Goal: Task Accomplishment & Management: Manage account settings

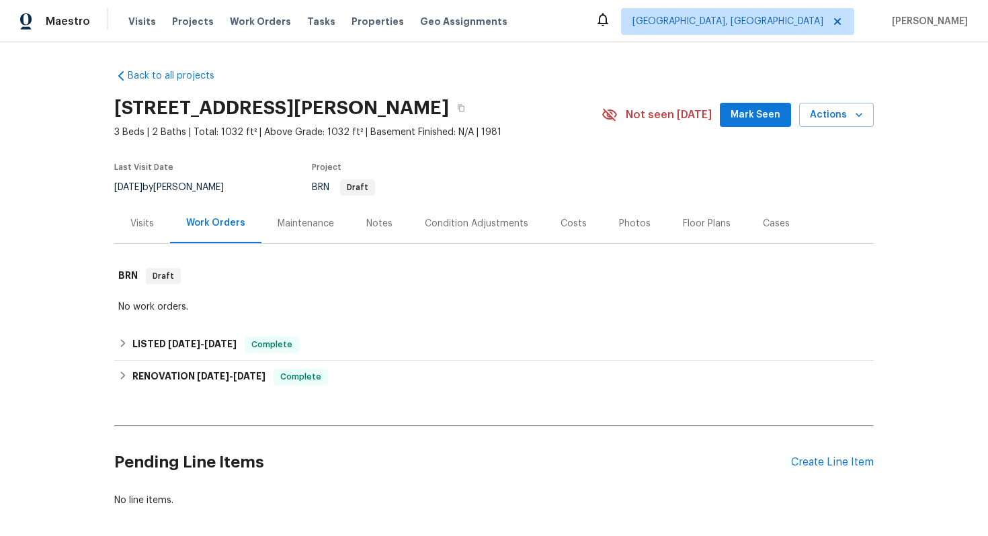
scroll to position [62, 0]
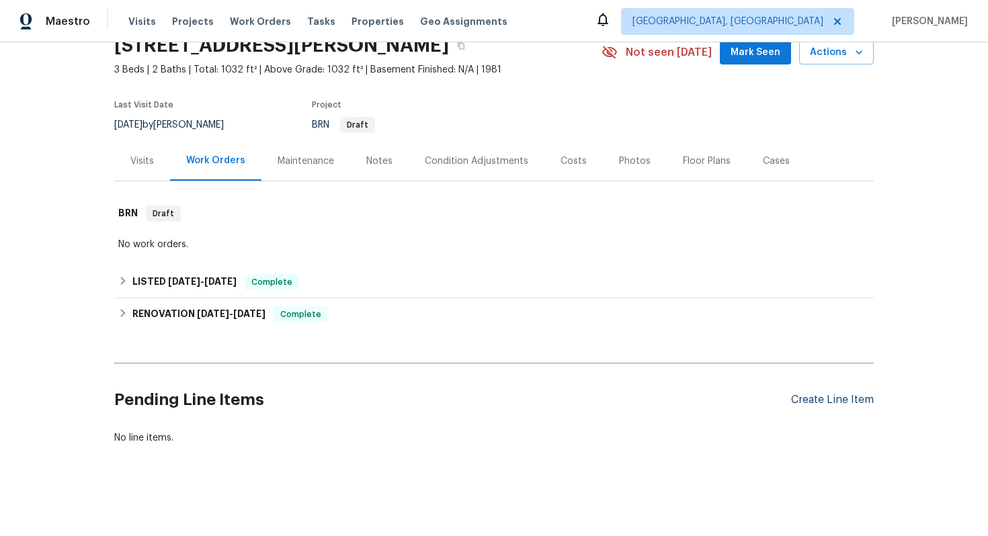
click at [823, 394] on div "Create Line Item" at bounding box center [832, 400] width 83 height 13
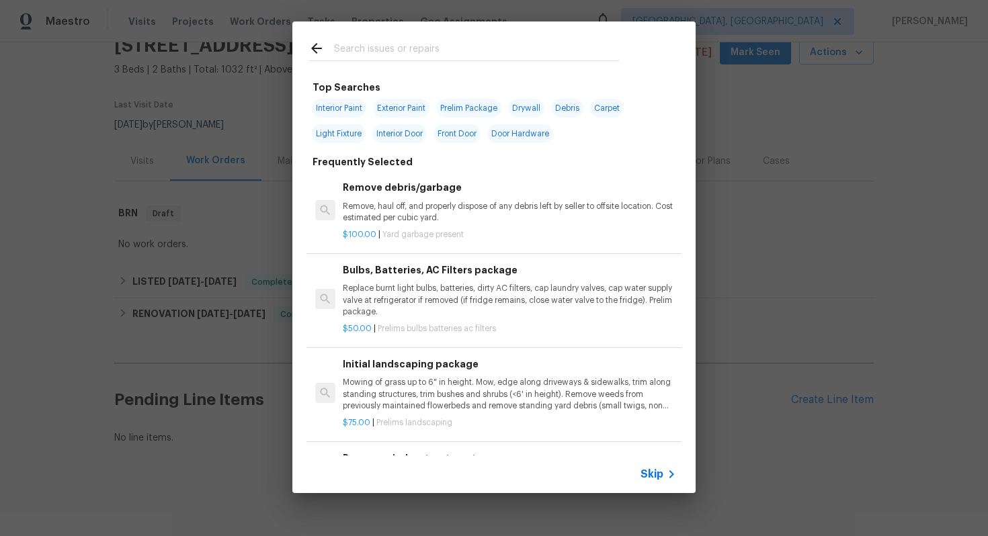
click at [660, 472] on span "Skip" at bounding box center [651, 474] width 23 height 13
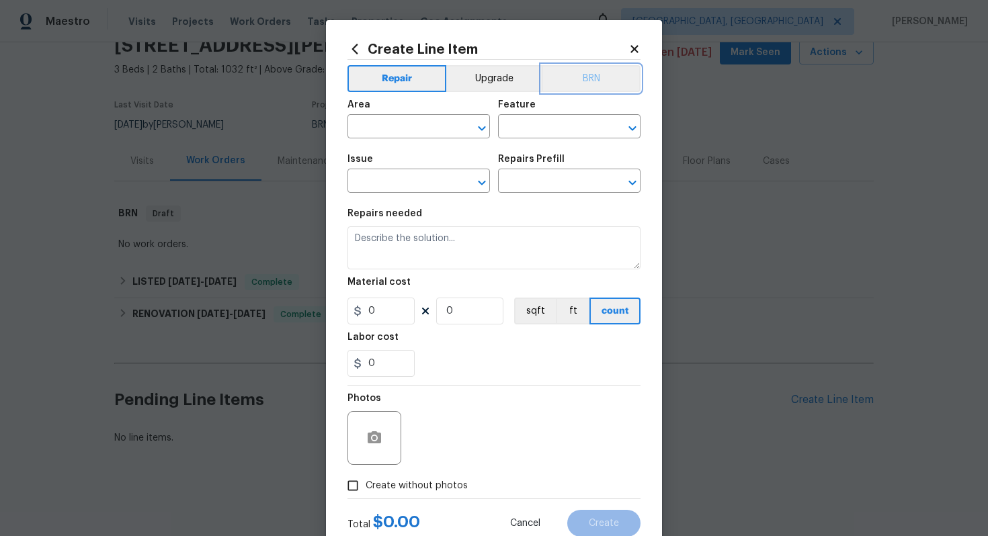
click at [574, 86] on button "BRN" at bounding box center [590, 78] width 99 height 27
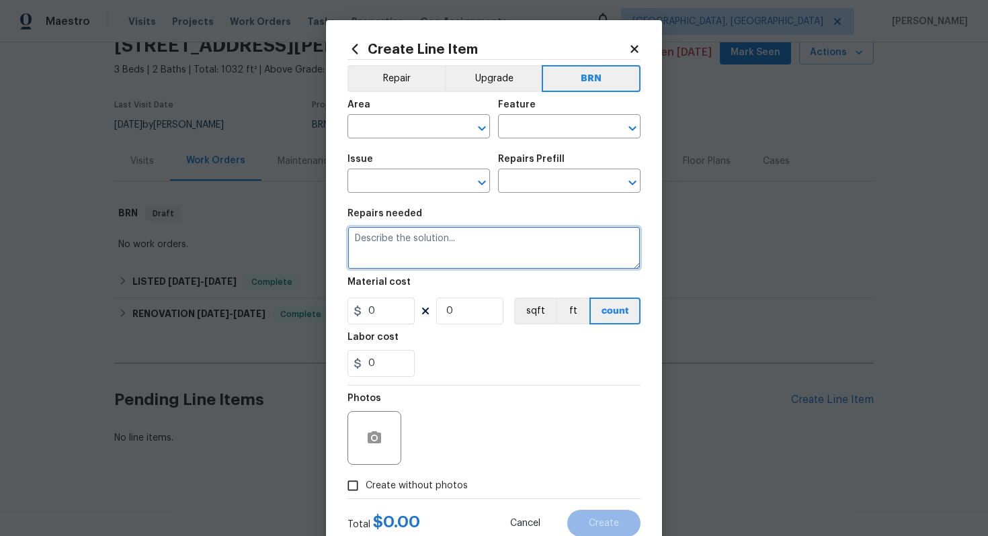
click at [453, 247] on textarea at bounding box center [493, 247] width 293 height 43
paste textarea "Logged Out 1.Rejected WO - NA 2. Pending HOA - 1 3. Rework - 1 4. Utility Ticke…"
type textarea "Logged Out 1.Rejected WO - NA 2. Pending HOA - 1 3. Rework - 1 4. Utility Ticke…"
click at [477, 257] on textarea at bounding box center [493, 247] width 293 height 43
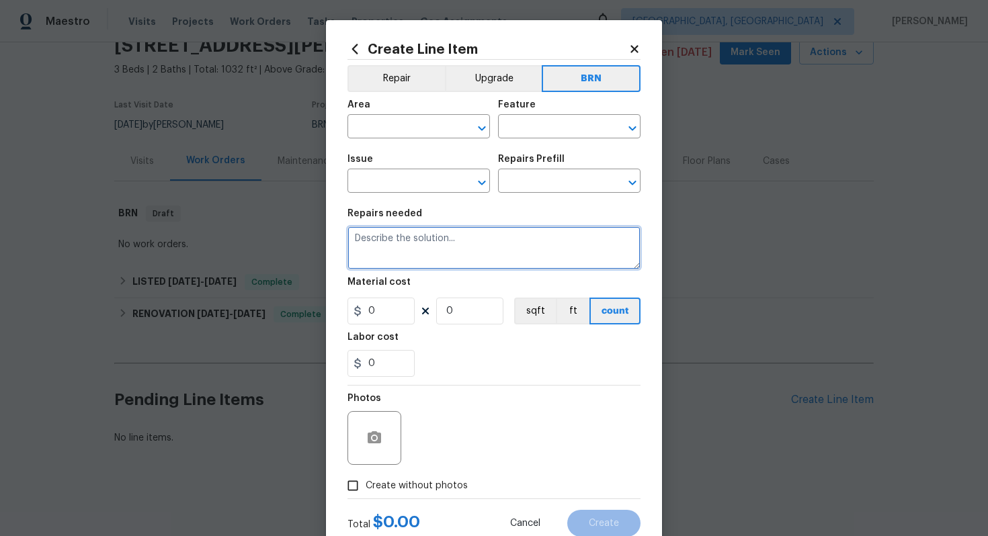
paste textarea "Seller to have pest control contractor perform termite inspection, treatment as…"
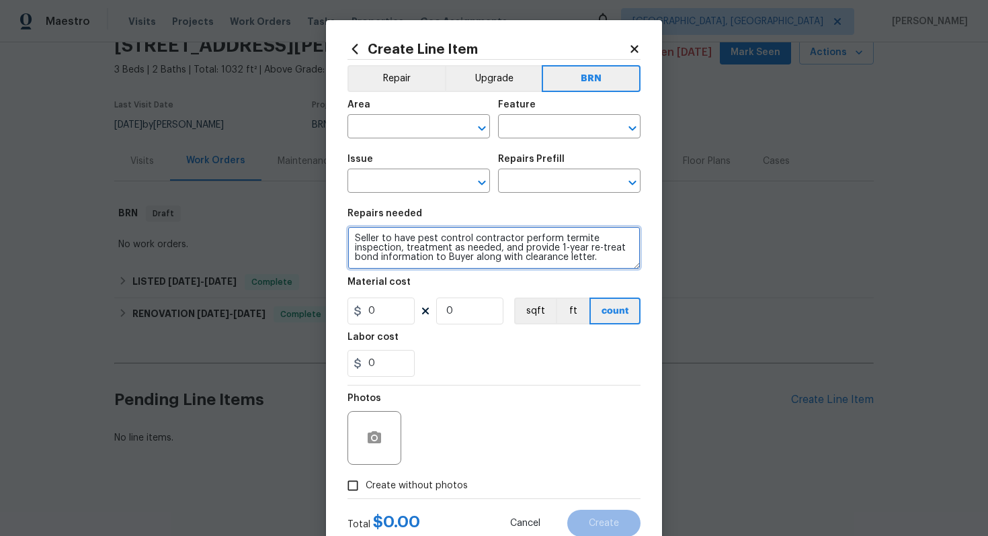
click at [356, 238] on textarea "Seller to have pest control contractor perform termite inspection, treatment as…" at bounding box center [493, 247] width 293 height 43
type textarea "Resale - Seller to have pest control contractor perform termite inspection, tre…"
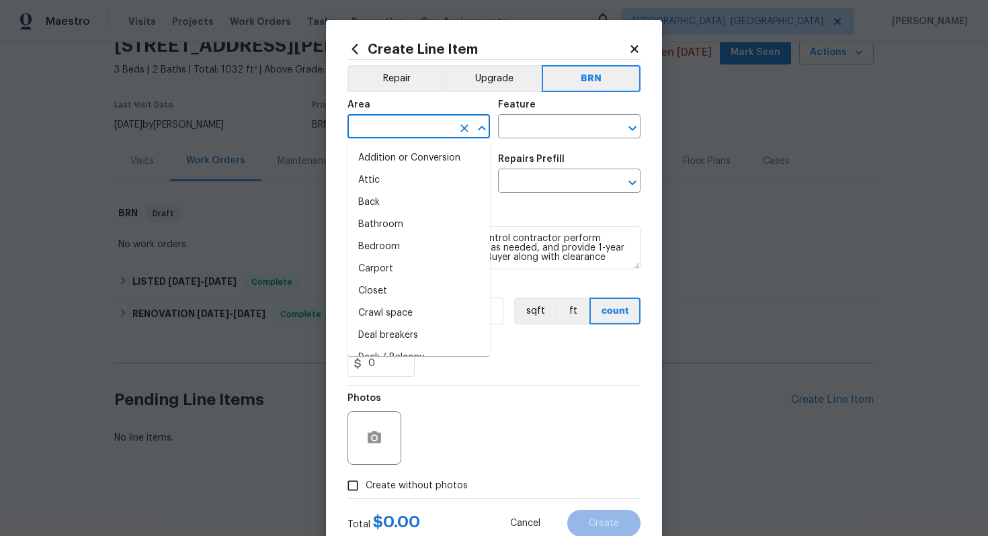
click at [378, 130] on input "text" at bounding box center [399, 128] width 105 height 21
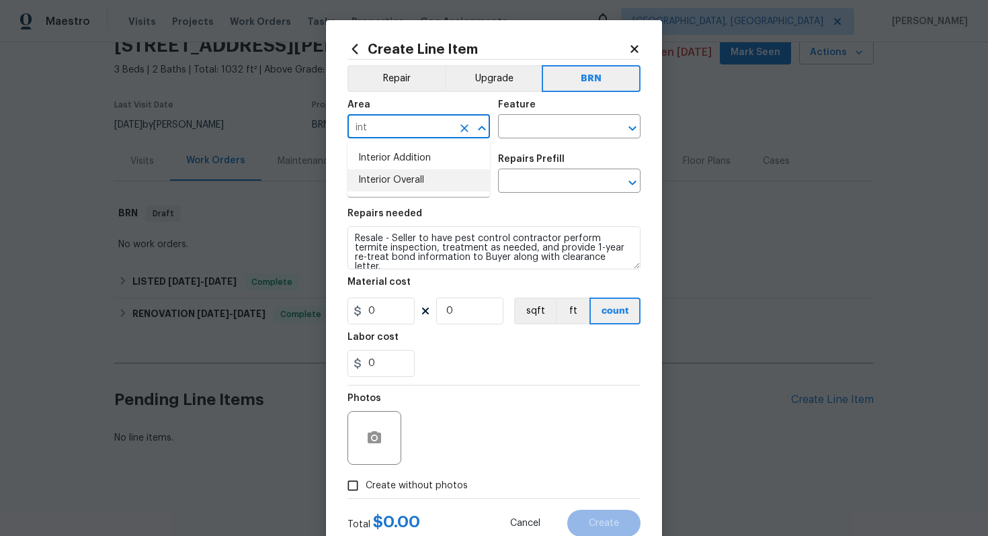
click at [384, 177] on li "Interior Overall" at bounding box center [418, 180] width 142 height 22
type input "Interior Overall"
click at [513, 132] on input "text" at bounding box center [550, 128] width 105 height 21
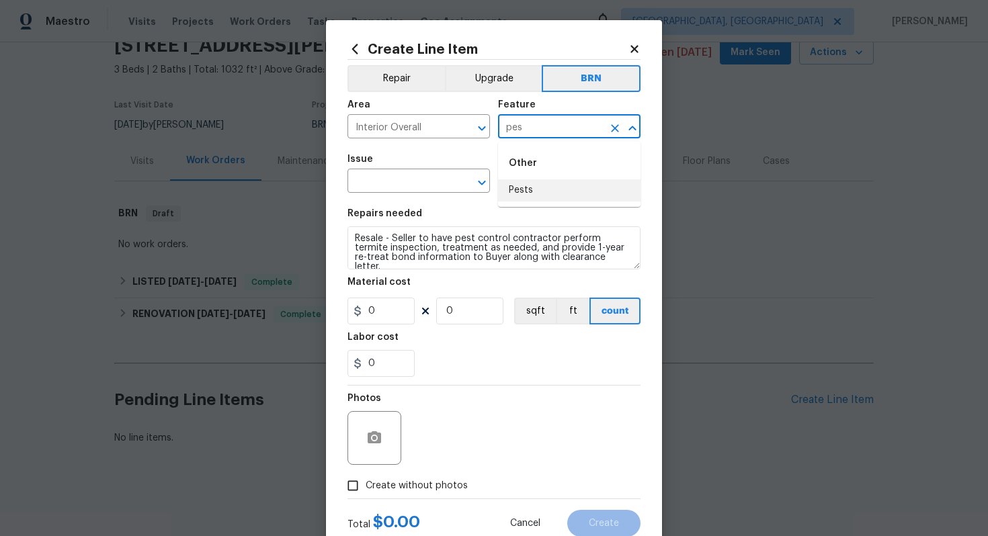
click at [520, 193] on li "Pests" at bounding box center [569, 190] width 142 height 22
type input "Pests"
click at [420, 179] on input "text" at bounding box center [399, 182] width 105 height 21
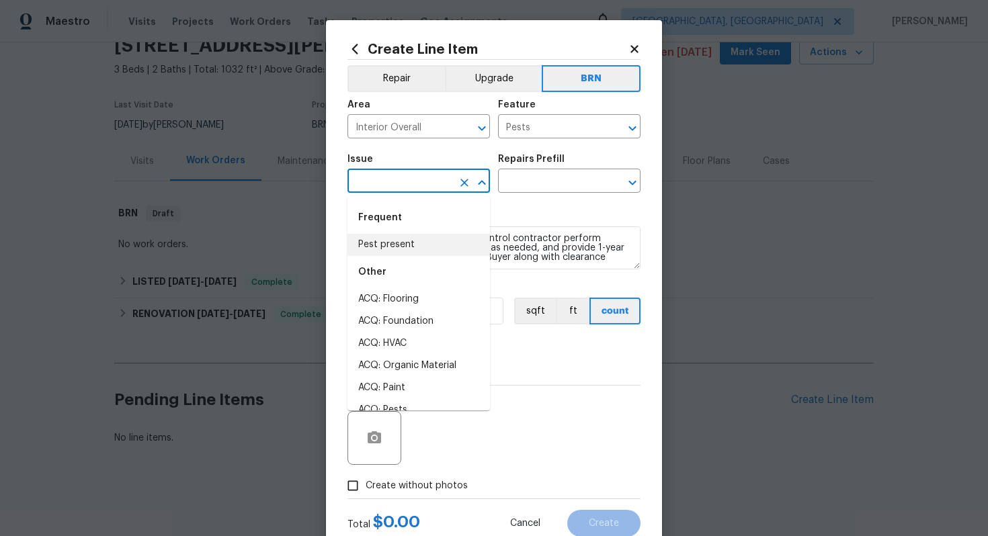
click at [404, 241] on li "Pest present" at bounding box center [418, 245] width 142 height 22
type input "Pest present"
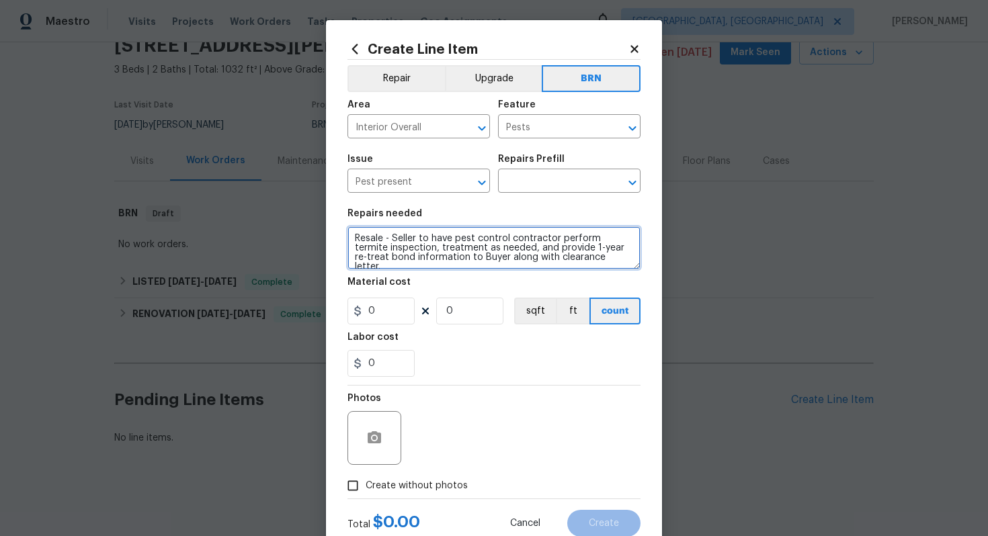
drag, startPoint x: 354, startPoint y: 242, endPoint x: 459, endPoint y: 276, distance: 110.3
click at [459, 277] on section "Repairs needed Resale - Seller to have pest control contractor perform termite …" at bounding box center [493, 293] width 293 height 184
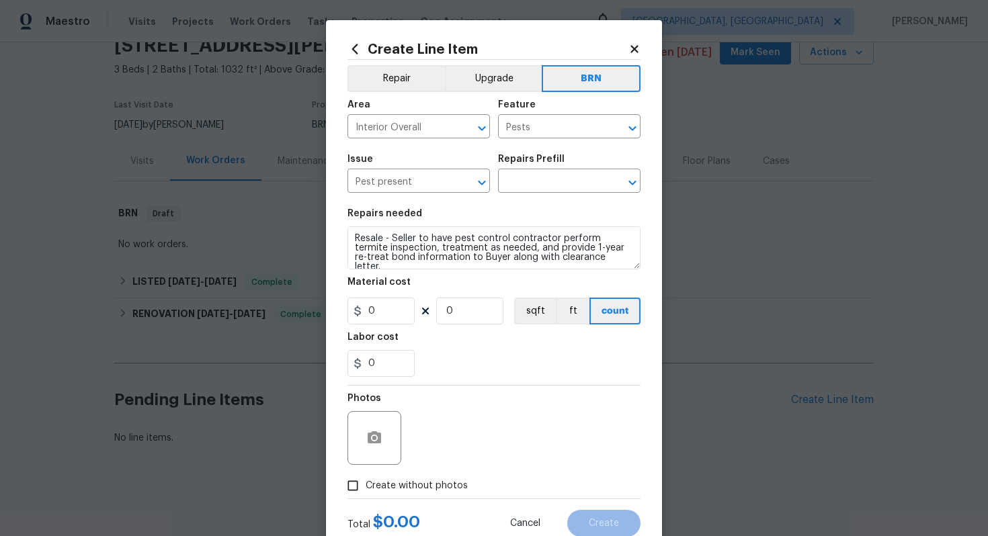
click at [558, 196] on div "Issue Pest present ​ Repairs Prefill ​" at bounding box center [493, 173] width 293 height 54
click at [551, 186] on input "text" at bounding box center [550, 182] width 105 height 21
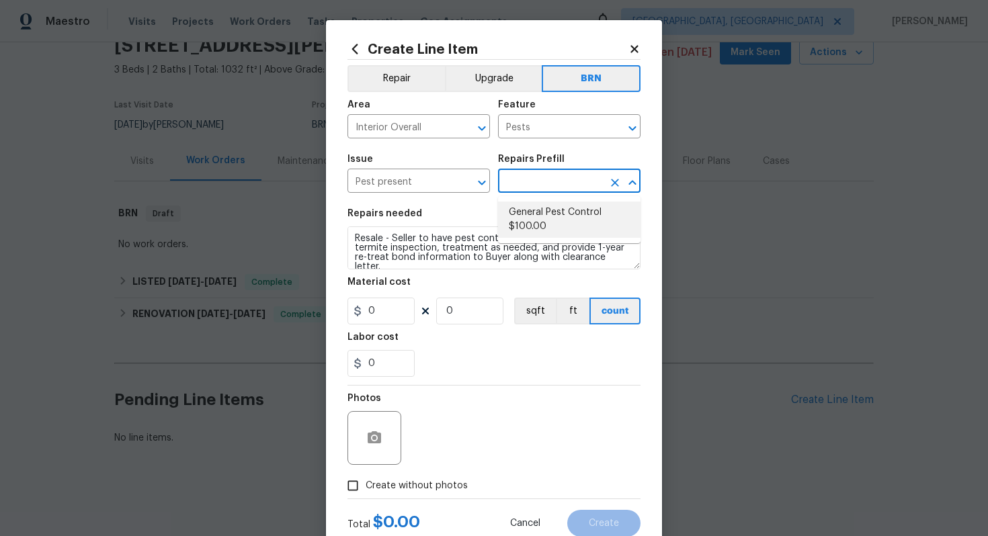
click at [548, 212] on li "General Pest Control $100.00" at bounding box center [569, 220] width 142 height 36
type input "General Pest Control $100.00"
type textarea "General pest treatment for active pest/insect infestation - non termite"
type input "100"
type input "1"
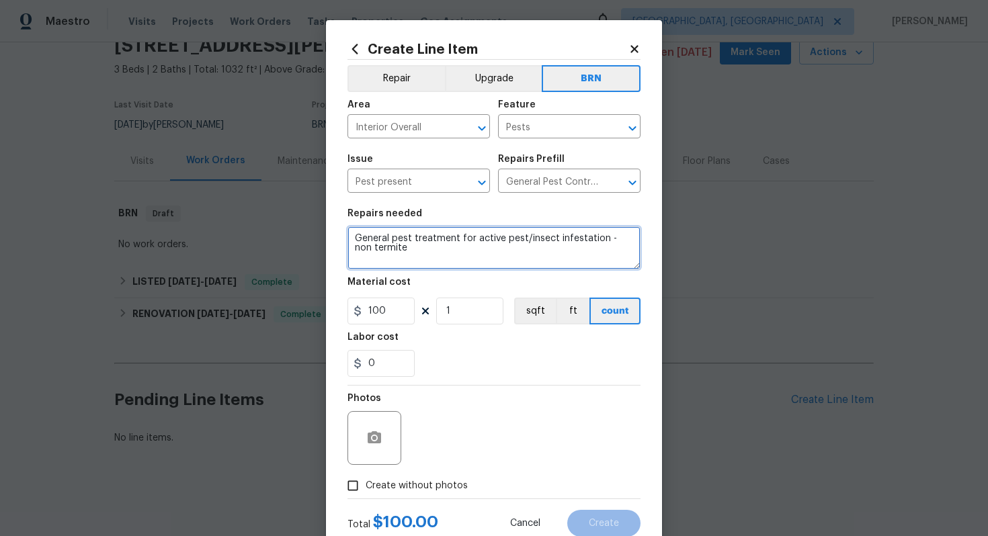
drag, startPoint x: 353, startPoint y: 240, endPoint x: 419, endPoint y: 259, distance: 68.7
click at [419, 260] on textarea "General pest treatment for active pest/insect infestation - non termite" at bounding box center [493, 247] width 293 height 43
paste textarea "Resale - Seller to have pest control contractor perform termite inspection, tre…"
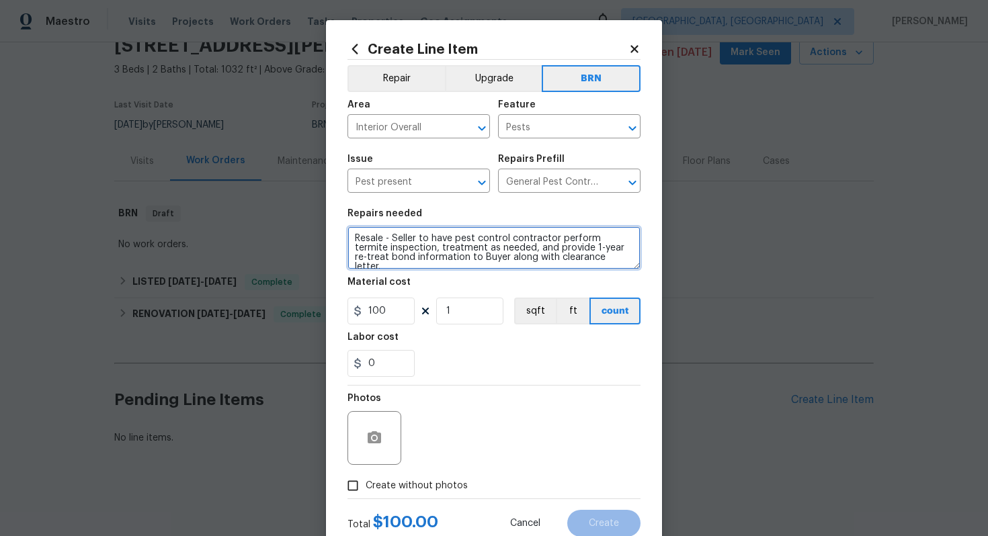
type textarea "Resale - Seller to have pest control contractor perform termite inspection, tre…"
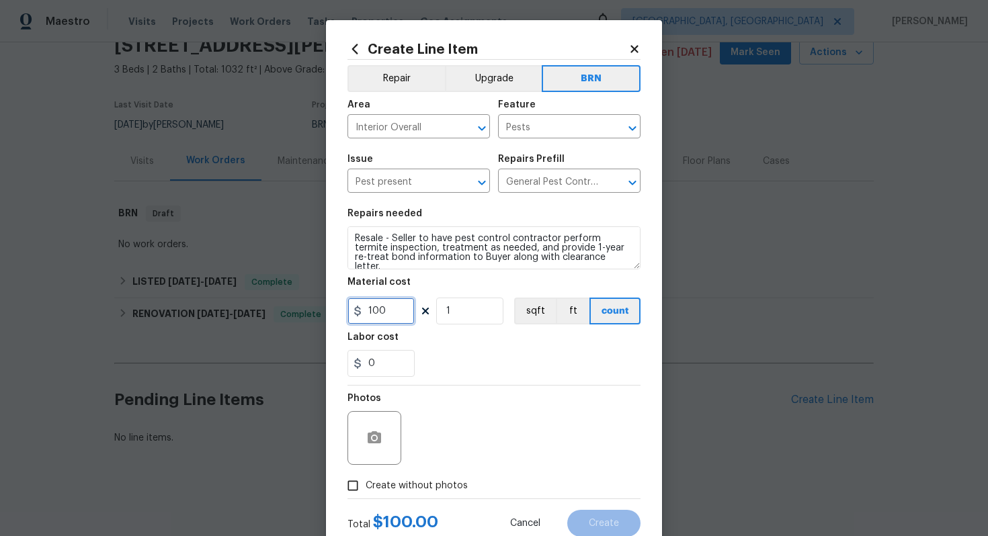
click at [372, 314] on input "100" at bounding box center [380, 311] width 67 height 27
type input "0"
click at [368, 368] on input "0" at bounding box center [380, 363] width 67 height 27
type input "250"
click at [456, 408] on div "Photos" at bounding box center [493, 429] width 293 height 87
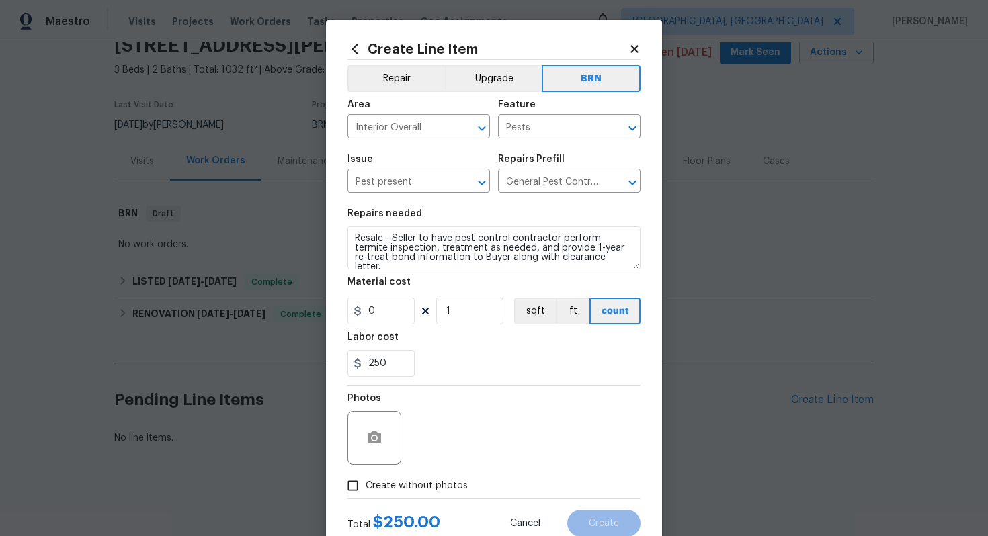
scroll to position [43, 0]
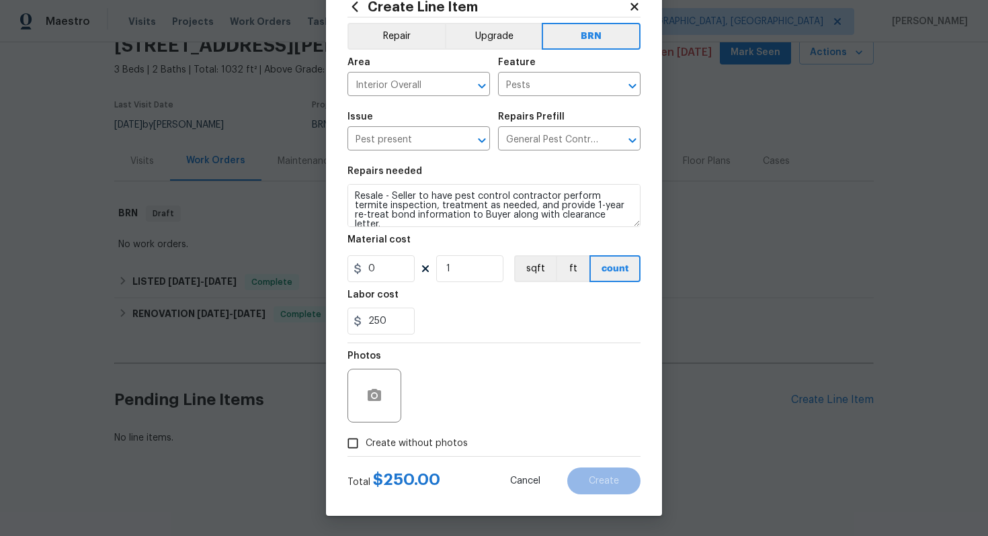
click at [421, 437] on span "Create without photos" at bounding box center [416, 444] width 102 height 14
click at [365, 436] on input "Create without photos" at bounding box center [353, 444] width 26 height 26
checkbox input "true"
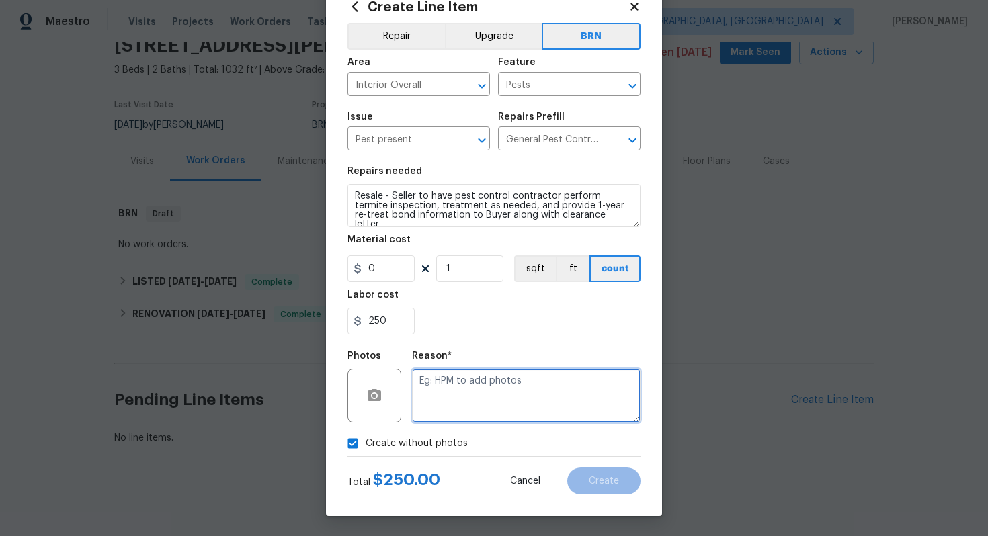
click at [462, 408] on textarea at bounding box center [526, 396] width 228 height 54
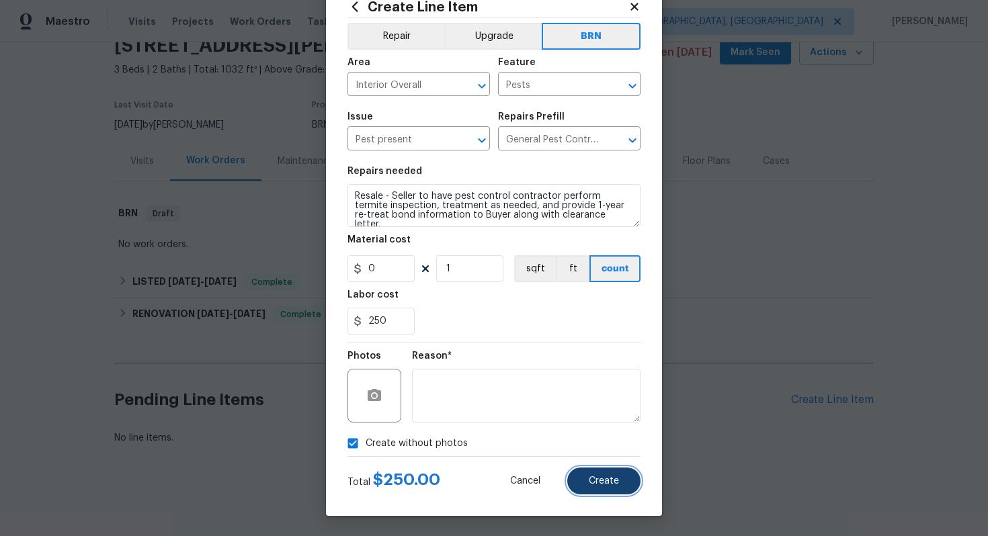
click at [591, 482] on span "Create" at bounding box center [604, 481] width 30 height 10
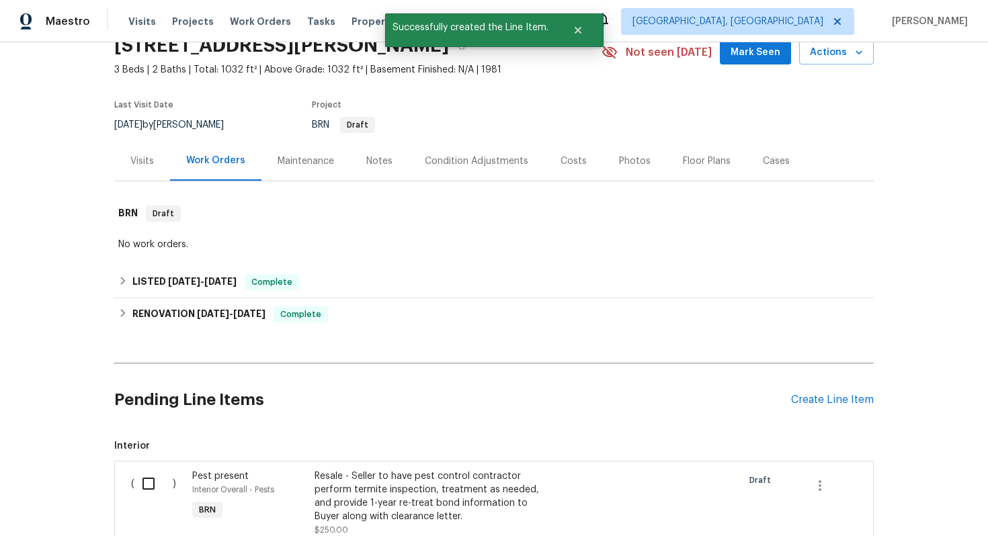
scroll to position [243, 0]
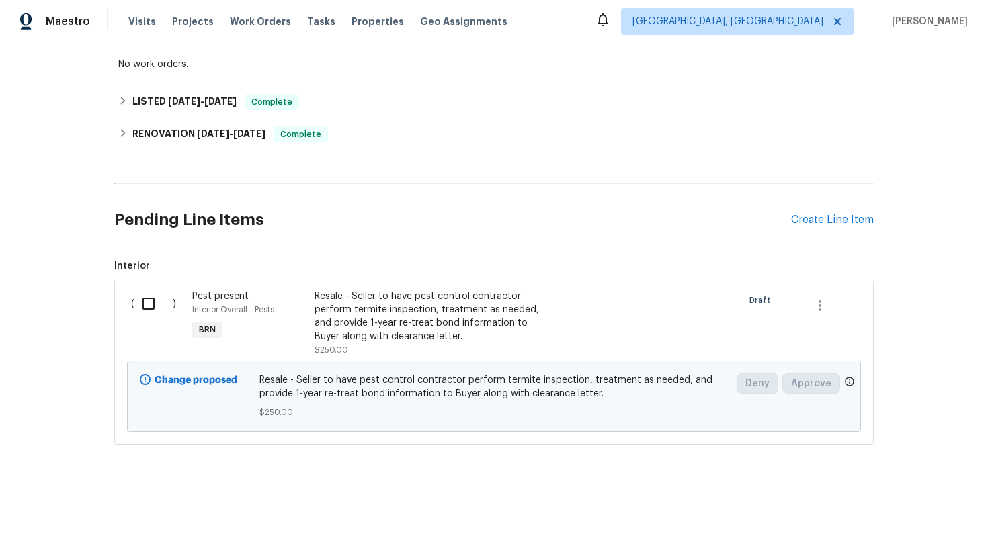
click at [138, 308] on input "checkbox" at bounding box center [153, 304] width 38 height 28
checkbox input "true"
click at [892, 498] on span "Create Work Order" at bounding box center [910, 502] width 89 height 17
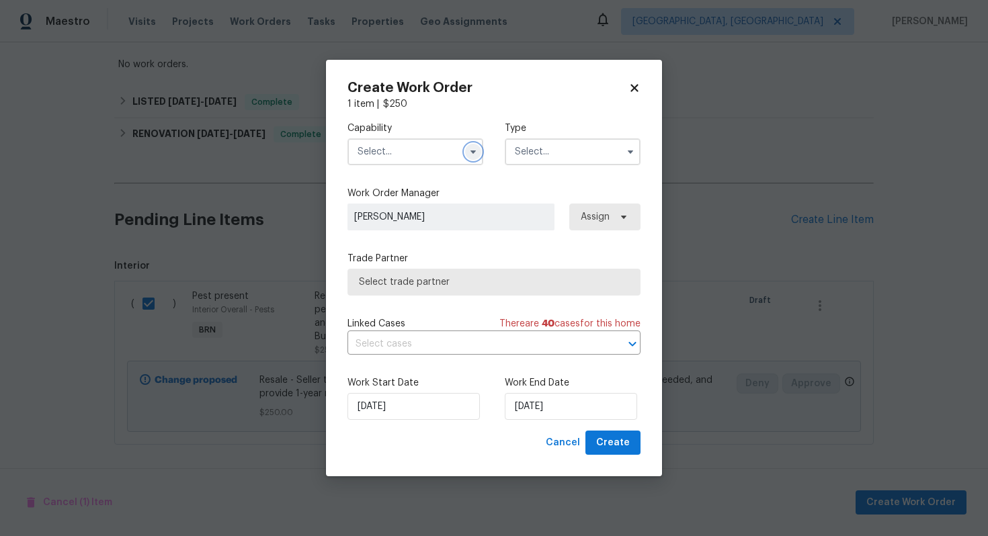
click at [471, 148] on icon "button" at bounding box center [473, 151] width 11 height 11
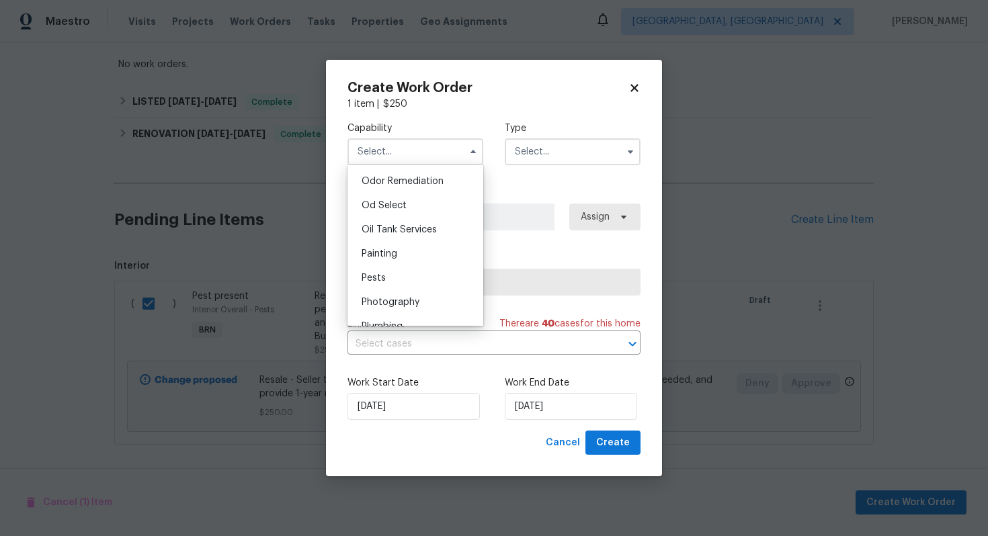
scroll to position [1070, 0]
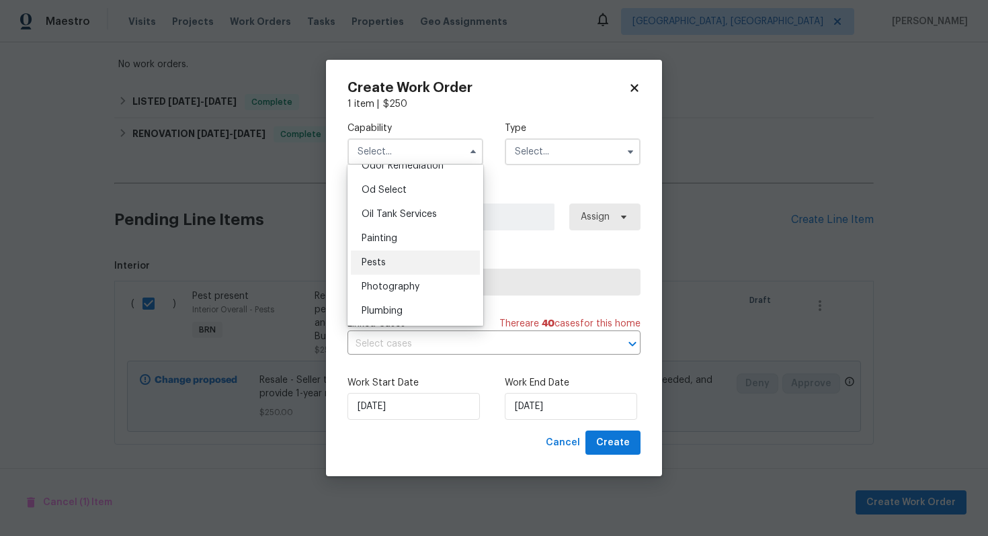
click at [447, 256] on div "Pests" at bounding box center [415, 263] width 129 height 24
type input "Pests"
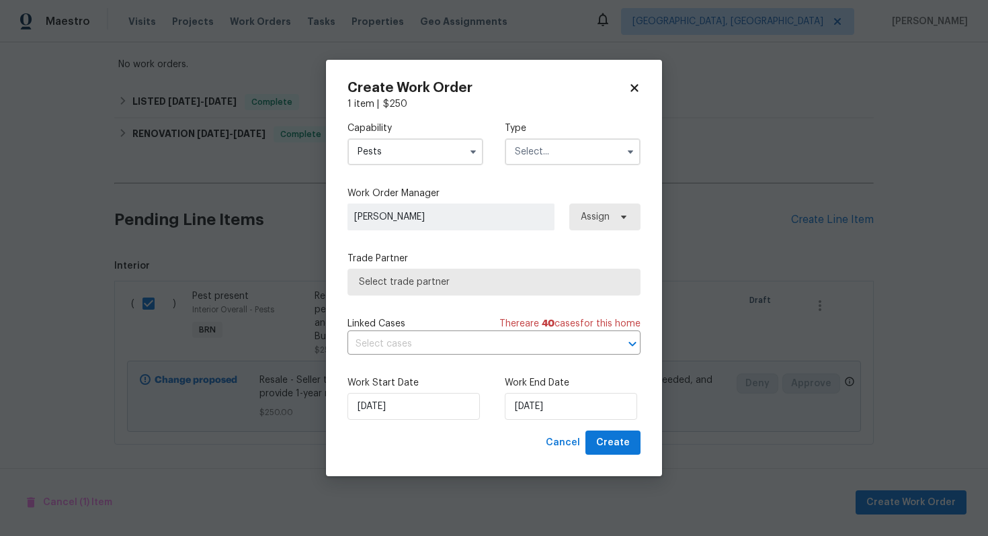
click at [541, 159] on input "text" at bounding box center [573, 151] width 136 height 27
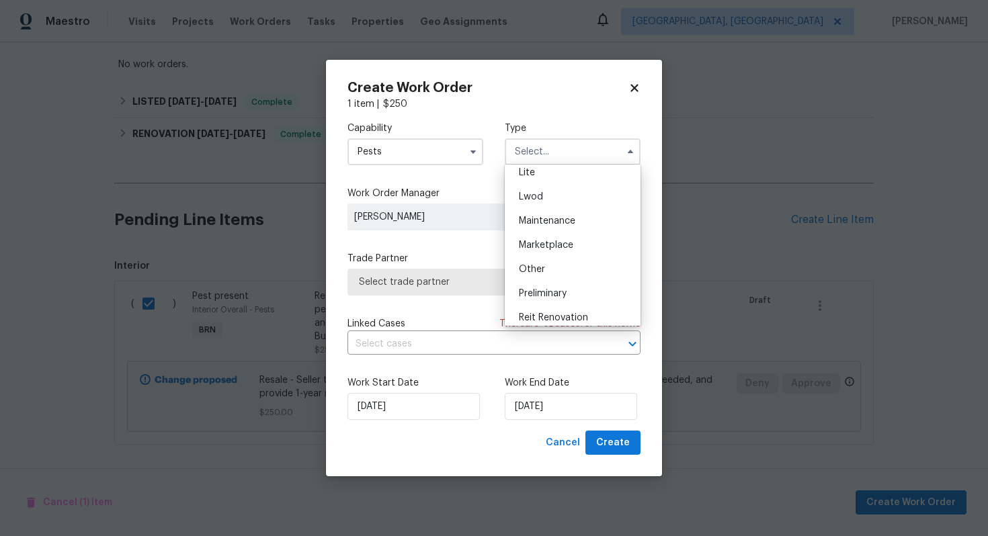
scroll to position [305, 0]
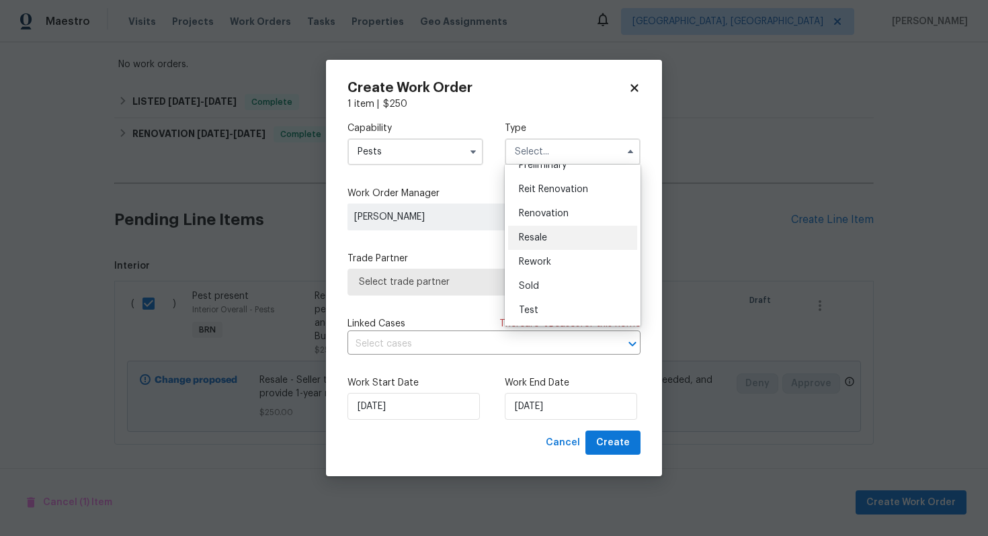
click at [565, 241] on div "Resale" at bounding box center [572, 238] width 129 height 24
type input "Resale"
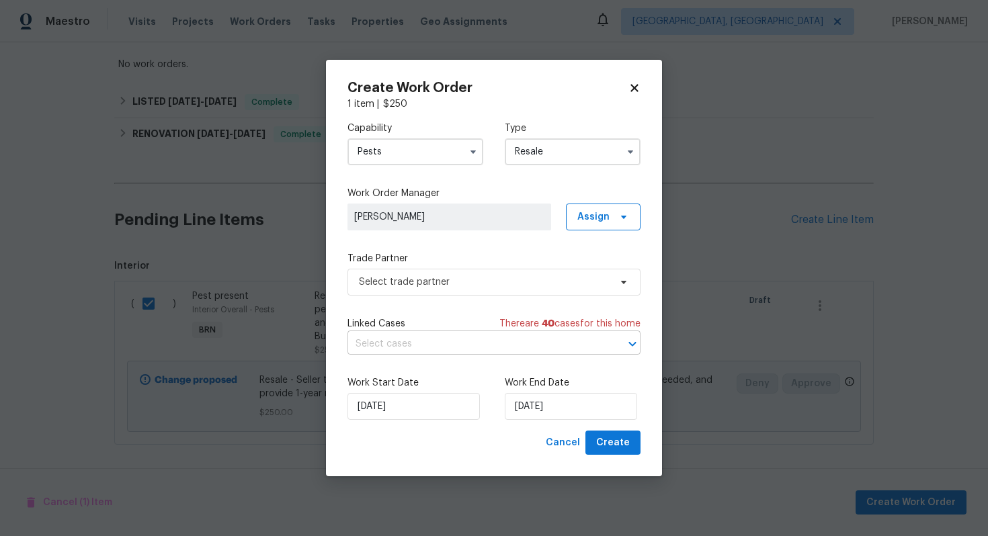
click at [497, 339] on input "text" at bounding box center [474, 344] width 255 height 21
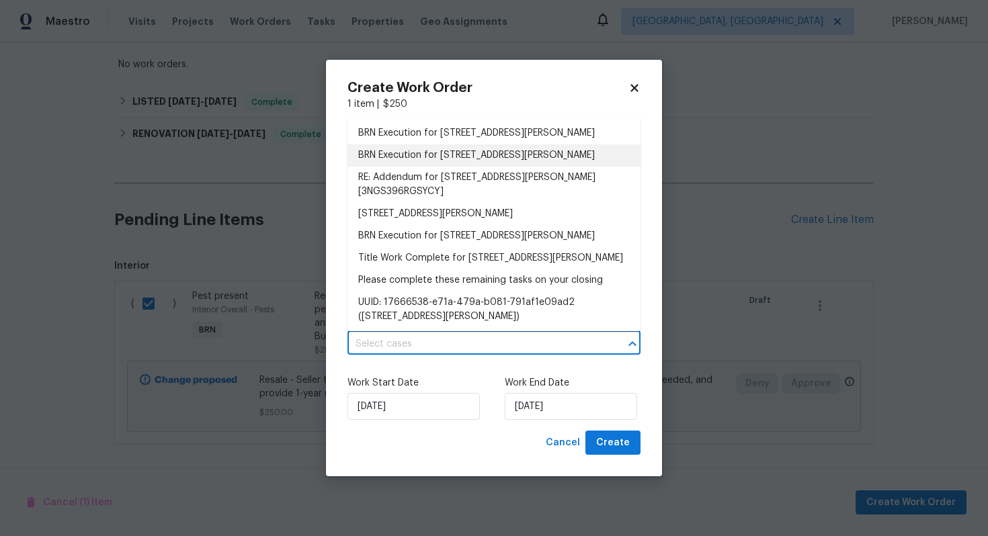
click at [515, 148] on li "BRN Execution for 1336 Johnson Ave, Columbia, SC 29203" at bounding box center [493, 155] width 293 height 22
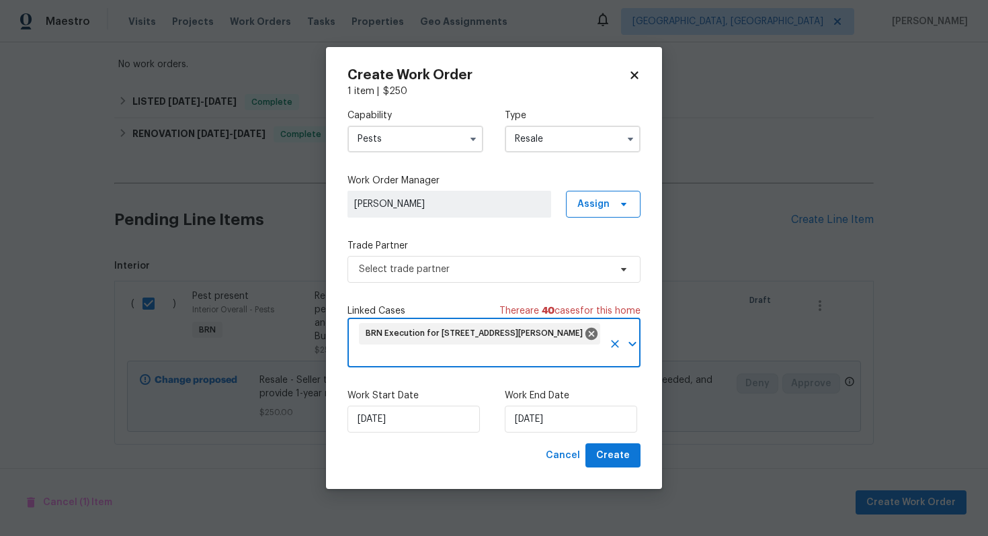
click at [464, 354] on input "text" at bounding box center [480, 357] width 246 height 21
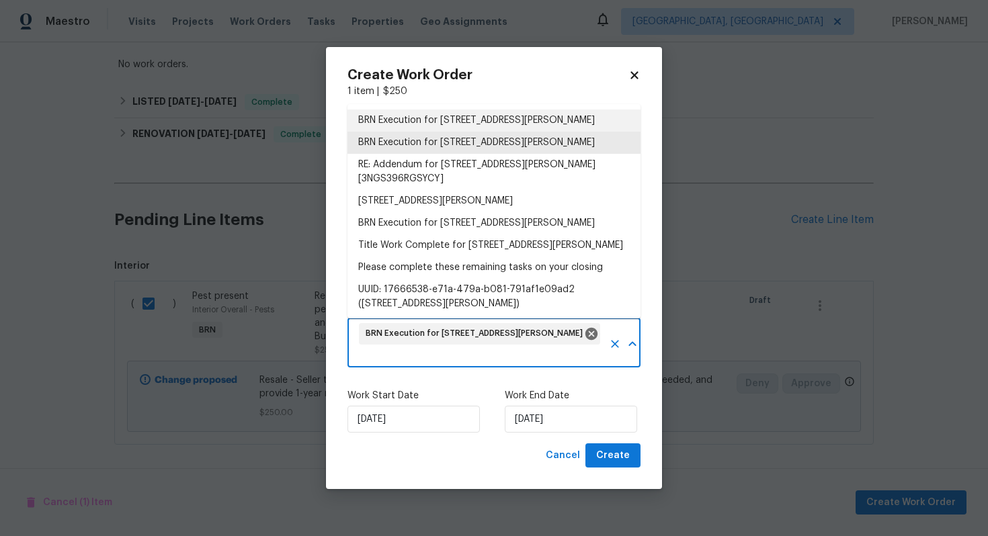
click at [529, 120] on li "BRN Execution for 1336 Johnson Ave, Columbia, SC 29203" at bounding box center [493, 121] width 293 height 22
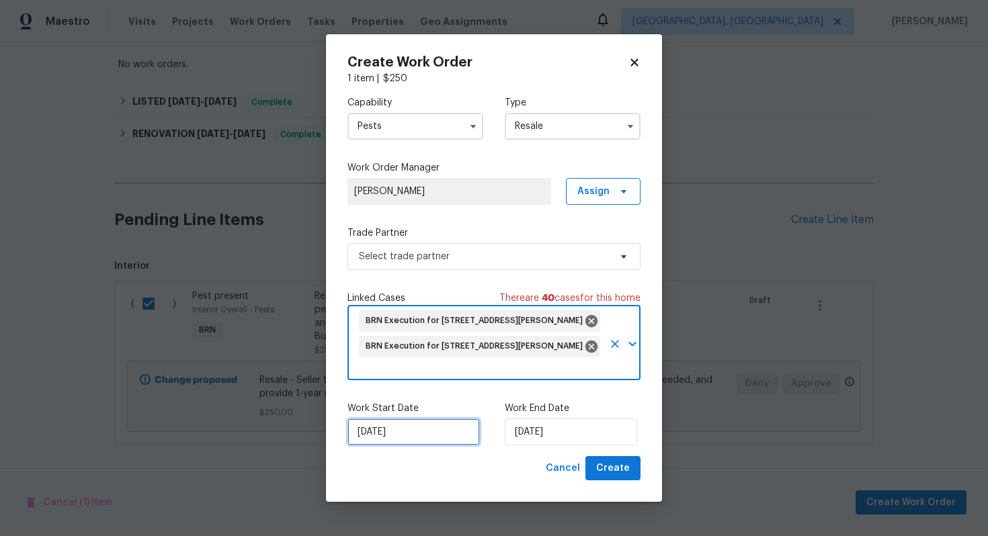
click at [386, 427] on input "[DATE]" at bounding box center [413, 432] width 132 height 27
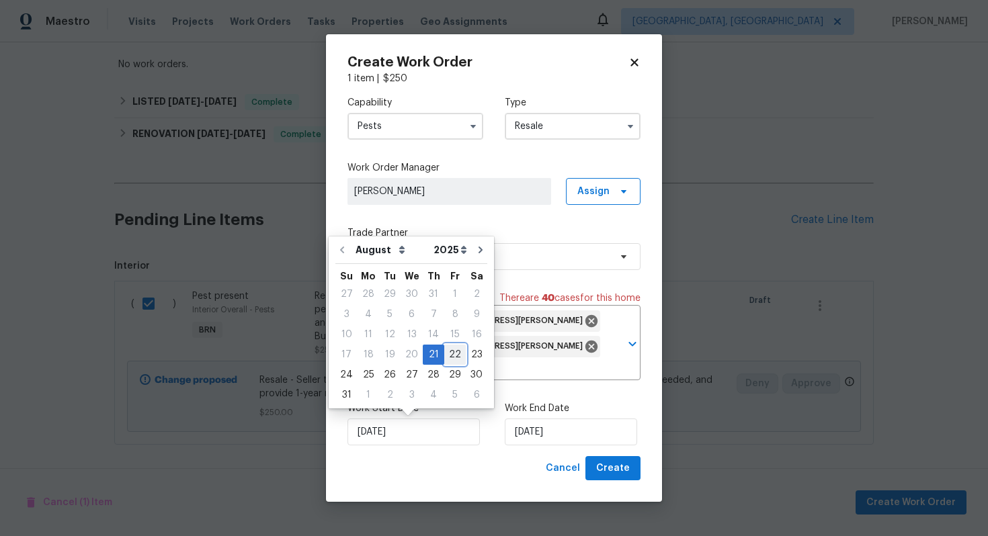
click at [444, 356] on div "22" at bounding box center [454, 354] width 21 height 19
type input "[DATE]"
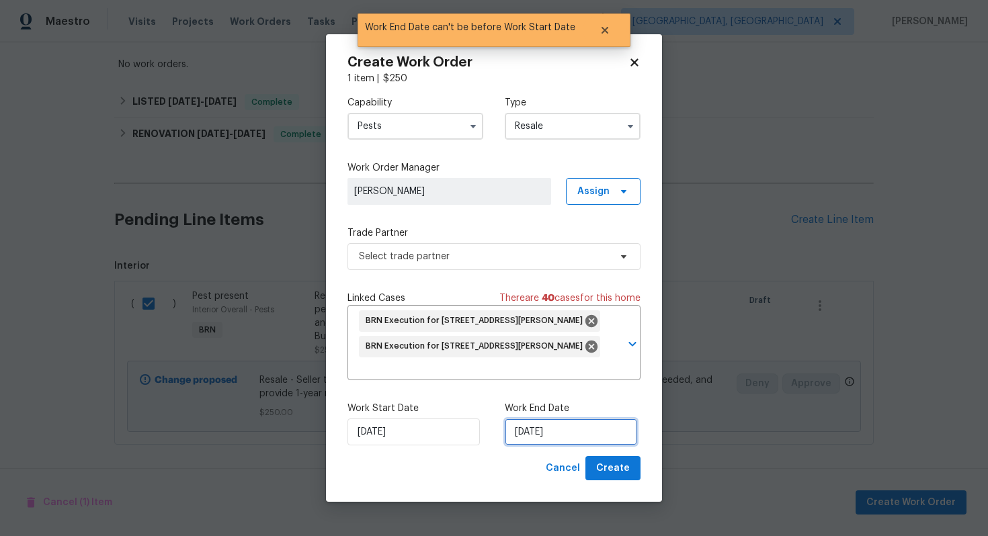
click at [523, 435] on input "[DATE]" at bounding box center [571, 432] width 132 height 27
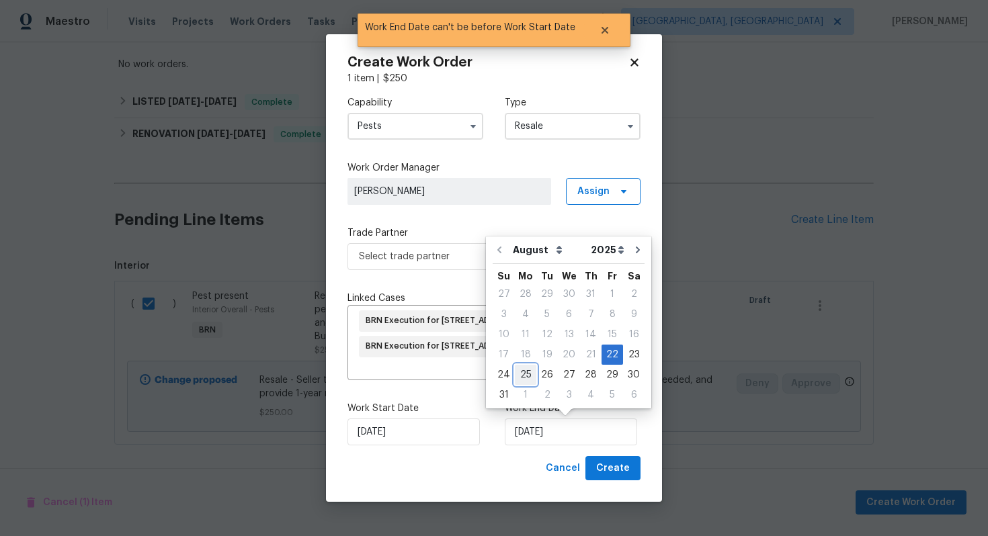
click at [525, 376] on div "25" at bounding box center [525, 374] width 21 height 19
type input "8/25/2025"
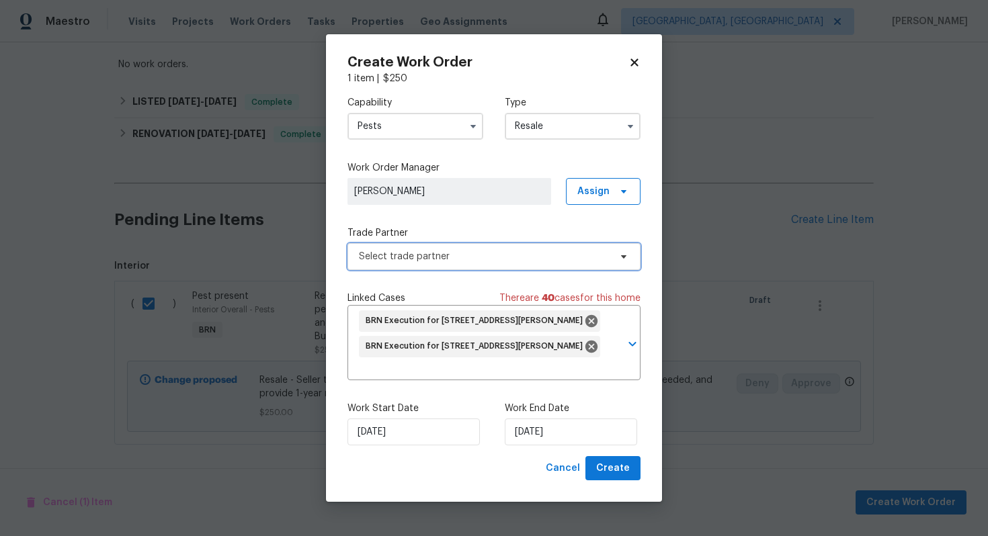
click at [532, 258] on span "Select trade partner" at bounding box center [484, 256] width 251 height 13
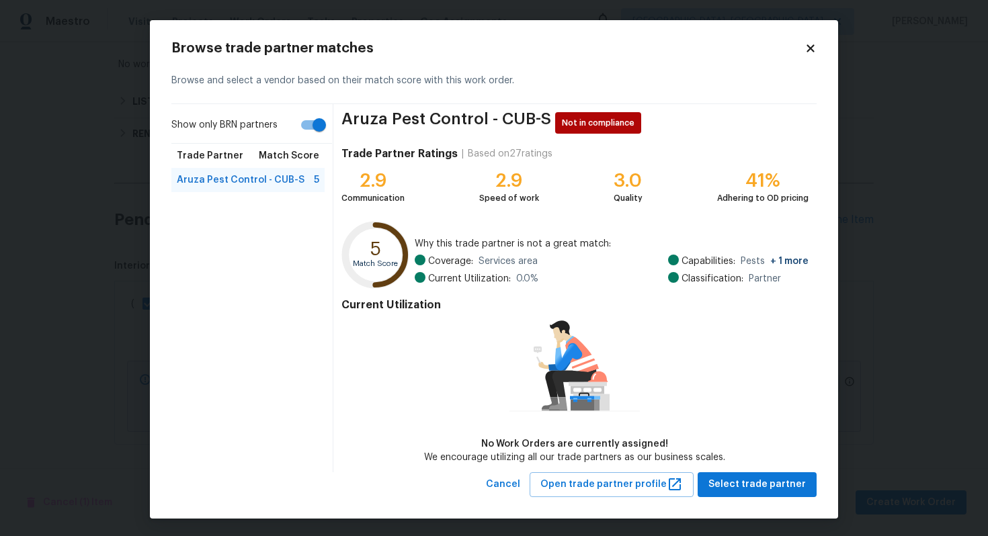
click at [318, 131] on input "Show only BRN partners" at bounding box center [319, 125] width 77 height 26
checkbox input "false"
drag, startPoint x: 343, startPoint y: 116, endPoint x: 482, endPoint y: 118, distance: 139.1
click at [482, 118] on span "Aruza Pest Control - CUB-S" at bounding box center [446, 122] width 210 height 21
copy span "Aruza Pest Control"
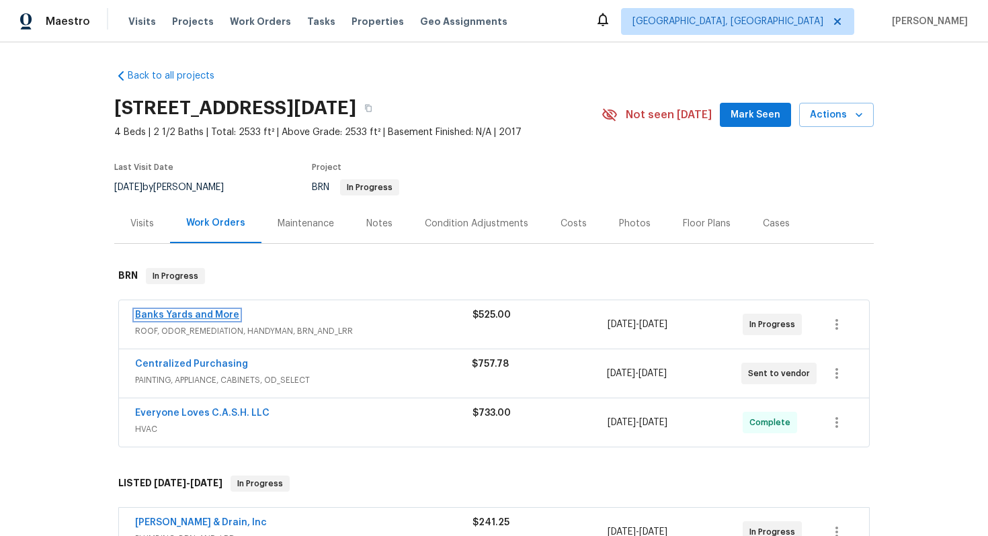
click at [158, 316] on link "Banks Yards and More" at bounding box center [187, 314] width 104 height 9
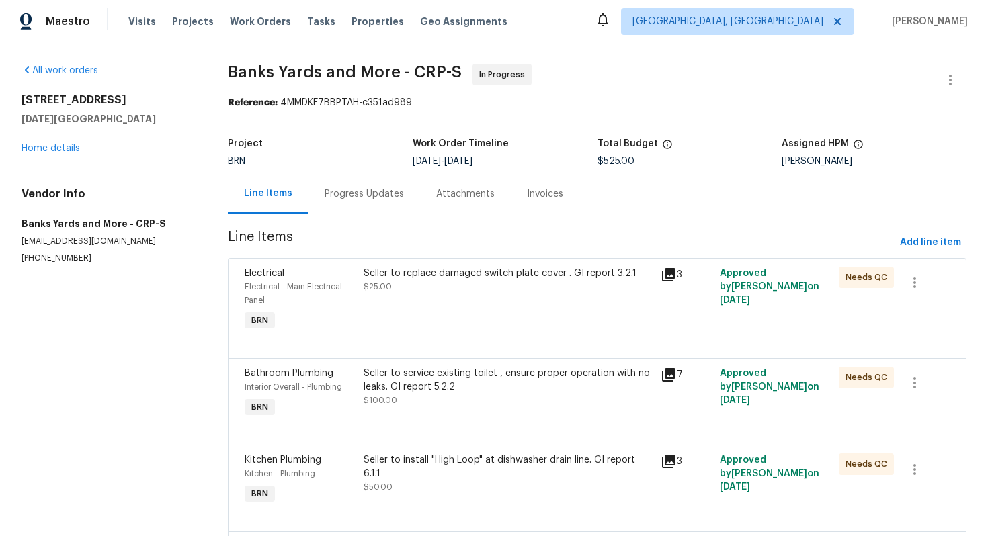
click at [363, 206] on div "Progress Updates" at bounding box center [364, 194] width 112 height 40
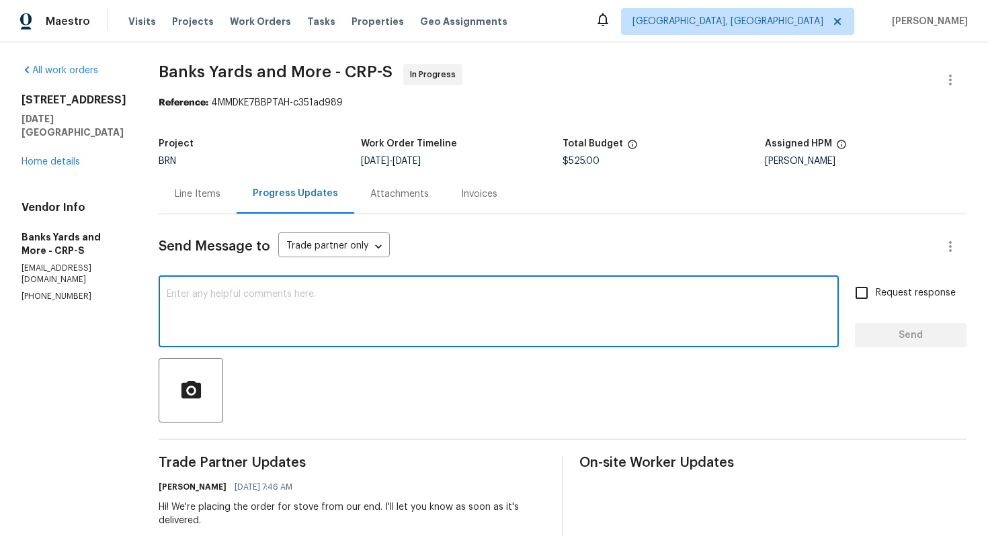
click at [376, 318] on textarea at bounding box center [499, 313] width 664 height 47
type textarea "Hi! The delivery is scheduled for today between 8am - 8pm."
click at [890, 297] on span "Request response" at bounding box center [915, 293] width 80 height 14
click at [875, 297] on input "Request response" at bounding box center [861, 293] width 28 height 28
checkbox input "true"
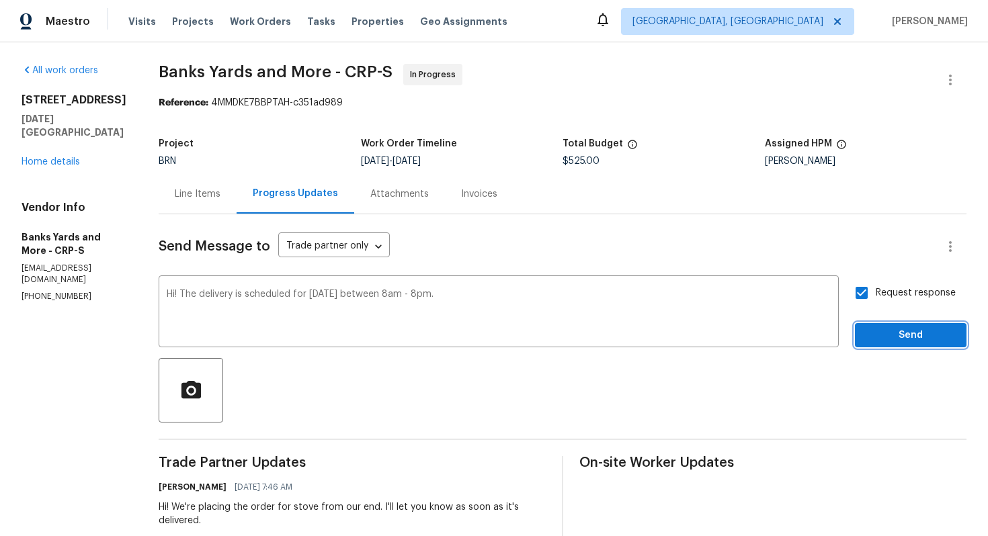
click at [900, 332] on span "Send" at bounding box center [910, 335] width 90 height 17
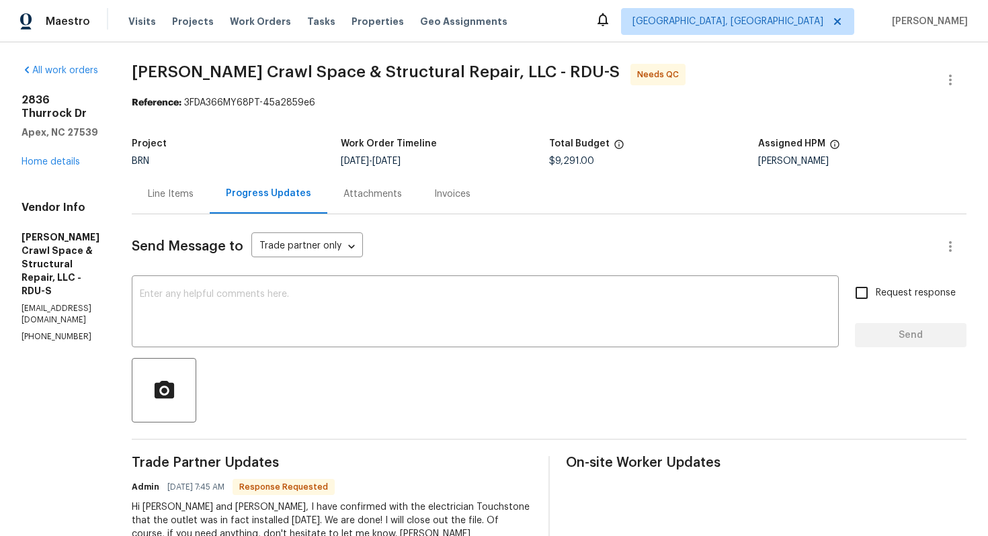
click at [210, 207] on div "Line Items" at bounding box center [171, 194] width 78 height 40
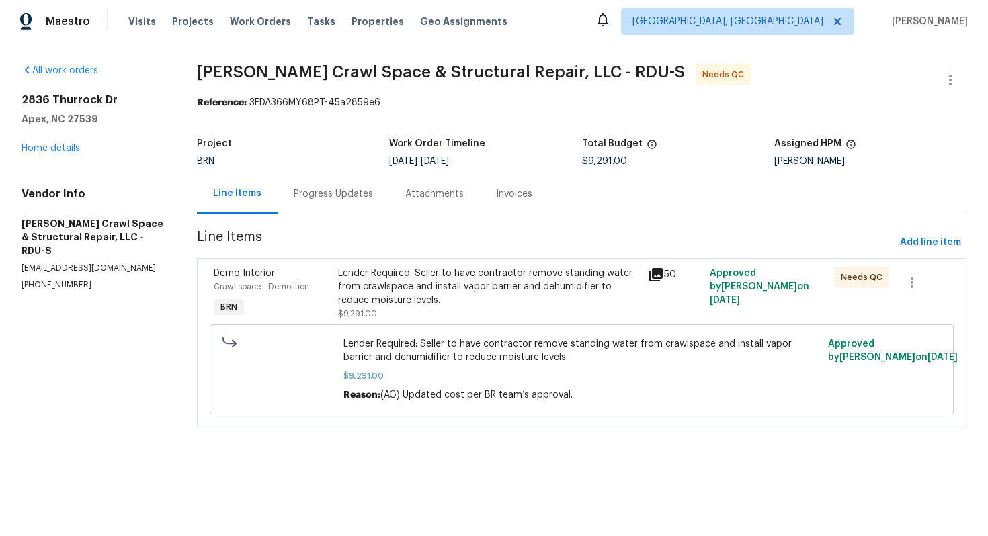
click at [426, 295] on div "Lender Required: Seller to have contractor remove standing water from crawlspac…" at bounding box center [489, 287] width 302 height 40
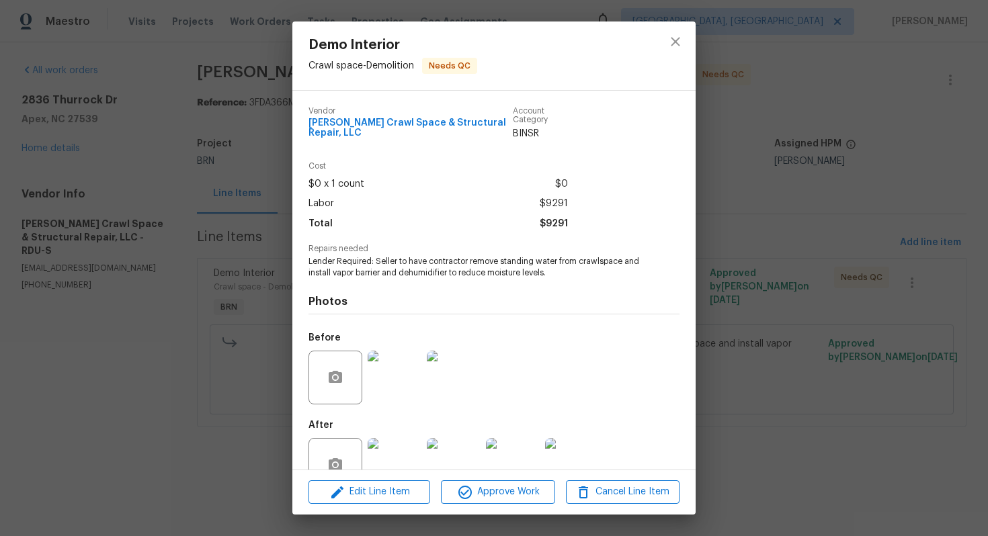
scroll to position [36, 0]
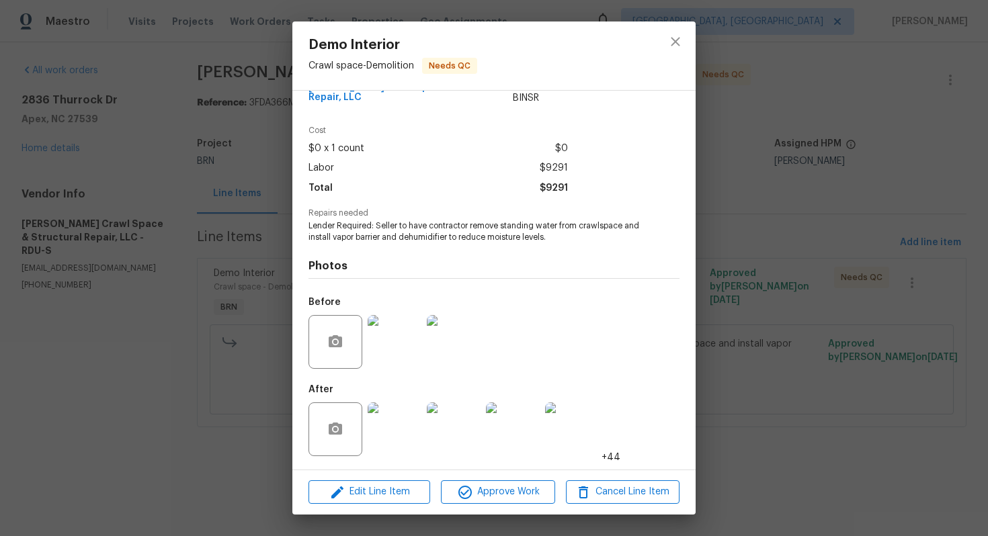
click at [387, 413] on img at bounding box center [394, 429] width 54 height 54
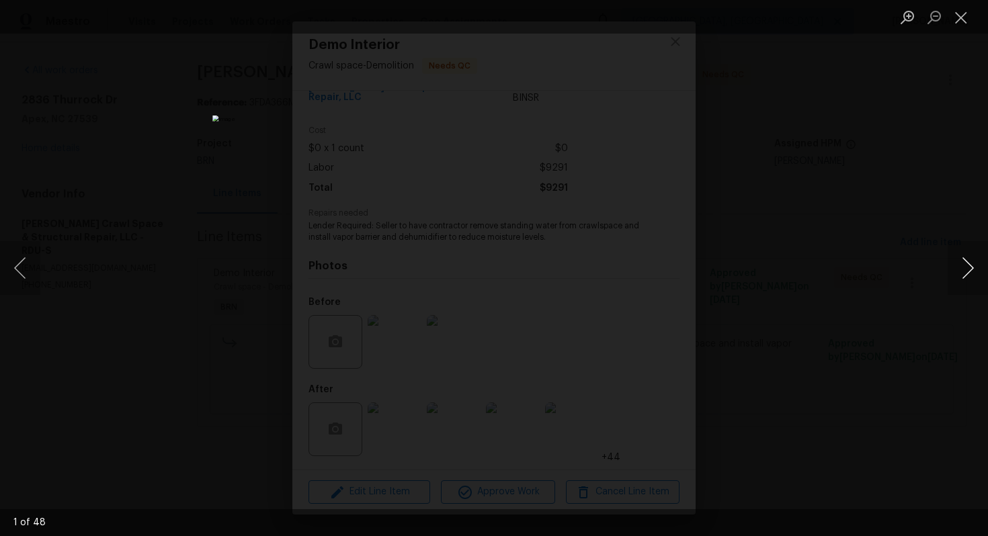
click at [965, 276] on button "Next image" at bounding box center [967, 268] width 40 height 54
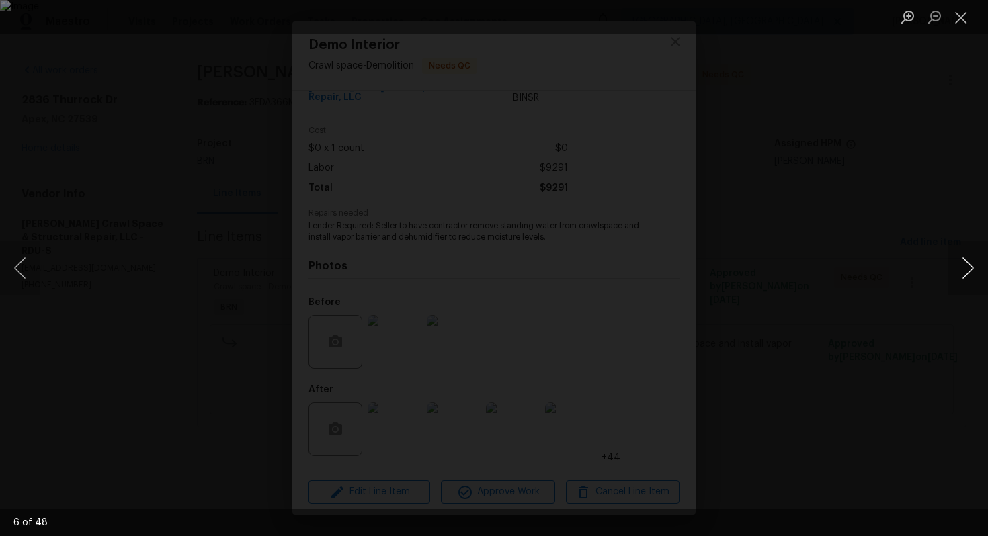
click at [965, 276] on button "Next image" at bounding box center [967, 268] width 40 height 54
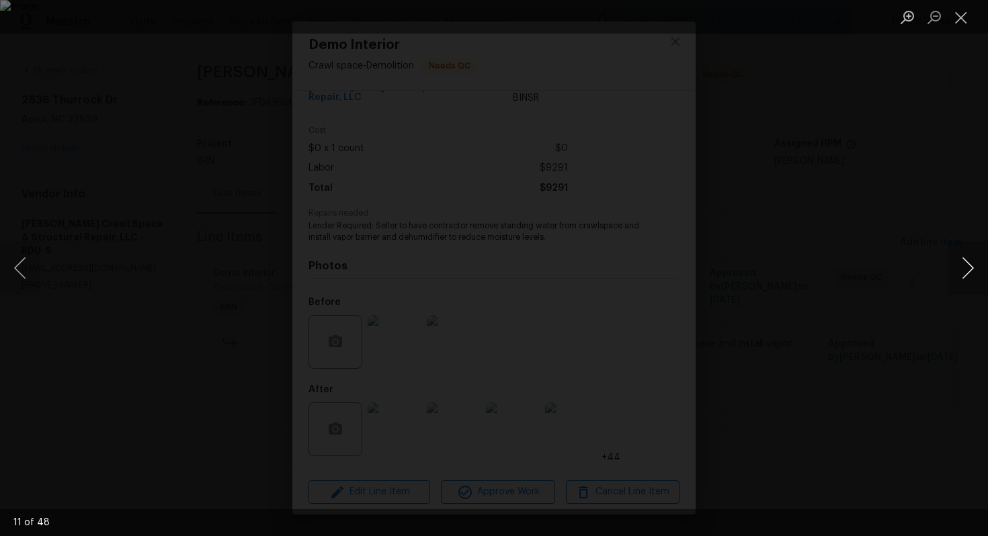
click at [965, 276] on button "Next image" at bounding box center [967, 268] width 40 height 54
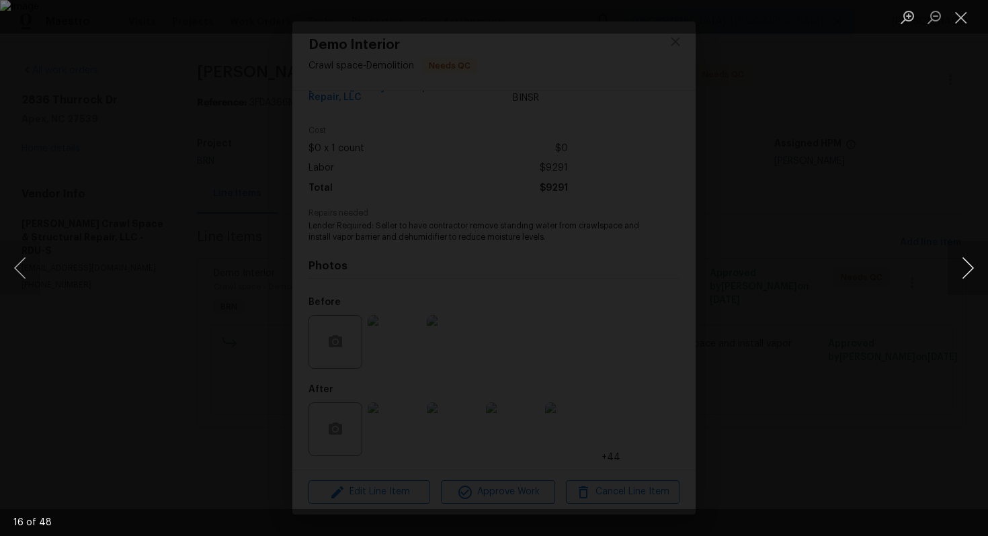
click at [965, 276] on button "Next image" at bounding box center [967, 268] width 40 height 54
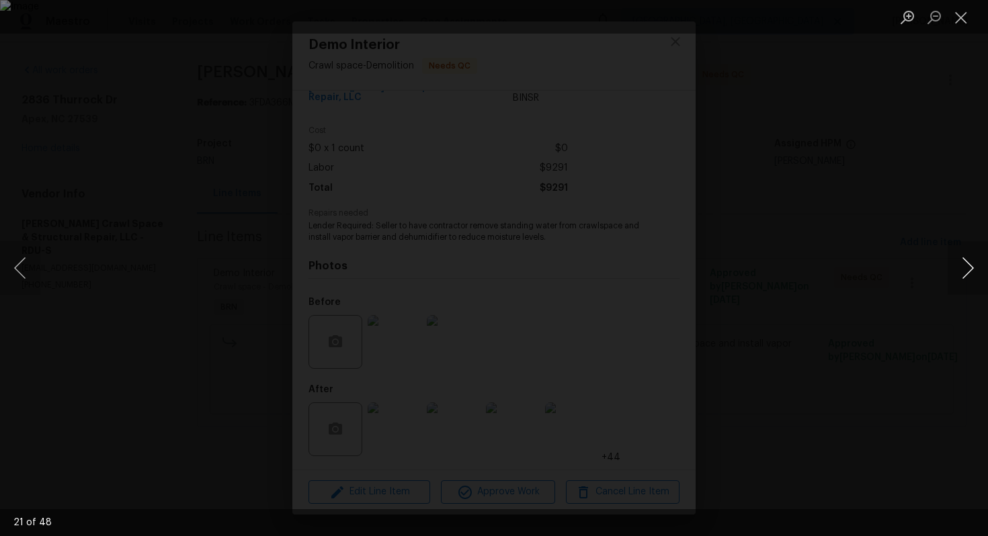
click at [965, 276] on button "Next image" at bounding box center [967, 268] width 40 height 54
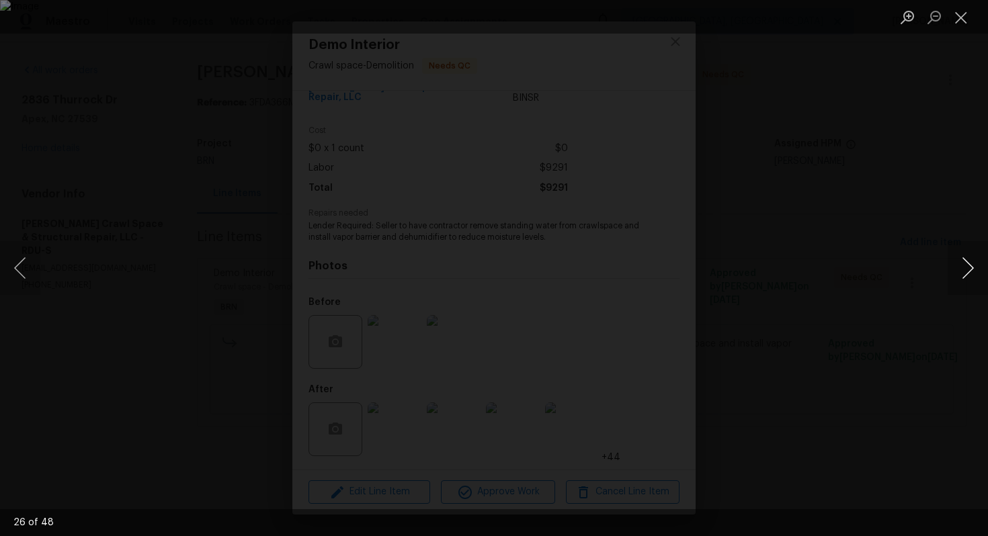
click at [965, 276] on button "Next image" at bounding box center [967, 268] width 40 height 54
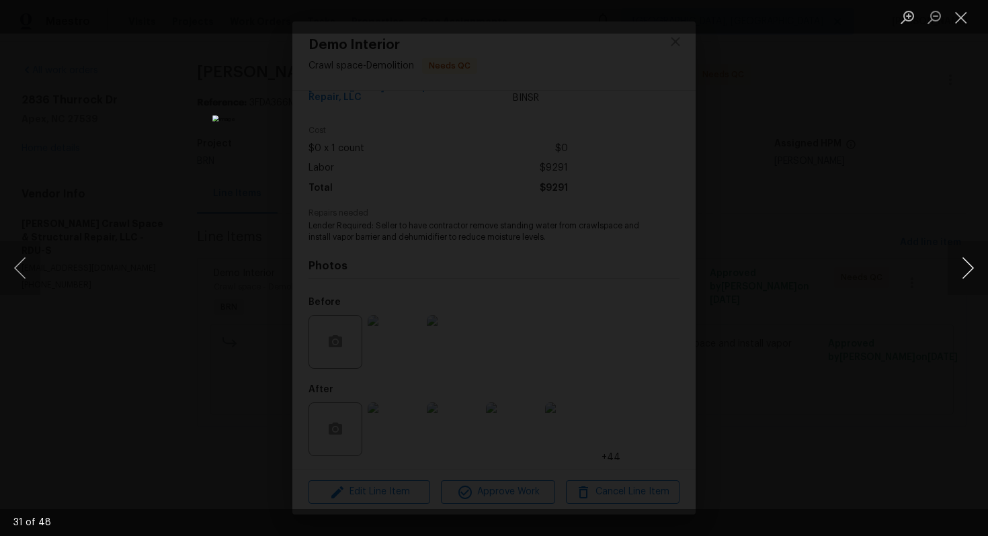
click at [965, 276] on button "Next image" at bounding box center [967, 268] width 40 height 54
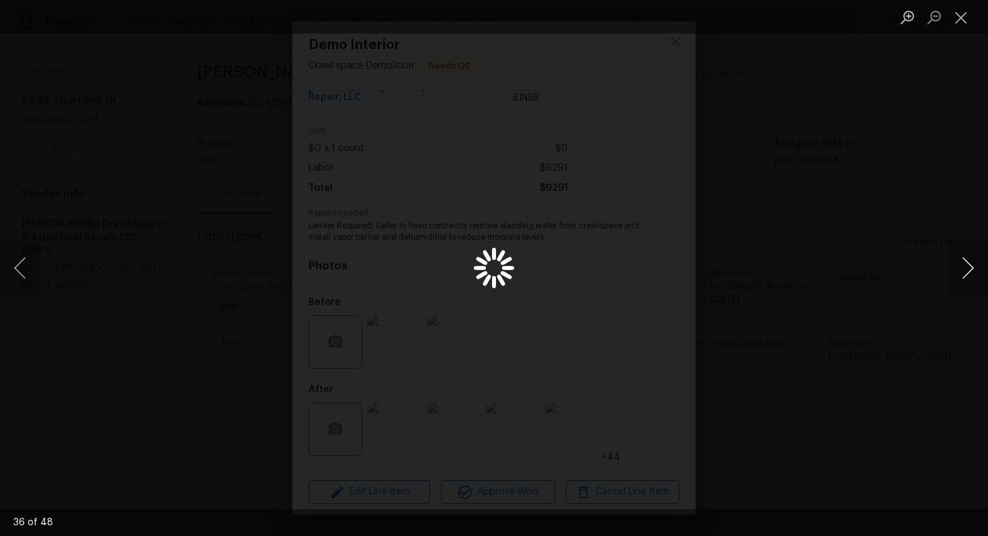
click at [965, 276] on button "Next image" at bounding box center [967, 268] width 40 height 54
click at [967, 279] on button "Next image" at bounding box center [967, 268] width 40 height 54
click at [959, 13] on button "Close lightbox" at bounding box center [960, 17] width 27 height 24
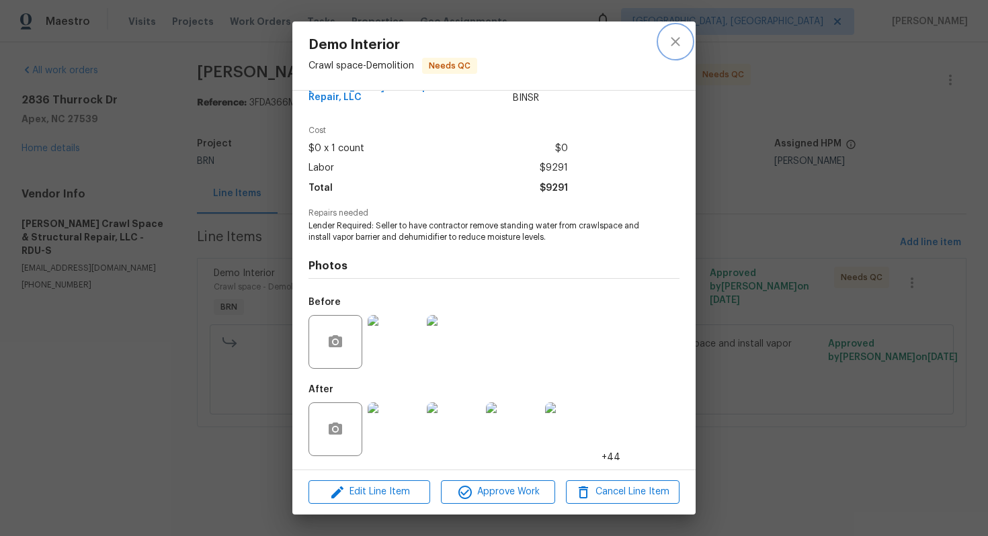
click at [668, 34] on icon "close" at bounding box center [675, 42] width 16 height 16
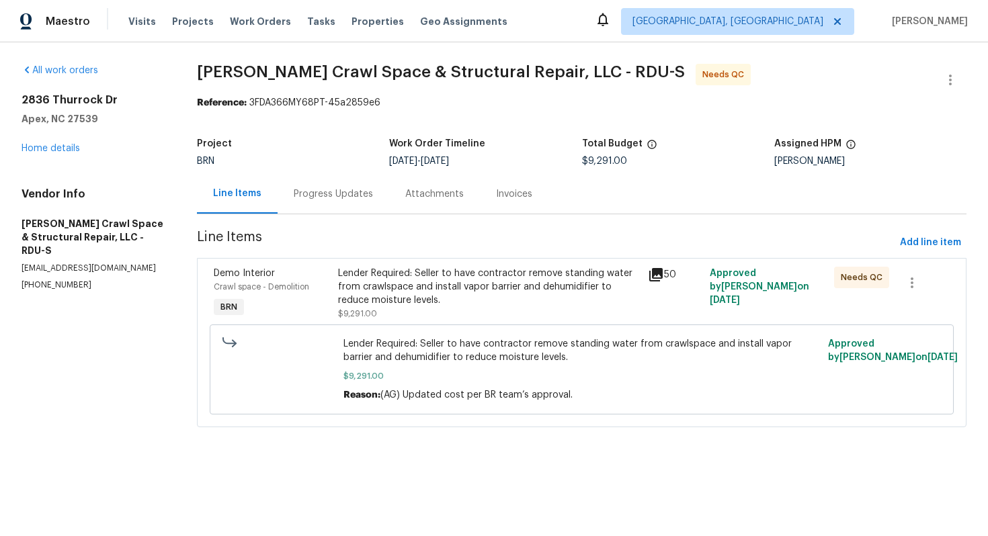
click at [409, 269] on div "Lender Required: Seller to have contractor remove standing water from crawlspac…" at bounding box center [489, 287] width 302 height 40
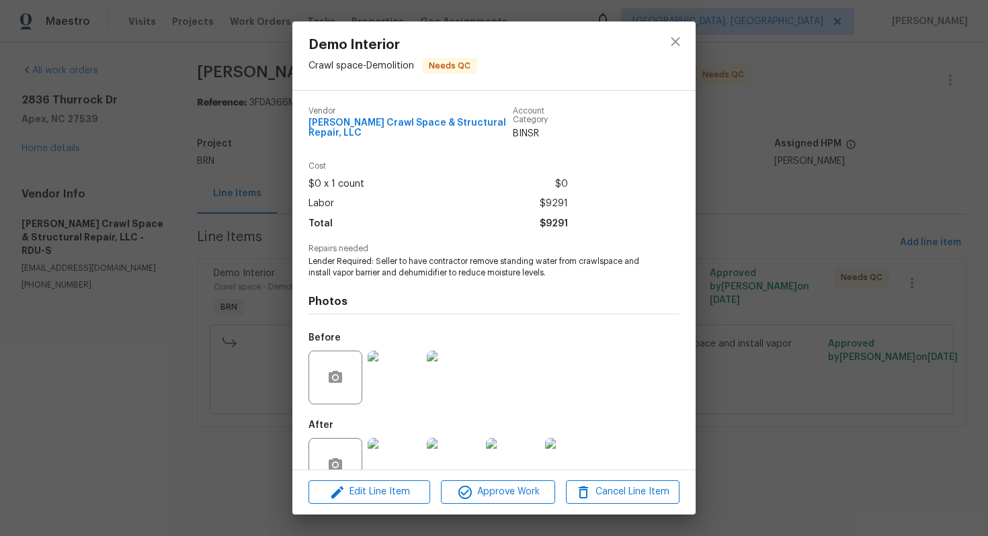
click at [403, 267] on span "Lender Required: Seller to have contractor remove standing water from crawlspac…" at bounding box center [475, 267] width 334 height 23
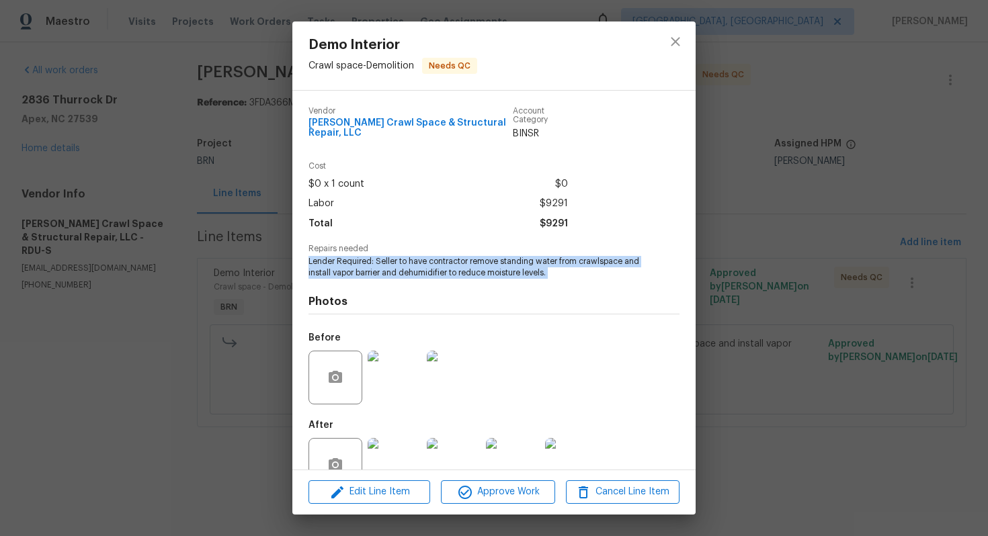
copy span "Lender Required: Seller to have contractor remove standing water from crawlspac…"
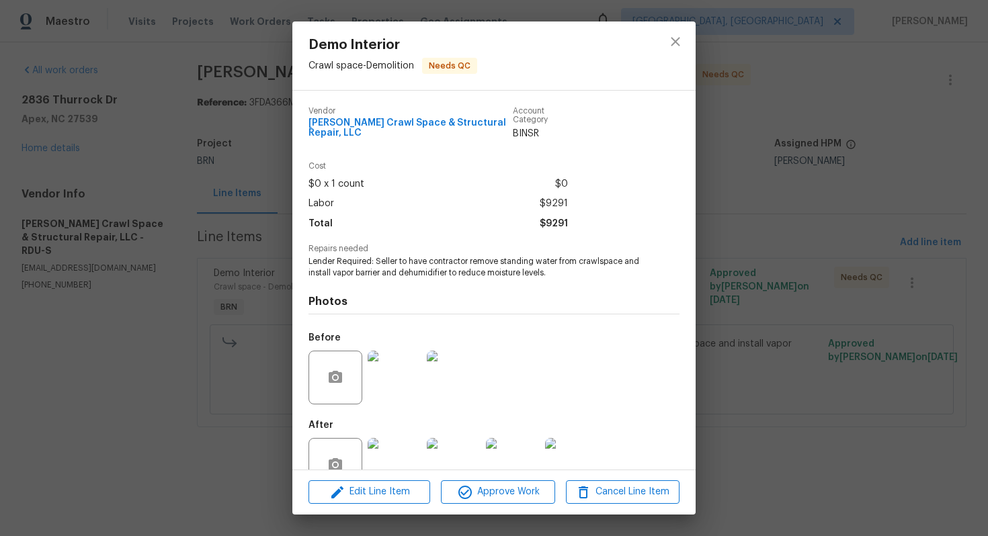
click at [460, 212] on div "Labor $9291" at bounding box center [437, 203] width 259 height 19
drag, startPoint x: 307, startPoint y: 123, endPoint x: 337, endPoint y: 129, distance: 30.8
click at [337, 129] on div "Vendor Falcone Crawl Space & Structural Repair, LLC Account Category BINSR Cost…" at bounding box center [493, 280] width 403 height 379
copy span "Falcone Crawl Space & Structural Repair, LLC"
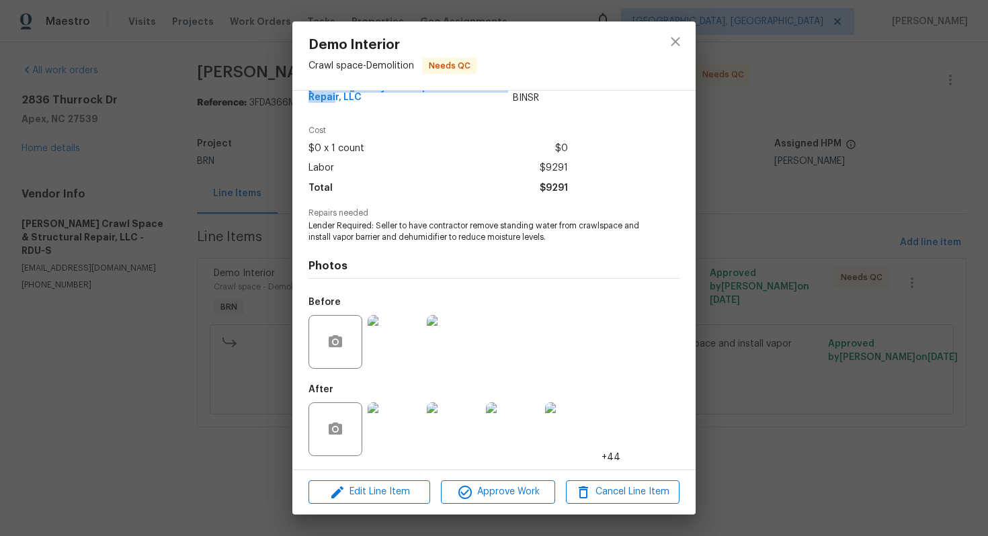
click at [457, 326] on img at bounding box center [454, 342] width 54 height 54
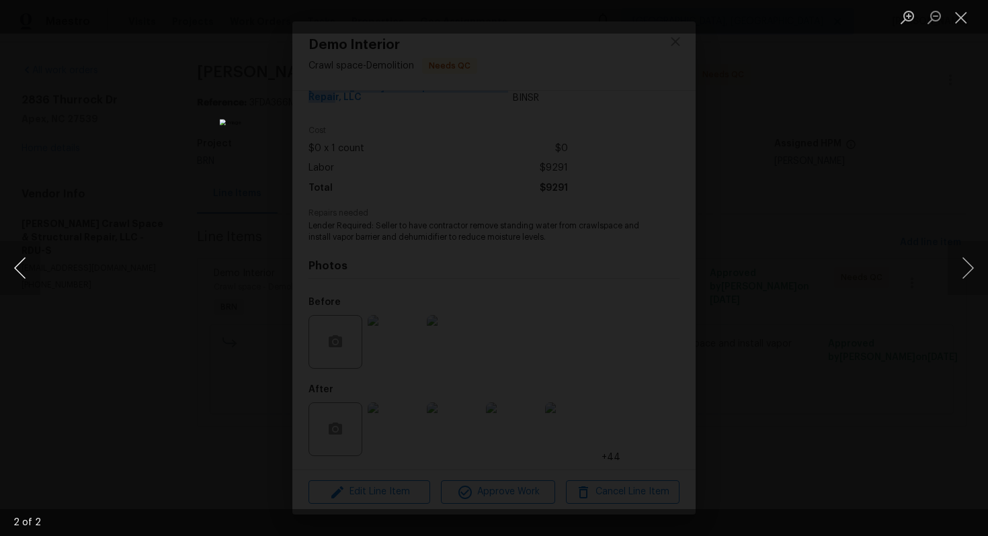
click at [27, 270] on button "Previous image" at bounding box center [20, 268] width 40 height 54
click at [957, 21] on button "Close lightbox" at bounding box center [960, 17] width 27 height 24
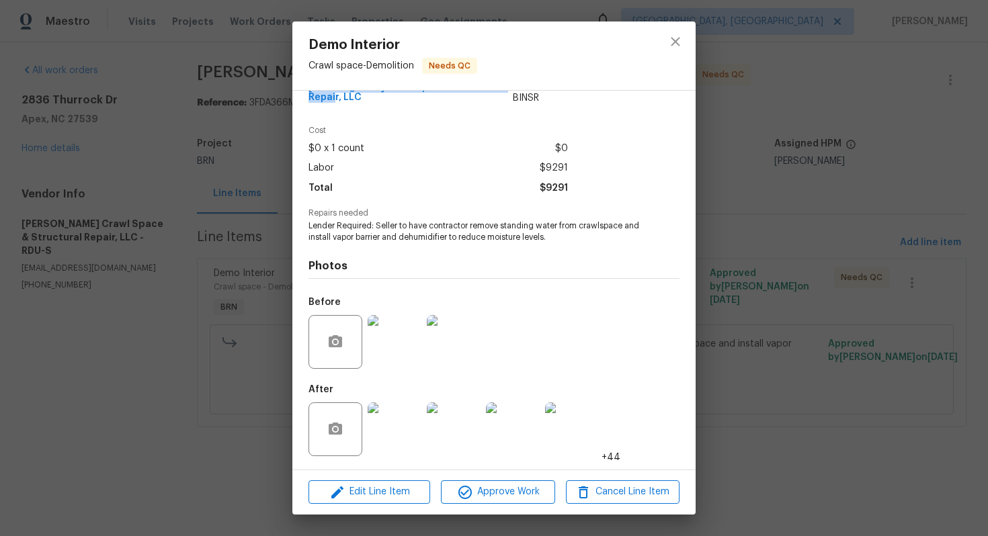
click at [404, 418] on img at bounding box center [394, 429] width 54 height 54
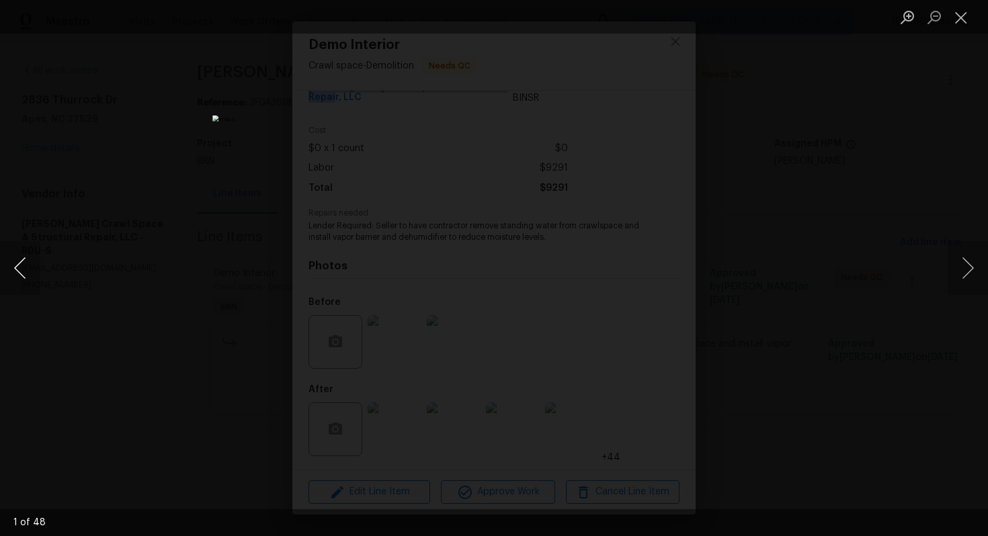
click at [15, 270] on button "Previous image" at bounding box center [20, 268] width 40 height 54
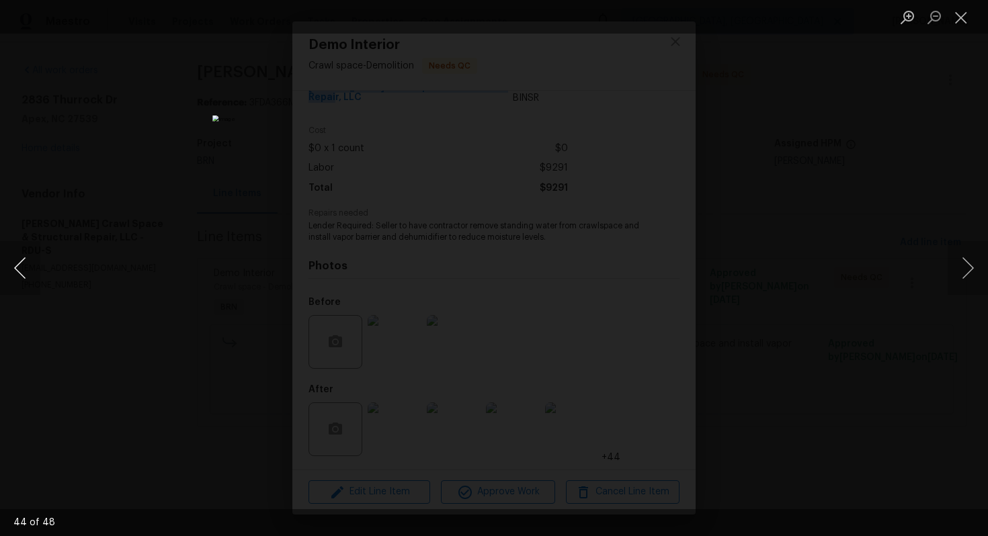
click at [15, 270] on button "Previous image" at bounding box center [20, 268] width 40 height 54
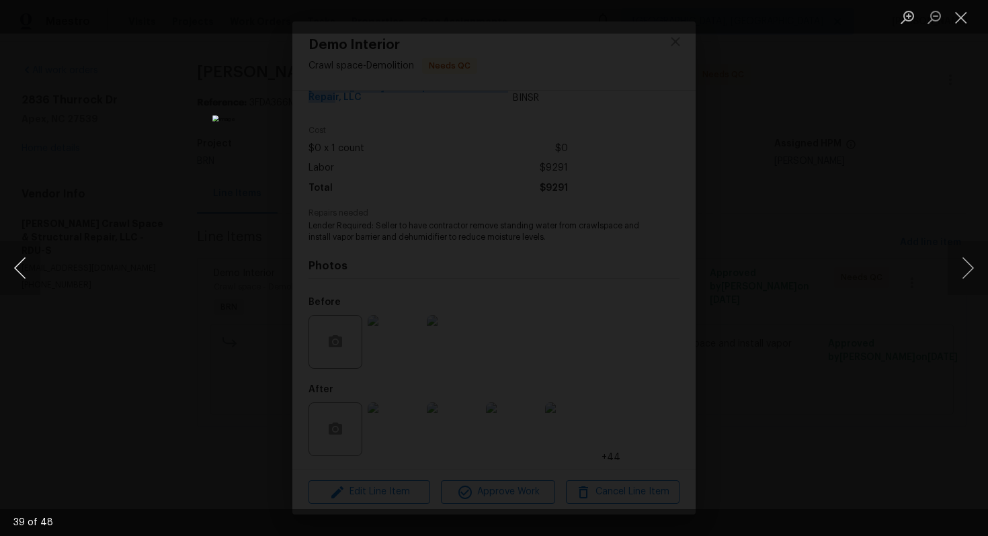
click at [15, 270] on button "Previous image" at bounding box center [20, 268] width 40 height 54
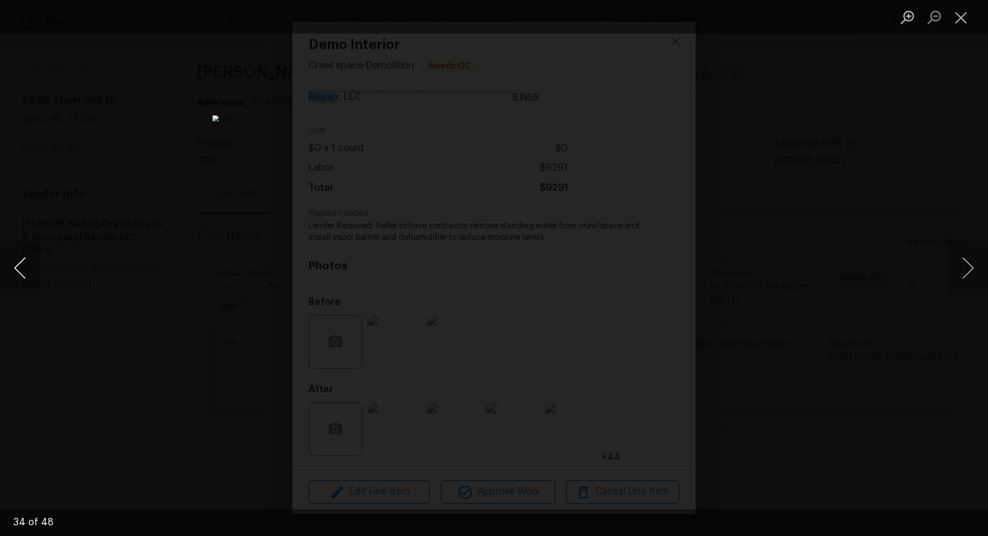
click at [15, 270] on button "Previous image" at bounding box center [20, 268] width 40 height 54
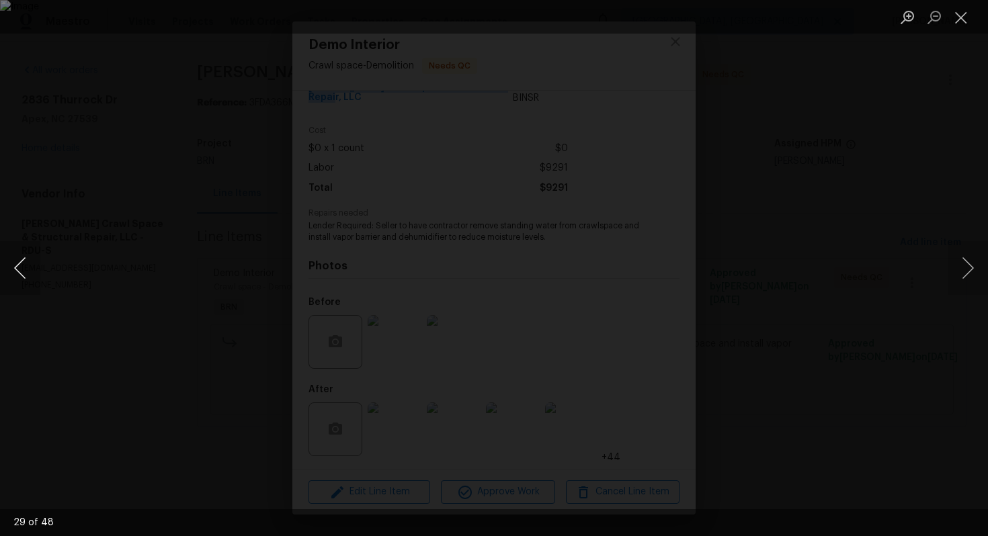
click at [15, 270] on button "Previous image" at bounding box center [20, 268] width 40 height 54
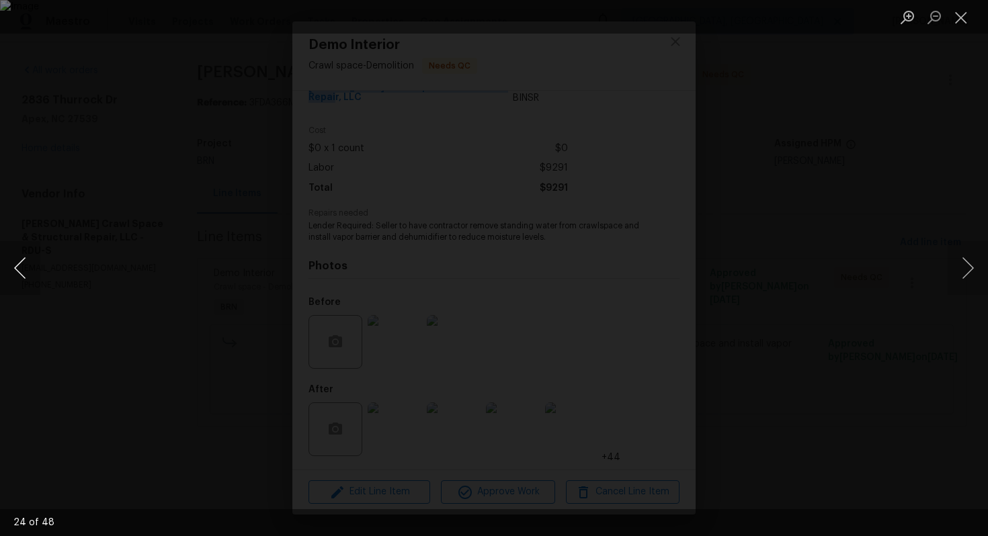
click at [15, 270] on button "Previous image" at bounding box center [20, 268] width 40 height 54
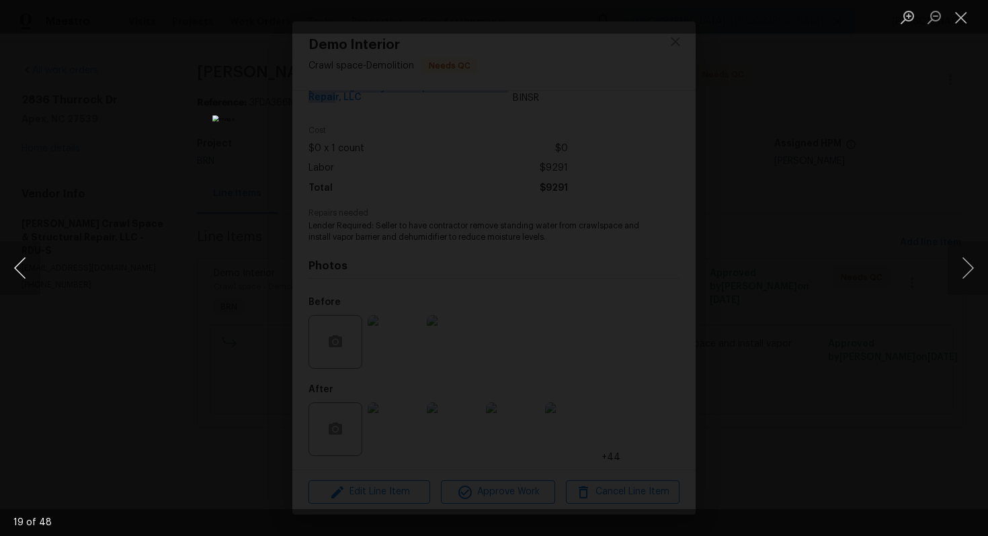
click at [15, 270] on button "Previous image" at bounding box center [20, 268] width 40 height 54
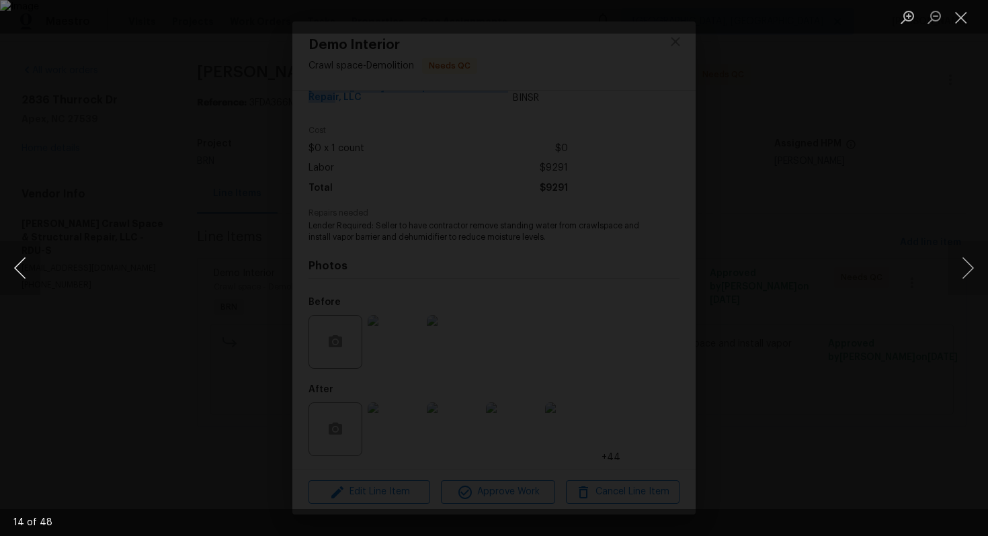
click at [15, 270] on button "Previous image" at bounding box center [20, 268] width 40 height 54
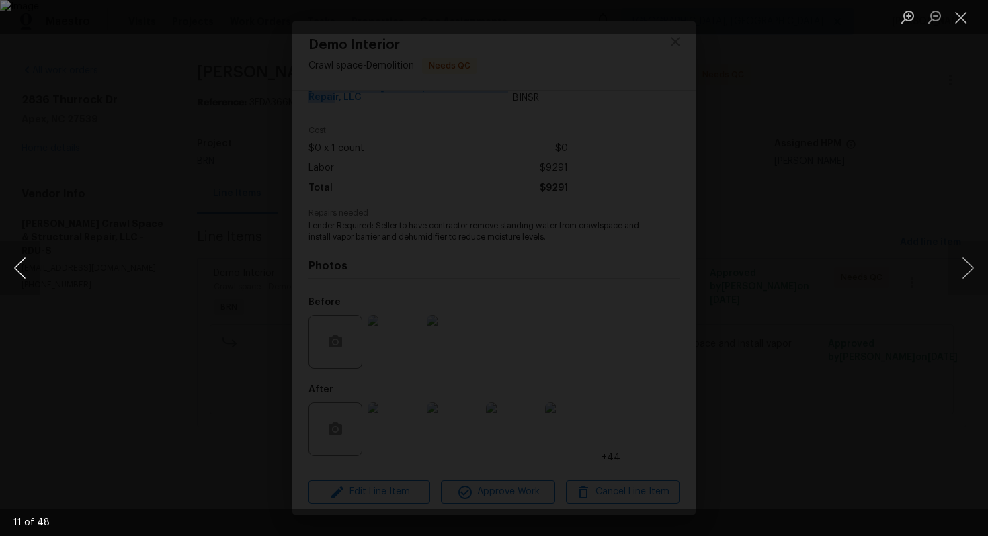
click at [15, 270] on button "Previous image" at bounding box center [20, 268] width 40 height 54
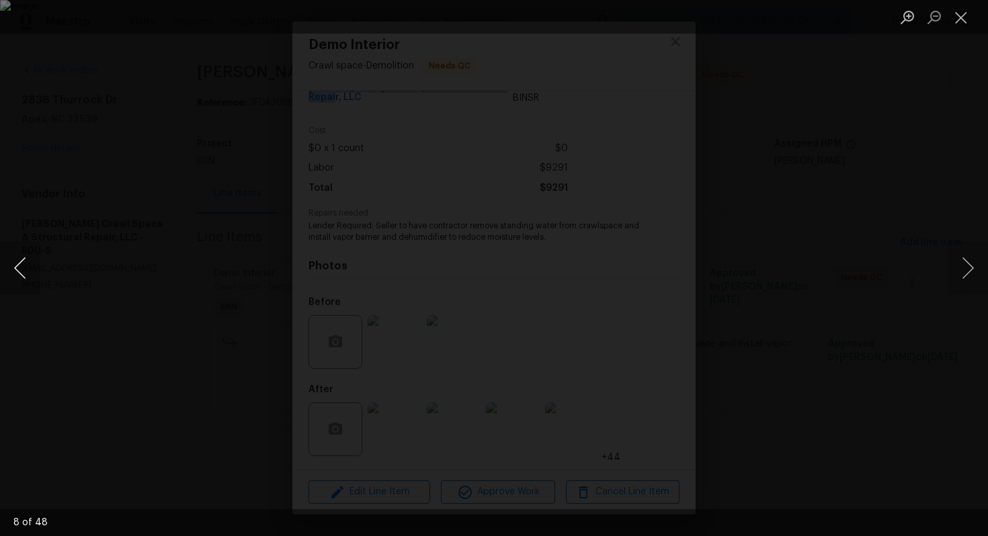
click at [15, 270] on button "Previous image" at bounding box center [20, 268] width 40 height 54
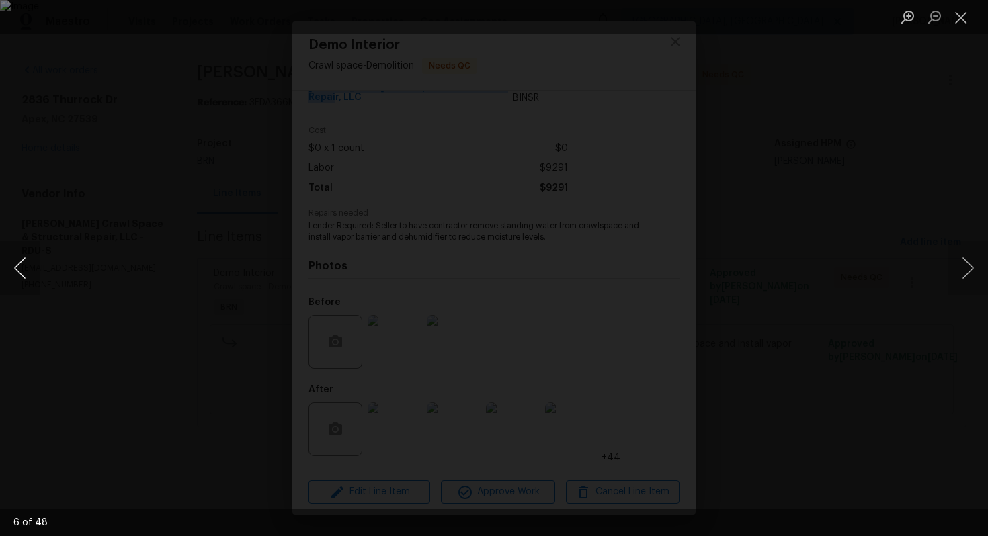
click at [15, 270] on button "Previous image" at bounding box center [20, 268] width 40 height 54
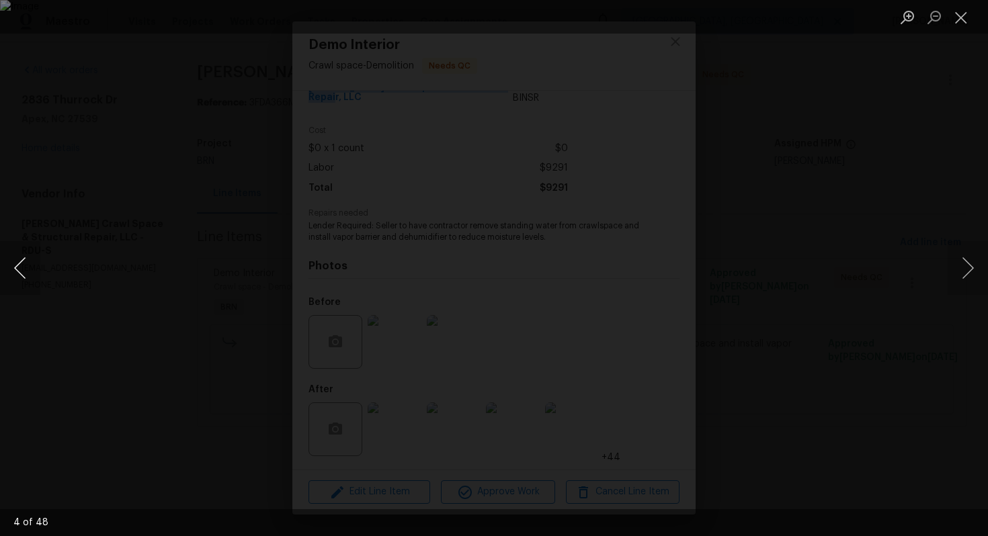
click at [15, 270] on button "Previous image" at bounding box center [20, 268] width 40 height 54
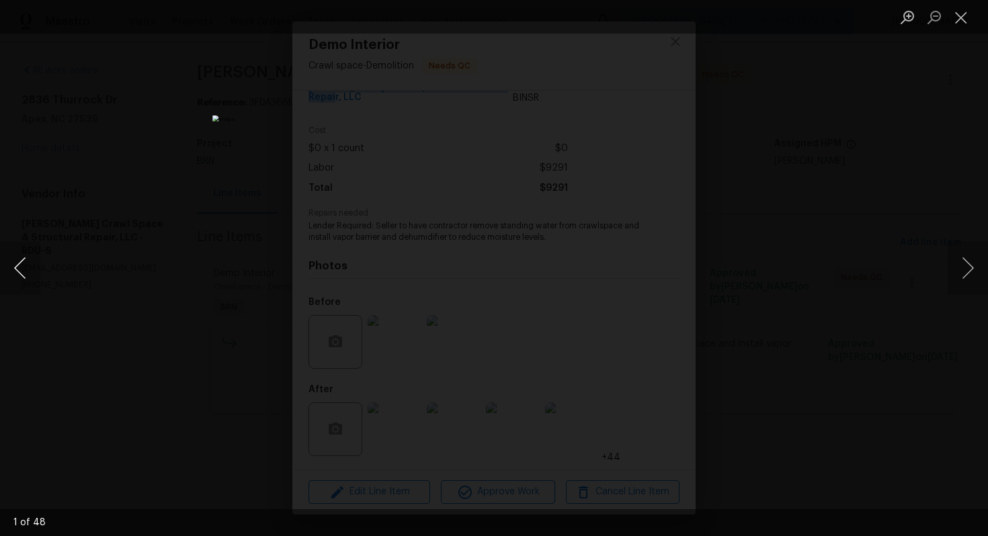
click at [15, 270] on button "Previous image" at bounding box center [20, 268] width 40 height 54
click at [965, 268] on button "Next image" at bounding box center [967, 268] width 40 height 54
click at [964, 265] on button "Next image" at bounding box center [967, 268] width 40 height 54
click at [969, 273] on button "Next image" at bounding box center [967, 268] width 40 height 54
click at [969, 269] on button "Next image" at bounding box center [967, 268] width 40 height 54
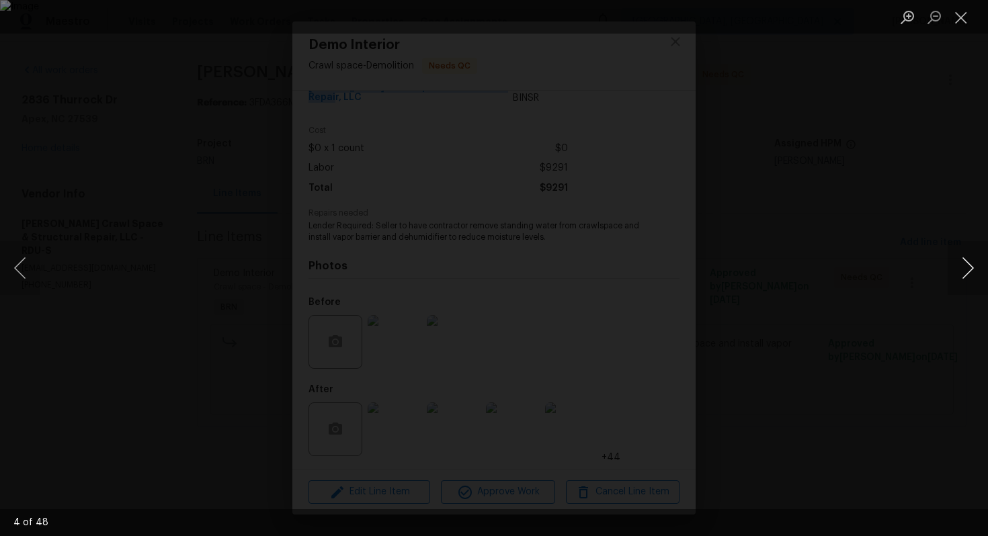
click at [964, 271] on button "Next image" at bounding box center [967, 268] width 40 height 54
click at [967, 268] on button "Next image" at bounding box center [967, 268] width 40 height 54
click at [965, 255] on button "Next image" at bounding box center [967, 268] width 40 height 54
click at [961, 252] on button "Next image" at bounding box center [967, 268] width 40 height 54
click at [959, 261] on button "Next image" at bounding box center [967, 268] width 40 height 54
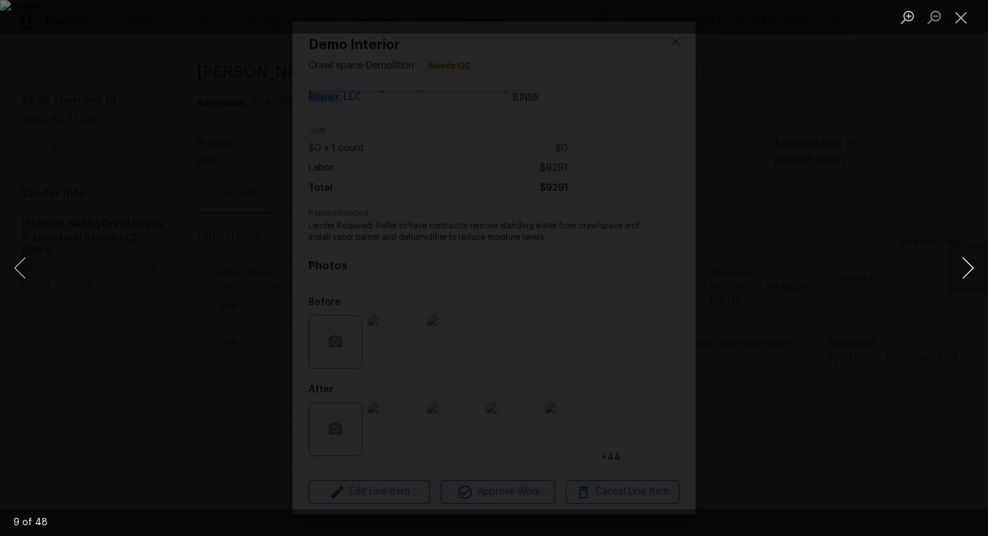
click at [957, 271] on button "Next image" at bounding box center [967, 268] width 40 height 54
click at [962, 265] on button "Next image" at bounding box center [967, 268] width 40 height 54
click at [963, 266] on button "Next image" at bounding box center [967, 268] width 40 height 54
click at [965, 263] on button "Next image" at bounding box center [967, 268] width 40 height 54
click at [959, 271] on button "Next image" at bounding box center [967, 268] width 40 height 54
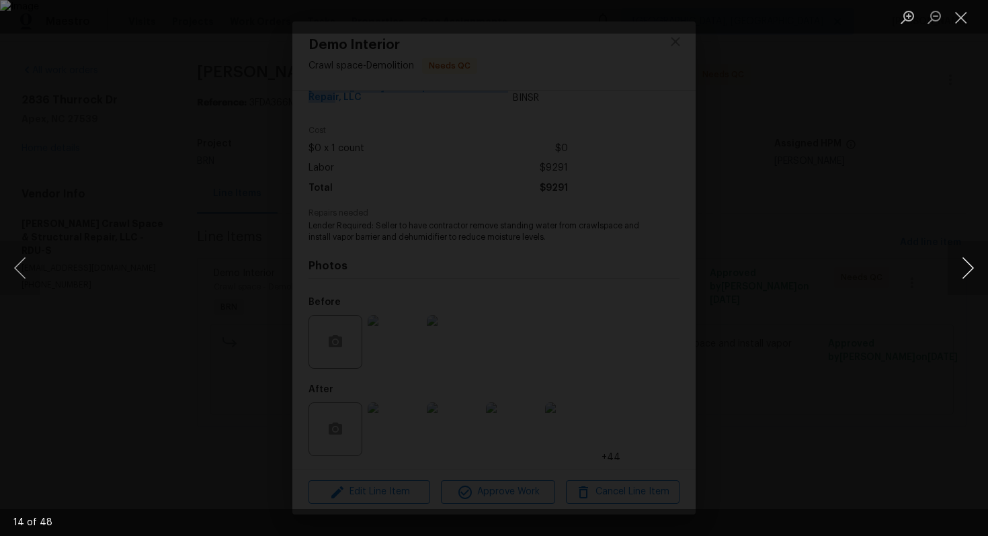
click at [969, 269] on button "Next image" at bounding box center [967, 268] width 40 height 54
click at [961, 267] on button "Next image" at bounding box center [967, 268] width 40 height 54
click at [958, 262] on button "Next image" at bounding box center [967, 268] width 40 height 54
click at [973, 270] on button "Next image" at bounding box center [967, 268] width 40 height 54
click at [955, 271] on button "Next image" at bounding box center [967, 268] width 40 height 54
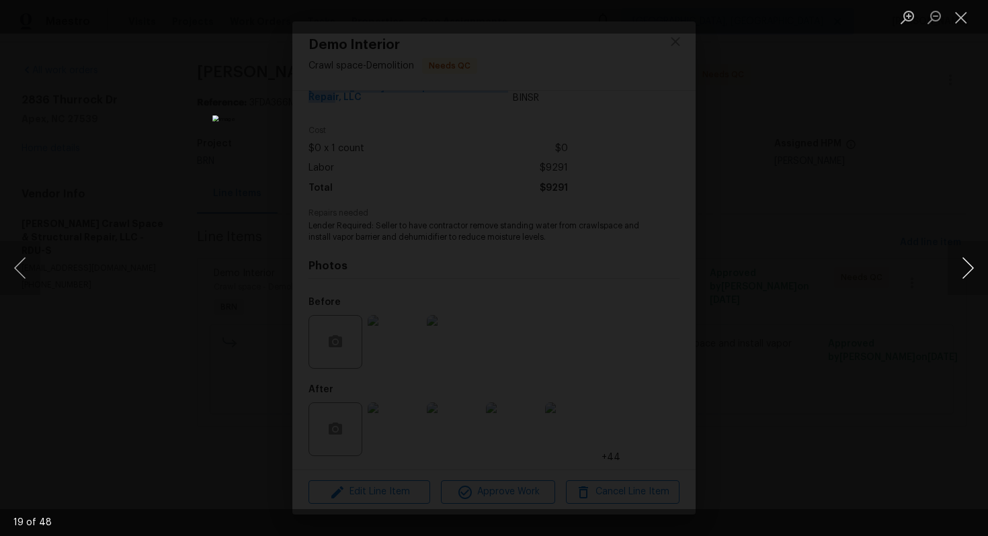
click at [963, 280] on button "Next image" at bounding box center [967, 268] width 40 height 54
click at [961, 265] on button "Next image" at bounding box center [967, 268] width 40 height 54
click at [973, 271] on button "Next image" at bounding box center [967, 268] width 40 height 54
click at [964, 264] on button "Next image" at bounding box center [967, 268] width 40 height 54
click at [967, 269] on button "Next image" at bounding box center [967, 268] width 40 height 54
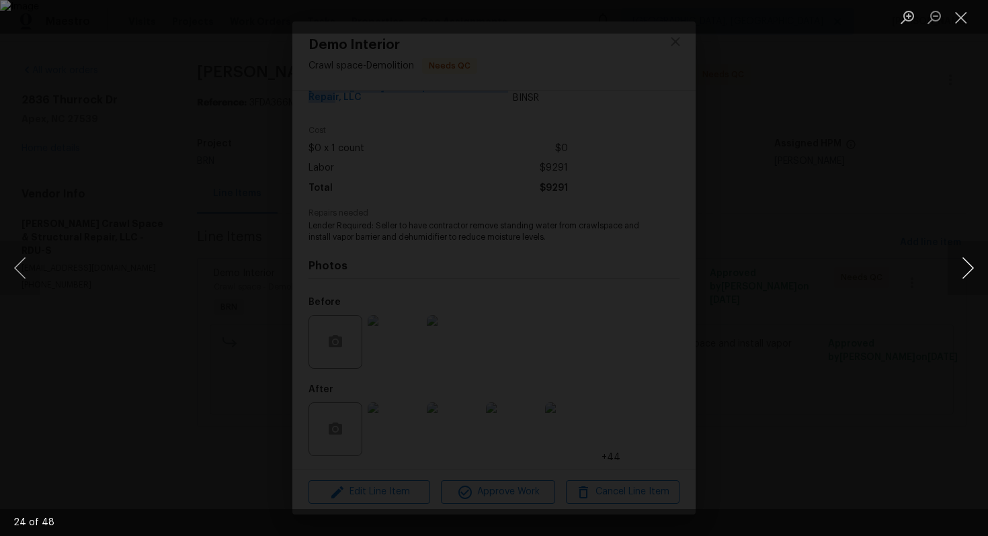
click at [968, 281] on button "Next image" at bounding box center [967, 268] width 40 height 54
click at [956, 261] on button "Next image" at bounding box center [967, 268] width 40 height 54
click at [966, 274] on button "Next image" at bounding box center [967, 268] width 40 height 54
click at [970, 276] on button "Next image" at bounding box center [967, 268] width 40 height 54
click at [976, 261] on button "Next image" at bounding box center [967, 268] width 40 height 54
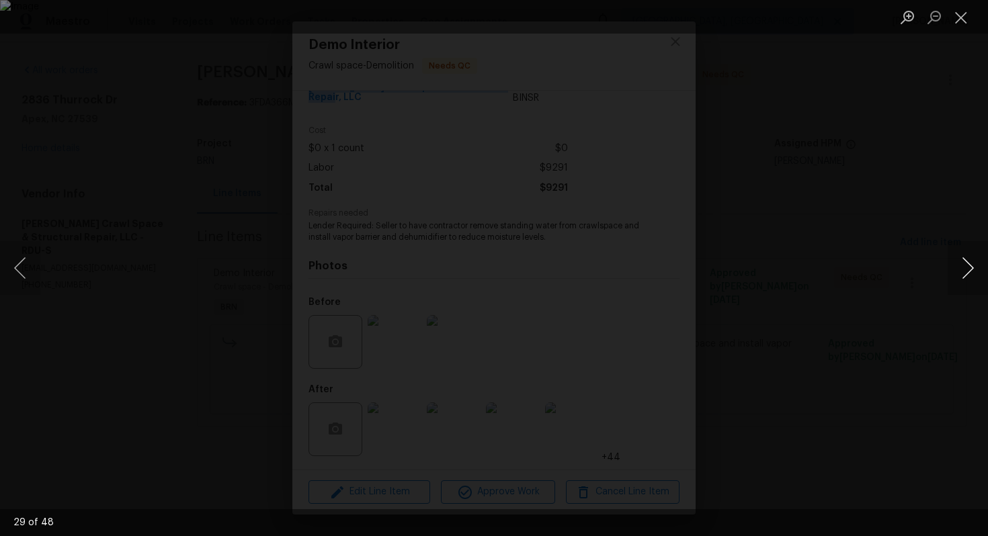
click at [967, 263] on button "Next image" at bounding box center [967, 268] width 40 height 54
click at [961, 258] on button "Next image" at bounding box center [967, 268] width 40 height 54
click at [961, 264] on button "Next image" at bounding box center [967, 268] width 40 height 54
click at [977, 266] on button "Next image" at bounding box center [967, 268] width 40 height 54
click at [962, 260] on button "Next image" at bounding box center [967, 268] width 40 height 54
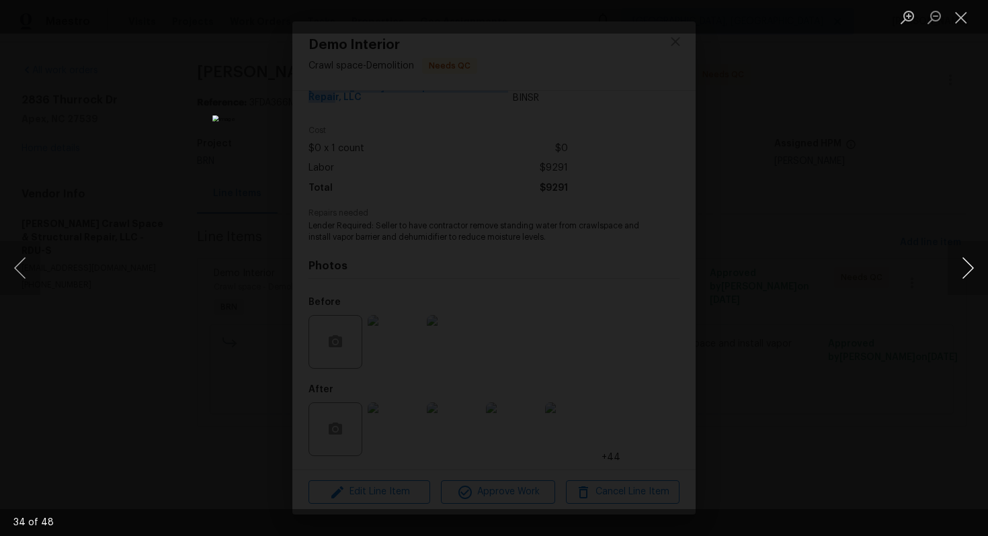
click at [973, 273] on button "Next image" at bounding box center [967, 268] width 40 height 54
click at [955, 268] on button "Next image" at bounding box center [967, 268] width 40 height 54
click at [978, 269] on button "Next image" at bounding box center [967, 268] width 40 height 54
click at [973, 271] on button "Next image" at bounding box center [967, 268] width 40 height 54
click at [967, 274] on button "Next image" at bounding box center [967, 268] width 40 height 54
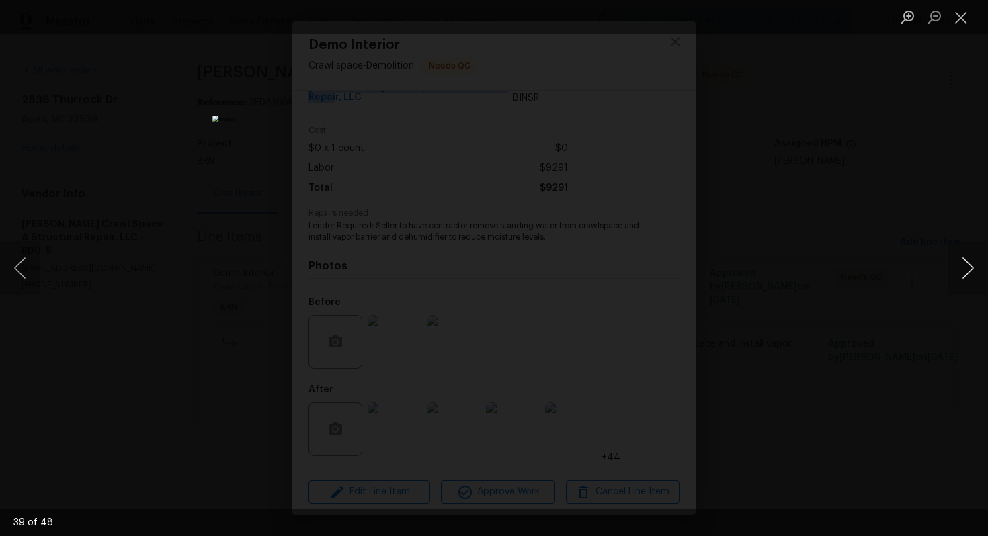
click at [969, 270] on button "Next image" at bounding box center [967, 268] width 40 height 54
click at [972, 279] on button "Next image" at bounding box center [967, 268] width 40 height 54
click at [953, 259] on button "Next image" at bounding box center [967, 268] width 40 height 54
click at [969, 267] on button "Next image" at bounding box center [967, 268] width 40 height 54
click at [955, 271] on button "Next image" at bounding box center [967, 268] width 40 height 54
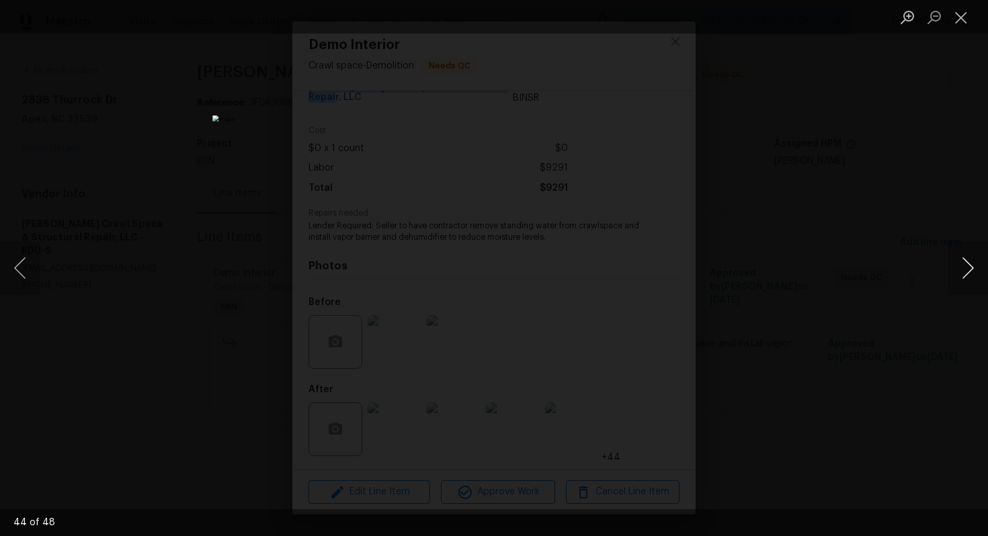
click at [980, 261] on button "Next image" at bounding box center [967, 268] width 40 height 54
click at [954, 262] on button "Next image" at bounding box center [967, 268] width 40 height 54
click at [975, 267] on button "Next image" at bounding box center [967, 268] width 40 height 54
click at [959, 271] on button "Next image" at bounding box center [967, 268] width 40 height 54
click at [958, 20] on button "Close lightbox" at bounding box center [960, 17] width 27 height 24
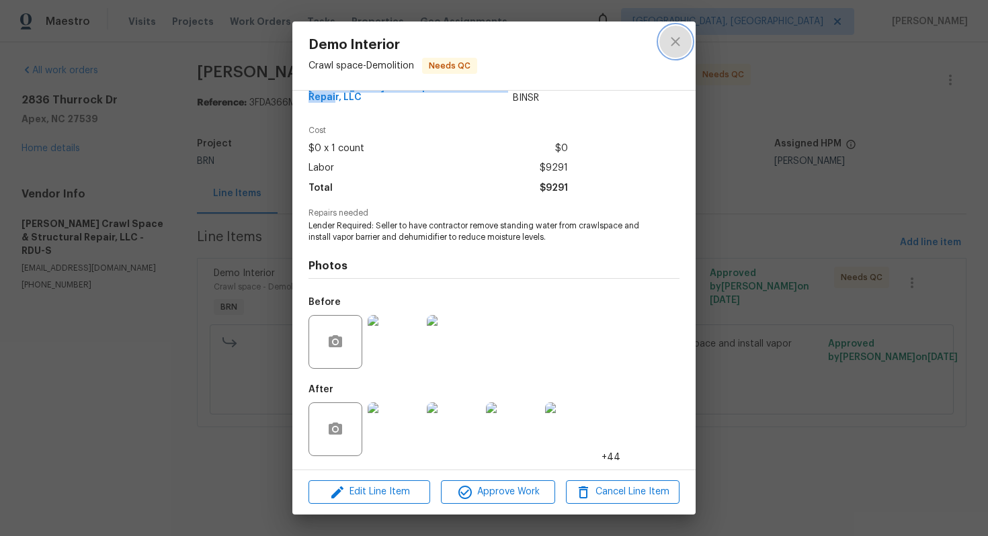
click at [668, 44] on icon "close" at bounding box center [675, 42] width 16 height 16
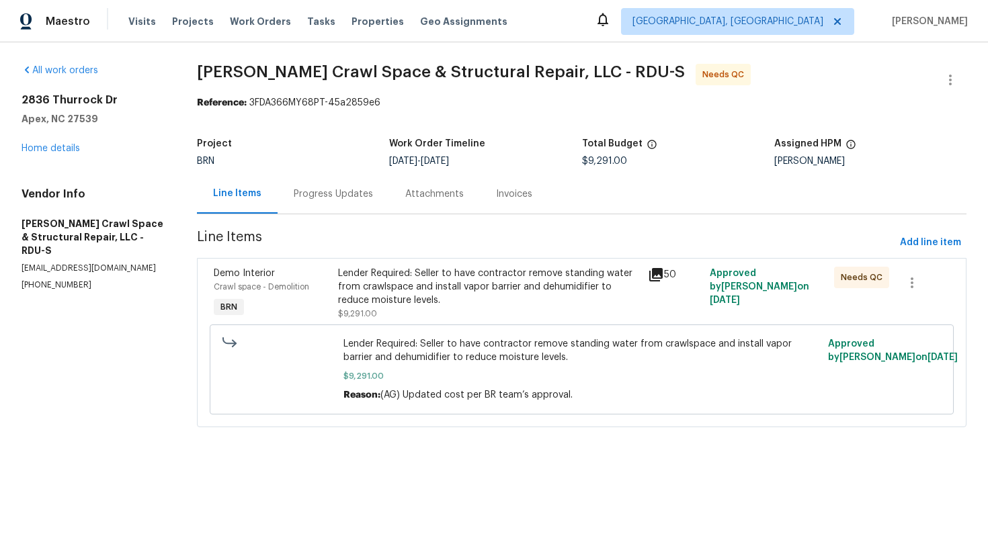
click at [332, 196] on div "Progress Updates" at bounding box center [333, 193] width 79 height 13
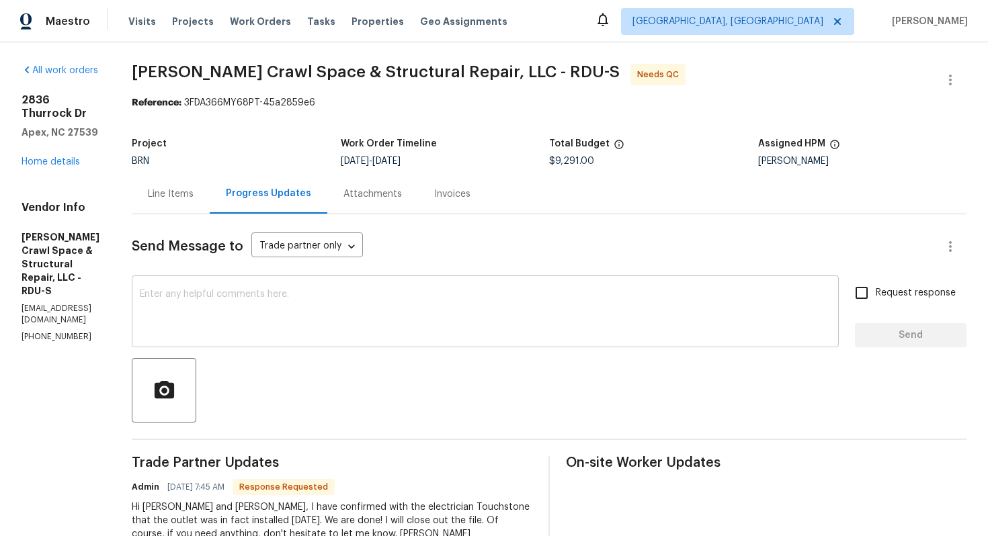
click at [337, 331] on textarea at bounding box center [485, 313] width 691 height 47
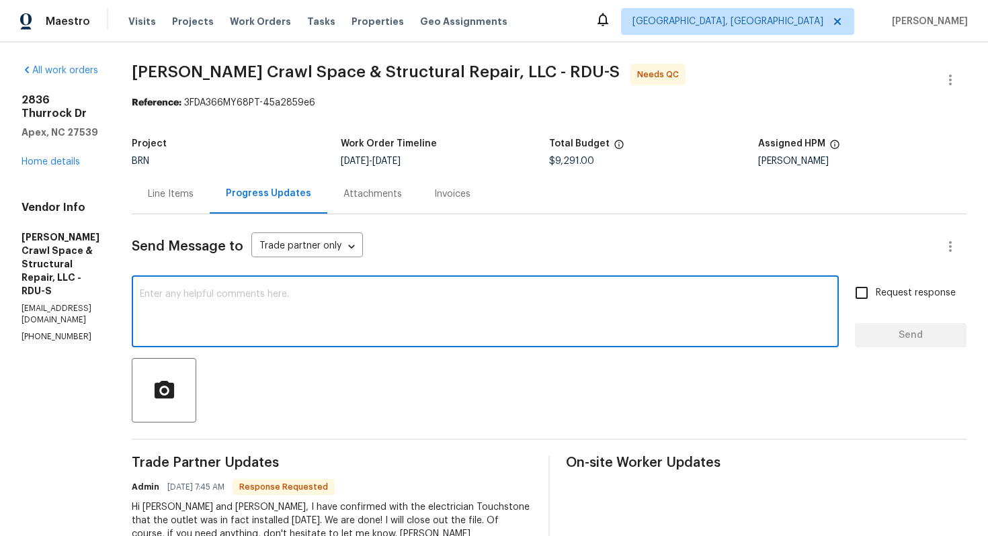
paste textarea "2836 Thurrock Dr, Apex, NC 27539"
type textarea "2836 Thurrock Dr, Apex, NC 27539"
click at [533, 318] on textarea at bounding box center [485, 313] width 691 height 47
paste textarea "WO is approved. Please upload the invoice under invoice section. Thanks!"
type textarea "WO is approved. Please upload the invoice under invoice section. Thanks!"
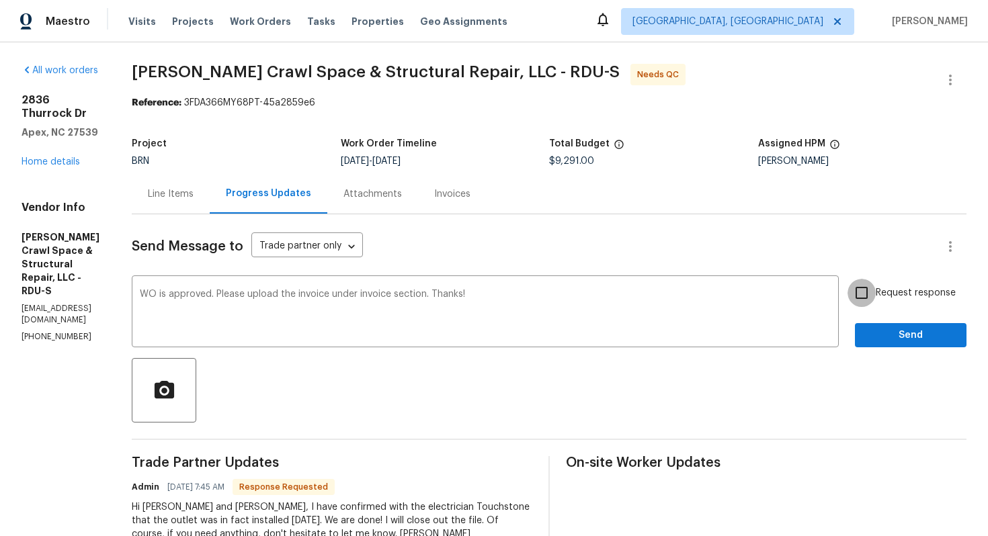
click at [859, 299] on input "Request response" at bounding box center [861, 293] width 28 height 28
checkbox input "true"
click at [884, 337] on span "Send" at bounding box center [910, 335] width 90 height 17
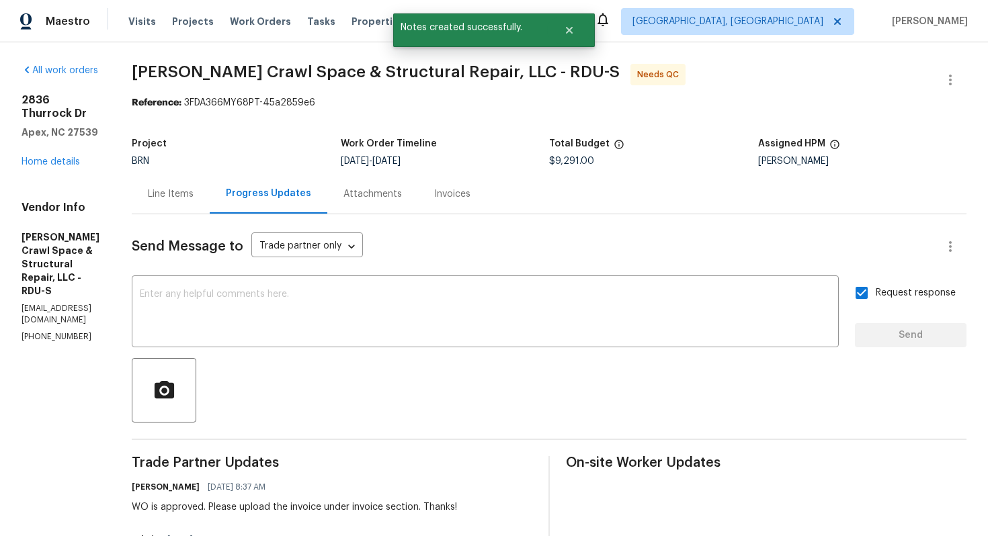
click at [193, 199] on div "Line Items" at bounding box center [171, 193] width 46 height 13
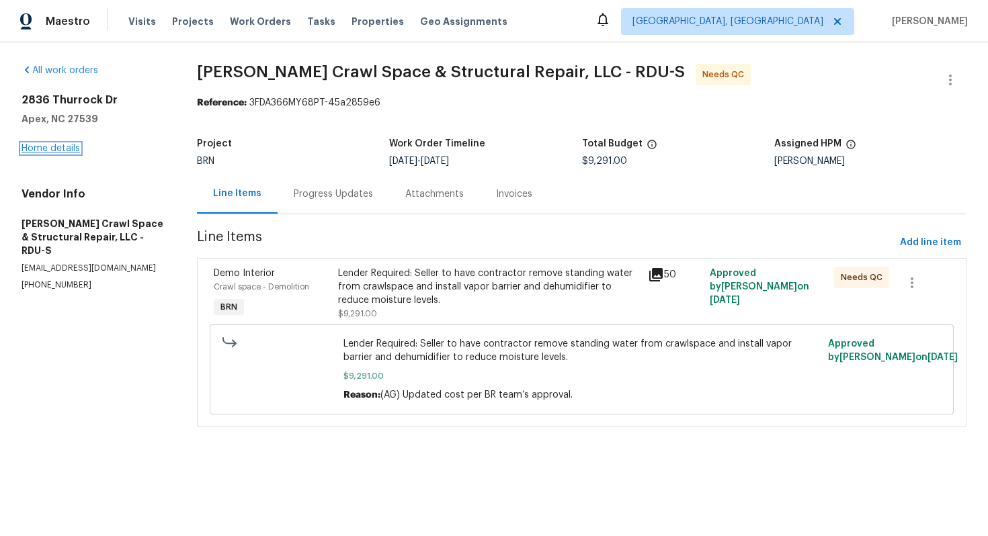
click at [56, 148] on link "Home details" at bounding box center [50, 148] width 58 height 9
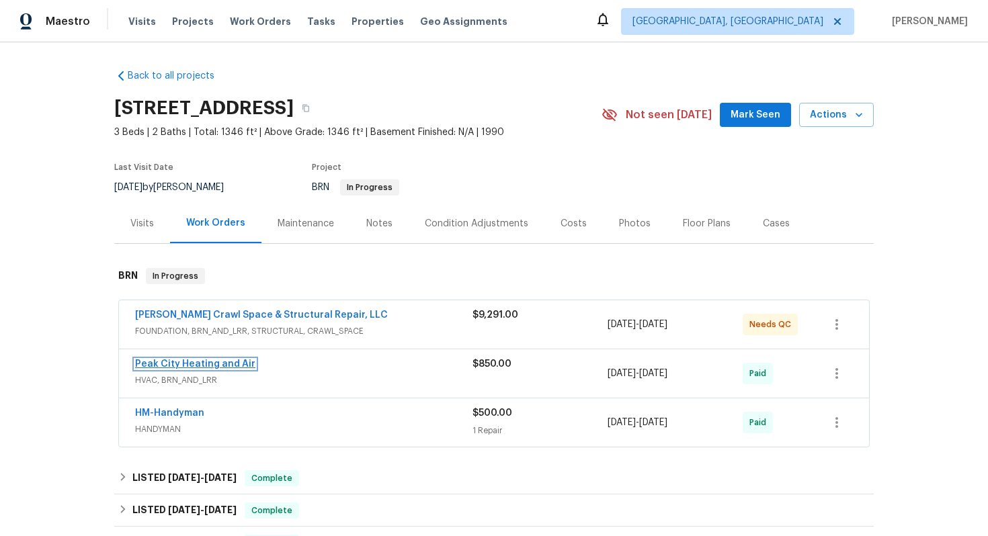
click at [171, 361] on link "Peak City Heating and Air" at bounding box center [195, 363] width 120 height 9
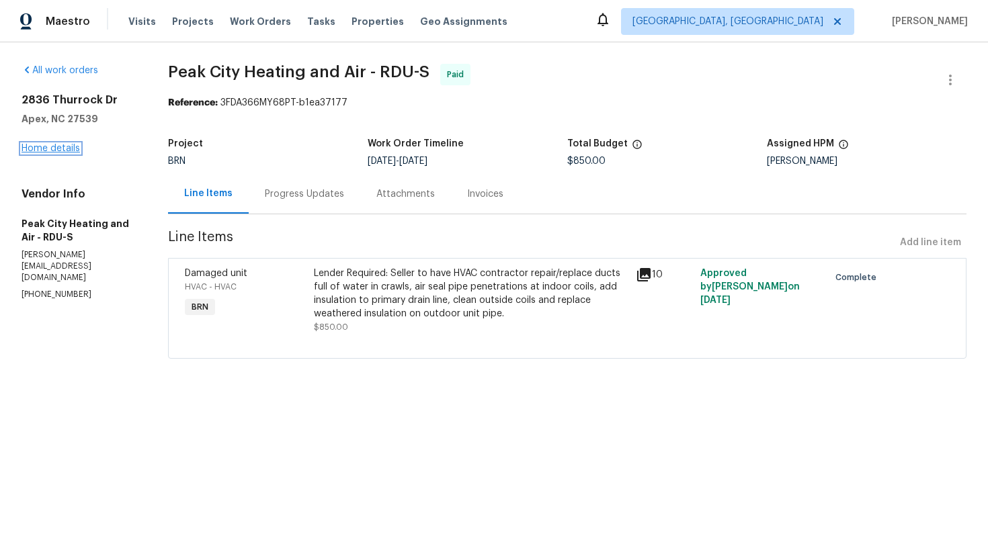
click at [42, 149] on link "Home details" at bounding box center [50, 148] width 58 height 9
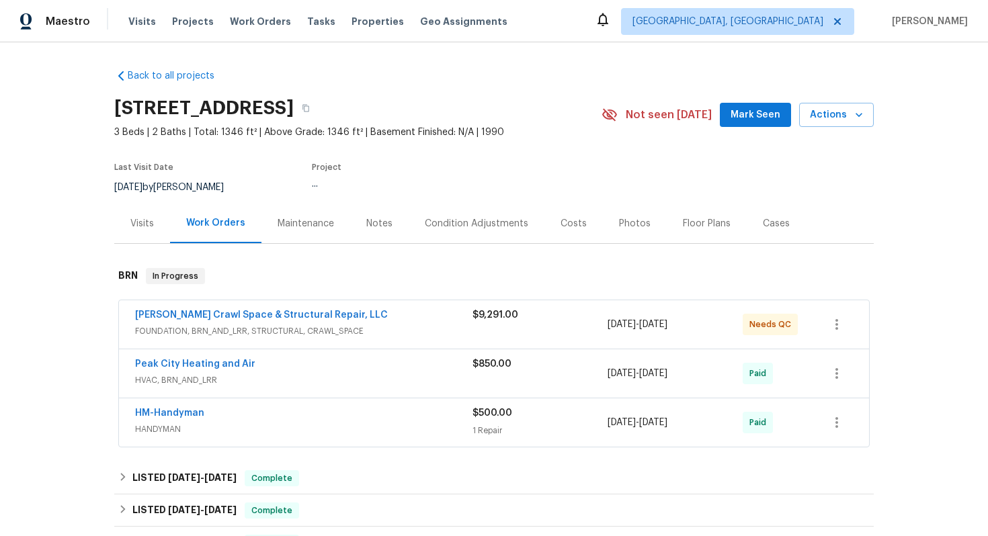
scroll to position [62, 0]
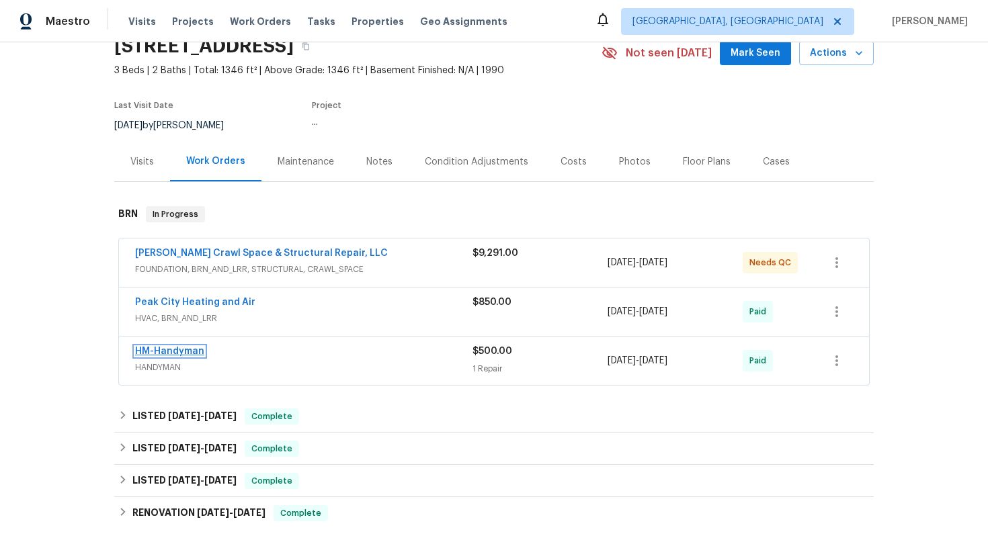
click at [171, 355] on link "HM-Handyman" at bounding box center [169, 351] width 69 height 9
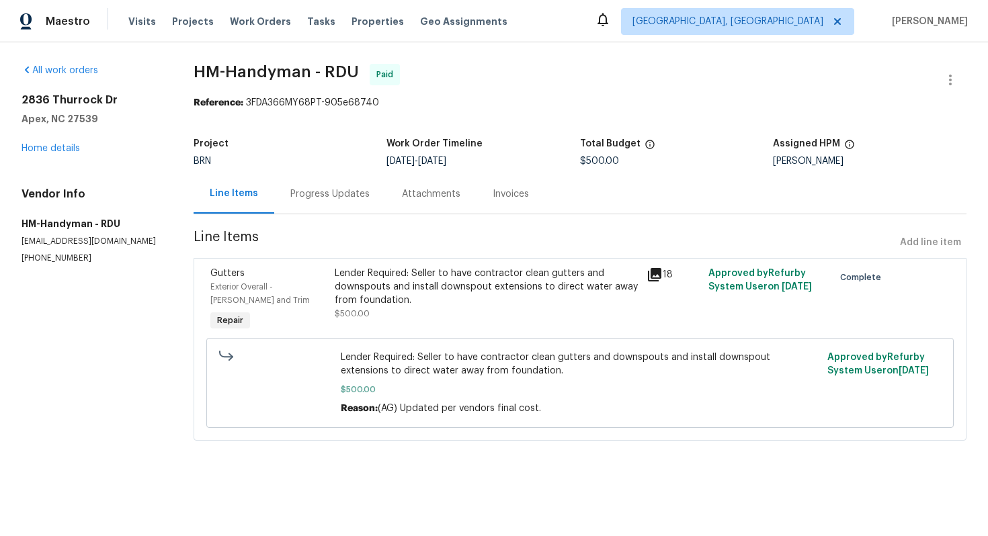
click at [398, 280] on div "Lender Required: Seller to have contractor clean gutters and downspouts and ins…" at bounding box center [486, 287] width 303 height 40
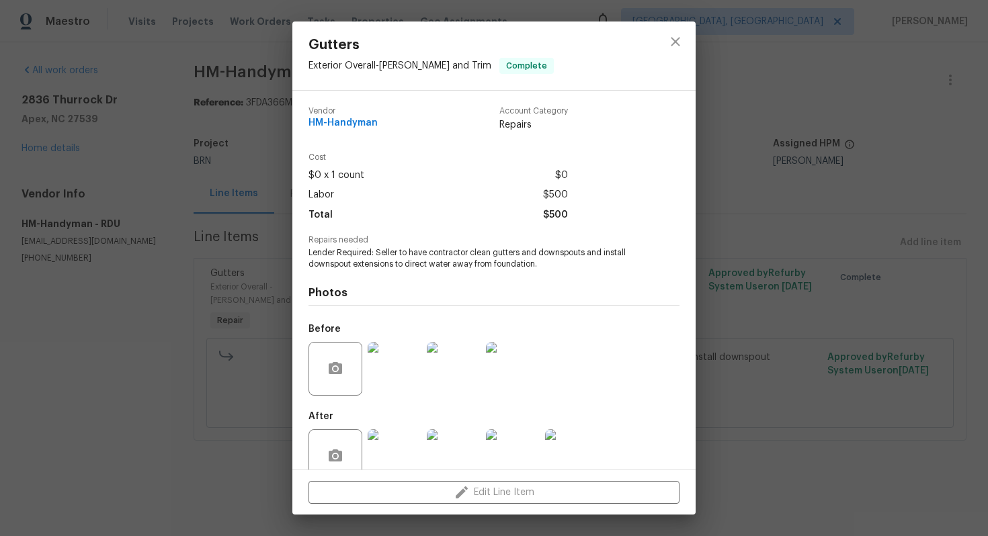
click at [390, 259] on span "Lender Required: Seller to have contractor clean gutters and downspouts and ins…" at bounding box center [475, 258] width 334 height 23
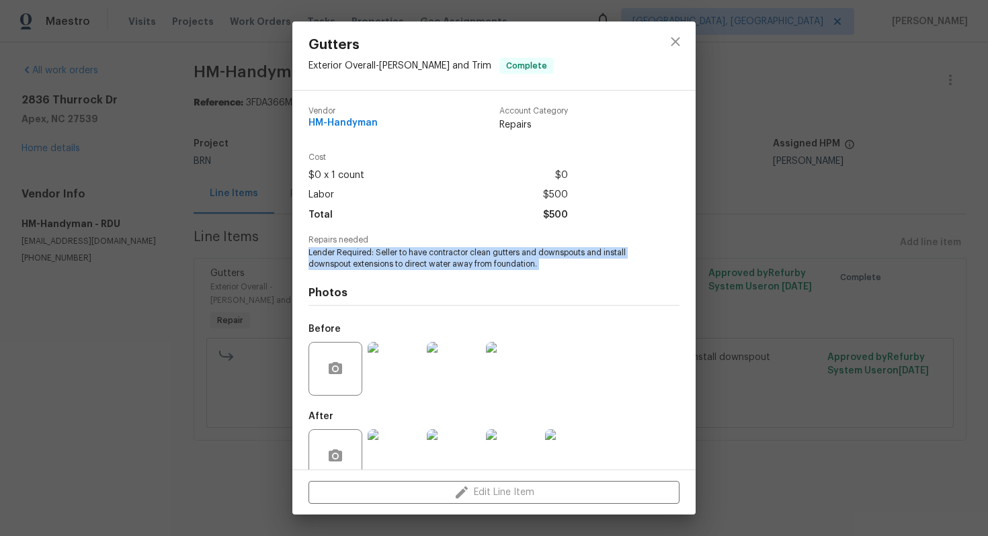
copy span "Lender Required: Seller to have contractor clean gutters and downspouts and ins…"
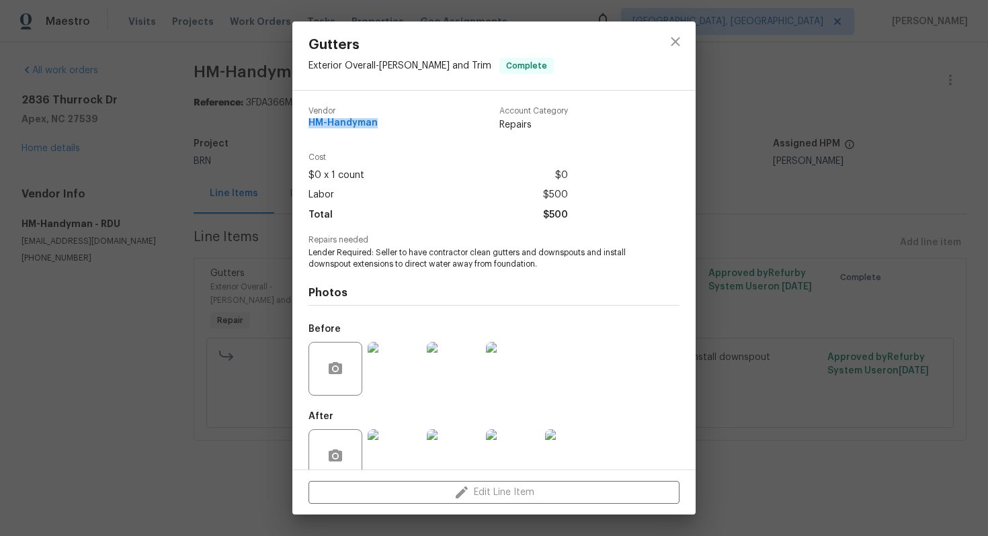
drag, startPoint x: 308, startPoint y: 123, endPoint x: 377, endPoint y: 120, distance: 69.3
click at [377, 120] on div "Vendor HM-Handyman Account Category Repairs" at bounding box center [437, 119] width 259 height 25
copy span "HM-Handyman"
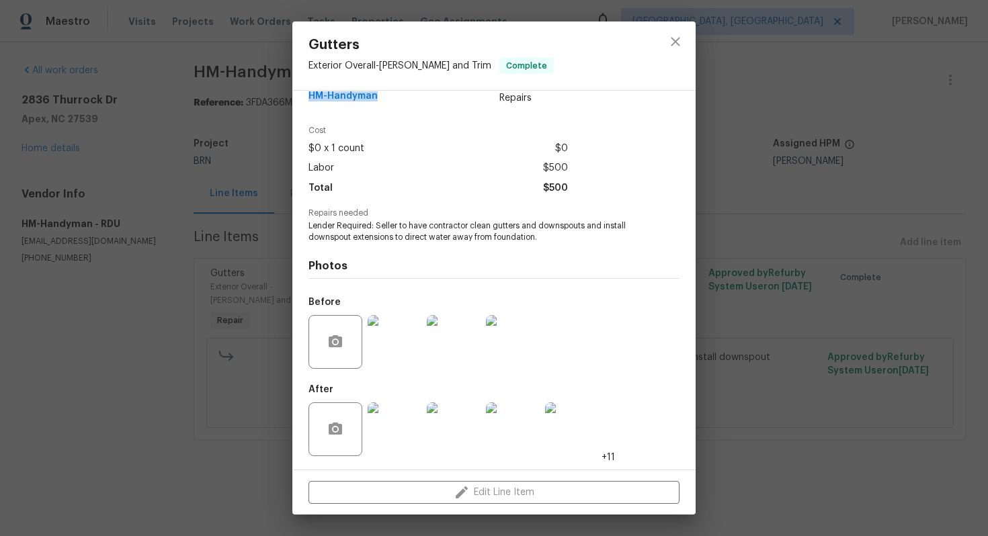
click at [515, 337] on img at bounding box center [513, 342] width 54 height 54
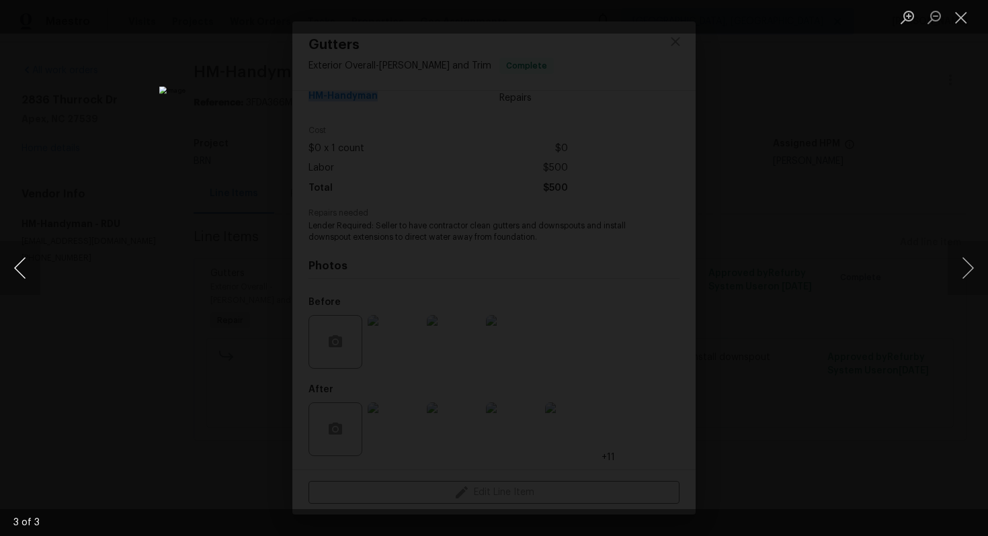
click at [19, 277] on button "Previous image" at bounding box center [20, 268] width 40 height 54
click at [25, 269] on button "Previous image" at bounding box center [20, 268] width 40 height 54
click at [961, 12] on button "Close lightbox" at bounding box center [960, 17] width 27 height 24
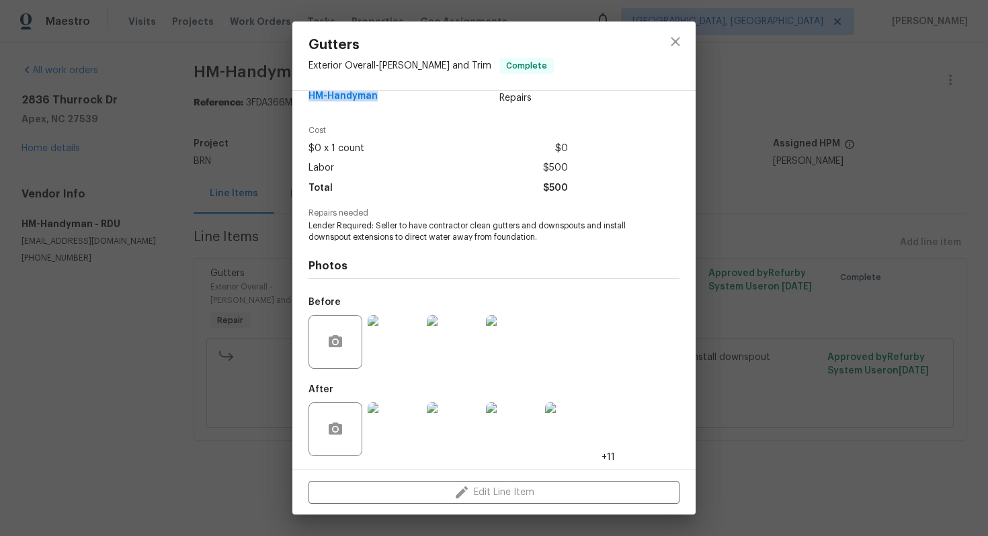
click at [410, 404] on img at bounding box center [394, 429] width 54 height 54
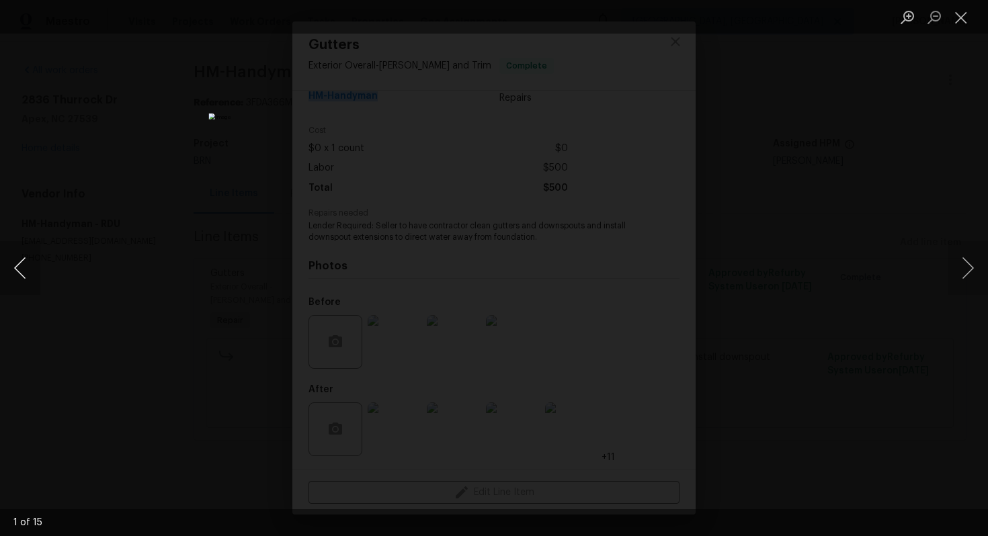
click at [23, 262] on button "Previous image" at bounding box center [20, 268] width 40 height 54
click at [36, 263] on button "Previous image" at bounding box center [20, 268] width 40 height 54
click at [27, 267] on button "Previous image" at bounding box center [20, 268] width 40 height 54
click at [25, 265] on button "Previous image" at bounding box center [20, 268] width 40 height 54
click at [24, 273] on button "Previous image" at bounding box center [20, 268] width 40 height 54
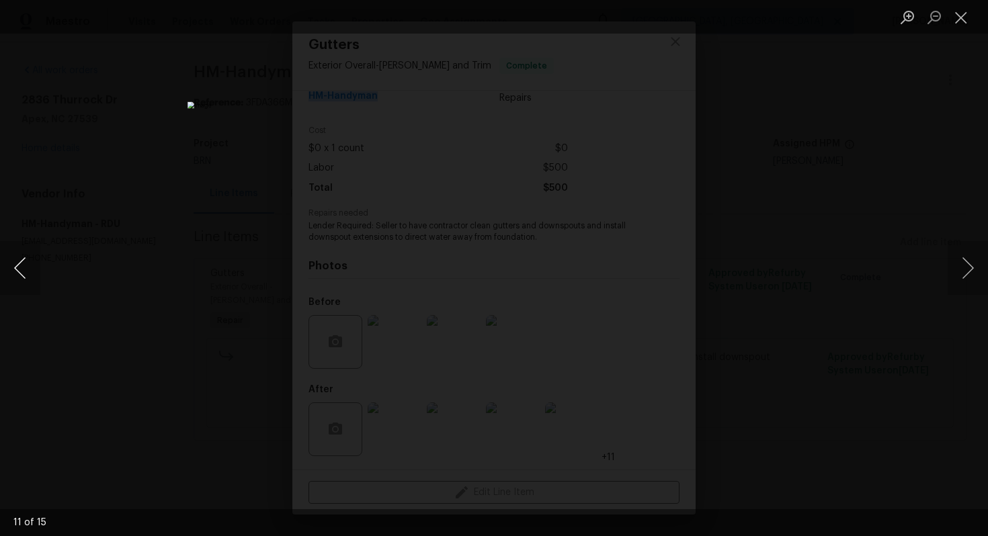
click at [26, 261] on button "Previous image" at bounding box center [20, 268] width 40 height 54
click at [26, 259] on button "Previous image" at bounding box center [20, 268] width 40 height 54
click at [20, 277] on button "Previous image" at bounding box center [20, 268] width 40 height 54
click at [21, 263] on button "Previous image" at bounding box center [20, 268] width 40 height 54
click at [25, 267] on button "Previous image" at bounding box center [20, 268] width 40 height 54
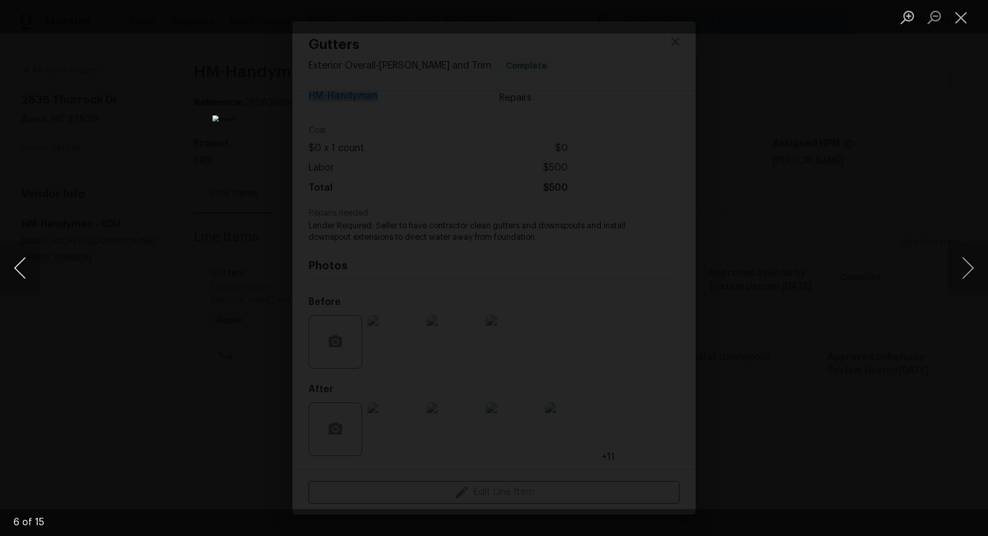
click at [26, 264] on button "Previous image" at bounding box center [20, 268] width 40 height 54
click at [25, 277] on button "Previous image" at bounding box center [20, 268] width 40 height 54
click at [16, 265] on button "Previous image" at bounding box center [20, 268] width 40 height 54
click at [22, 271] on button "Previous image" at bounding box center [20, 268] width 40 height 54
click at [32, 268] on button "Previous image" at bounding box center [20, 268] width 40 height 54
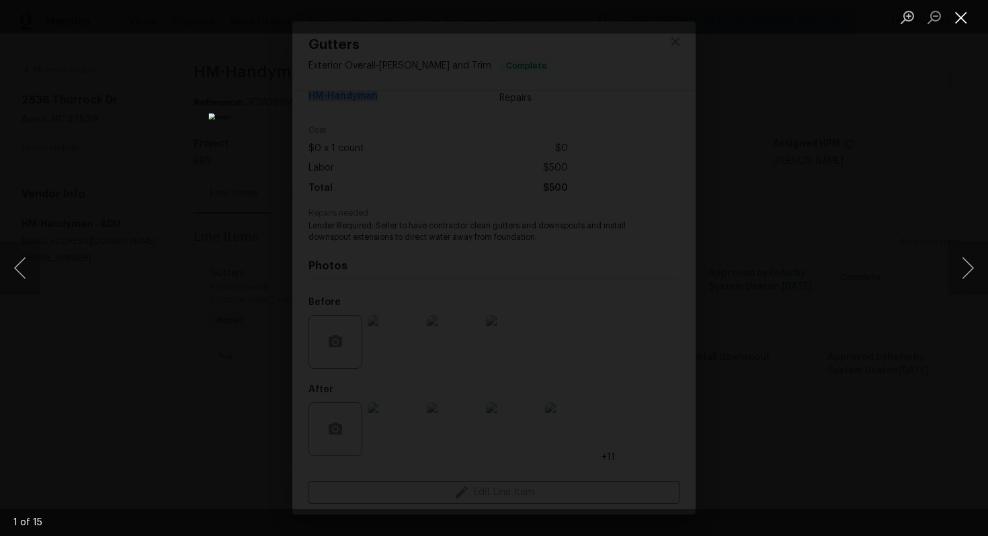
click at [963, 15] on button "Close lightbox" at bounding box center [960, 17] width 27 height 24
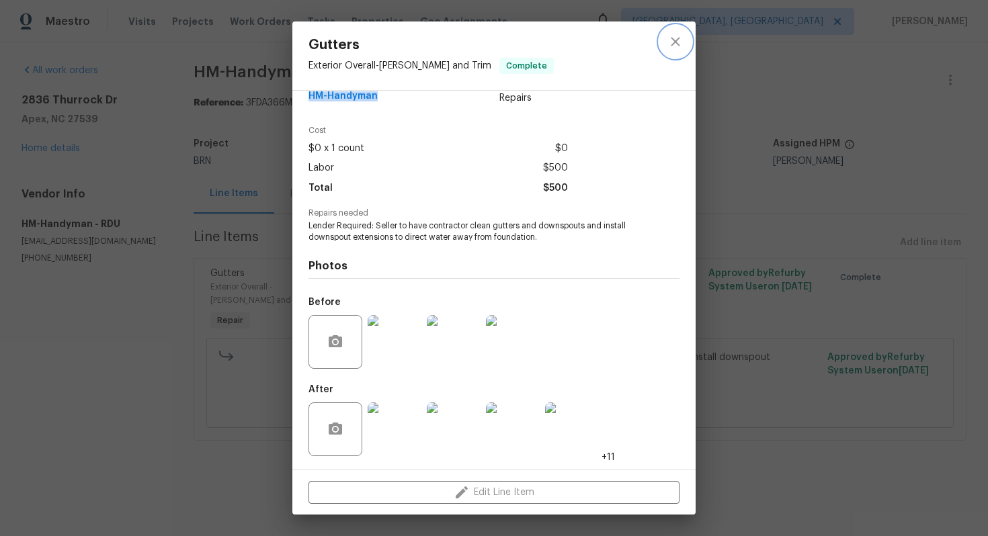
click at [687, 34] on button "close" at bounding box center [675, 42] width 32 height 32
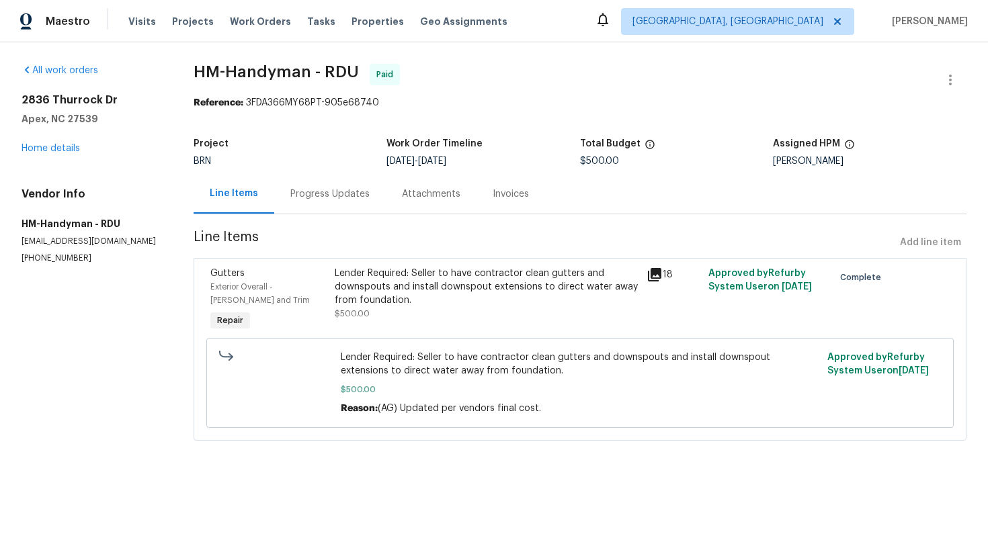
click at [537, 193] on div "Invoices" at bounding box center [510, 194] width 69 height 40
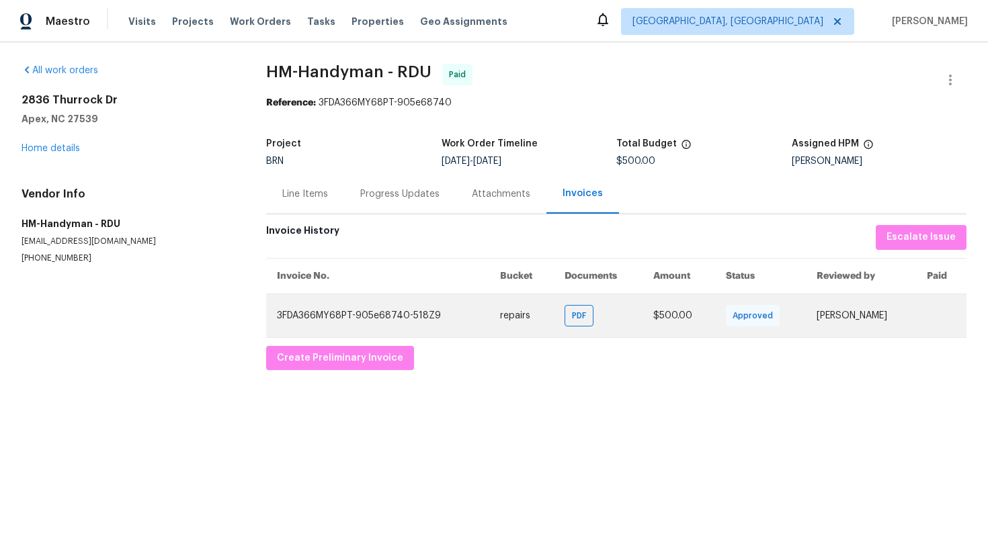
click at [554, 318] on td "PDF" at bounding box center [598, 316] width 89 height 44
click at [572, 317] on span "PDF" at bounding box center [581, 315] width 19 height 13
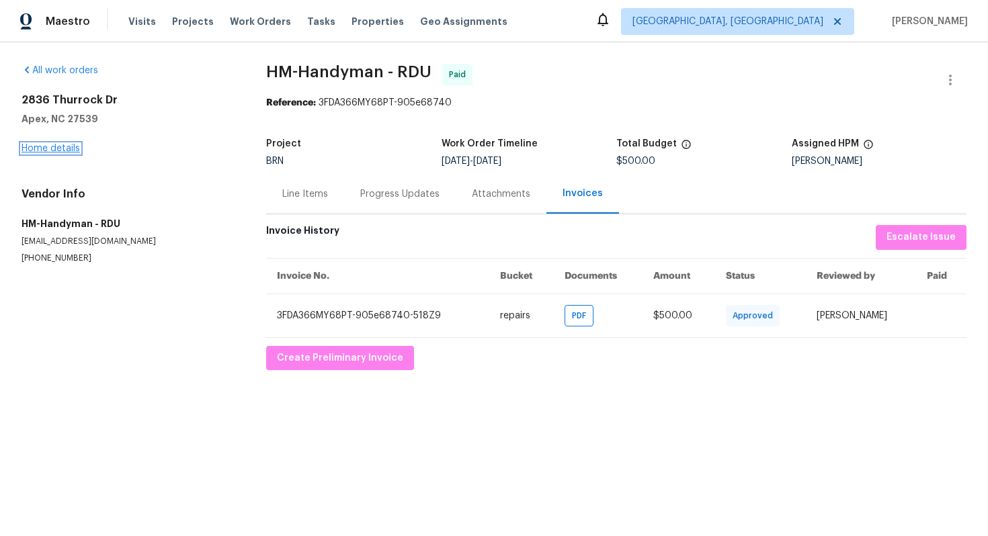
click at [46, 151] on link "Home details" at bounding box center [50, 148] width 58 height 9
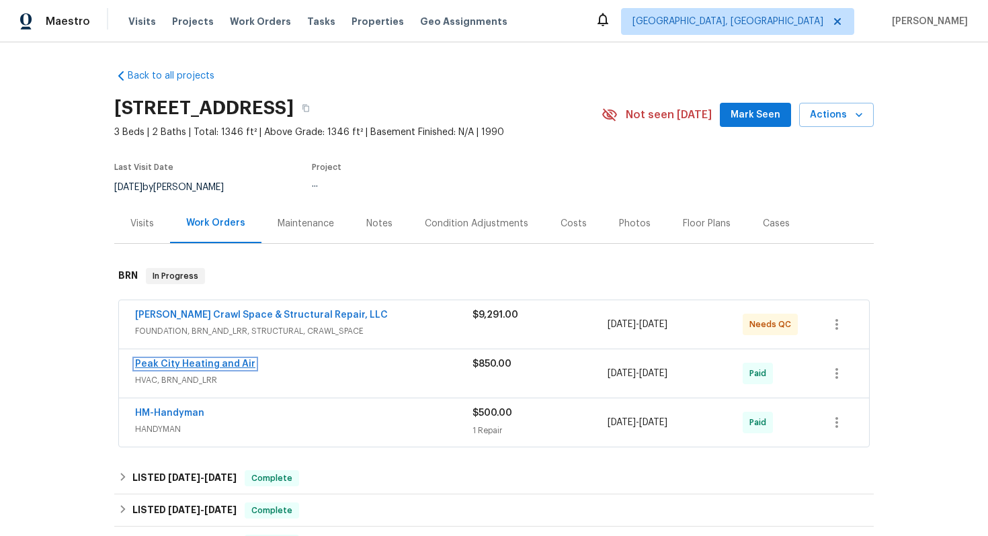
click at [169, 365] on link "Peak City Heating and Air" at bounding box center [195, 363] width 120 height 9
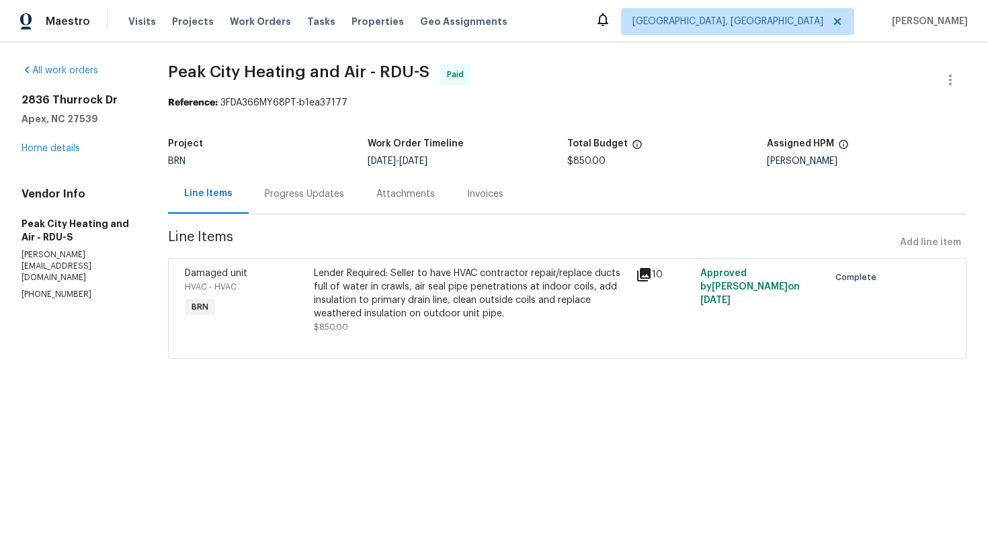
click at [409, 286] on div "Lender Required: Seller to have HVAC contractor repair/replace ducts full of wa…" at bounding box center [471, 294] width 314 height 54
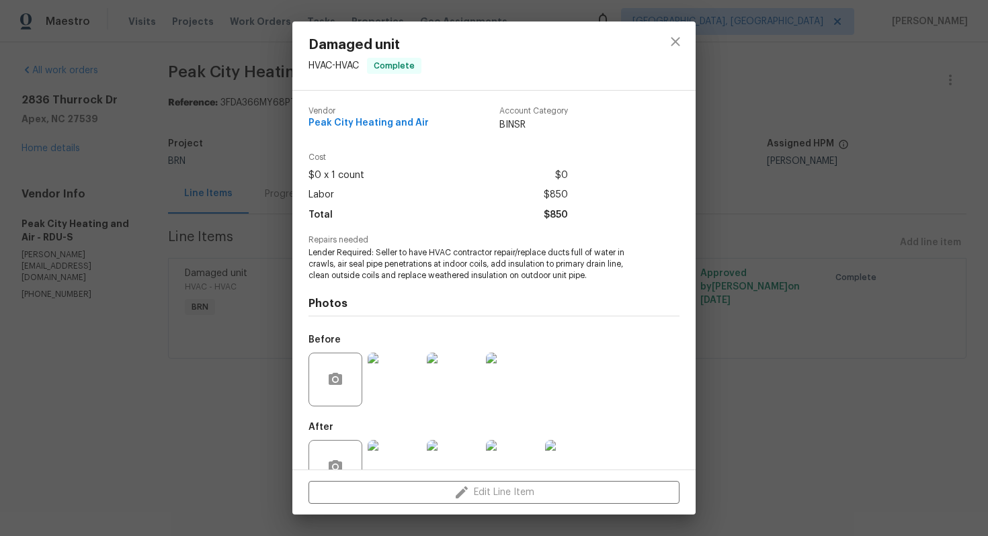
click at [401, 252] on span "Lender Required: Seller to have HVAC contractor repair/replace ducts full of wa…" at bounding box center [475, 264] width 334 height 34
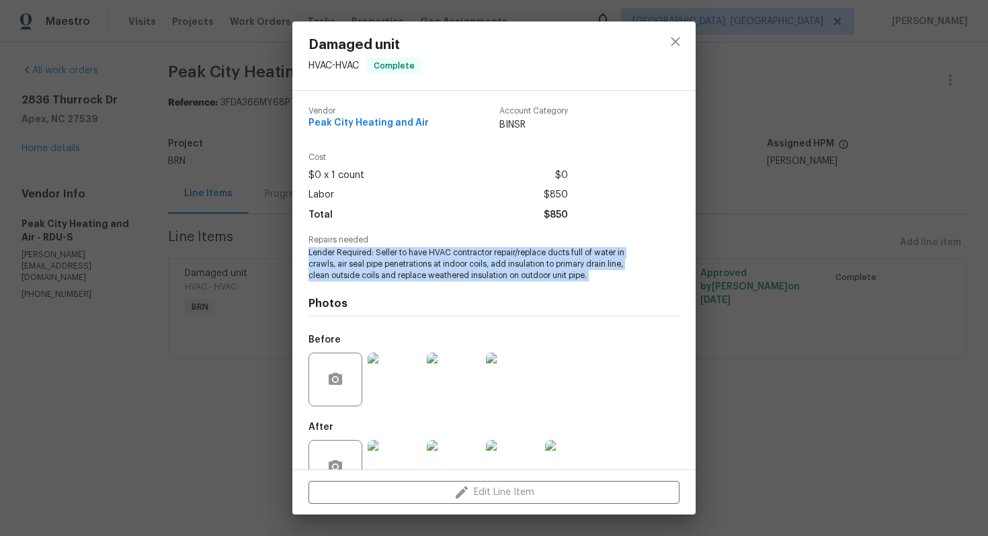
click at [401, 252] on span "Lender Required: Seller to have HVAC contractor repair/replace ducts full of wa…" at bounding box center [475, 264] width 334 height 34
copy span "Lender Required: Seller to have HVAC contractor repair/replace ducts full of wa…"
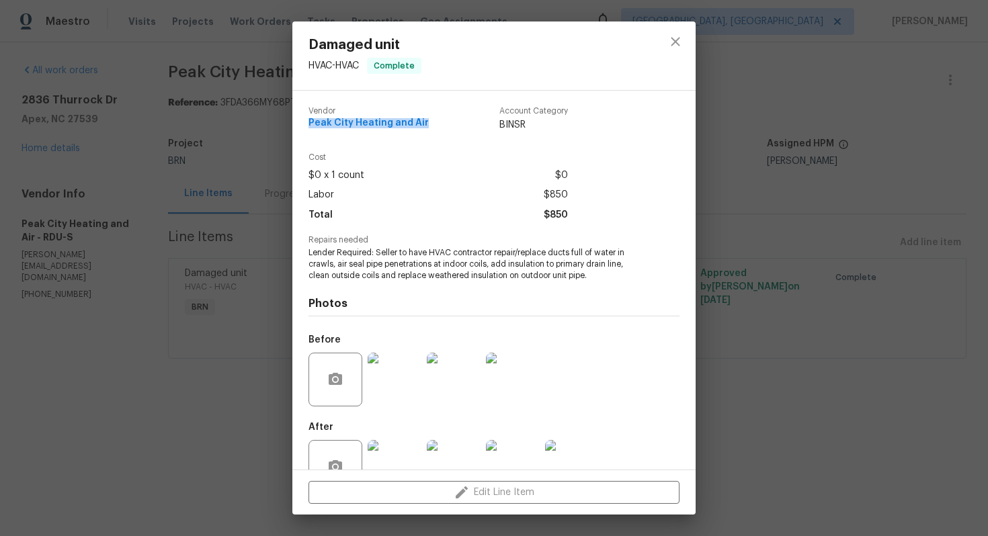
drag, startPoint x: 309, startPoint y: 125, endPoint x: 427, endPoint y: 124, distance: 117.6
click at [427, 124] on div "Vendor Peak City Heating and Air Account Category BINSR" at bounding box center [437, 119] width 259 height 25
copy span "Peak City Heating and Air"
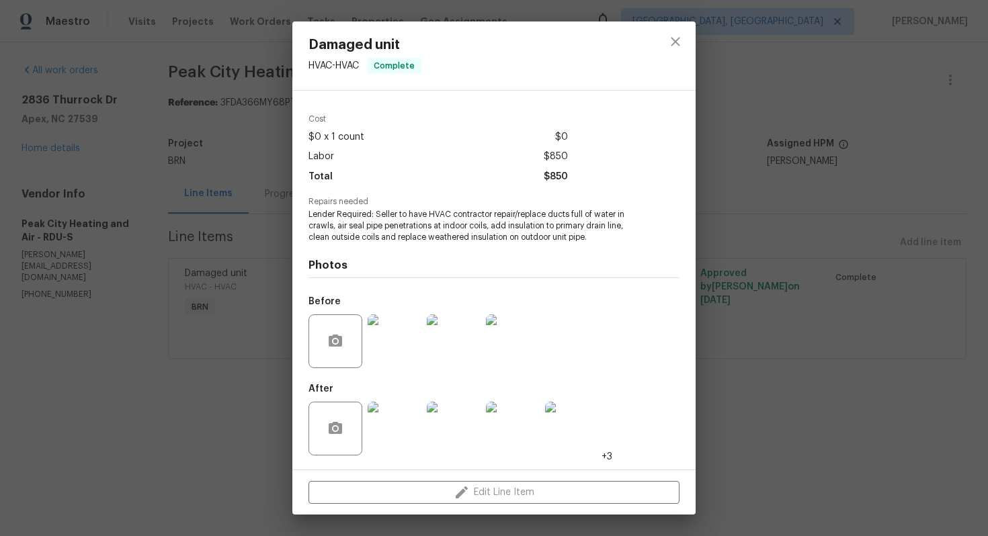
click at [501, 354] on img at bounding box center [513, 341] width 54 height 54
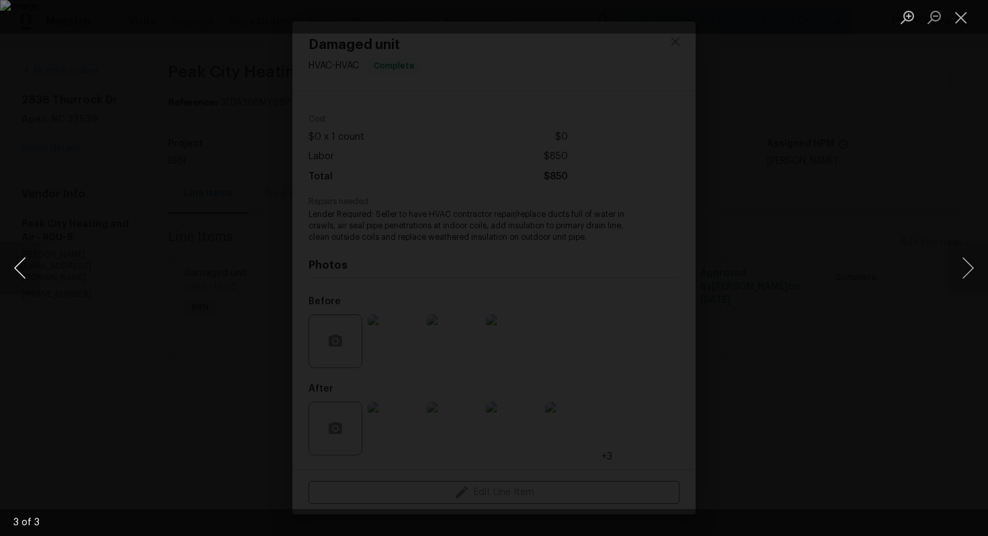
click at [26, 264] on button "Previous image" at bounding box center [20, 268] width 40 height 54
click at [21, 263] on button "Previous image" at bounding box center [20, 268] width 40 height 54
click at [961, 18] on button "Close lightbox" at bounding box center [960, 17] width 27 height 24
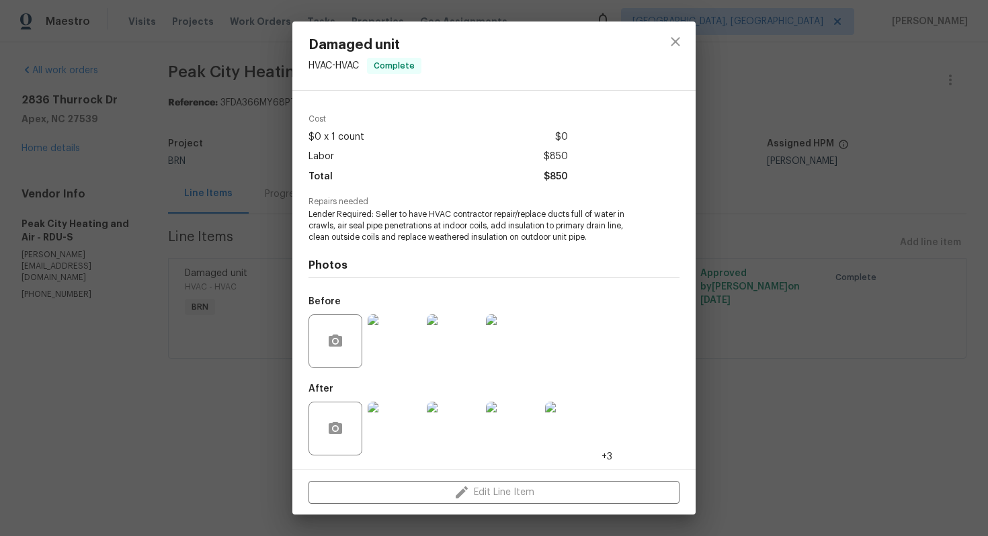
click at [403, 422] on img at bounding box center [394, 429] width 54 height 54
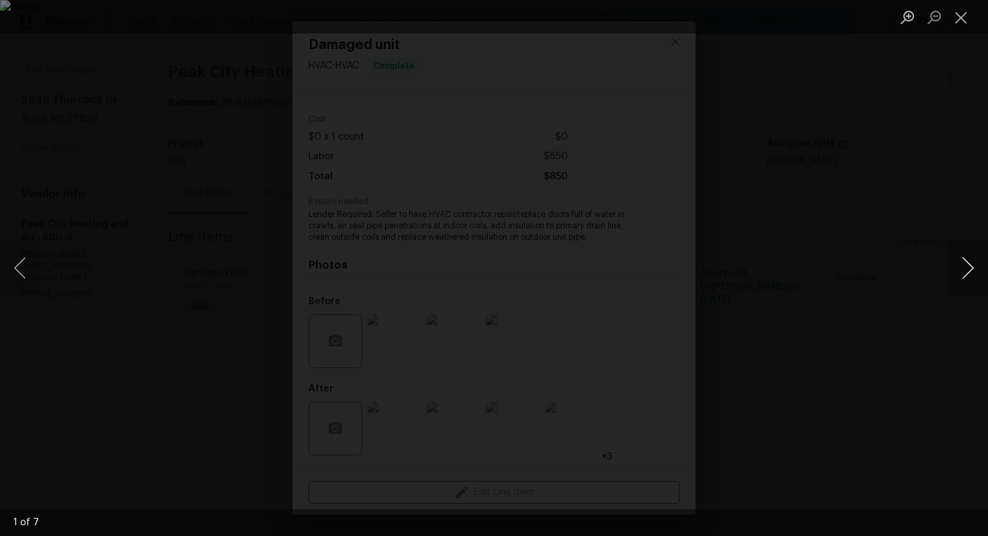
click at [978, 279] on button "Next image" at bounding box center [967, 268] width 40 height 54
click at [964, 263] on button "Next image" at bounding box center [967, 268] width 40 height 54
click at [967, 267] on button "Next image" at bounding box center [967, 268] width 40 height 54
click at [959, 278] on button "Next image" at bounding box center [967, 268] width 40 height 54
click at [969, 251] on button "Next image" at bounding box center [967, 268] width 40 height 54
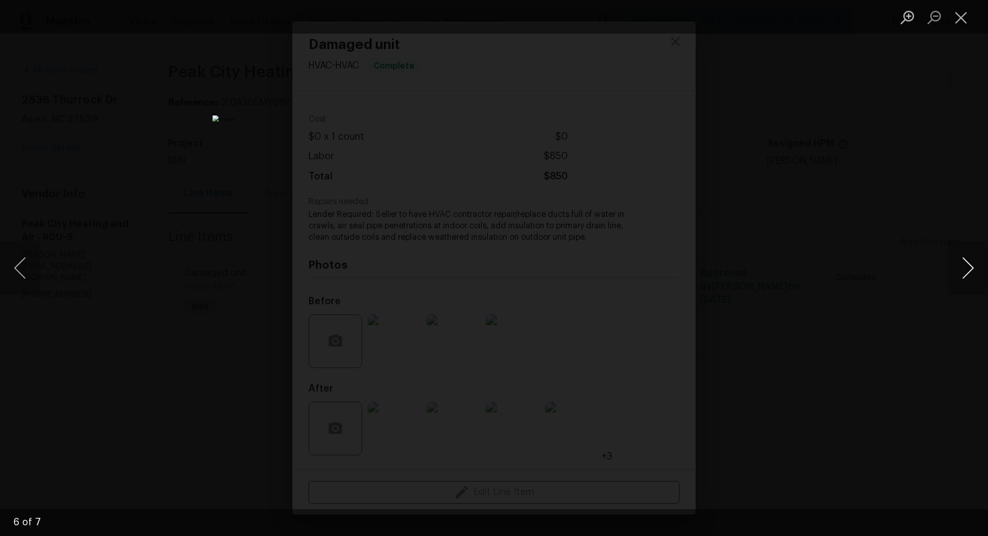
click at [953, 265] on button "Next image" at bounding box center [967, 268] width 40 height 54
click at [961, 13] on button "Close lightbox" at bounding box center [960, 17] width 27 height 24
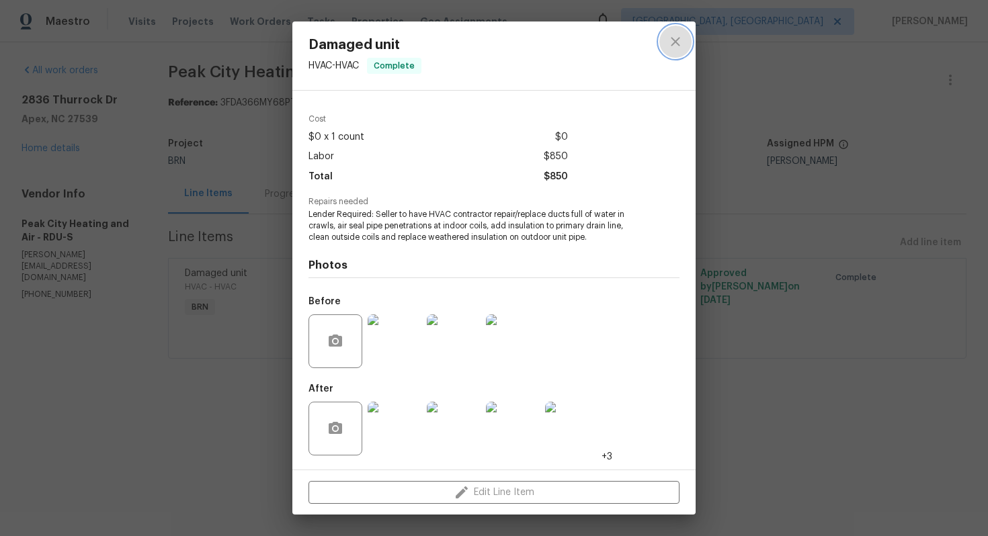
click at [681, 41] on icon "close" at bounding box center [675, 42] width 16 height 16
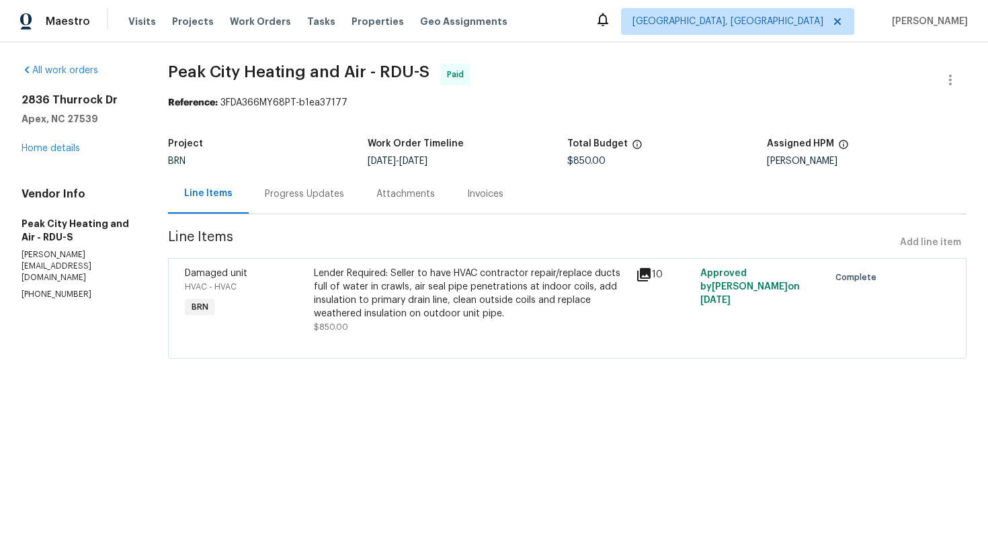
click at [489, 197] on div "Invoices" at bounding box center [485, 193] width 36 height 13
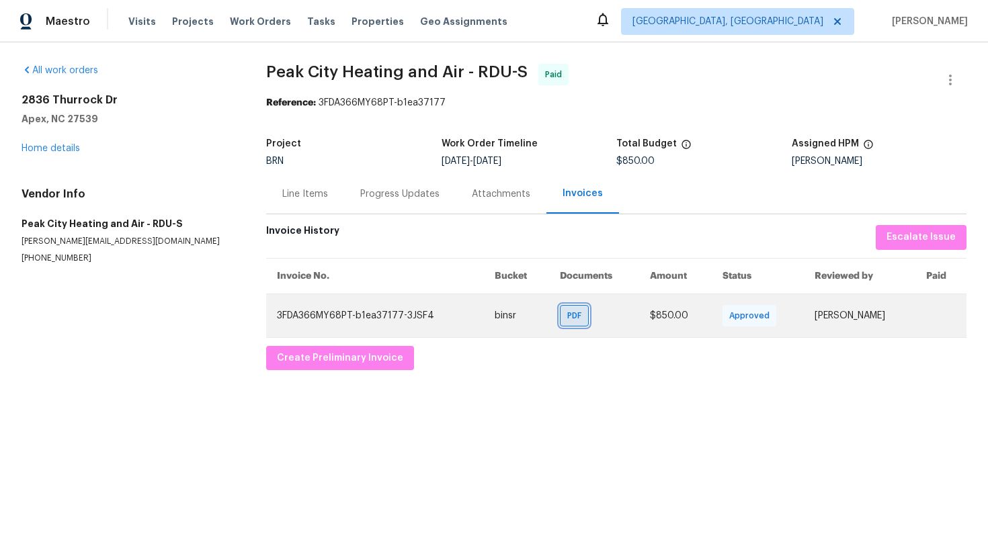
click at [567, 321] on span "PDF" at bounding box center [576, 315] width 19 height 13
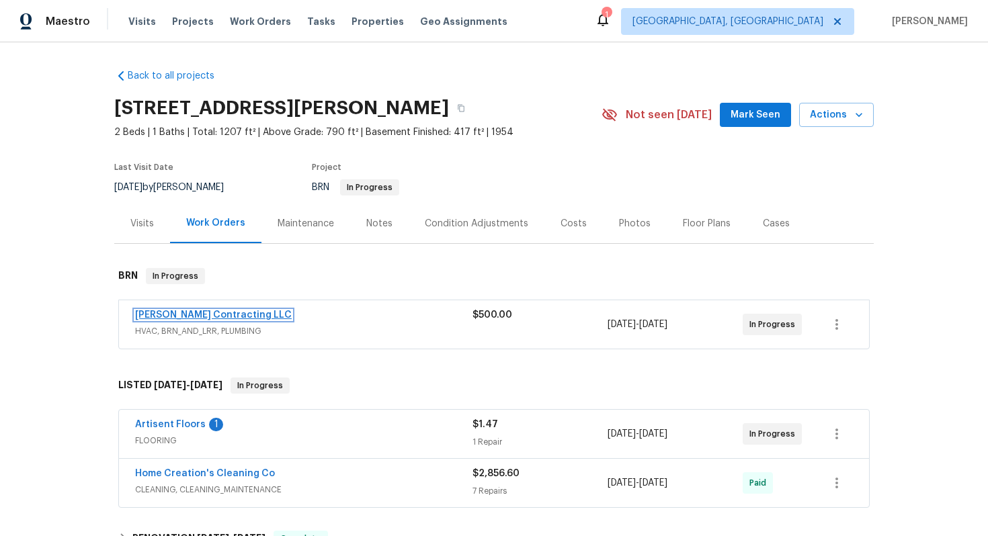
click at [221, 315] on link "[PERSON_NAME] Contracting LLC" at bounding box center [213, 314] width 157 height 9
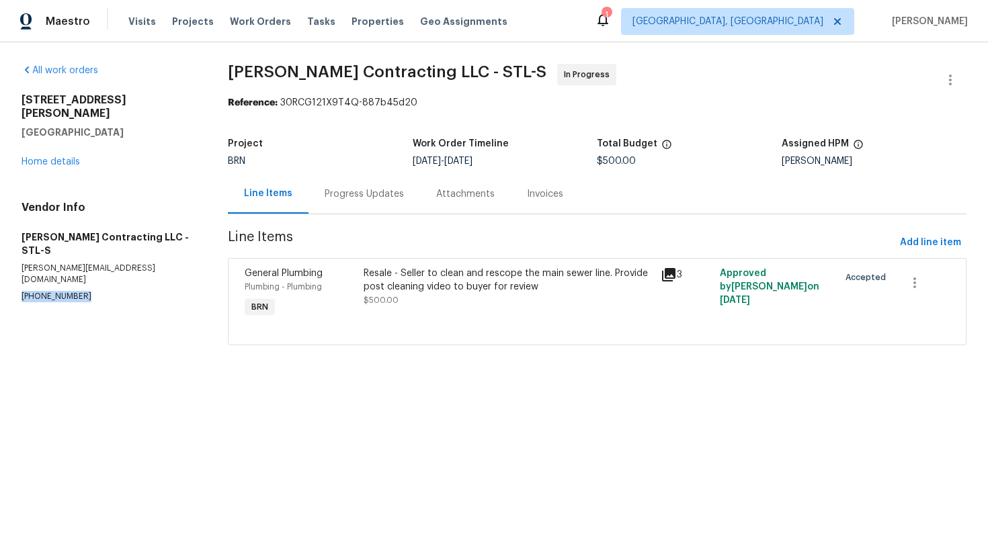
drag, startPoint x: 15, startPoint y: 253, endPoint x: 93, endPoint y: 264, distance: 79.4
click at [93, 264] on div "All work orders [STREET_ADDRESS][PERSON_NAME] Home details Vendor Info [PERSON_…" at bounding box center [494, 212] width 988 height 341
copy p "[PHONE_NUMBER]"
click at [383, 196] on div "Progress Updates" at bounding box center [363, 193] width 79 height 13
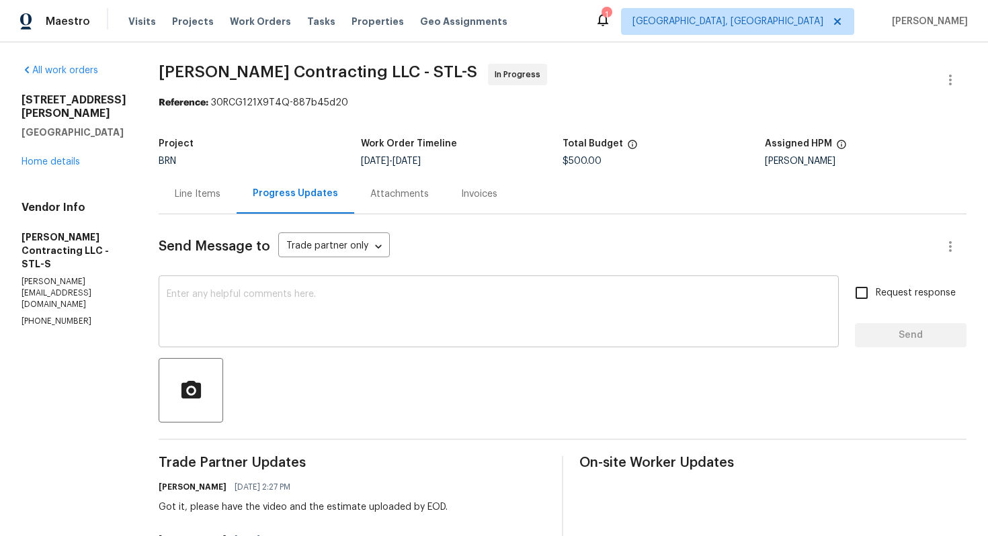
click at [347, 331] on textarea at bounding box center [499, 313] width 664 height 47
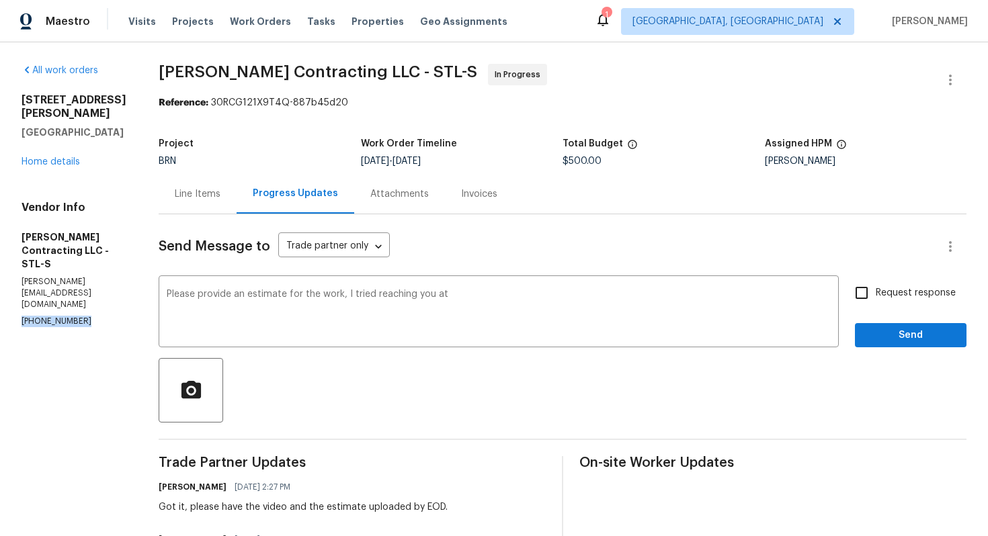
drag, startPoint x: 12, startPoint y: 284, endPoint x: 92, endPoint y: 294, distance: 80.6
click at [92, 294] on div "All work orders 6448 Clifton Hills Dr Saint Louis, MO 63139 Home details Vendor…" at bounding box center [494, 469] width 988 height 855
copy p "(314) 393-9195"
click at [474, 293] on textarea "Please provide an estimate for the work, I tried reaching you at" at bounding box center [499, 313] width 664 height 47
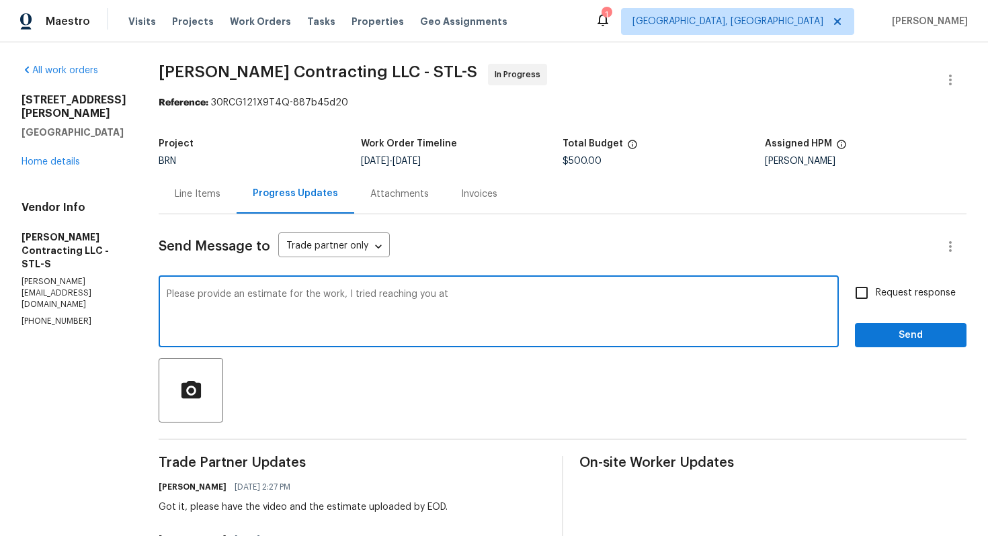
paste textarea "(314) 393-9195"
type textarea "Please provide an estimate for the work, I tried reaching you at (314) 393-9195."
click at [908, 297] on span "Request response" at bounding box center [915, 293] width 80 height 14
click at [875, 297] on input "Request response" at bounding box center [861, 293] width 28 height 28
checkbox input "true"
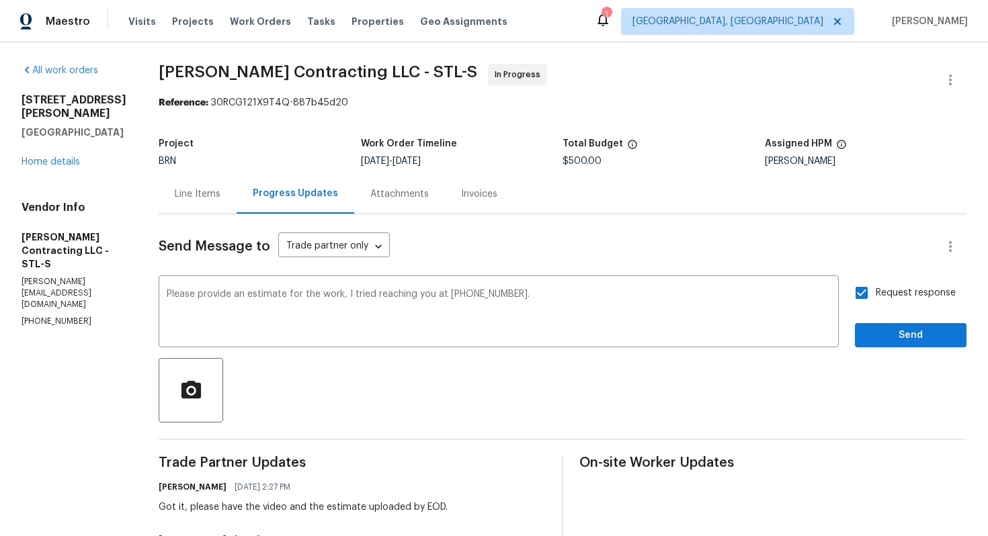
click at [904, 348] on div "Send Message to Trade partner only Trade partner only ​ Please provide an estim…" at bounding box center [563, 544] width 808 height 661
click at [904, 335] on span "Send" at bounding box center [910, 335] width 90 height 17
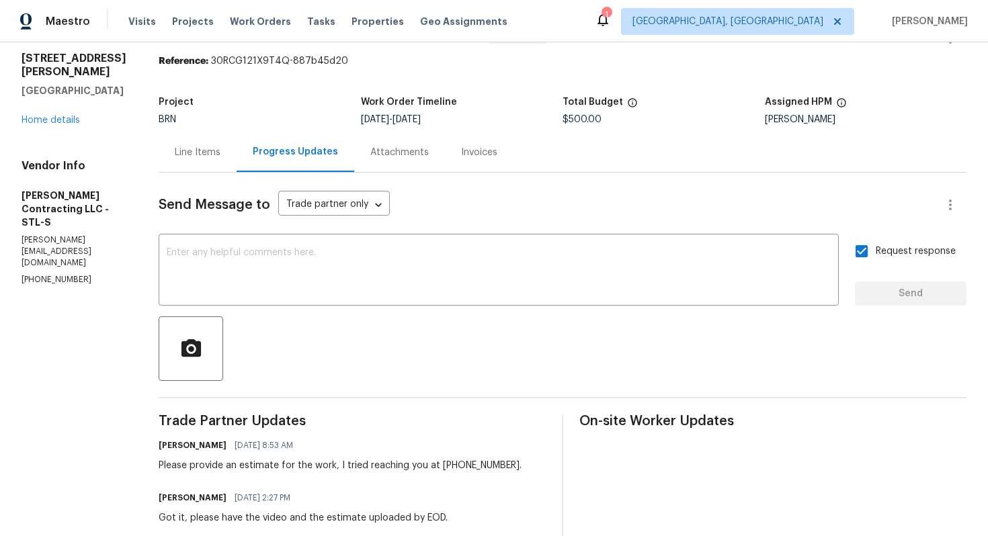
scroll to position [69, 0]
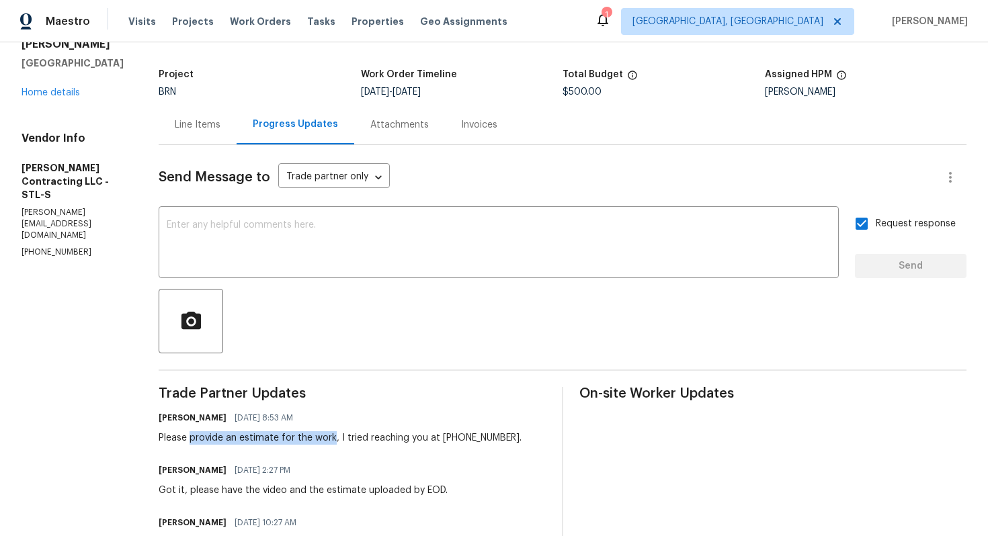
drag, startPoint x: 187, startPoint y: 441, endPoint x: 329, endPoint y: 440, distance: 142.4
click at [329, 440] on div "Please provide an estimate for the work, I tried reaching you at (314) 393-9195." at bounding box center [340, 437] width 363 height 13
copy div "provide an estimate for the work"
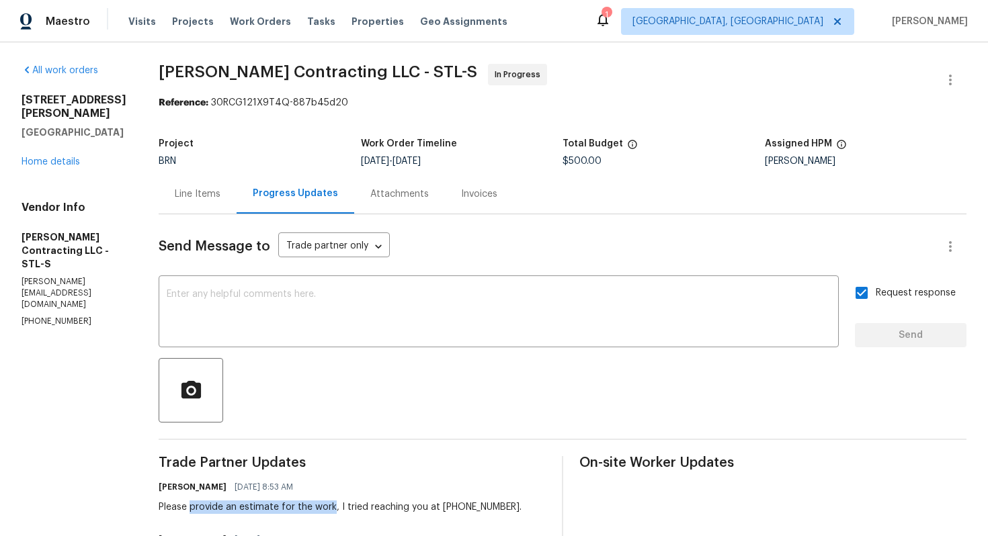
drag, startPoint x: 18, startPoint y: 99, endPoint x: 126, endPoint y: 129, distance: 112.3
click at [126, 129] on div "All work orders 6448 Clifton Hills Dr Saint Louis, MO 63139 Home details Vendor…" at bounding box center [494, 495] width 988 height 907
copy div "6448 Clifton Hills Dr Saint Louis, MO 63139"
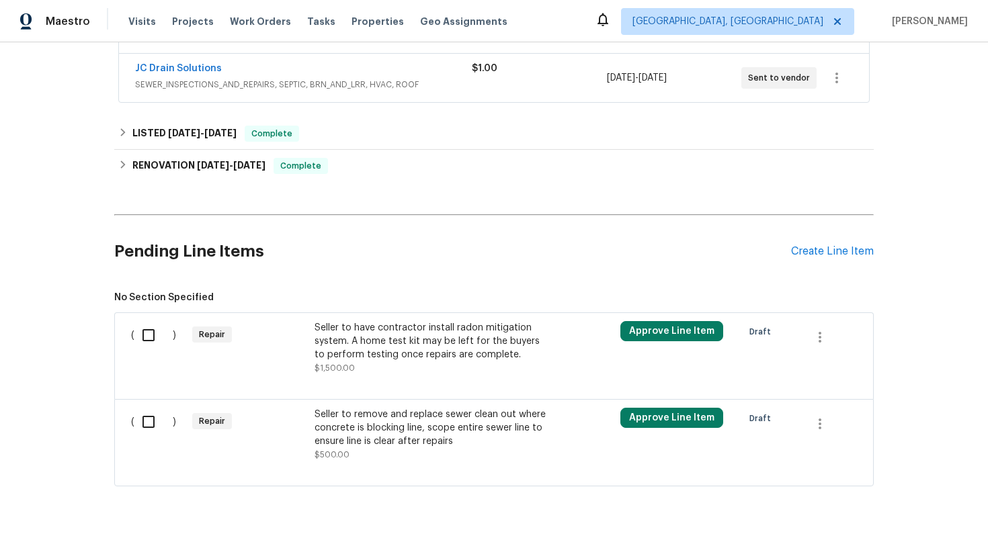
scroll to position [338, 0]
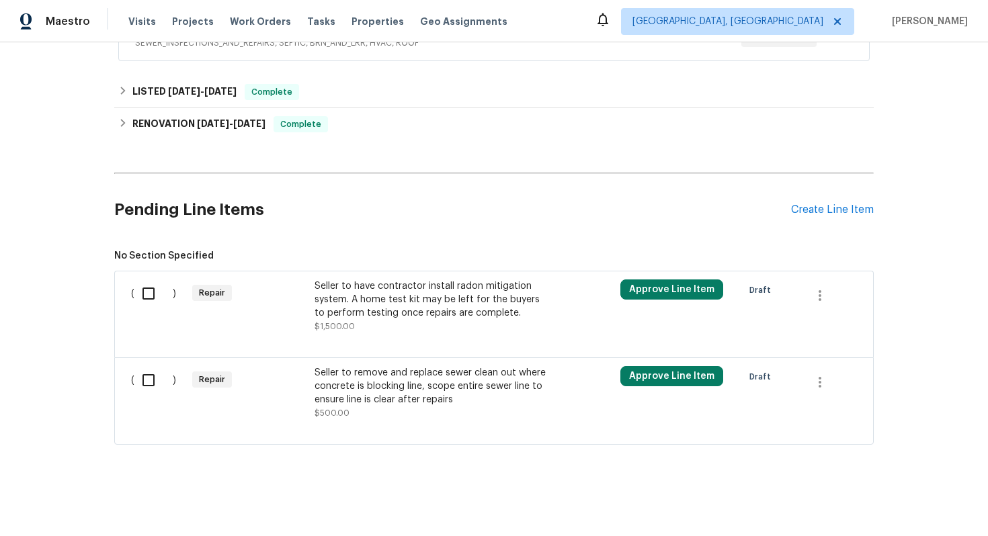
click at [341, 303] on div "Seller to have contractor install radon mitigation system. A home test kit may …" at bounding box center [432, 299] width 236 height 40
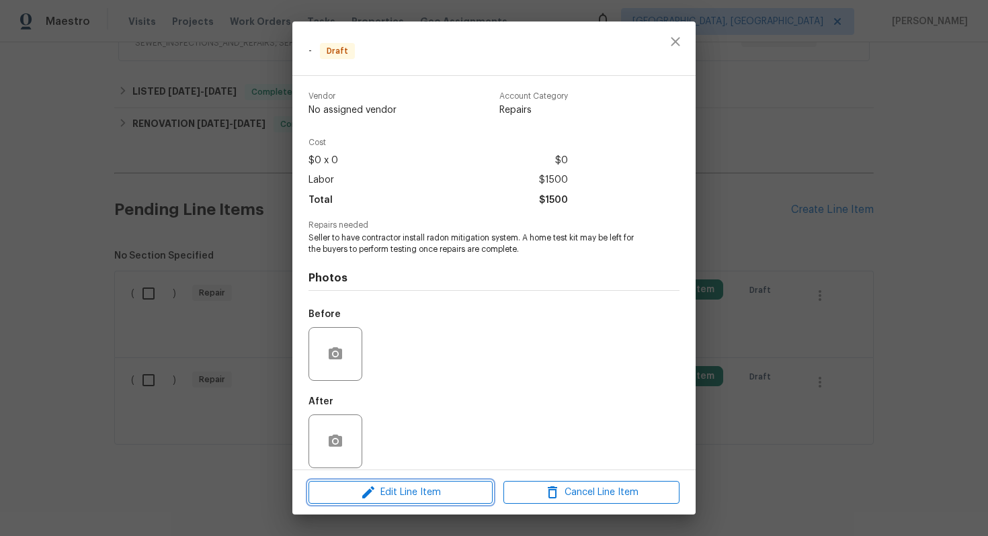
click at [386, 483] on button "Edit Line Item" at bounding box center [400, 493] width 184 height 24
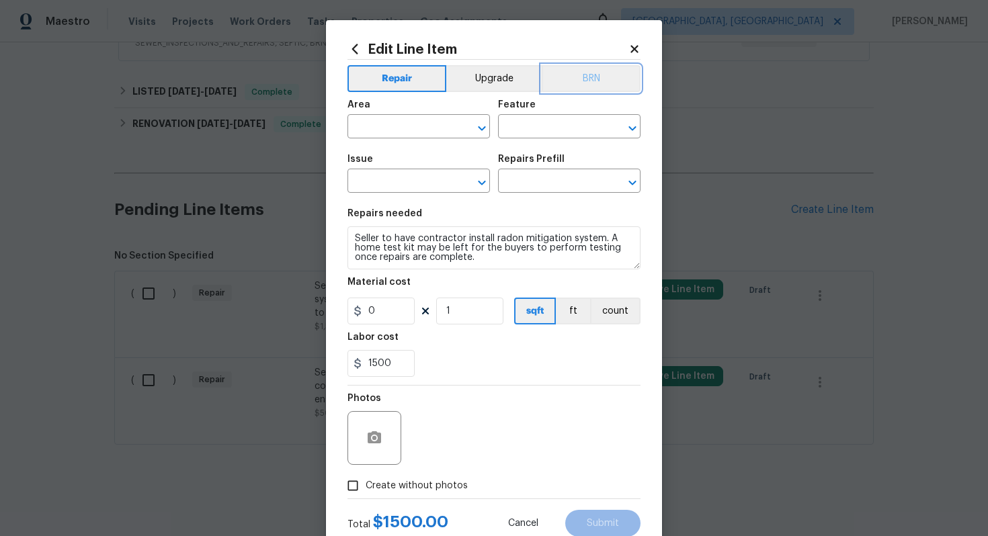
click at [593, 85] on button "BRN" at bounding box center [590, 78] width 99 height 27
click at [404, 126] on input "text" at bounding box center [399, 128] width 105 height 21
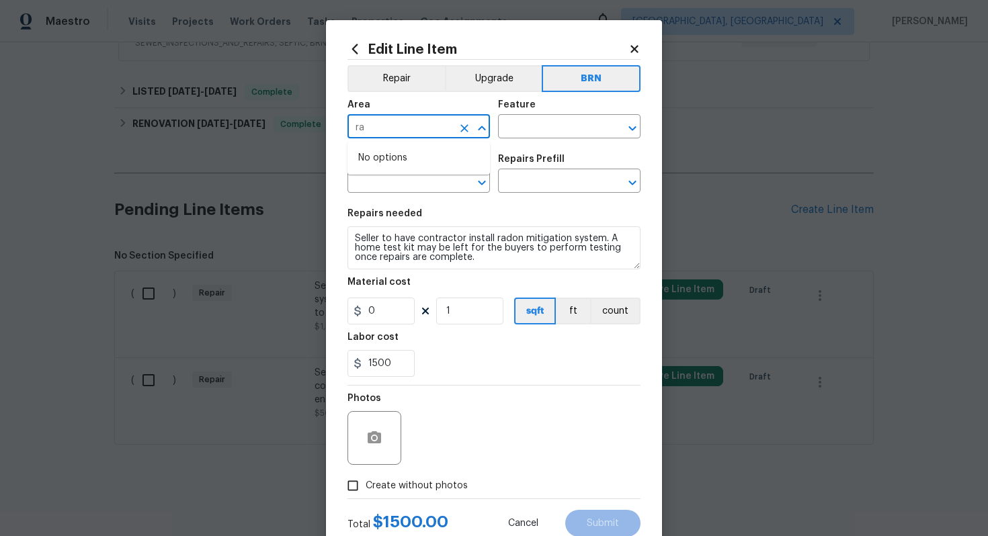
type input "r"
click at [421, 179] on li "Exterior Overall" at bounding box center [418, 180] width 142 height 22
type input "Exterior Overall"
click at [521, 130] on input "text" at bounding box center [550, 128] width 105 height 21
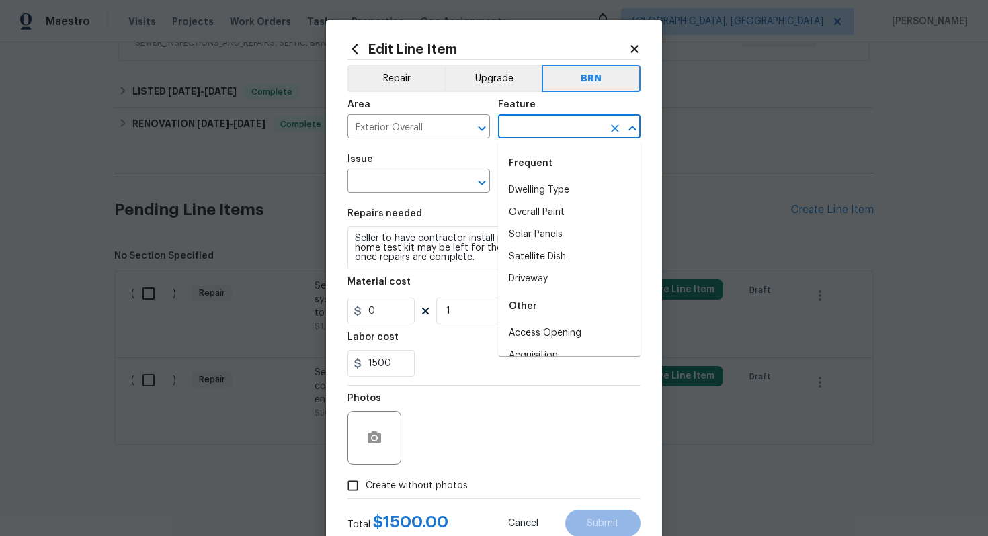
type input "e"
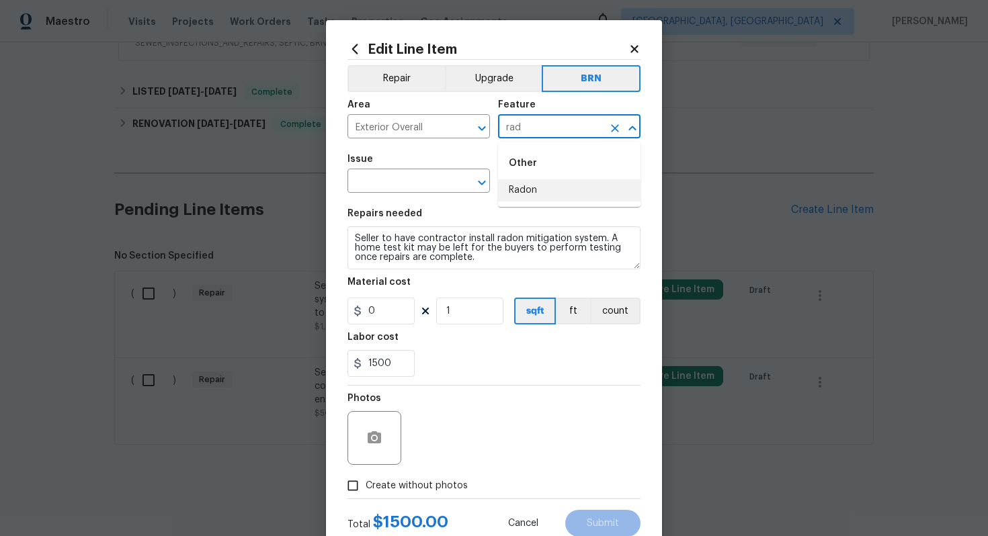
click at [519, 188] on li "Radon" at bounding box center [569, 190] width 142 height 22
type input "Radon"
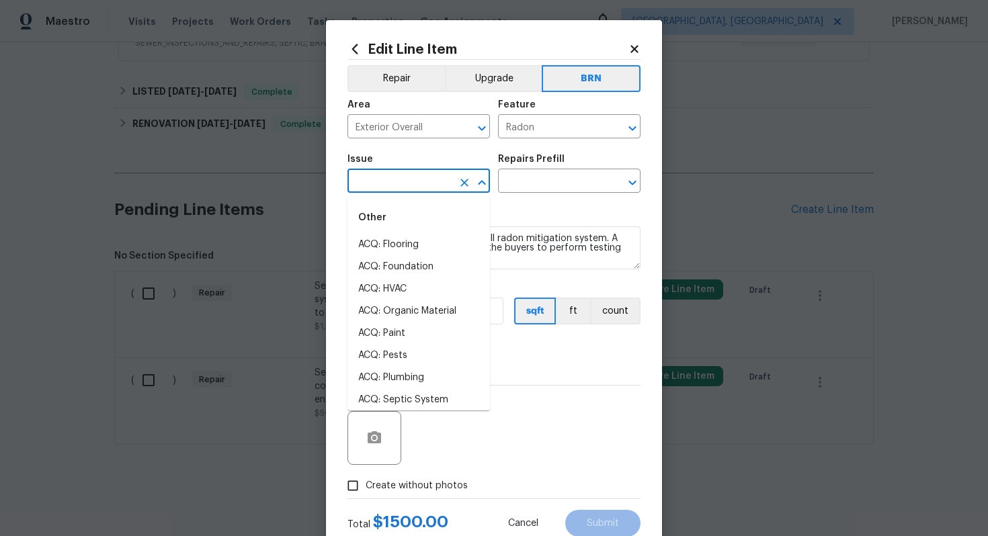
click at [422, 180] on input "text" at bounding box center [399, 182] width 105 height 21
type input "r"
click at [396, 400] on li "Overall Exterior" at bounding box center [418, 400] width 142 height 22
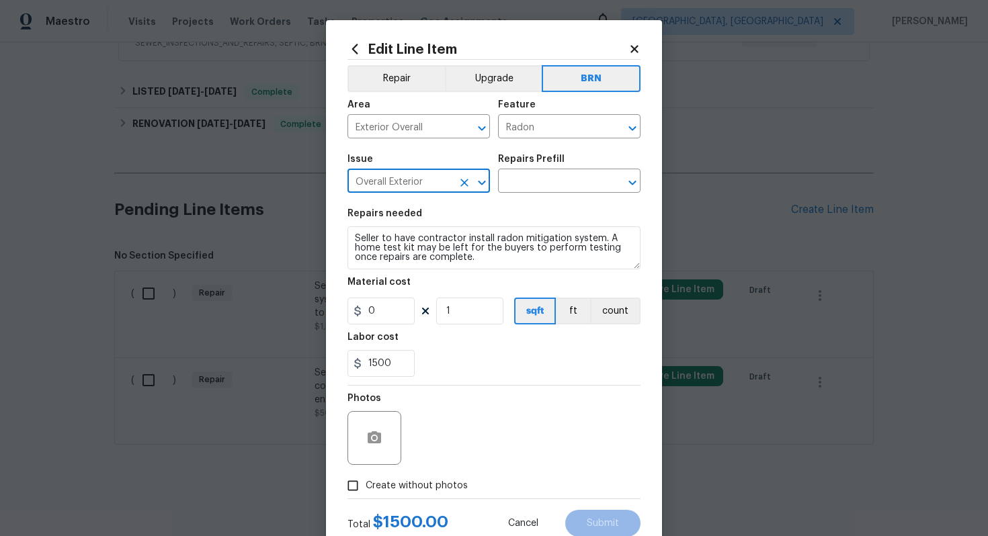
type input "Overall Exterior"
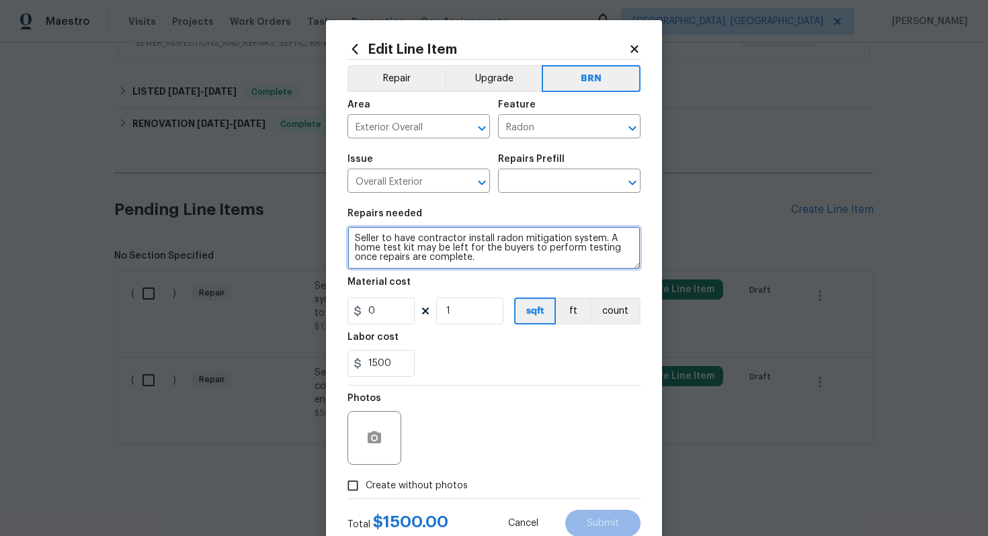
drag, startPoint x: 355, startPoint y: 242, endPoint x: 461, endPoint y: 266, distance: 108.2
click at [461, 267] on textarea "Seller to have contractor install radon mitigation system. A home test kit may …" at bounding box center [493, 247] width 293 height 43
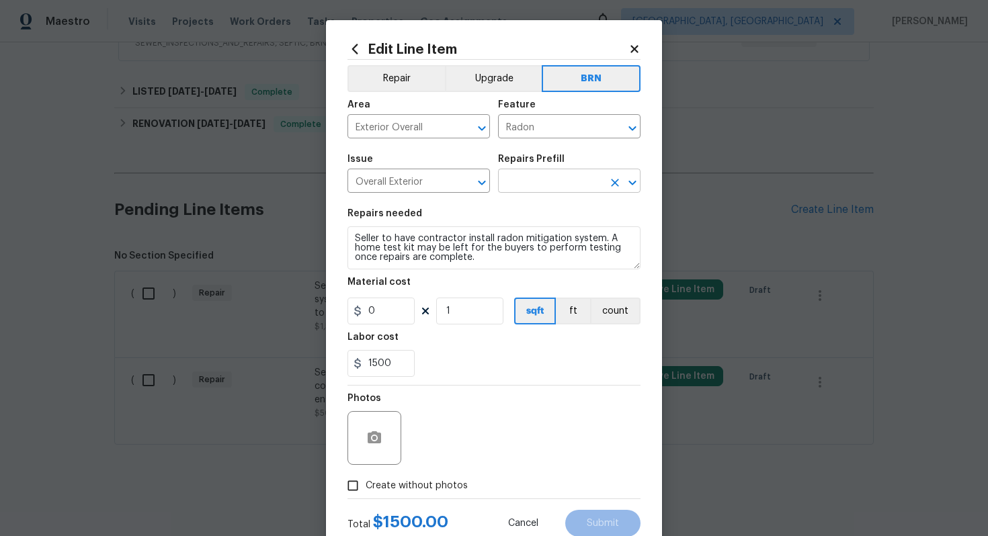
click at [539, 181] on input "text" at bounding box center [550, 182] width 105 height 21
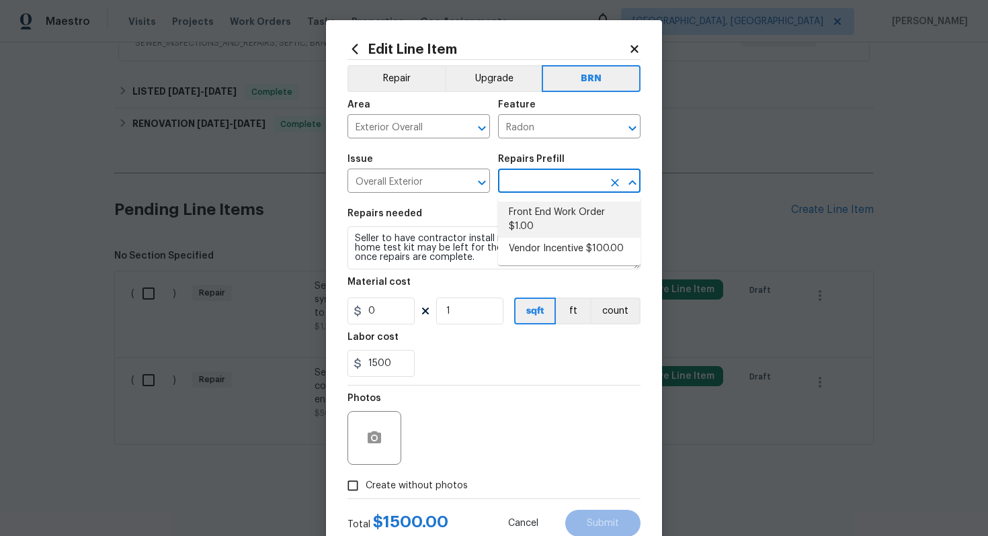
click at [535, 225] on li "Front End Work Order $1.00" at bounding box center [569, 220] width 142 height 36
type input "Front End Work Order $1.00"
type textarea "Placeholder line item for the creation of front end work orders."
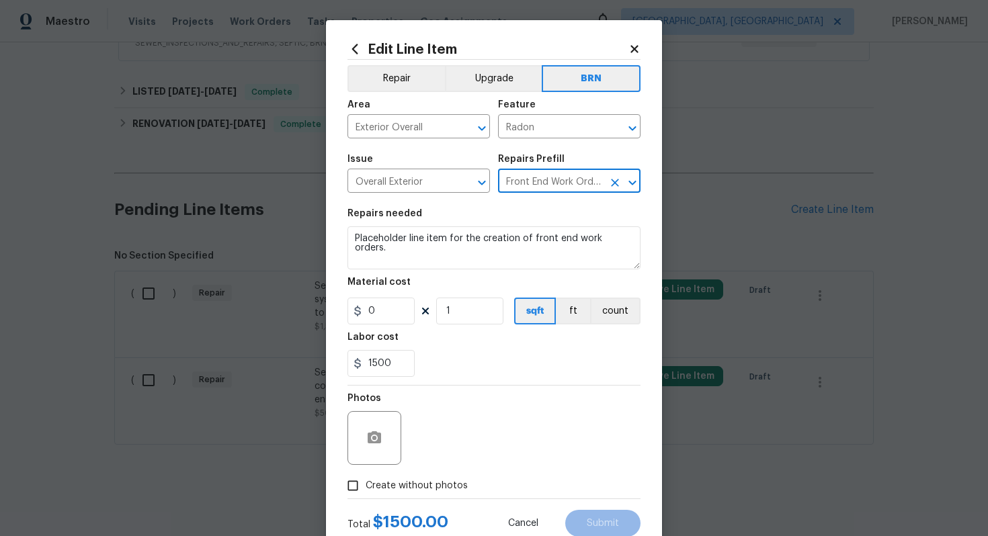
type input "1"
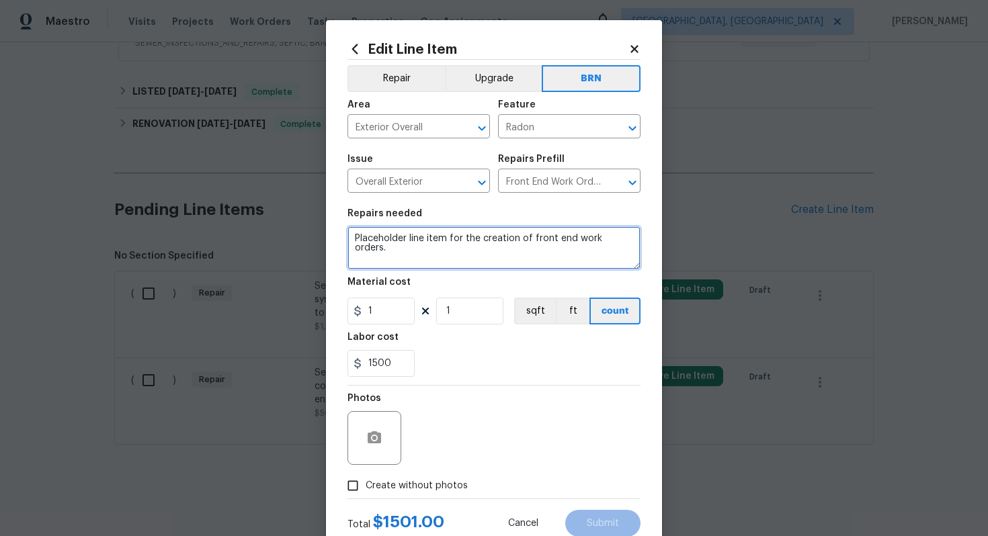
drag, startPoint x: 354, startPoint y: 240, endPoint x: 642, endPoint y: 255, distance: 288.6
click at [643, 255] on div "Edit Line Item Repair Upgrade BRN Area Exterior Overall ​ Feature Radon ​ Issue…" at bounding box center [494, 289] width 336 height 538
paste textarea "Seller to have contractor install radon mitigation system. A home test kit may …"
type textarea "Seller to have contractor install radon mitigation system. A home test kit may …"
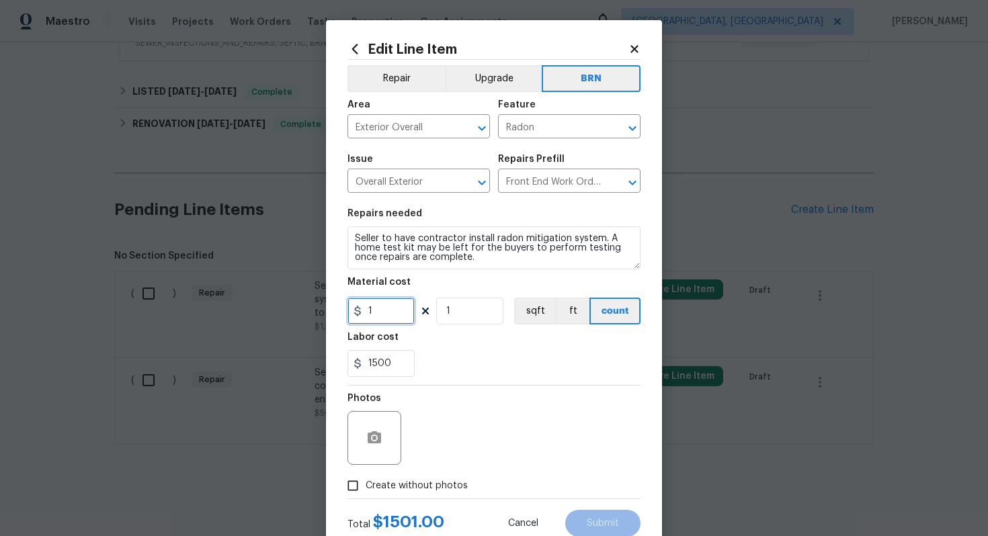
click at [385, 320] on input "1" at bounding box center [380, 311] width 67 height 27
type input "0"
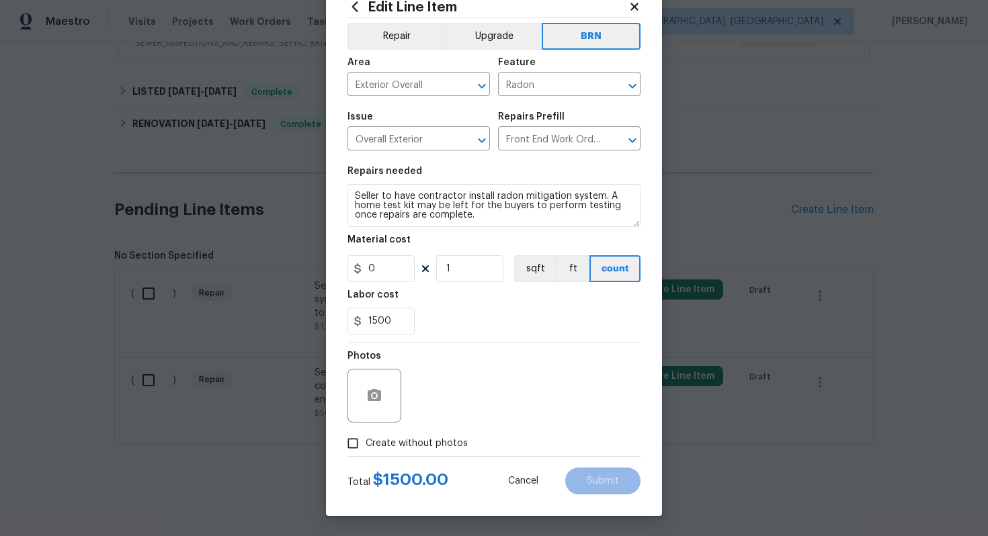
click at [441, 443] on span "Create without photos" at bounding box center [416, 444] width 102 height 14
click at [365, 443] on input "Create without photos" at bounding box center [353, 444] width 26 height 26
checkbox input "true"
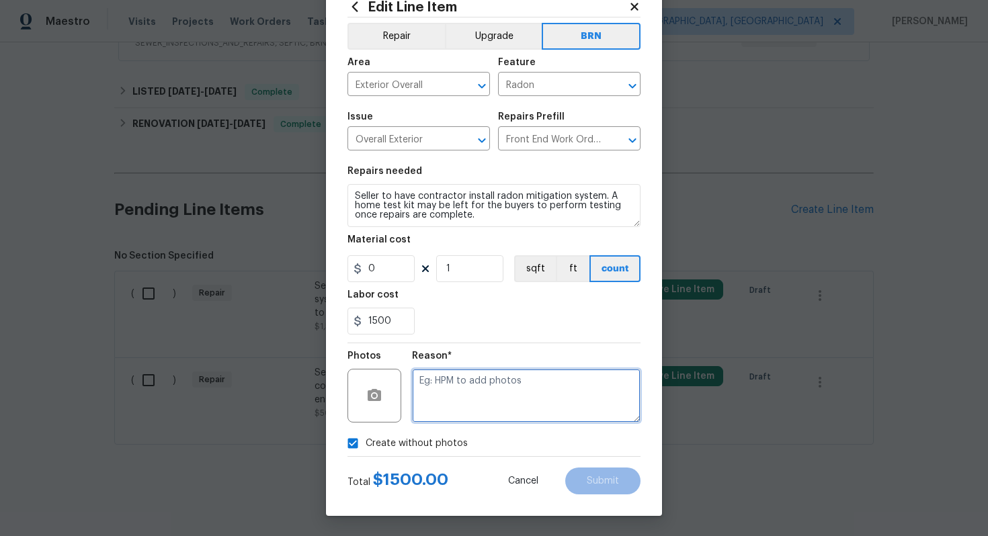
click at [472, 392] on textarea at bounding box center [526, 396] width 228 height 54
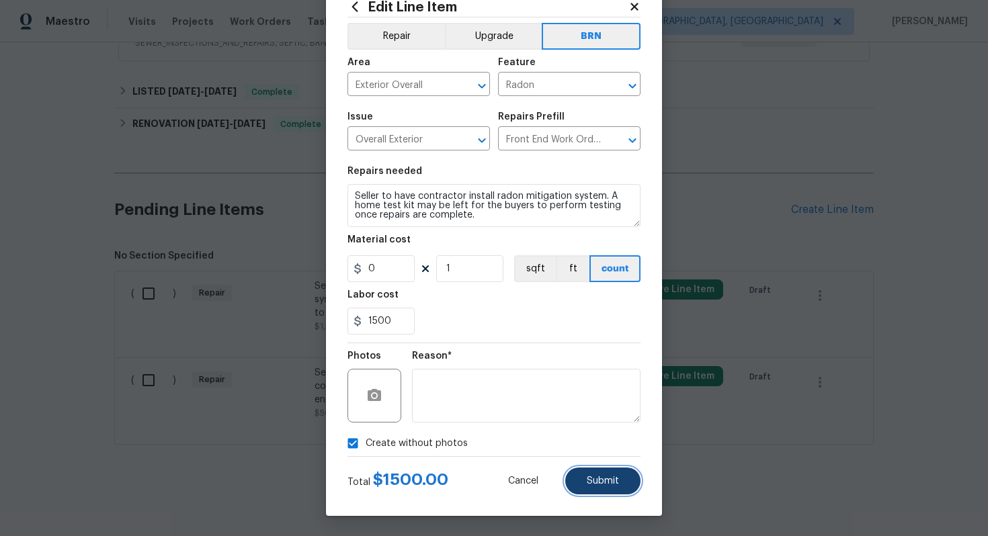
click at [603, 480] on span "Submit" at bounding box center [603, 481] width 32 height 10
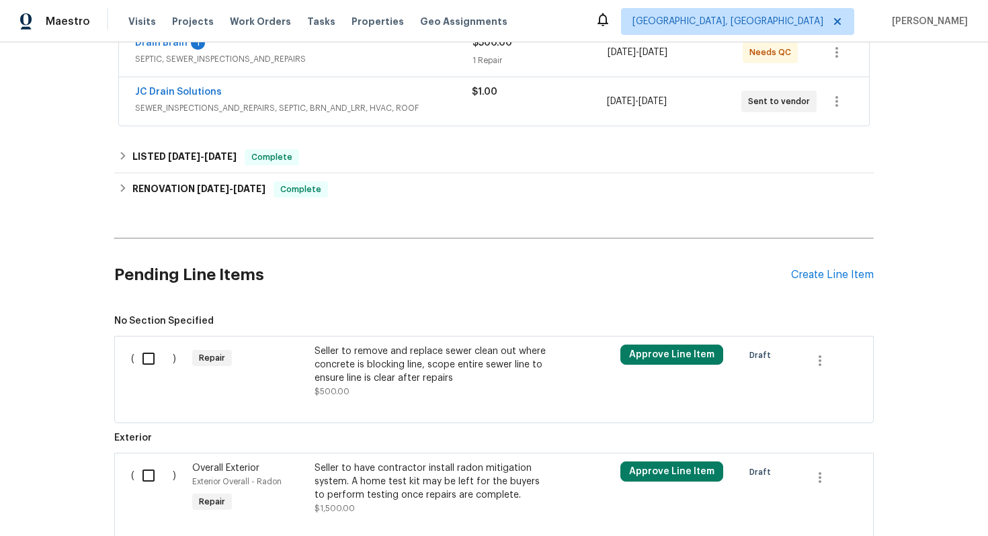
scroll to position [338, 0]
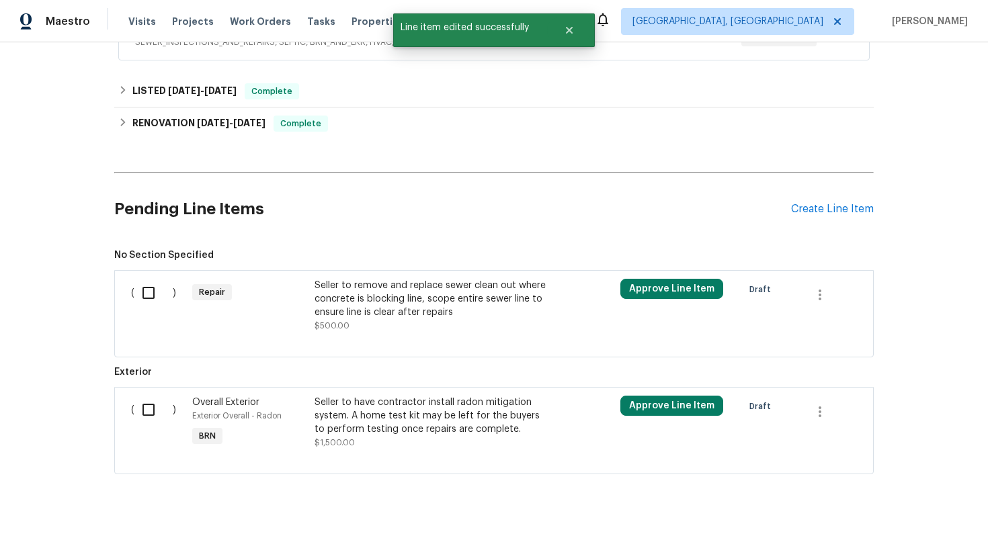
click at [152, 413] on input "checkbox" at bounding box center [153, 410] width 38 height 28
checkbox input "true"
click at [869, 498] on button "Create Work Order" at bounding box center [910, 502] width 111 height 25
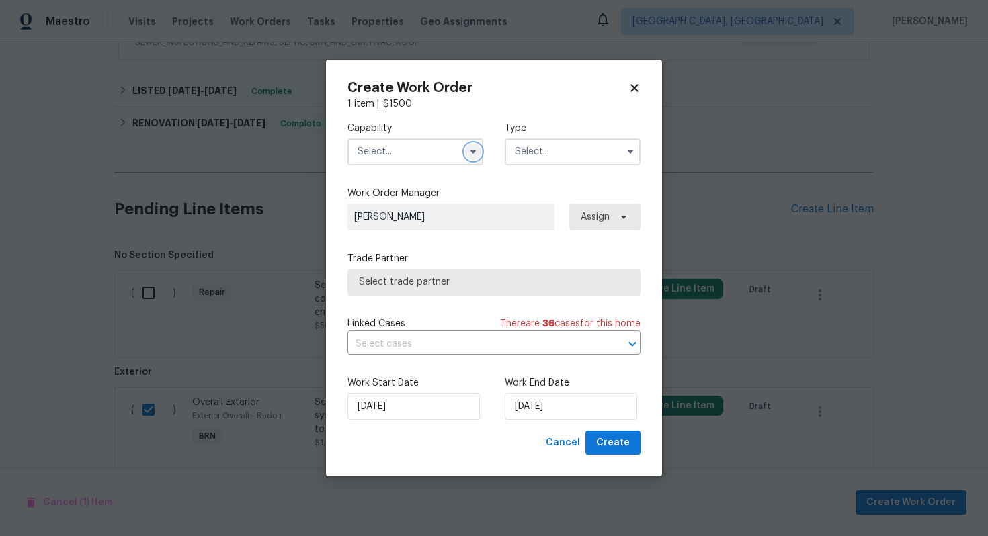
click at [472, 146] on icon "button" at bounding box center [473, 151] width 11 height 11
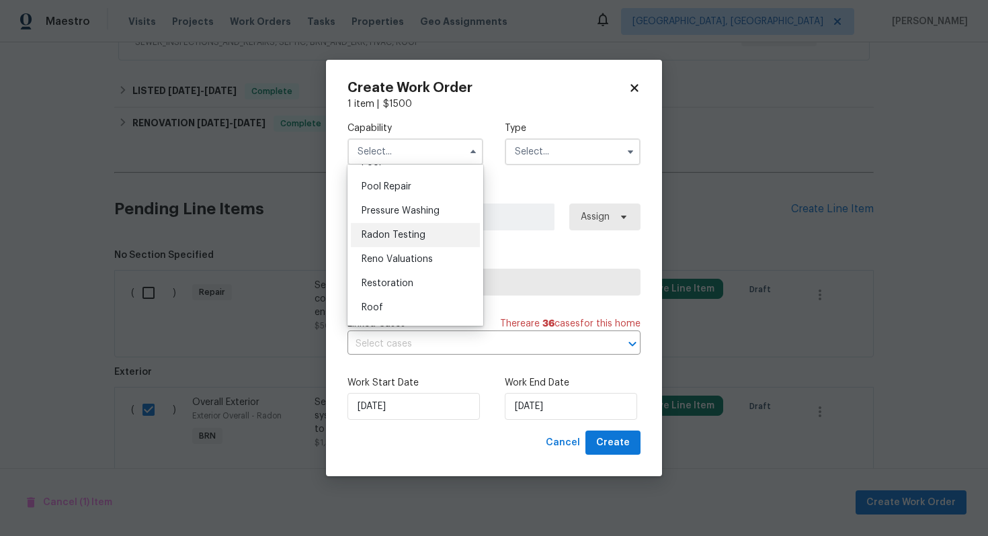
scroll to position [1228, 0]
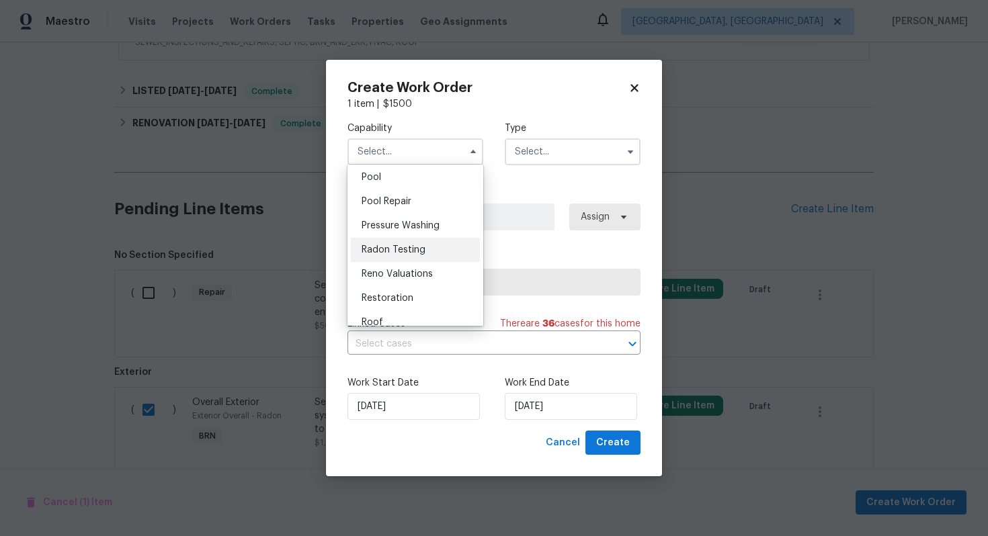
click at [417, 246] on span "Radon Testing" at bounding box center [393, 249] width 64 height 9
type input "Radon Testing"
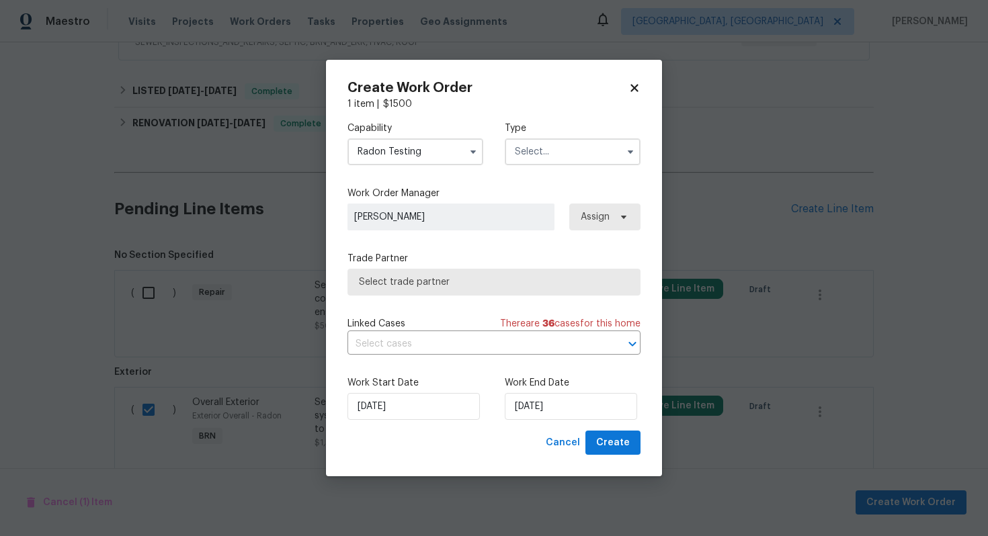
click at [537, 151] on input "text" at bounding box center [573, 151] width 136 height 27
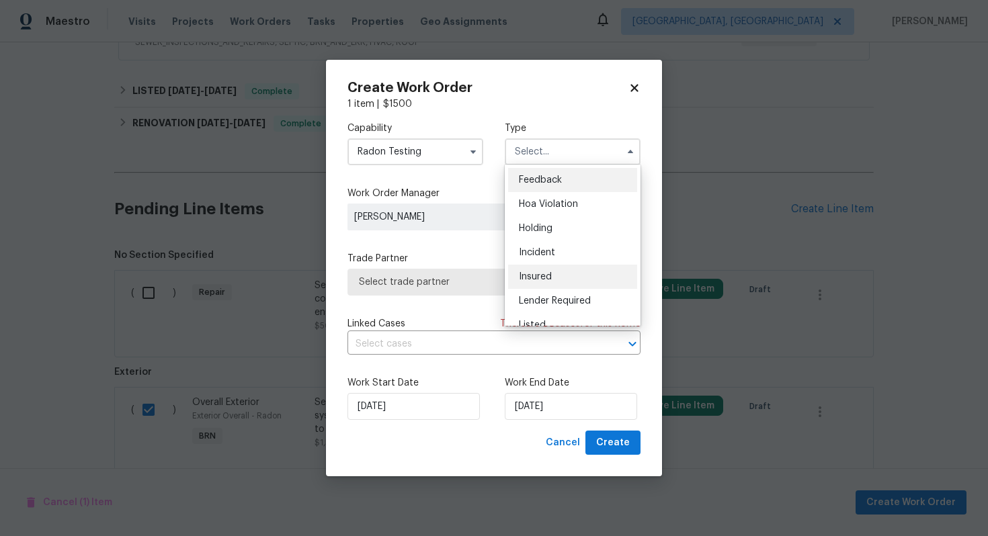
scroll to position [305, 0]
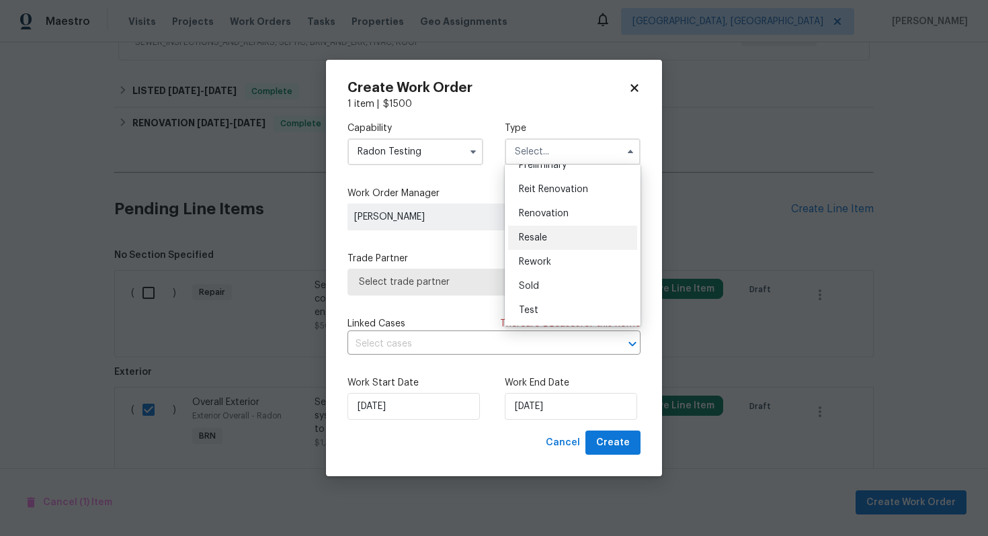
click at [558, 241] on div "Resale" at bounding box center [572, 238] width 129 height 24
type input "Resale"
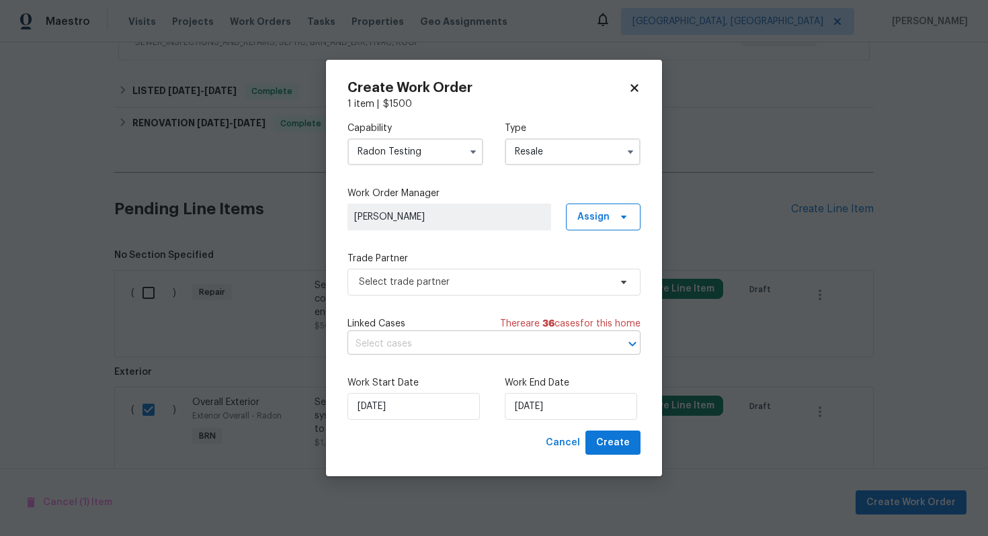
click at [470, 345] on input "text" at bounding box center [474, 344] width 255 height 21
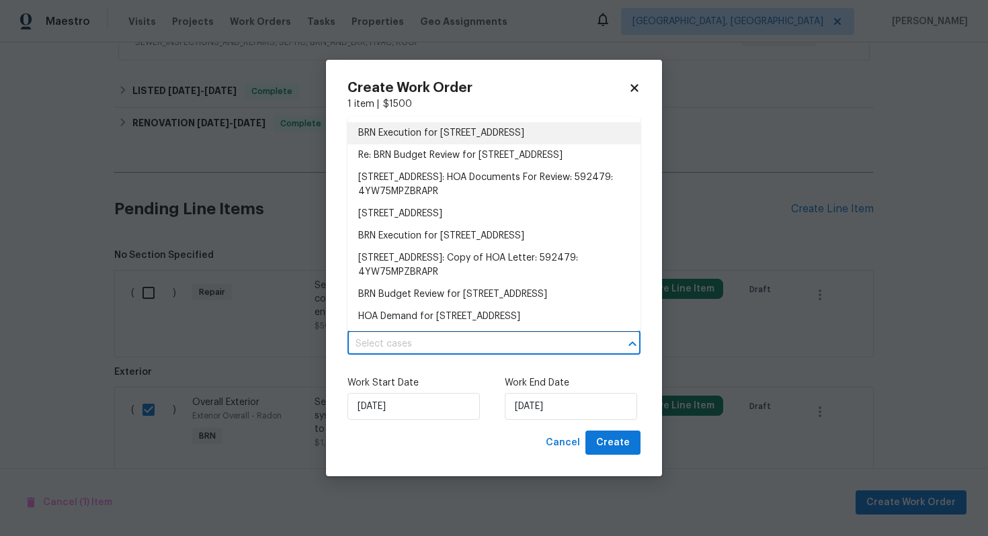
click at [500, 130] on li "BRN Execution for 642 52nd Ave, Greeley, CO 80634" at bounding box center [493, 133] width 293 height 22
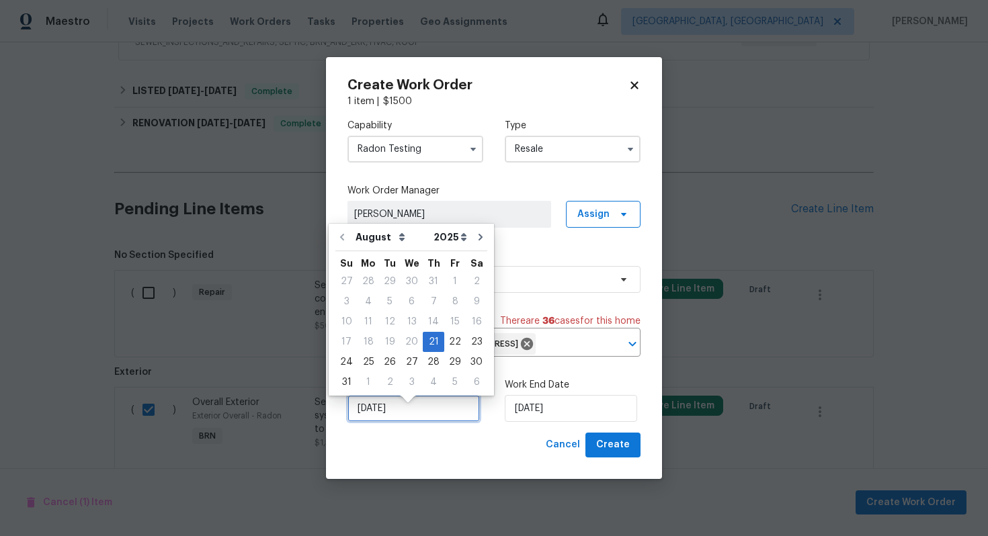
click at [376, 422] on input "[DATE]" at bounding box center [413, 408] width 132 height 27
click at [427, 344] on div "21" at bounding box center [433, 342] width 21 height 19
click at [520, 421] on input "[DATE]" at bounding box center [571, 408] width 132 height 27
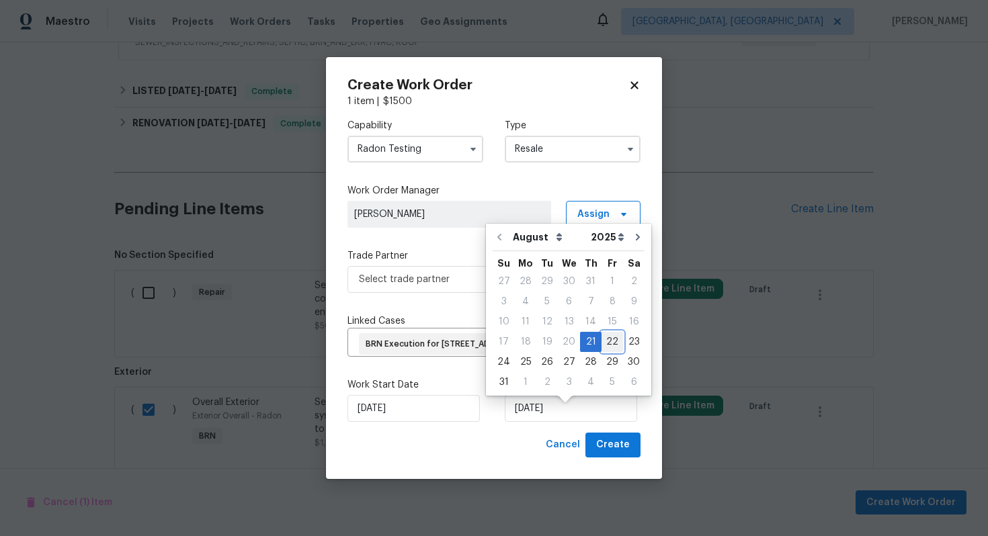
click at [605, 343] on div "22" at bounding box center [611, 342] width 21 height 19
type input "[DATE]"
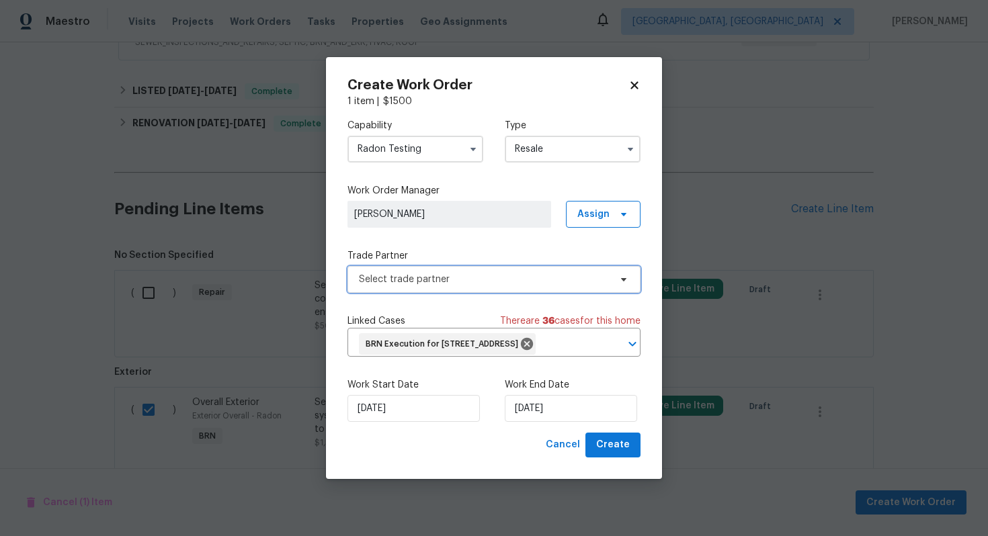
click at [489, 273] on span "Select trade partner" at bounding box center [484, 279] width 251 height 13
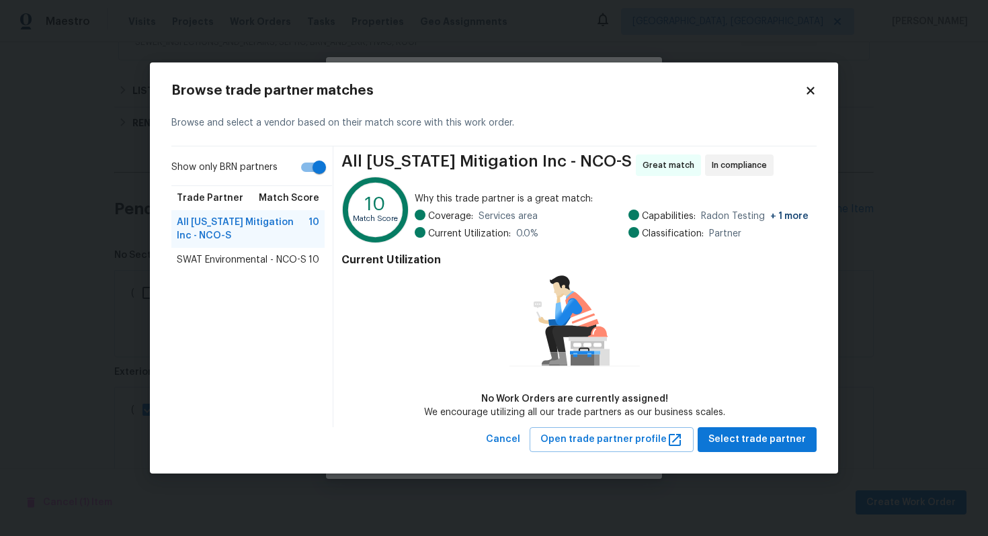
click at [308, 163] on input "Show only BRN partners" at bounding box center [319, 168] width 77 height 26
checkbox input "false"
click at [238, 258] on span "SWAT Environmental - NCO-S" at bounding box center [242, 259] width 130 height 13
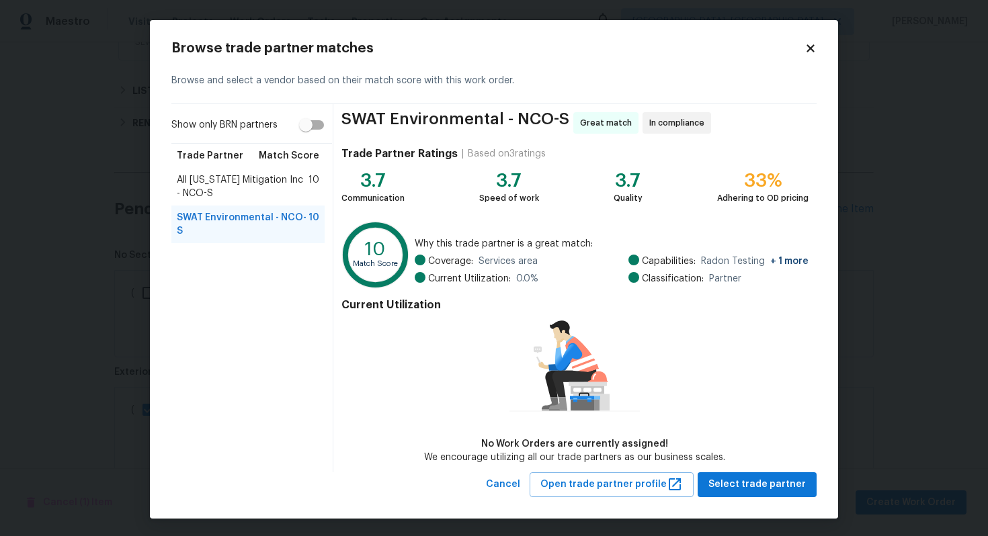
click at [253, 191] on span "All Colorado Mitigation Inc - NCO-S" at bounding box center [243, 186] width 132 height 27
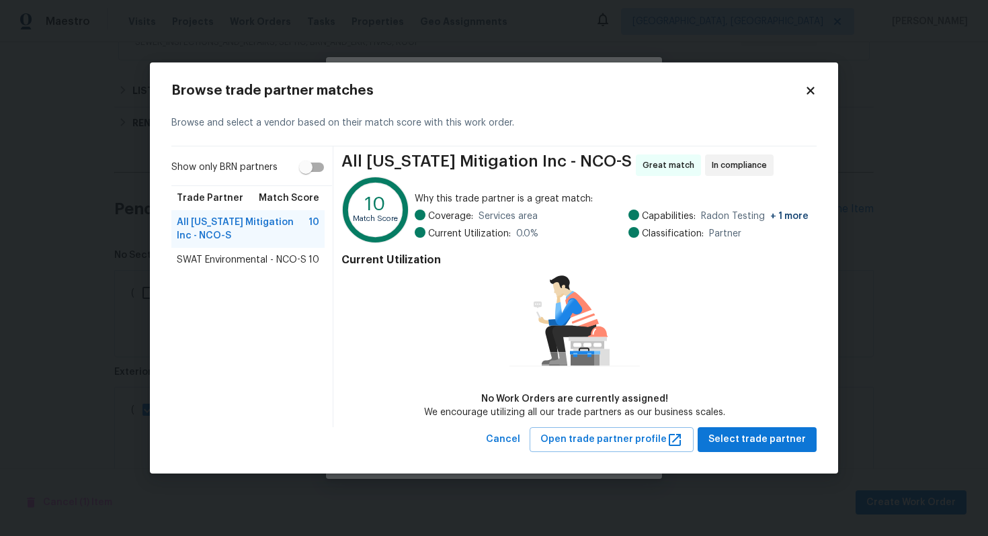
click at [238, 261] on span "SWAT Environmental - NCO-S" at bounding box center [242, 259] width 130 height 13
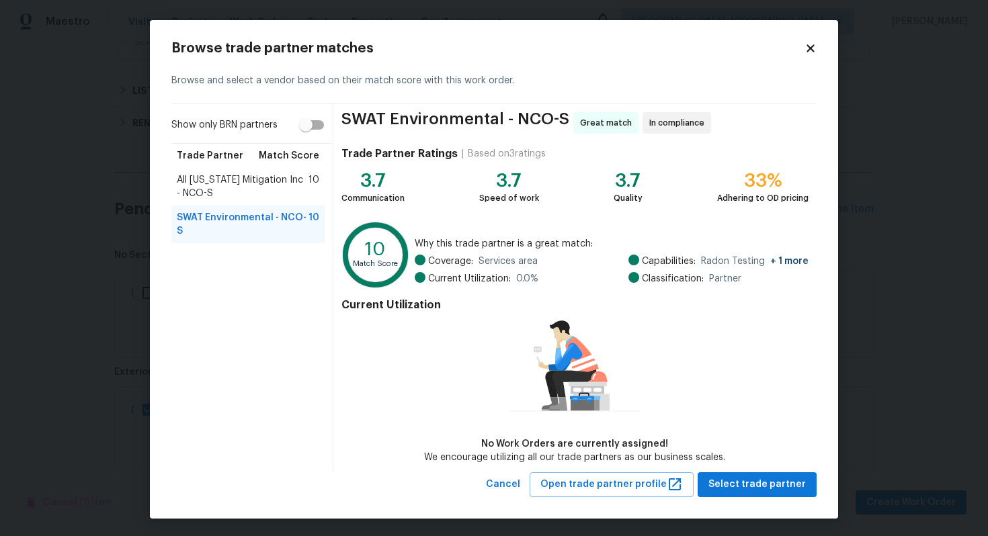
scroll to position [1, 0]
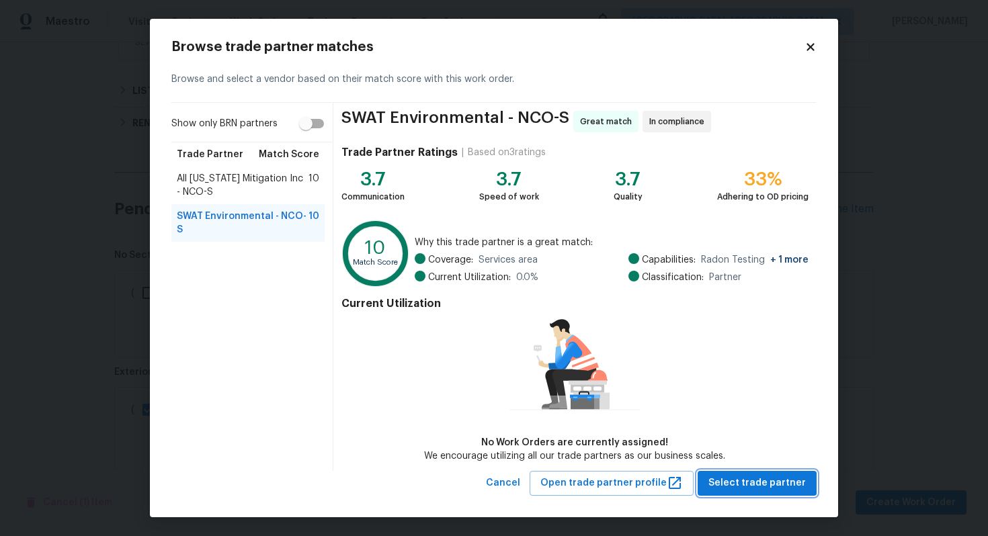
click at [761, 484] on span "Select trade partner" at bounding box center [756, 483] width 97 height 17
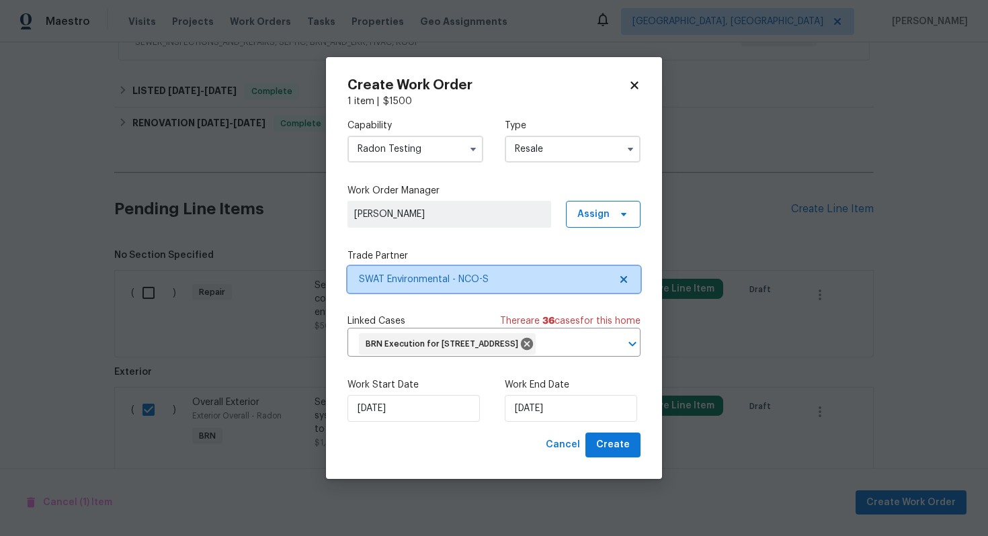
scroll to position [0, 0]
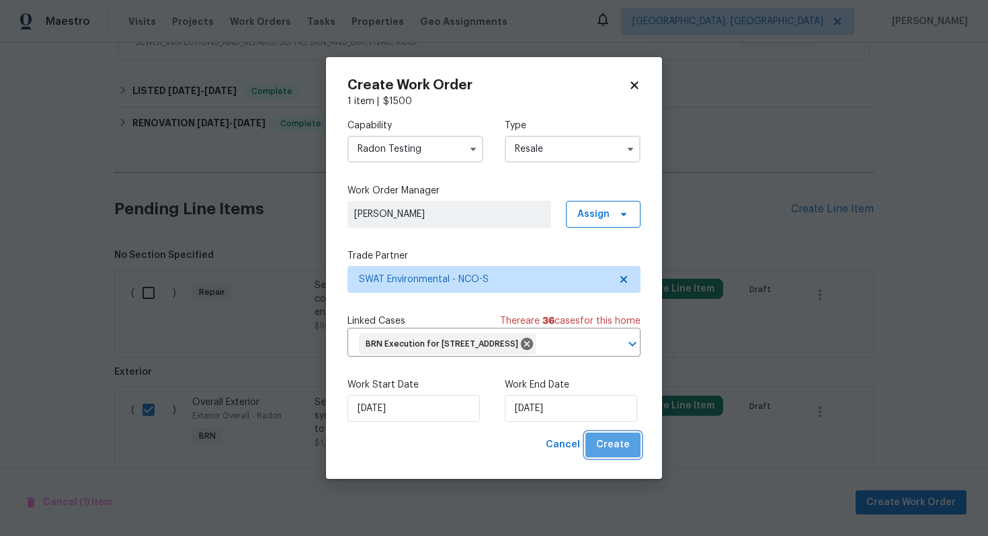
click at [615, 453] on span "Create" at bounding box center [613, 445] width 34 height 17
checkbox input "false"
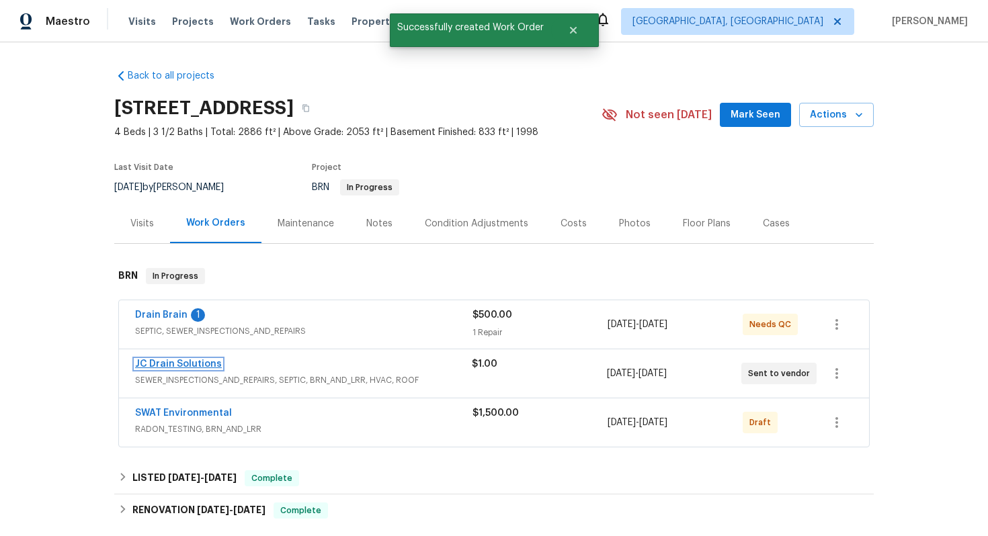
click at [197, 365] on link "JC Drain Solutions" at bounding box center [178, 363] width 87 height 9
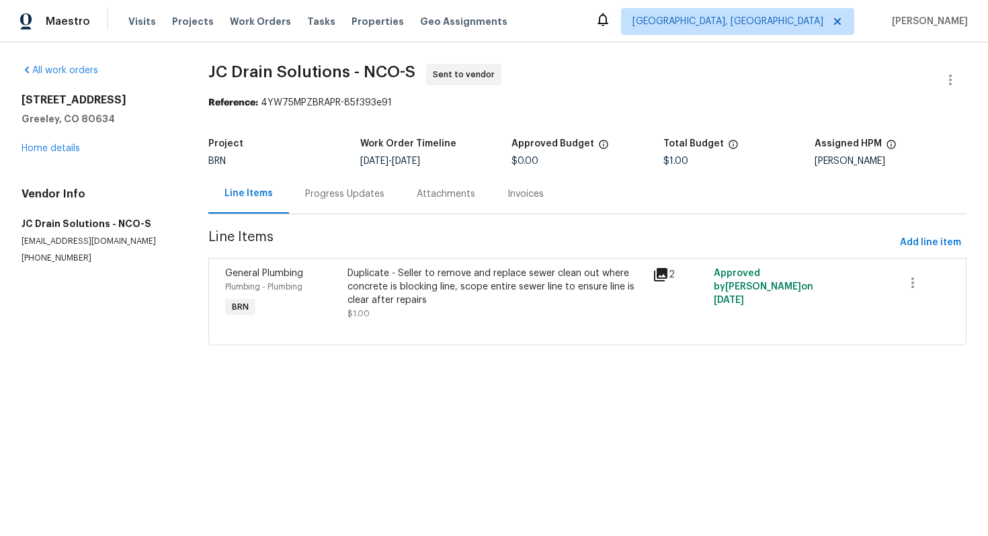
click at [335, 204] on div "Progress Updates" at bounding box center [345, 194] width 112 height 40
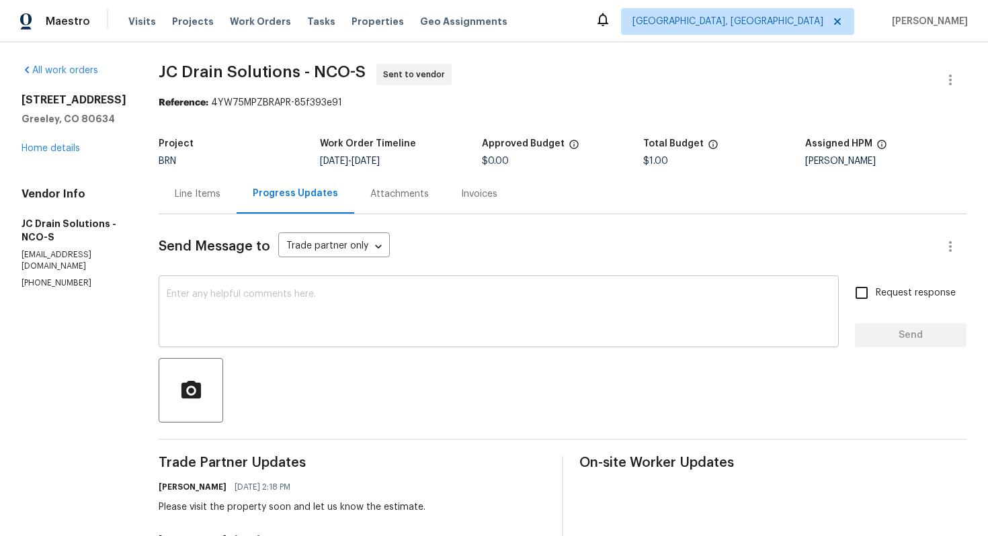
scroll to position [162, 0]
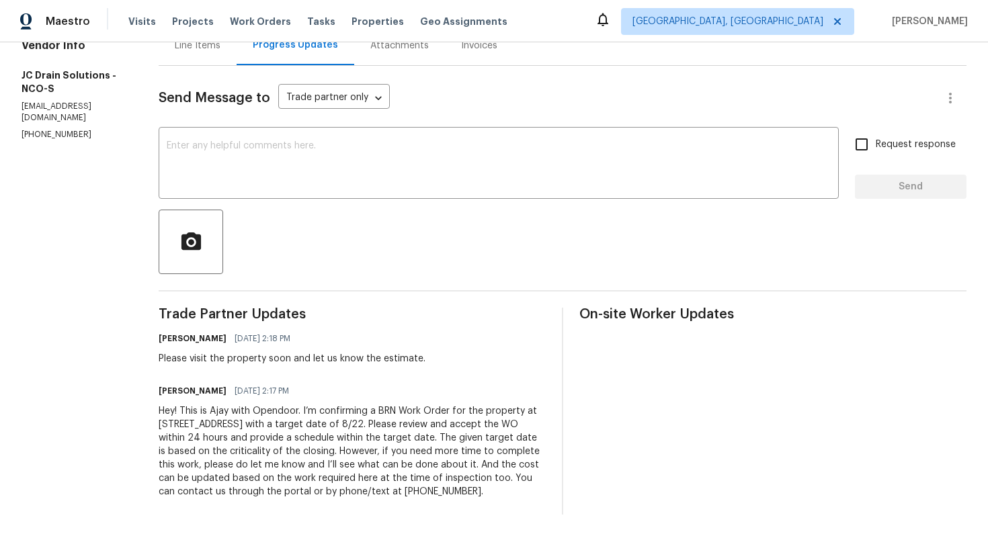
click at [322, 431] on div "Hey! This is Ajay with Opendoor. I’m confirming a BRN Work Order for the proper…" at bounding box center [352, 451] width 387 height 94
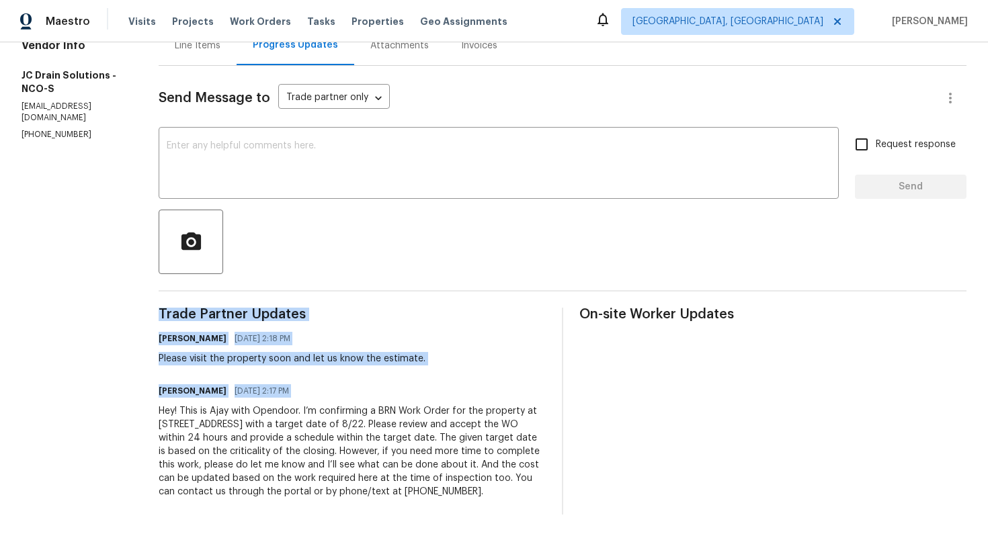
click at [322, 431] on div "Hey! This is Ajay with Opendoor. I’m confirming a BRN Work Order for the proper…" at bounding box center [352, 451] width 387 height 94
copy div "Trade Partner Updates Ajay Godson 08/20/2025 2:18 PM Please visit the property …"
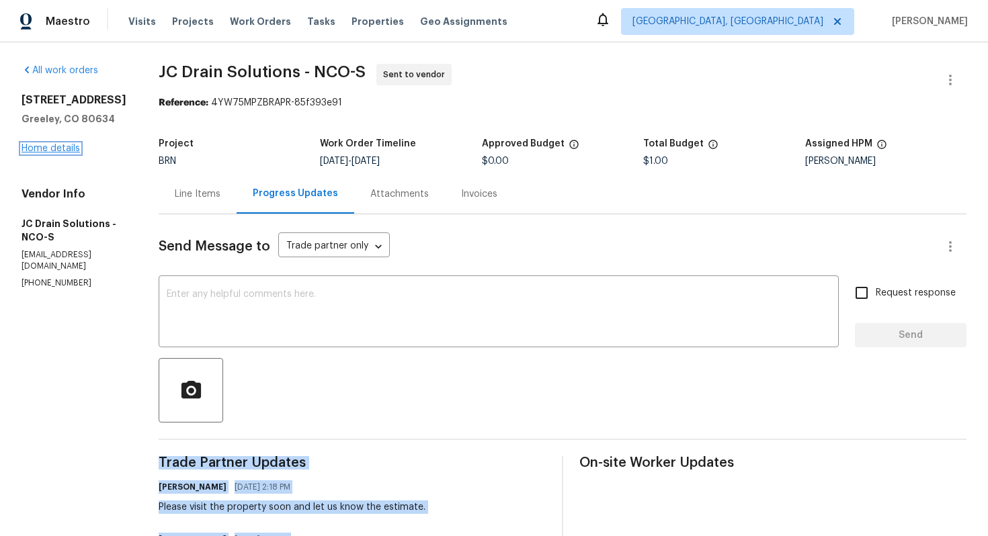
click at [58, 144] on link "Home details" at bounding box center [50, 148] width 58 height 9
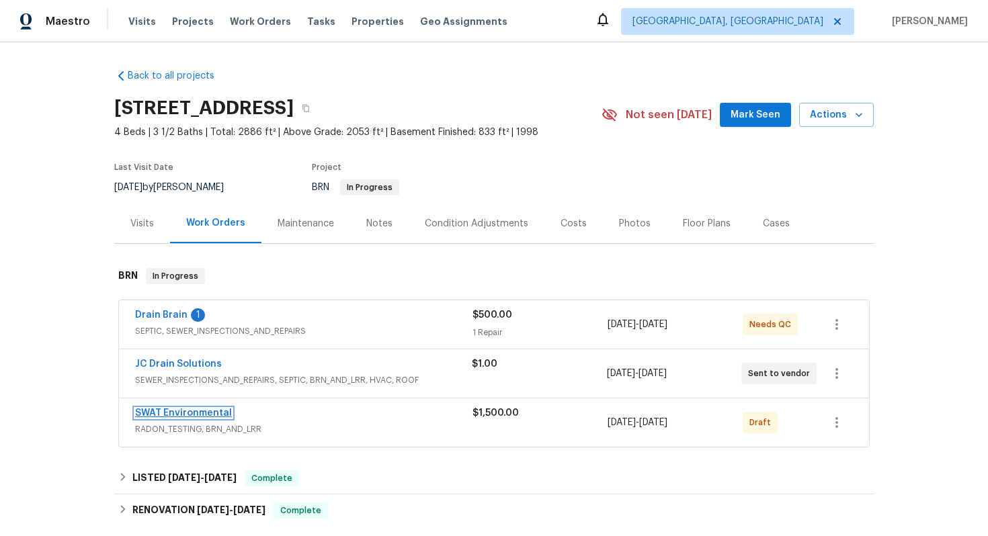
click at [182, 408] on link "SWAT Environmental" at bounding box center [183, 412] width 97 height 9
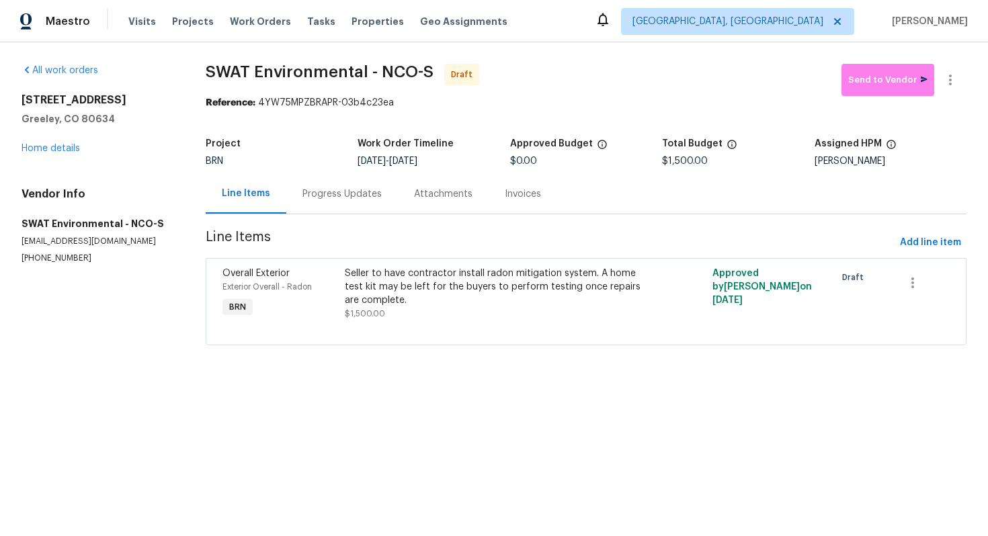
click at [351, 204] on div "Progress Updates" at bounding box center [342, 194] width 112 height 40
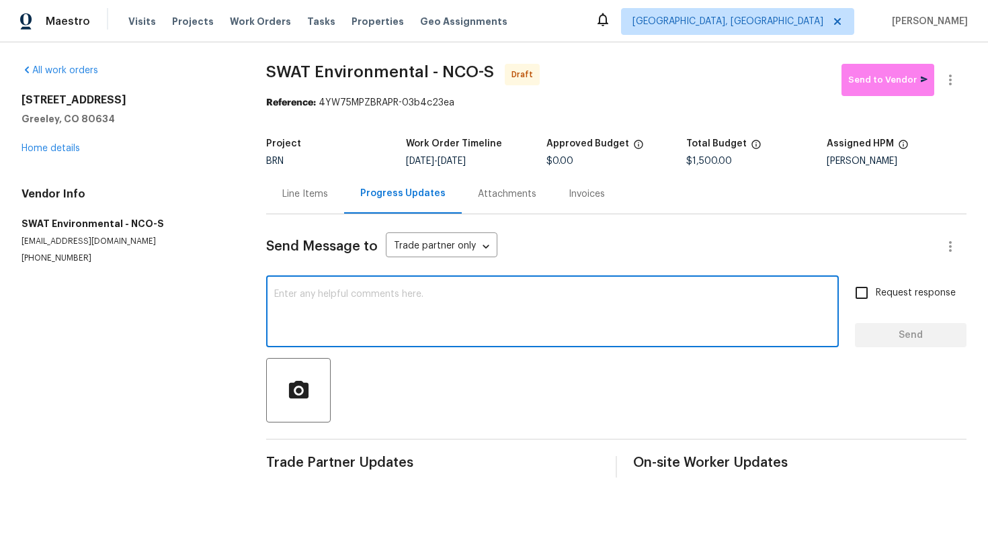
click at [347, 314] on textarea at bounding box center [552, 313] width 556 height 47
paste textarea "Hey! This is Ajay with Opendoor. I’m confirming a BRN Work Order for the proper…"
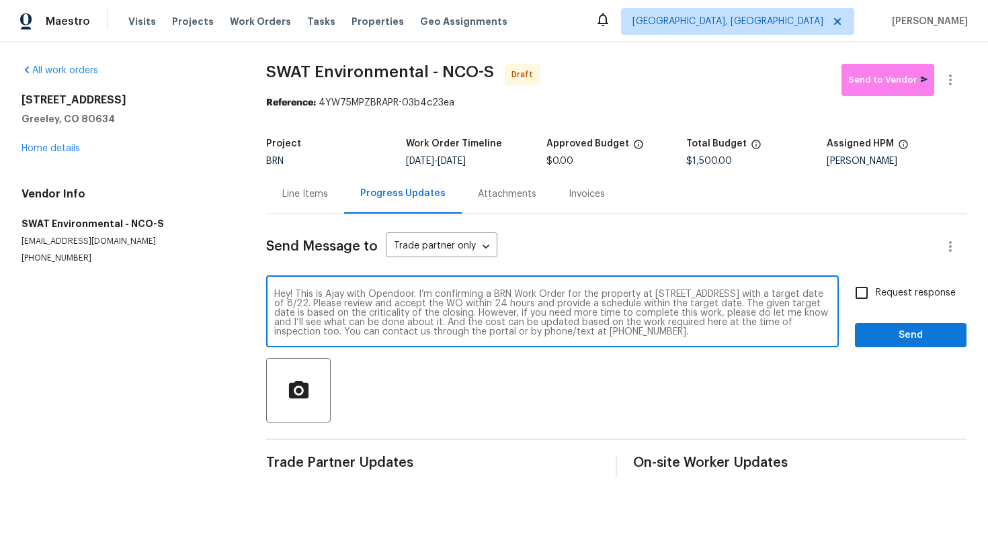
type textarea "Hey! This is Ajay with Opendoor. I’m confirming a BRN Work Order for the proper…"
click at [872, 300] on input "Request response" at bounding box center [861, 293] width 28 height 28
checkbox input "true"
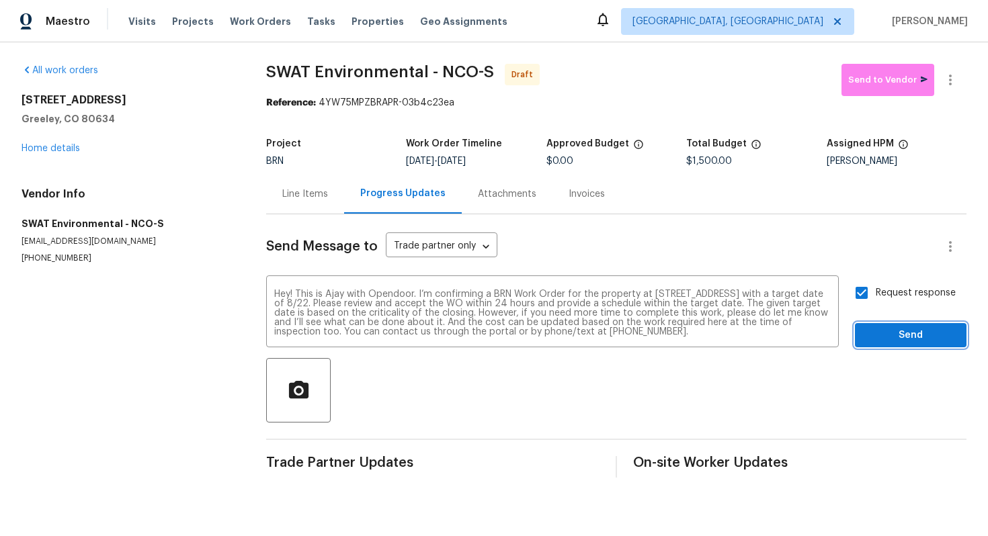
click at [879, 326] on button "Send" at bounding box center [911, 335] width 112 height 25
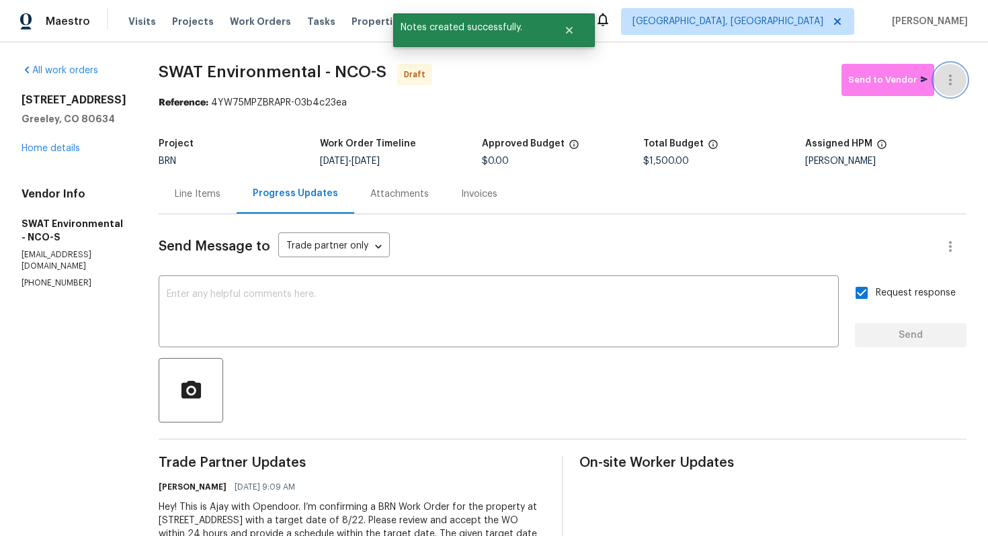
click at [953, 81] on icon "button" at bounding box center [950, 80] width 16 height 16
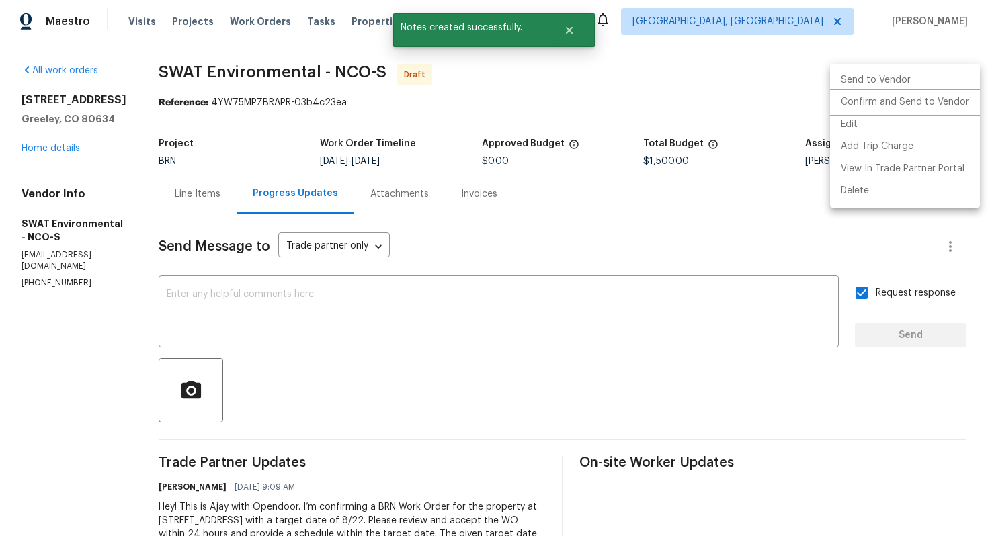
click at [930, 103] on li "Confirm and Send to Vendor" at bounding box center [905, 102] width 150 height 22
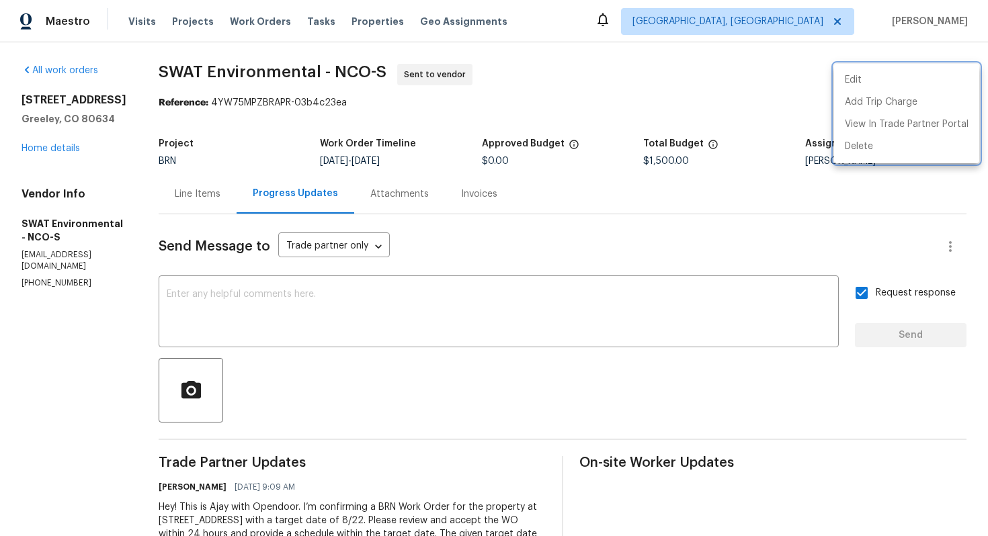
click at [50, 146] on div at bounding box center [494, 268] width 988 height 536
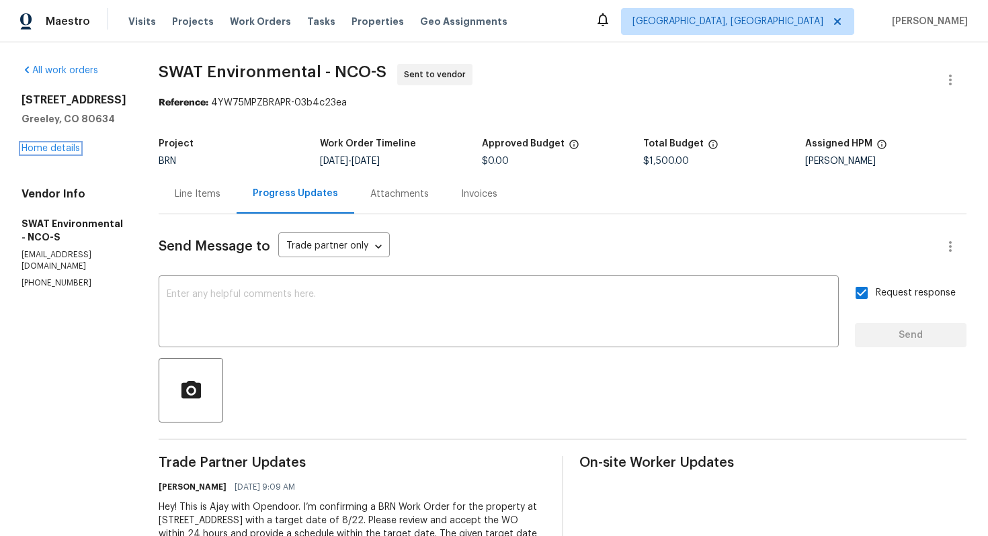
click at [50, 147] on link "Home details" at bounding box center [50, 148] width 58 height 9
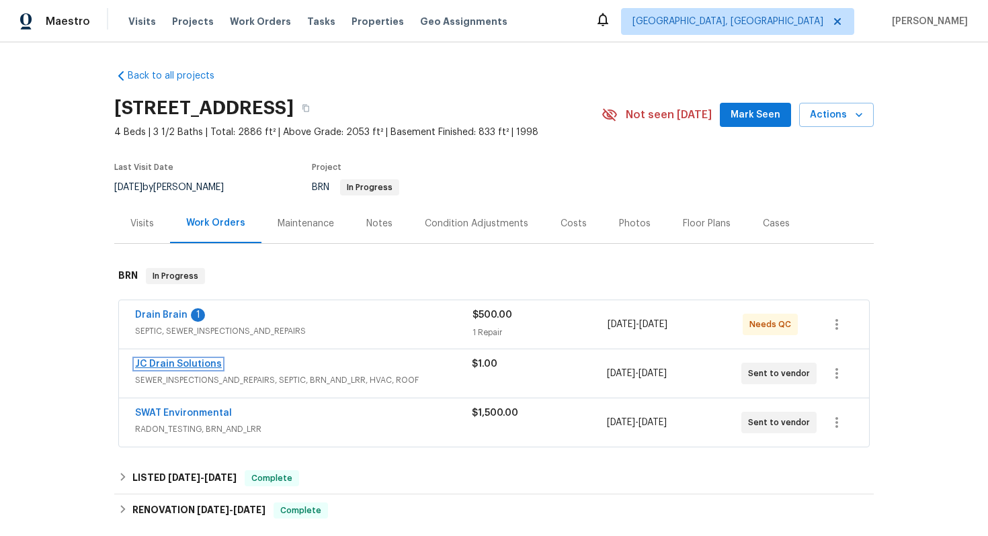
click at [168, 363] on link "JC Drain Solutions" at bounding box center [178, 363] width 87 height 9
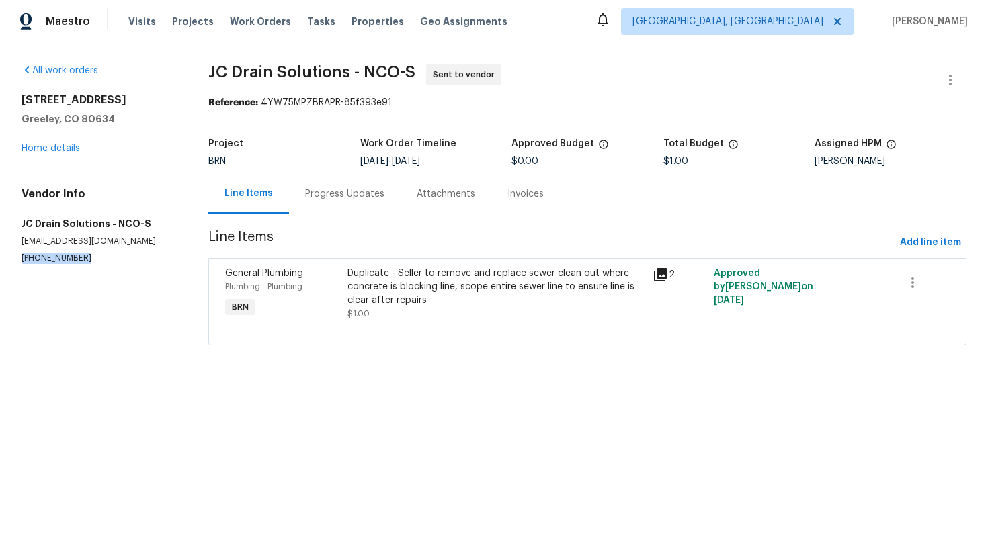
drag, startPoint x: 17, startPoint y: 259, endPoint x: 89, endPoint y: 259, distance: 71.9
click at [89, 259] on div "All work orders 642 52nd Ave Greeley, CO 80634 Home details Vendor Info JC Drai…" at bounding box center [494, 212] width 988 height 341
copy p "(719) 453-4372"
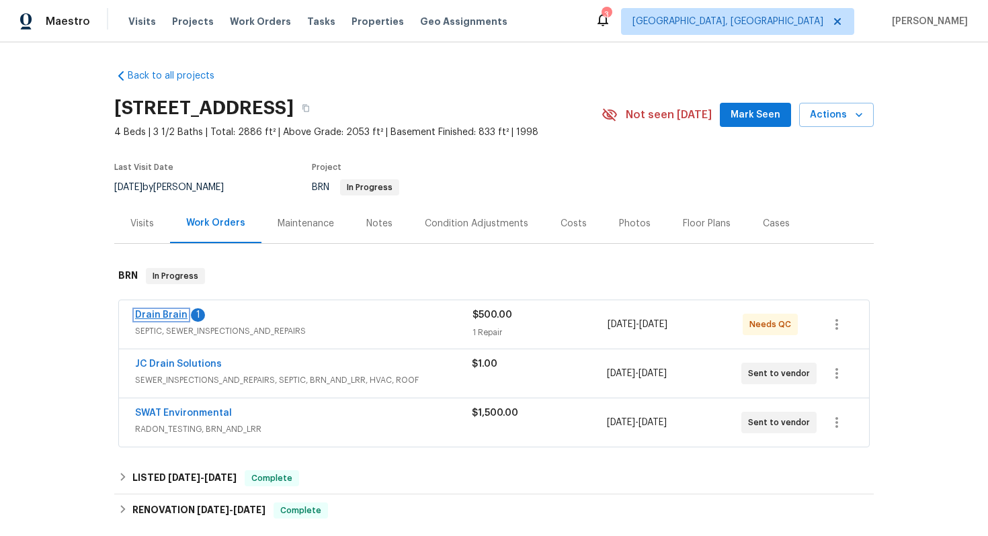
click at [180, 315] on link "Drain Brain" at bounding box center [161, 314] width 52 height 9
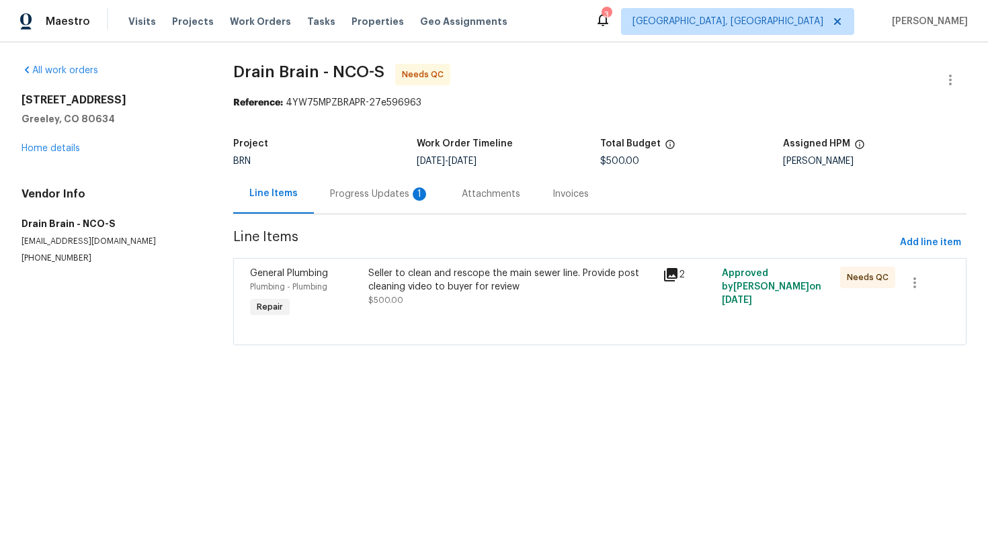
click at [361, 197] on div "Progress Updates 1" at bounding box center [379, 193] width 99 height 13
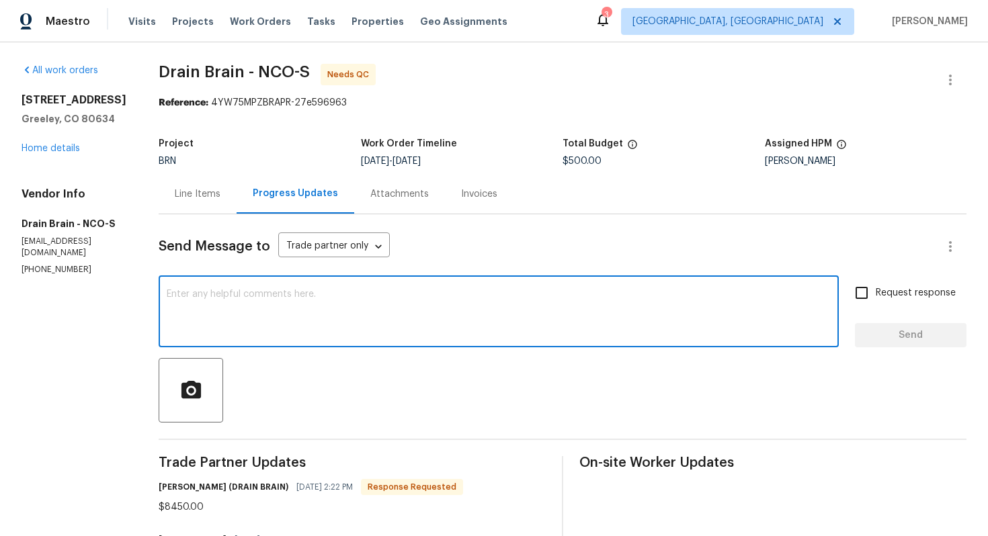
click at [365, 321] on textarea at bounding box center [499, 313] width 664 height 47
type textarea "Got it, I'll review and let you know."
click at [922, 294] on span "Request response" at bounding box center [915, 293] width 80 height 14
click at [875, 294] on input "Request response" at bounding box center [861, 293] width 28 height 28
checkbox input "true"
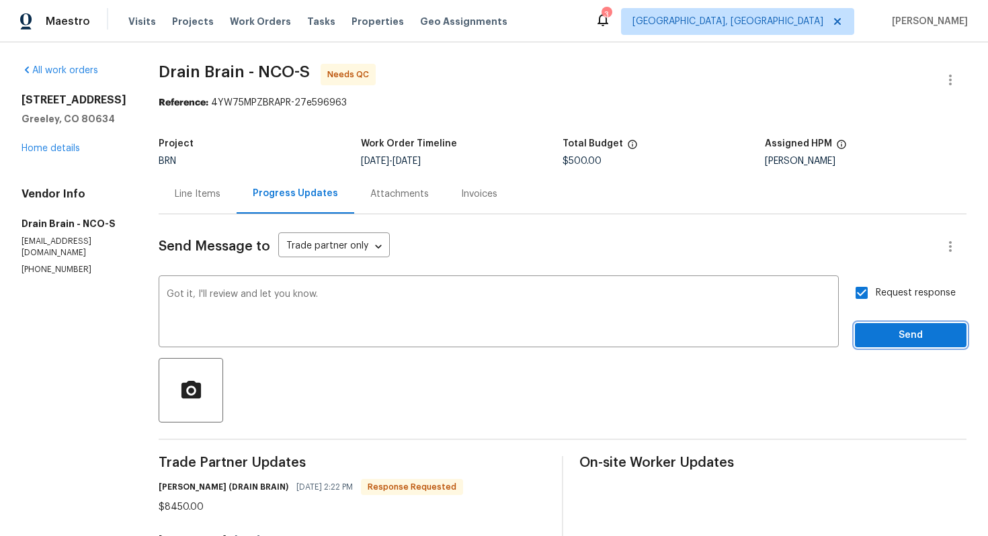
click at [910, 332] on span "Send" at bounding box center [910, 335] width 90 height 17
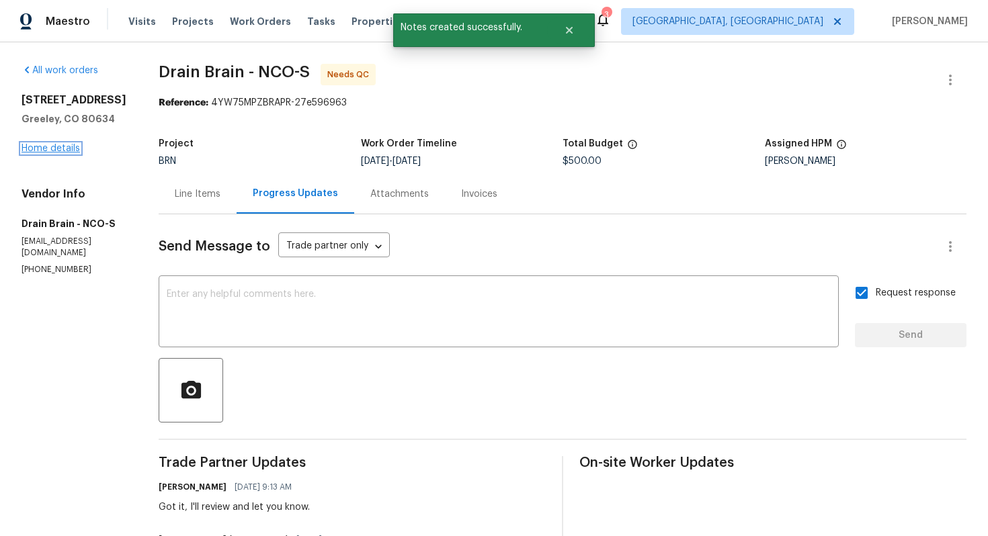
click at [67, 148] on link "Home details" at bounding box center [50, 148] width 58 height 9
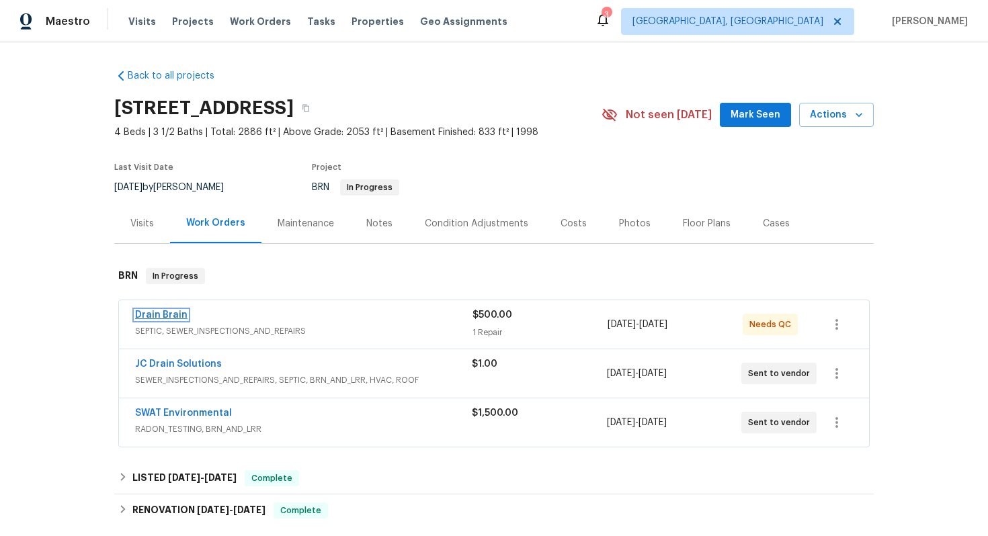
click at [168, 317] on link "Drain Brain" at bounding box center [161, 314] width 52 height 9
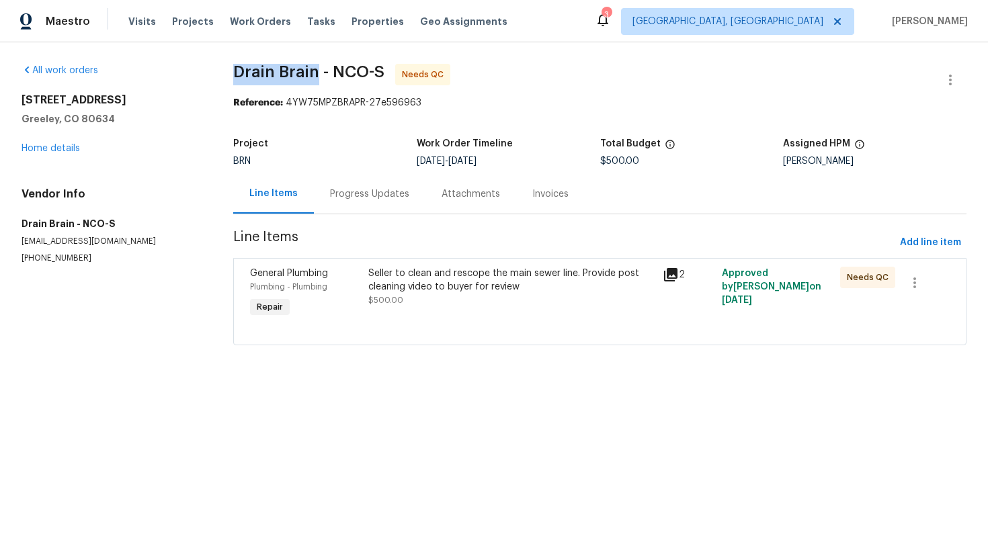
drag, startPoint x: 232, startPoint y: 70, endPoint x: 319, endPoint y: 74, distance: 86.8
click at [319, 74] on div "All work orders [STREET_ADDRESS] Home details Vendor Info Drain Brain - NCO-S […" at bounding box center [494, 212] width 988 height 341
copy span "Drain Brain"
click at [382, 190] on div "Progress Updates" at bounding box center [369, 193] width 79 height 13
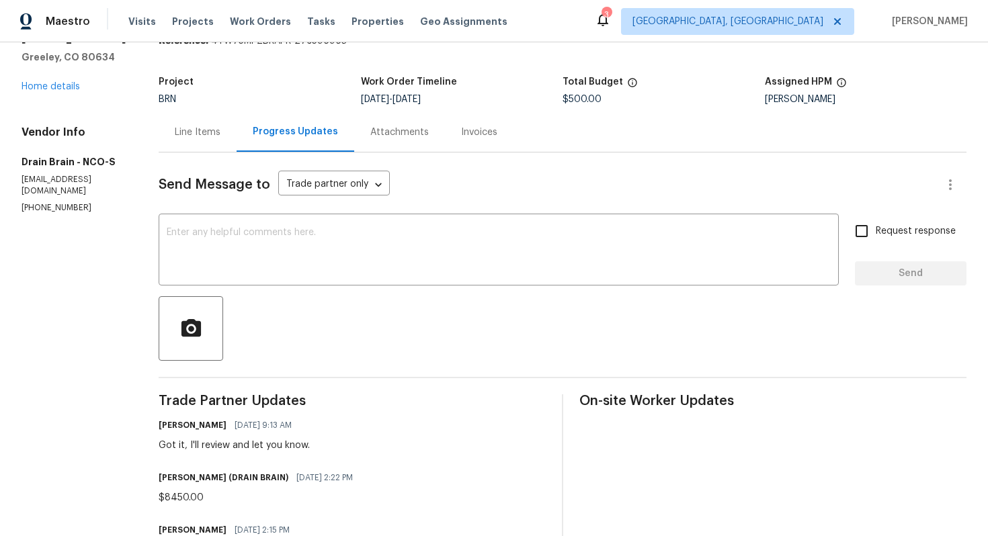
scroll to position [85, 0]
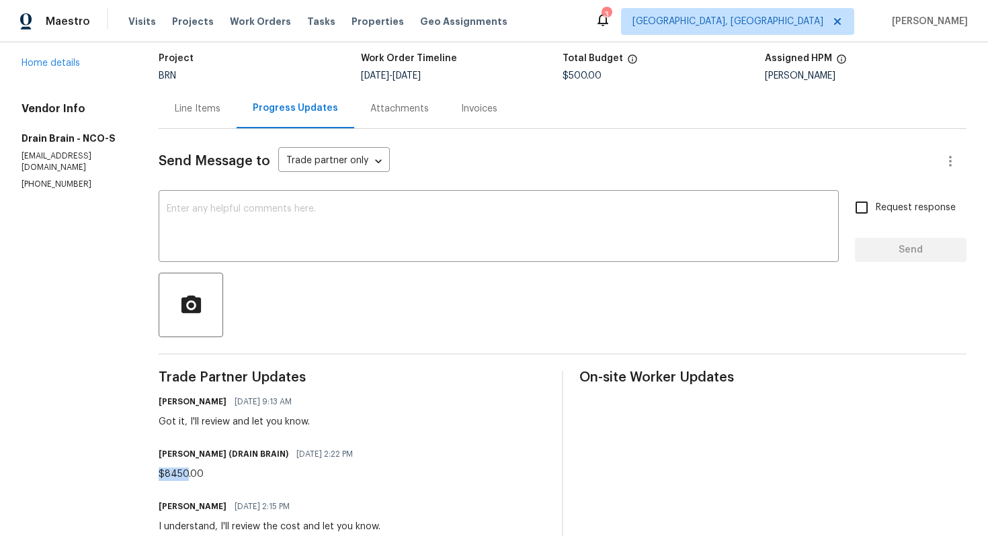
drag, startPoint x: 196, startPoint y: 474, endPoint x: 165, endPoint y: 474, distance: 30.9
click at [165, 474] on div "All work orders [STREET_ADDRESS] Home details Vendor Info Drain Brain - NCO-S […" at bounding box center [494, 442] width 988 height 970
copy div "$8450"
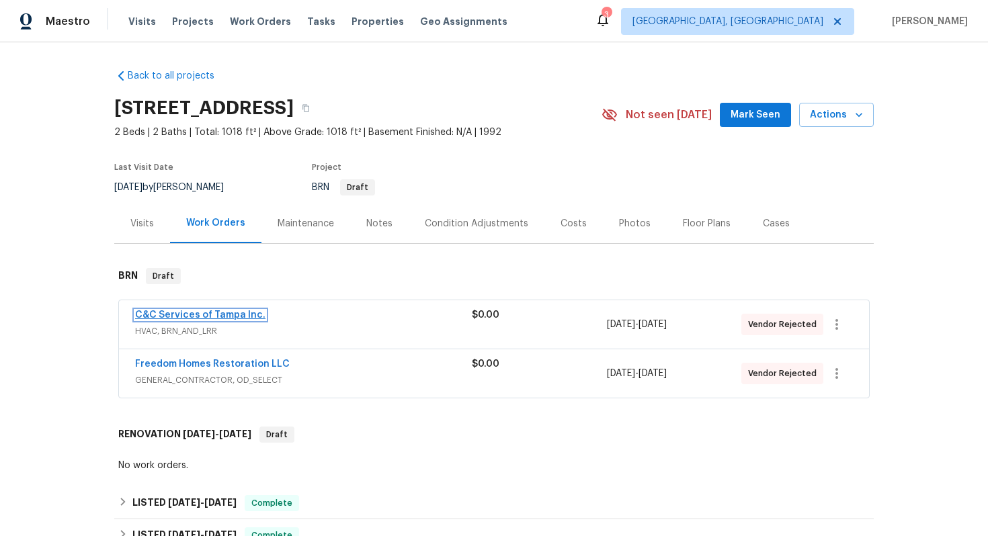
click at [240, 320] on link "C&C Services of Tampa Inc." at bounding box center [200, 314] width 130 height 9
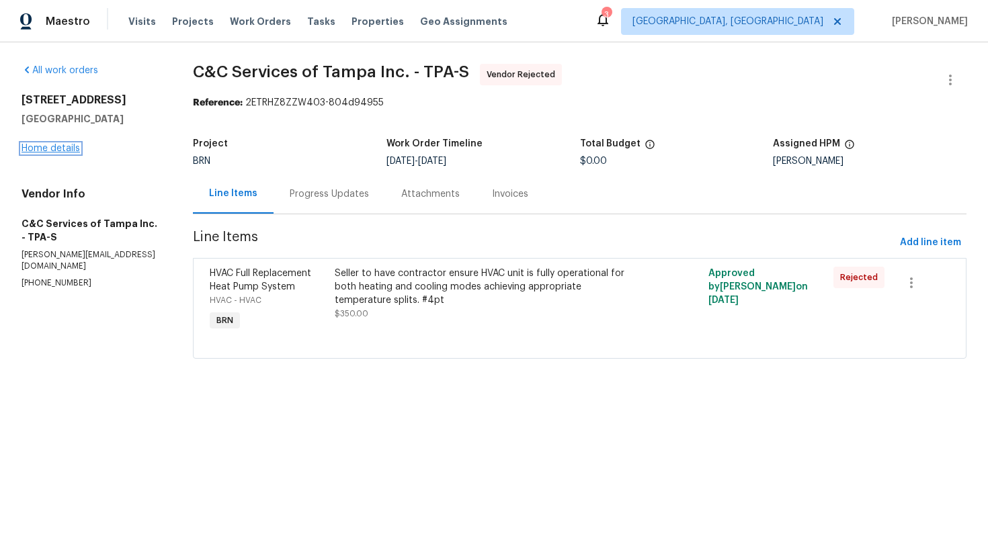
click at [57, 153] on link "Home details" at bounding box center [50, 148] width 58 height 9
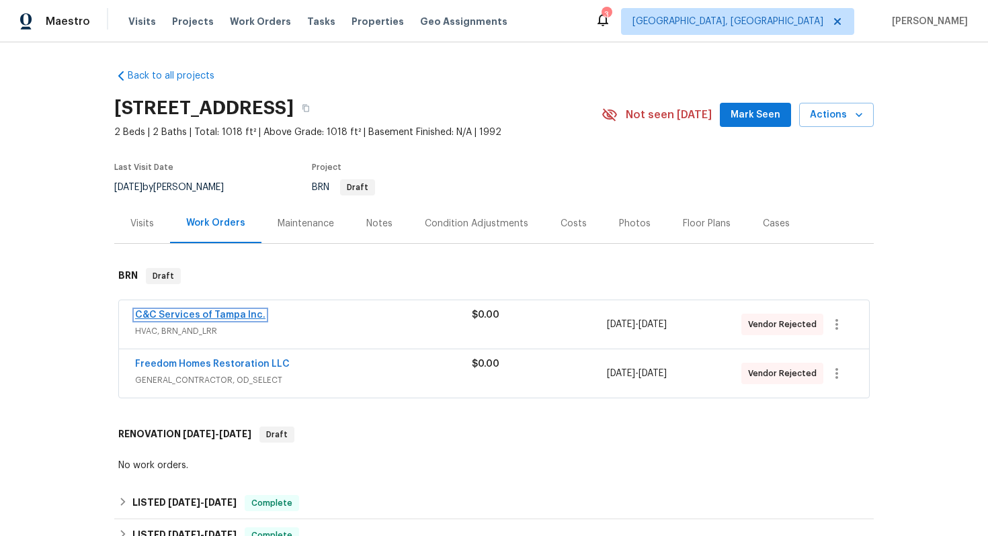
click at [175, 320] on link "C&C Services of Tampa Inc." at bounding box center [200, 314] width 130 height 9
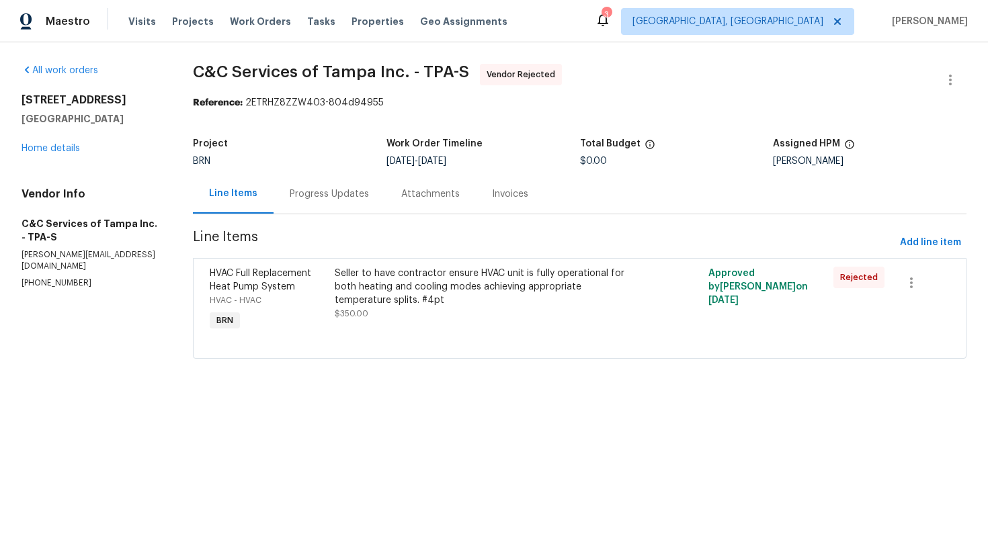
click at [353, 196] on div "Progress Updates" at bounding box center [329, 193] width 79 height 13
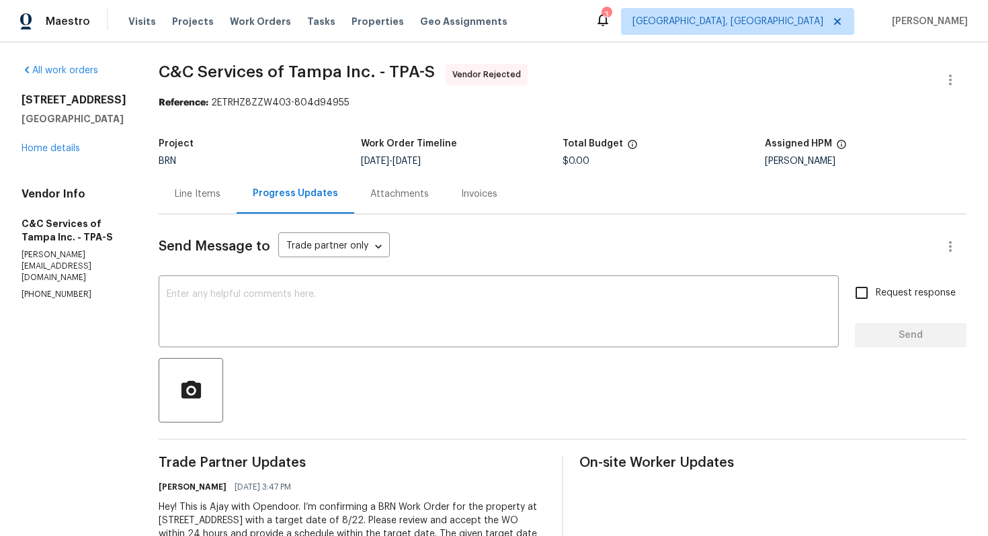
click at [220, 193] on div "Line Items" at bounding box center [198, 193] width 46 height 13
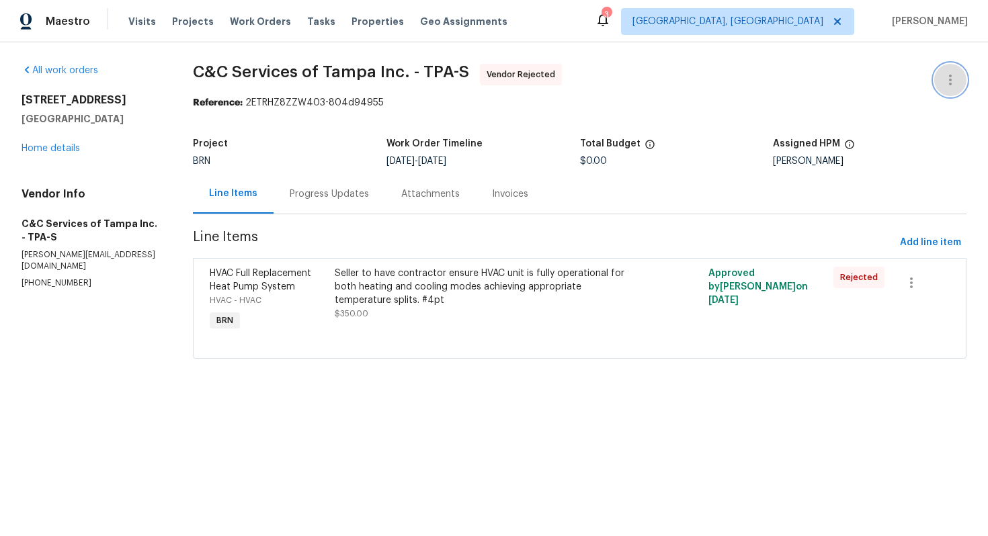
click at [949, 86] on icon "button" at bounding box center [950, 80] width 16 height 16
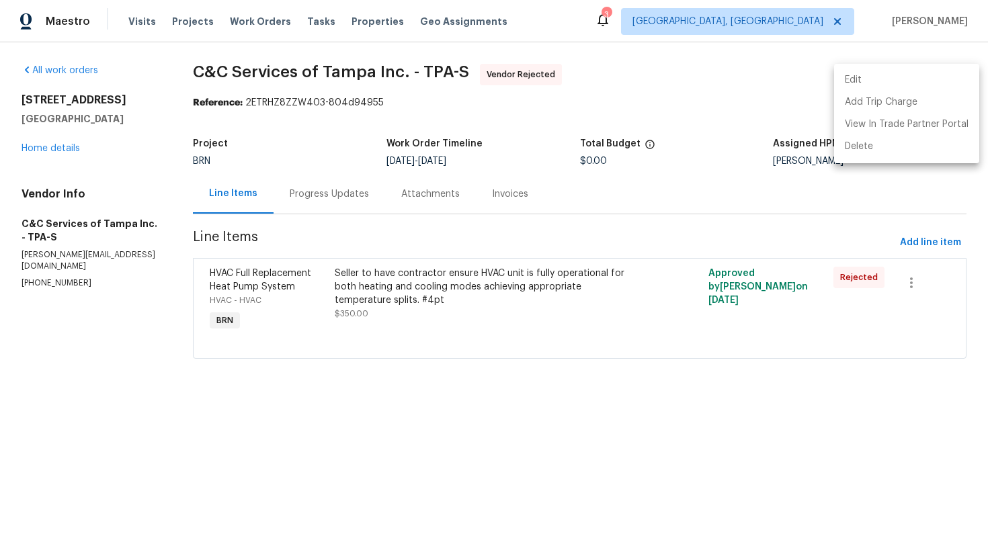
click at [943, 81] on li "Edit" at bounding box center [906, 80] width 145 height 22
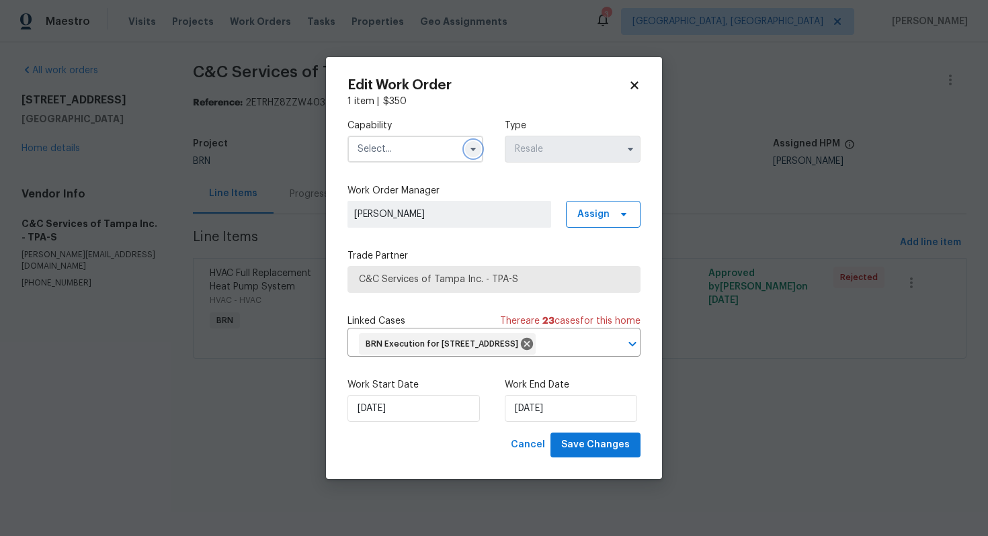
click at [472, 148] on icon "button" at bounding box center [472, 149] width 5 height 3
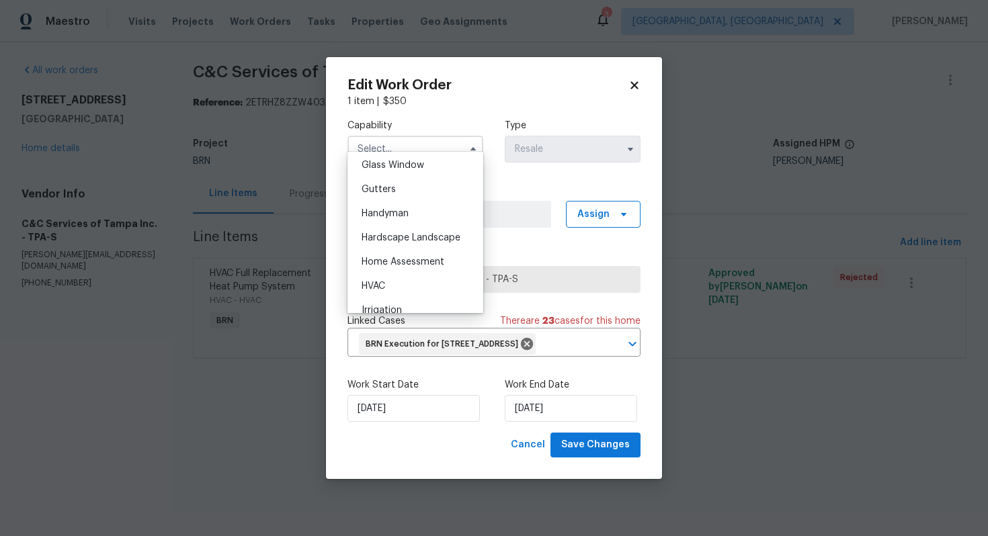
scroll to position [713, 0]
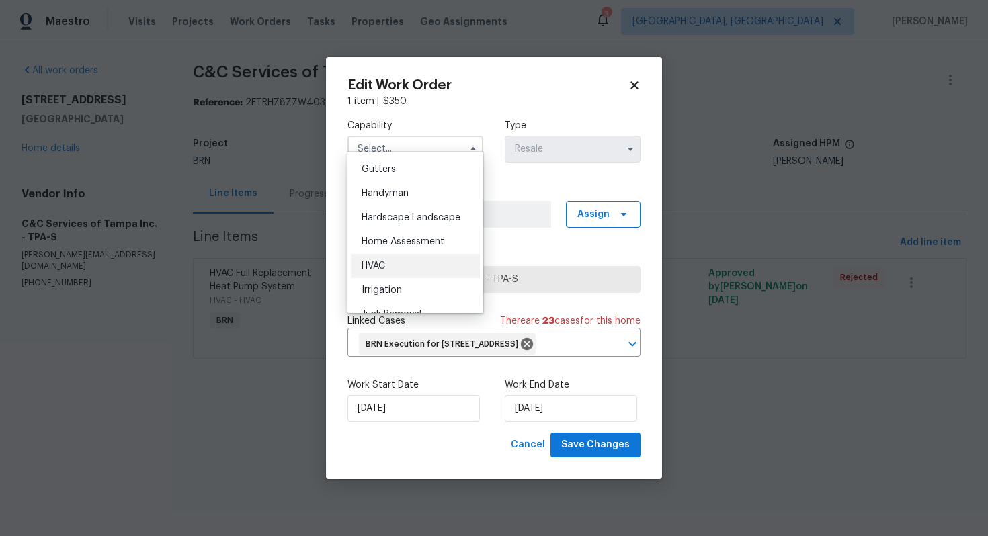
click at [391, 265] on div "HVAC" at bounding box center [415, 266] width 129 height 24
type input "HVAC"
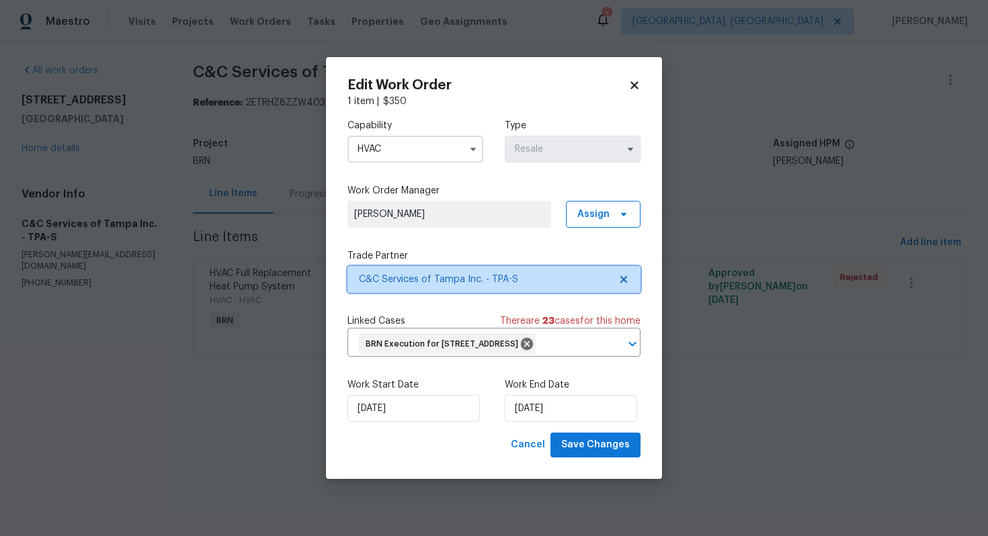
click at [619, 274] on icon at bounding box center [623, 279] width 11 height 11
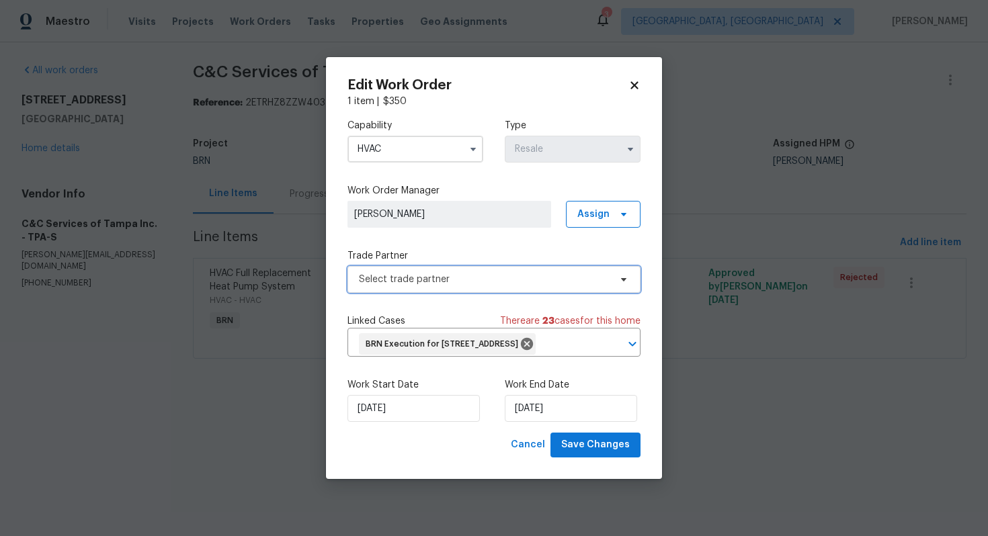
click at [596, 273] on span "Select trade partner" at bounding box center [484, 279] width 251 height 13
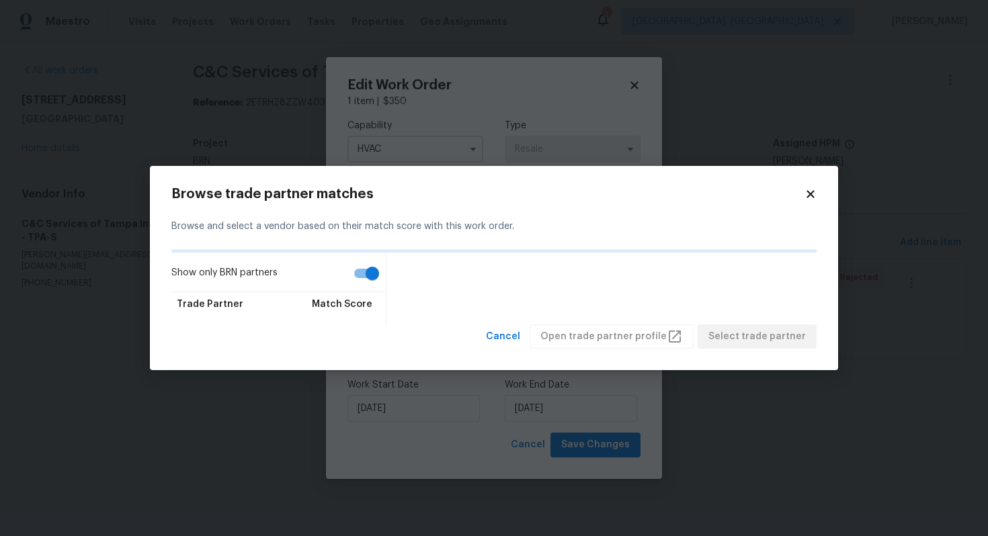
click at [359, 269] on input "Show only BRN partners" at bounding box center [372, 274] width 77 height 26
checkbox input "false"
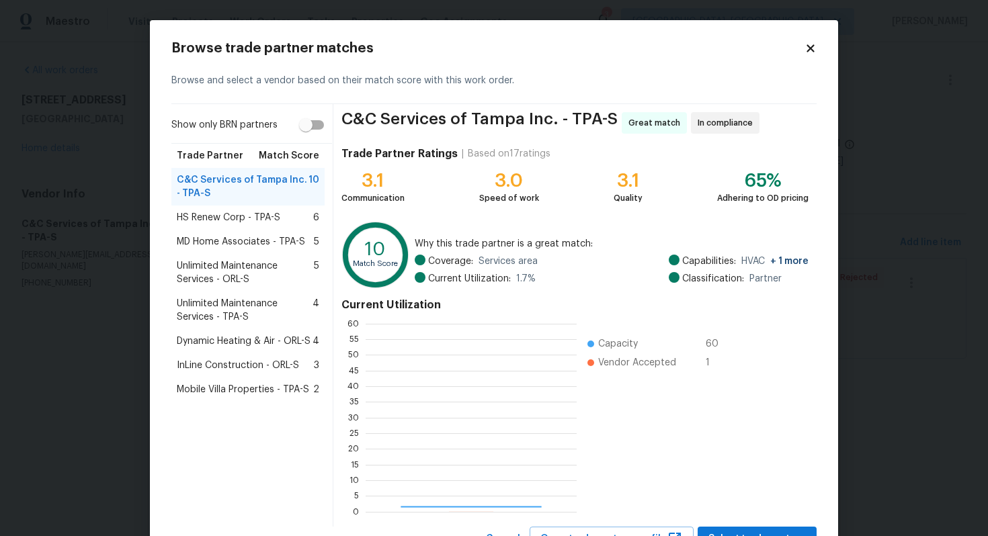
scroll to position [188, 211]
click at [245, 343] on span "Dynamic Heating & Air - ORL-S" at bounding box center [244, 341] width 134 height 13
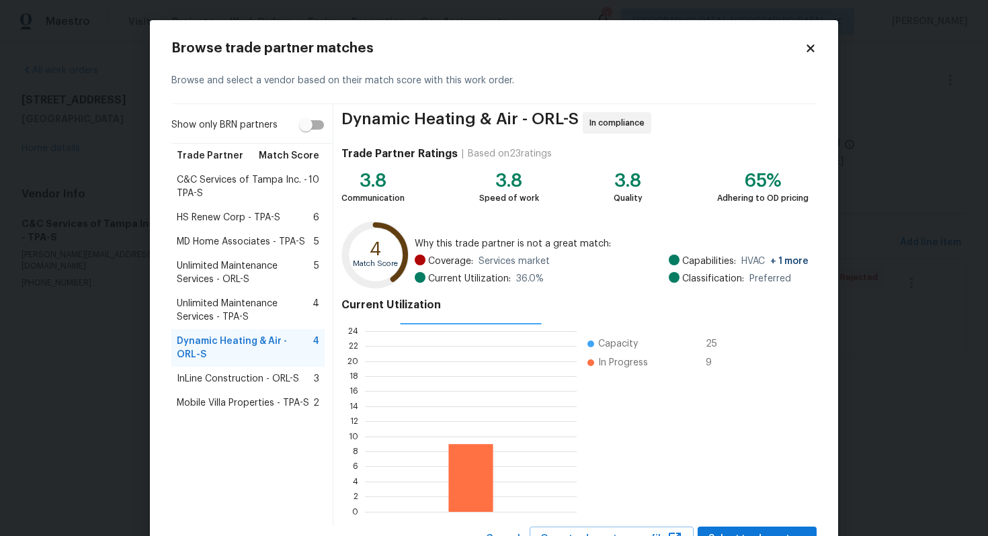
scroll to position [56, 0]
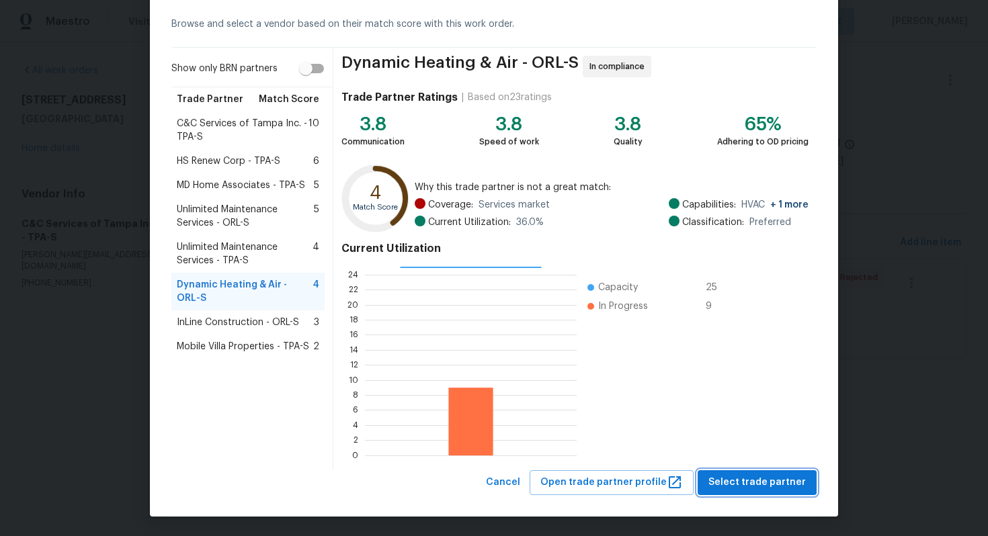
click at [756, 480] on span "Select trade partner" at bounding box center [756, 482] width 97 height 17
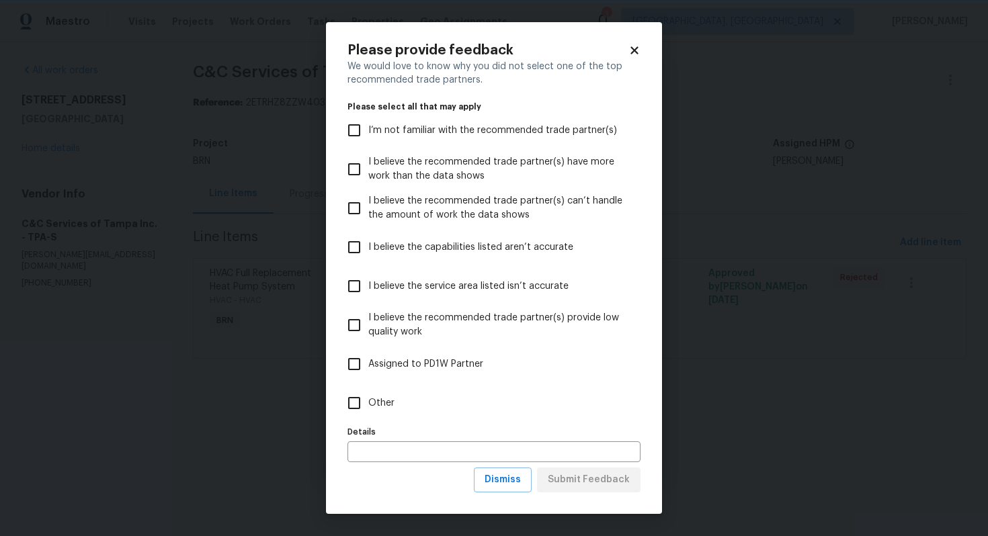
scroll to position [0, 0]
click at [519, 482] on span "Dismiss" at bounding box center [502, 480] width 36 height 17
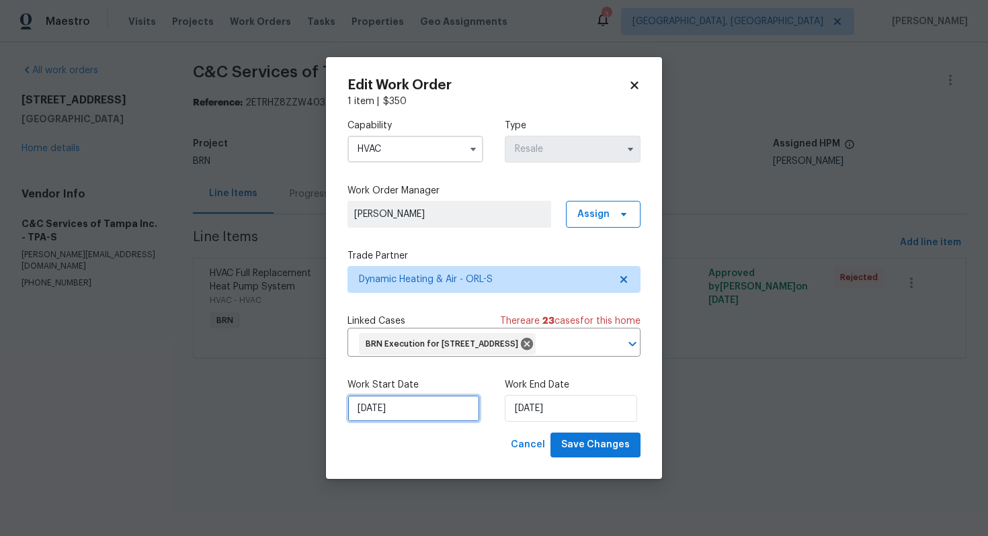
click at [376, 417] on input "[DATE]" at bounding box center [413, 408] width 132 height 27
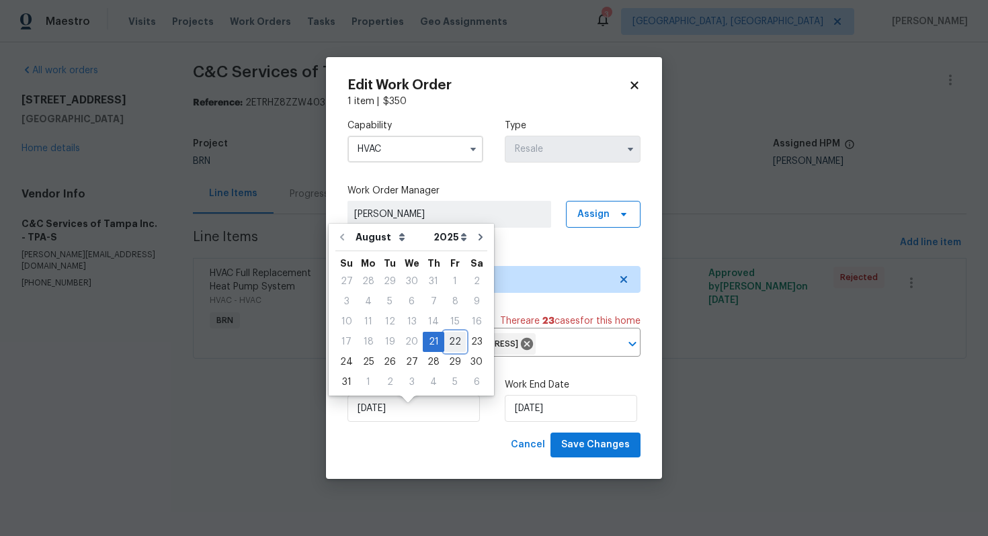
click at [445, 345] on div "22" at bounding box center [454, 342] width 21 height 19
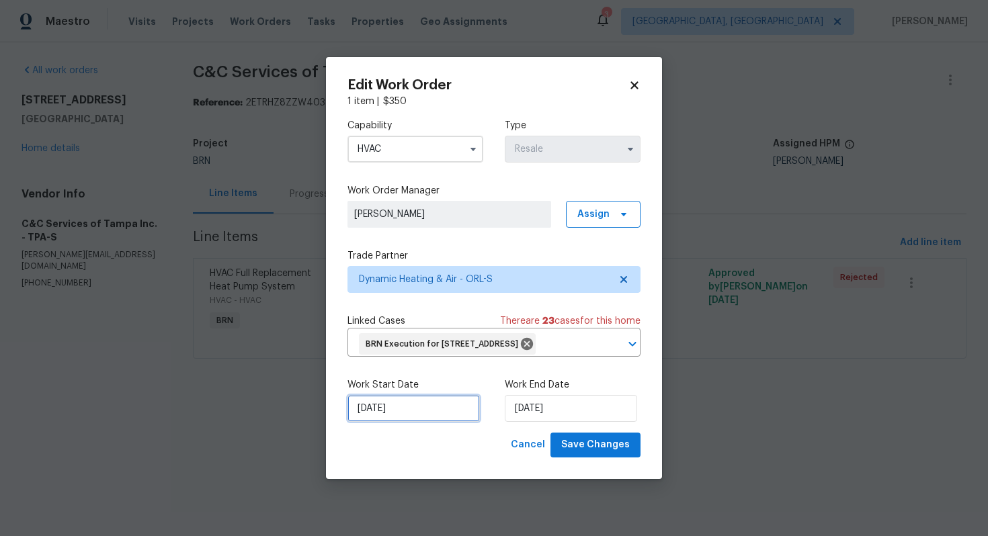
click at [370, 422] on input "[DATE]" at bounding box center [413, 408] width 132 height 27
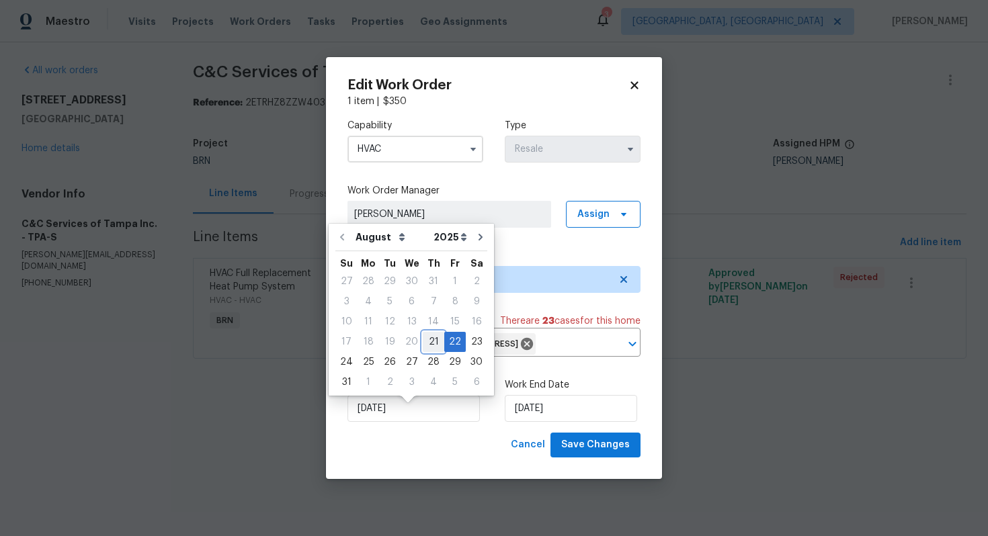
click at [434, 339] on div "21" at bounding box center [433, 342] width 21 height 19
type input "[DATE]"
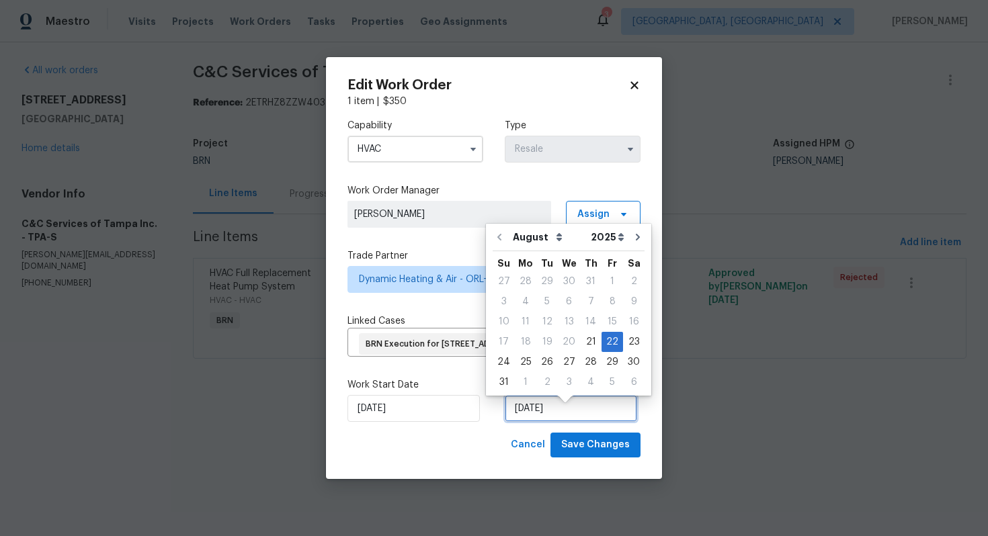
click at [535, 422] on input "8/22/2025" at bounding box center [571, 408] width 132 height 27
click at [605, 347] on div "22" at bounding box center [611, 342] width 21 height 19
click at [498, 419] on div "Work Start Date 8/21/2025 Work End Date 8/22/2025" at bounding box center [493, 399] width 293 height 65
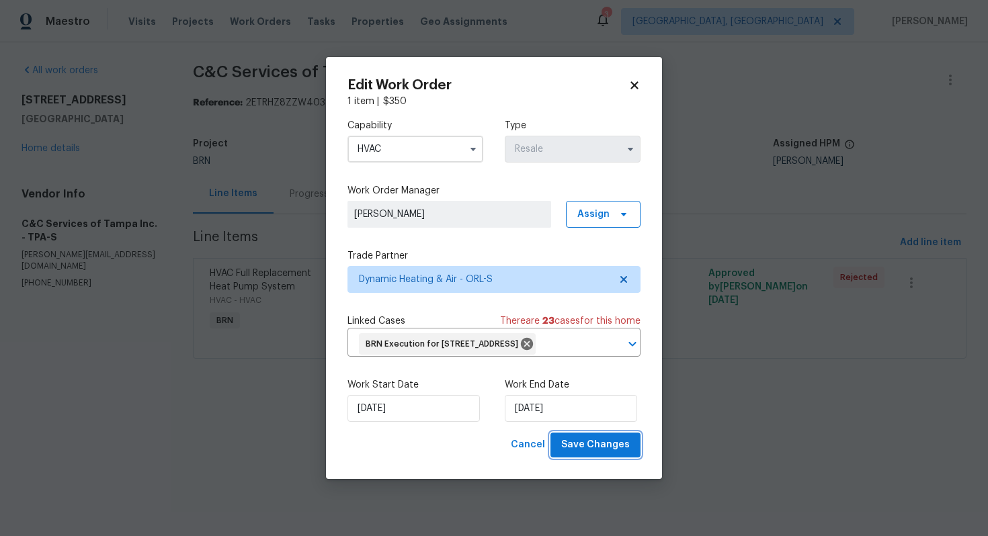
click at [582, 452] on span "Save Changes" at bounding box center [595, 445] width 69 height 17
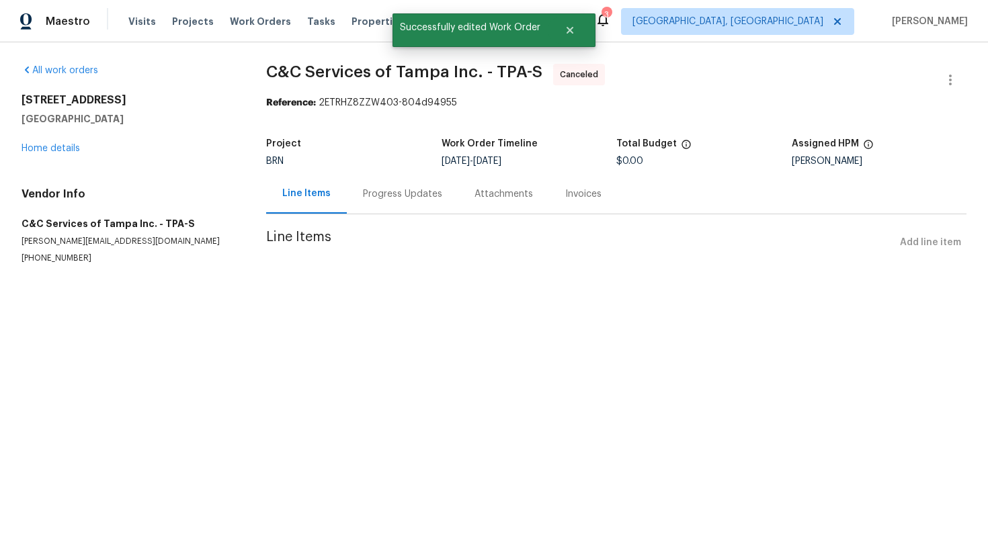
click at [406, 202] on div "Progress Updates" at bounding box center [403, 194] width 112 height 40
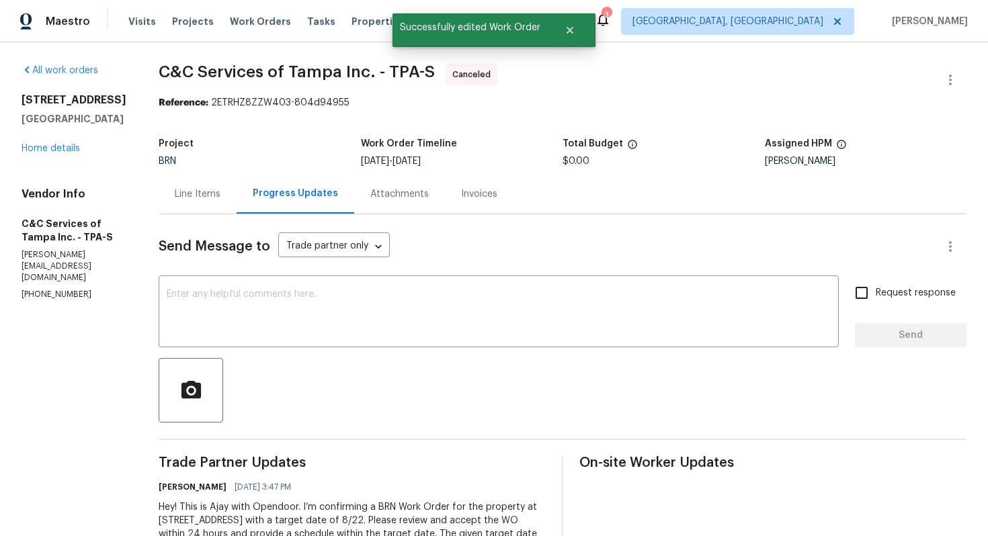
scroll to position [110, 0]
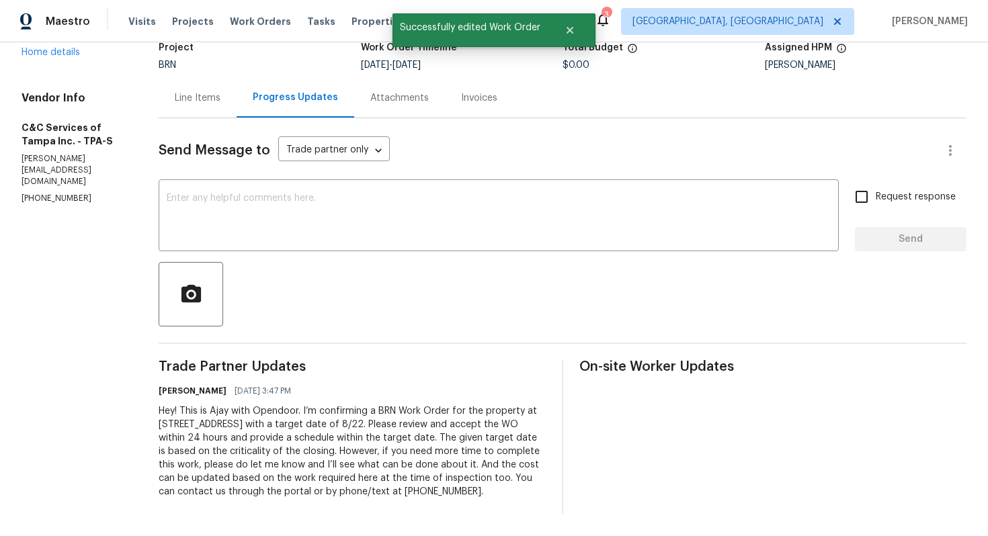
click at [386, 414] on div "Hey! This is Ajay with Opendoor. I’m confirming a BRN Work Order for the proper…" at bounding box center [352, 451] width 387 height 94
copy div "Trade Partner Updates Ajay Godson 08/20/2025 3:47 PM"
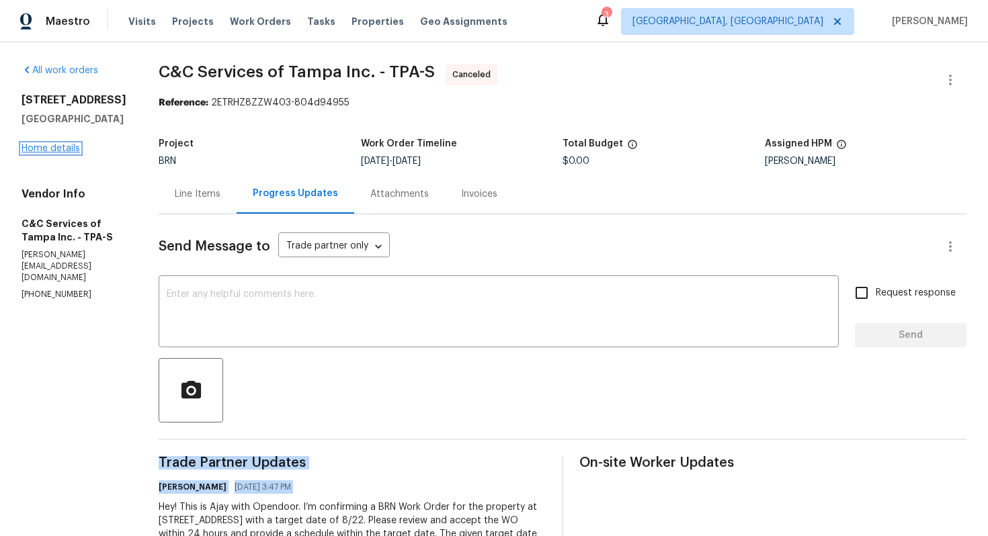
click at [71, 153] on link "Home details" at bounding box center [50, 148] width 58 height 9
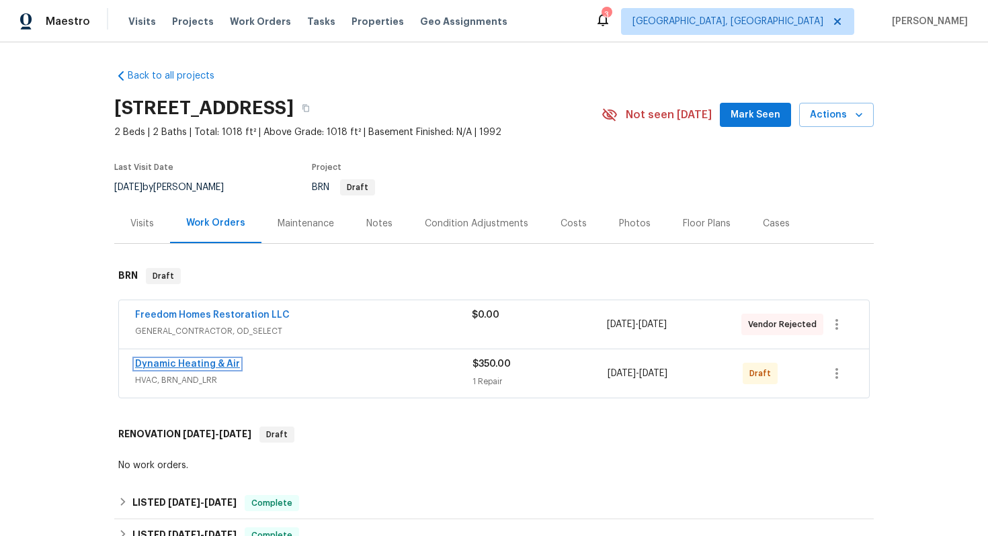
click at [211, 369] on link "Dynamic Heating & Air" at bounding box center [187, 363] width 105 height 9
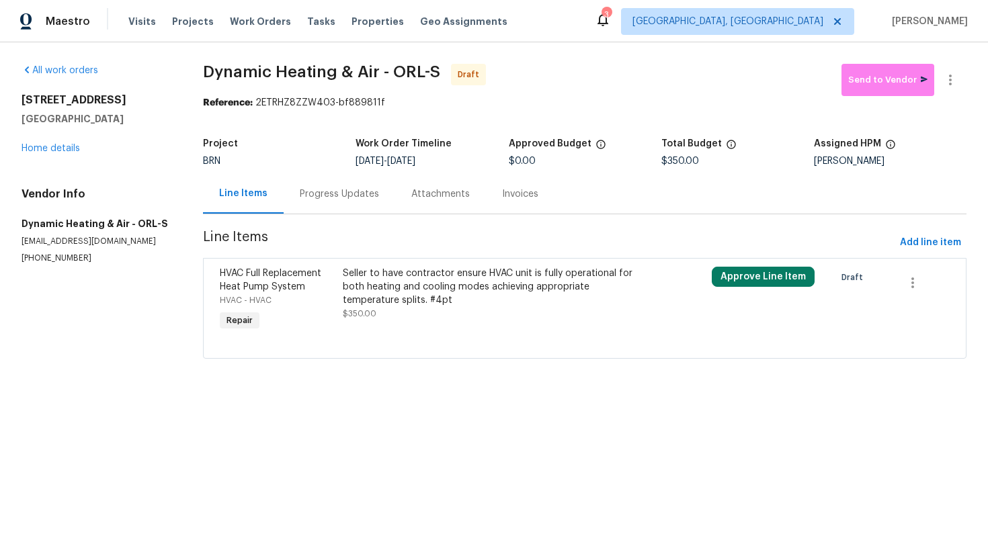
click at [345, 204] on div "Progress Updates" at bounding box center [340, 194] width 112 height 40
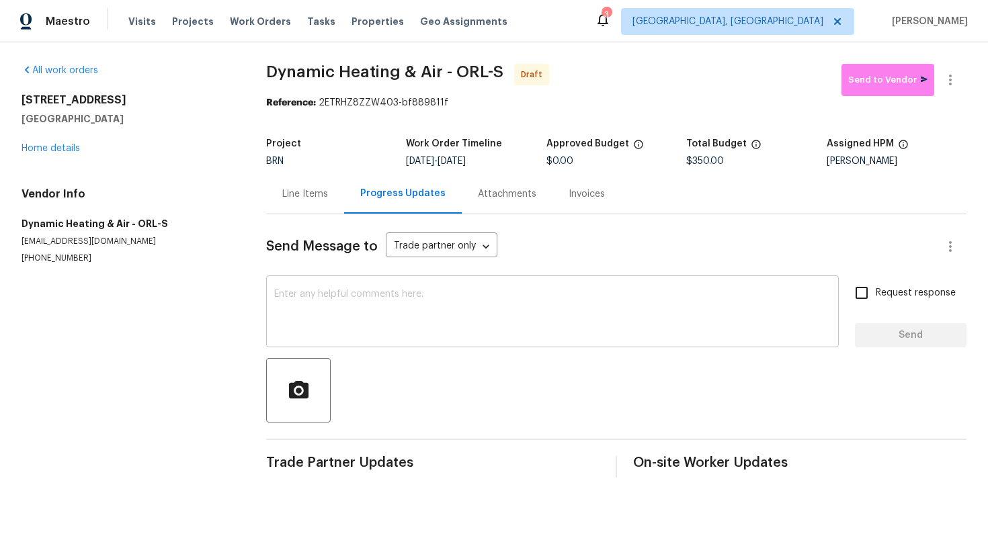
click at [372, 309] on textarea at bounding box center [552, 313] width 556 height 47
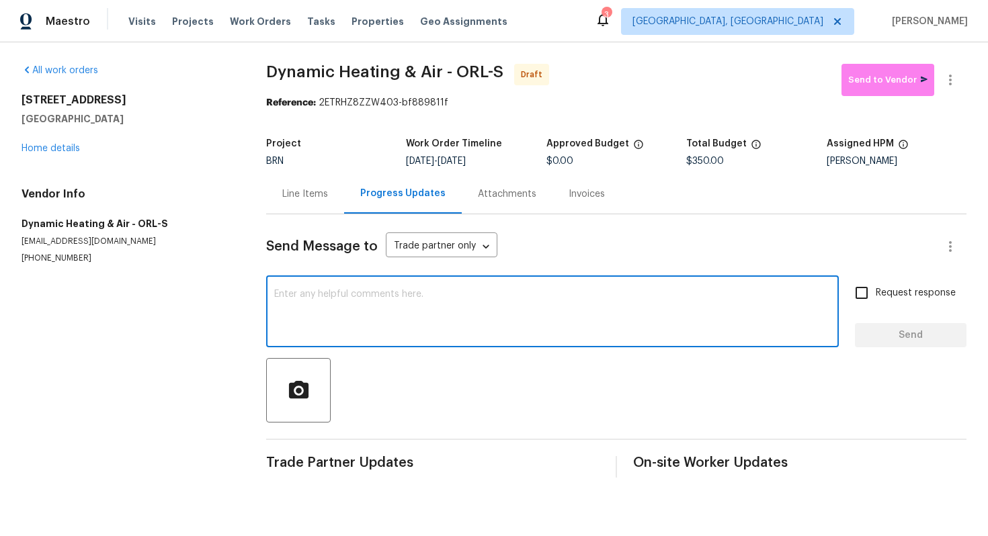
paste textarea "Hey! This is Ajay with Opendoor. I’m confirming a BRN Work Order for the proper…"
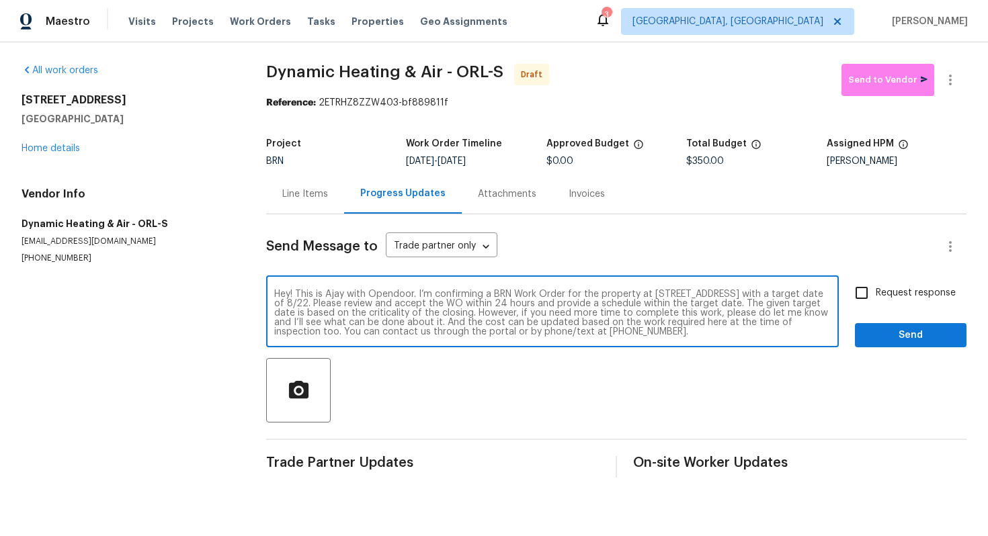
type textarea "Hey! This is Ajay with Opendoor. I’m confirming a BRN Work Order for the proper…"
click at [885, 286] on span "Request response" at bounding box center [915, 293] width 80 height 14
click at [875, 286] on input "Request response" at bounding box center [861, 293] width 28 height 28
checkbox input "true"
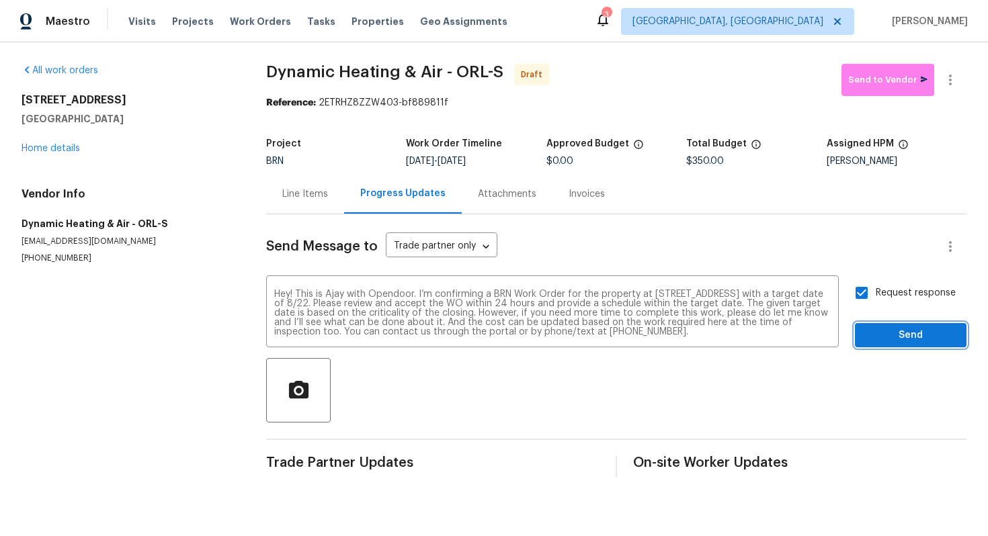
click at [881, 331] on span "Send" at bounding box center [910, 335] width 90 height 17
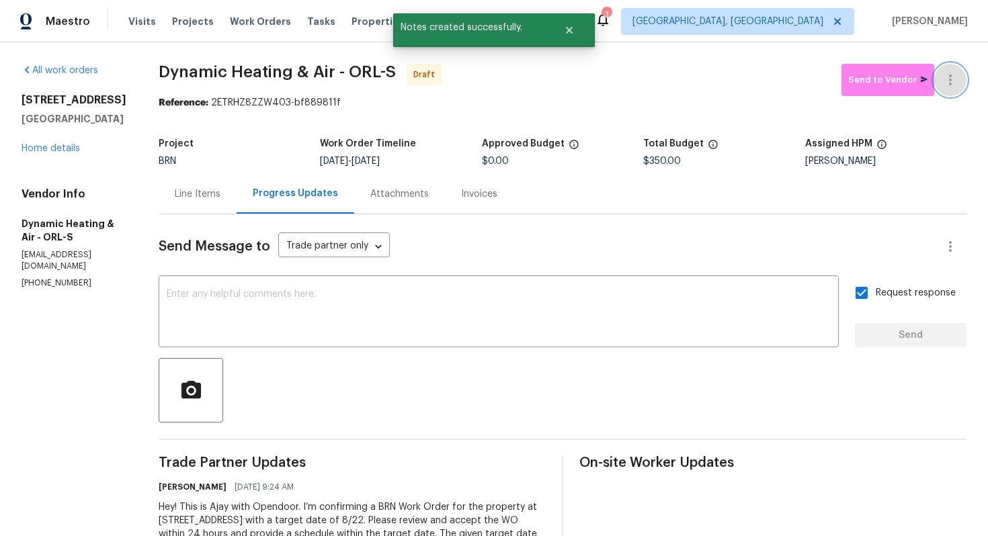
click at [952, 88] on button "button" at bounding box center [950, 80] width 32 height 32
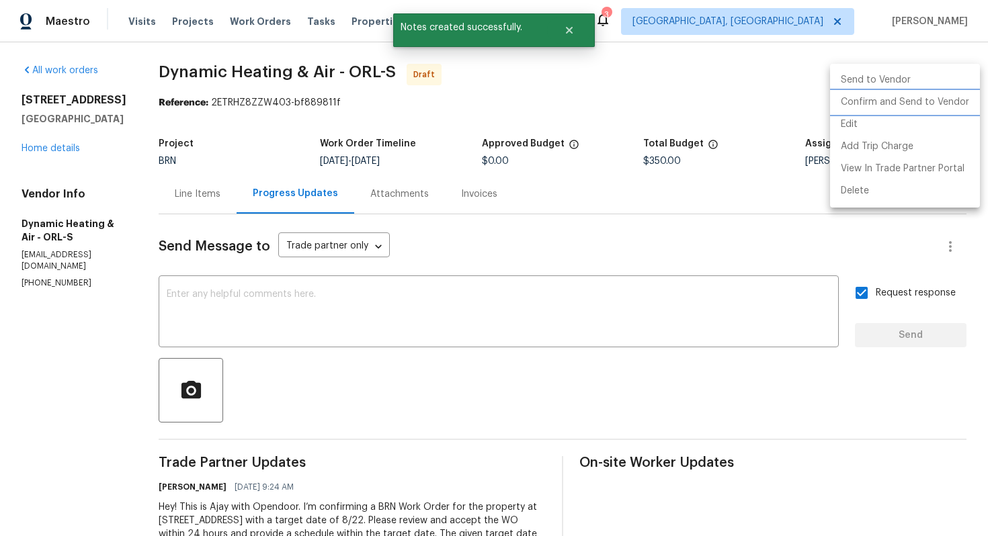
click at [936, 112] on li "Confirm and Send to Vendor" at bounding box center [905, 102] width 150 height 22
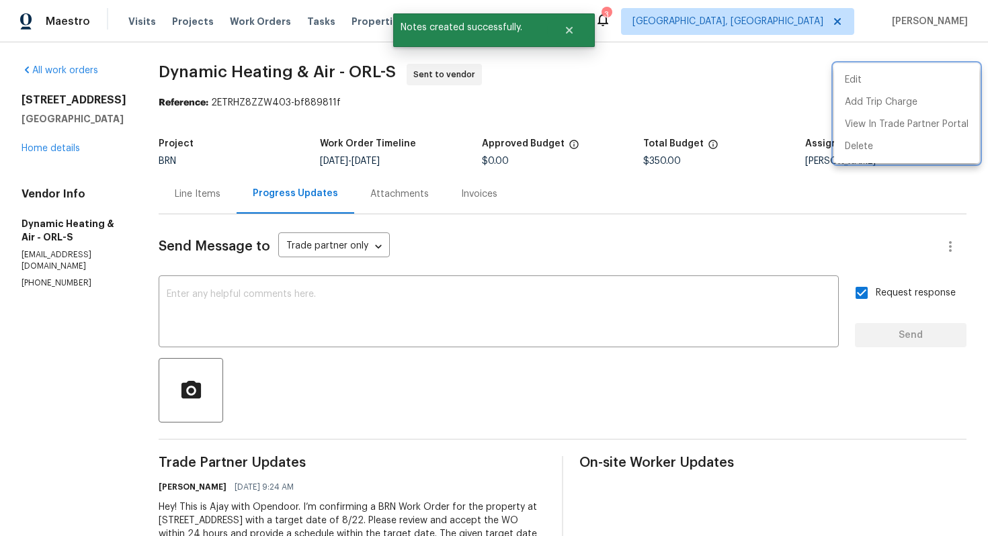
click at [50, 162] on div at bounding box center [494, 268] width 988 height 536
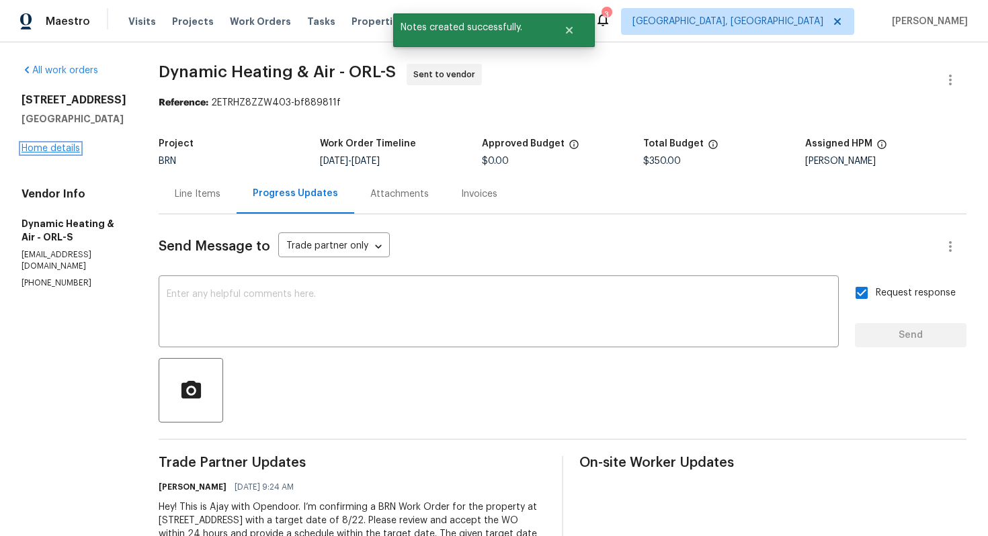
click at [46, 153] on link "Home details" at bounding box center [50, 148] width 58 height 9
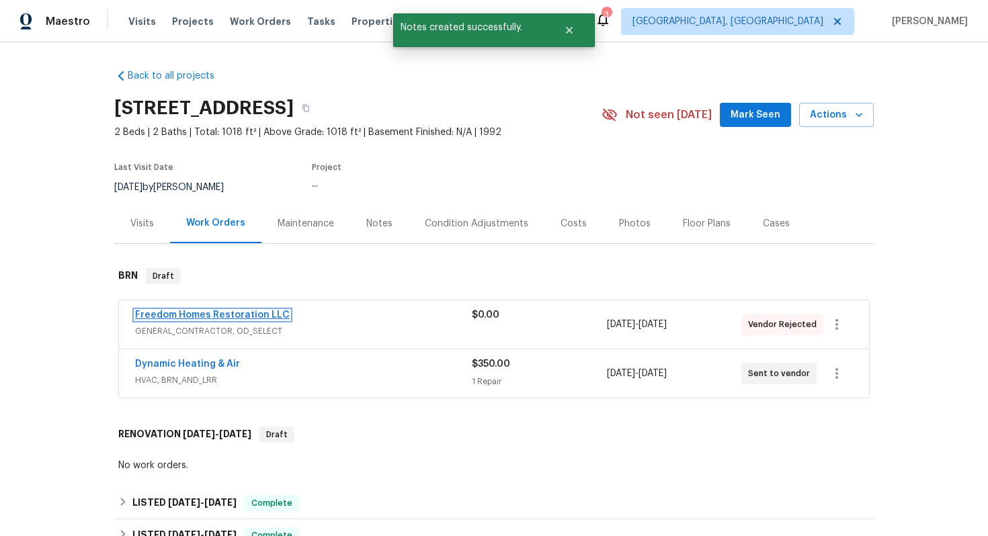
click at [234, 320] on link "Freedom Homes Restoration LLC" at bounding box center [212, 314] width 155 height 9
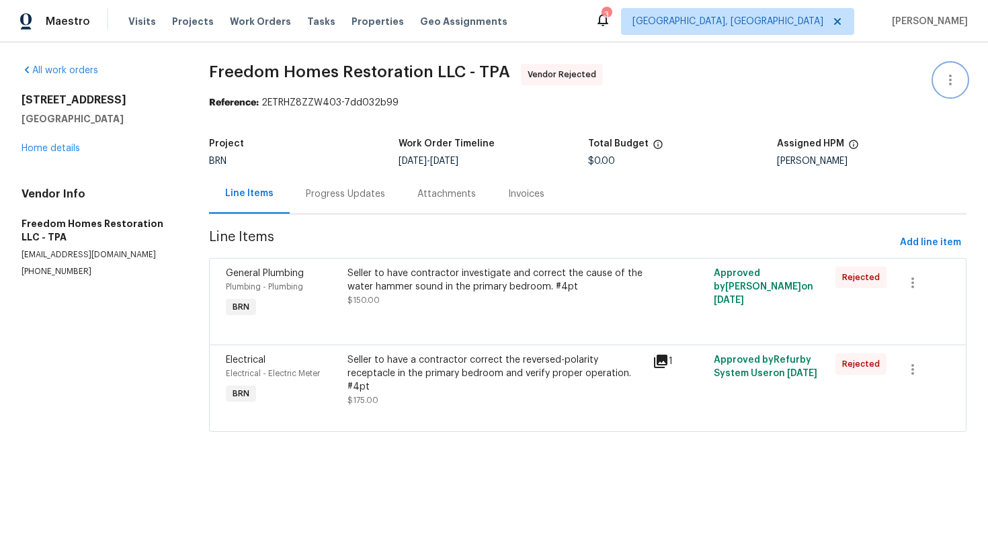
click at [952, 85] on icon "button" at bounding box center [950, 80] width 16 height 16
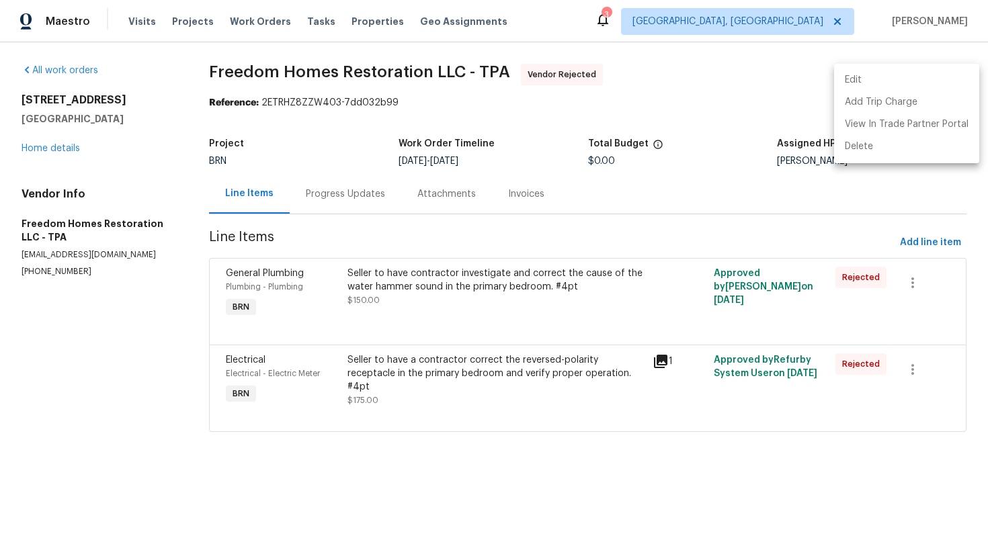
click at [940, 84] on li "Edit" at bounding box center [906, 80] width 145 height 22
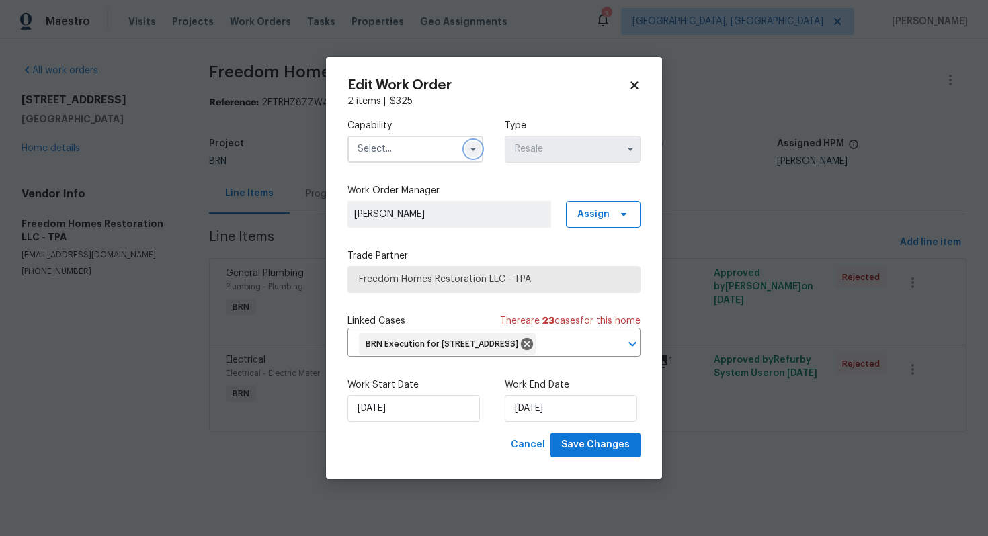
click at [472, 148] on icon "button" at bounding box center [472, 149] width 5 height 3
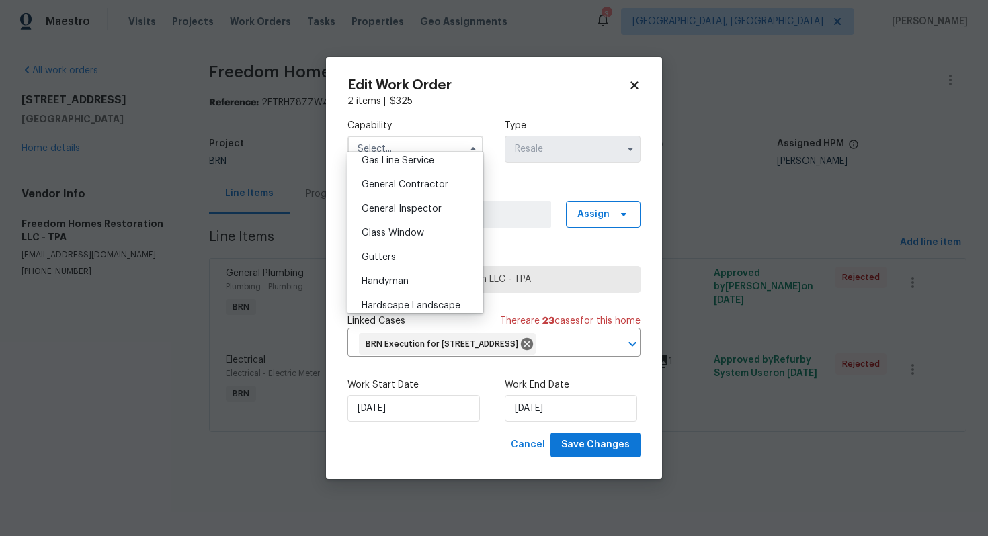
scroll to position [600, 0]
click at [415, 213] on span "General Contractor" at bounding box center [404, 209] width 87 height 9
type input "General Contractor"
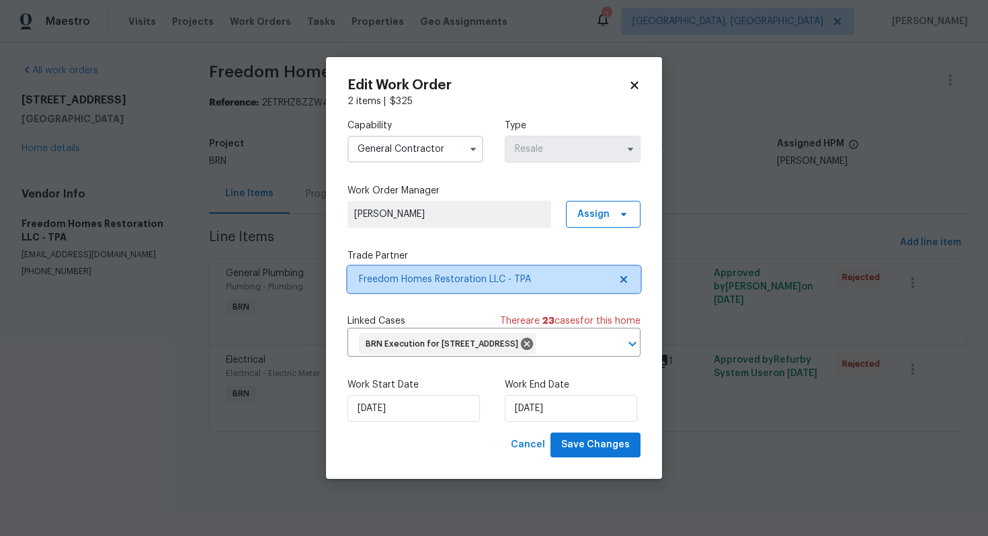
click at [625, 276] on icon at bounding box center [623, 279] width 7 height 7
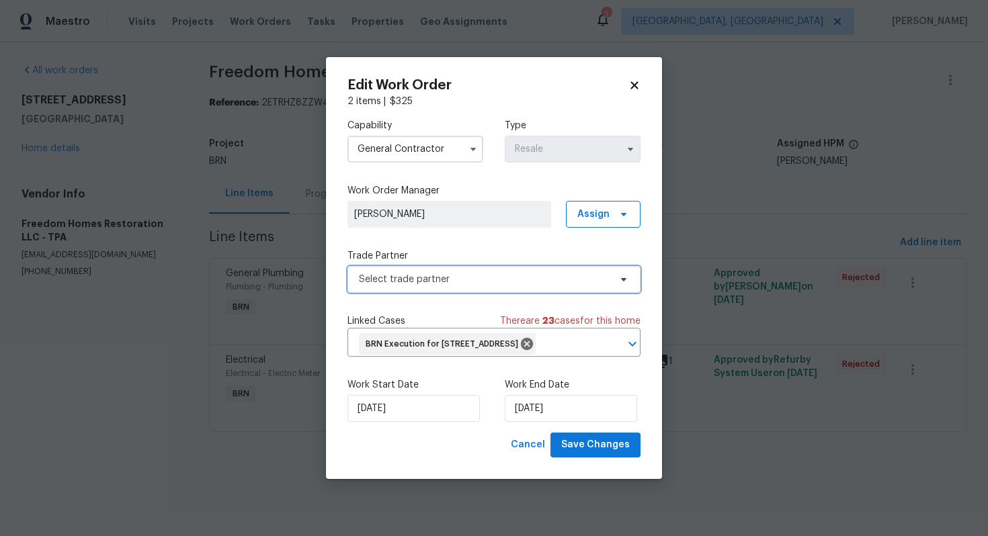
click at [617, 274] on span at bounding box center [621, 279] width 15 height 11
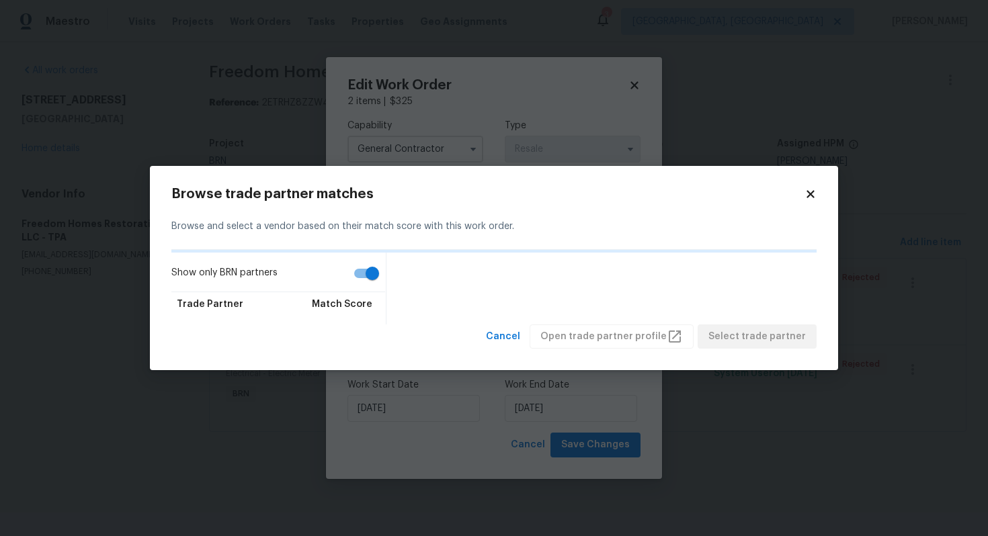
click at [363, 278] on input "Show only BRN partners" at bounding box center [372, 274] width 77 height 26
checkbox input "false"
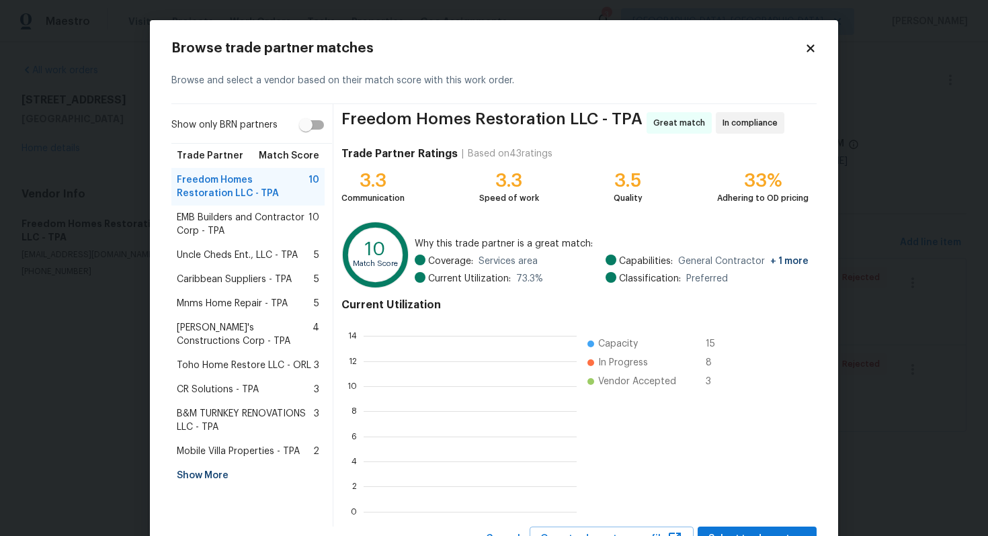
scroll to position [188, 213]
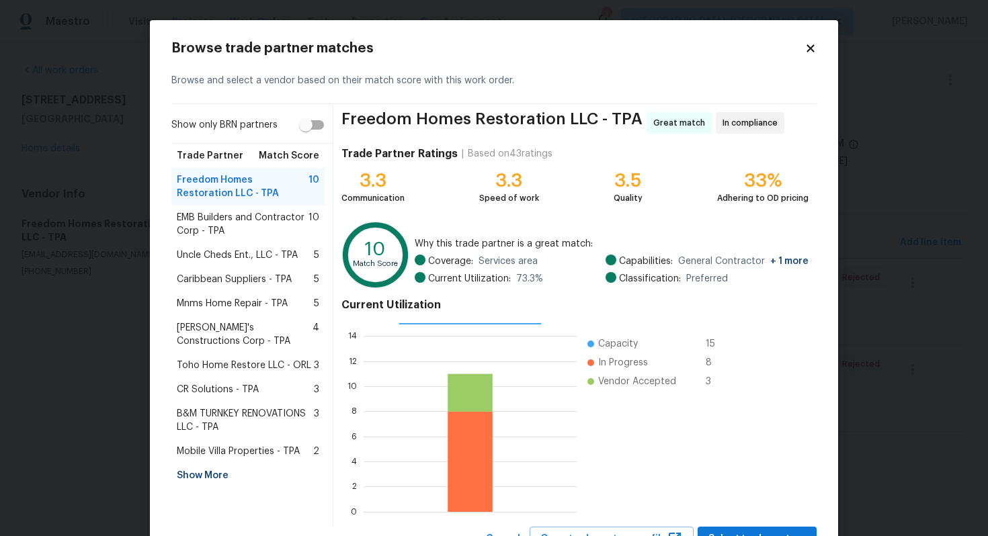
click at [226, 228] on span "EMB Builders and Contractor Corp - TPA" at bounding box center [243, 224] width 132 height 27
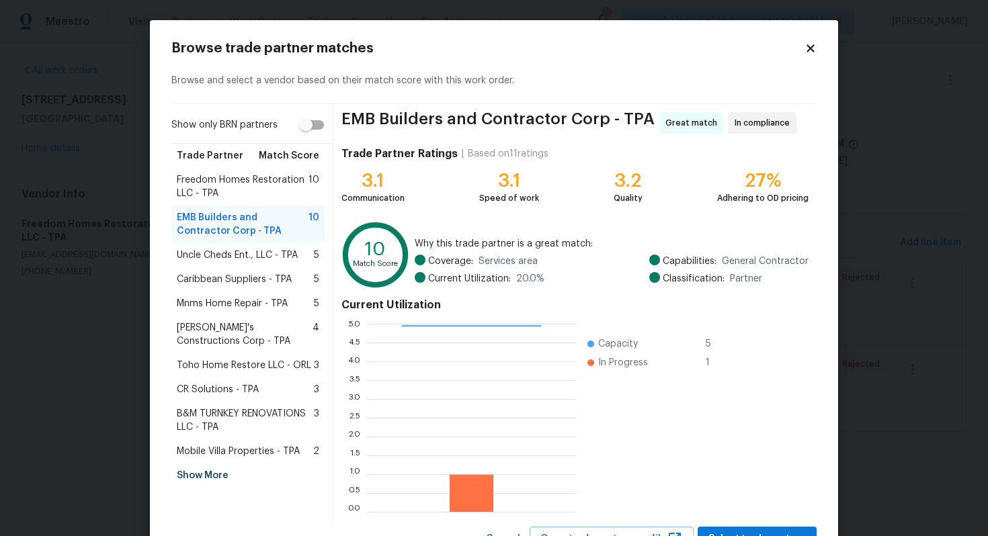
scroll to position [56, 0]
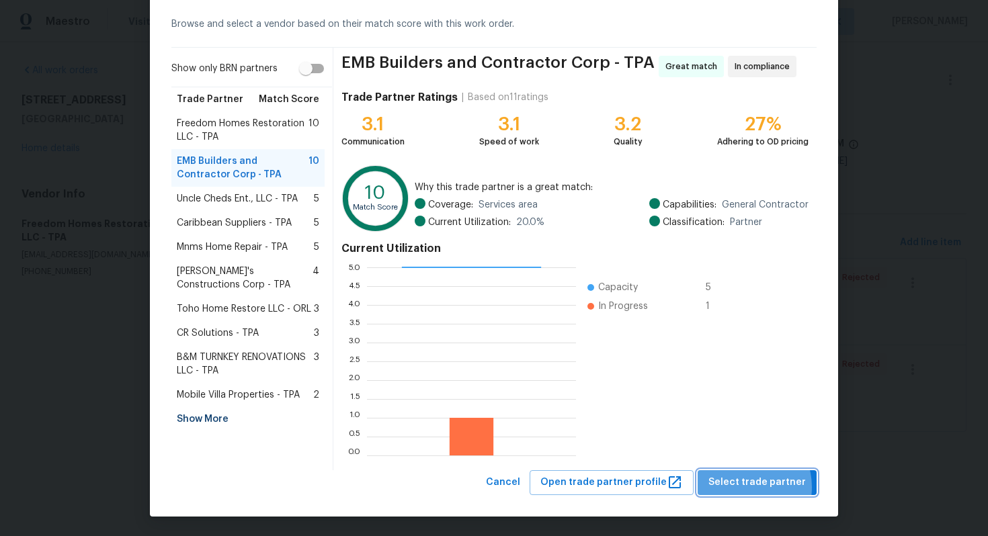
click at [746, 487] on span "Select trade partner" at bounding box center [756, 482] width 97 height 17
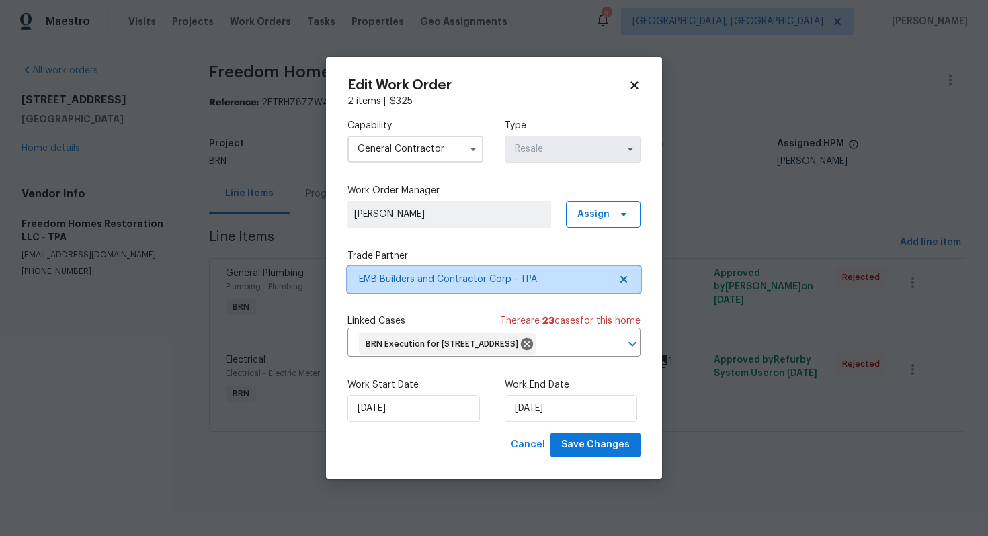
scroll to position [0, 0]
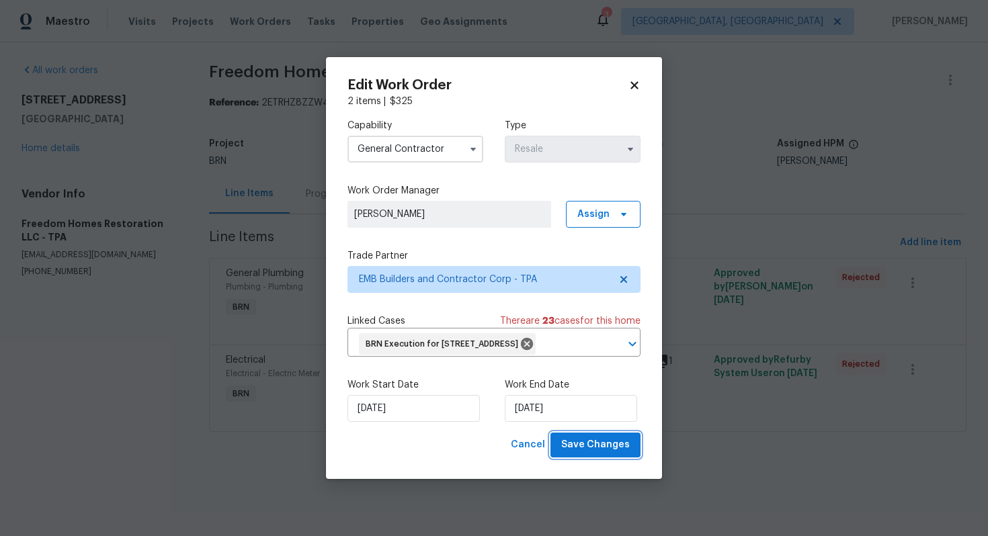
click at [591, 453] on span "Save Changes" at bounding box center [595, 445] width 69 height 17
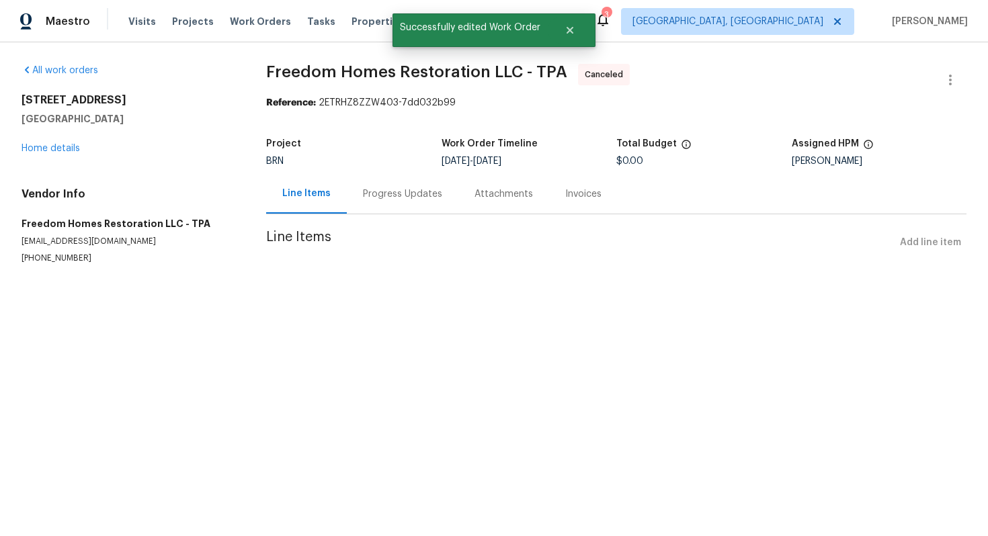
click at [384, 203] on div "Progress Updates" at bounding box center [403, 194] width 112 height 40
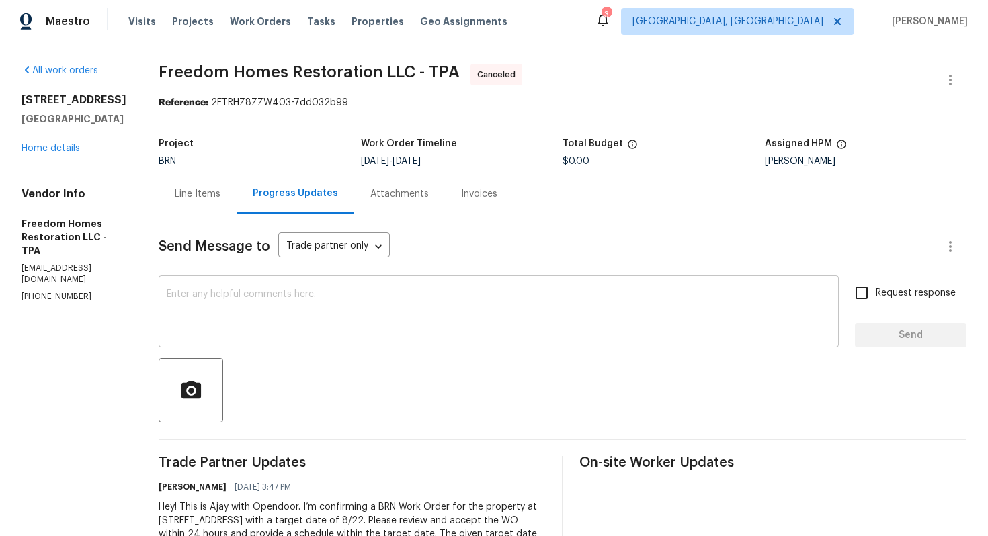
scroll to position [110, 0]
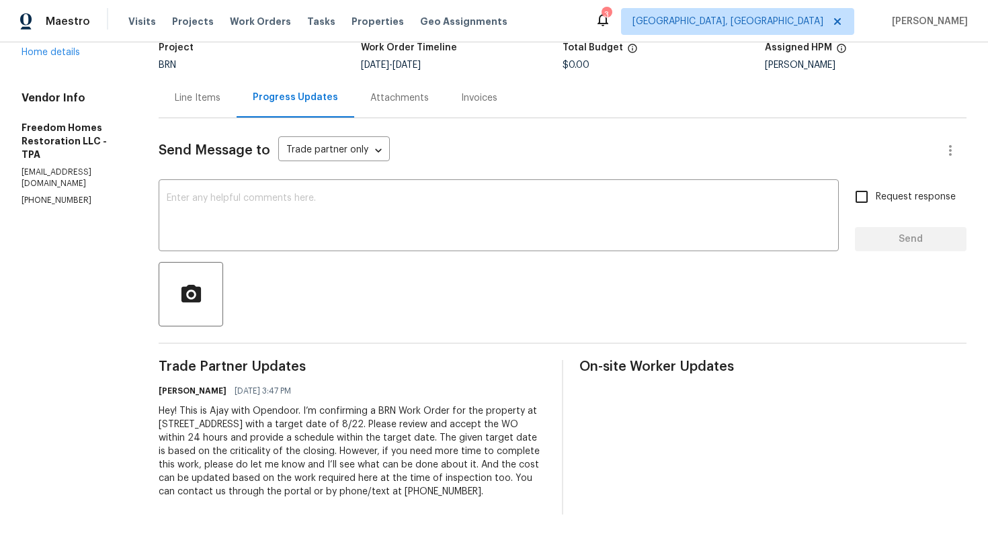
click at [343, 404] on div "Hey! This is Ajay with Opendoor. I’m confirming a BRN Work Order for the proper…" at bounding box center [352, 451] width 387 height 94
copy div "Trade Partner Updates Ajay Godson 08/20/2025 3:47 PM"
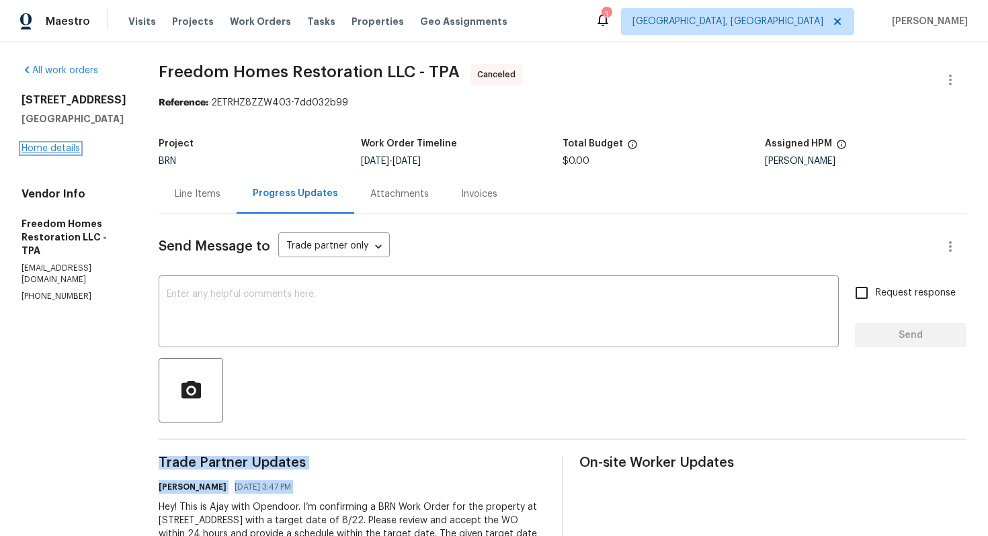
click at [61, 153] on link "Home details" at bounding box center [50, 148] width 58 height 9
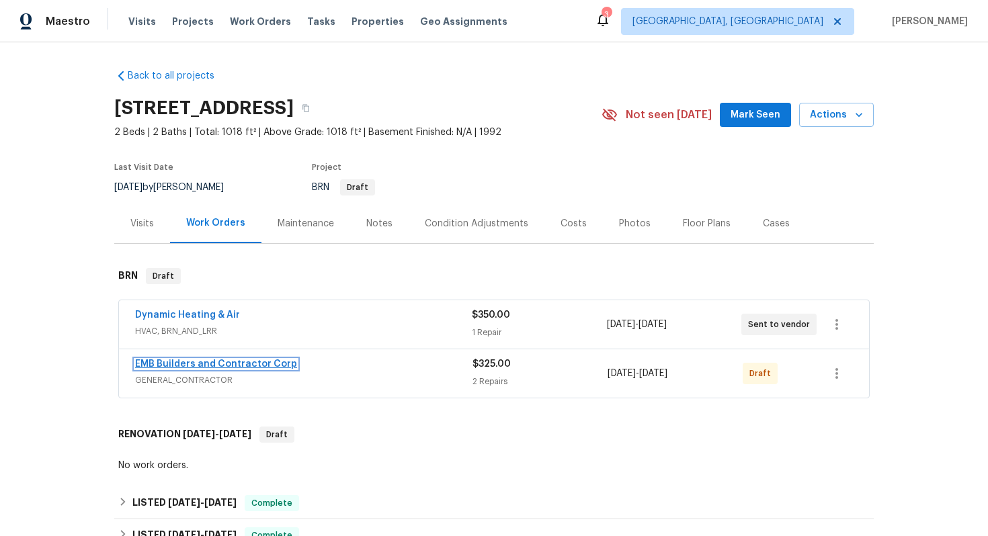
click at [210, 369] on link "EMB Builders and Contractor Corp" at bounding box center [216, 363] width 162 height 9
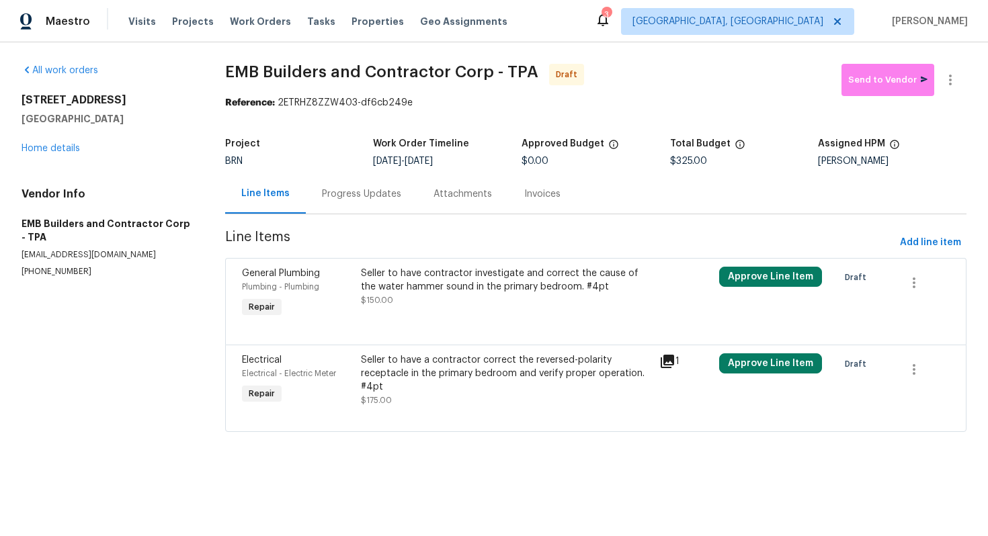
click at [344, 200] on div "Progress Updates" at bounding box center [361, 193] width 79 height 13
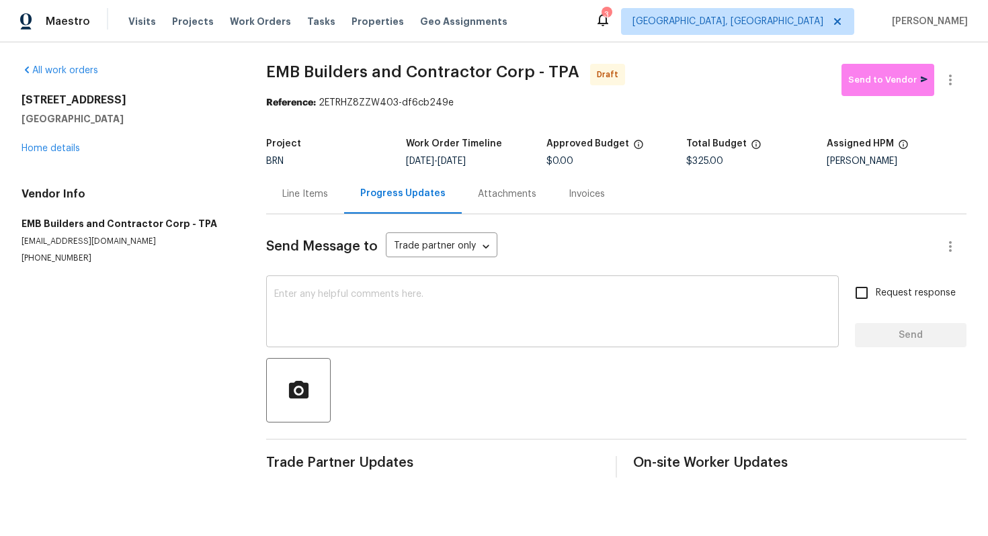
click at [343, 289] on div "x ​" at bounding box center [552, 313] width 572 height 69
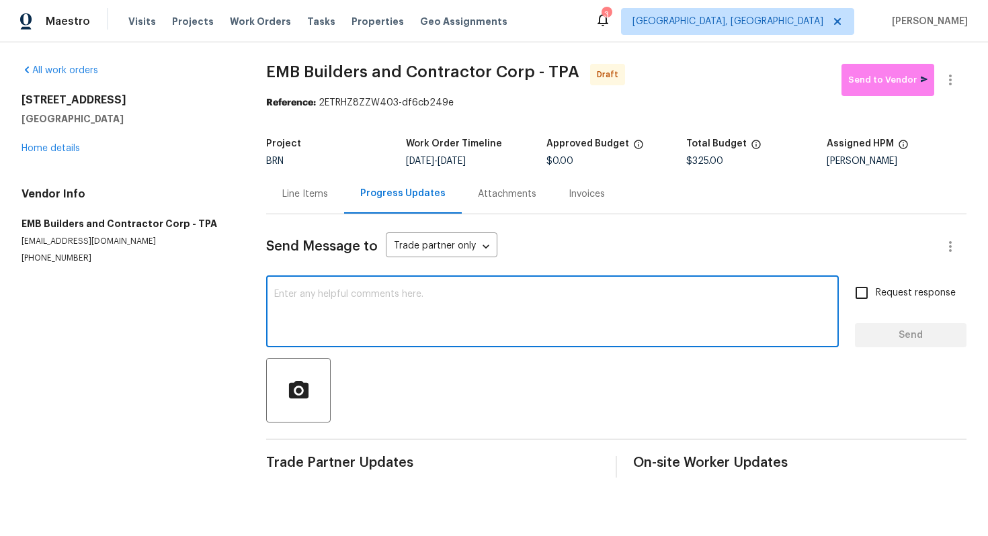
paste textarea "Hey! This is Ajay with Opendoor. I’m confirming a BRN Work Order for the proper…"
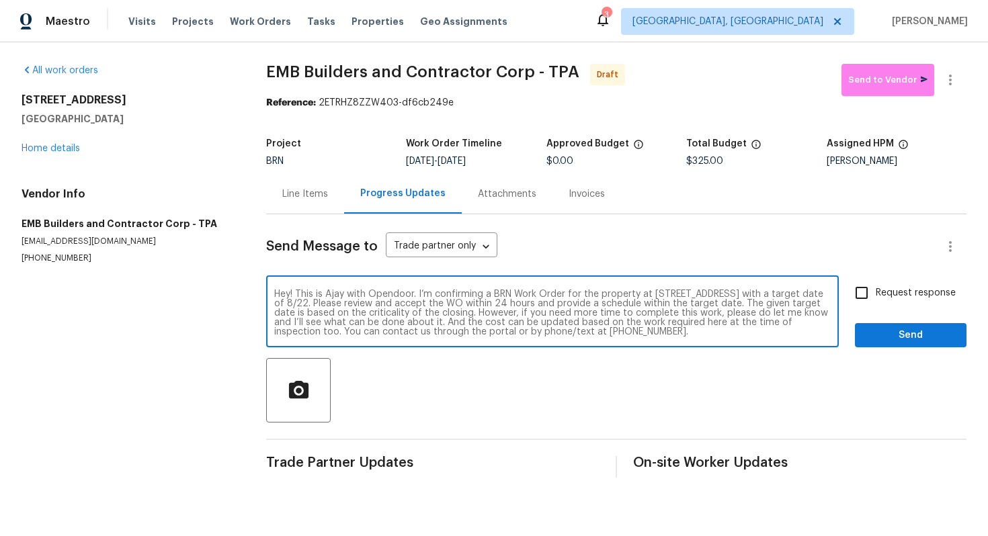
type textarea "Hey! This is Ajay with Opendoor. I’m confirming a BRN Work Order for the proper…"
click at [864, 283] on input "Request response" at bounding box center [861, 293] width 28 height 28
checkbox input "true"
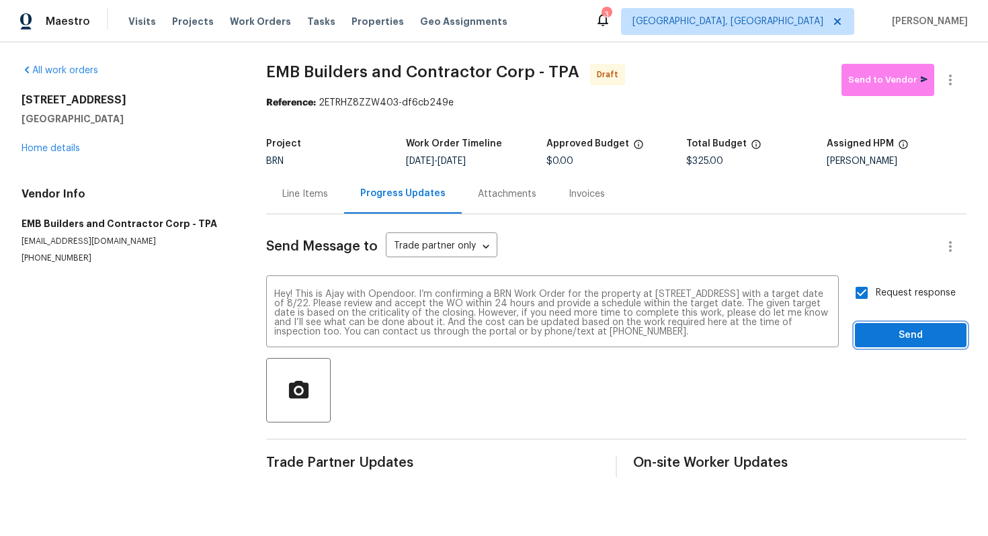
click at [885, 328] on span "Send" at bounding box center [910, 335] width 90 height 17
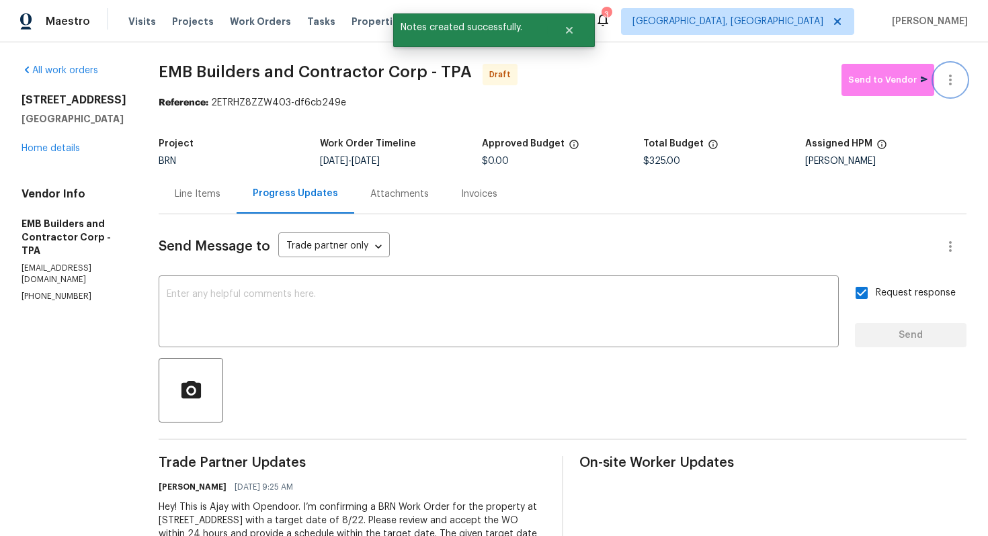
click at [951, 86] on icon "button" at bounding box center [950, 80] width 16 height 16
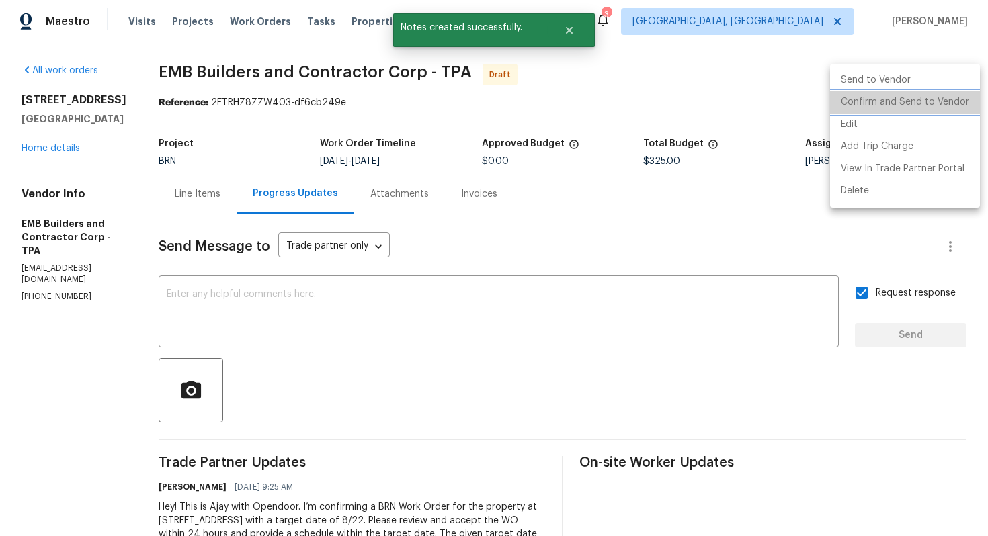
click at [930, 103] on li "Confirm and Send to Vendor" at bounding box center [905, 102] width 150 height 22
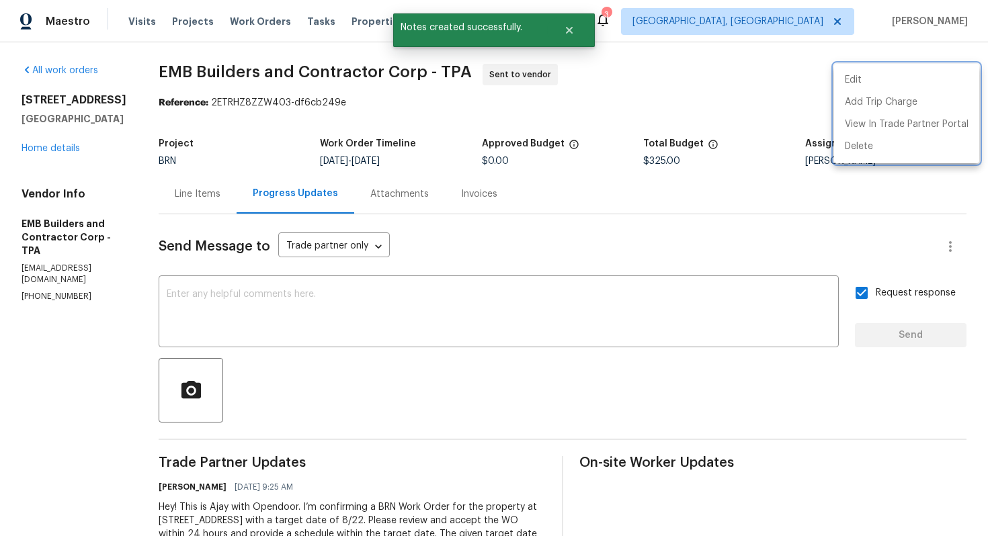
click at [484, 222] on div at bounding box center [494, 268] width 988 height 536
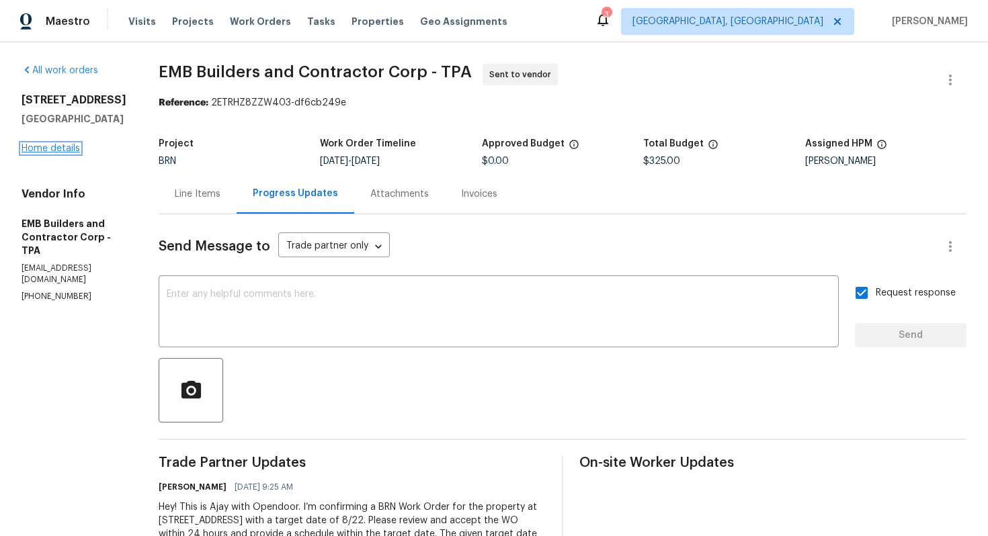
click at [54, 153] on link "Home details" at bounding box center [50, 148] width 58 height 9
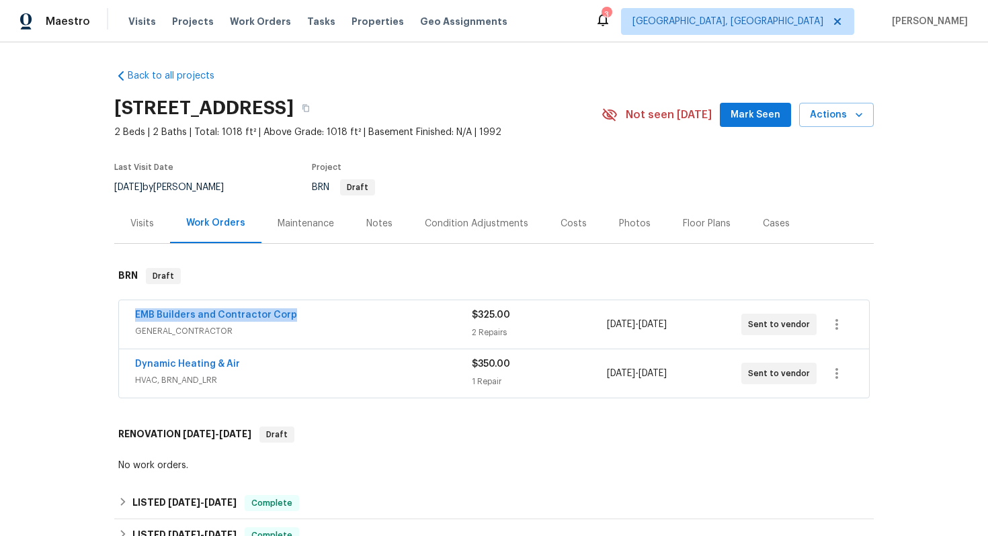
drag, startPoint x: 129, startPoint y: 329, endPoint x: 294, endPoint y: 324, distance: 165.3
click at [294, 324] on div "EMB Builders and Contractor Corp GENERAL_CONTRACTOR $325.00 2 Repairs 8/21/2025…" at bounding box center [494, 324] width 750 height 48
copy link "EMB Builders and Contractor Corp"
drag, startPoint x: 131, startPoint y: 374, endPoint x: 263, endPoint y: 375, distance: 132.4
click at [263, 375] on div "Dynamic Heating & Air HVAC, BRN_AND_LRR $350.00 1 Repair 8/21/2025 - 8/22/2025 …" at bounding box center [494, 373] width 750 height 48
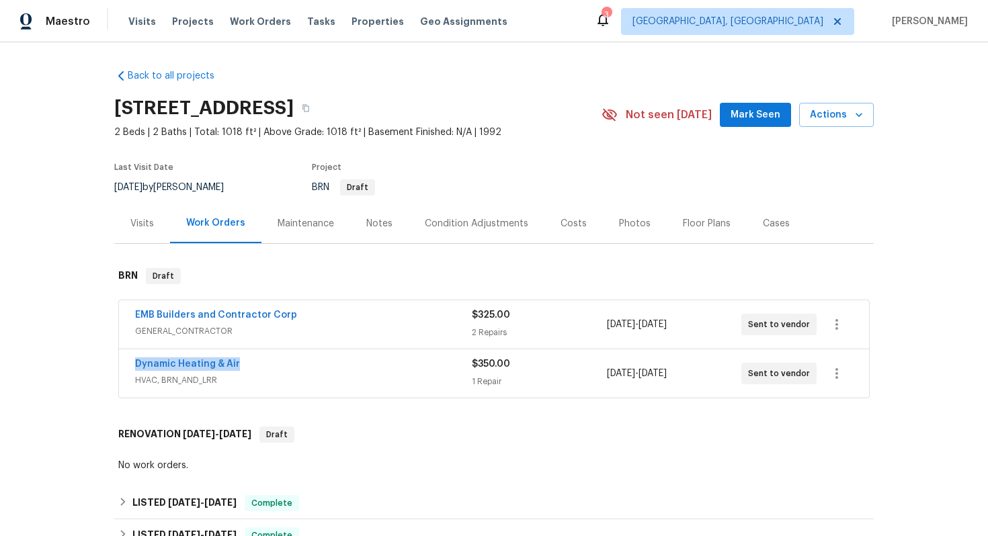
copy link "Dynamic Heating & Air"
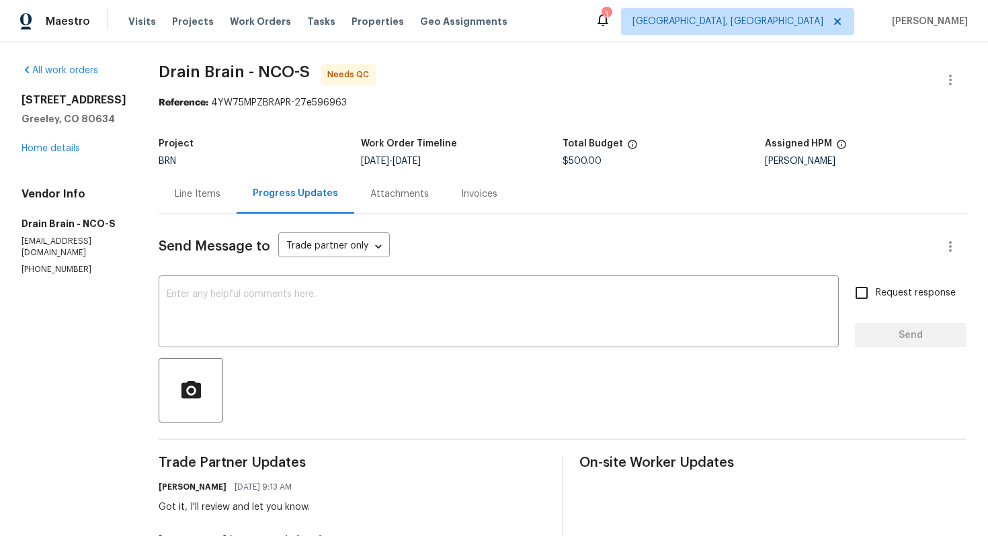
click at [210, 189] on div "Line Items" at bounding box center [198, 193] width 46 height 13
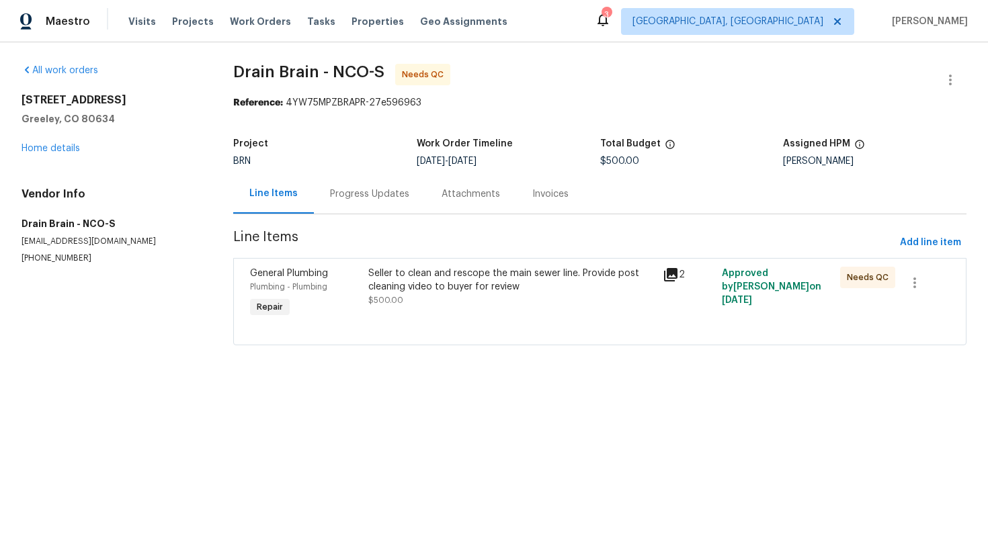
click at [210, 191] on div "All work orders [STREET_ADDRESS] Home details Vendor Info Drain Brain - NCO-S […" at bounding box center [494, 212] width 988 height 341
click at [396, 304] on span "$500.00" at bounding box center [385, 300] width 35 height 8
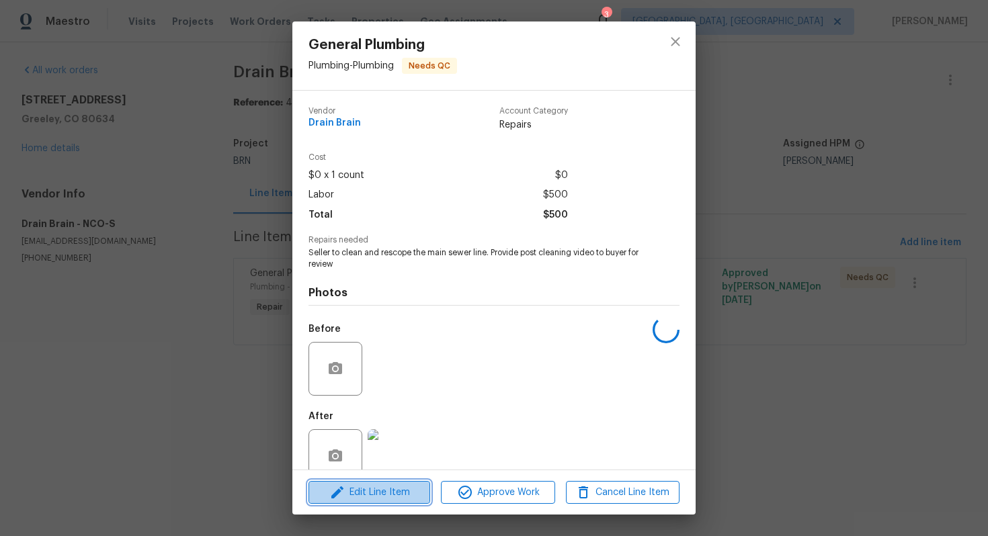
click at [372, 486] on span "Edit Line Item" at bounding box center [369, 492] width 114 height 17
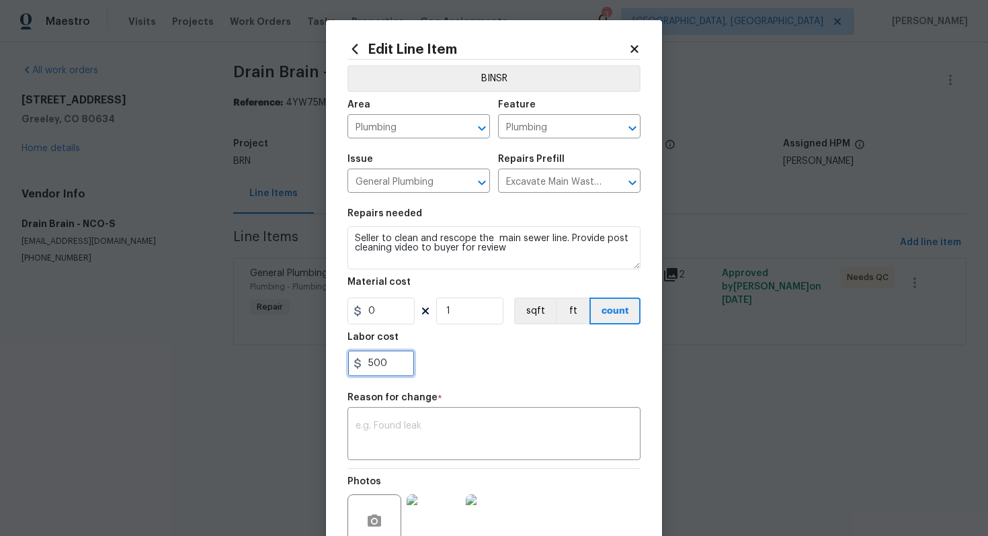
drag, startPoint x: 392, startPoint y: 361, endPoint x: 345, endPoint y: 359, distance: 47.7
click at [345, 359] on div "Edit Line Item BINSR Area Plumbing ​ Feature Plumbing ​ Issue General Plumbing …" at bounding box center [494, 330] width 336 height 621
paste input "text"
type input "500"
click at [243, 372] on body "Maestro Visits Projects Work Orders Tasks Properties Geo Assignments 3 [GEOGRAP…" at bounding box center [494, 191] width 988 height 383
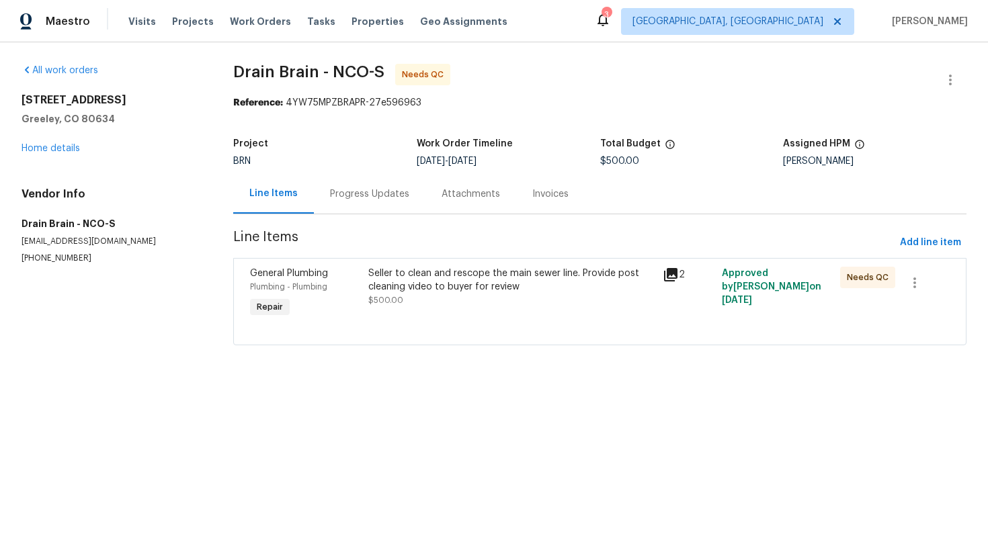
click at [343, 200] on div "Progress Updates" at bounding box center [369, 193] width 79 height 13
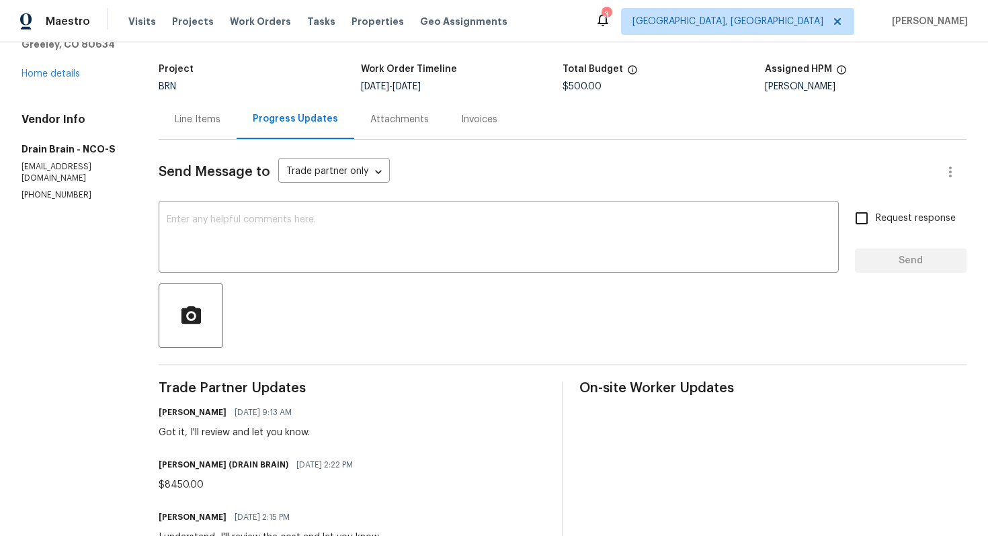
scroll to position [116, 0]
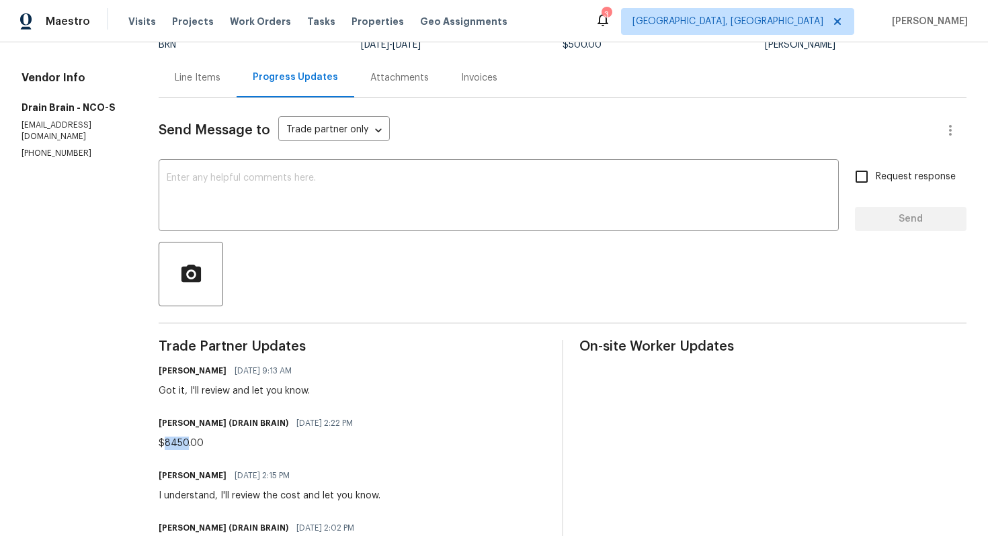
drag, startPoint x: 197, startPoint y: 443, endPoint x: 175, endPoint y: 444, distance: 21.5
click at [175, 444] on div "$8450.00" at bounding box center [260, 443] width 202 height 13
copy div "8450"
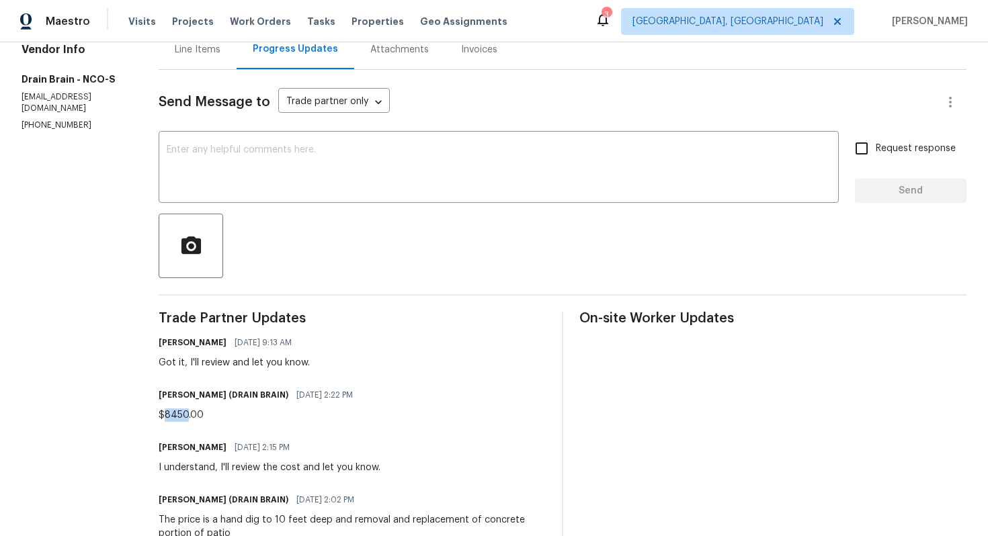
scroll to position [0, 0]
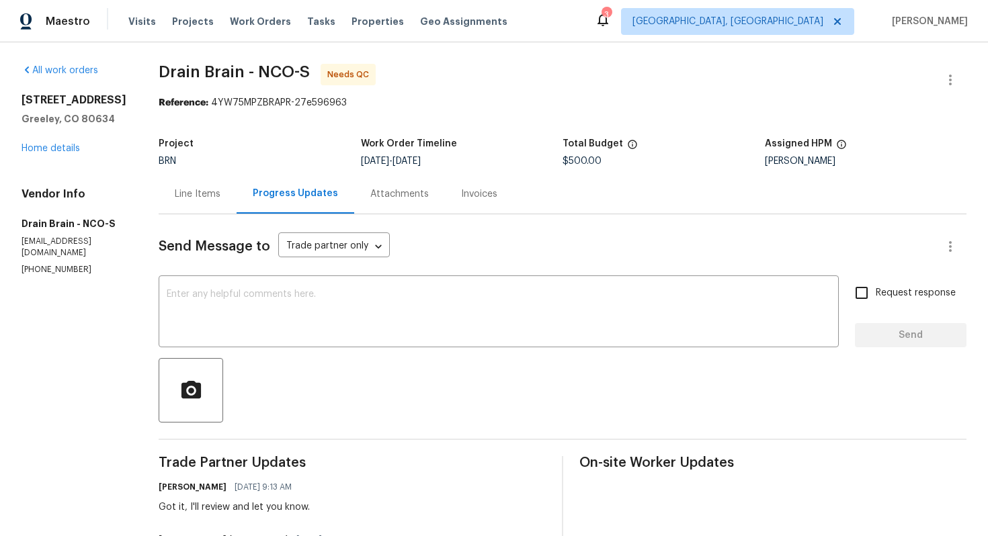
click at [214, 198] on div "Line Items" at bounding box center [198, 193] width 46 height 13
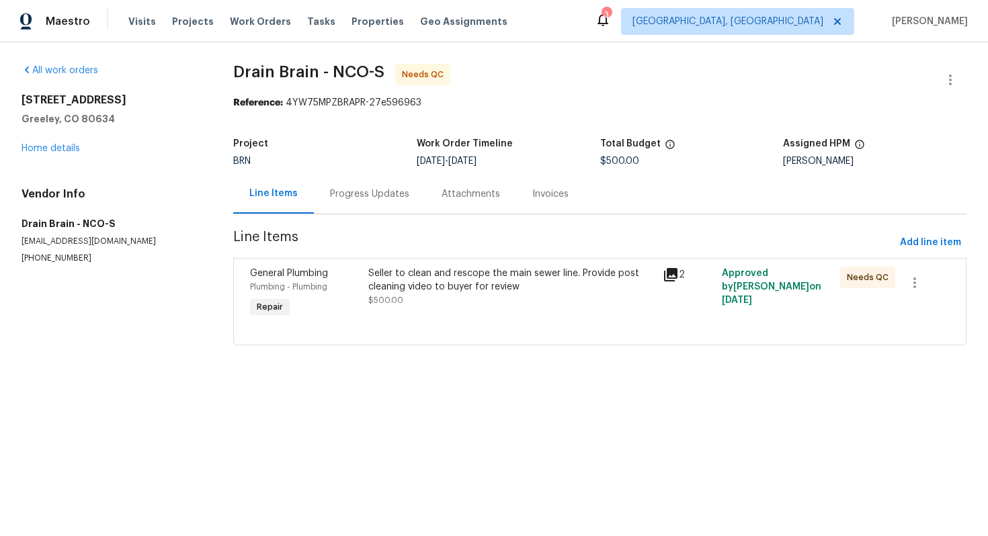
click at [390, 288] on div "Seller to clean and rescope the main sewer line. Provide post cleaning video to…" at bounding box center [511, 280] width 287 height 27
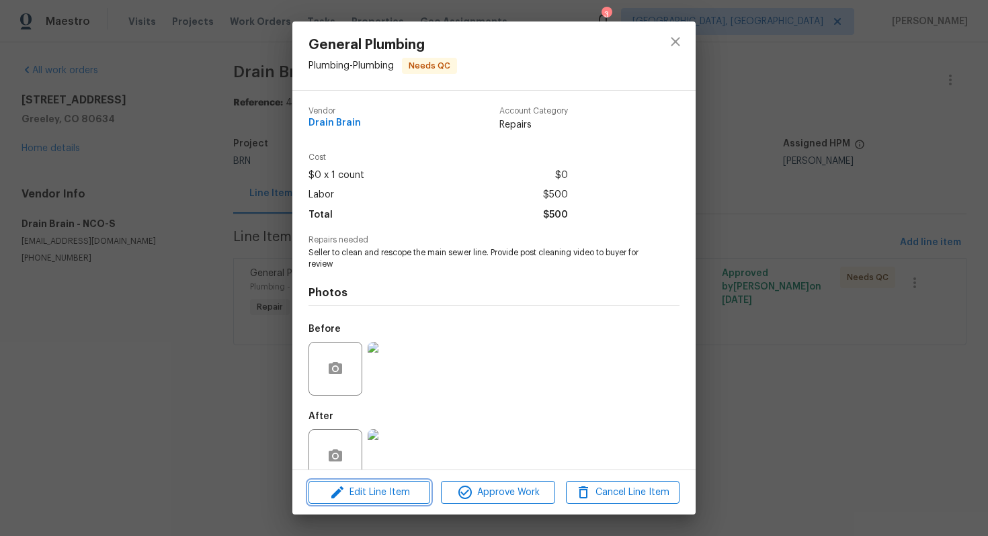
click at [357, 496] on span "Edit Line Item" at bounding box center [369, 492] width 114 height 17
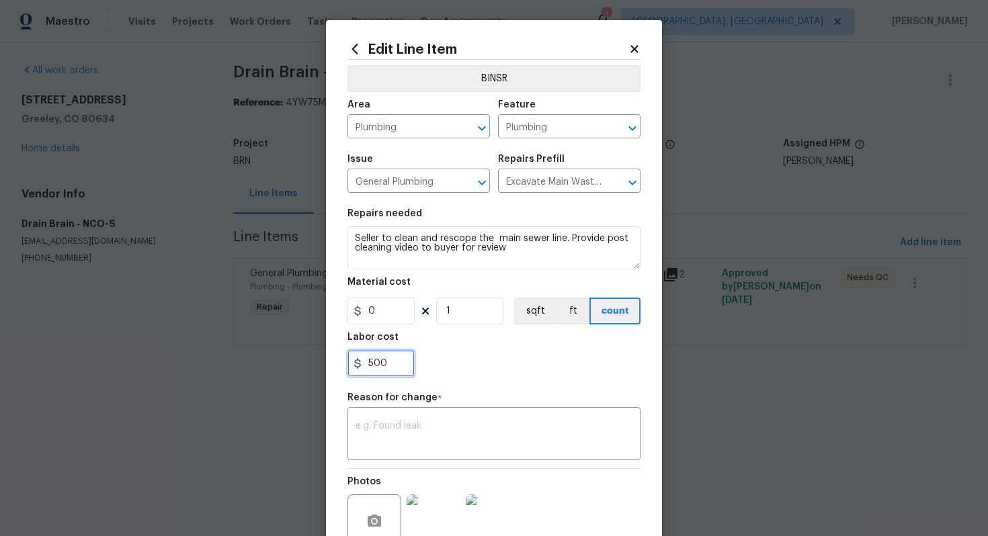
drag, startPoint x: 390, startPoint y: 368, endPoint x: 365, endPoint y: 365, distance: 25.7
click at [365, 366] on input "500" at bounding box center [380, 363] width 67 height 27
paste input "845"
type input "8450"
click at [449, 464] on div "BINSR Area Plumbing ​ Feature Plumbing ​ Issue General Plumbing ​ Repairs Prefi…" at bounding box center [493, 321] width 293 height 522
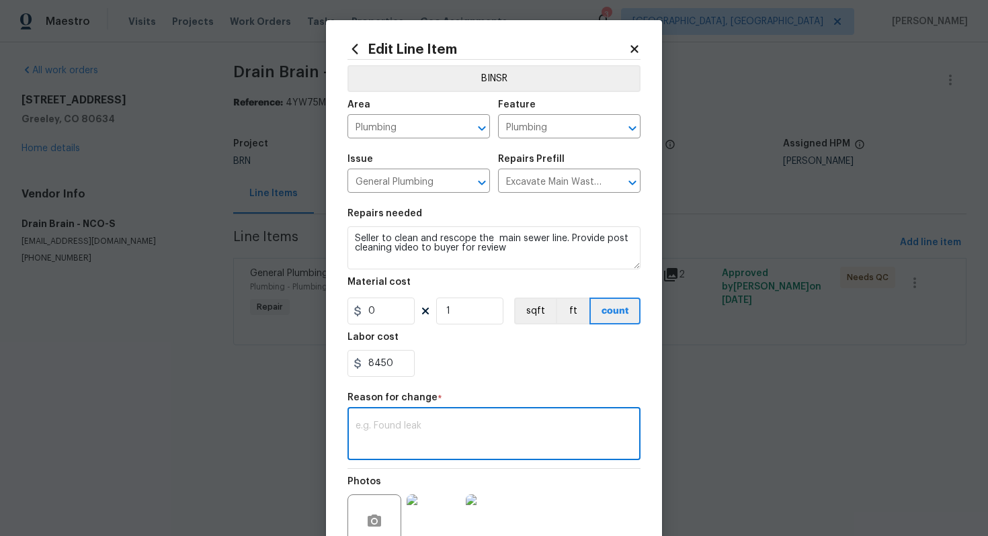
click at [448, 441] on textarea at bounding box center [493, 435] width 277 height 28
click at [632, 428] on textarea at bounding box center [493, 435] width 277 height 28
paste textarea "(AG) Updated cost per BR team’s approval."
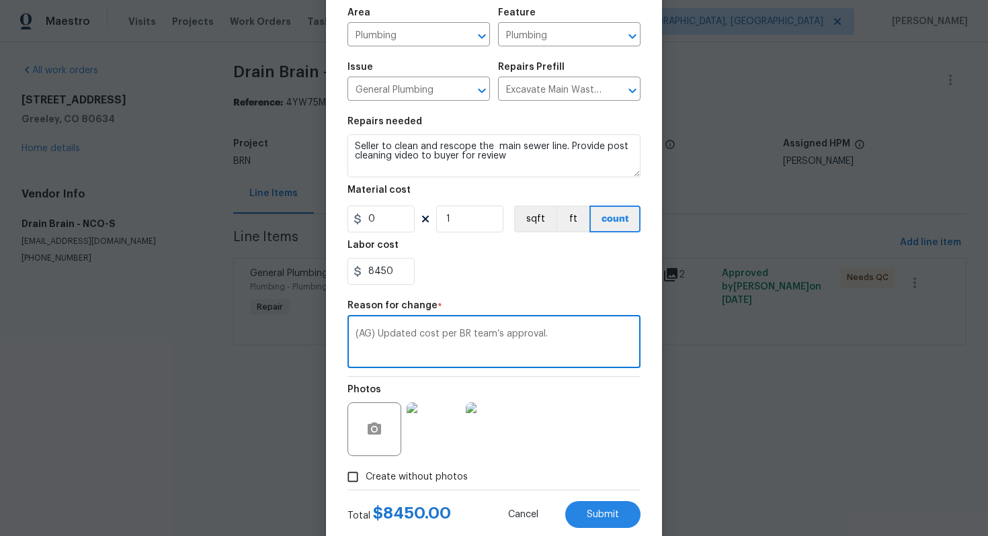
scroll to position [126, 0]
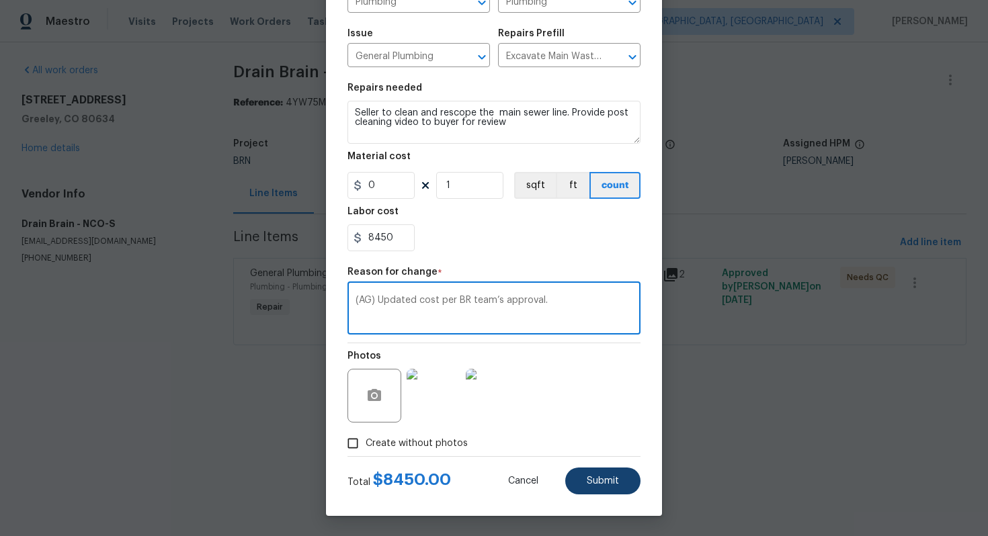
type textarea "(AG) Updated cost per BR team’s approval."
click at [611, 487] on button "Submit" at bounding box center [602, 481] width 75 height 27
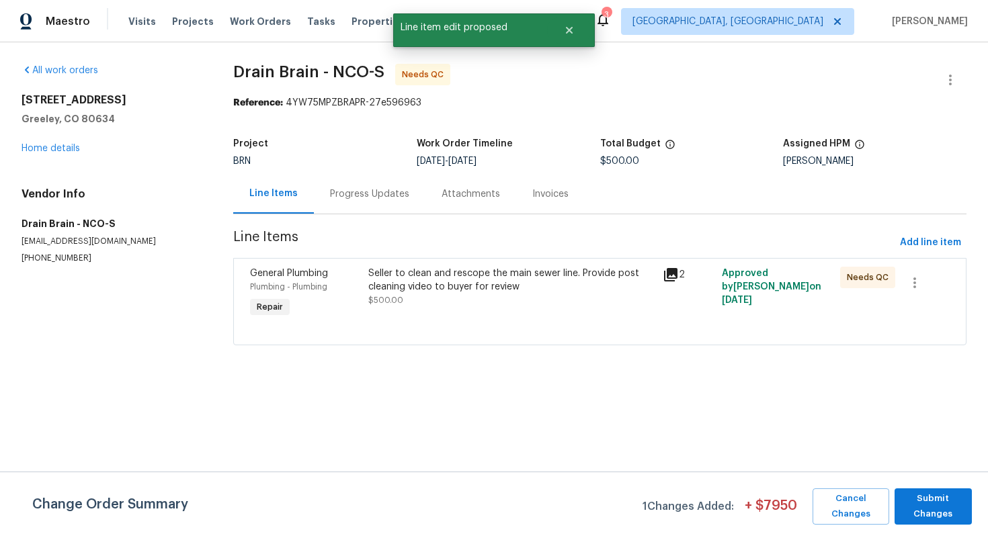
scroll to position [0, 0]
click at [940, 498] on span "Submit Changes" at bounding box center [933, 506] width 64 height 31
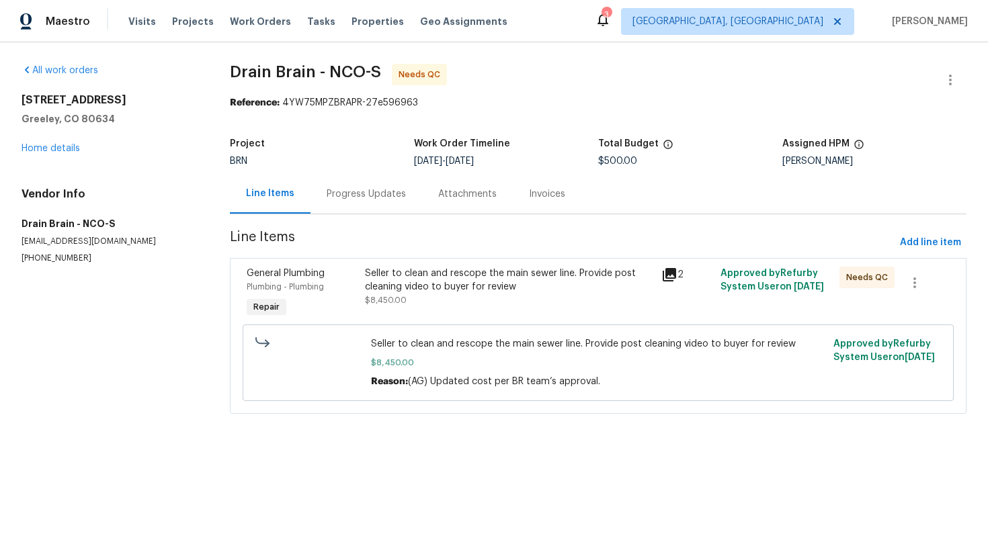
click at [415, 206] on div "Progress Updates" at bounding box center [366, 194] width 112 height 40
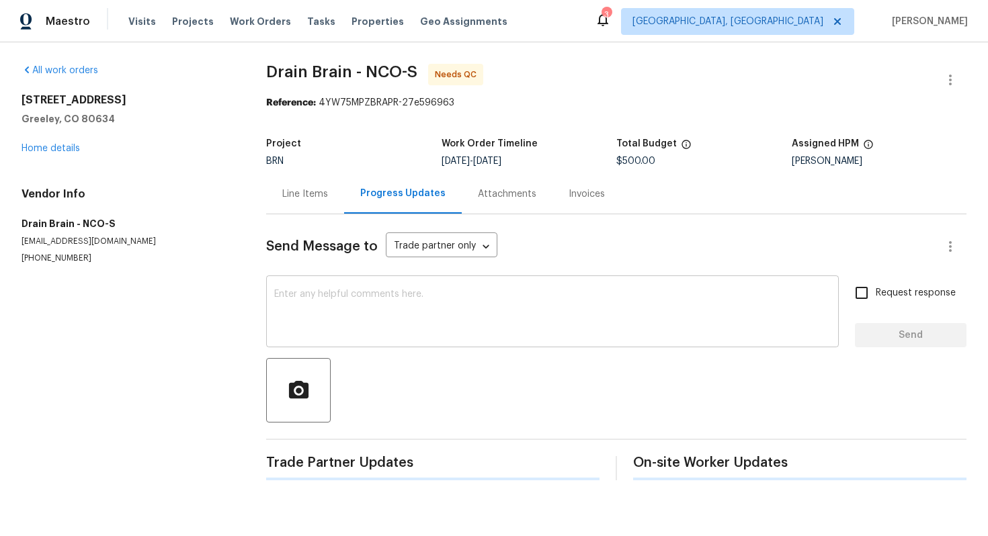
click at [394, 310] on textarea at bounding box center [552, 313] width 556 height 47
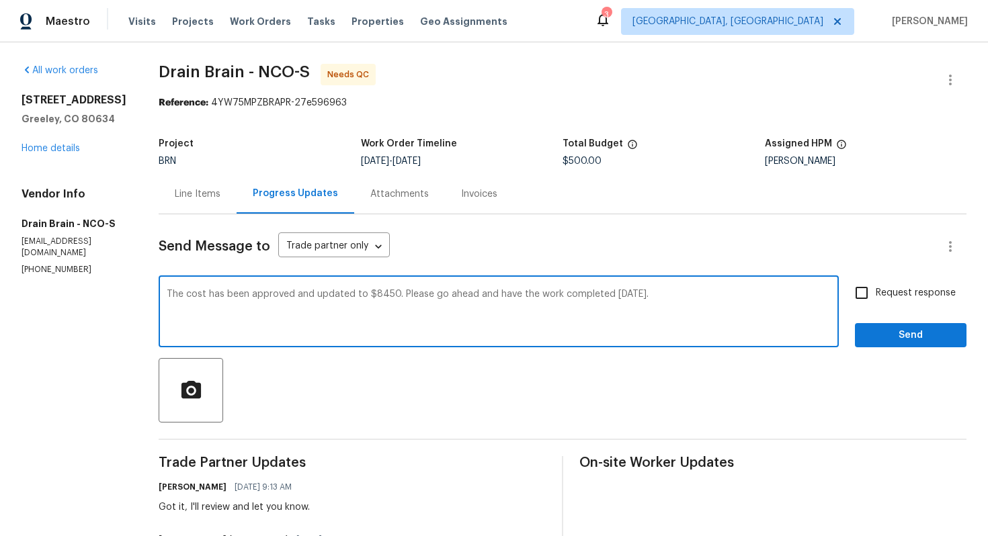
type textarea "The cost has been approved and updated to $8450. Please go ahead and have the w…"
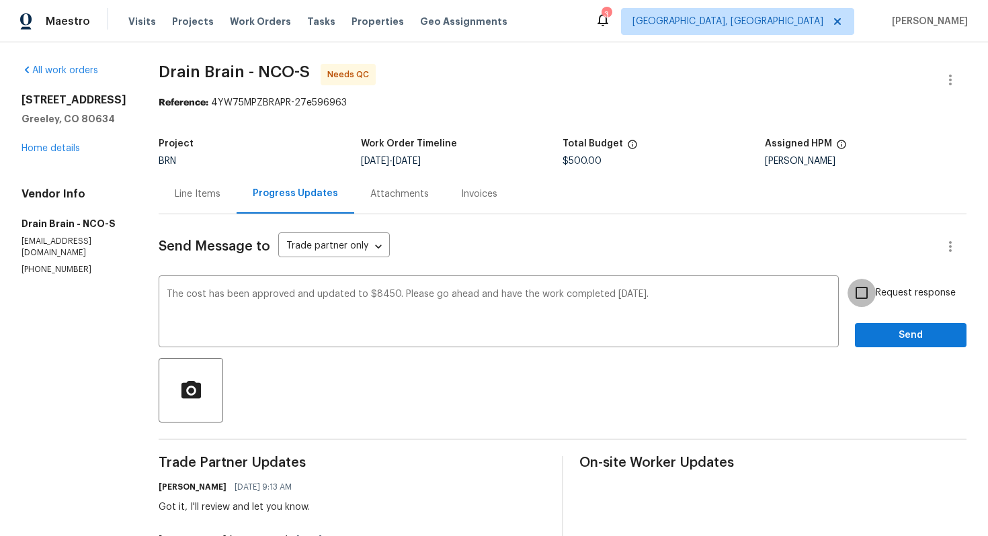
click at [866, 296] on input "Request response" at bounding box center [861, 293] width 28 height 28
checkbox input "true"
click at [924, 333] on span "Send" at bounding box center [910, 335] width 90 height 17
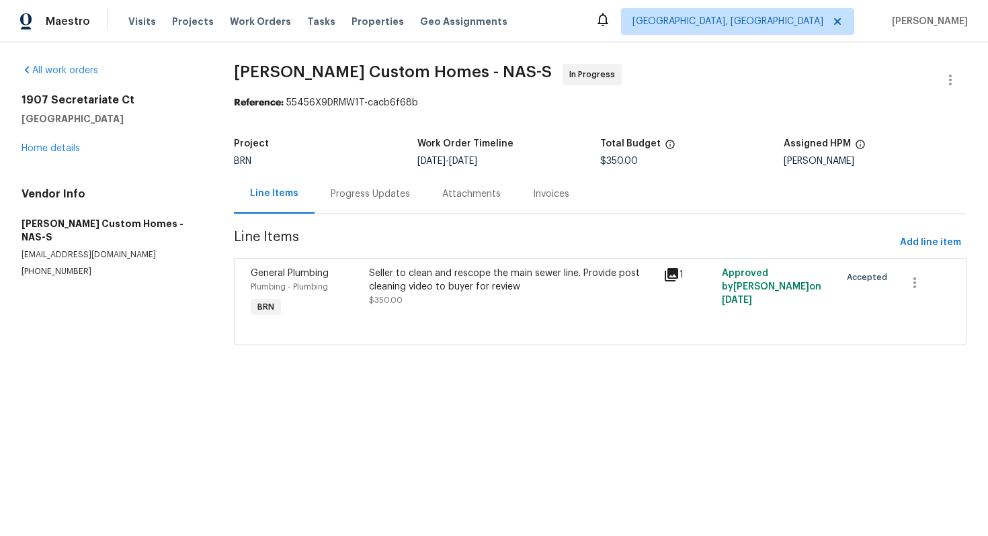
click at [386, 198] on div "Progress Updates" at bounding box center [370, 193] width 79 height 13
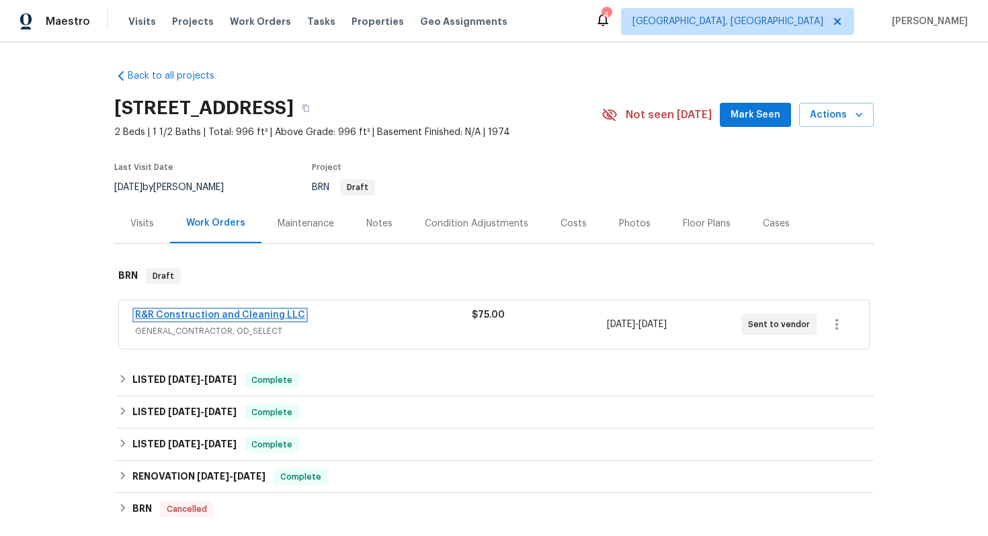
click at [169, 313] on link "R&R Construction and Cleaning LLC" at bounding box center [220, 314] width 170 height 9
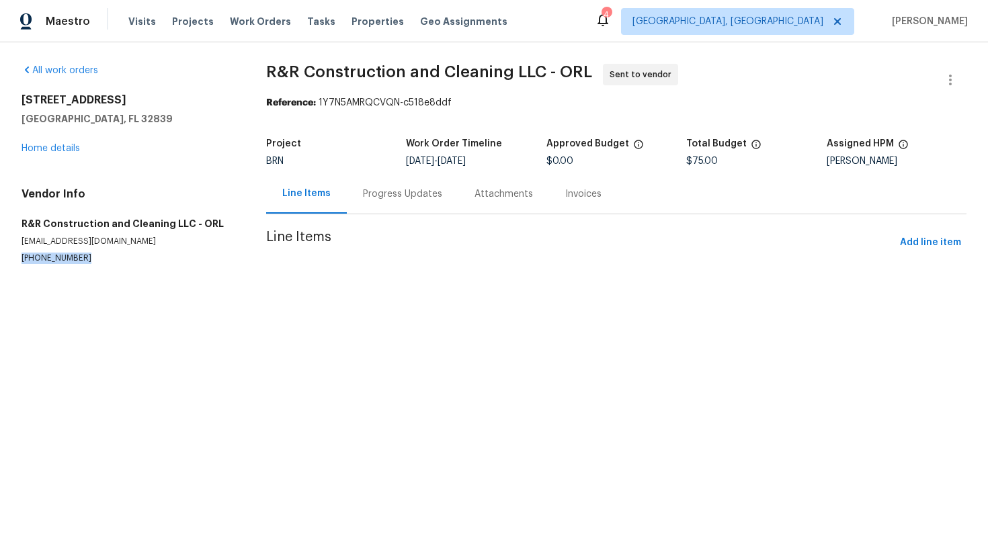
drag, startPoint x: 17, startPoint y: 259, endPoint x: 94, endPoint y: 253, distance: 76.8
click at [94, 253] on div "All work orders [STREET_ADDRESS] Home details Vendor Info R&R Construction and …" at bounding box center [494, 179] width 988 height 275
copy p "[PHONE_NUMBER]"
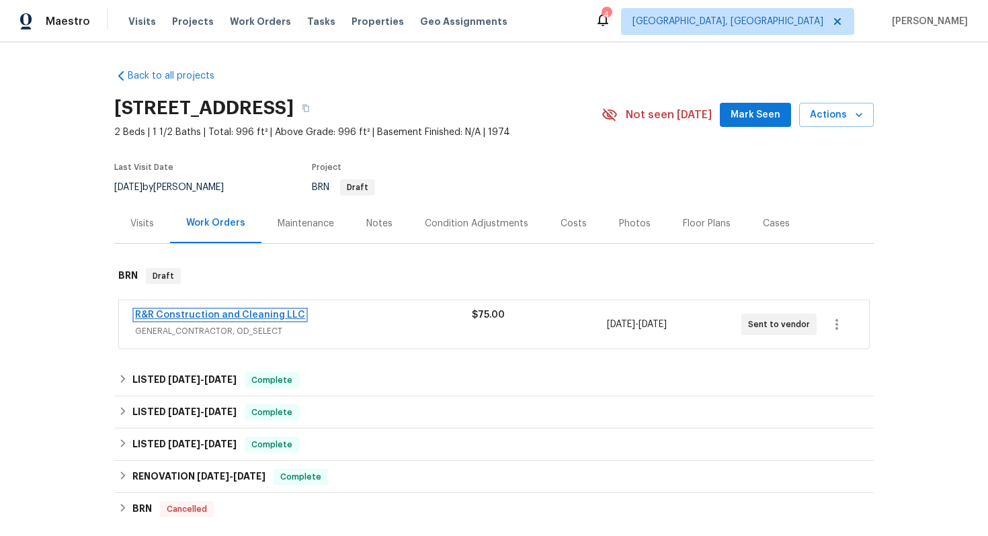
click at [267, 317] on link "R&R Construction and Cleaning LLC" at bounding box center [220, 314] width 170 height 9
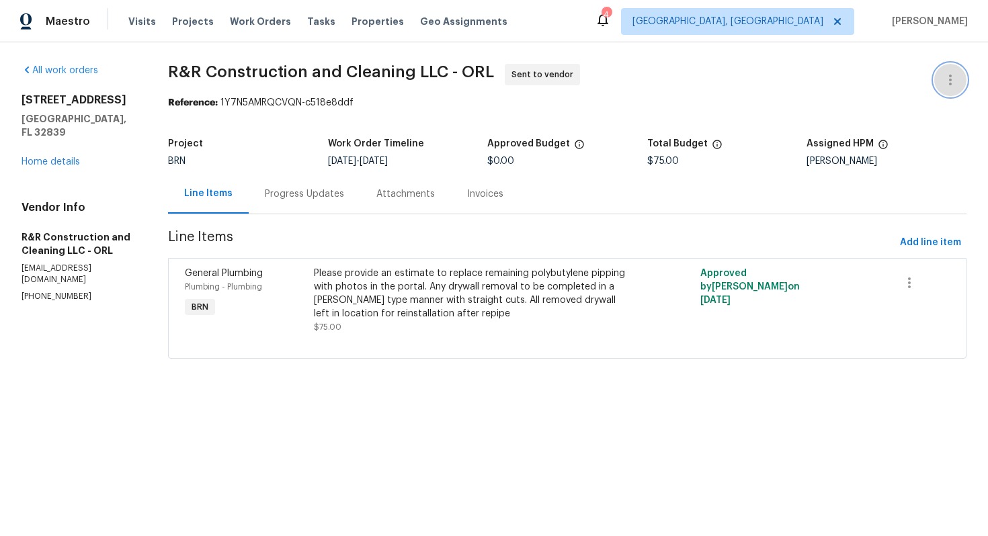
click at [945, 84] on icon "button" at bounding box center [950, 80] width 16 height 16
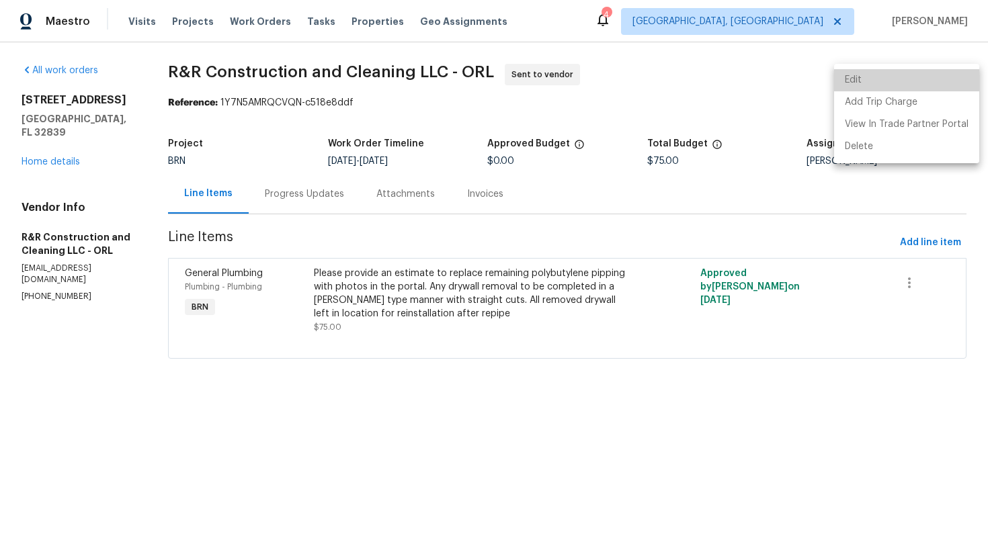
click at [926, 83] on li "Edit" at bounding box center [906, 80] width 145 height 22
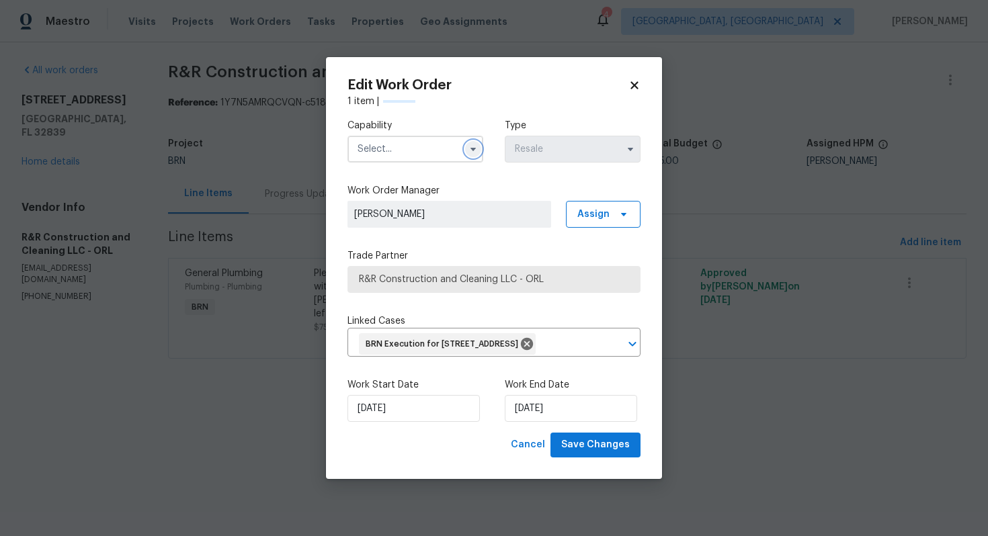
click at [472, 148] on icon "button" at bounding box center [472, 149] width 5 height 3
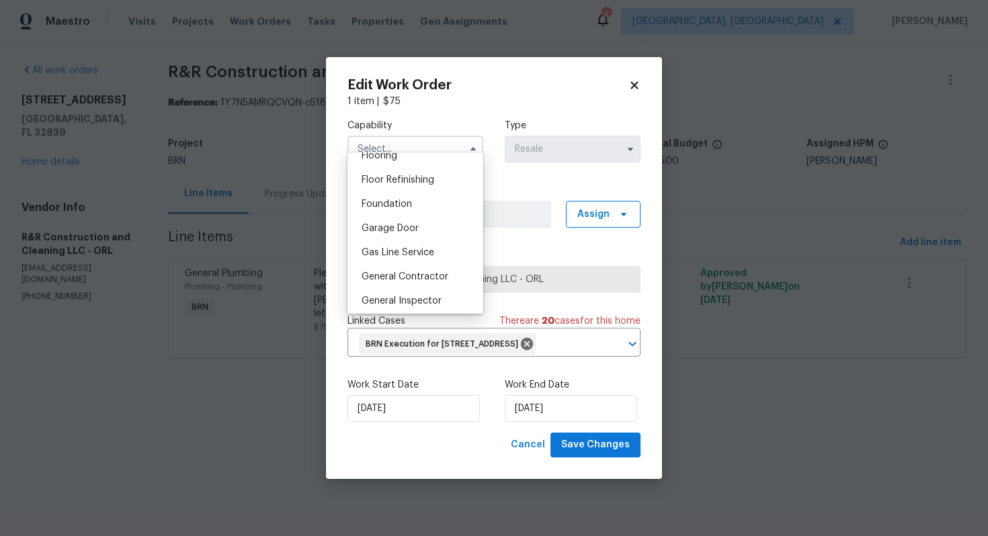
scroll to position [535, 0]
click at [422, 269] on div "General Contractor" at bounding box center [415, 275] width 129 height 24
type input "General Contractor"
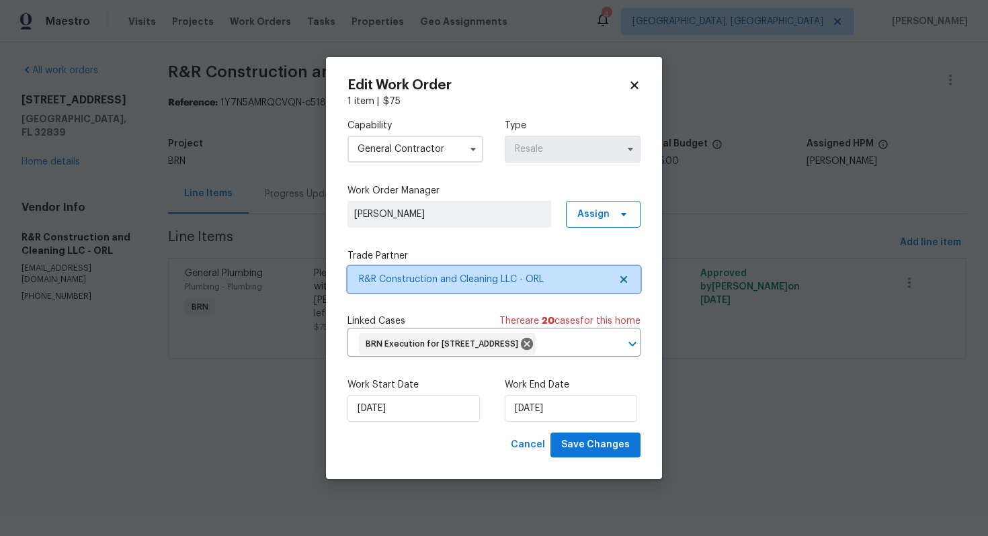
click at [625, 274] on icon at bounding box center [623, 279] width 11 height 11
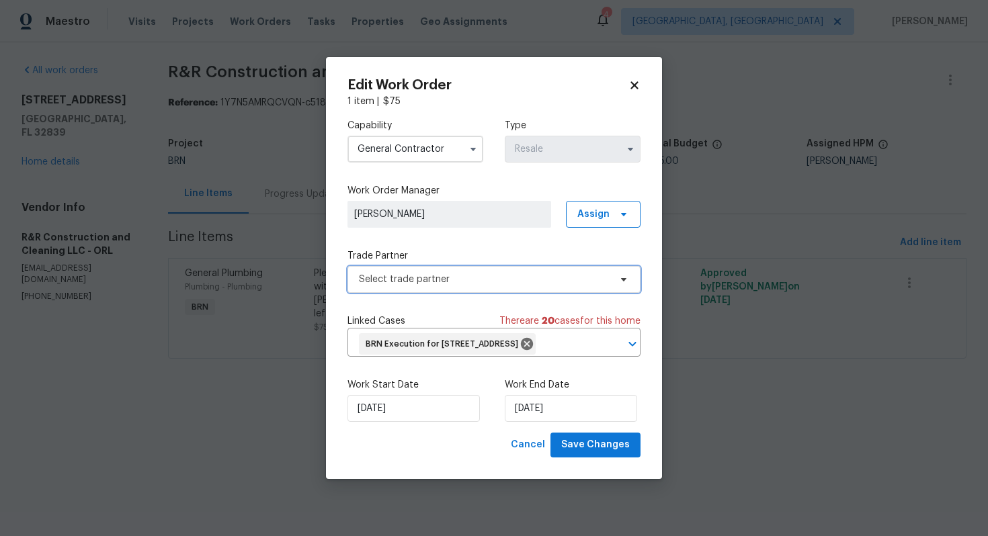
click at [586, 273] on span "Select trade partner" at bounding box center [484, 279] width 251 height 13
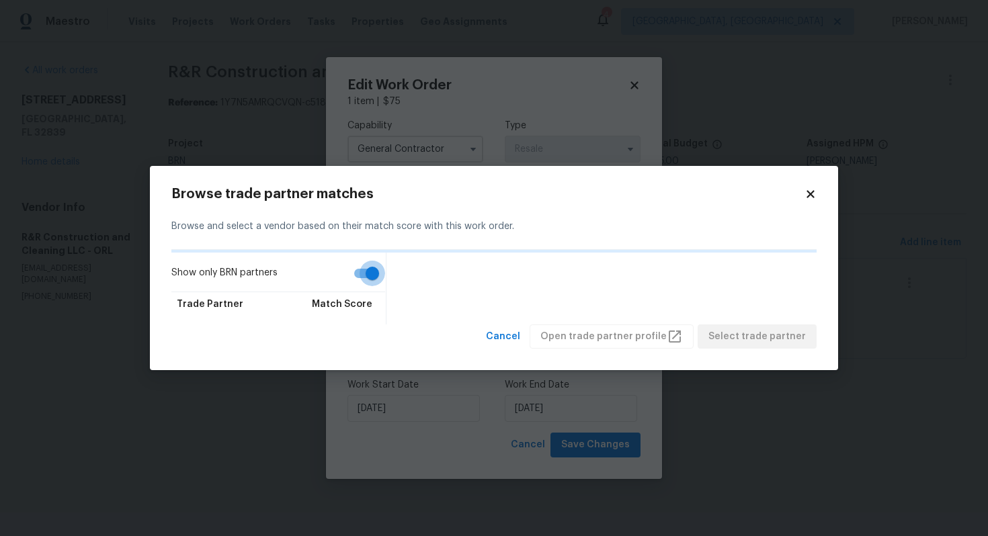
click at [360, 267] on input "Show only BRN partners" at bounding box center [372, 274] width 77 height 26
checkbox input "false"
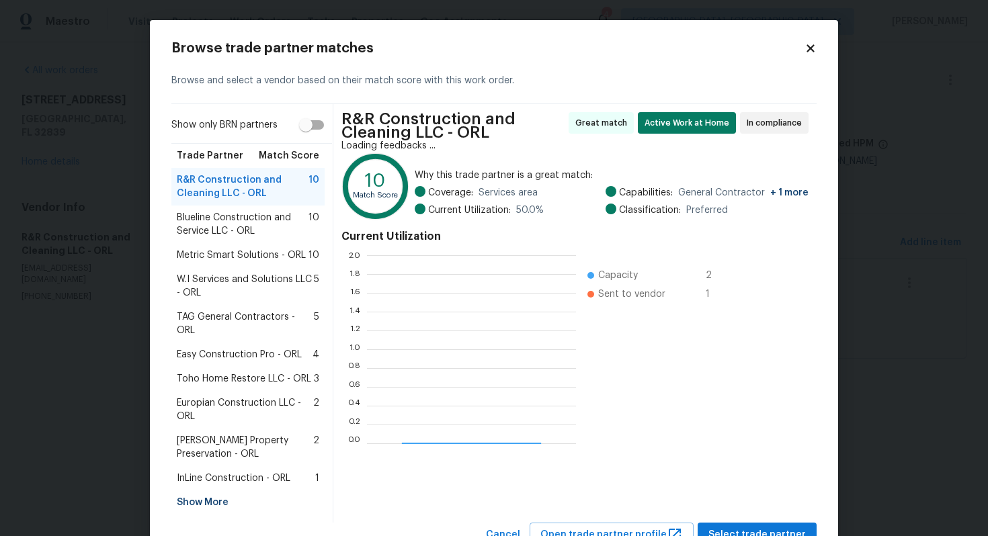
scroll to position [188, 209]
click at [259, 224] on span "Blueline Construction and Service LLC - ORL" at bounding box center [243, 224] width 132 height 27
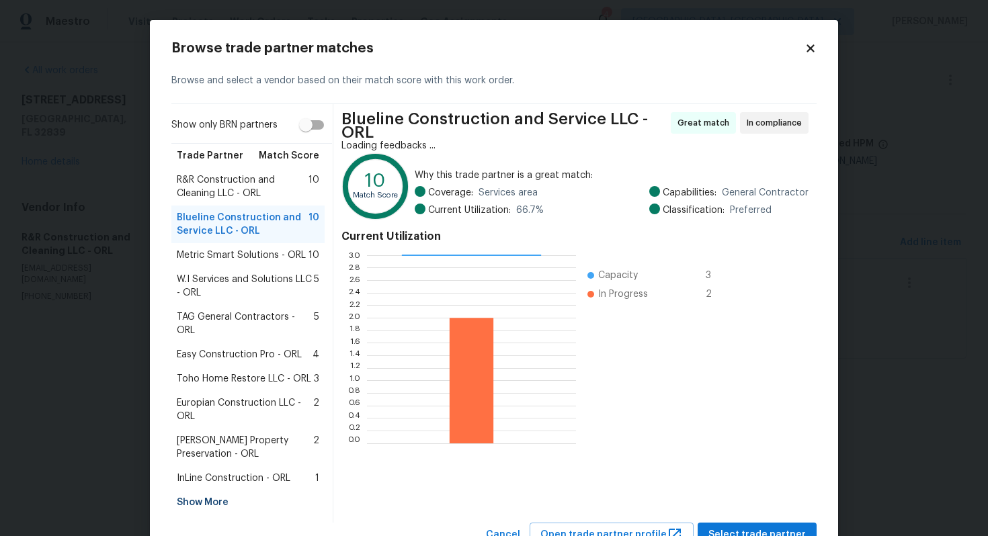
scroll to position [39, 0]
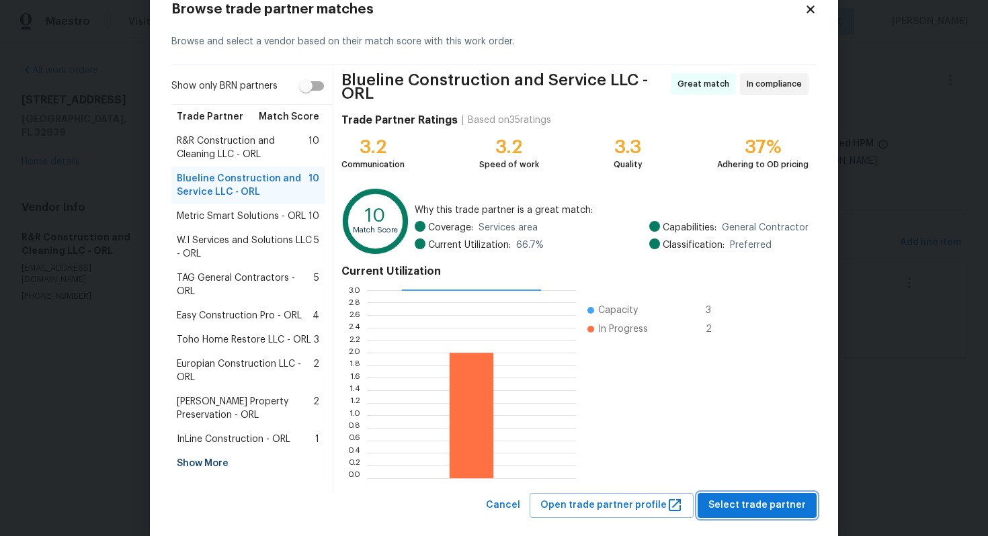
click at [740, 497] on span "Select trade partner" at bounding box center [756, 505] width 97 height 17
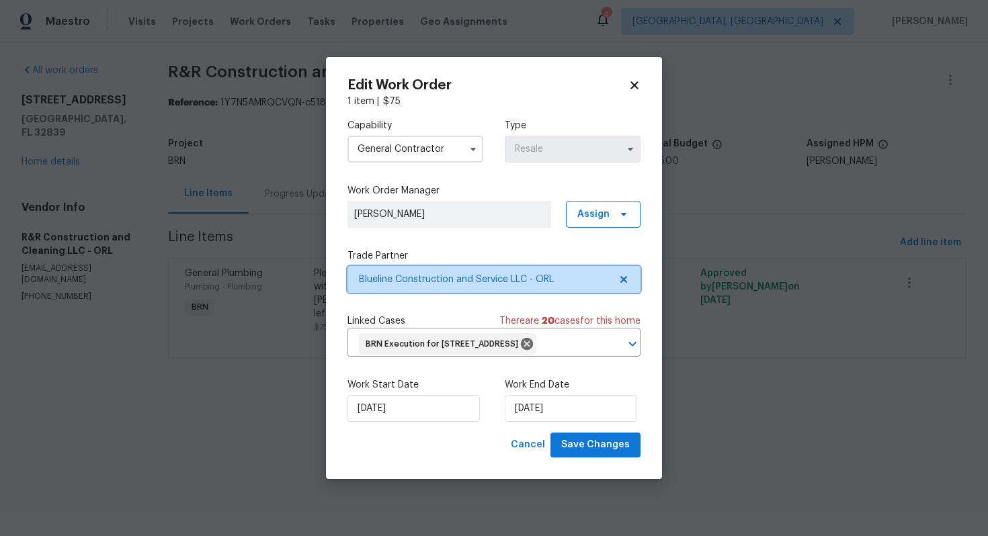
scroll to position [0, 0]
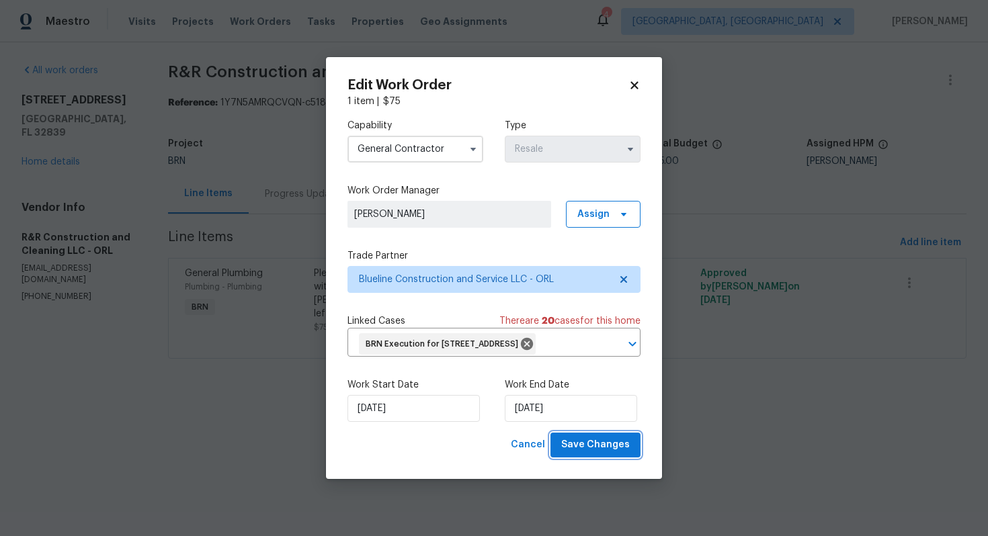
click at [603, 453] on span "Save Changes" at bounding box center [595, 445] width 69 height 17
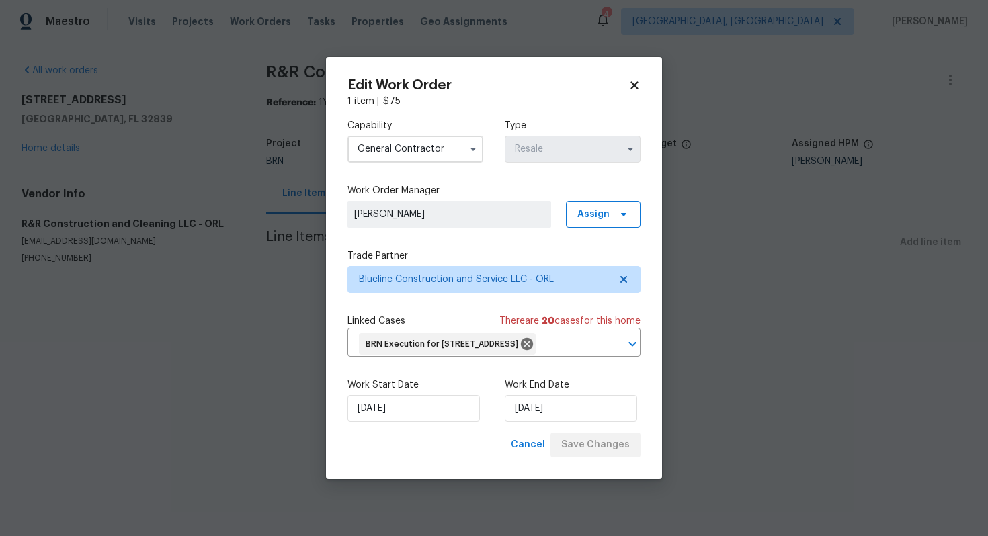
click at [597, 455] on div "Cancel Save Changes" at bounding box center [572, 445] width 135 height 25
click at [474, 144] on icon "button" at bounding box center [473, 149] width 11 height 11
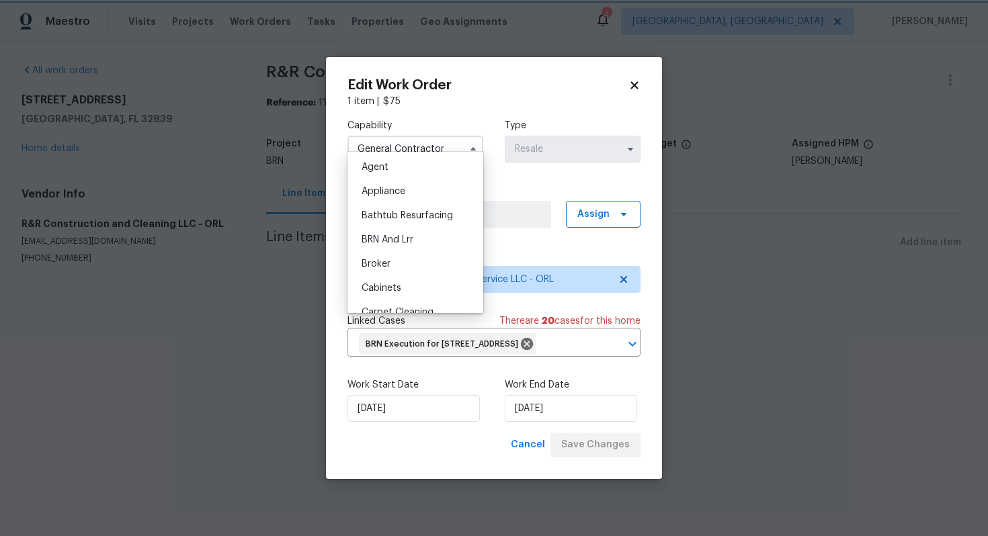
click at [524, 184] on label "Work Order Manager" at bounding box center [493, 190] width 293 height 13
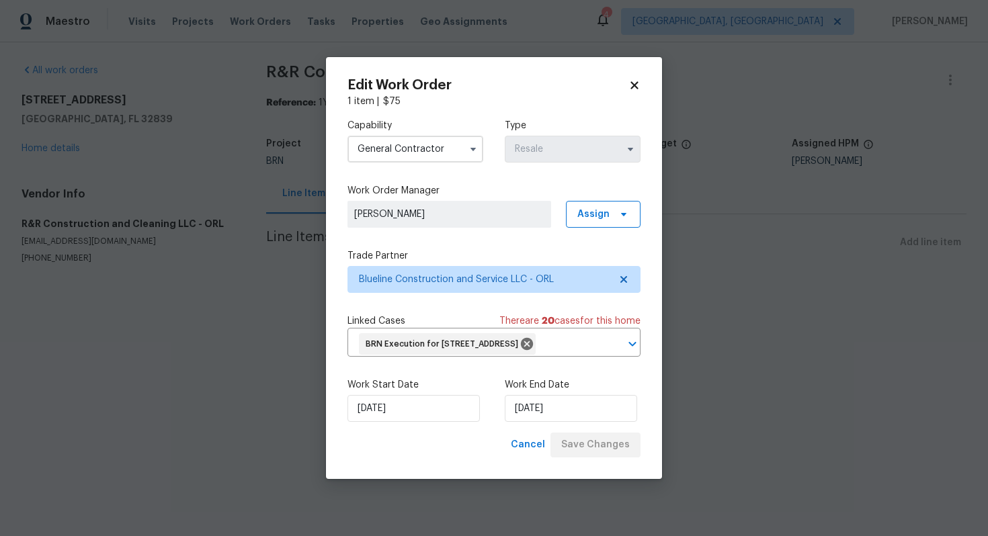
click at [574, 456] on div "Cancel Save Changes" at bounding box center [572, 445] width 135 height 25
click at [574, 456] on div "Edit Work Order 1 item | $ 75 Capability General Contractor Type Resale Work Or…" at bounding box center [494, 268] width 336 height 422
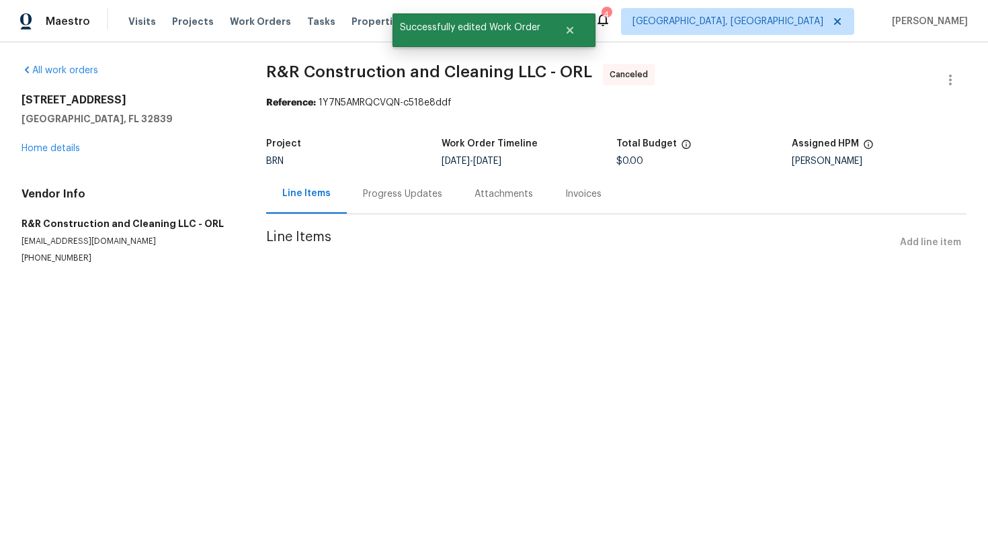
click at [400, 206] on div "Progress Updates" at bounding box center [403, 194] width 112 height 40
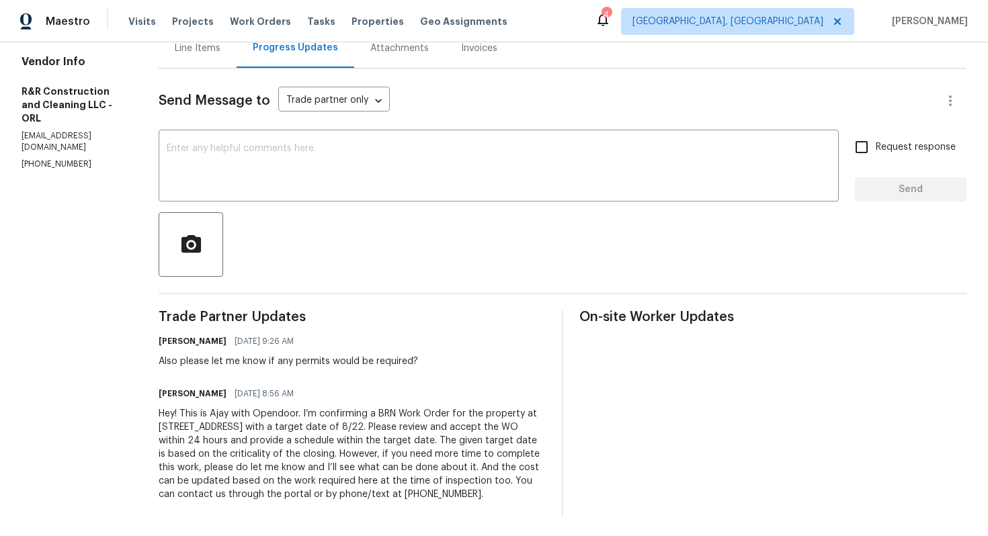
scroll to position [162, 0]
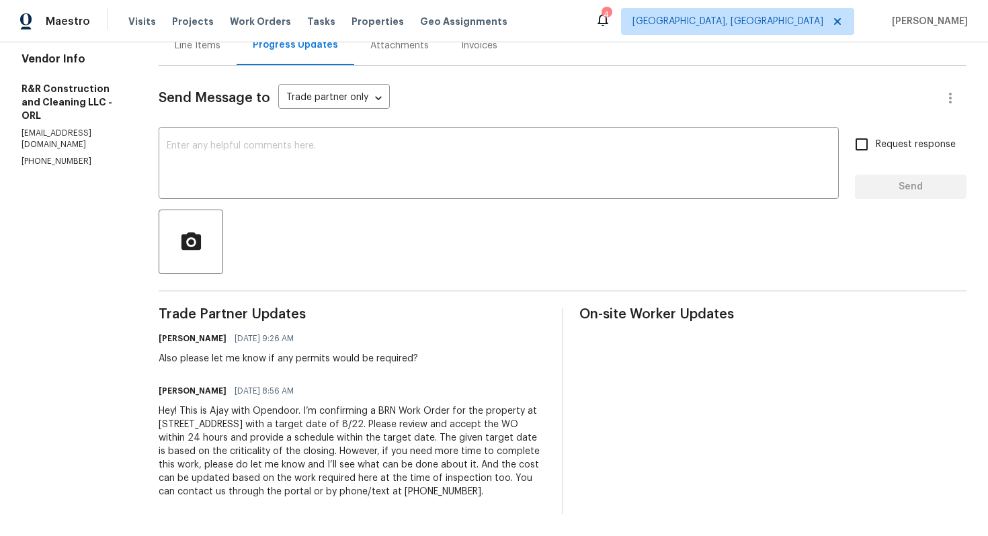
click at [451, 408] on div "Hey! This is Ajay with Opendoor. I’m confirming a BRN Work Order for the proper…" at bounding box center [352, 451] width 387 height 94
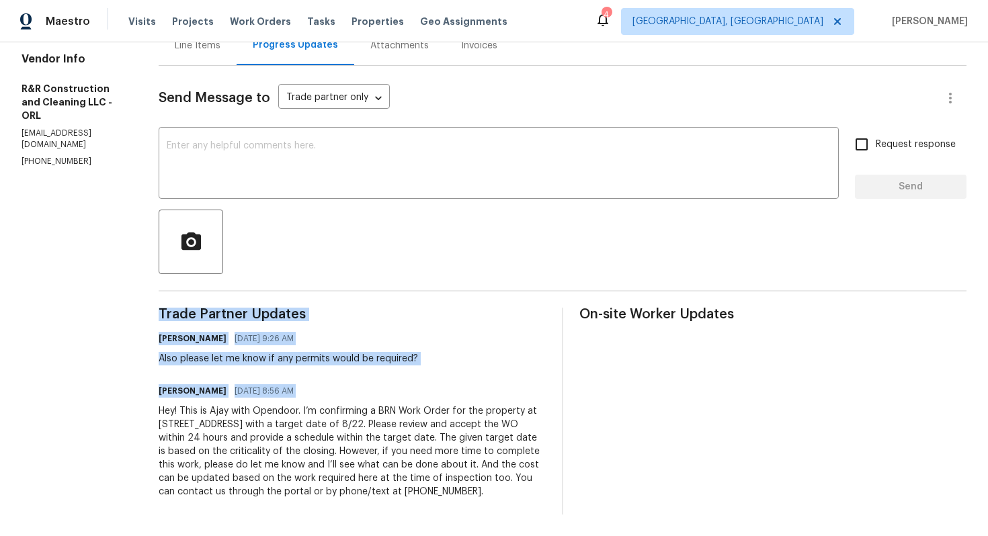
copy div "Trade Partner Updates Ajay Godson 08/20/2025 9:26 AM Also please let me know if…"
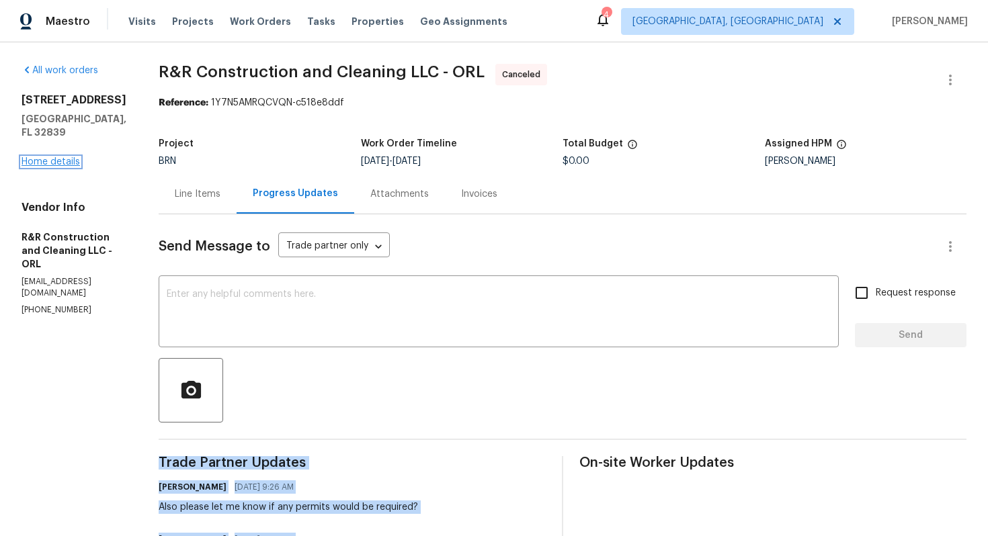
click at [64, 165] on link "Home details" at bounding box center [50, 161] width 58 height 9
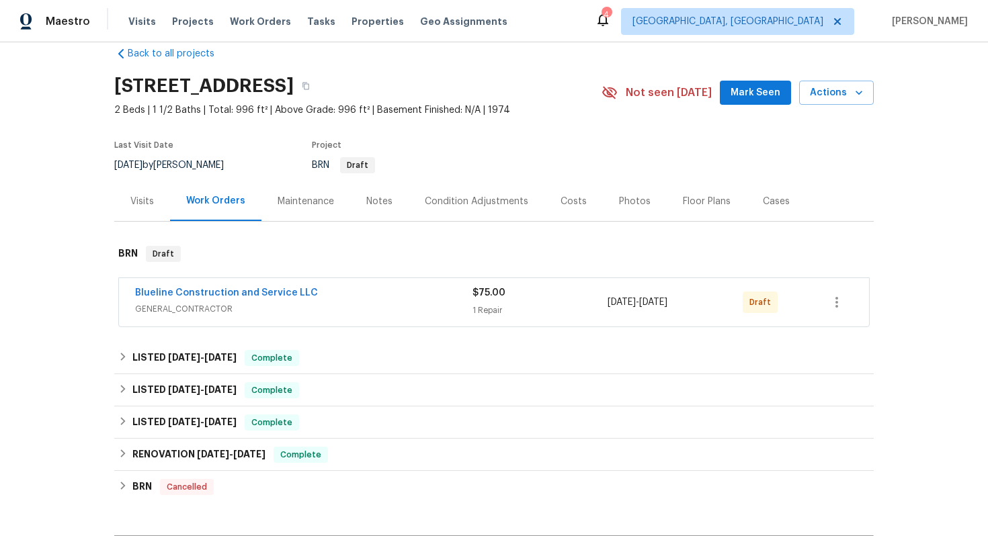
scroll to position [24, 0]
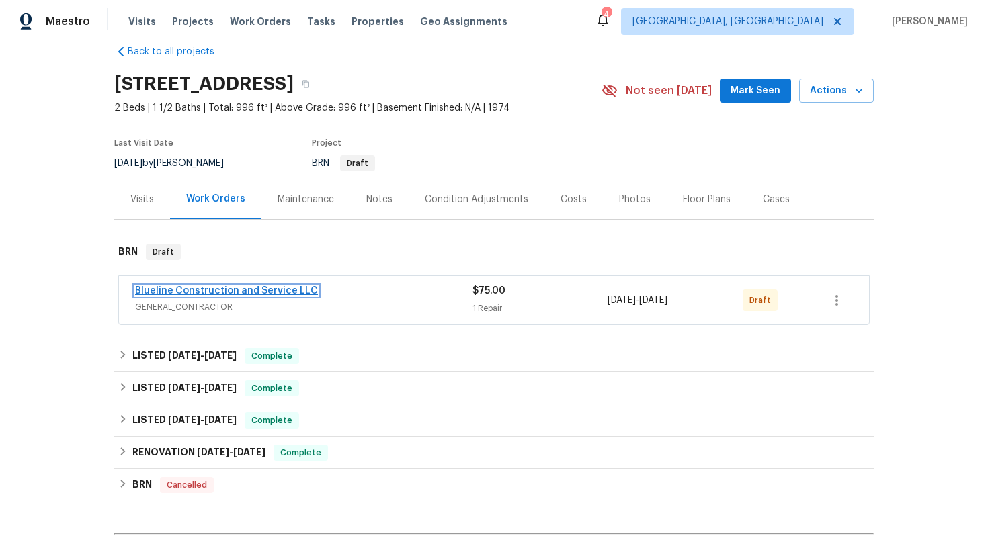
click at [210, 288] on link "Blueline Construction and Service LLC" at bounding box center [226, 290] width 183 height 9
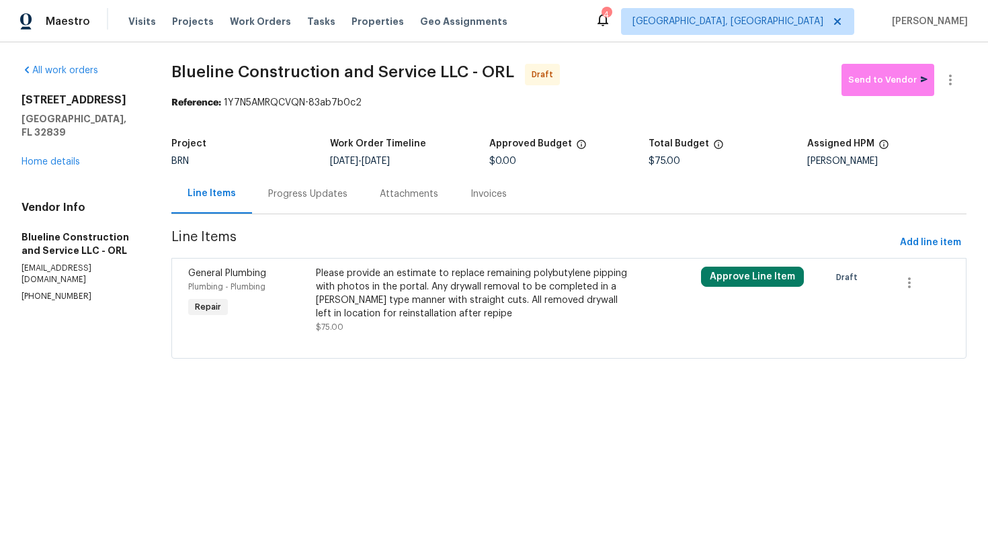
click at [322, 200] on div "Progress Updates" at bounding box center [307, 193] width 79 height 13
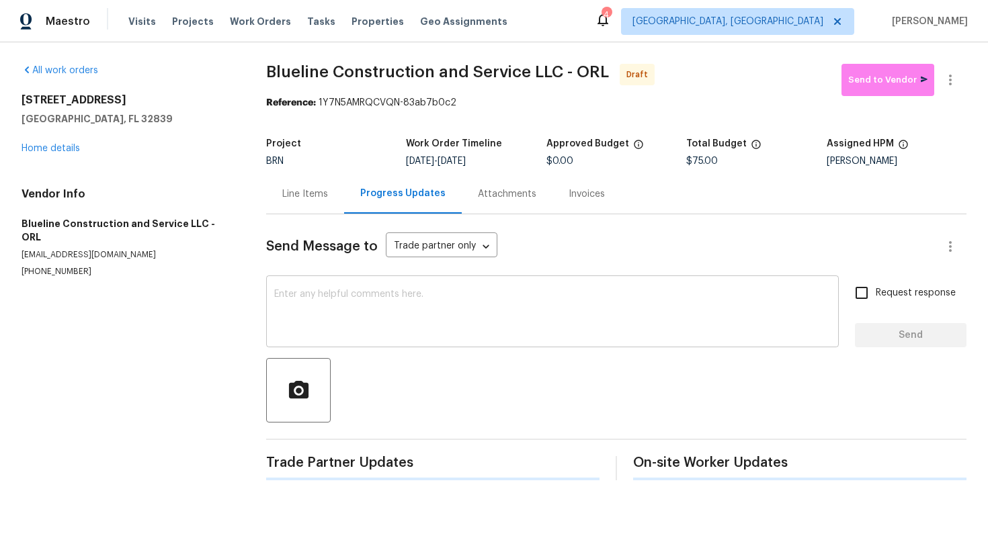
click at [324, 304] on textarea at bounding box center [552, 313] width 556 height 47
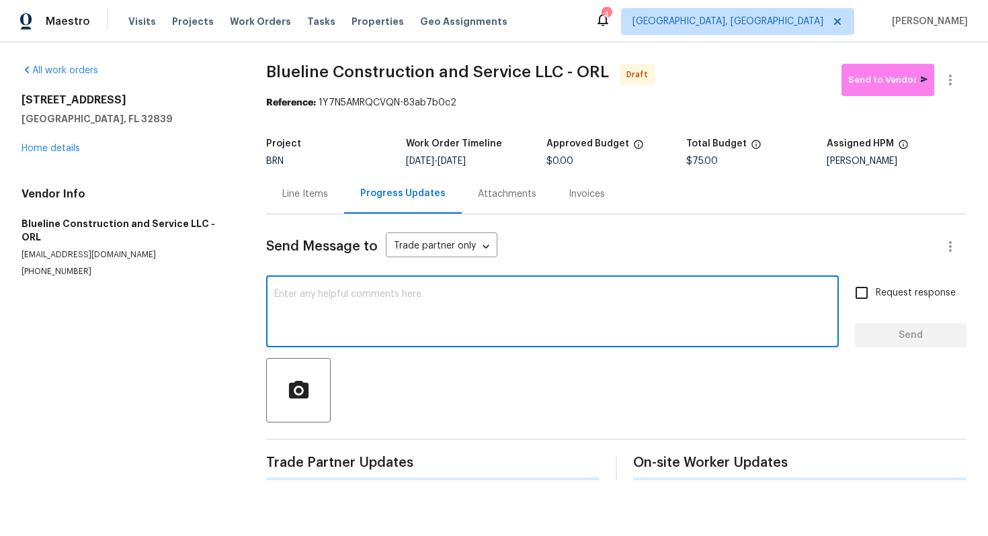
paste textarea "Hey! This is Ajay with Opendoor. I’m confirming a BRN Work Order for the proper…"
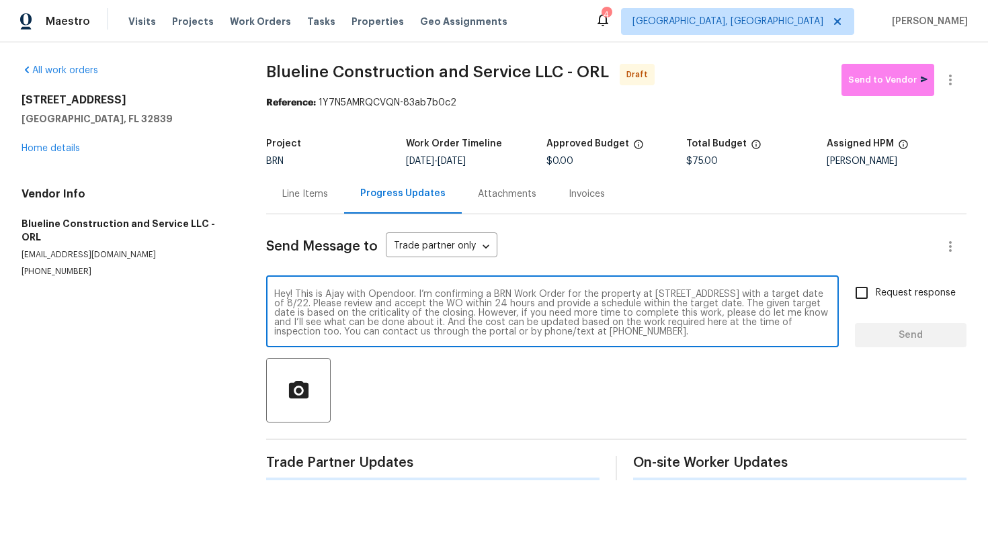
scroll to position [9, 0]
type textarea "Hey! This is Ajay with Opendoor. I’m confirming a BRN Work Order for the proper…"
click at [862, 295] on input "Request response" at bounding box center [861, 293] width 28 height 28
checkbox input "true"
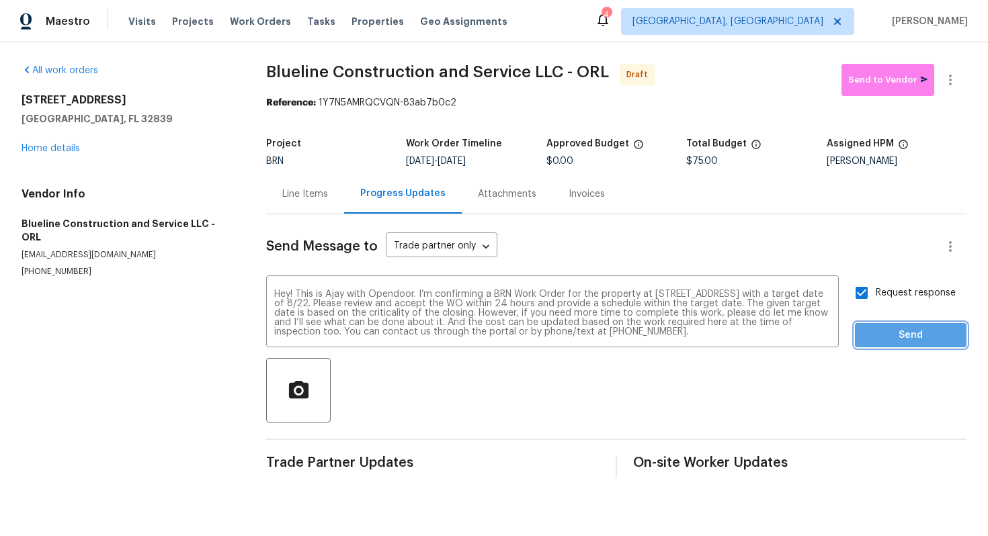
click at [883, 327] on span "Send" at bounding box center [910, 335] width 90 height 17
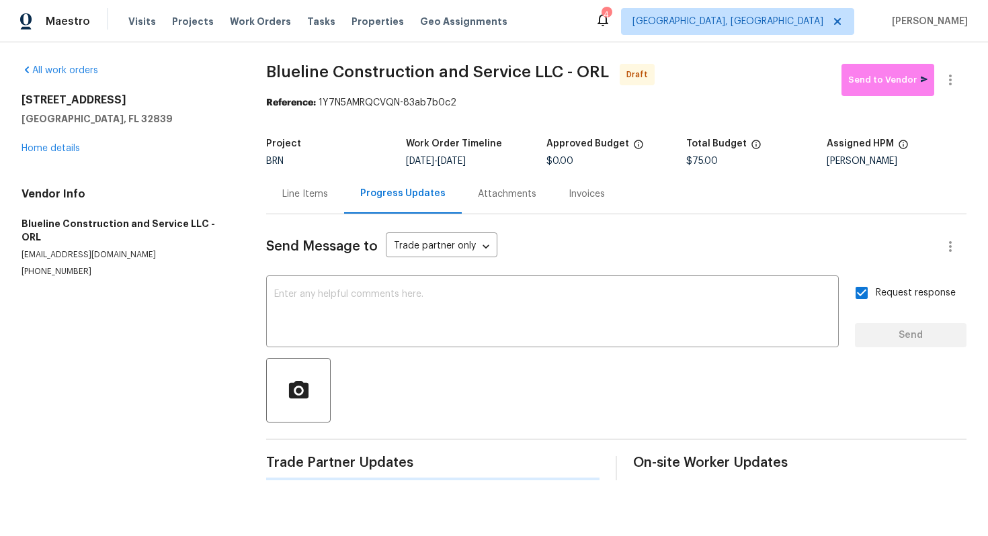
scroll to position [0, 0]
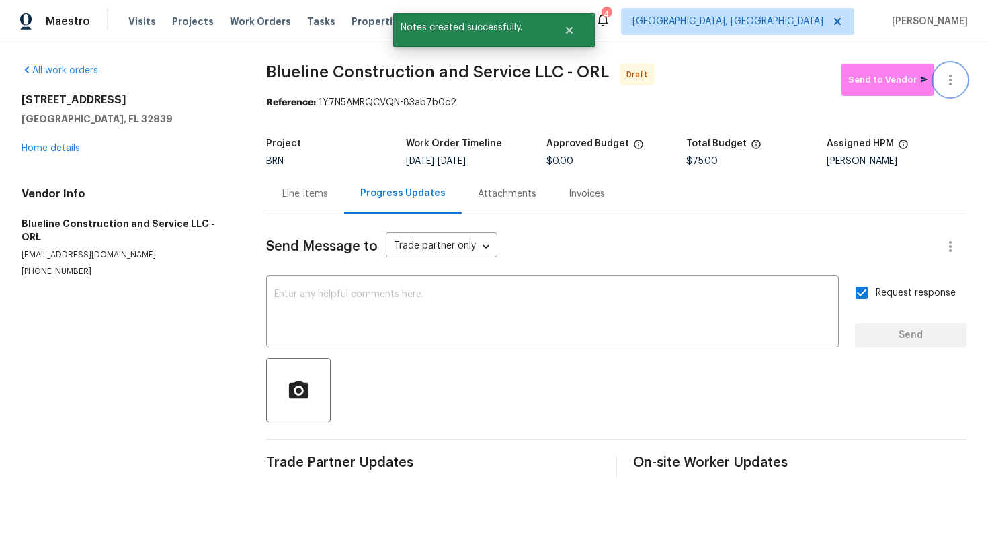
click at [950, 81] on icon "button" at bounding box center [950, 80] width 16 height 16
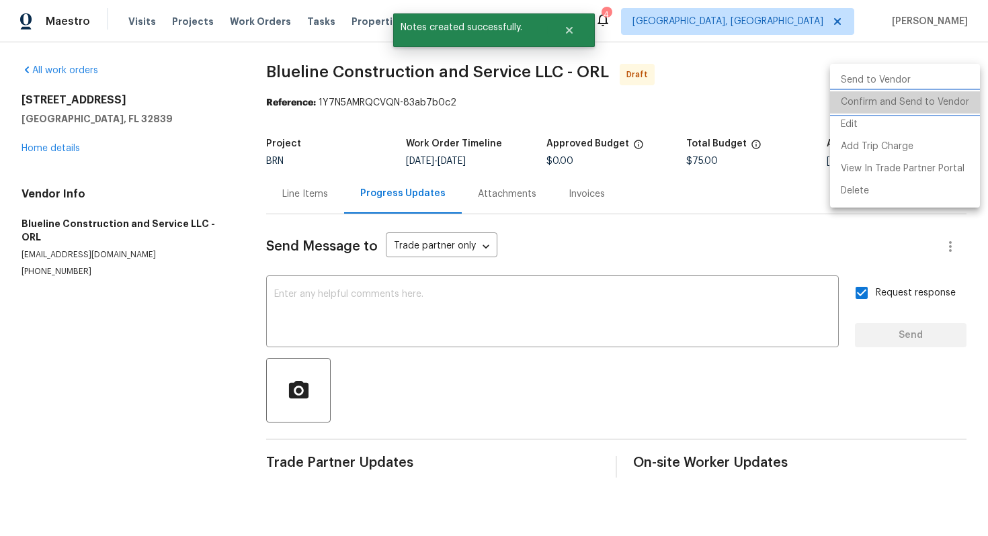
click at [934, 102] on li "Confirm and Send to Vendor" at bounding box center [905, 102] width 150 height 22
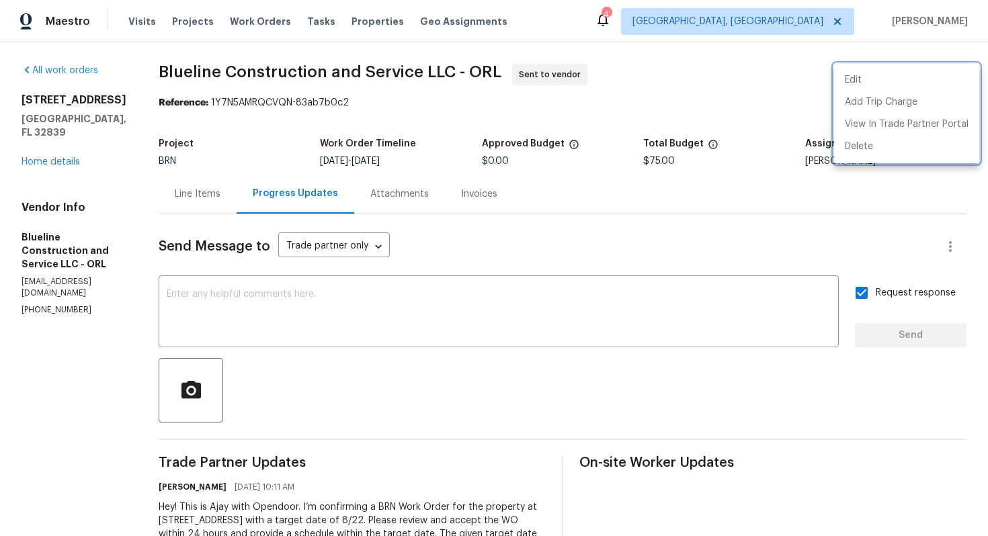
click at [371, 313] on div at bounding box center [494, 268] width 988 height 536
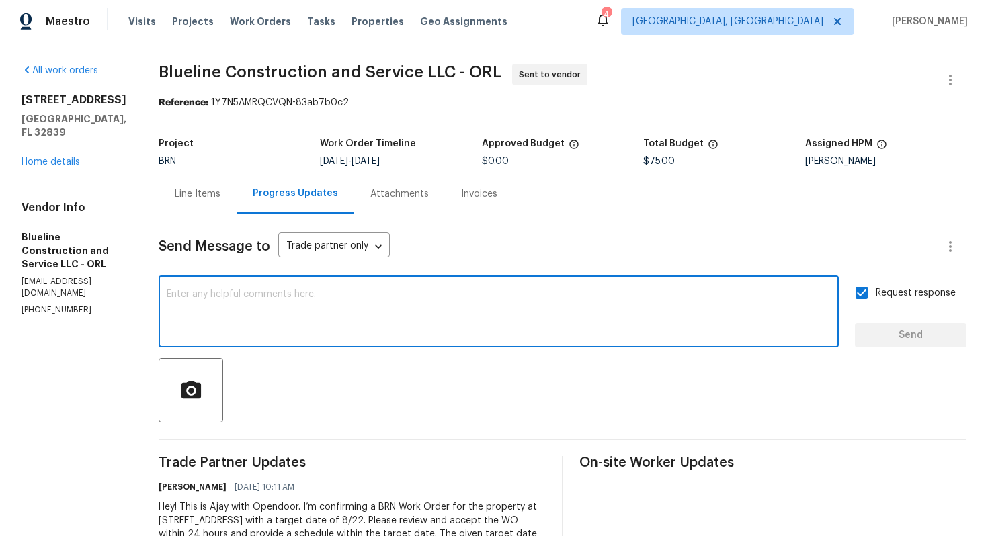
click at [371, 312] on textarea at bounding box center [499, 313] width 664 height 47
paste textarea "Also please let me know if any permits would be required?"
type textarea "Also please let me know if any permits would be required?"
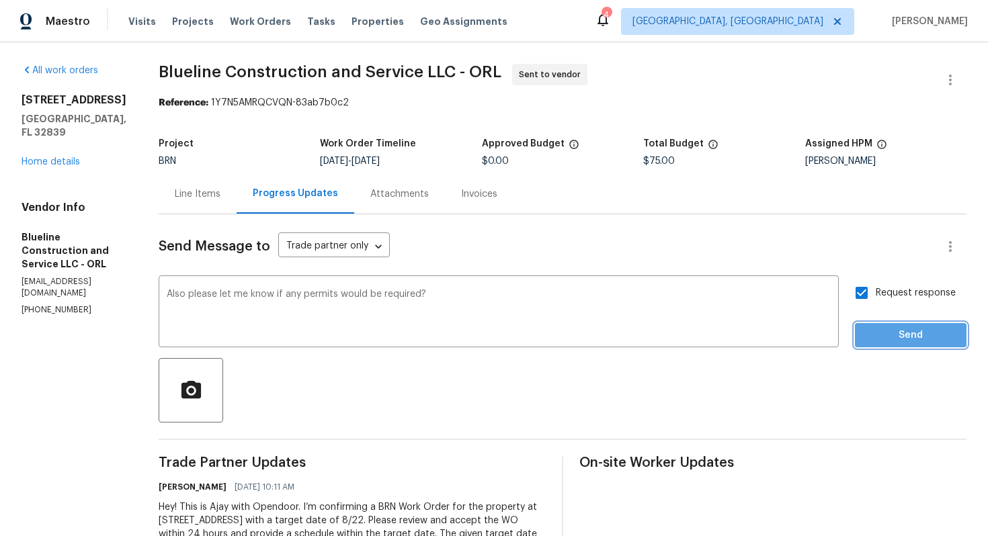
click at [876, 330] on span "Send" at bounding box center [910, 335] width 90 height 17
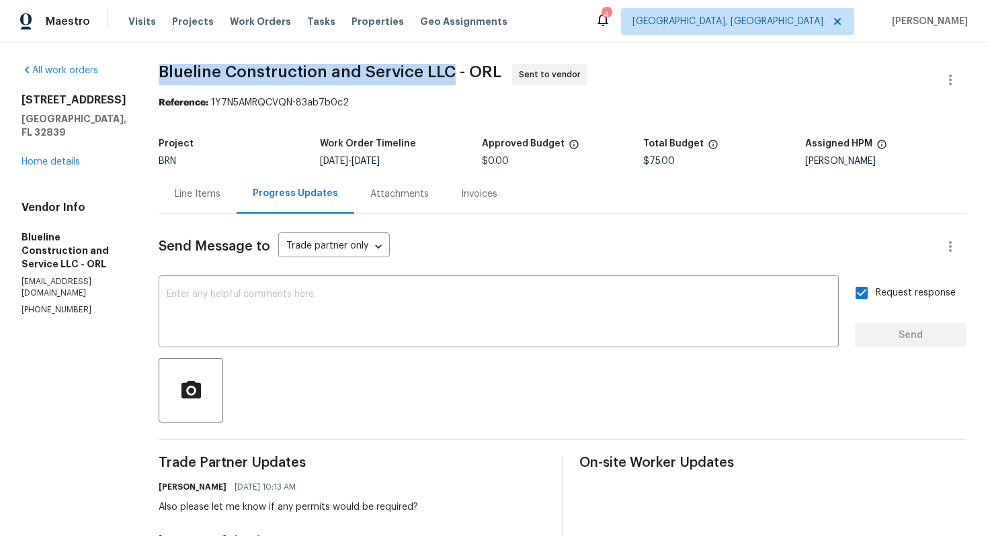
drag, startPoint x: 183, startPoint y: 73, endPoint x: 478, endPoint y: 75, distance: 294.9
click at [478, 75] on span "Blueline Construction and Service LLC - ORL" at bounding box center [330, 72] width 343 height 16
copy span "Blueline Construction and Service LLC"
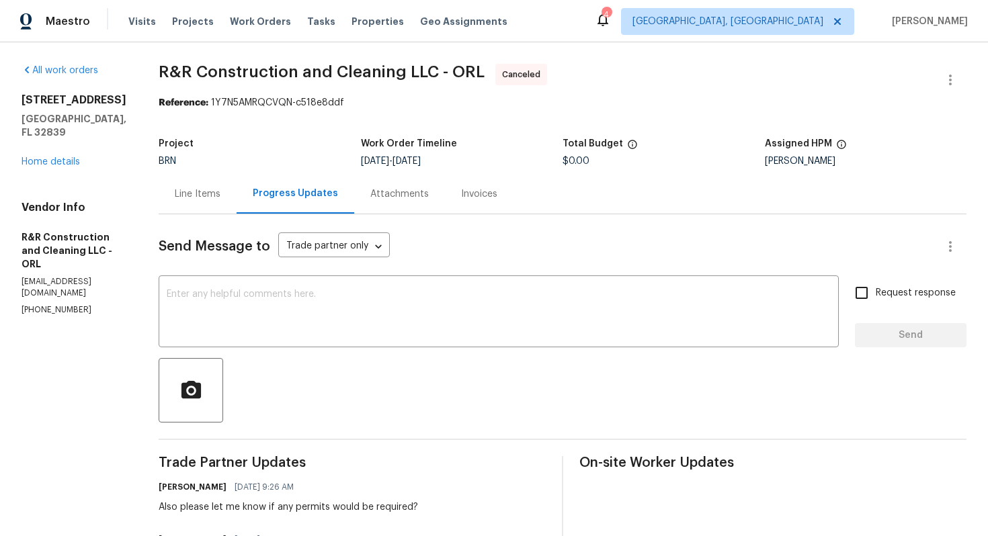
scroll to position [162, 0]
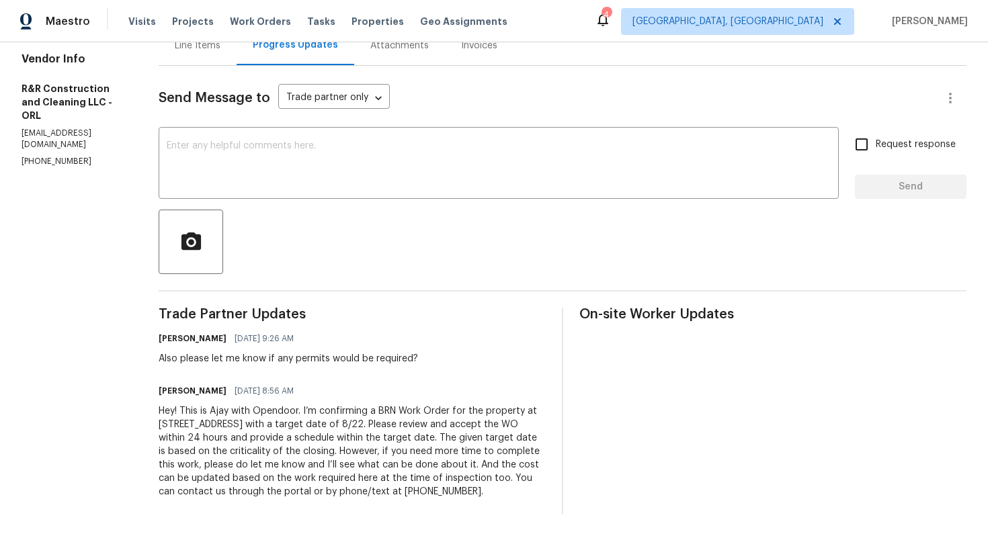
click at [252, 419] on div "Hey! This is Ajay with Opendoor. I’m confirming a BRN Work Order for the proper…" at bounding box center [352, 451] width 387 height 94
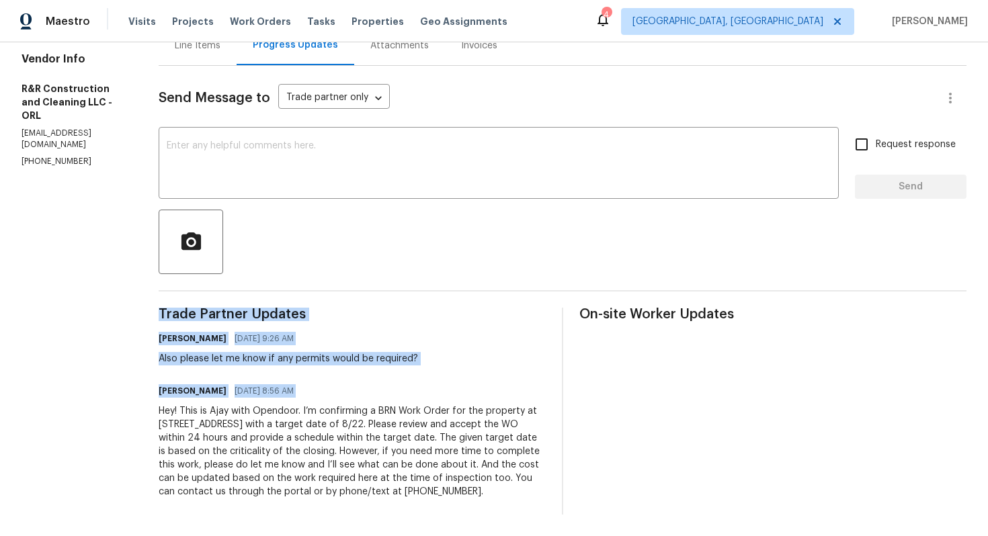
copy div "Trade Partner Updates [PERSON_NAME] [DATE] 9:26 AM Also please let me know if a…"
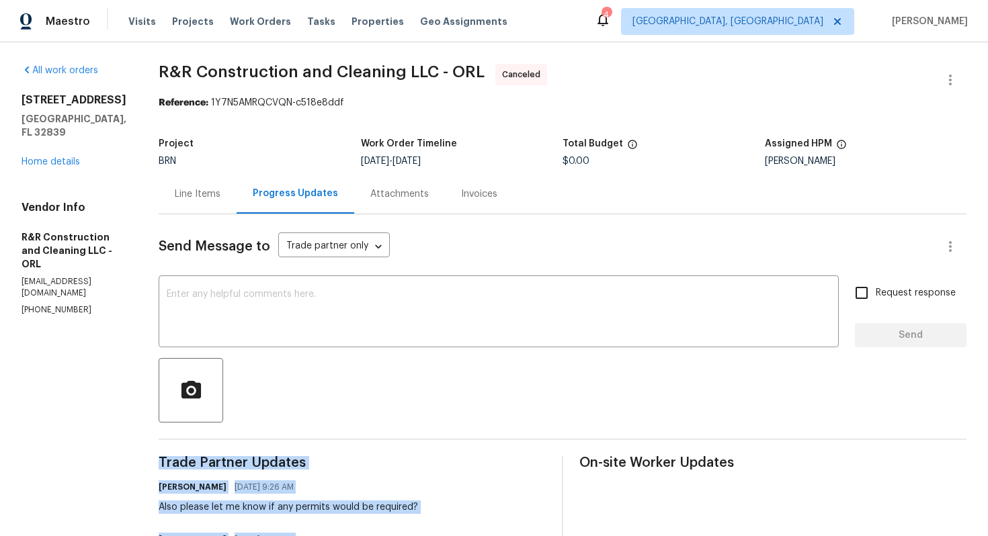
scroll to position [65, 0]
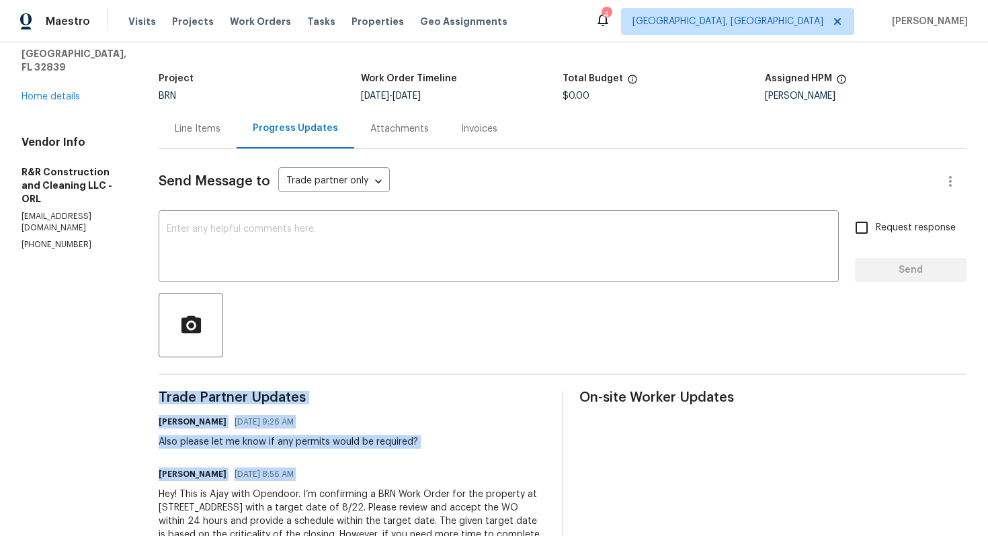
click at [240, 444] on div "Also please let me know if any permits would be required?" at bounding box center [288, 441] width 259 height 13
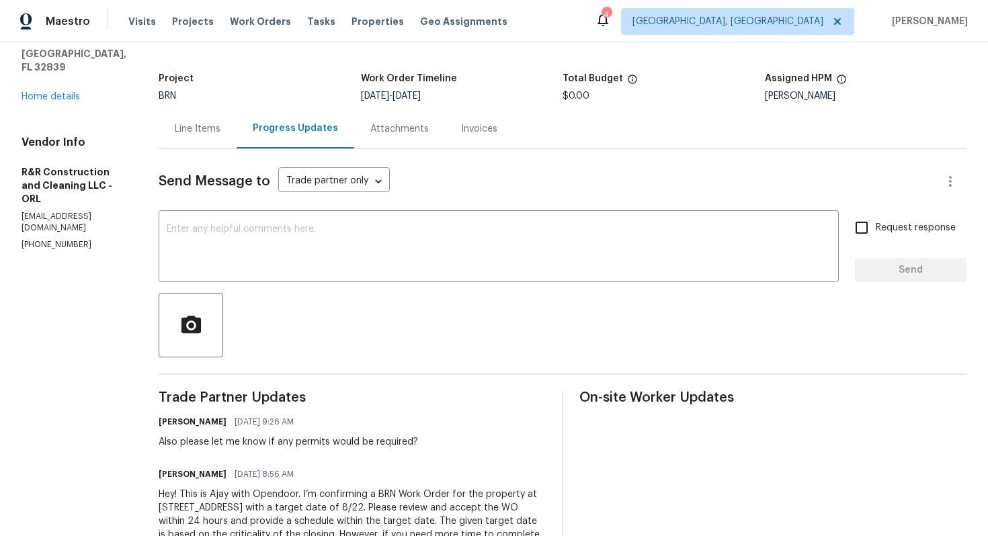
click at [240, 444] on div "Also please let me know if any permits would be required?" at bounding box center [288, 441] width 259 height 13
copy div "Also please let me know if any permits would be required?"
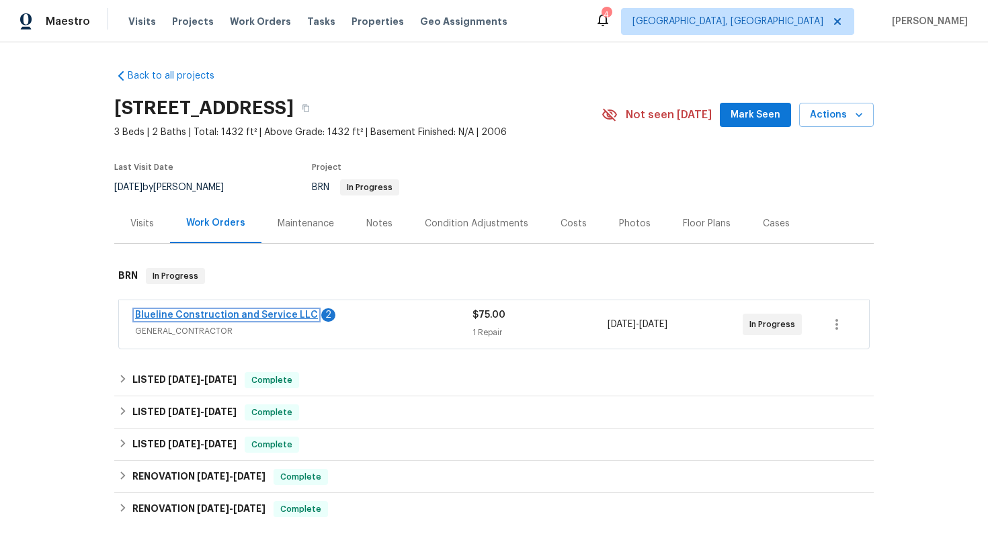
click at [285, 315] on link "Blueline Construction and Service LLC" at bounding box center [226, 314] width 183 height 9
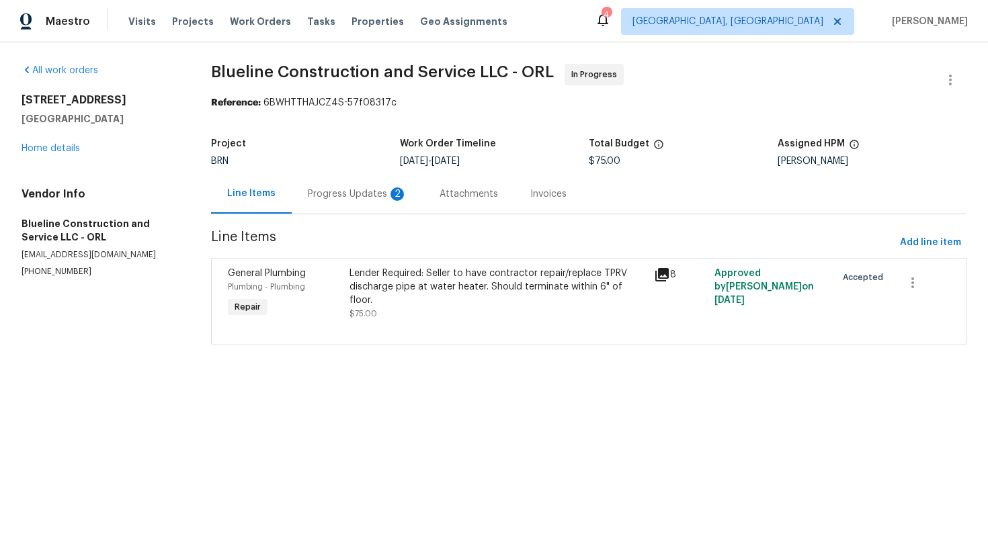
click at [385, 201] on div "Progress Updates 2" at bounding box center [358, 194] width 132 height 40
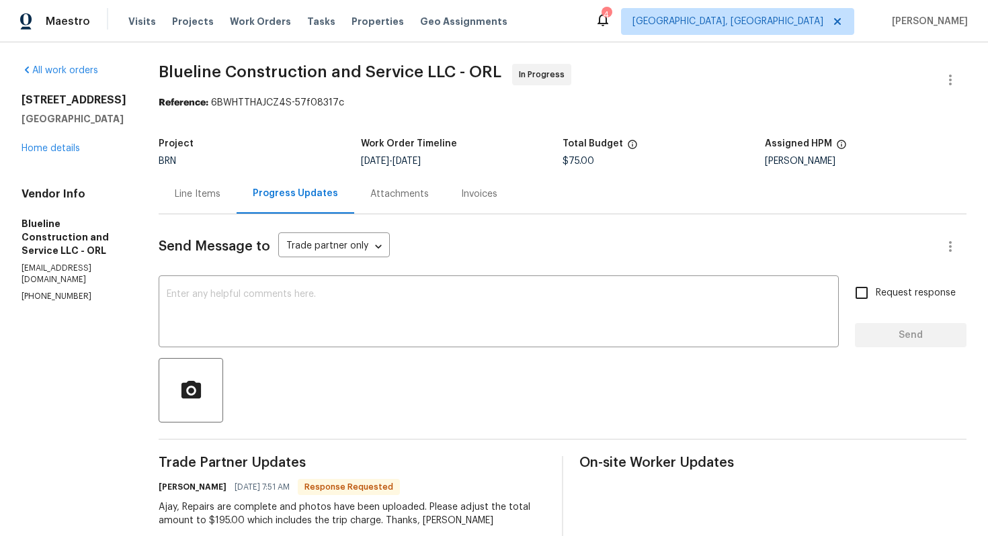
click at [226, 201] on div "Line Items" at bounding box center [198, 194] width 78 height 40
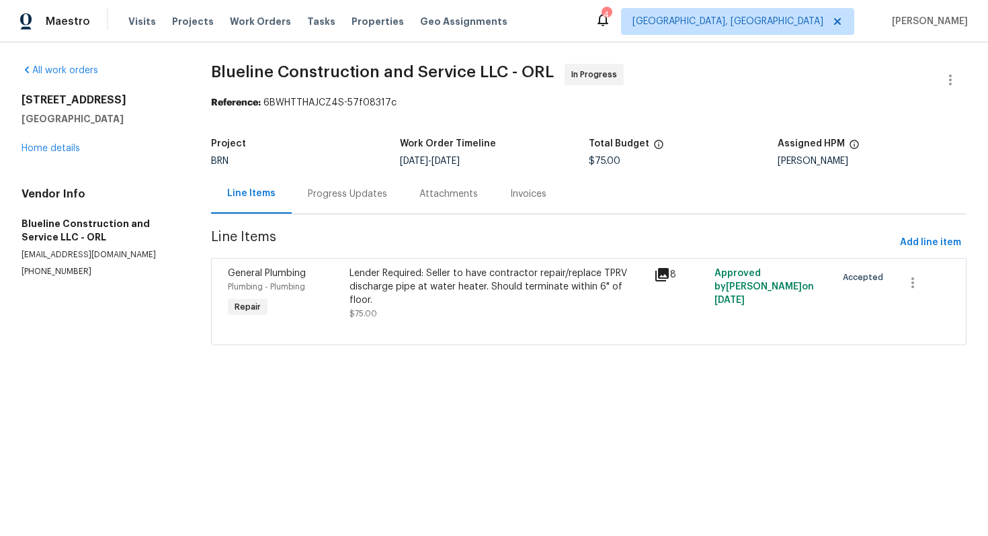
click at [505, 292] on div "Lender Required: Seller to have contractor repair/replace TPRV discharge pipe a…" at bounding box center [497, 287] width 296 height 40
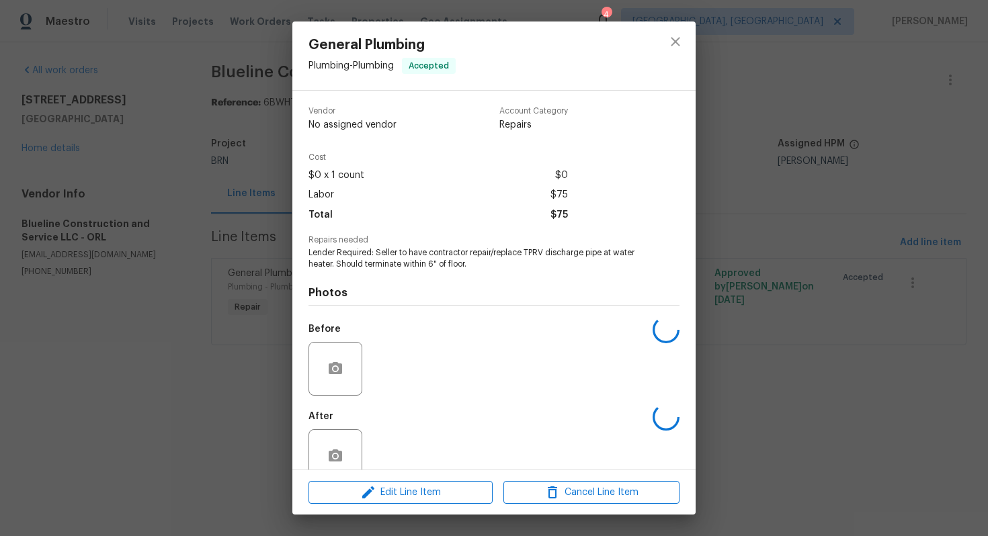
scroll to position [27, 0]
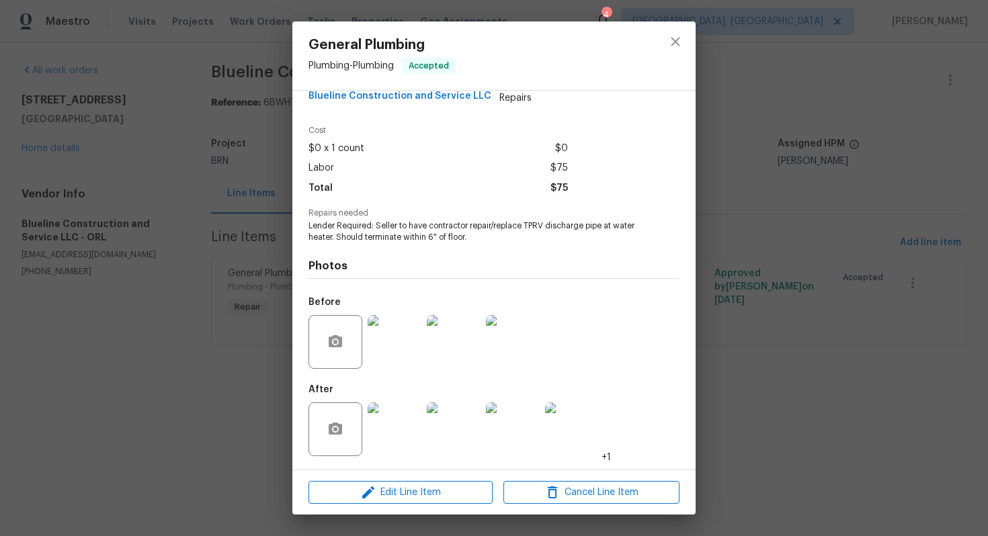
click at [403, 414] on img at bounding box center [394, 429] width 54 height 54
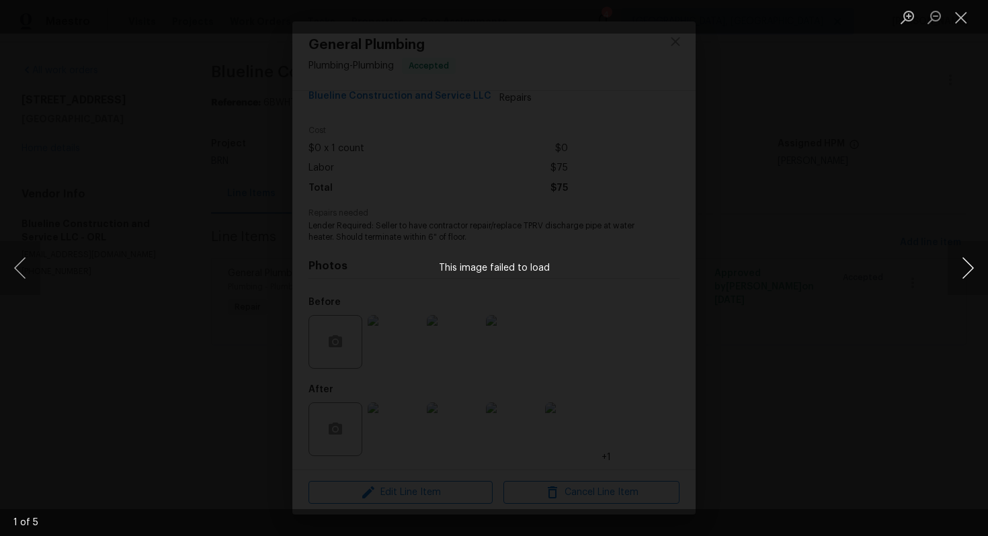
click at [975, 265] on button "Next image" at bounding box center [967, 268] width 40 height 54
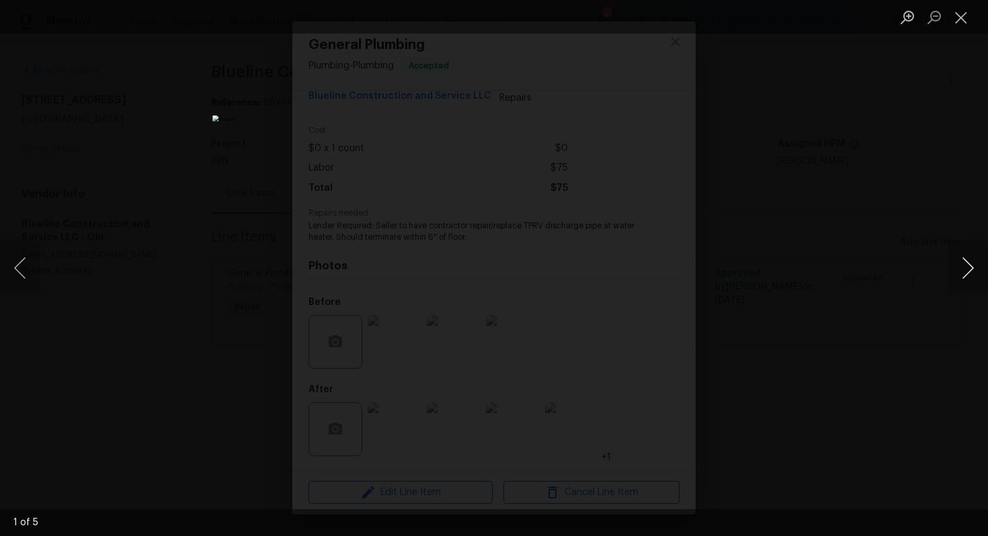
click at [975, 265] on button "Next image" at bounding box center [967, 268] width 40 height 54
click at [965, 13] on button "Close lightbox" at bounding box center [960, 17] width 27 height 24
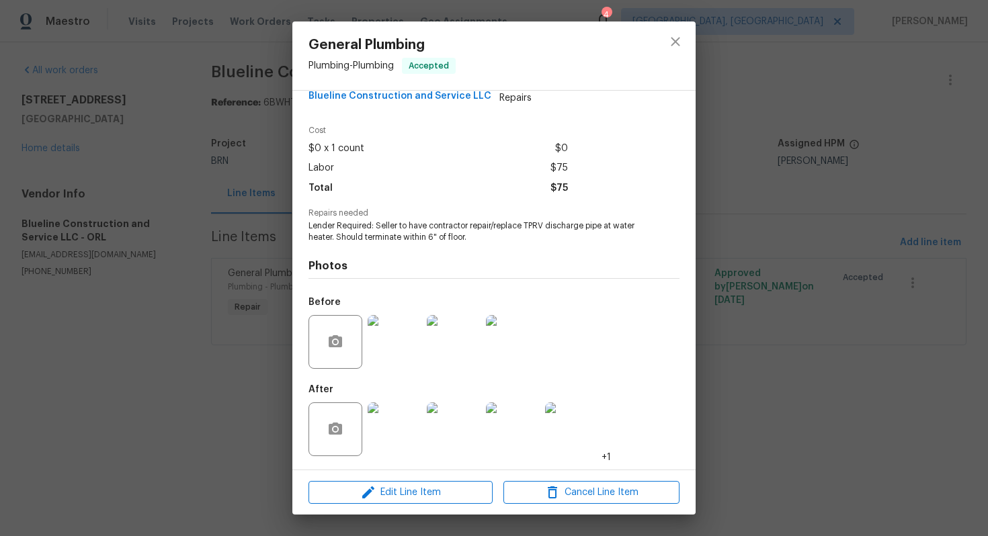
scroll to position [0, 0]
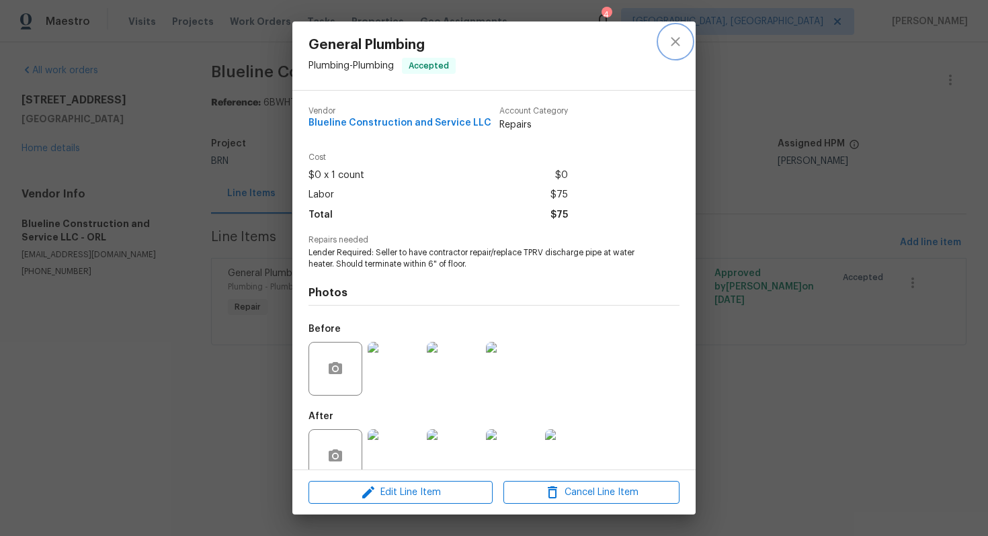
click at [675, 44] on icon "close" at bounding box center [675, 42] width 16 height 16
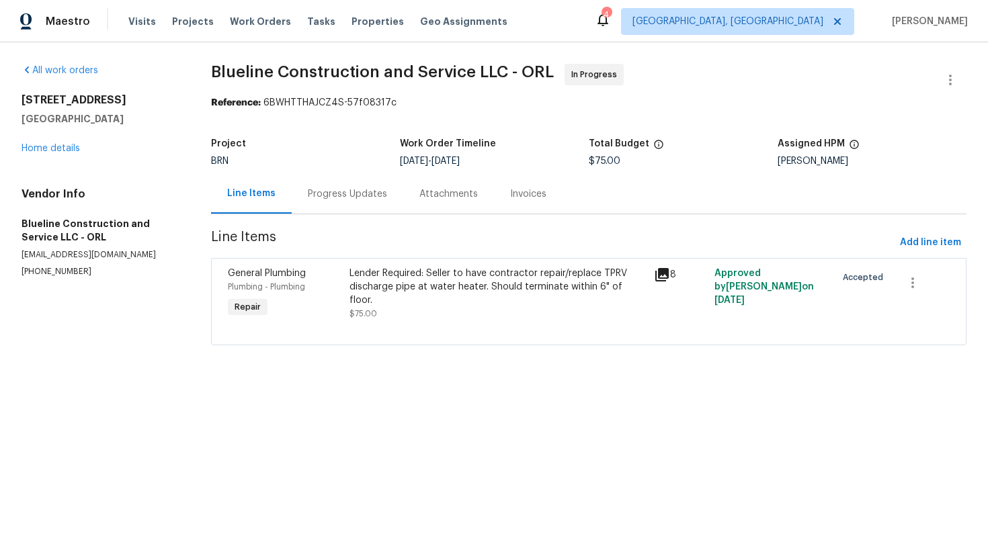
click at [470, 288] on div "Lender Required: Seller to have contractor repair/replace TPRV discharge pipe a…" at bounding box center [497, 287] width 296 height 40
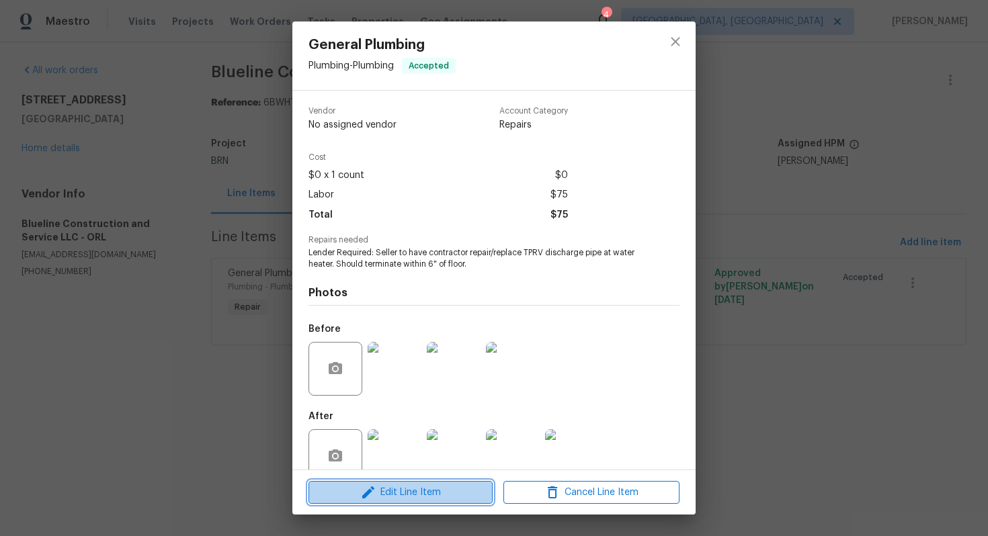
click at [410, 492] on span "Edit Line Item" at bounding box center [400, 492] width 176 height 17
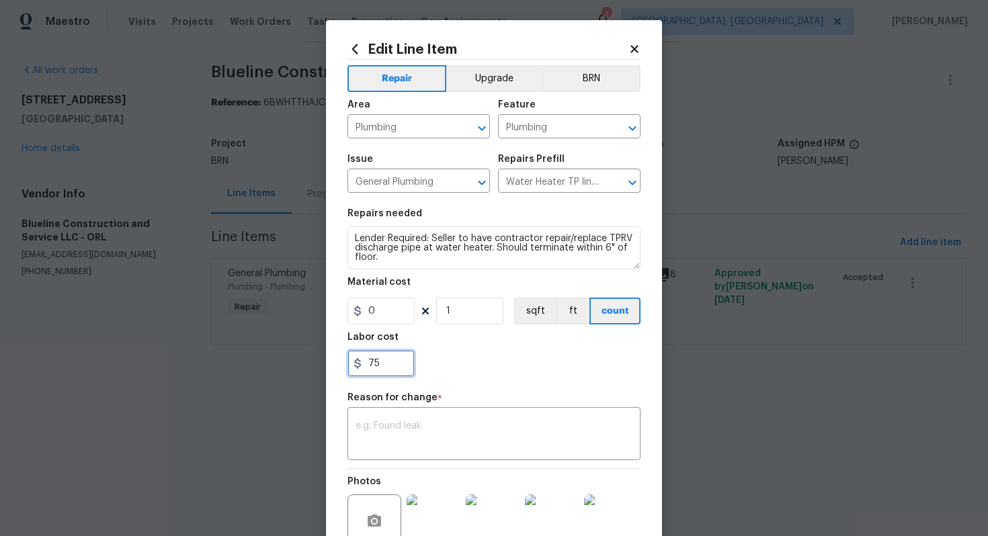
drag, startPoint x: 369, startPoint y: 367, endPoint x: 403, endPoint y: 367, distance: 34.3
click at [403, 367] on input "75" at bounding box center [380, 363] width 67 height 27
type input "195"
click at [478, 440] on textarea at bounding box center [493, 435] width 277 height 28
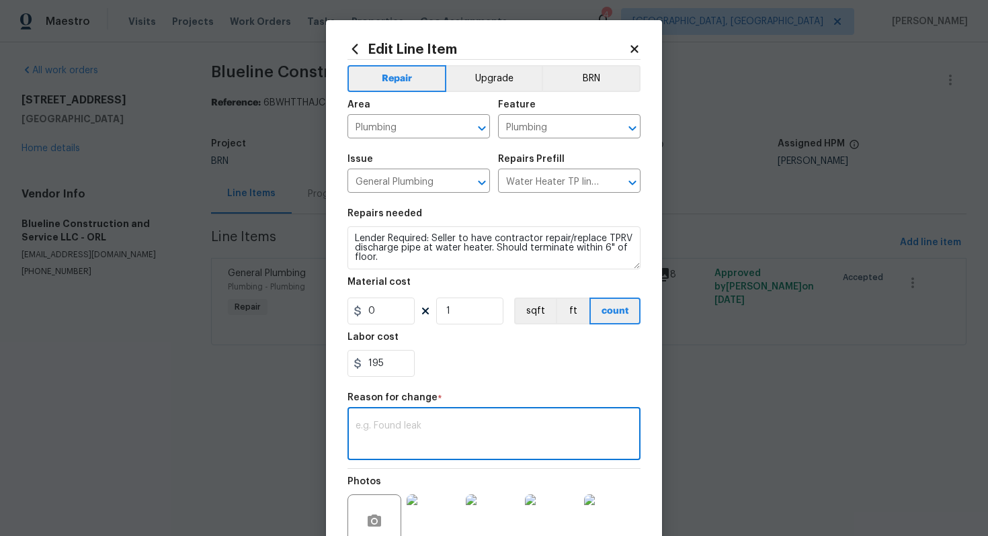
paste textarea "(AG) Updated per vendors final cost."
type textarea "(AG) Updated per vendors final cost."
click at [568, 83] on button "BRN" at bounding box center [590, 78] width 99 height 27
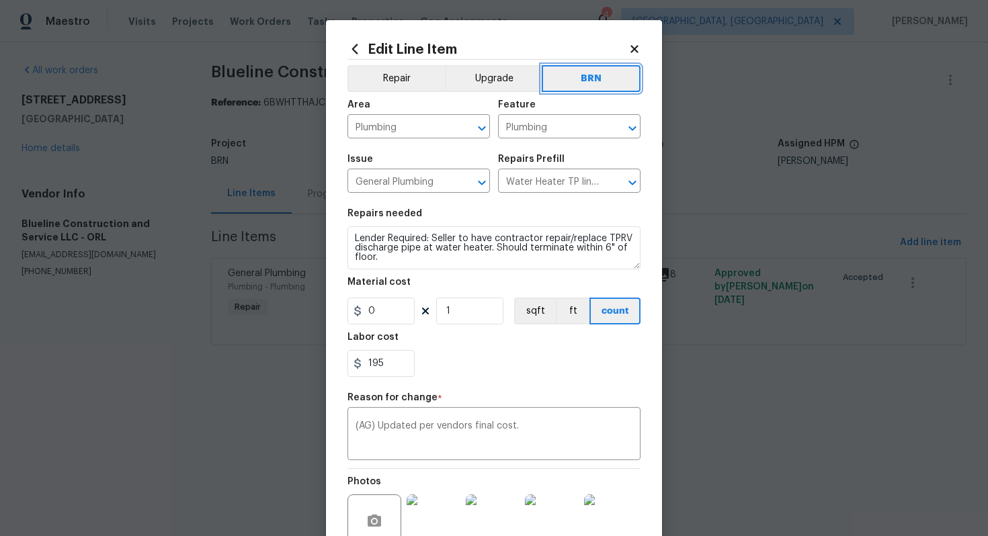
scroll to position [140, 0]
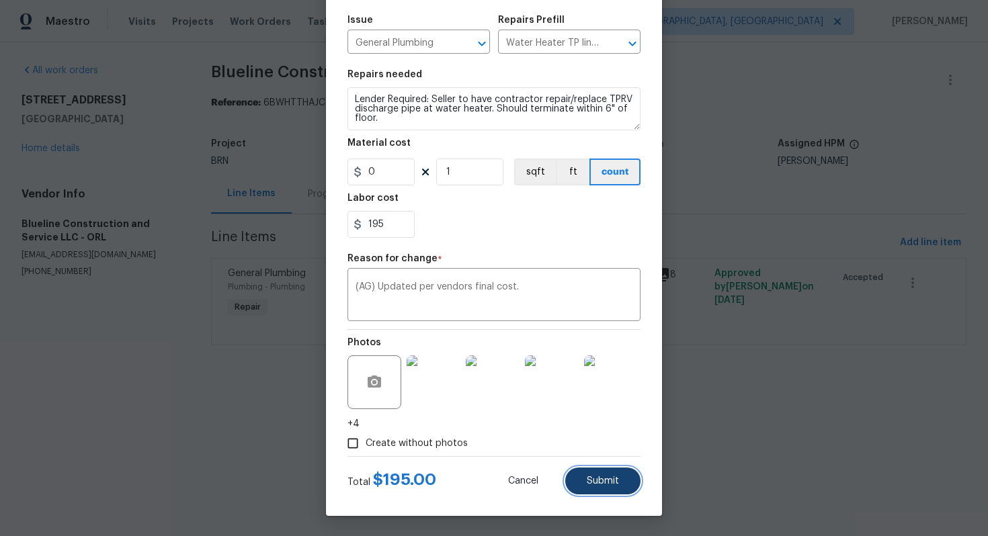
click at [618, 480] on span "Submit" at bounding box center [603, 481] width 32 height 10
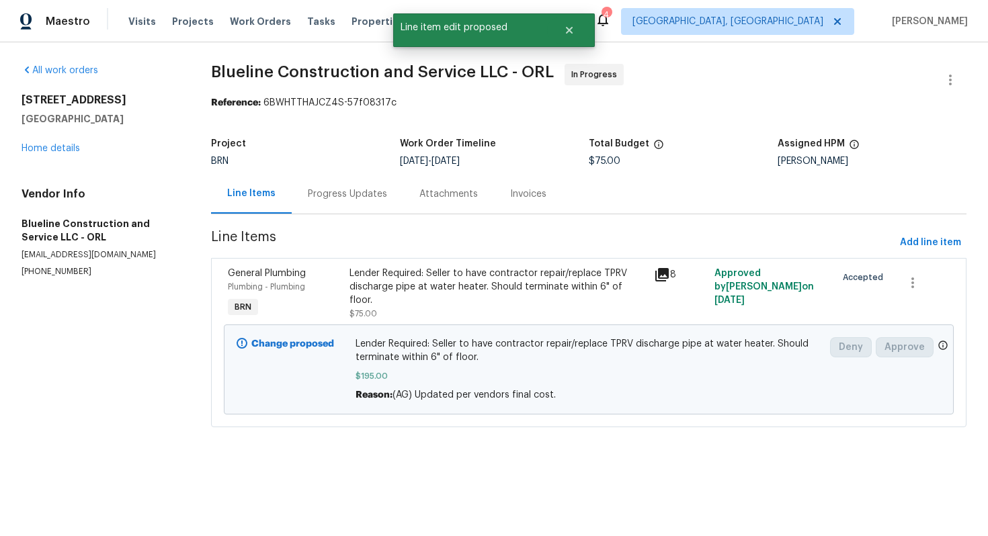
scroll to position [0, 0]
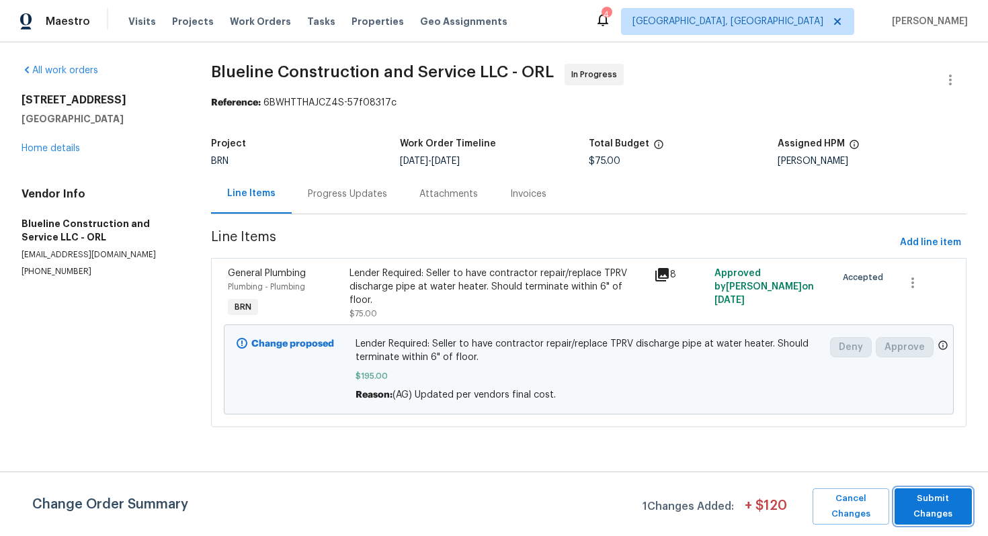
click at [951, 509] on span "Submit Changes" at bounding box center [933, 506] width 64 height 31
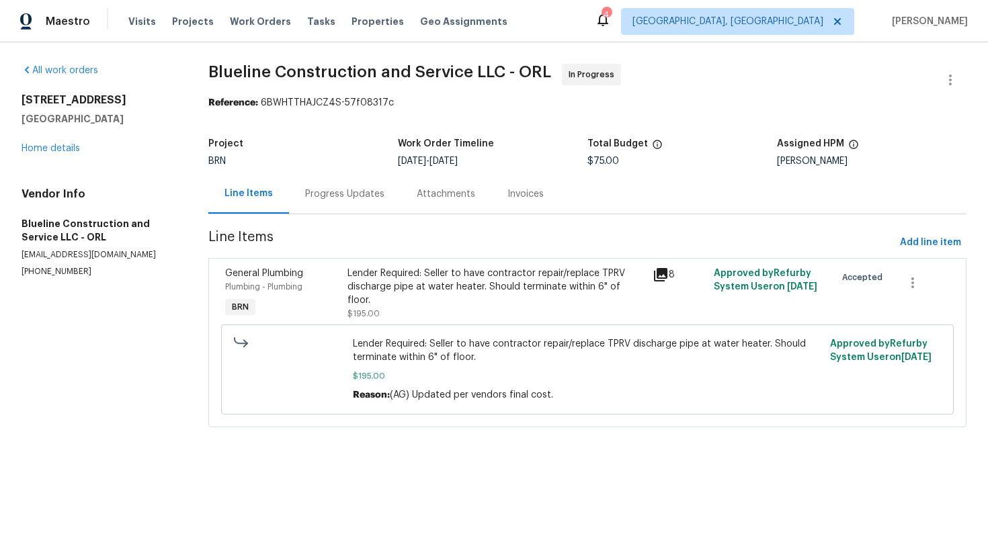
click at [359, 202] on div "Progress Updates" at bounding box center [345, 194] width 112 height 40
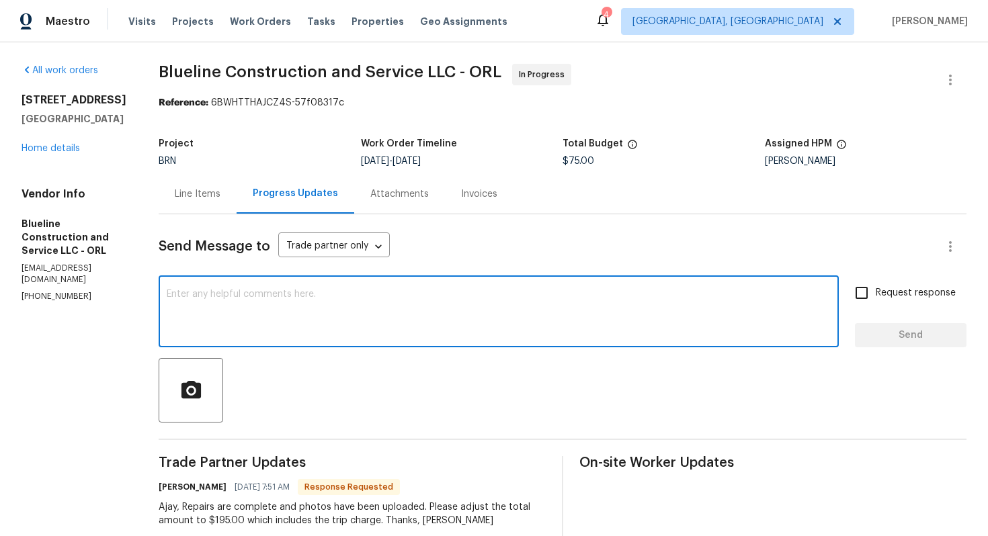
click at [380, 316] on textarea at bounding box center [499, 313] width 664 height 47
type textarea "The cost has been updated to $195, please mark the WO completed for QC."
click at [872, 286] on input "Request response" at bounding box center [861, 293] width 28 height 28
checkbox input "true"
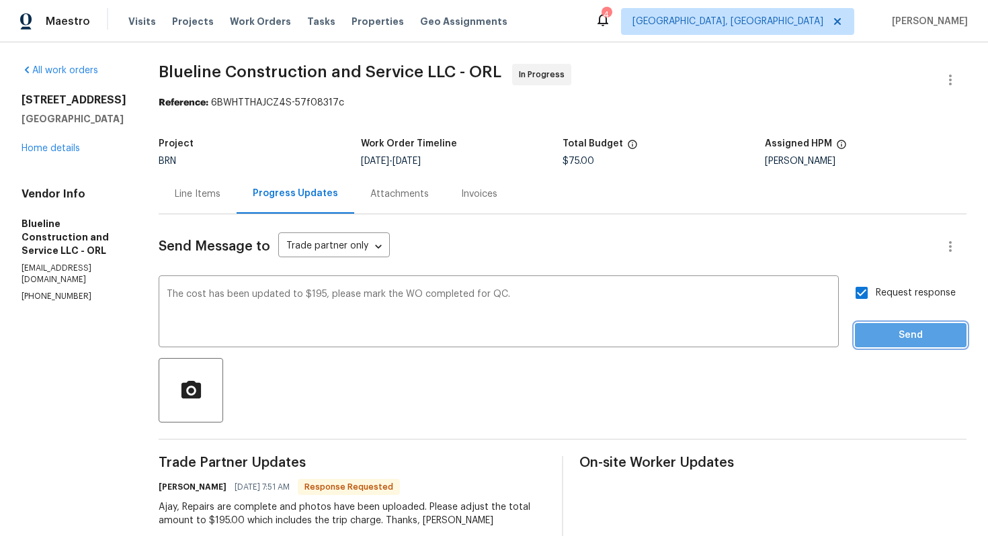
click at [899, 339] on span "Send" at bounding box center [910, 335] width 90 height 17
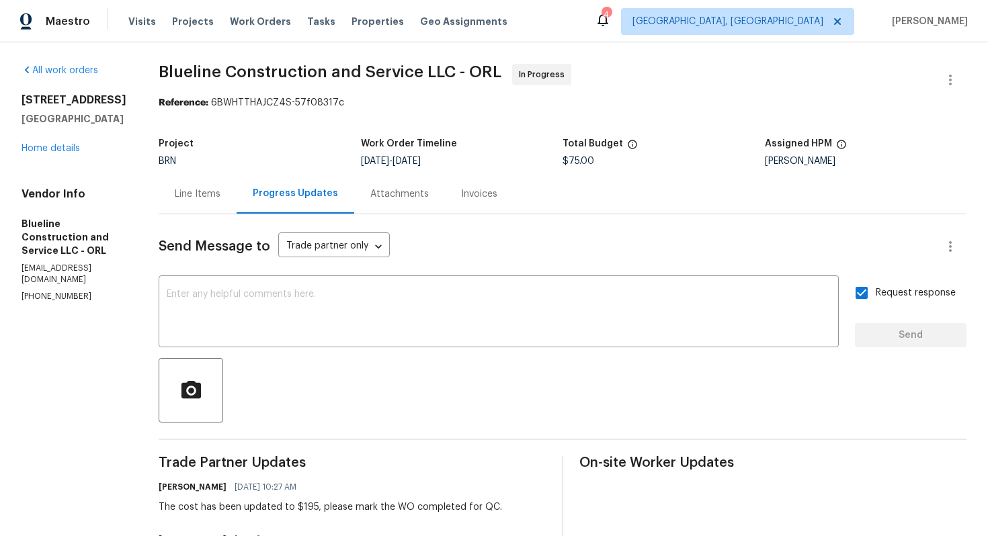
click at [220, 197] on div "Line Items" at bounding box center [198, 193] width 46 height 13
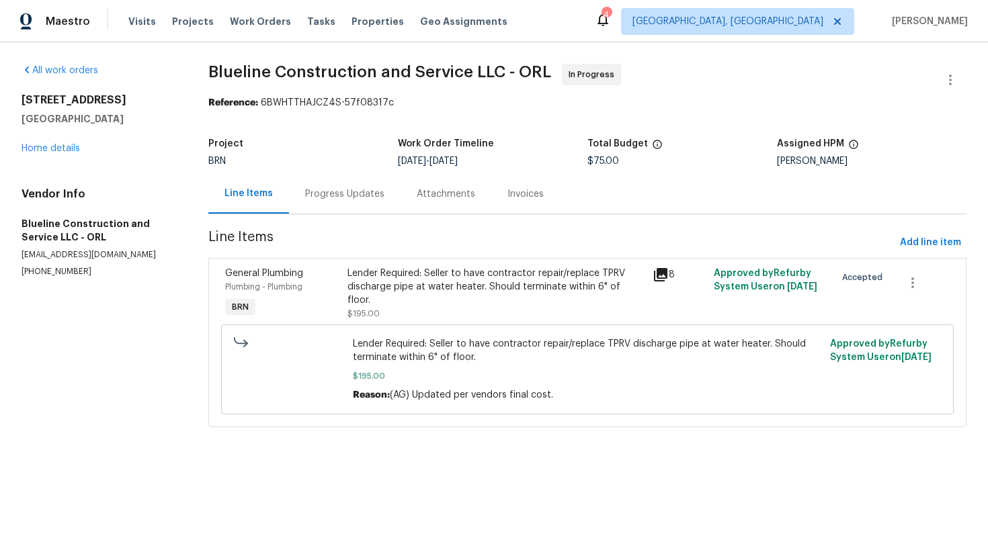
click at [450, 299] on div "Lender Required: Seller to have contractor repair/replace TPRV discharge pipe a…" at bounding box center [495, 294] width 297 height 54
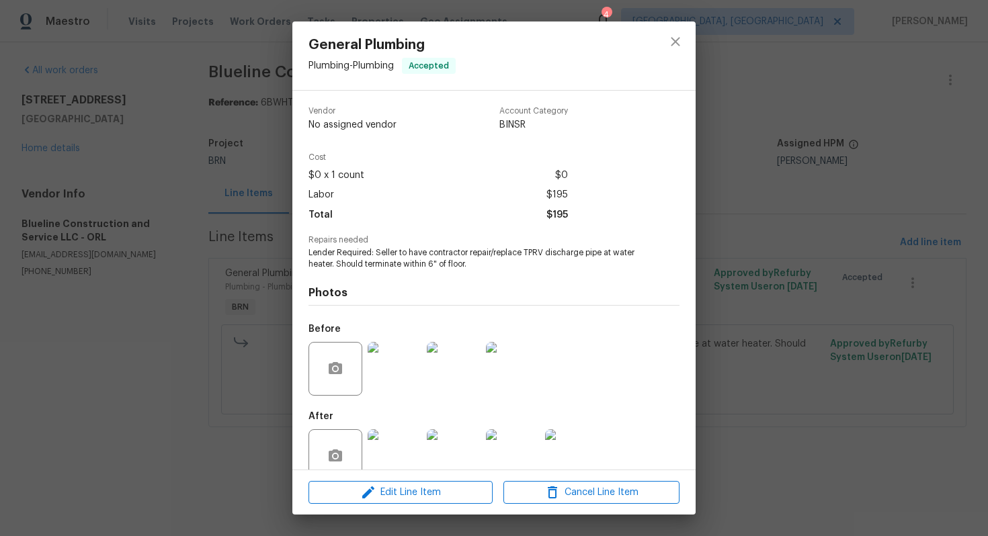
click at [420, 253] on span "Lender Required: Seller to have contractor repair/replace TPRV discharge pipe a…" at bounding box center [475, 258] width 334 height 23
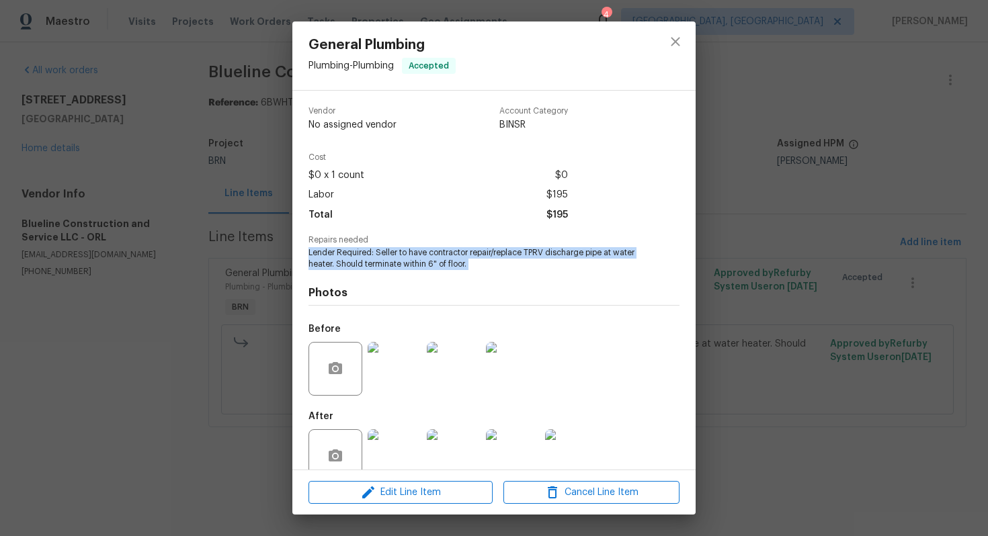
copy span "Lender Required: Seller to have contractor repair/replace TPRV discharge pipe a…"
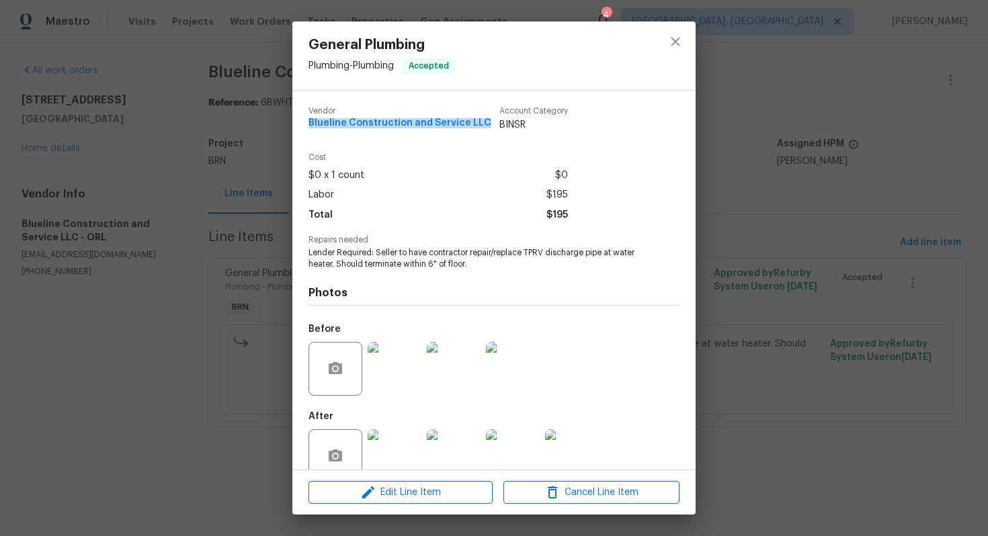
drag, startPoint x: 307, startPoint y: 121, endPoint x: 481, endPoint y: 124, distance: 174.0
click at [481, 124] on div "Vendor Blueline Construction and Service LLC Account Category BINSR Cost $0 x 1…" at bounding box center [493, 280] width 403 height 379
copy span "Blueline Construction and Service LLC"
click at [511, 359] on img at bounding box center [513, 369] width 54 height 54
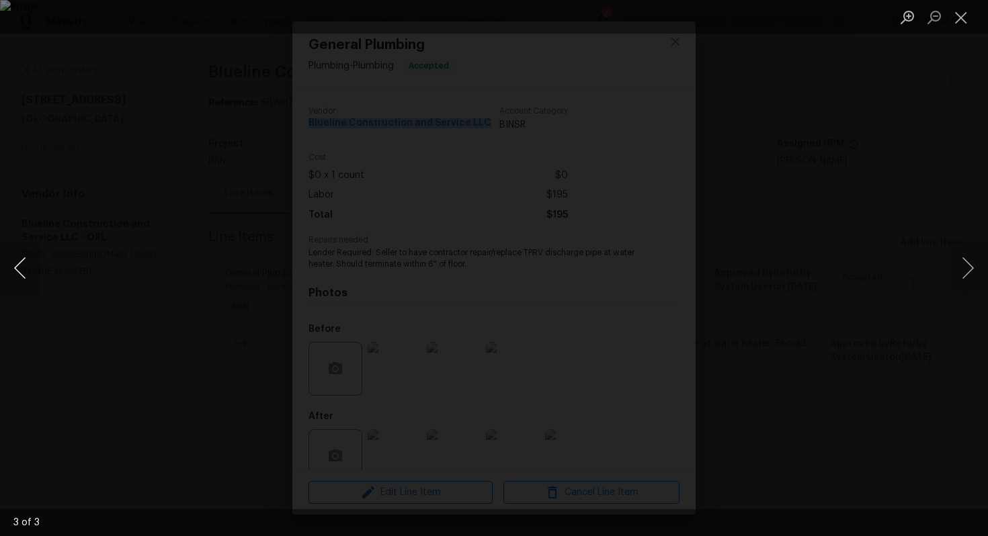
click at [21, 263] on button "Previous image" at bounding box center [20, 268] width 40 height 54
click at [973, 269] on button "Next image" at bounding box center [967, 268] width 40 height 54
click at [957, 20] on button "Close lightbox" at bounding box center [960, 17] width 27 height 24
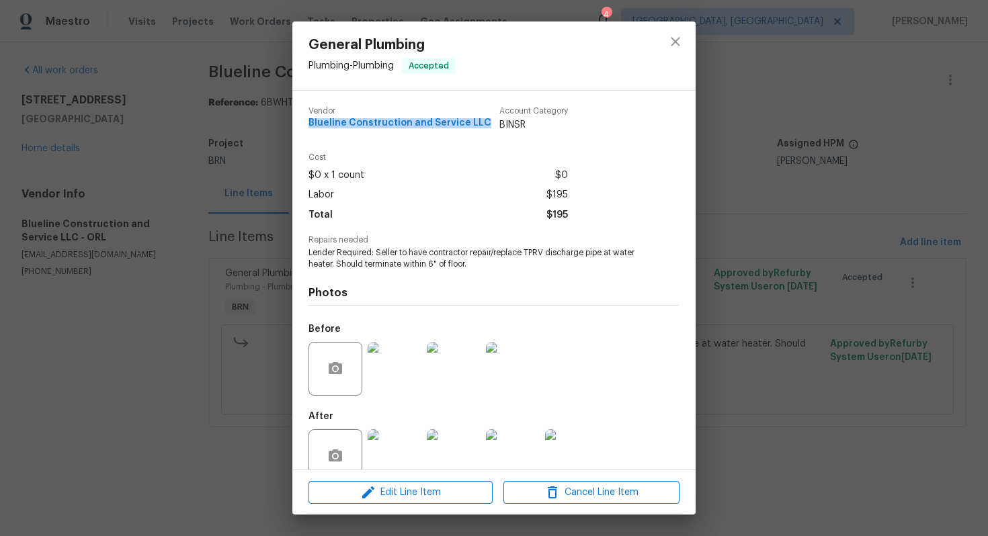
scroll to position [27, 0]
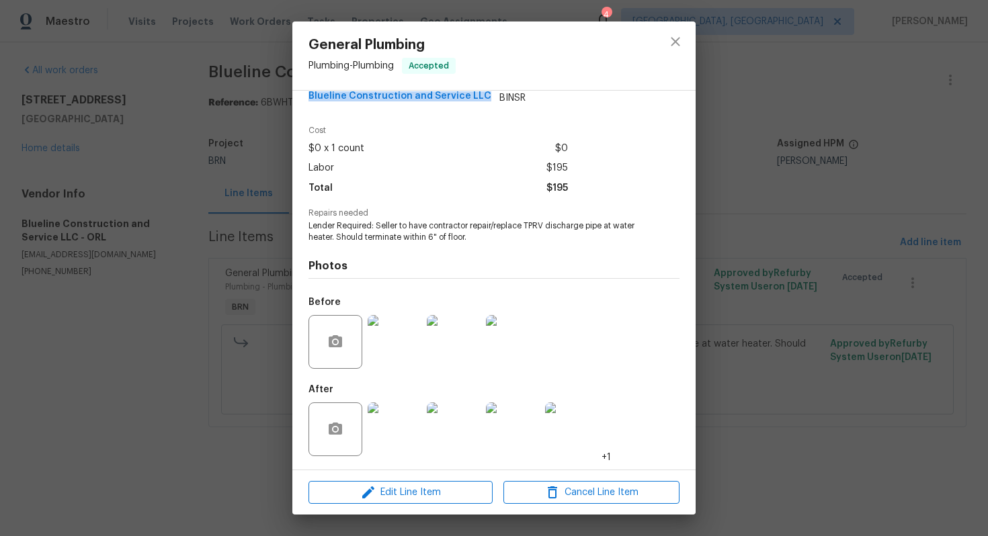
click at [403, 431] on img at bounding box center [394, 429] width 54 height 54
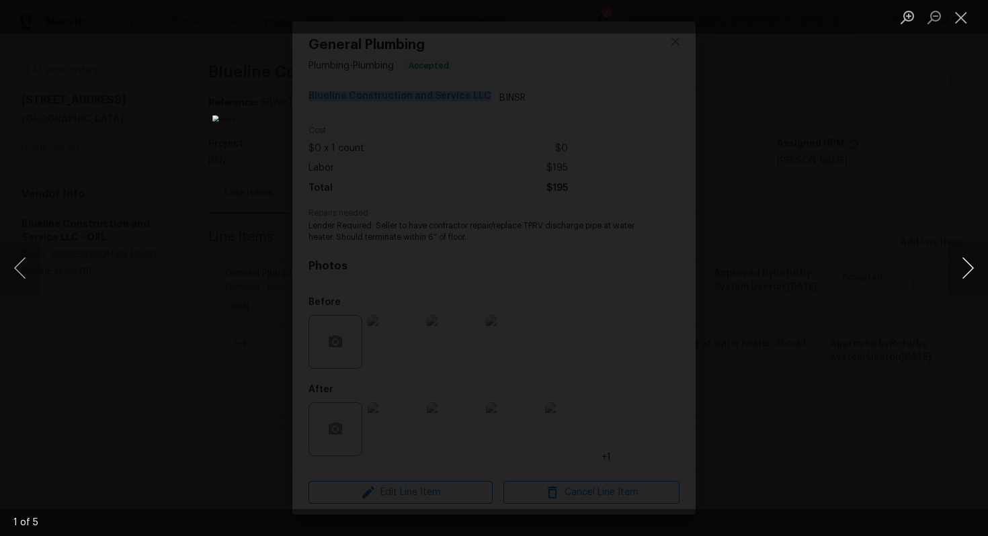
click at [960, 275] on button "Next image" at bounding box center [967, 268] width 40 height 54
click at [973, 263] on button "Next image" at bounding box center [967, 268] width 40 height 54
click at [961, 267] on button "Next image" at bounding box center [967, 268] width 40 height 54
click at [959, 271] on button "Next image" at bounding box center [967, 268] width 40 height 54
click at [559, 315] on img "Lightbox" at bounding box center [493, 269] width 563 height 306
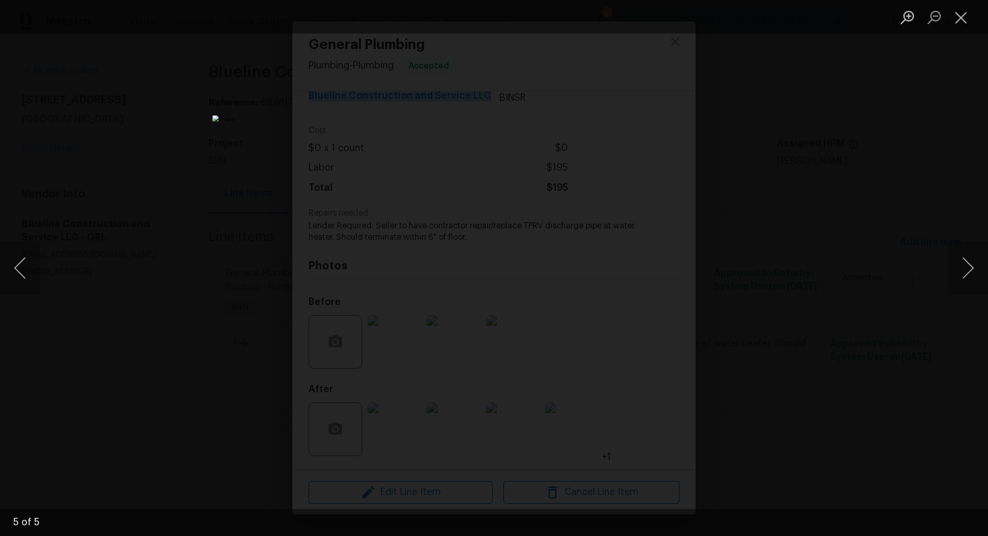
click at [519, 343] on img "Lightbox" at bounding box center [493, 269] width 563 height 306
click at [524, 347] on img "Lightbox" at bounding box center [493, 269] width 563 height 306
click at [961, 13] on button "Close lightbox" at bounding box center [960, 17] width 27 height 24
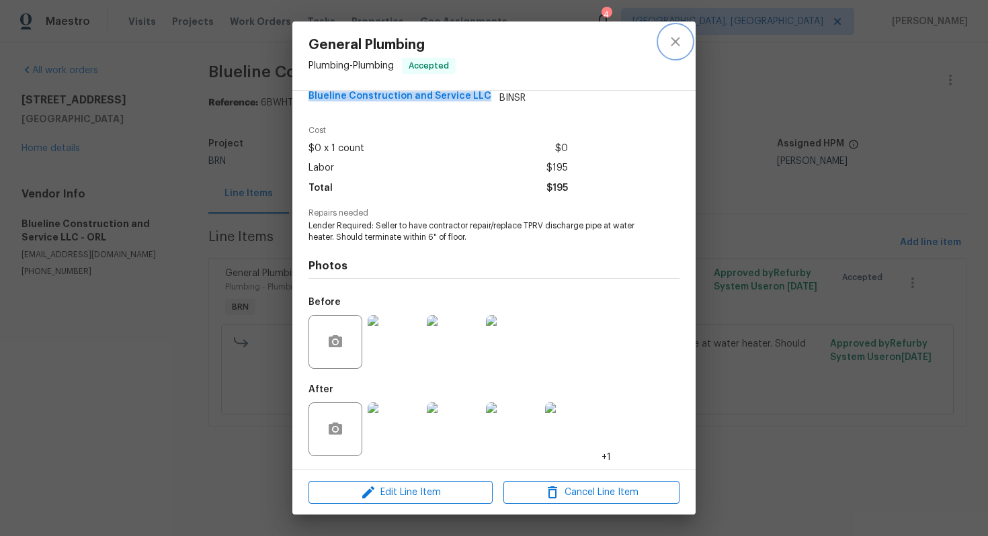
click at [680, 40] on icon "close" at bounding box center [675, 42] width 16 height 16
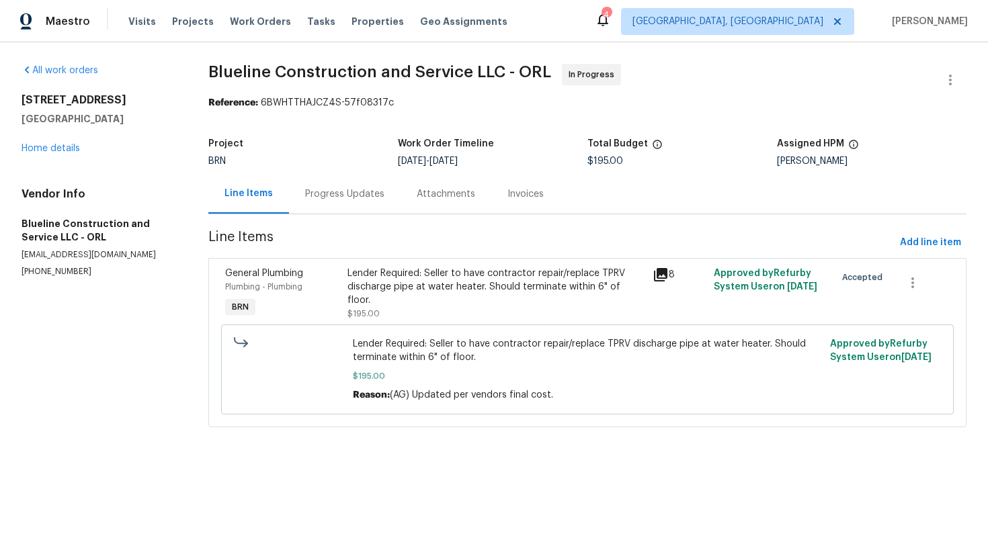
click at [525, 195] on div "Invoices" at bounding box center [525, 193] width 36 height 13
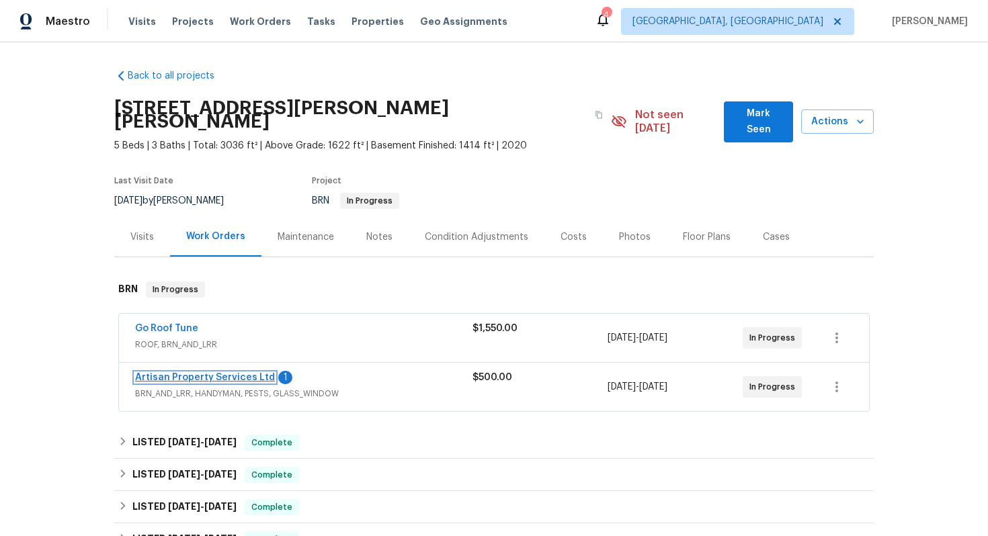
click at [198, 373] on link "Artisan Property Services Ltd" at bounding box center [205, 377] width 140 height 9
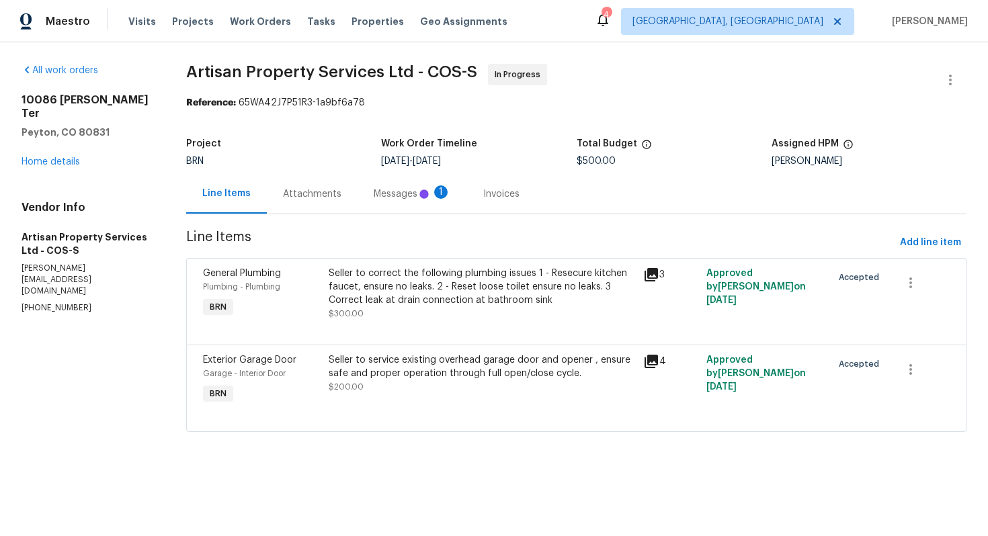
click at [370, 200] on div "Messages 1" at bounding box center [412, 194] width 110 height 40
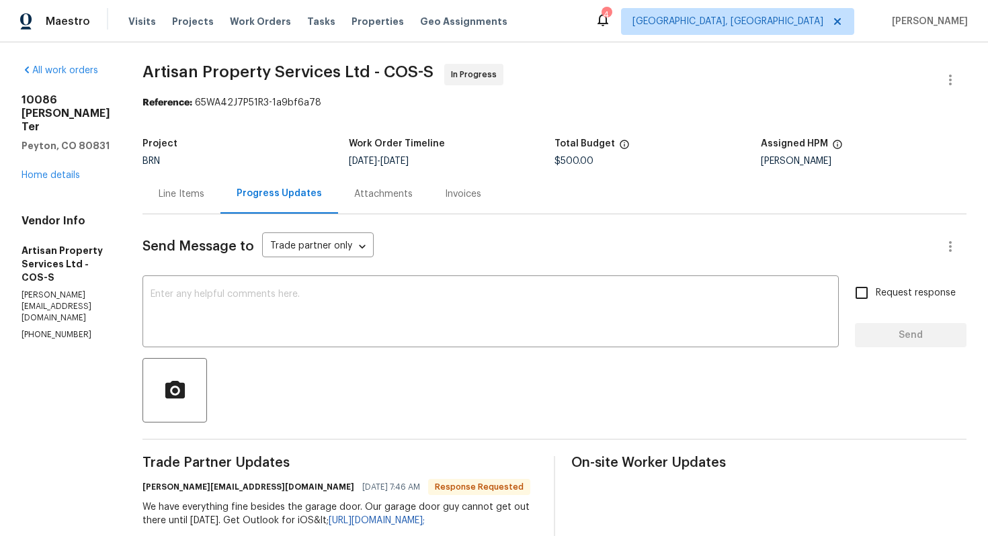
click at [186, 206] on div "Line Items" at bounding box center [181, 194] width 78 height 40
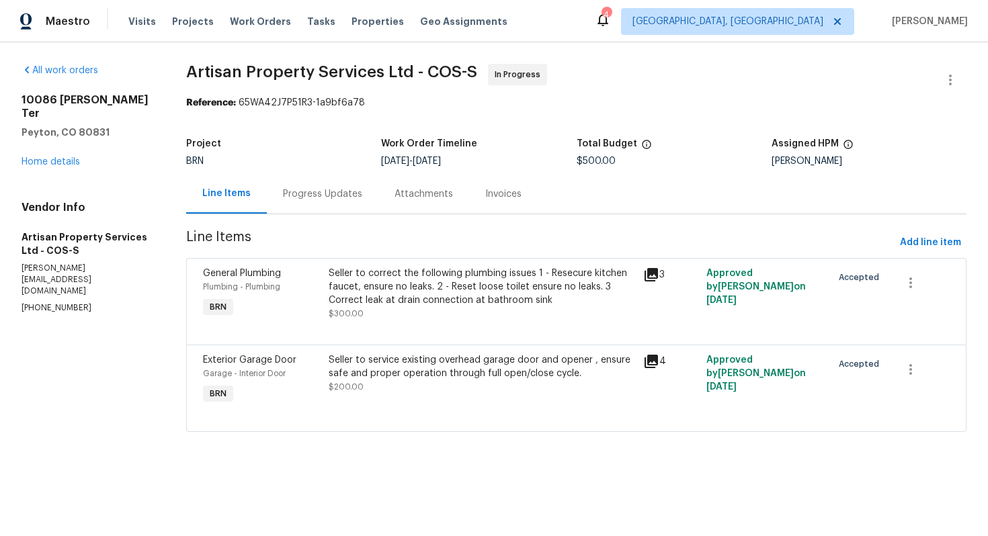
click at [358, 199] on div "Progress Updates" at bounding box center [322, 193] width 79 height 13
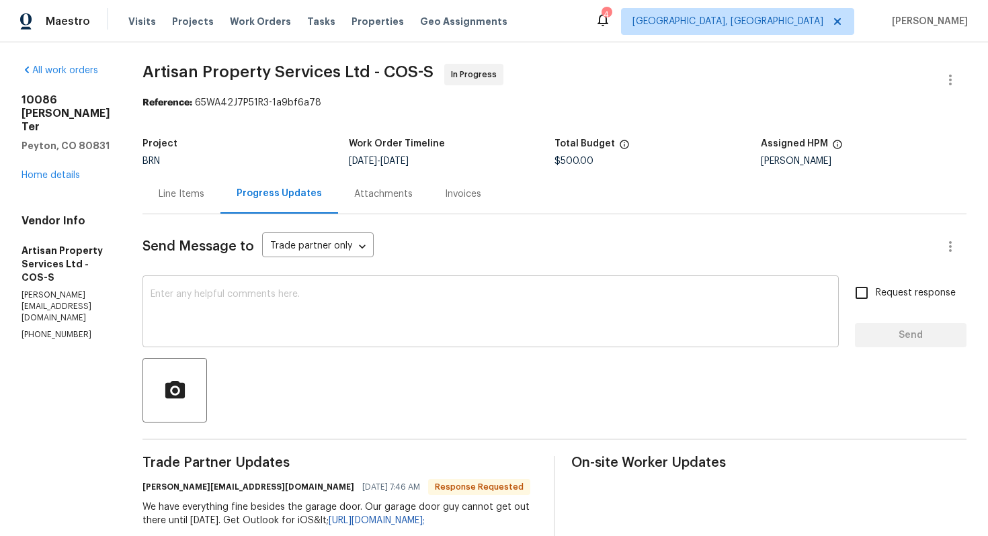
click at [340, 313] on textarea at bounding box center [490, 313] width 680 height 47
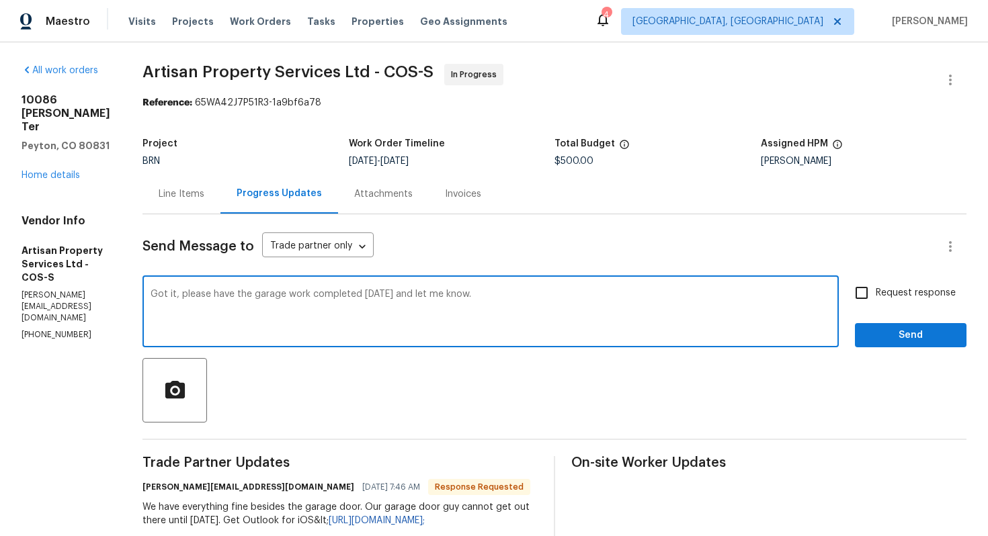
type textarea "Got it, please have the garage work completed [DATE] and let me know."
click at [887, 291] on span "Request response" at bounding box center [915, 293] width 80 height 14
click at [875, 291] on input "Request response" at bounding box center [861, 293] width 28 height 28
checkbox input "true"
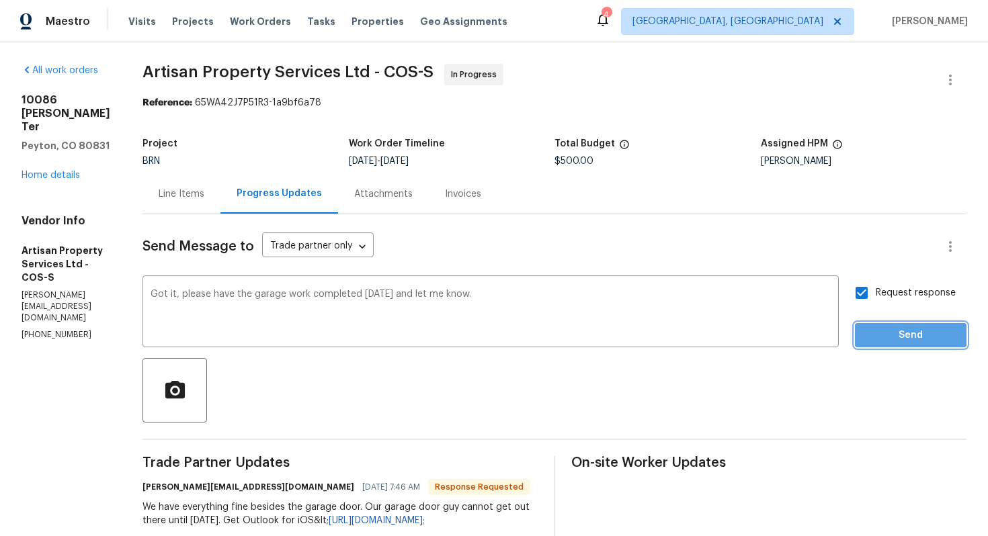
click at [890, 329] on span "Send" at bounding box center [910, 335] width 90 height 17
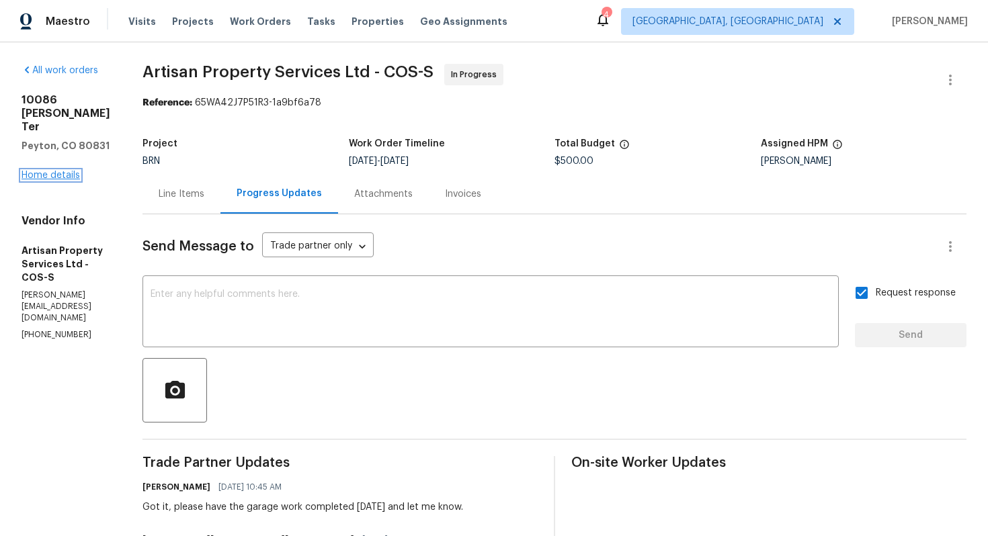
click at [34, 180] on link "Home details" at bounding box center [50, 175] width 58 height 9
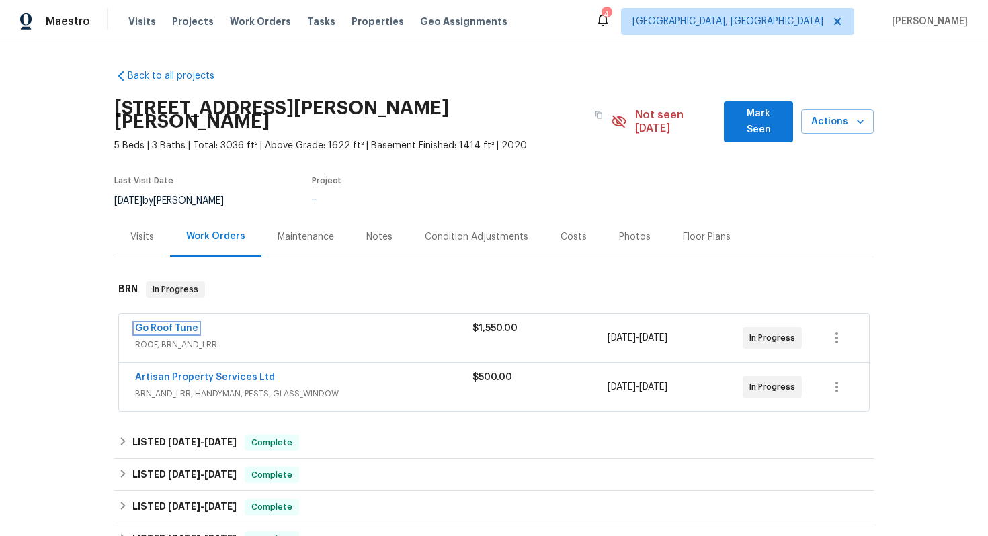
click at [184, 324] on link "Go Roof Tune" at bounding box center [166, 328] width 63 height 9
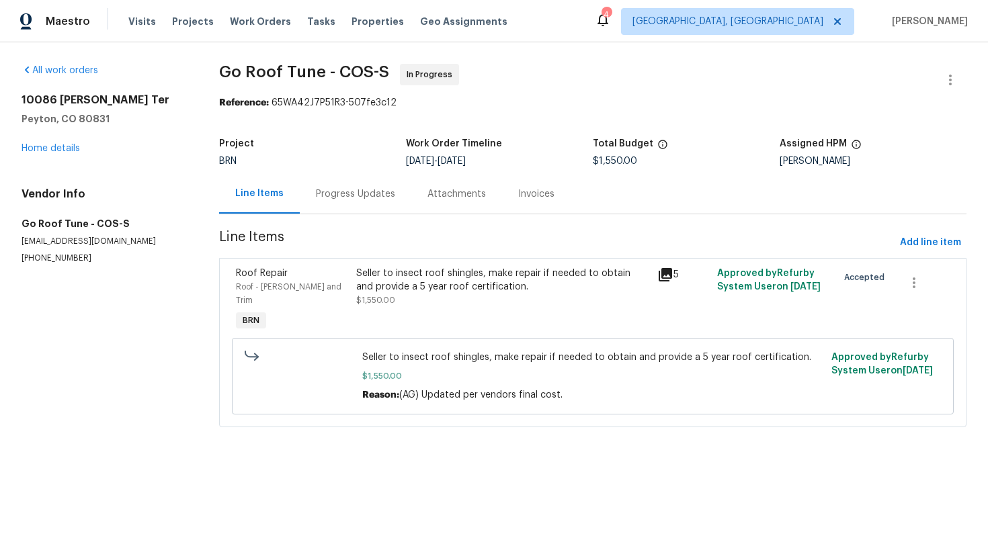
click at [380, 199] on div "Progress Updates" at bounding box center [355, 193] width 79 height 13
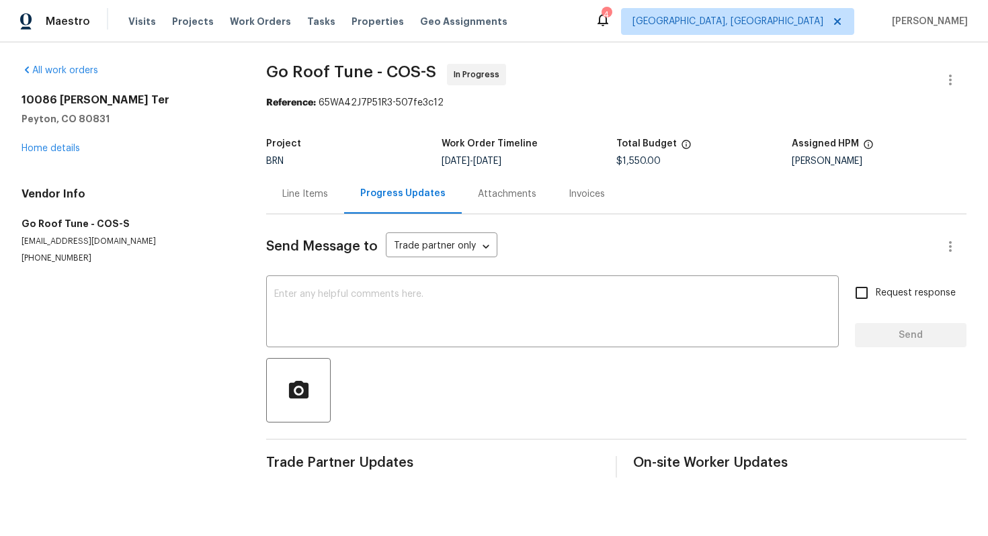
click at [283, 200] on div "Line Items" at bounding box center [305, 193] width 46 height 13
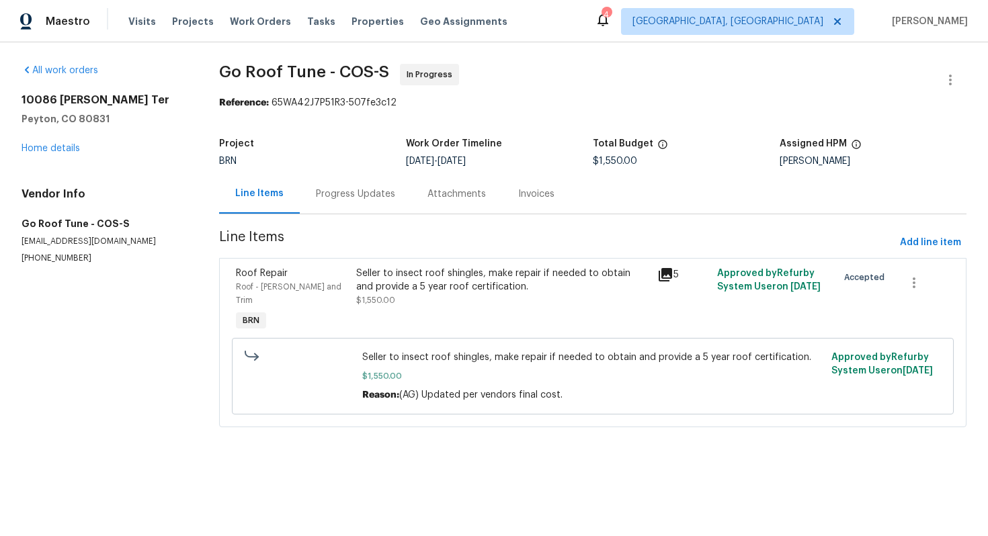
click at [355, 209] on div "Progress Updates" at bounding box center [356, 194] width 112 height 40
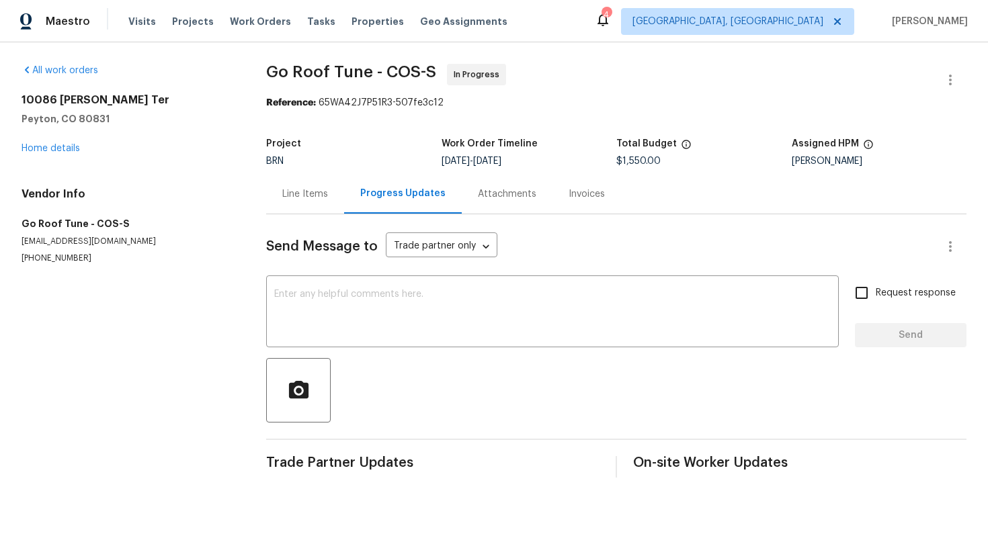
click at [303, 204] on div "Line Items" at bounding box center [305, 194] width 78 height 40
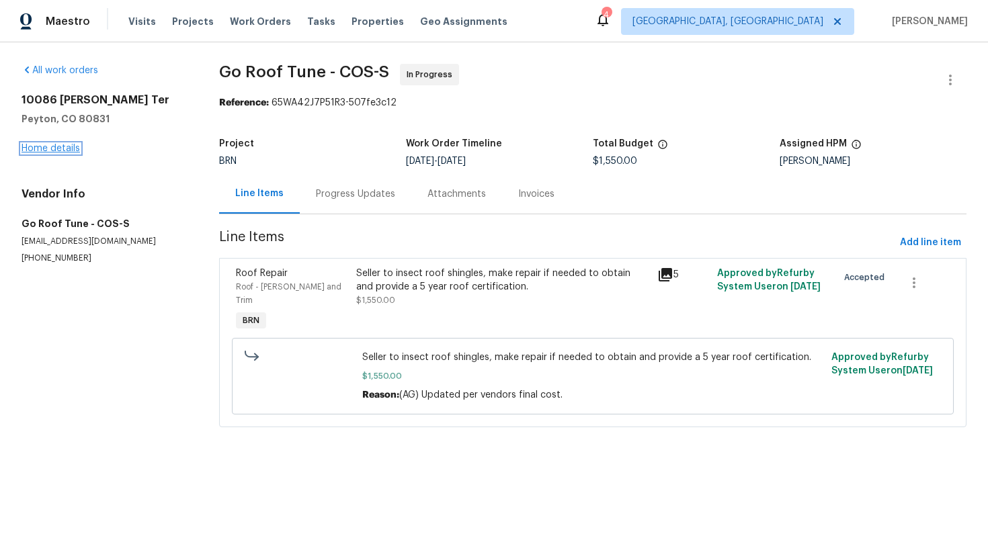
click at [58, 146] on link "Home details" at bounding box center [50, 148] width 58 height 9
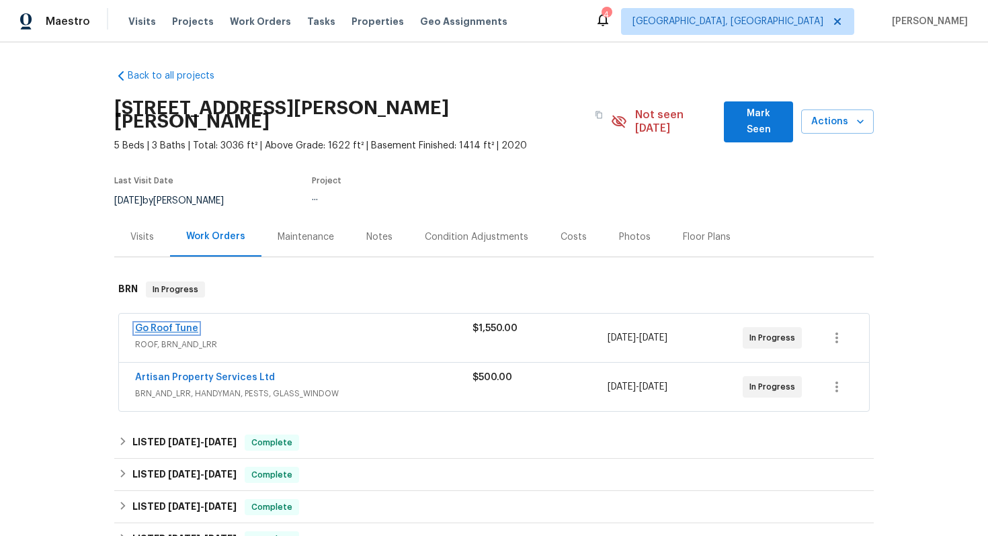
click at [167, 324] on link "Go Roof Tune" at bounding box center [166, 328] width 63 height 9
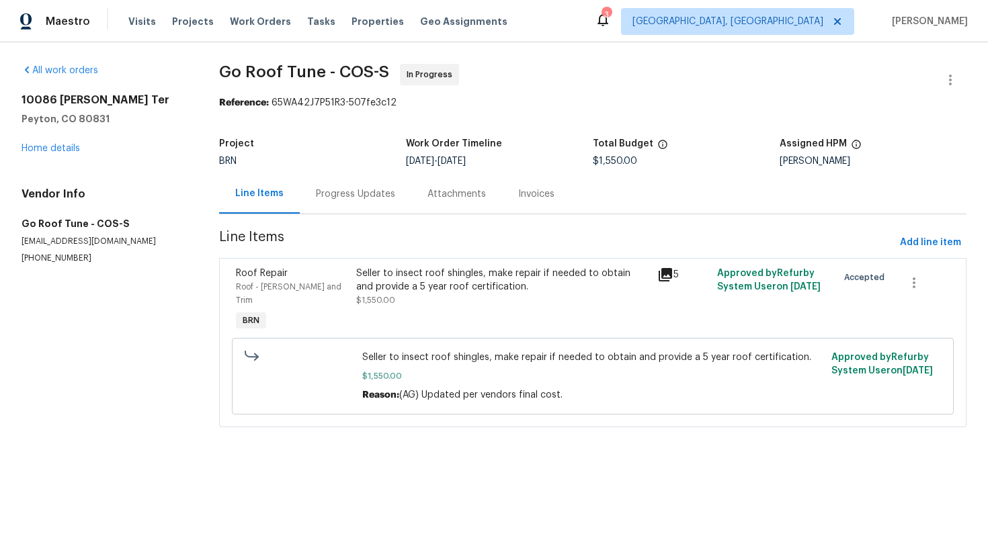
click at [333, 210] on div "Progress Updates" at bounding box center [356, 194] width 112 height 40
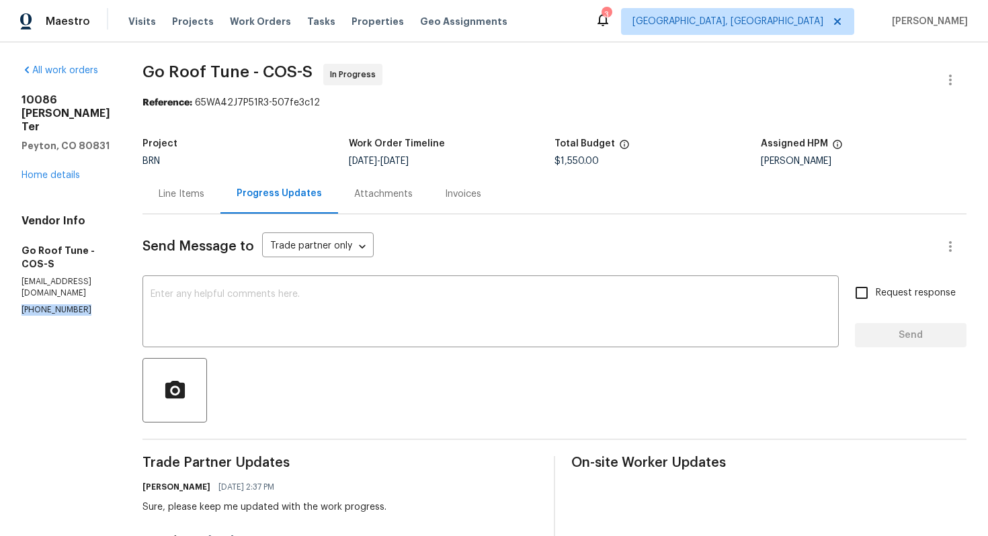
drag, startPoint x: 19, startPoint y: 259, endPoint x: 87, endPoint y: 259, distance: 68.5
click at [87, 259] on div "All work orders [STREET_ADDRESS][PERSON_NAME][PERSON_NAME] Home details Vendor …" at bounding box center [494, 441] width 988 height 799
copy p "[PHONE_NUMBER]"
click at [462, 323] on textarea at bounding box center [490, 313] width 680 height 47
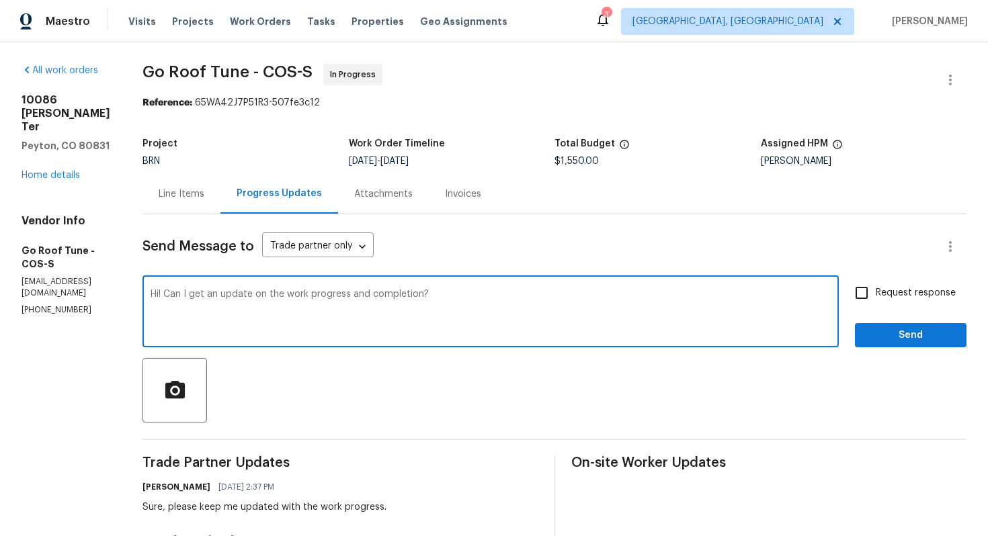
type textarea "Hi! Can I get an update on the work progress and completion?"
click at [894, 291] on span "Request response" at bounding box center [915, 293] width 80 height 14
click at [875, 291] on input "Request response" at bounding box center [861, 293] width 28 height 28
checkbox input "true"
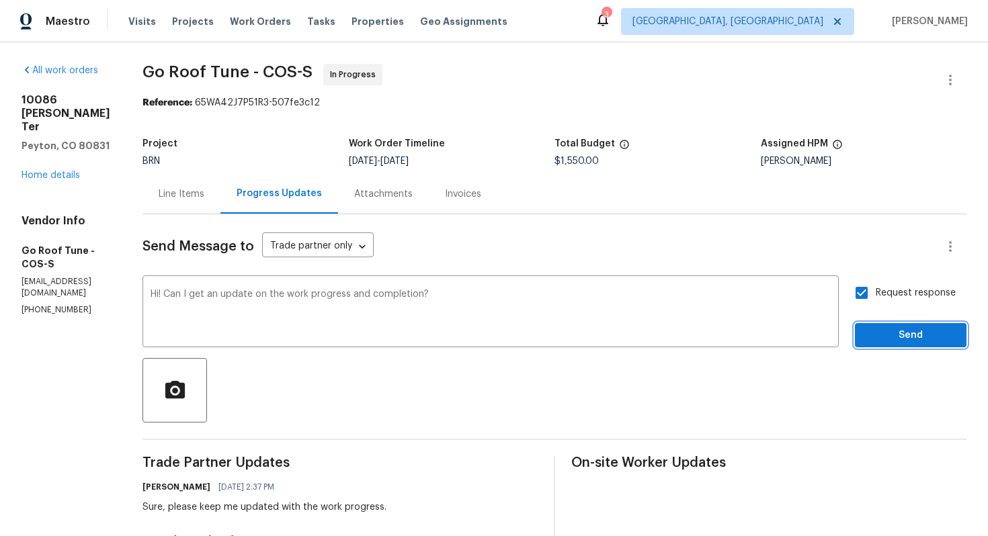
click at [896, 330] on span "Send" at bounding box center [910, 335] width 90 height 17
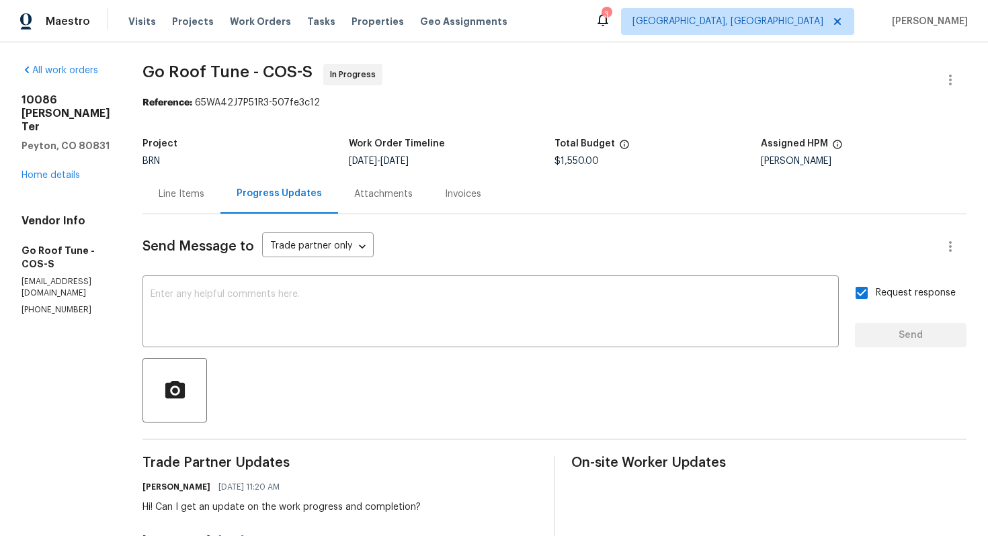
click at [220, 214] on div "Line Items" at bounding box center [181, 194] width 78 height 40
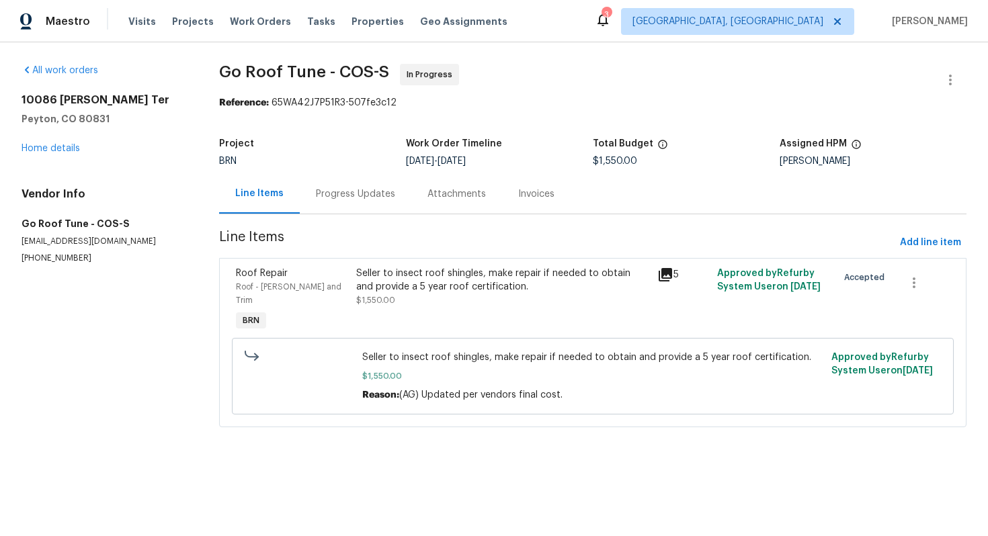
click at [349, 198] on div "Progress Updates" at bounding box center [355, 193] width 79 height 13
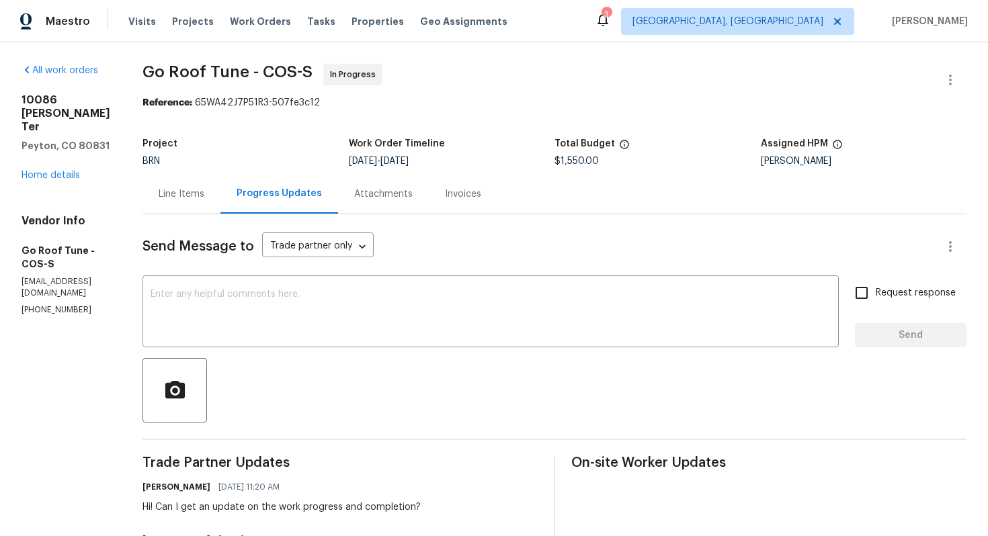
click at [204, 200] on div "Line Items" at bounding box center [182, 193] width 46 height 13
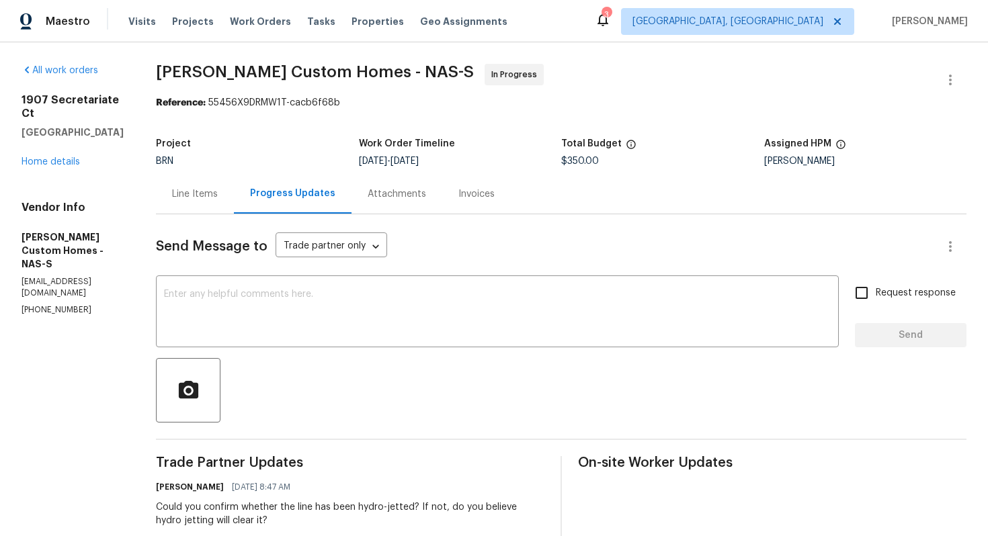
click at [218, 193] on div "Line Items" at bounding box center [195, 193] width 46 height 13
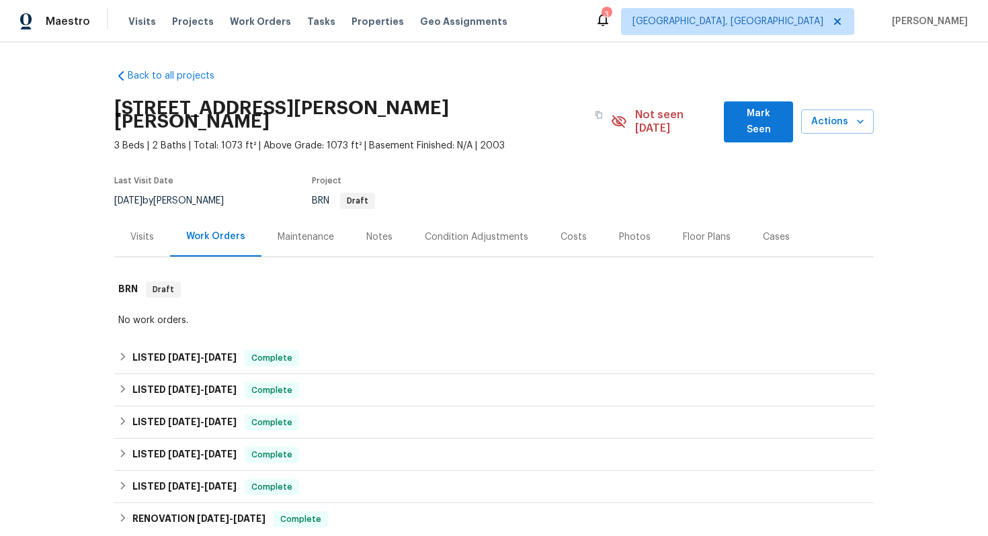
scroll to position [295, 0]
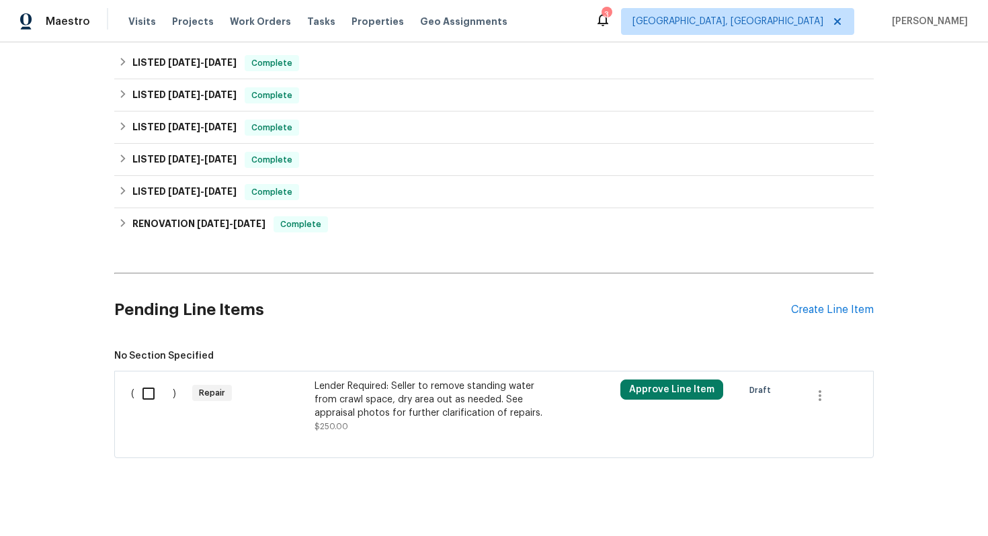
click at [402, 397] on div "Lender Required: Seller to remove standing water from crawl space, dry area out…" at bounding box center [432, 400] width 236 height 40
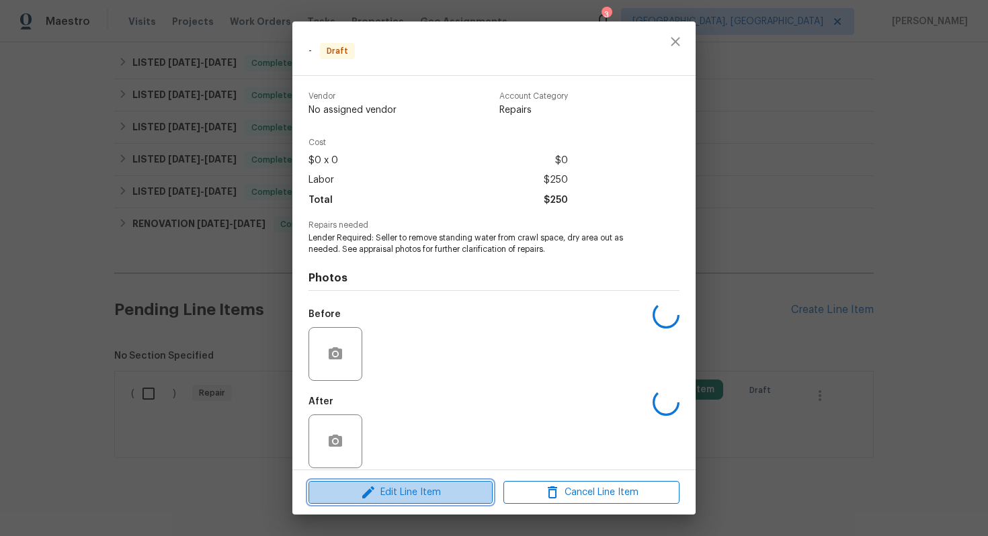
click at [406, 481] on button "Edit Line Item" at bounding box center [400, 493] width 184 height 24
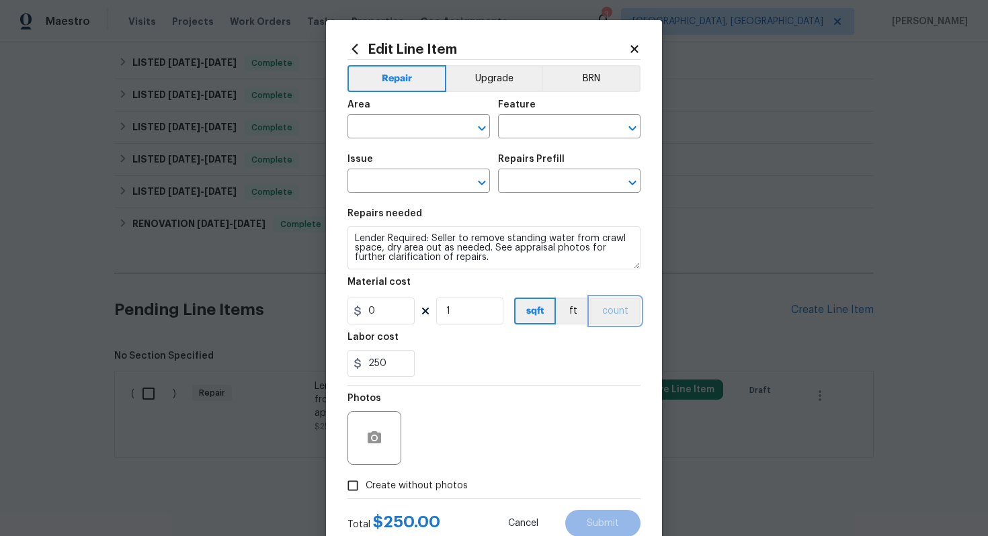
click at [609, 322] on button "count" at bounding box center [615, 311] width 50 height 27
click at [601, 85] on button "BRN" at bounding box center [590, 78] width 99 height 27
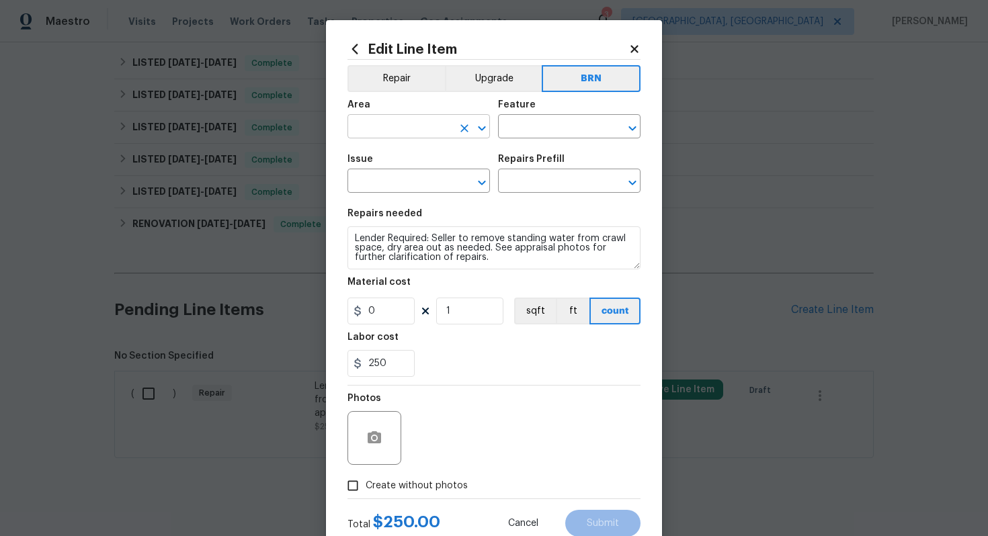
click at [417, 133] on input "text" at bounding box center [399, 128] width 105 height 21
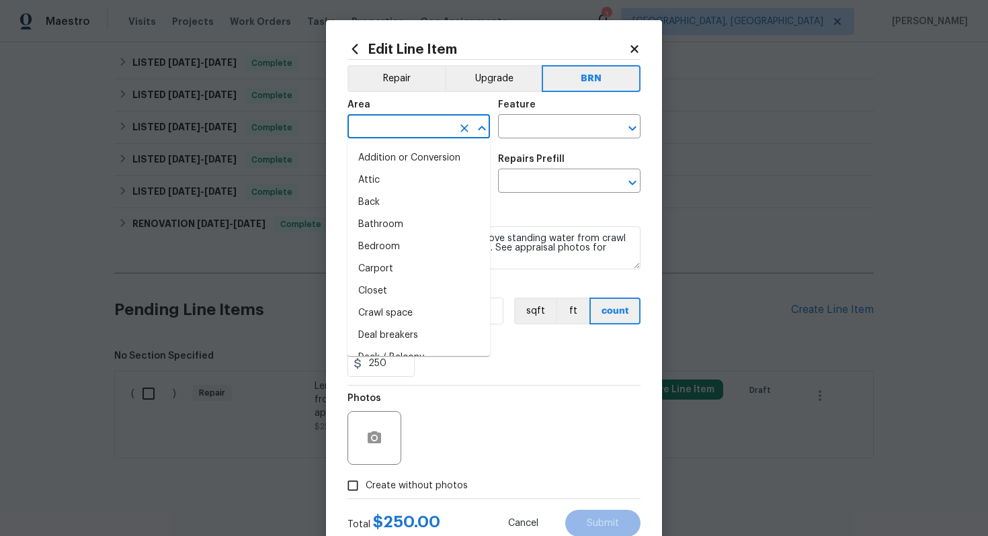
click at [417, 133] on input "text" at bounding box center [399, 128] width 105 height 21
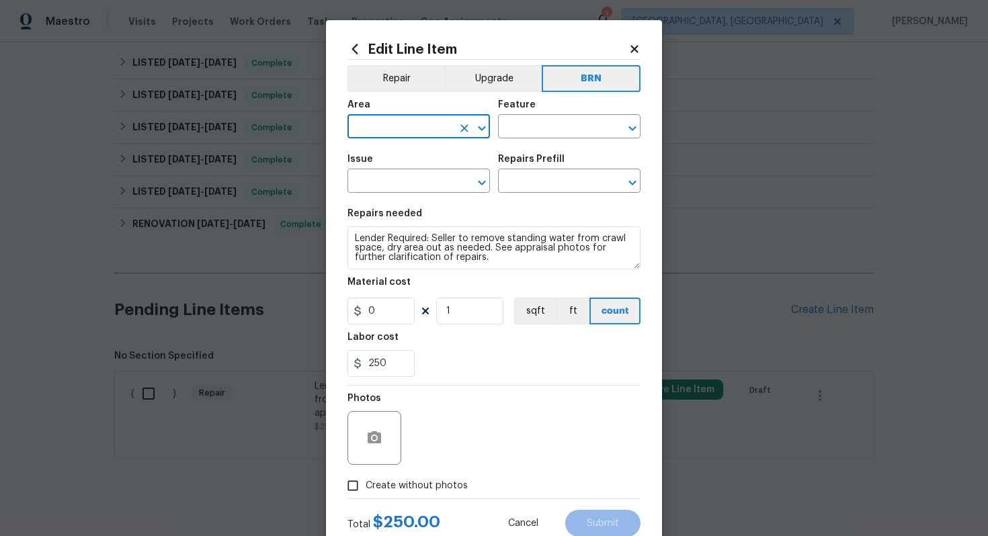
click at [417, 133] on input "text" at bounding box center [399, 128] width 105 height 21
click at [439, 168] on li "Crawl space" at bounding box center [418, 158] width 142 height 22
type input "Crawl space"
click at [525, 136] on input "text" at bounding box center [550, 128] width 105 height 21
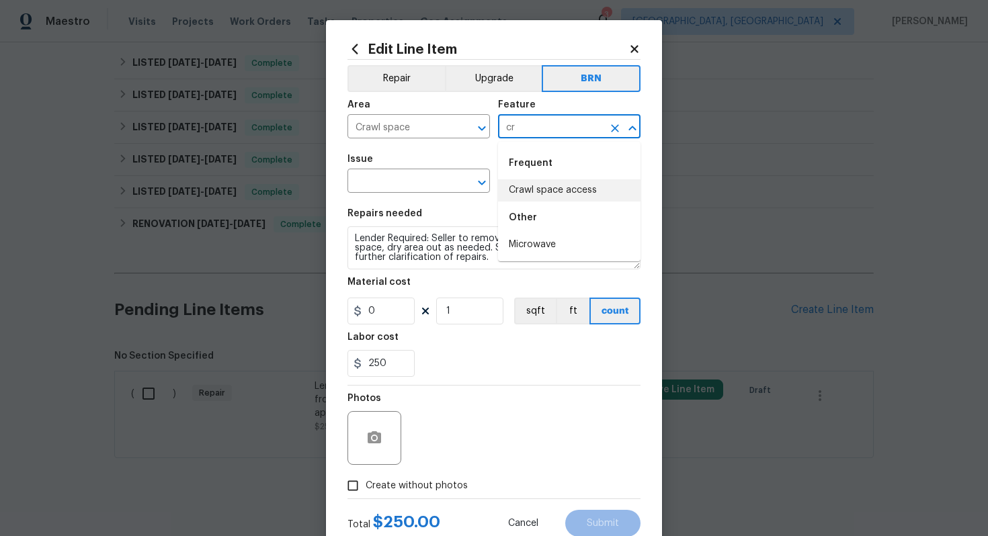
click at [569, 198] on li "Crawl space access" at bounding box center [569, 190] width 142 height 22
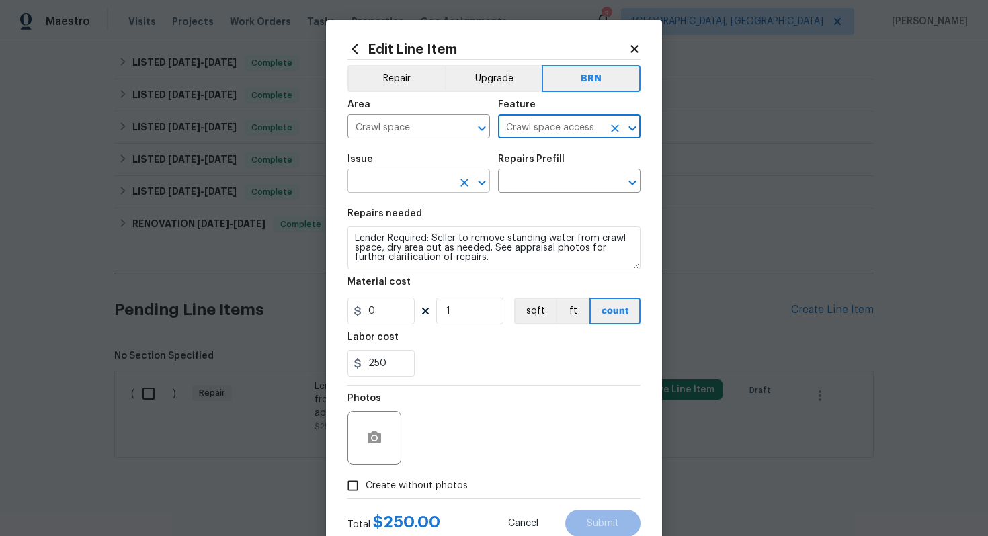
type input "Crawl space access"
click at [390, 184] on input "text" at bounding box center [399, 182] width 105 height 21
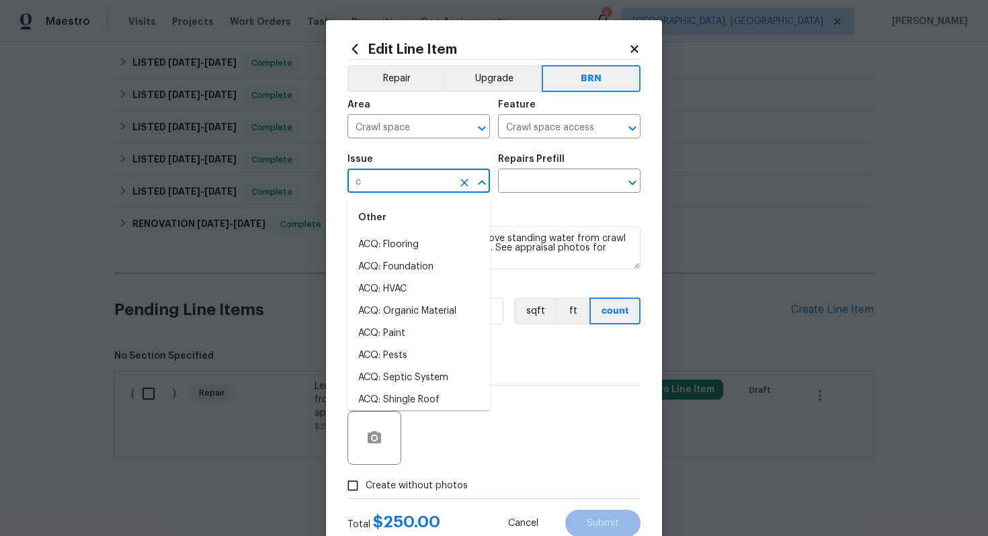
type input "cr"
click at [435, 289] on li "Concrete Repair" at bounding box center [418, 289] width 142 height 22
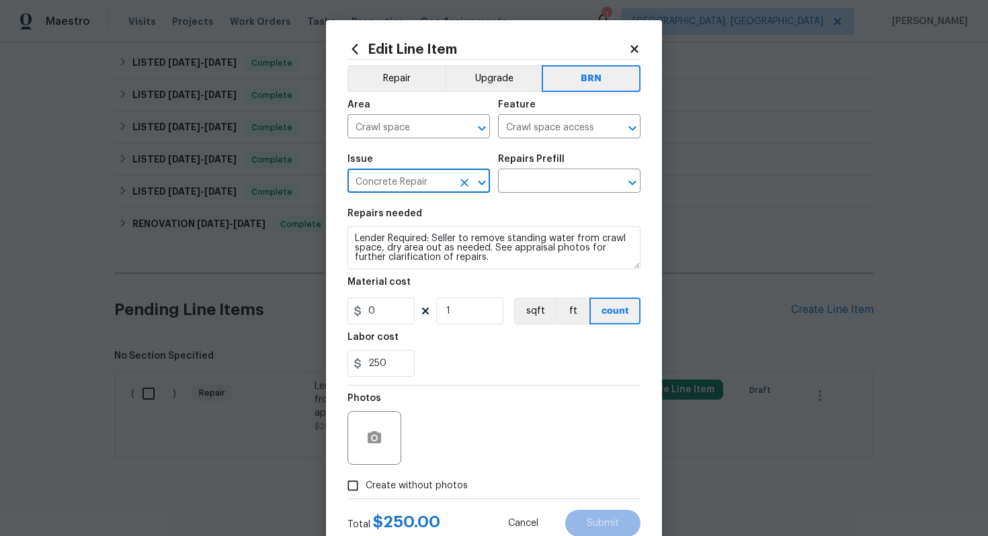
type input "Concrete Repair"
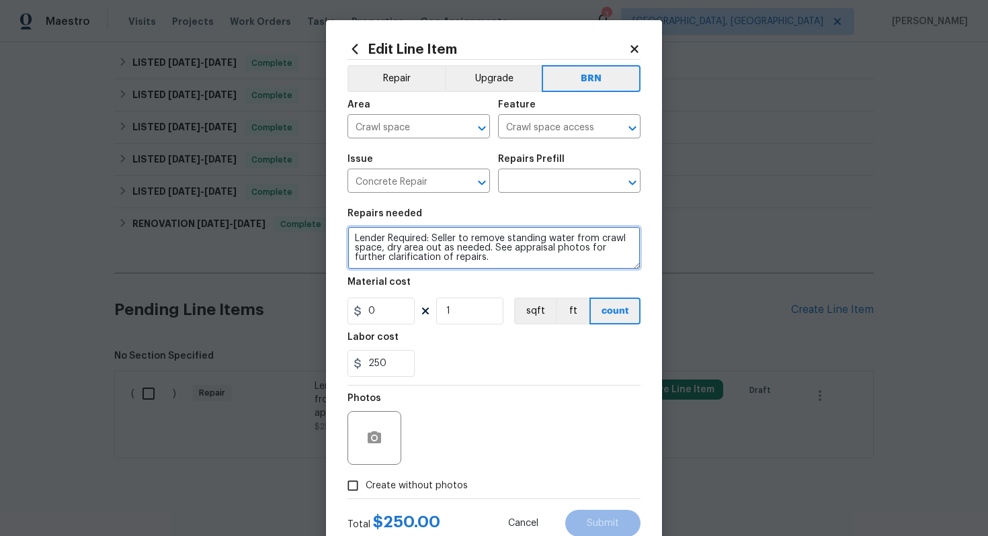
drag, startPoint x: 354, startPoint y: 241, endPoint x: 489, endPoint y: 261, distance: 136.6
click at [490, 263] on textarea "Lender Required: Seller to remove standing water from crawl space, dry area out…" at bounding box center [493, 247] width 293 height 43
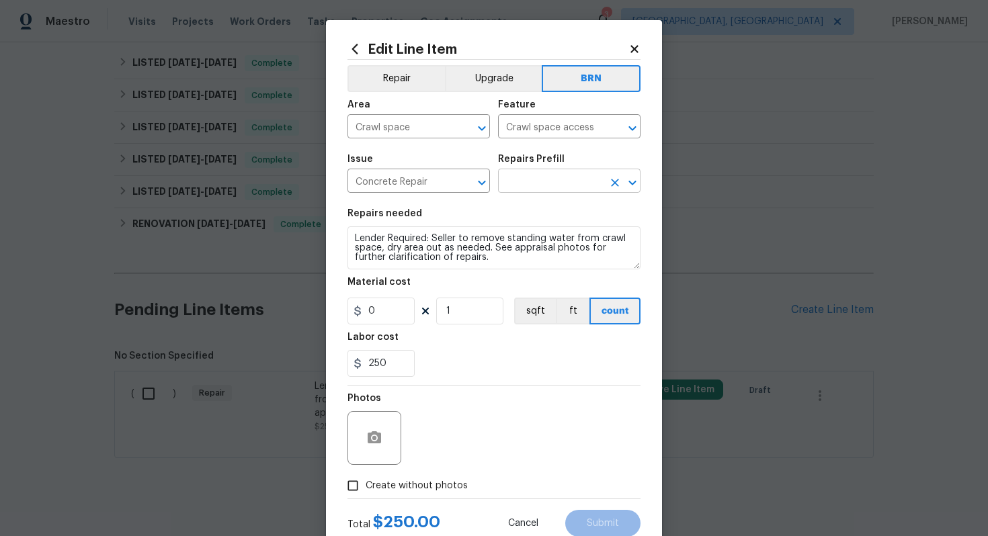
click at [537, 184] on input "text" at bounding box center [550, 182] width 105 height 21
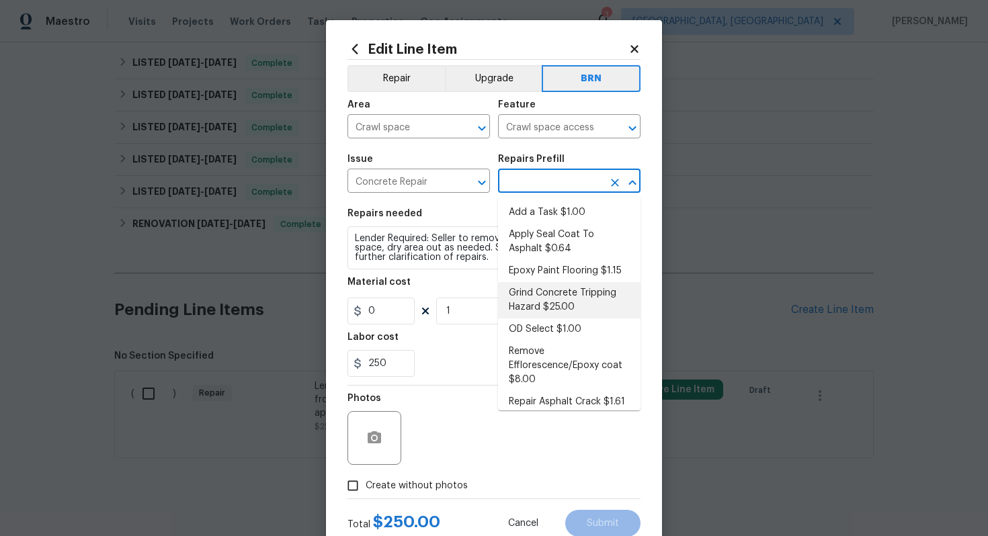
click at [547, 298] on li "Grind Concrete Tripping Hazard $25.00" at bounding box center [569, 300] width 142 height 36
type input "Flatwork"
type input "Grind Concrete Tripping Hazard $25.00"
type textarea "Grind uneven/raised driveway or walkway concrete to eliminate trip hazards. Ens…"
type input "25"
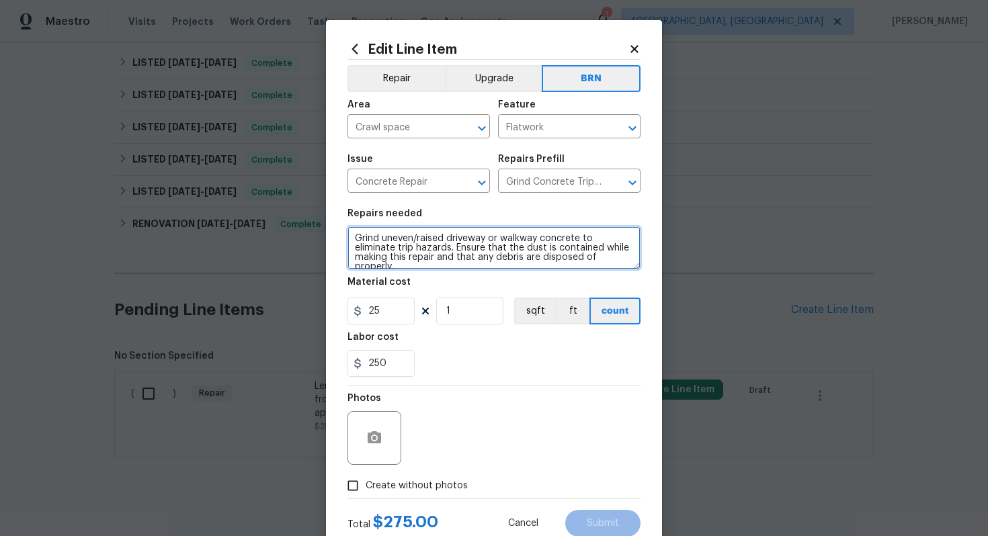
drag, startPoint x: 351, startPoint y: 239, endPoint x: 458, endPoint y: 288, distance: 117.3
click at [458, 288] on section "Repairs needed Grind uneven/raised driveway or walkway concrete to eliminate tr…" at bounding box center [493, 293] width 293 height 184
paste textarea "Lender Required: Seller to remove standing water from crawl space, dry area out…"
type textarea "Lender Required: Seller to remove standing water from crawl space, dry area out…"
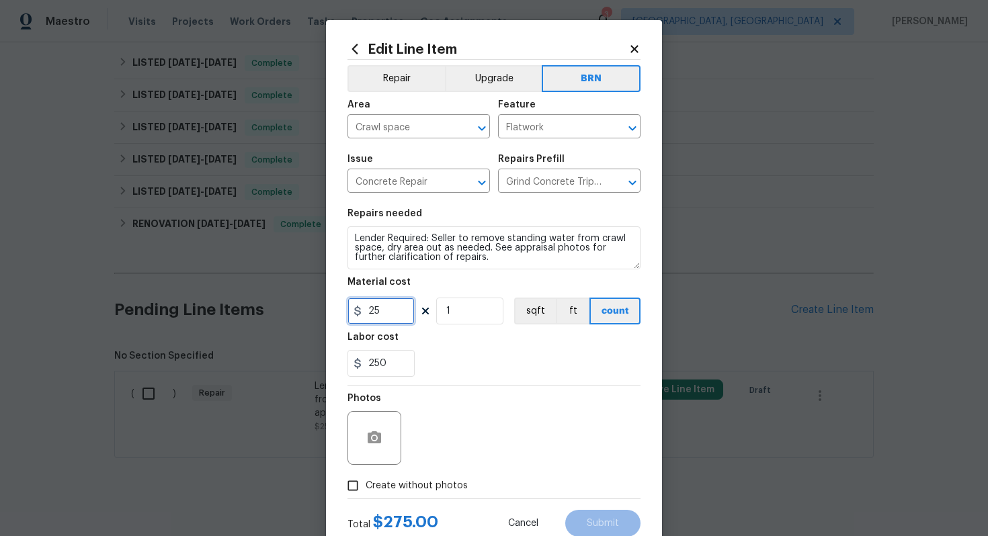
drag, startPoint x: 396, startPoint y: 316, endPoint x: 364, endPoint y: 314, distance: 32.3
click at [364, 314] on input "25" at bounding box center [380, 311] width 67 height 27
type input "0"
click at [486, 364] on div "250" at bounding box center [493, 363] width 293 height 27
click at [376, 435] on icon "button" at bounding box center [373, 437] width 13 height 12
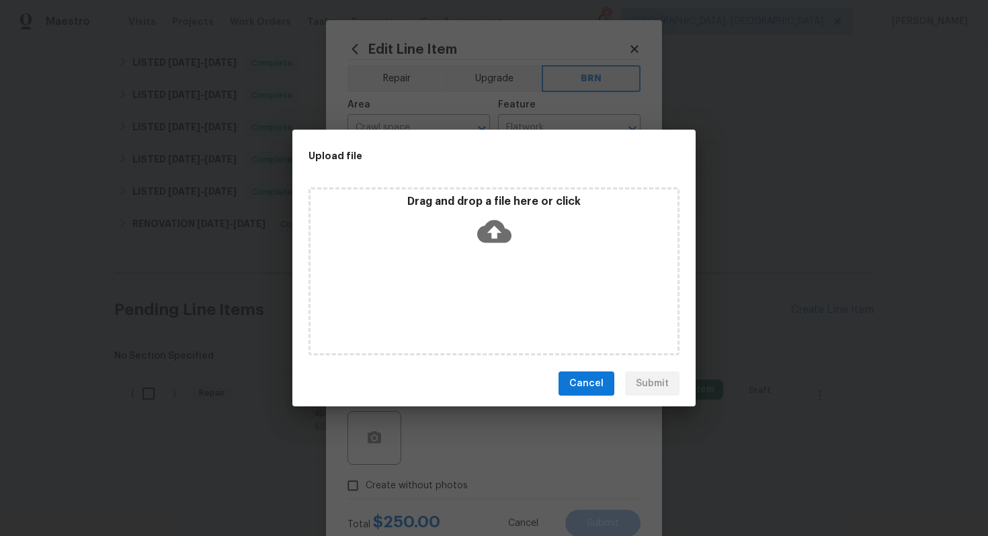
click at [505, 234] on icon at bounding box center [494, 231] width 34 height 23
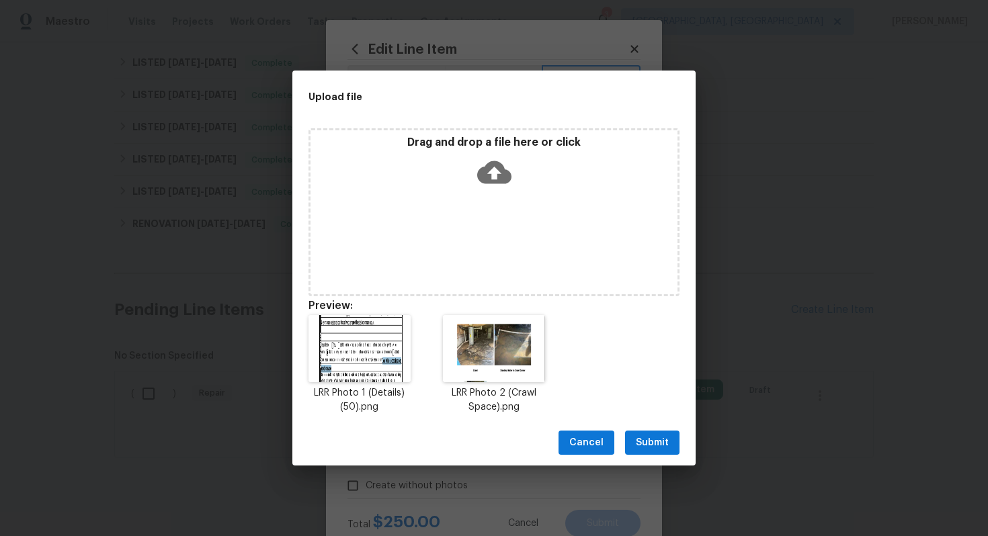
click at [644, 435] on span "Submit" at bounding box center [652, 443] width 33 height 17
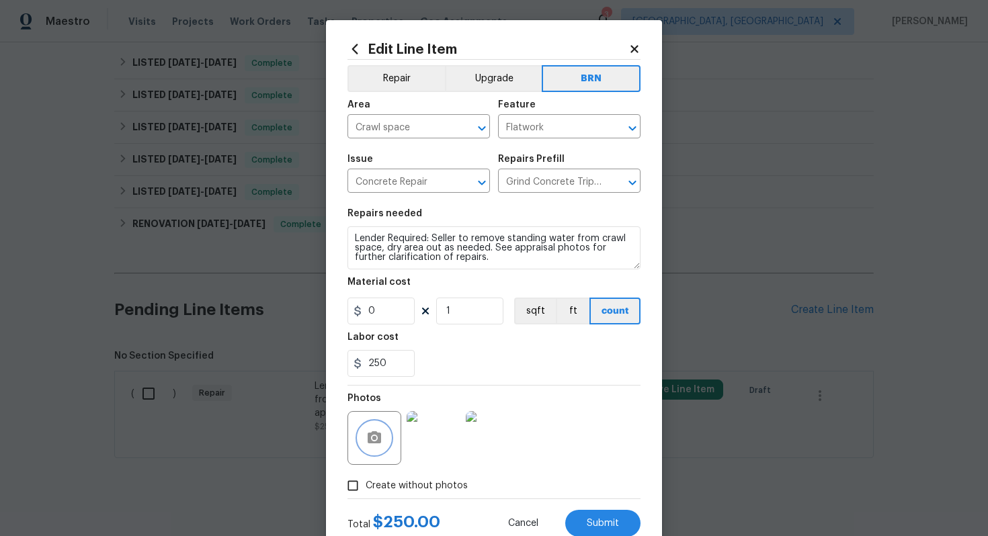
scroll to position [43, 0]
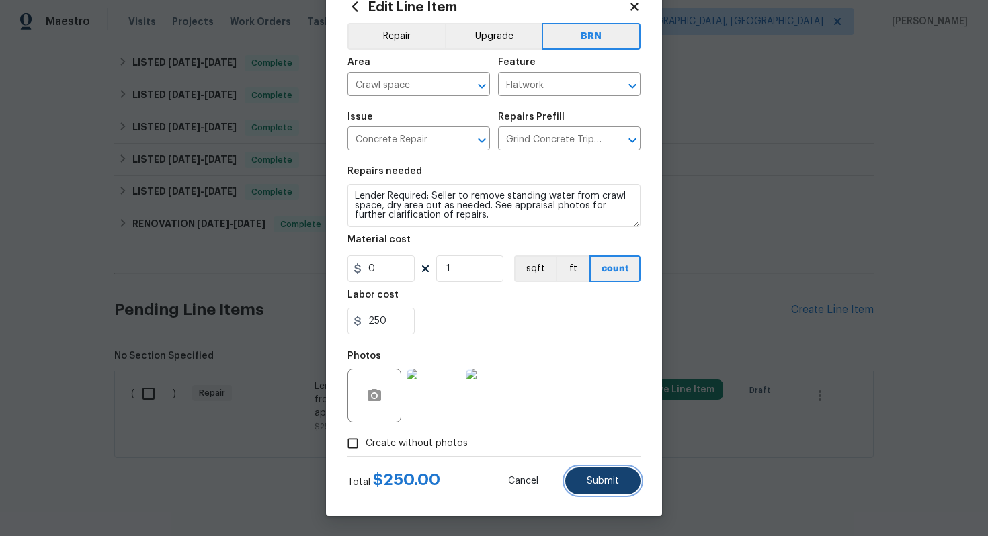
click at [607, 477] on span "Submit" at bounding box center [603, 481] width 32 height 10
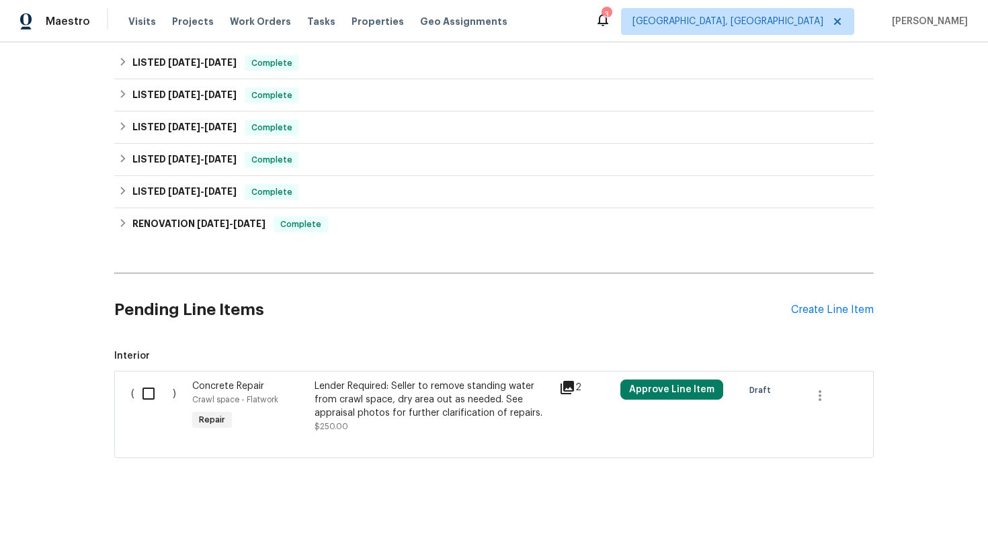
scroll to position [0, 0]
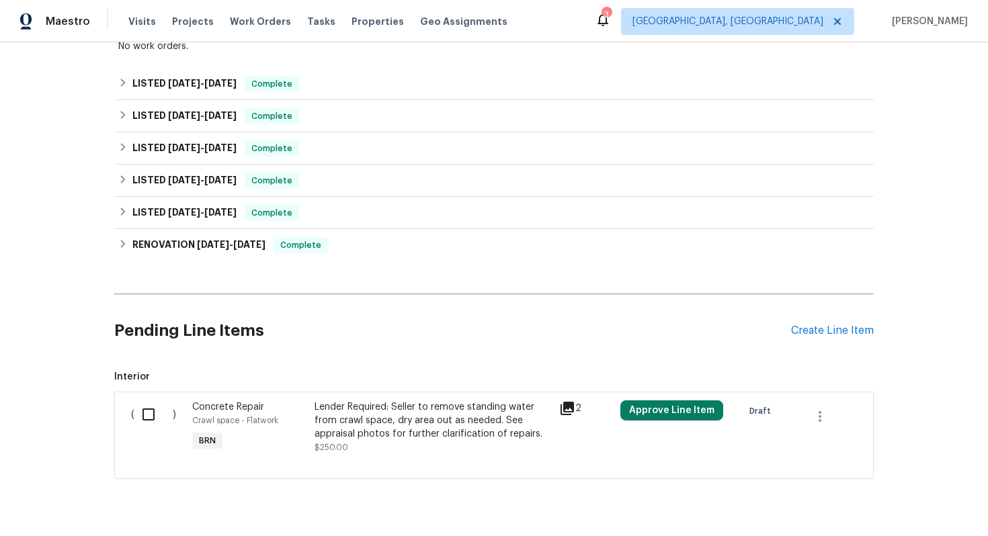
scroll to position [295, 0]
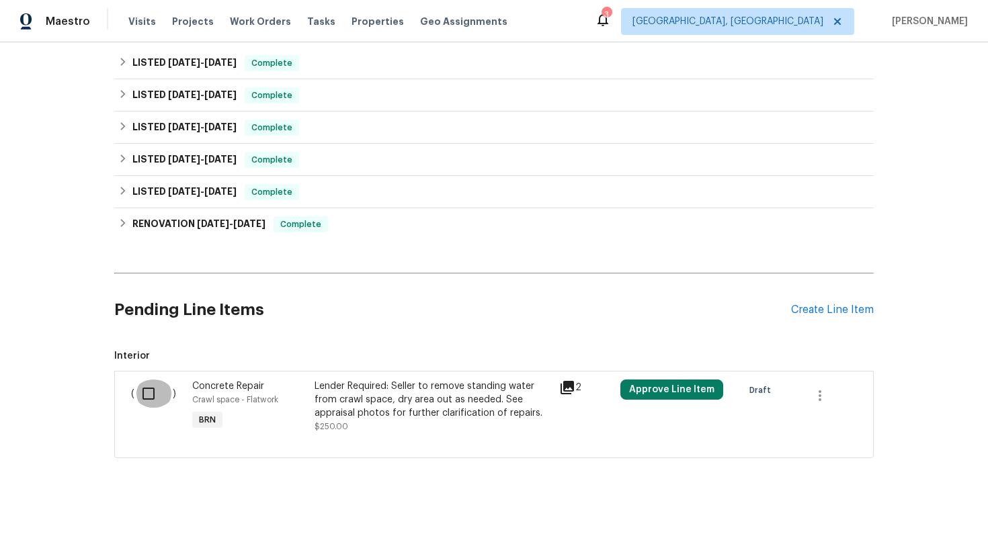
click at [151, 380] on input "checkbox" at bounding box center [153, 394] width 38 height 28
checkbox input "true"
click at [877, 516] on div "Cancel (1) Item Create Work Order" at bounding box center [494, 502] width 988 height 69
click at [875, 501] on span "Create Work Order" at bounding box center [910, 502] width 89 height 17
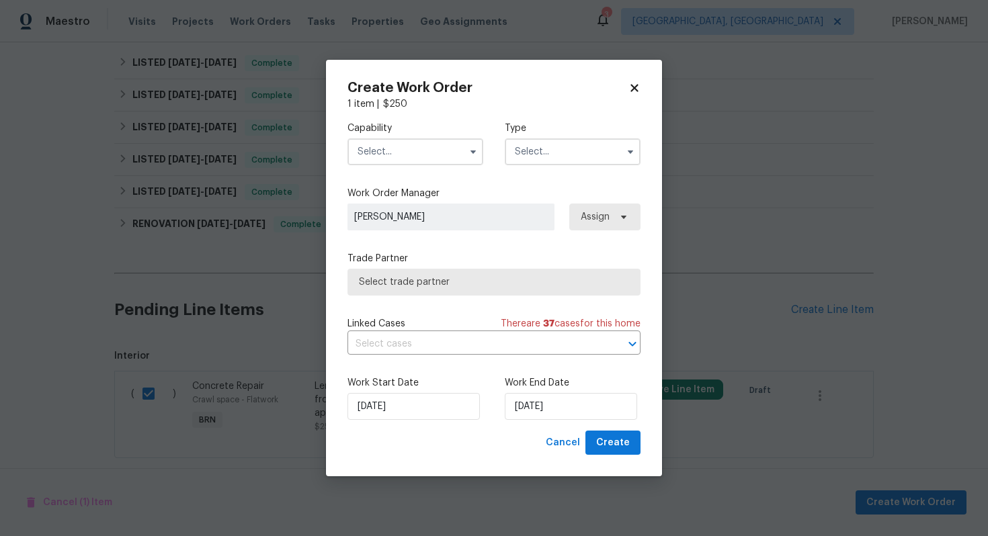
click at [429, 159] on input "text" at bounding box center [415, 151] width 136 height 27
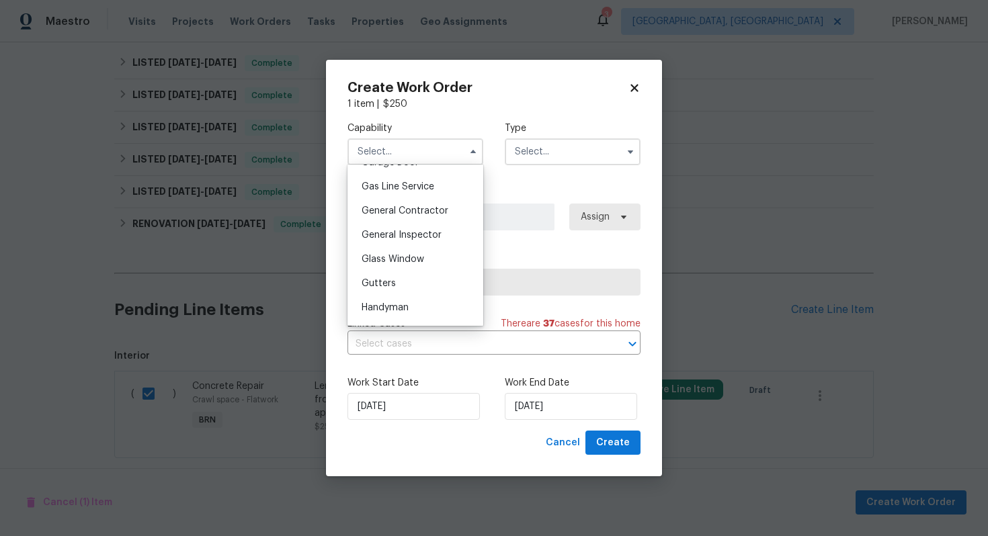
scroll to position [625, 0]
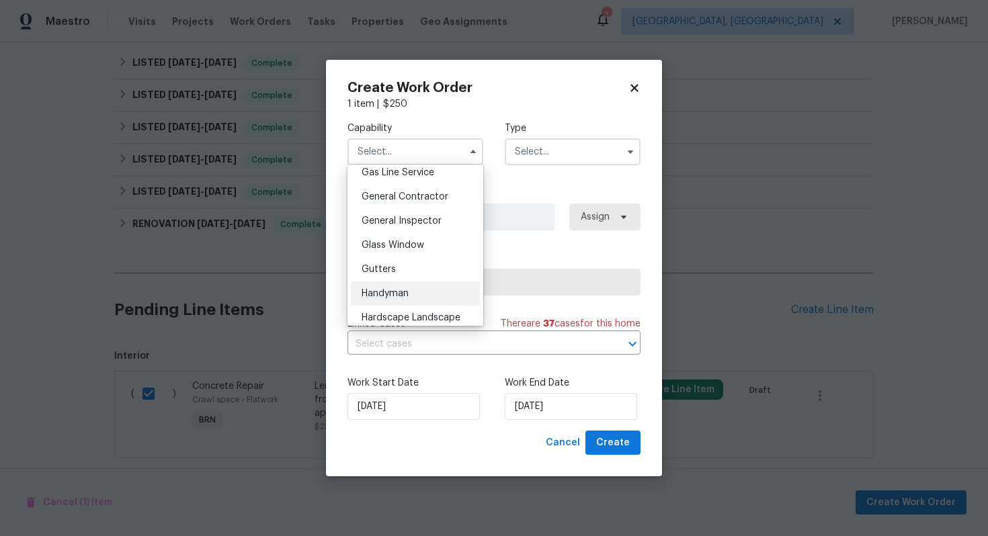
click at [404, 287] on div "Handyman" at bounding box center [415, 293] width 129 height 24
type input "Handyman"
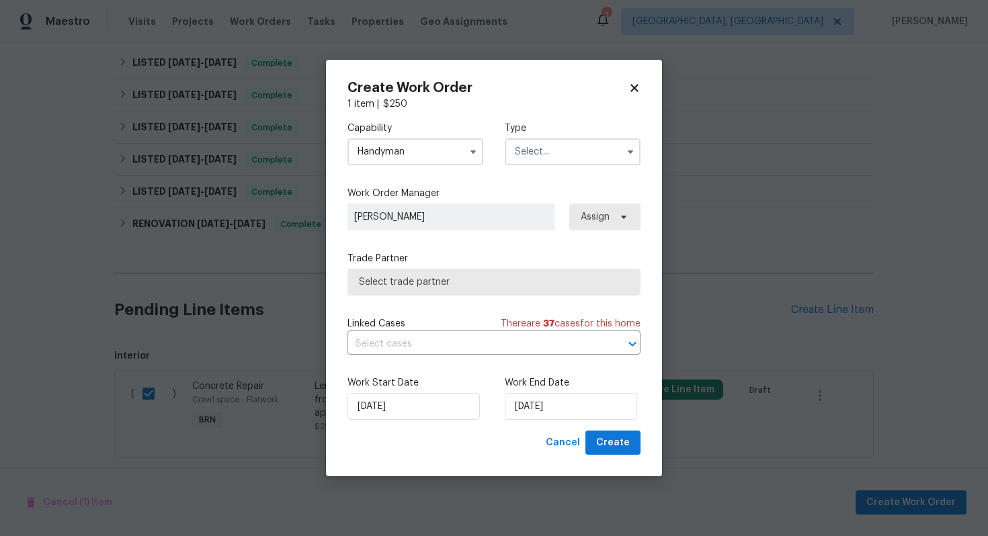
click at [524, 155] on input "text" at bounding box center [573, 151] width 136 height 27
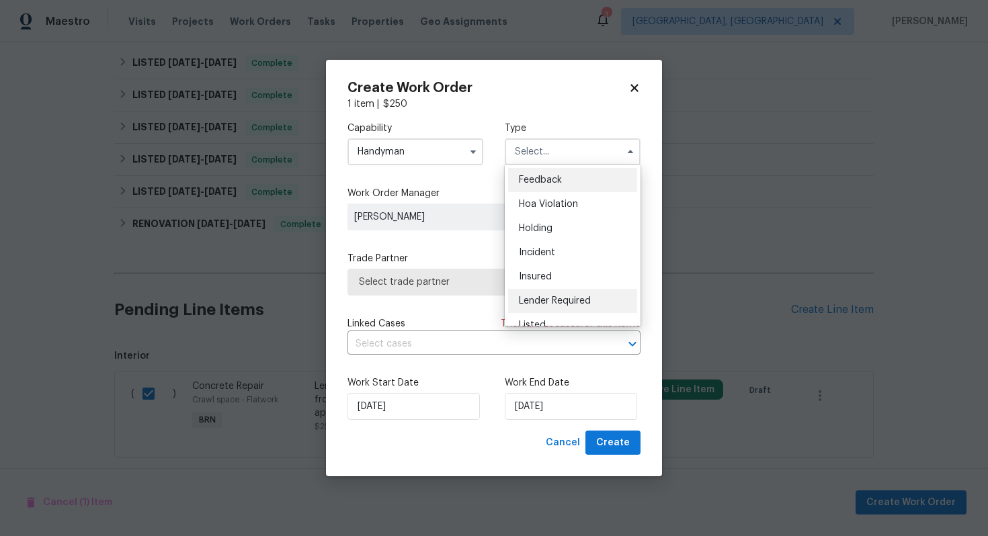
click at [541, 296] on span "Lender Required" at bounding box center [555, 300] width 72 height 9
type input "Lender Required"
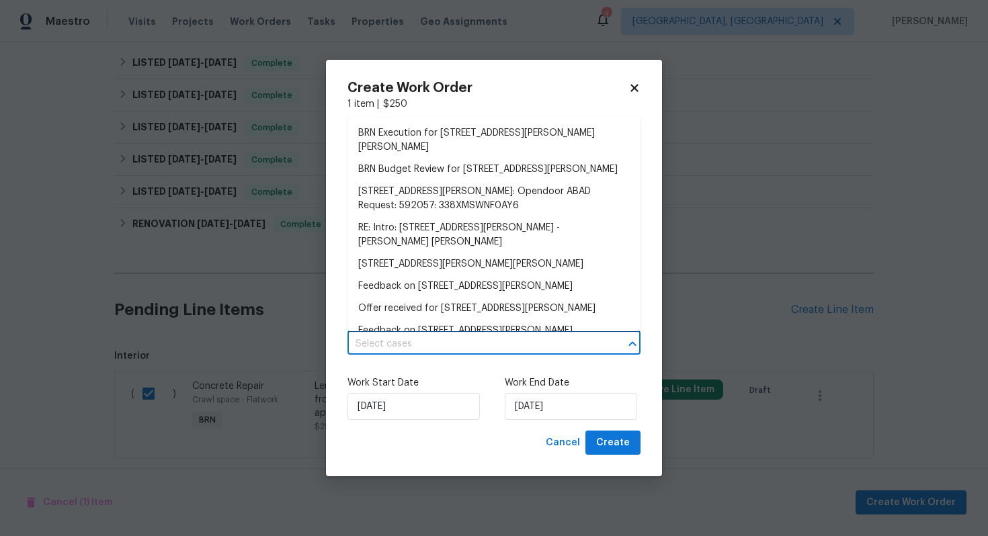
click at [463, 340] on input "text" at bounding box center [474, 344] width 255 height 21
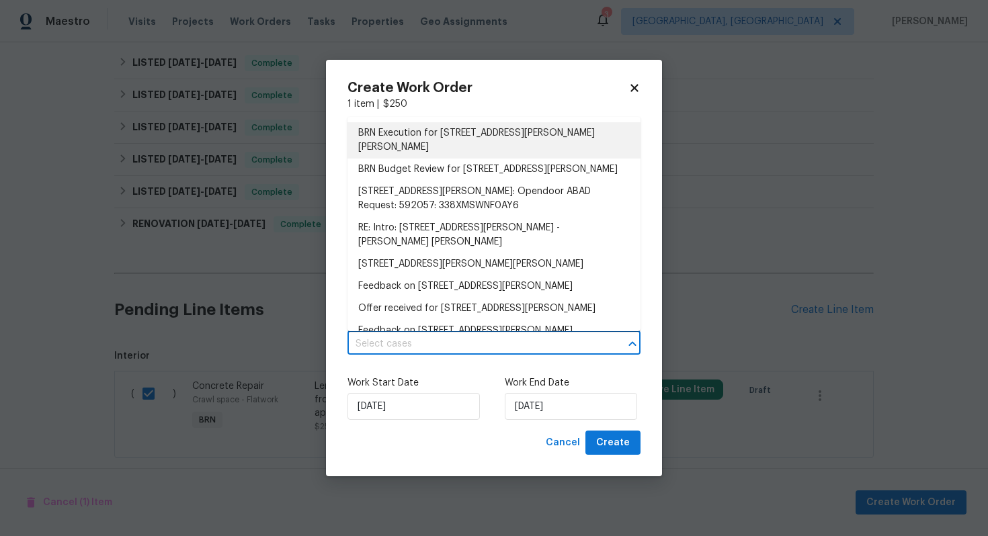
click at [480, 129] on li "BRN Execution for 1125 Field Meadows Dr, Zebulon, NC 27597" at bounding box center [493, 140] width 293 height 36
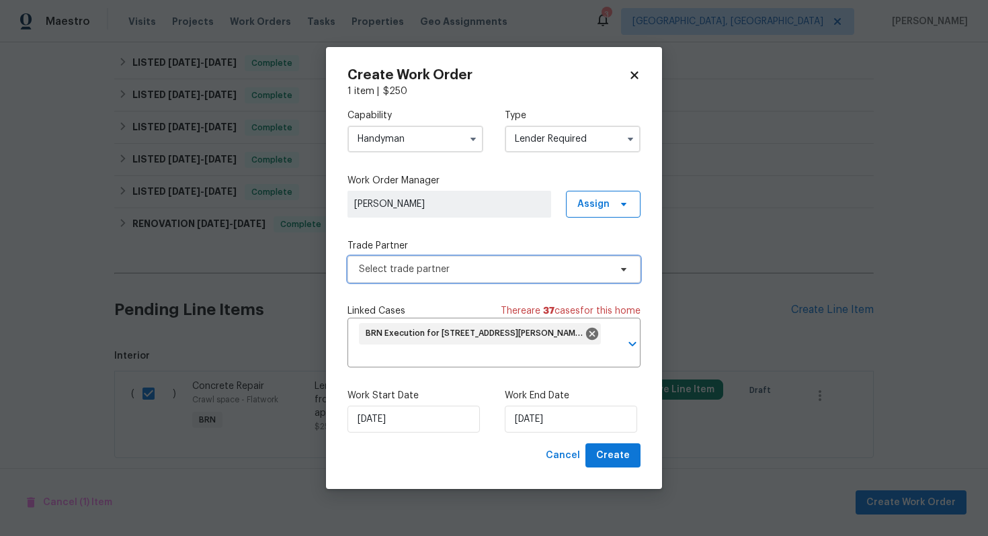
click at [424, 275] on span "Select trade partner" at bounding box center [484, 269] width 251 height 13
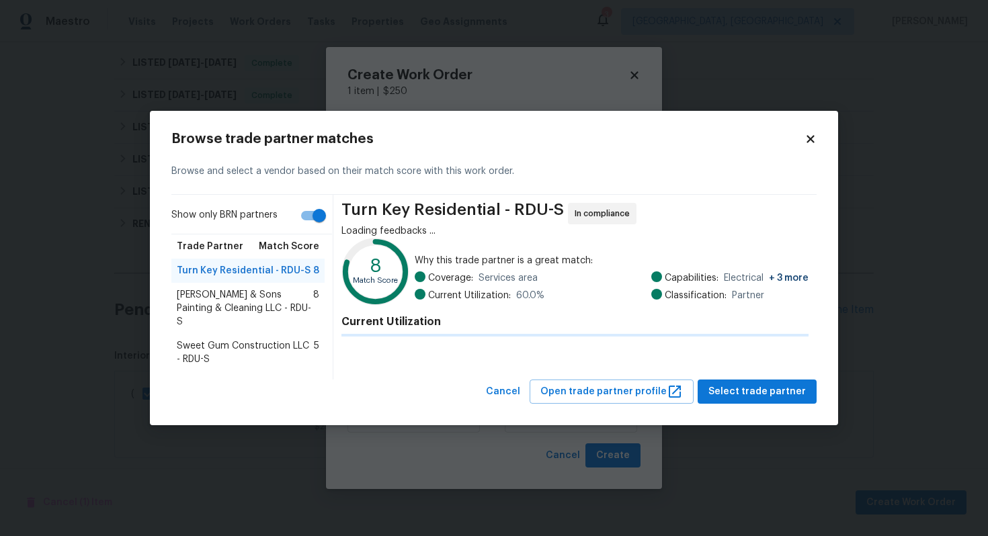
click at [370, 275] on text "8" at bounding box center [376, 265] width 12 height 19
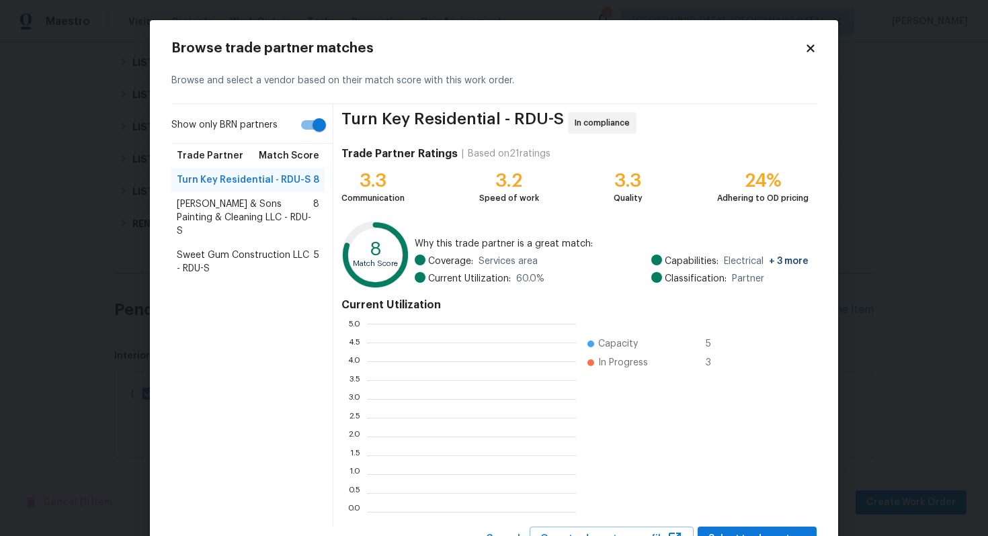
scroll to position [188, 209]
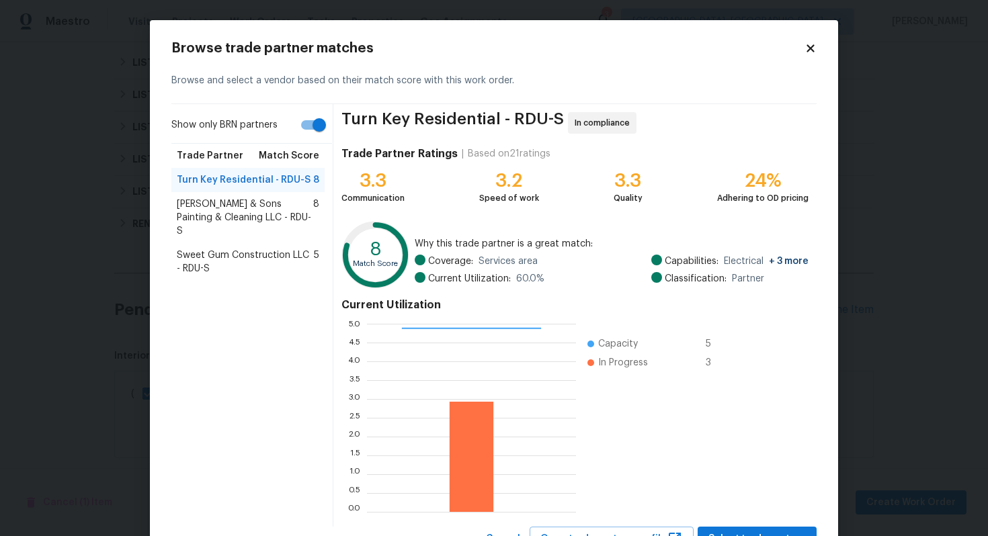
click at [311, 130] on input "Show only BRN partners" at bounding box center [319, 125] width 77 height 26
checkbox input "false"
click at [249, 207] on span "Hodge & Sons Painting & Cleaning LLC - RDU-S" at bounding box center [245, 218] width 136 height 40
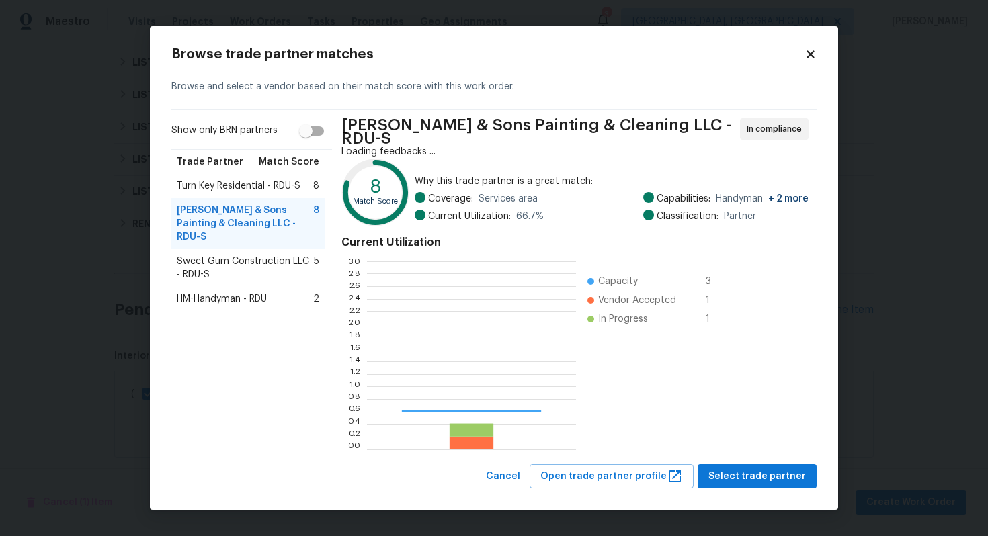
click at [233, 262] on span "Sweet Gum Construction LLC - RDU-S" at bounding box center [245, 268] width 137 height 27
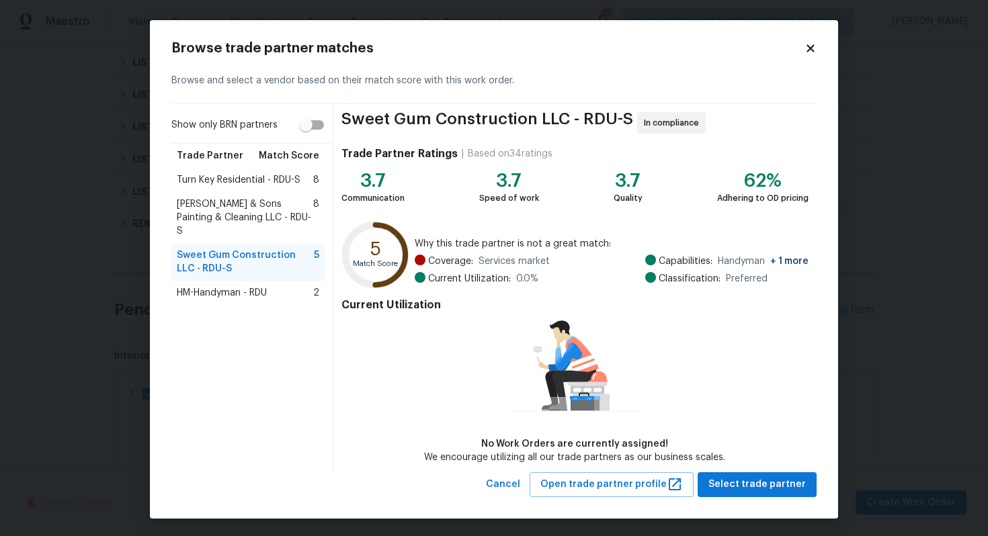
click at [226, 288] on div "HM-Handyman - RDU 2" at bounding box center [247, 293] width 153 height 24
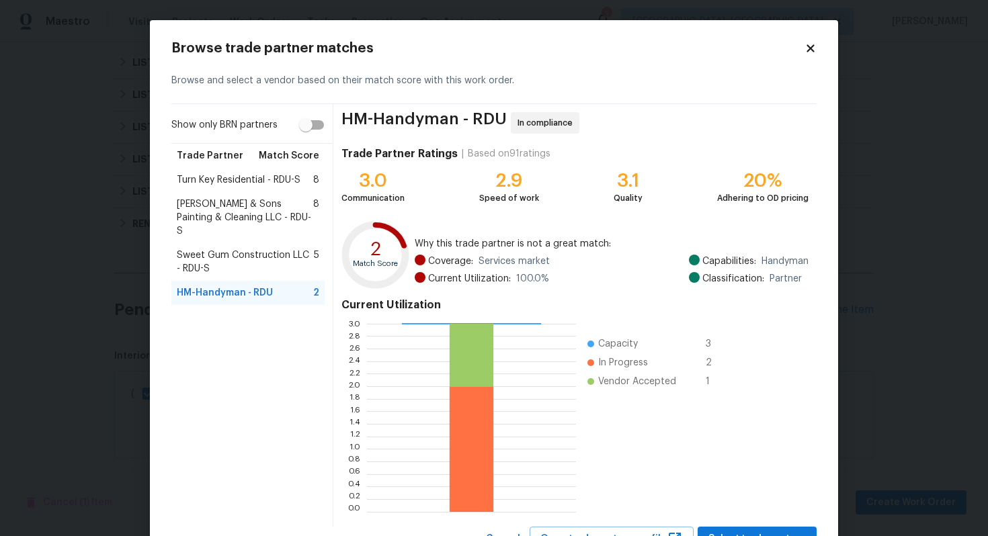
scroll to position [56, 0]
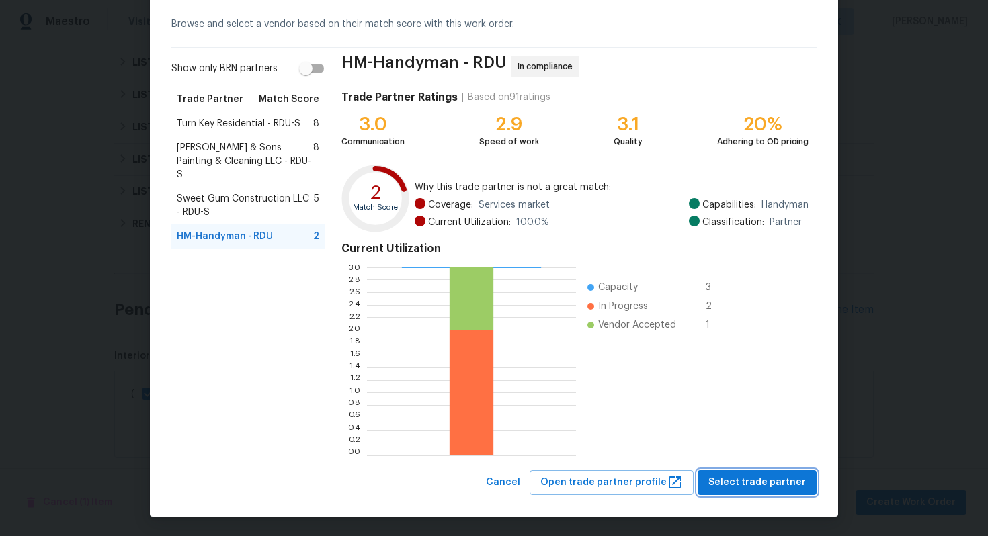
click at [761, 480] on span "Select trade partner" at bounding box center [756, 482] width 97 height 17
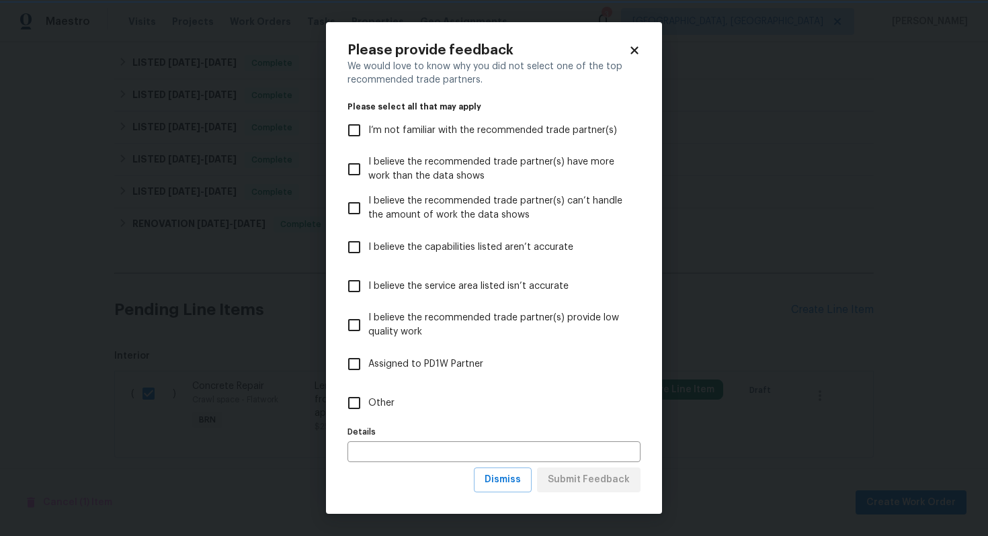
scroll to position [0, 0]
click at [512, 480] on span "Dismiss" at bounding box center [502, 480] width 36 height 17
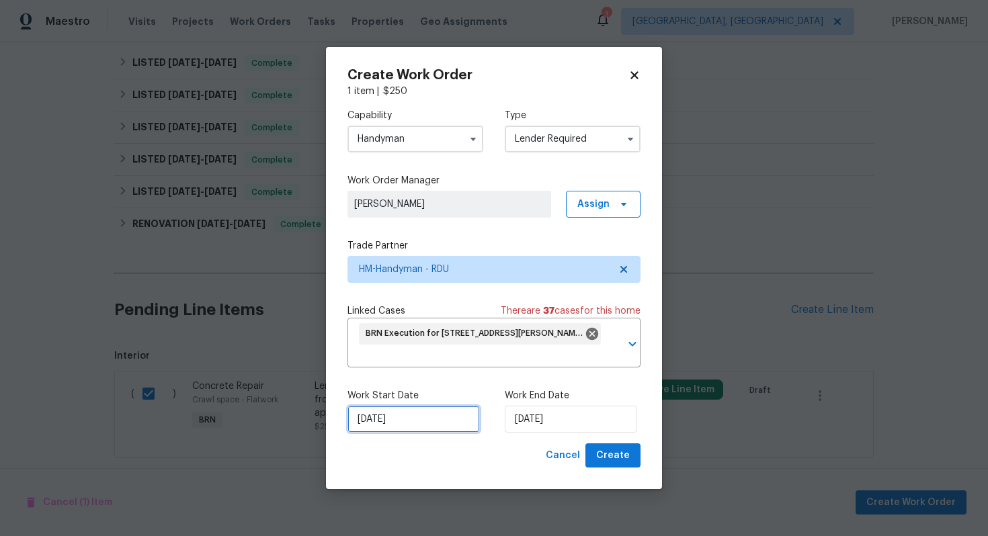
click at [373, 418] on input "8/21/2025" at bounding box center [413, 419] width 132 height 27
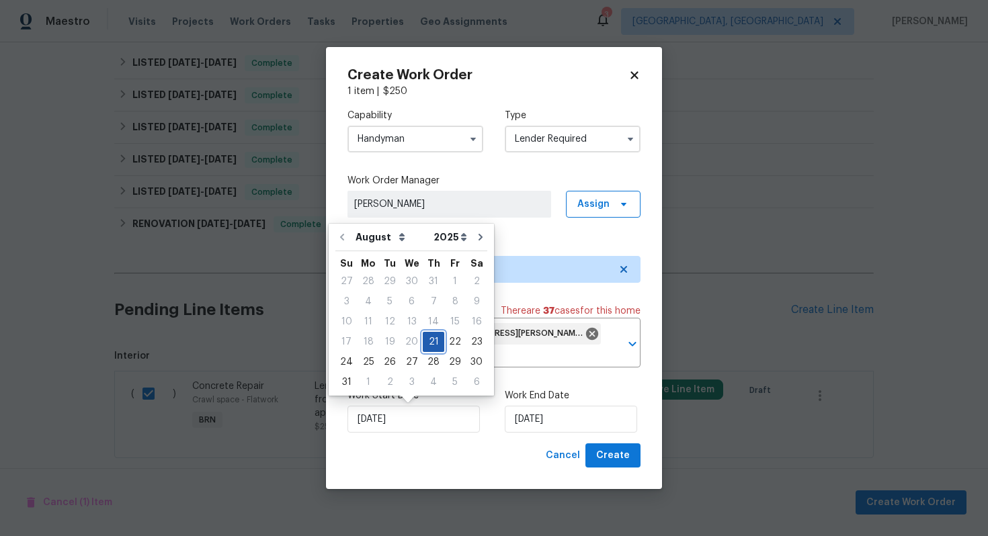
click at [425, 343] on div "21" at bounding box center [433, 342] width 21 height 19
click at [447, 342] on div "22" at bounding box center [454, 342] width 21 height 19
type input "8/22/2025"
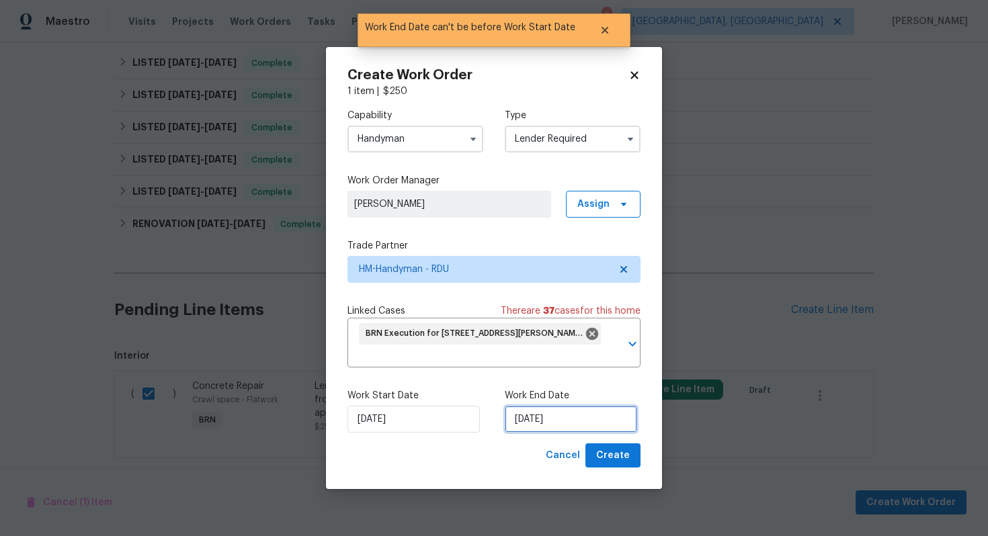
click at [527, 423] on input "8/22/2025" at bounding box center [571, 419] width 132 height 27
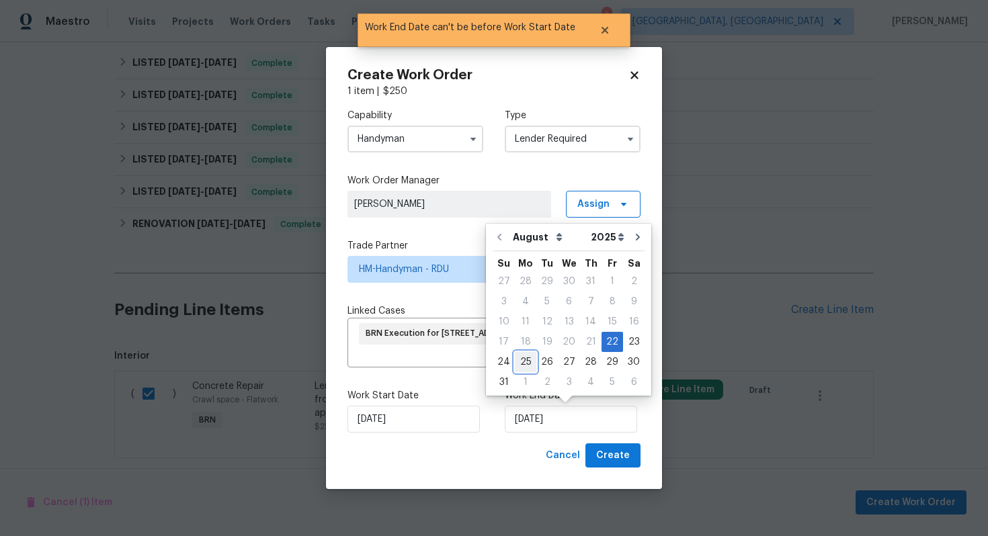
click at [521, 361] on div "25" at bounding box center [525, 362] width 21 height 19
type input "8/25/2025"
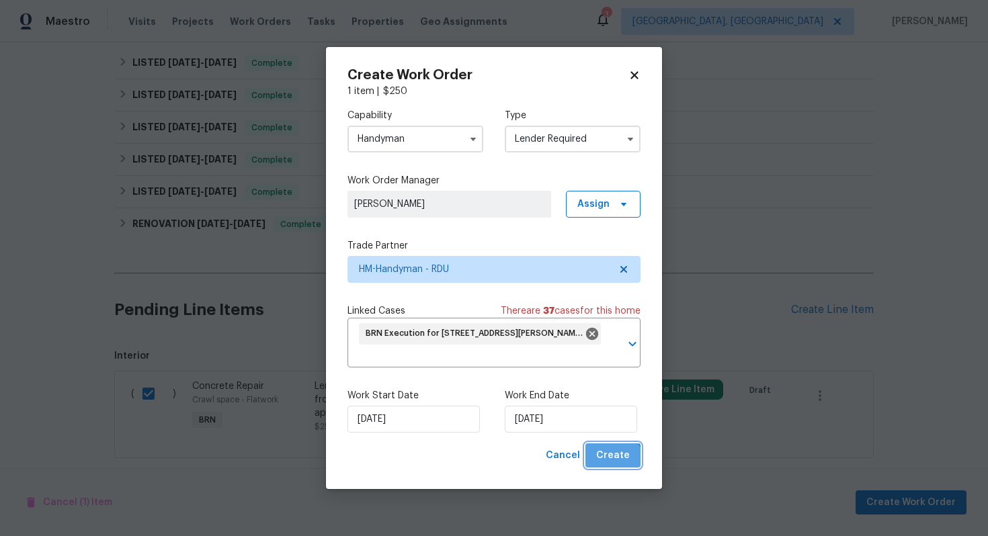
click at [613, 464] on span "Create" at bounding box center [613, 455] width 34 height 17
checkbox input "false"
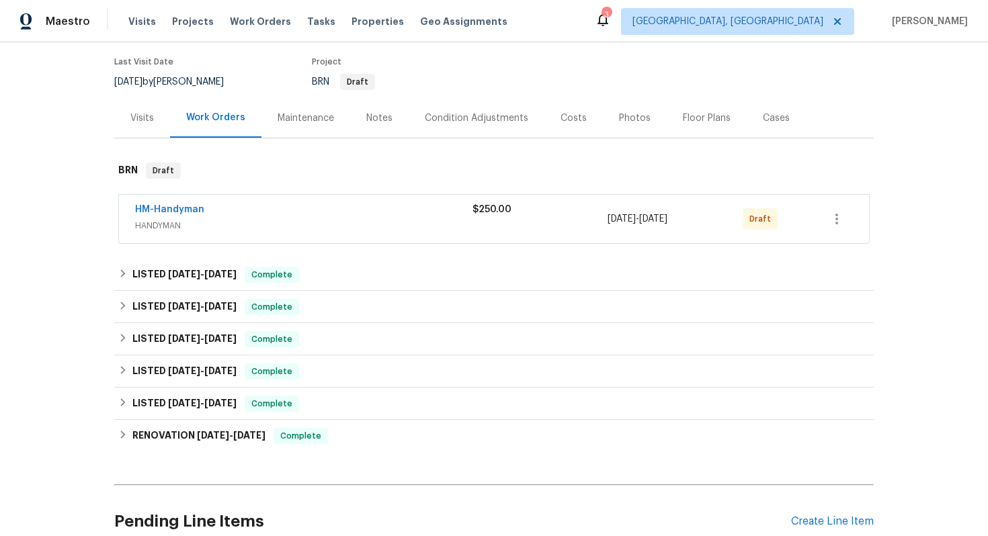
scroll to position [79, 0]
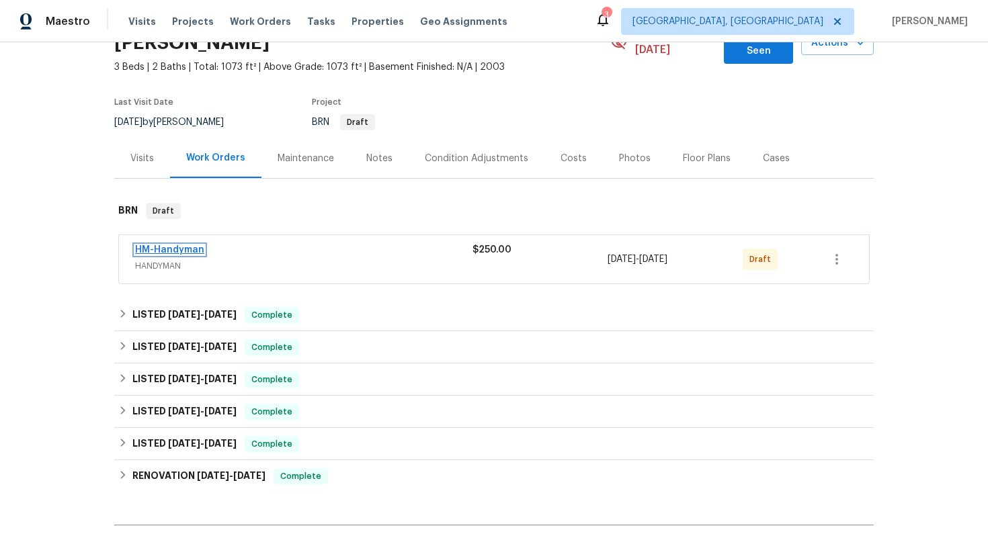
click at [164, 245] on link "HM-Handyman" at bounding box center [169, 249] width 69 height 9
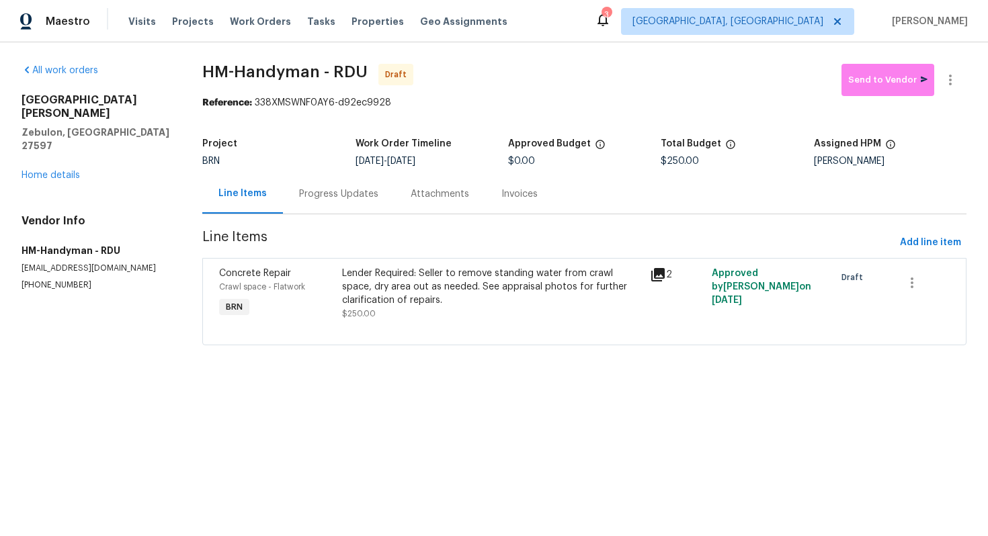
click at [329, 204] on div "Progress Updates" at bounding box center [339, 194] width 112 height 40
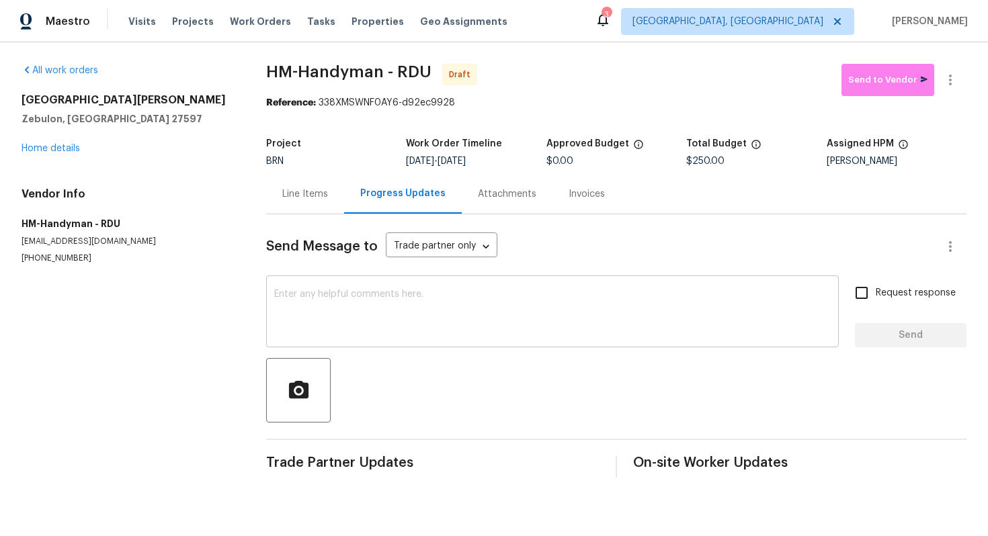
click at [511, 307] on textarea at bounding box center [552, 313] width 556 height 47
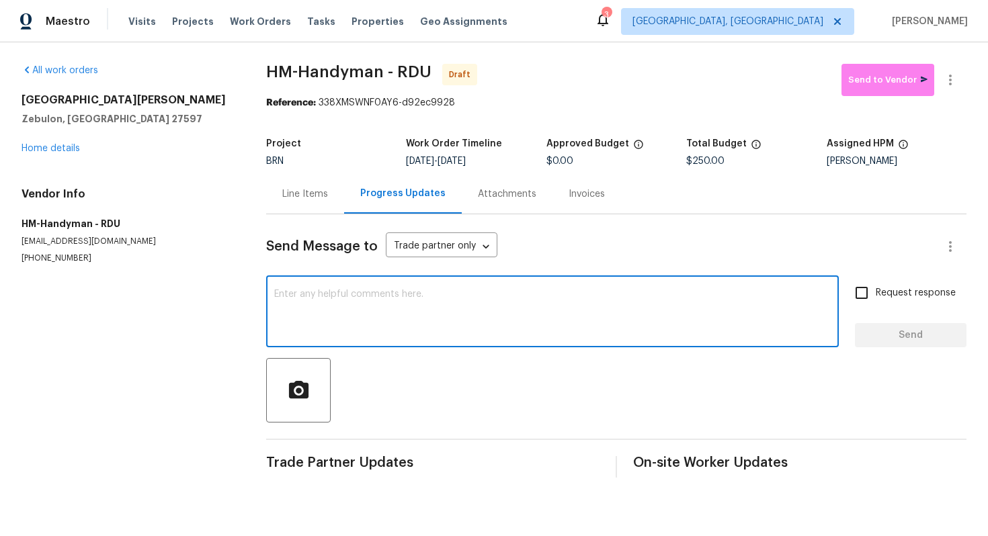
paste textarea "Hey! This is Ajay with Opendoor. I’m confirming a BRN Work Order for the proper…"
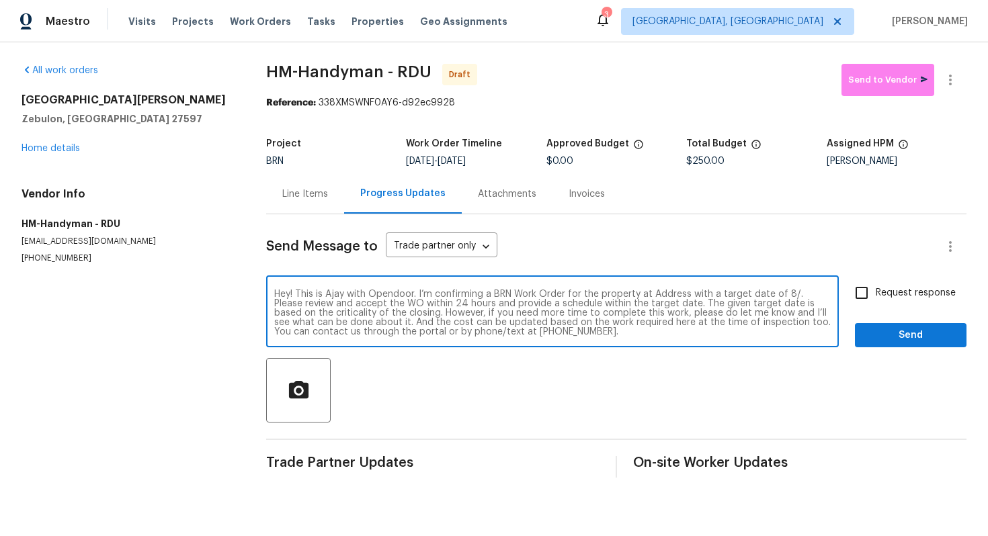
click at [664, 292] on textarea "Hey! This is Ajay with Opendoor. I’m confirming a BRN Work Order for the proper…" at bounding box center [552, 313] width 556 height 47
paste textarea "1125 Field Meadows Dr, Zebulon, NC 27597"
click at [402, 306] on textarea "Hey! This is Ajay with Opendoor. I’m confirming a BRN Work Order for the proper…" at bounding box center [552, 313] width 556 height 47
type textarea "Hey! This is Ajay with Opendoor. I’m confirming a BRN Work Order for the proper…"
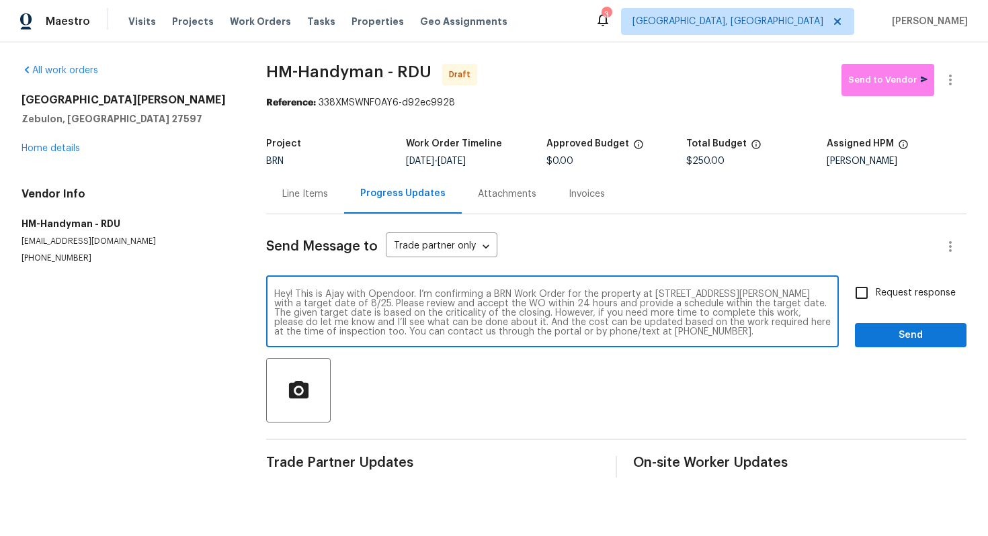
click at [861, 299] on input "Request response" at bounding box center [861, 293] width 28 height 28
checkbox input "true"
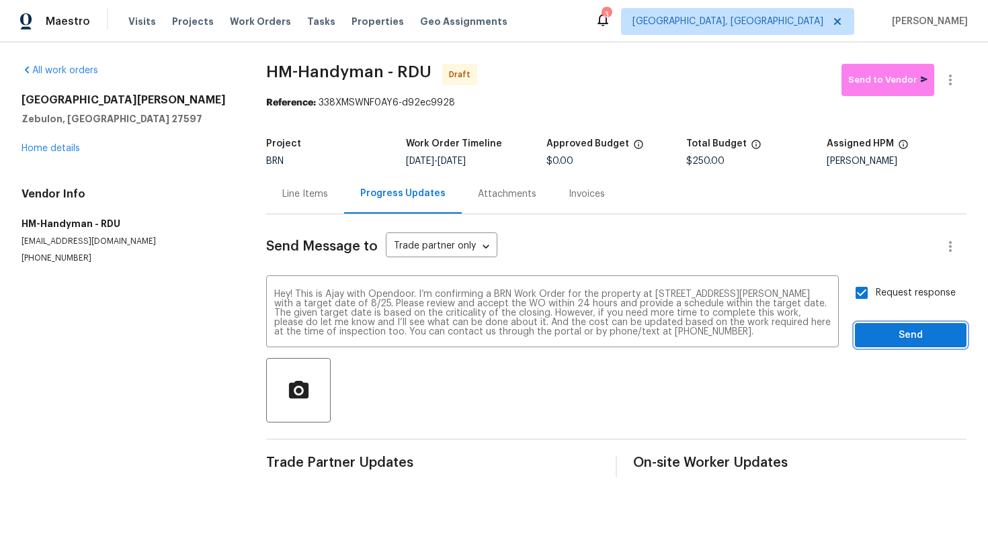
click at [890, 331] on span "Send" at bounding box center [910, 335] width 90 height 17
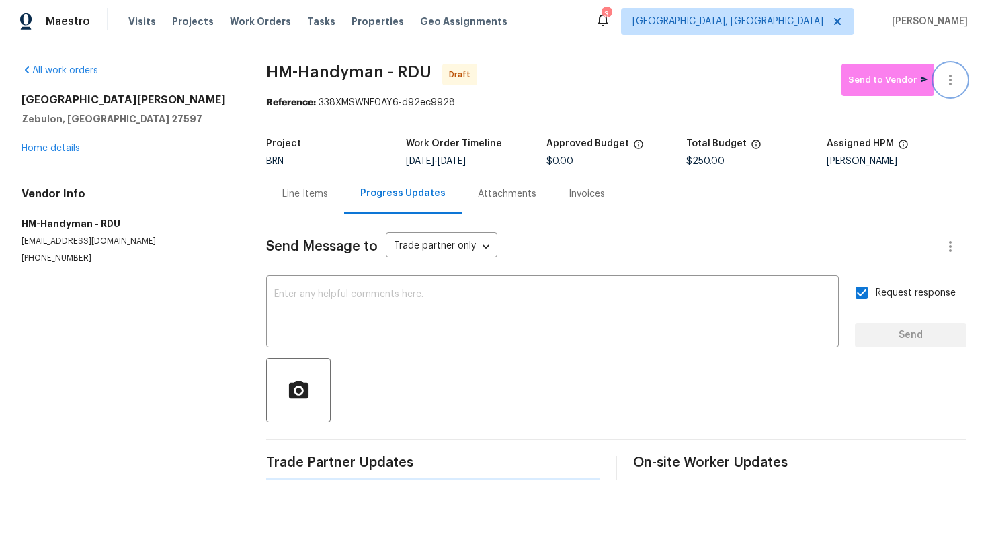
click at [958, 87] on button "button" at bounding box center [950, 80] width 32 height 32
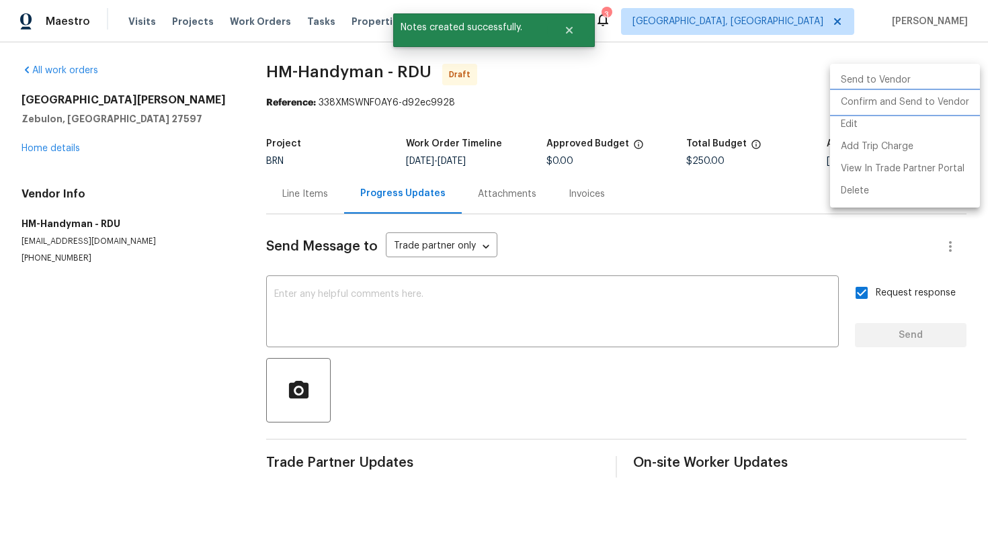
click at [937, 107] on li "Confirm and Send to Vendor" at bounding box center [905, 102] width 150 height 22
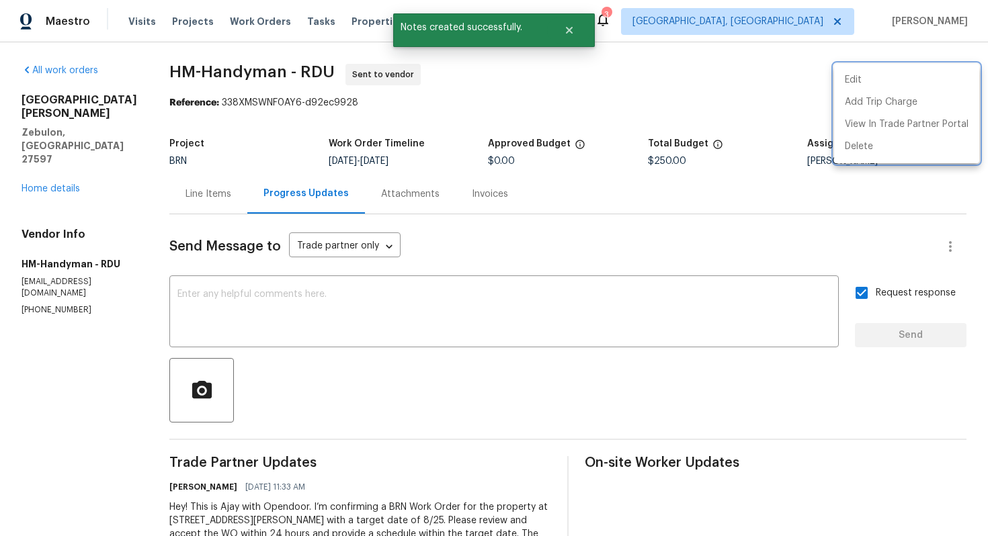
click at [652, 239] on div at bounding box center [494, 268] width 988 height 536
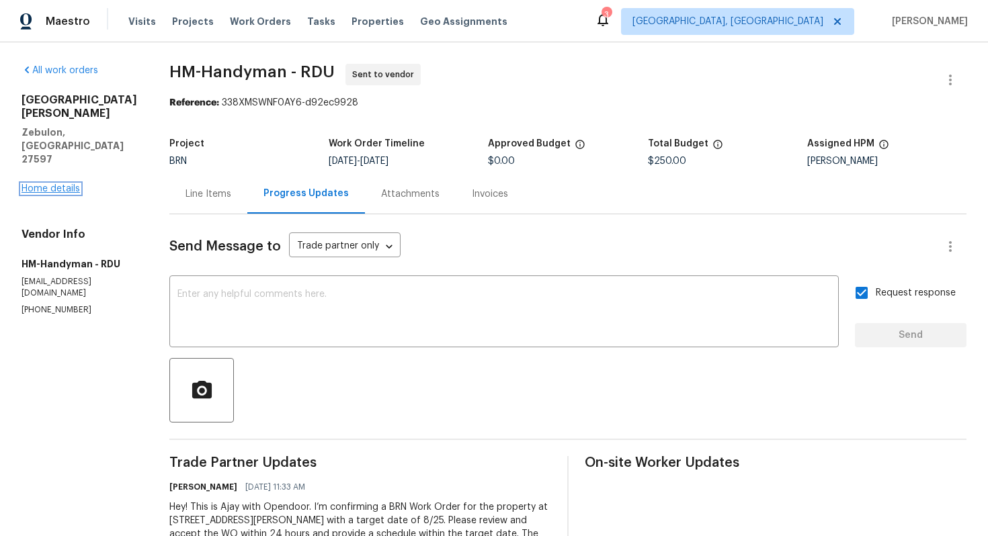
click at [69, 184] on link "Home details" at bounding box center [50, 188] width 58 height 9
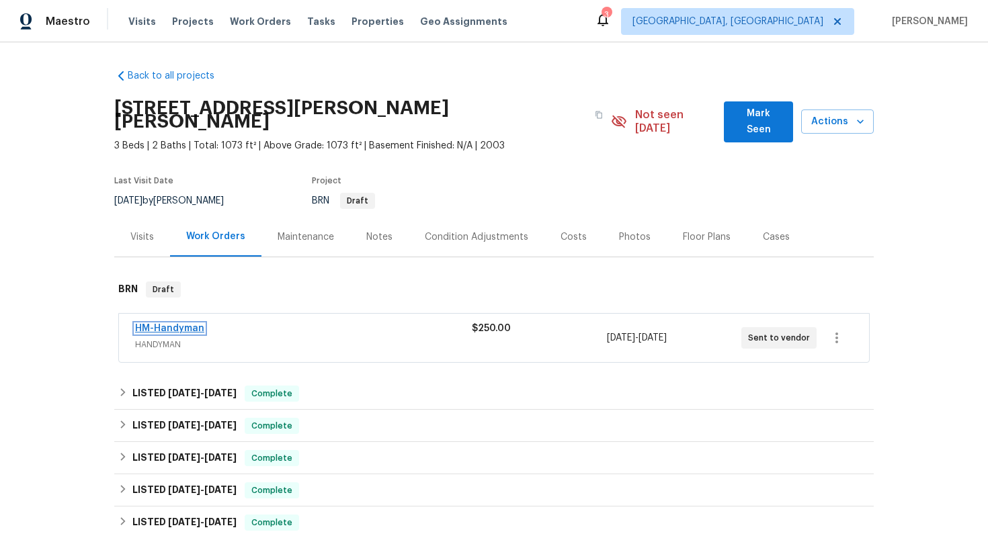
click at [173, 324] on link "HM-Handyman" at bounding box center [169, 328] width 69 height 9
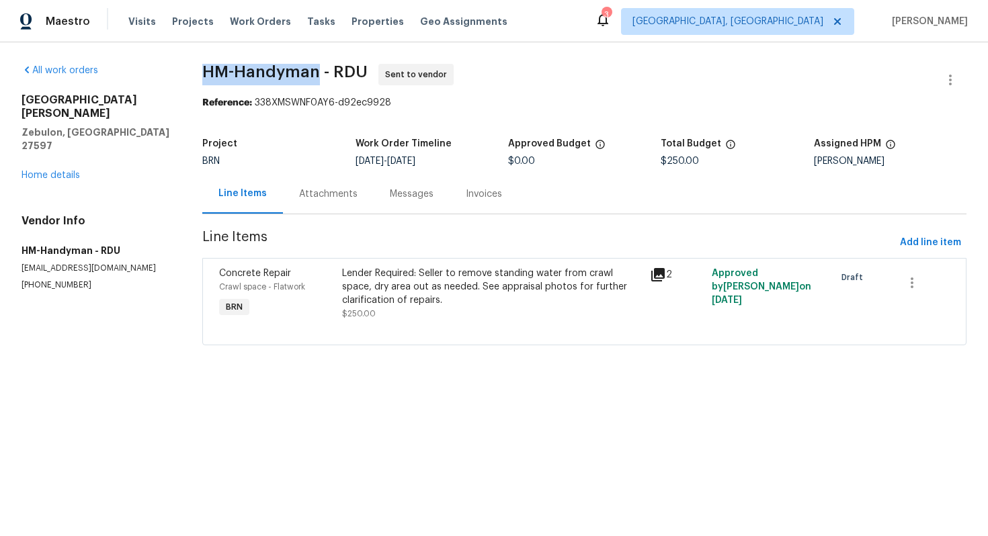
drag, startPoint x: 255, startPoint y: 73, endPoint x: 315, endPoint y: 66, distance: 60.9
click at [315, 66] on div "All work orders 1125 Field Meadows Dr Zebulon, NC 27597 Home details Vendor Inf…" at bounding box center [494, 212] width 988 height 341
click at [323, 73] on span "HM-Handyman - RDU" at bounding box center [284, 72] width 165 height 16
drag, startPoint x: 213, startPoint y: 73, endPoint x: 321, endPoint y: 66, distance: 108.4
click at [321, 66] on span "HM-Handyman - RDU" at bounding box center [288, 72] width 165 height 16
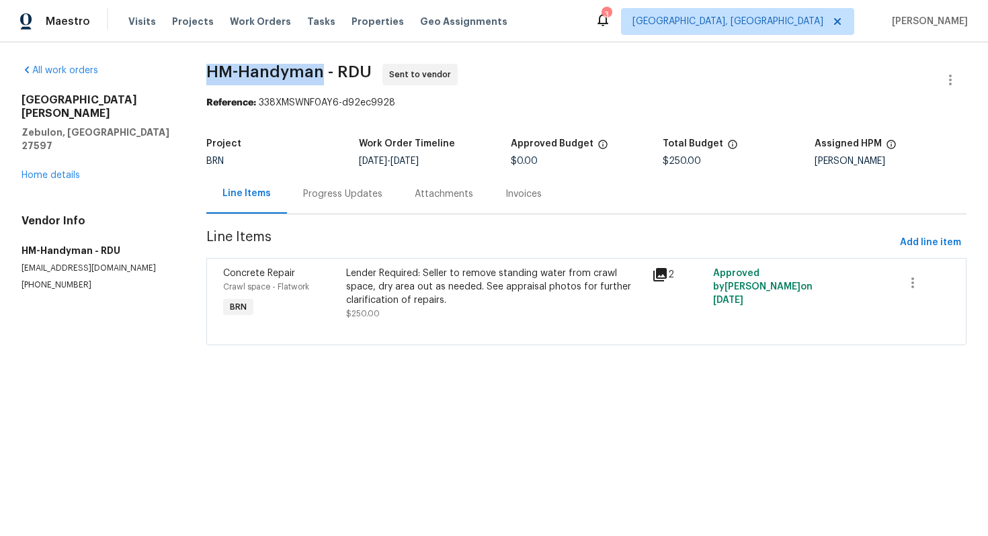
copy span "HM-Handyman"
click at [559, 77] on span "HM-Handyman - RDU Sent to vendor" at bounding box center [570, 80] width 728 height 32
click at [352, 189] on div "Progress Updates" at bounding box center [342, 193] width 79 height 13
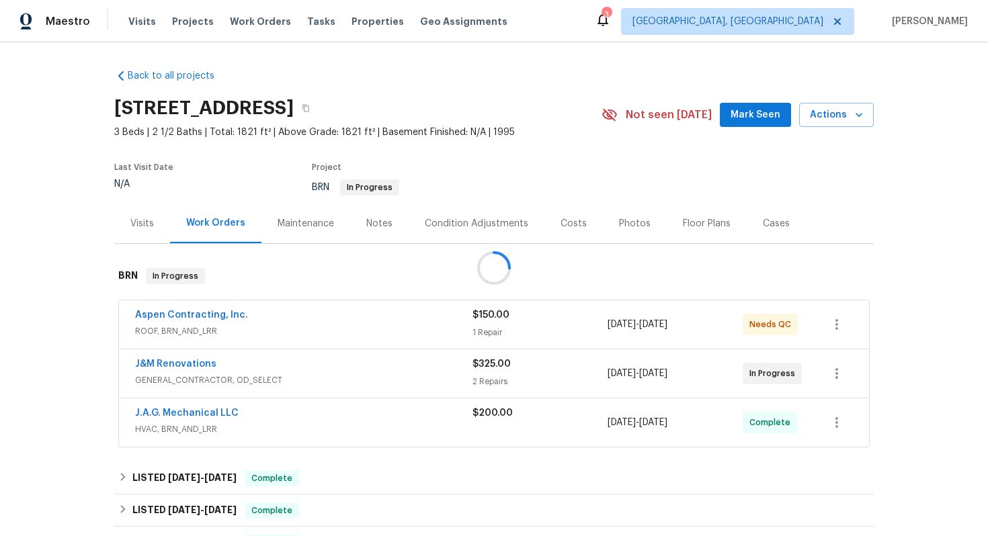
click at [178, 317] on div at bounding box center [494, 268] width 988 height 536
click at [178, 314] on link "Aspen Contracting, Inc." at bounding box center [191, 314] width 113 height 9
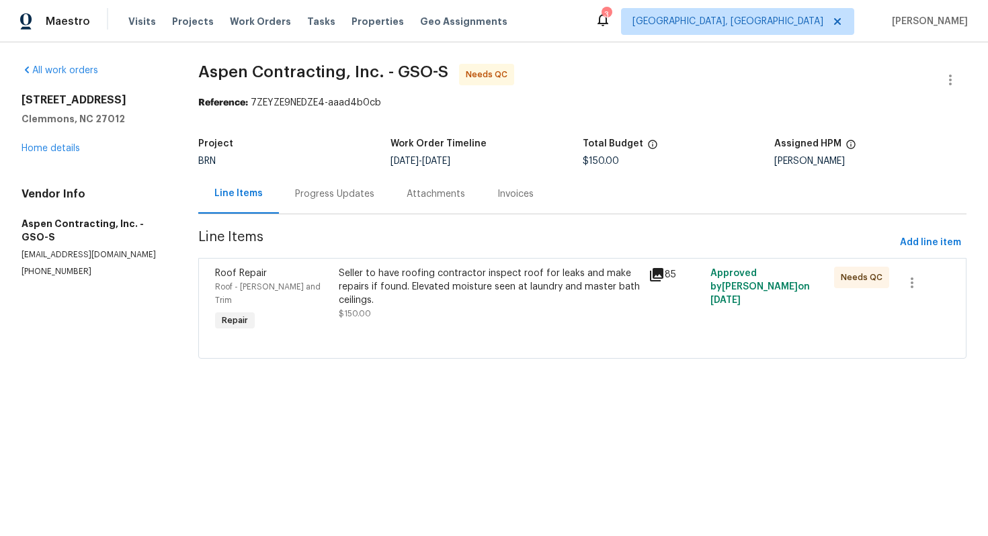
click at [363, 195] on div "Progress Updates" at bounding box center [334, 193] width 79 height 13
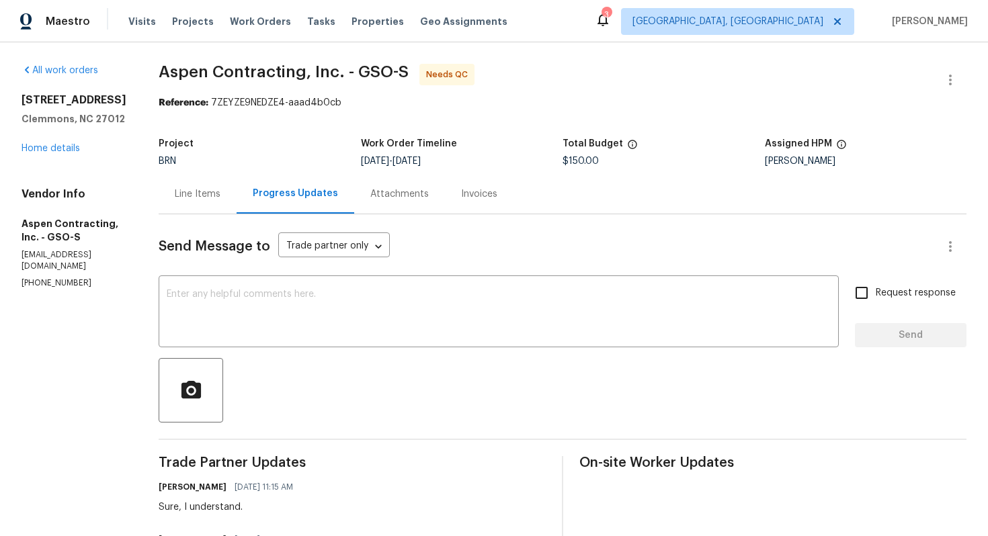
click at [219, 195] on div "Line Items" at bounding box center [198, 193] width 46 height 13
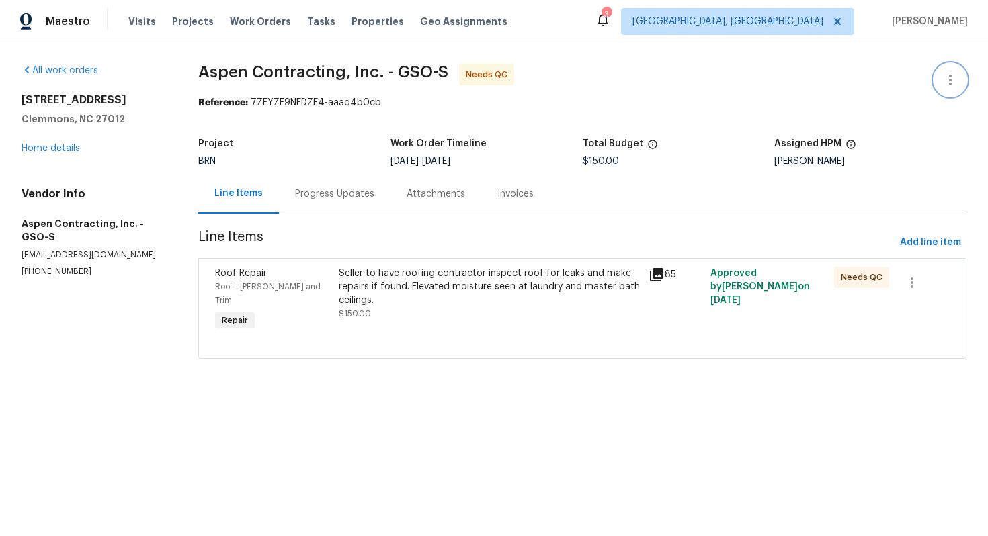
click at [950, 83] on icon "button" at bounding box center [950, 80] width 3 height 11
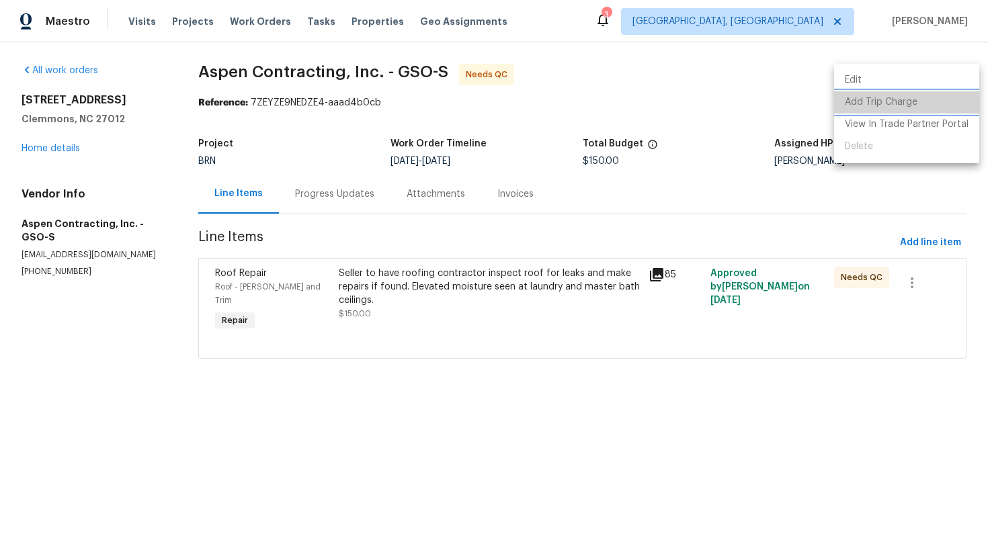
click at [926, 97] on li "Add Trip Charge" at bounding box center [906, 102] width 145 height 22
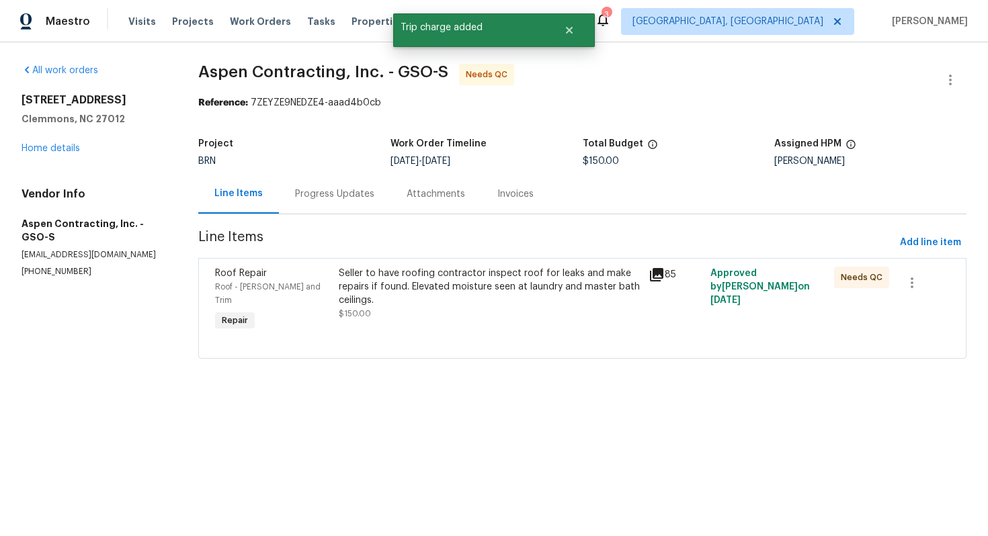
click at [712, 229] on section "Aspen Contracting, Inc. - GSO-S Needs QC Reference: 7ZEYZE9NEDZE4-aaad4b0cb Pro…" at bounding box center [582, 219] width 768 height 311
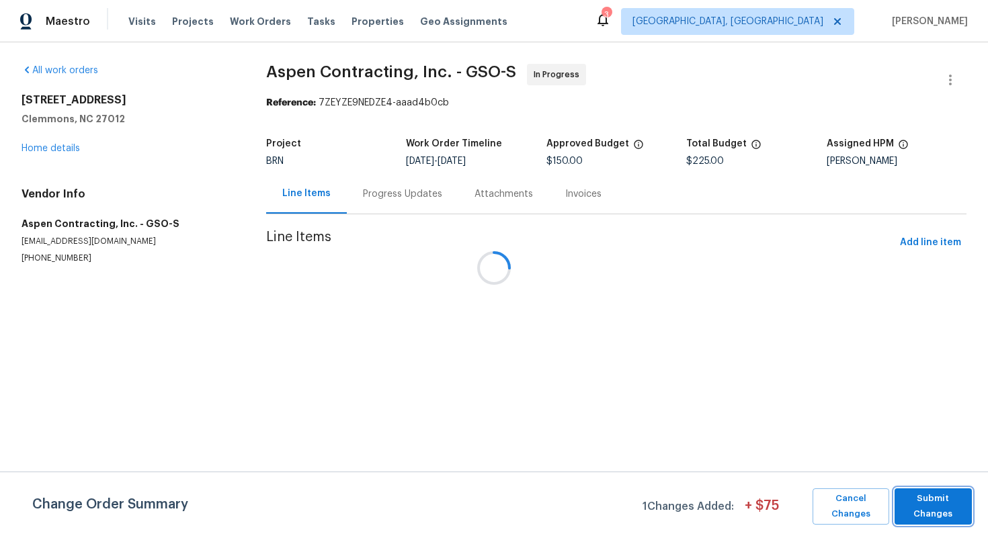
click at [939, 494] on span "Submit Changes" at bounding box center [933, 506] width 64 height 31
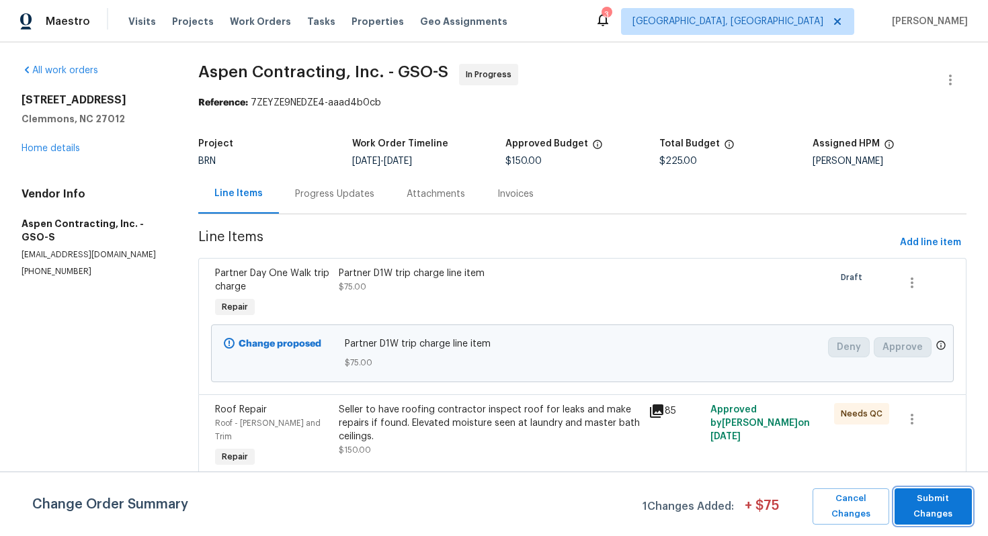
click at [939, 514] on span "Submit Changes" at bounding box center [933, 506] width 64 height 31
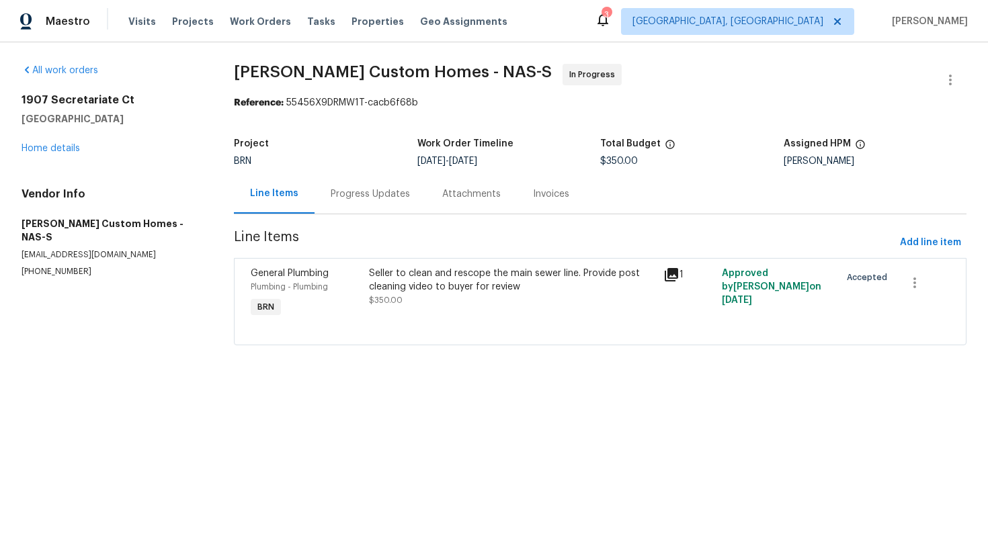
click at [375, 183] on div "Progress Updates" at bounding box center [370, 194] width 112 height 40
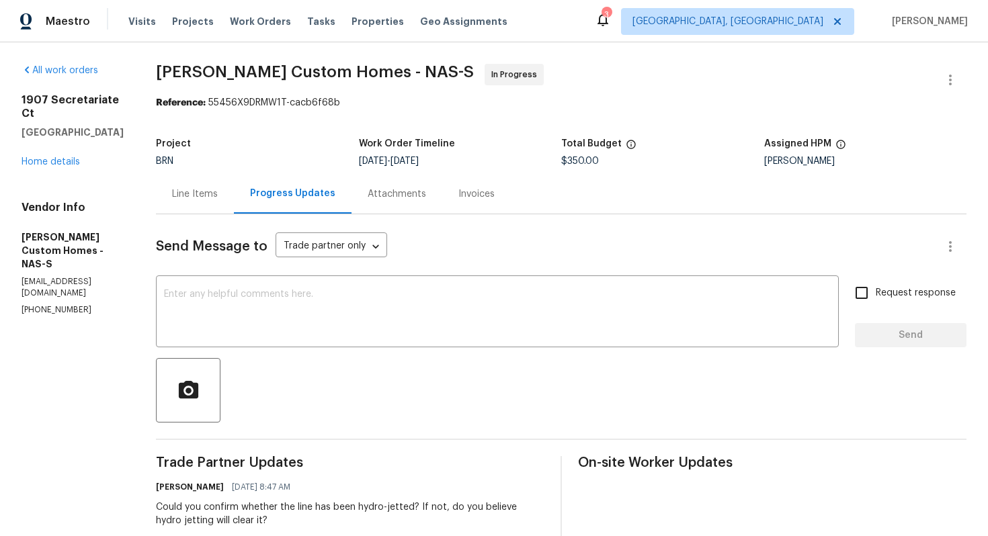
click at [218, 194] on div "Line Items" at bounding box center [195, 193] width 46 height 13
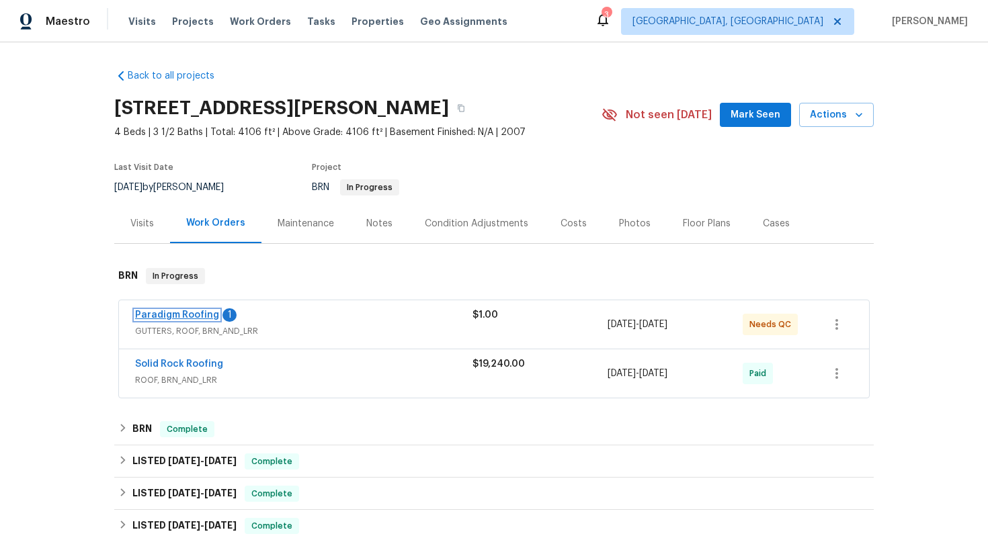
click at [151, 318] on link "Paradigm Roofing" at bounding box center [177, 314] width 84 height 9
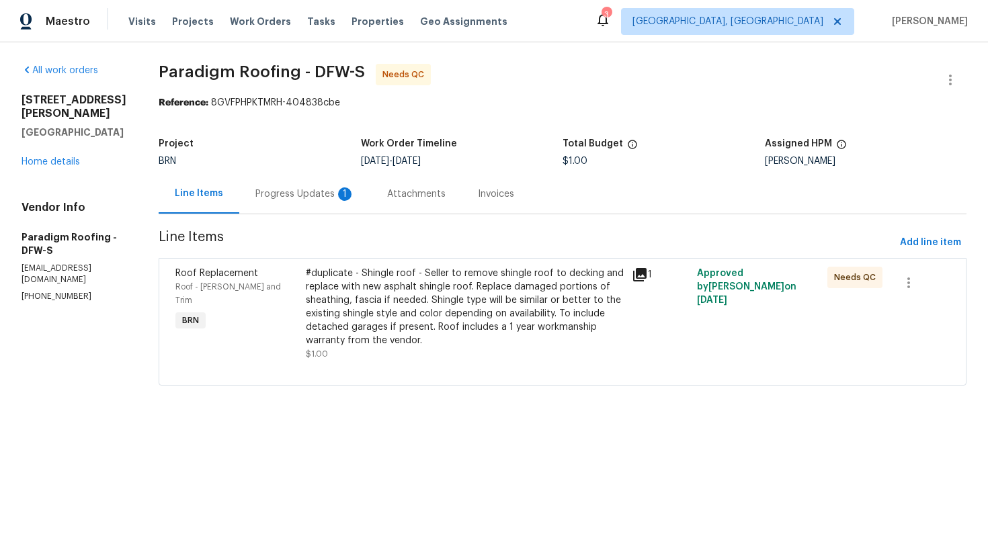
click at [334, 202] on div "Progress Updates 1" at bounding box center [305, 194] width 132 height 40
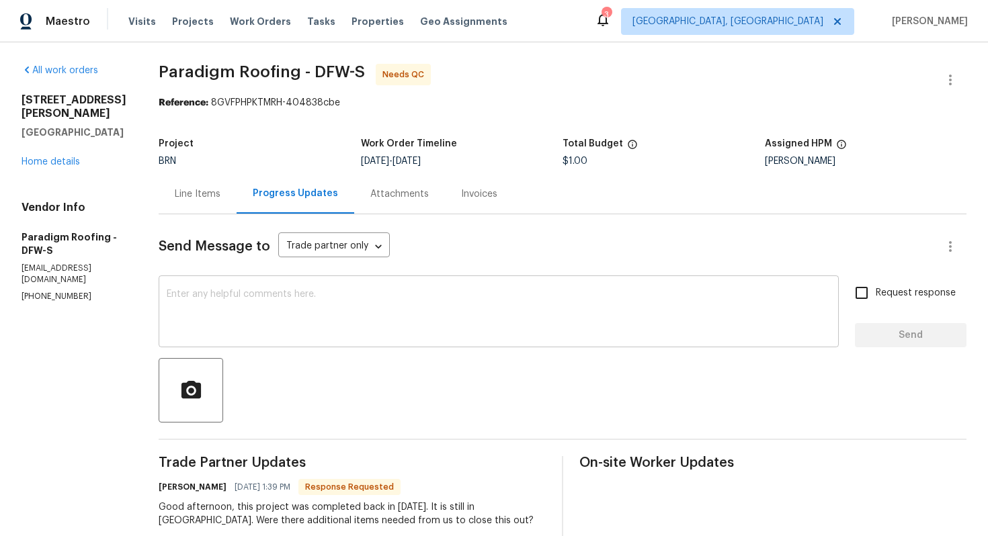
click at [294, 306] on textarea at bounding box center [499, 313] width 664 height 47
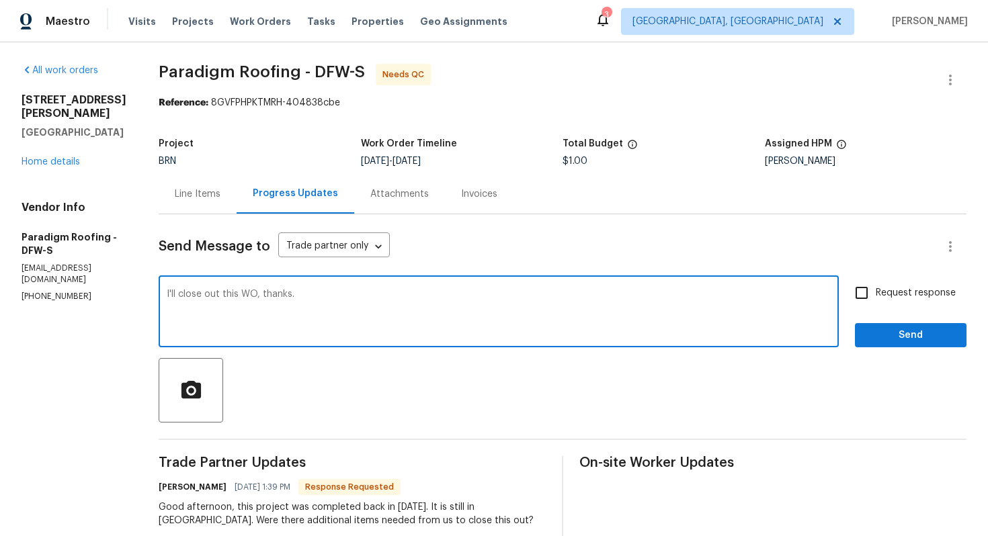
type textarea "I'll close out this WO, thanks."
click at [861, 290] on input "Request response" at bounding box center [861, 293] width 28 height 28
checkbox input "true"
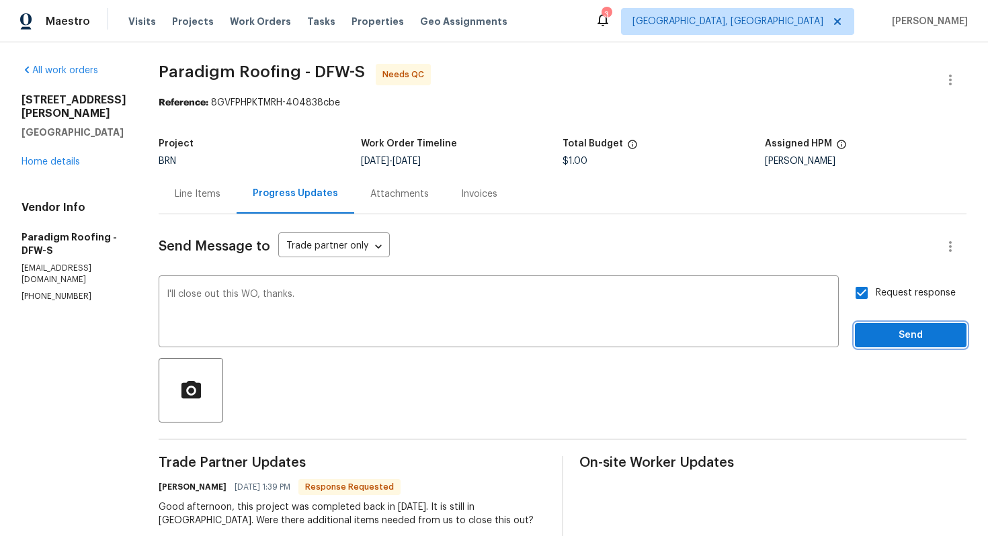
click at [878, 330] on span "Send" at bounding box center [910, 335] width 90 height 17
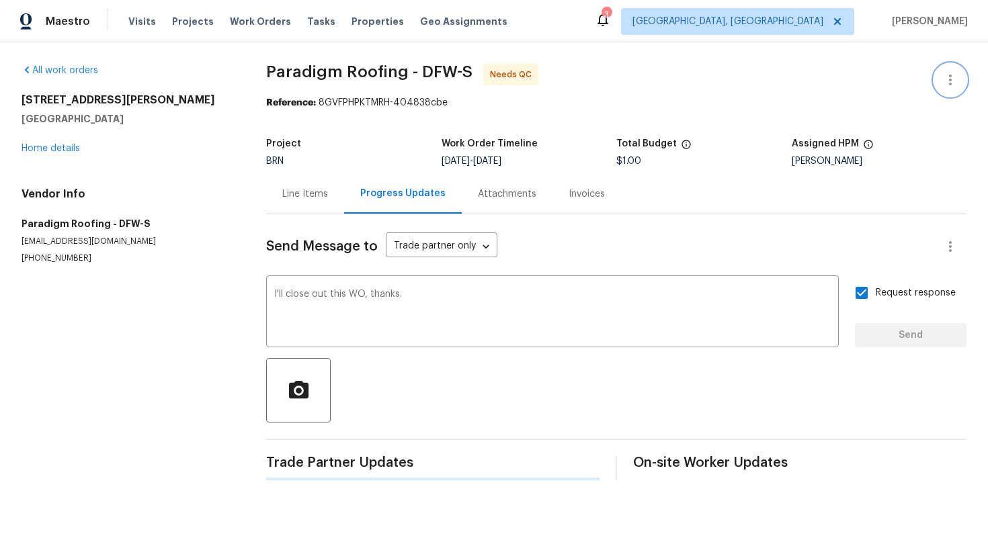
click at [945, 81] on icon "button" at bounding box center [950, 80] width 16 height 16
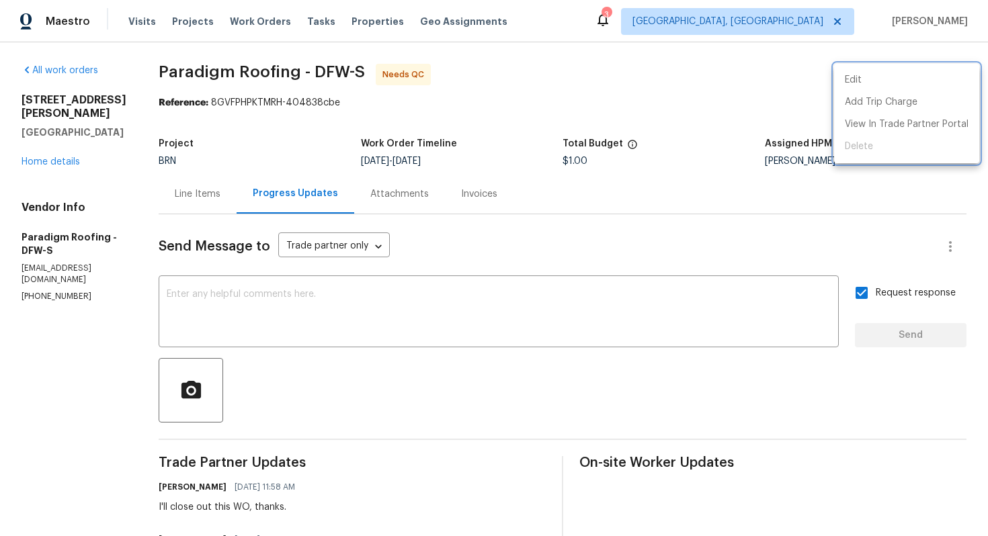
click at [196, 202] on div at bounding box center [494, 268] width 988 height 536
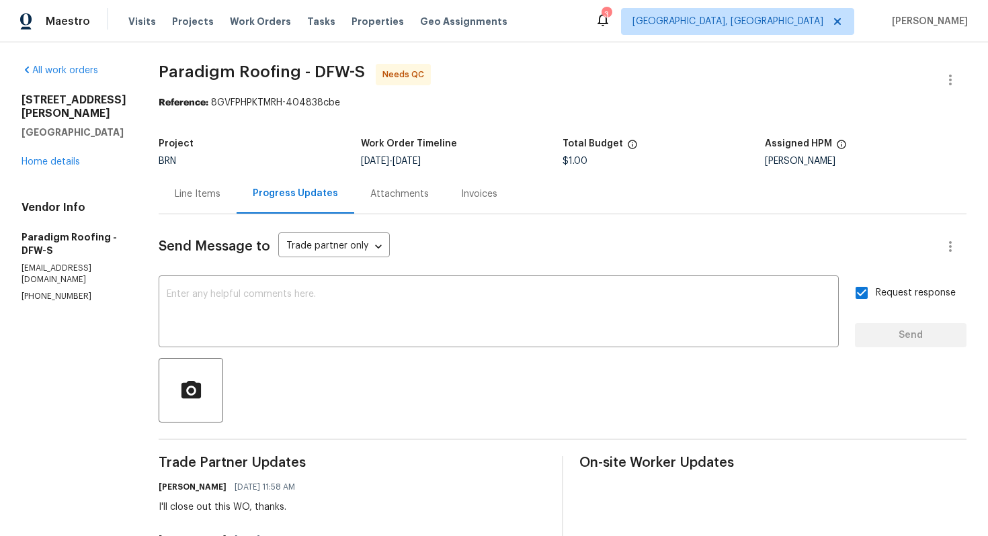
click at [204, 196] on div "Line Items" at bounding box center [198, 193] width 46 height 13
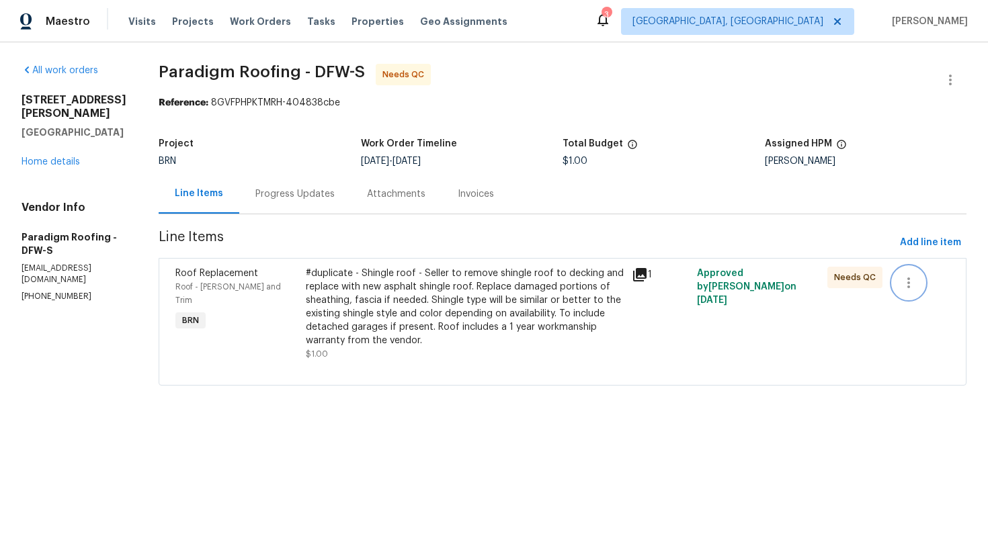
click at [906, 287] on icon "button" at bounding box center [908, 283] width 16 height 16
click at [907, 292] on li "Cancel" at bounding box center [918, 283] width 52 height 22
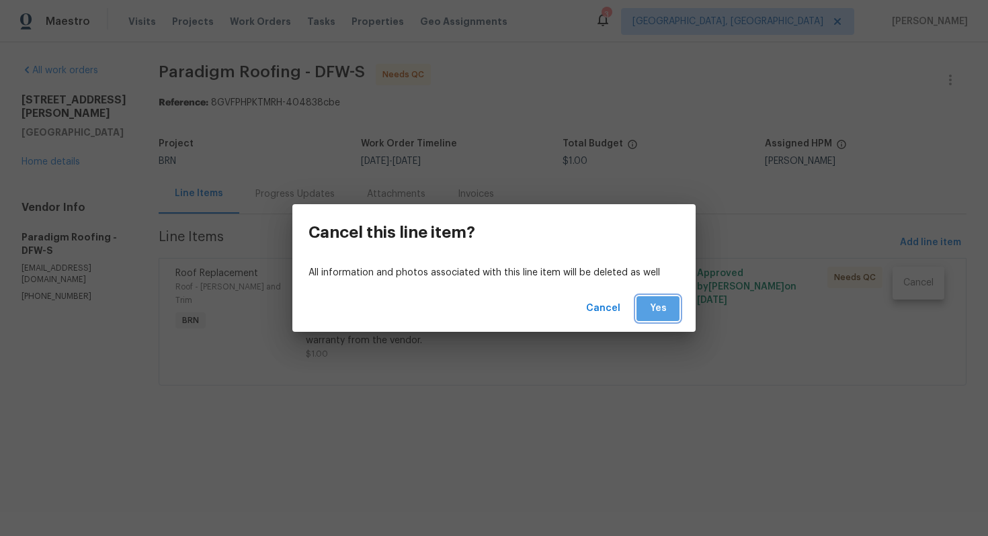
click at [665, 308] on span "Yes" at bounding box center [657, 308] width 21 height 17
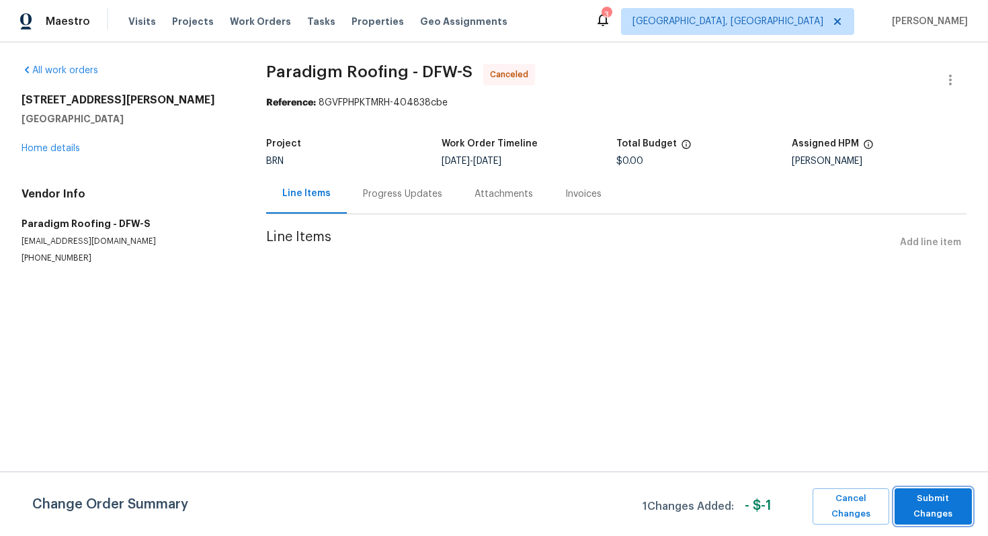
click at [947, 507] on span "Submit Changes" at bounding box center [933, 506] width 64 height 31
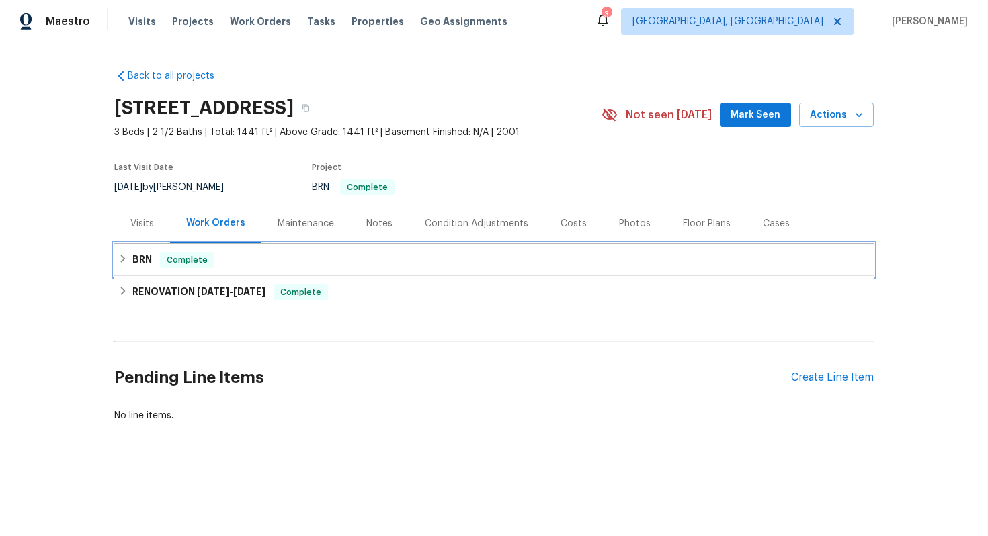
click at [141, 267] on h6 "BRN" at bounding box center [141, 260] width 19 height 16
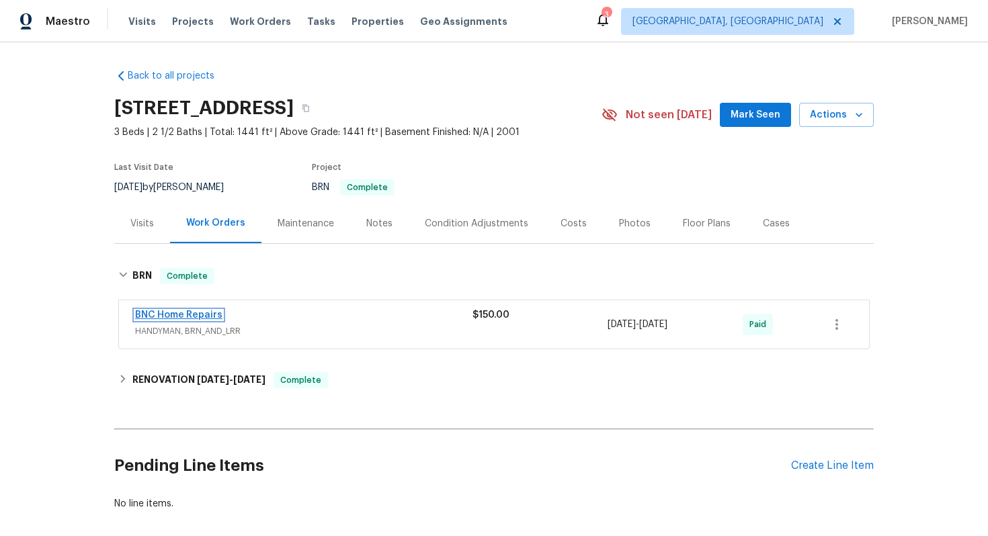
click at [165, 312] on link "BNC Home Repairs" at bounding box center [178, 314] width 87 height 9
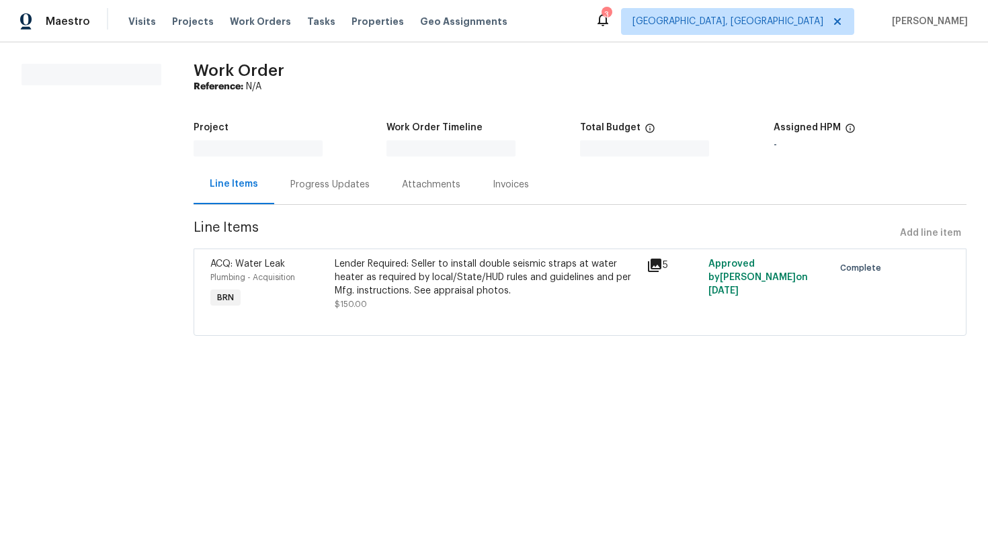
click at [347, 190] on div "Progress Updates" at bounding box center [329, 184] width 79 height 13
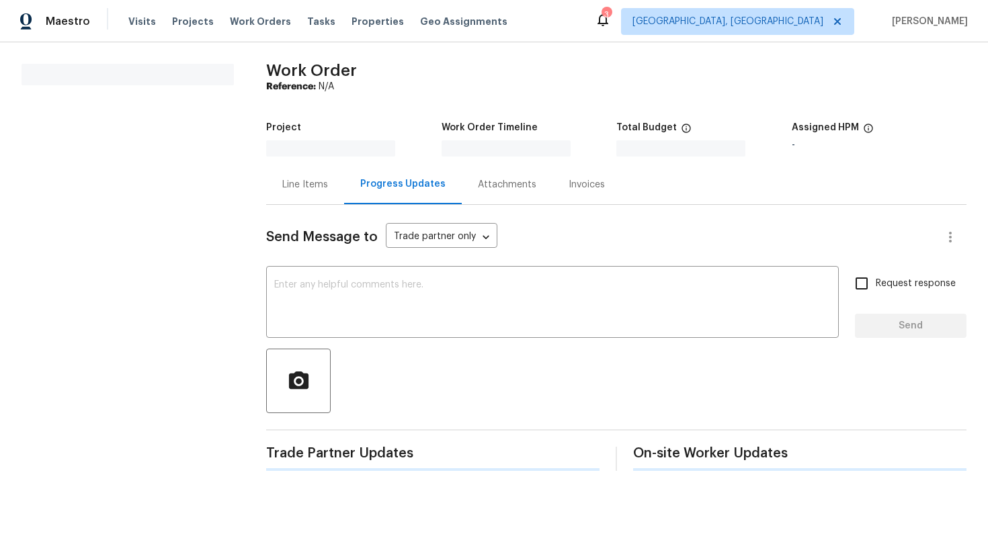
click at [309, 193] on div "Line Items" at bounding box center [305, 185] width 78 height 40
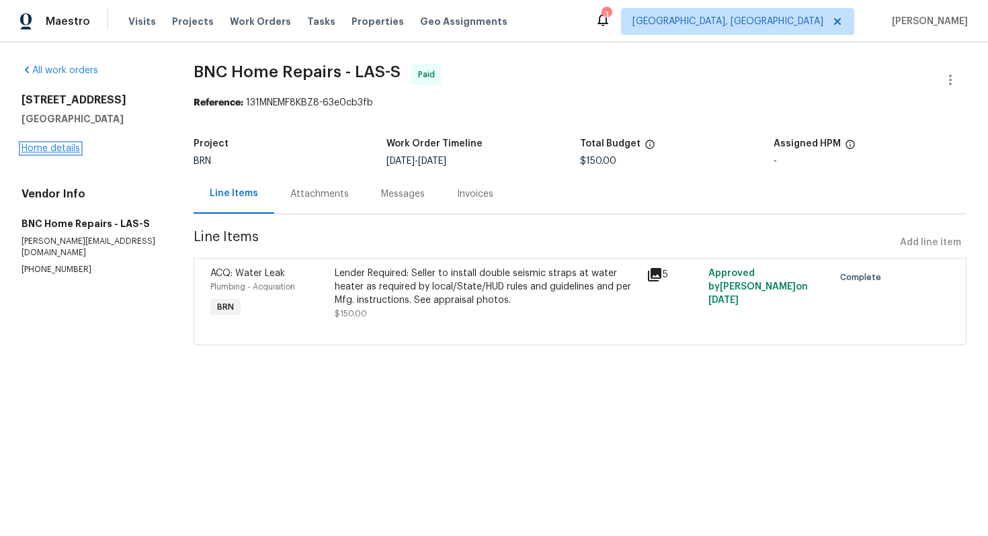
click at [64, 146] on link "Home details" at bounding box center [50, 148] width 58 height 9
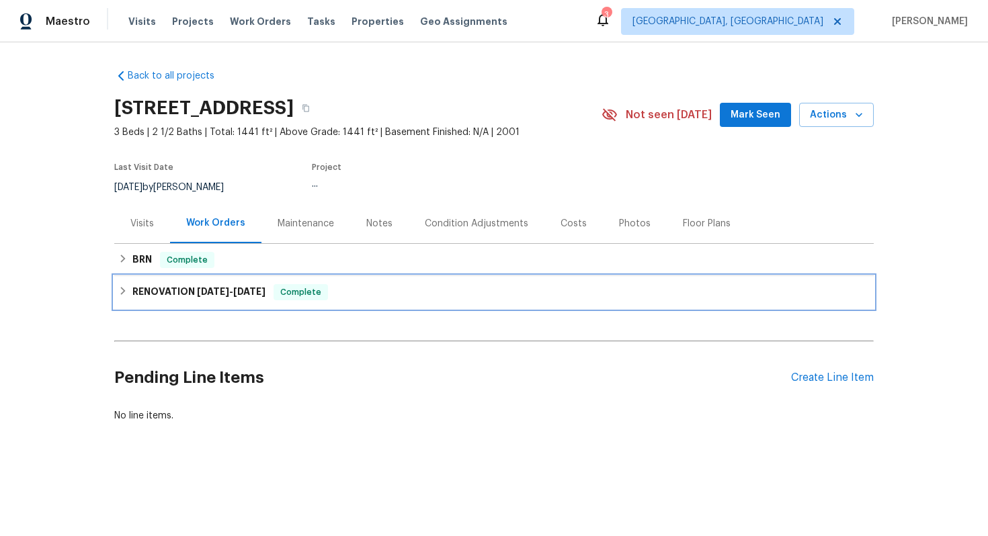
click at [148, 291] on h6 "RENOVATION 7/22/24 - 7/30/24" at bounding box center [198, 292] width 133 height 16
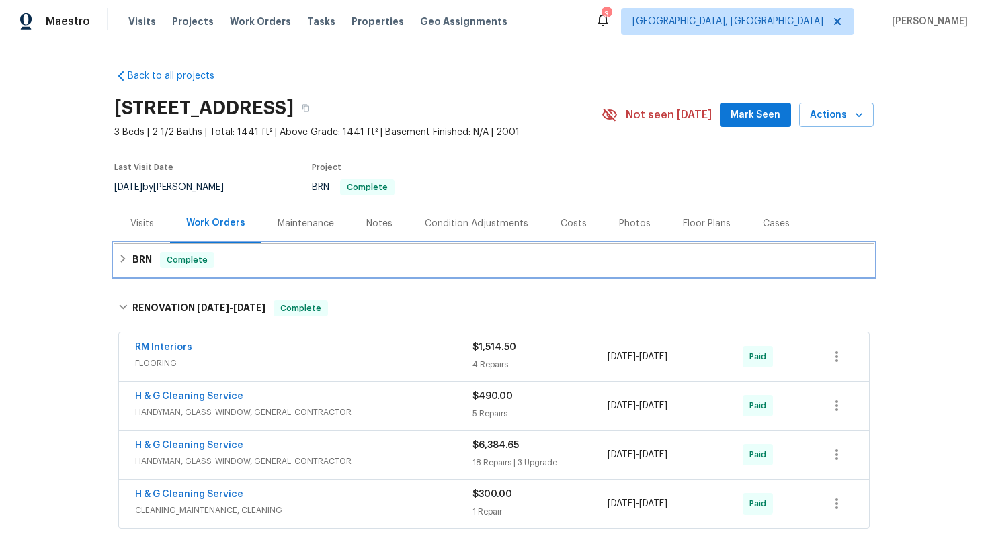
click at [146, 260] on h6 "BRN" at bounding box center [141, 260] width 19 height 16
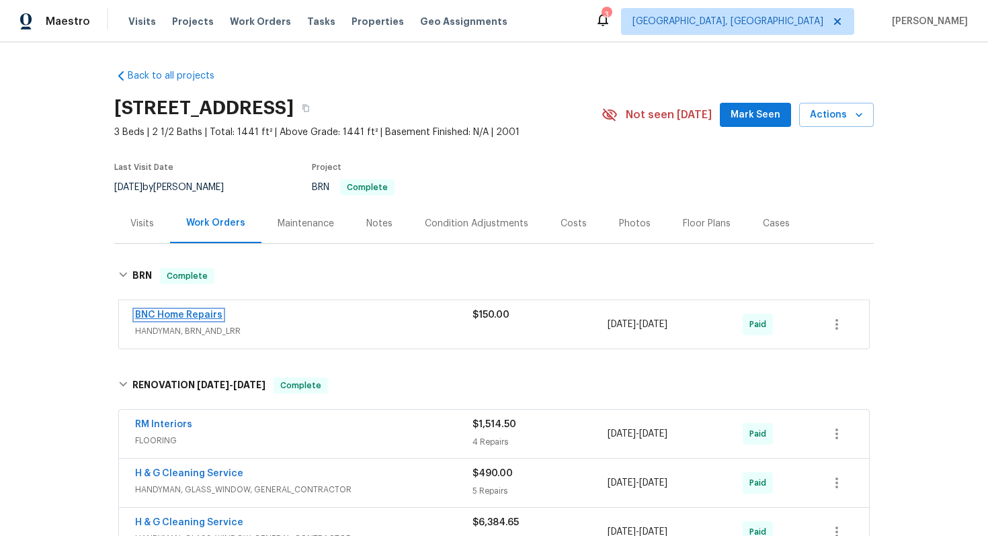
click at [191, 315] on link "BNC Home Repairs" at bounding box center [178, 314] width 87 height 9
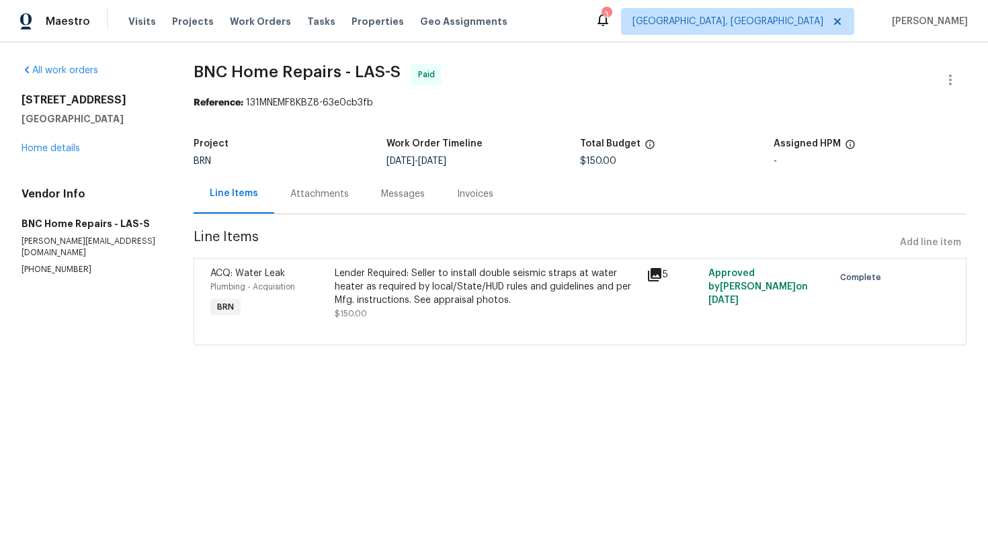
click at [324, 206] on div "Attachments" at bounding box center [319, 194] width 91 height 40
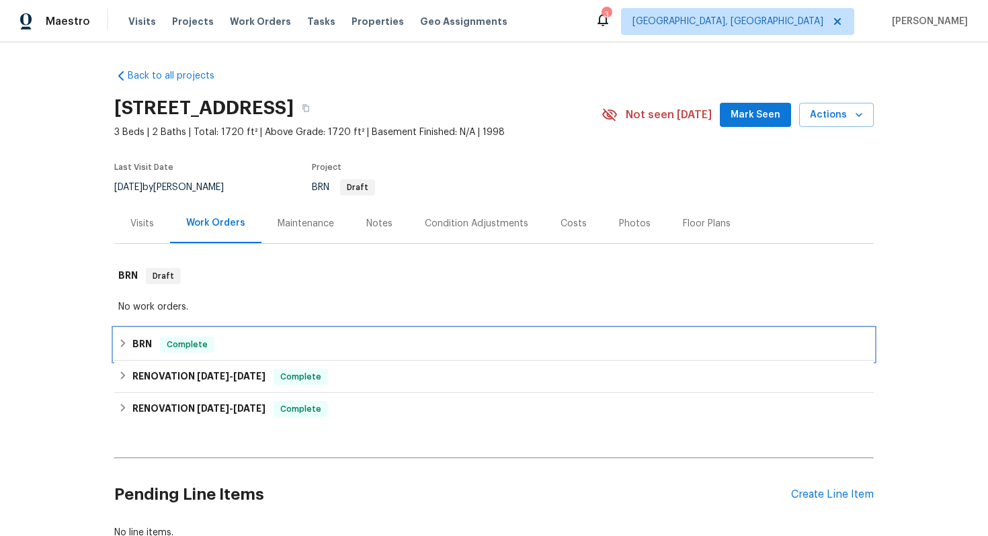
click at [145, 352] on h6 "BRN" at bounding box center [141, 345] width 19 height 16
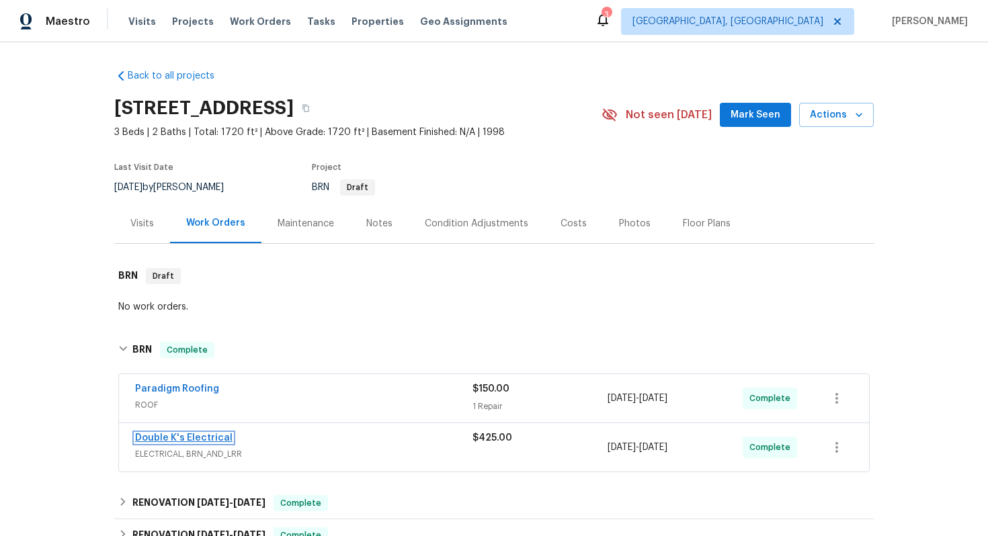
click at [173, 442] on link "Double K's Electrical" at bounding box center [183, 437] width 97 height 9
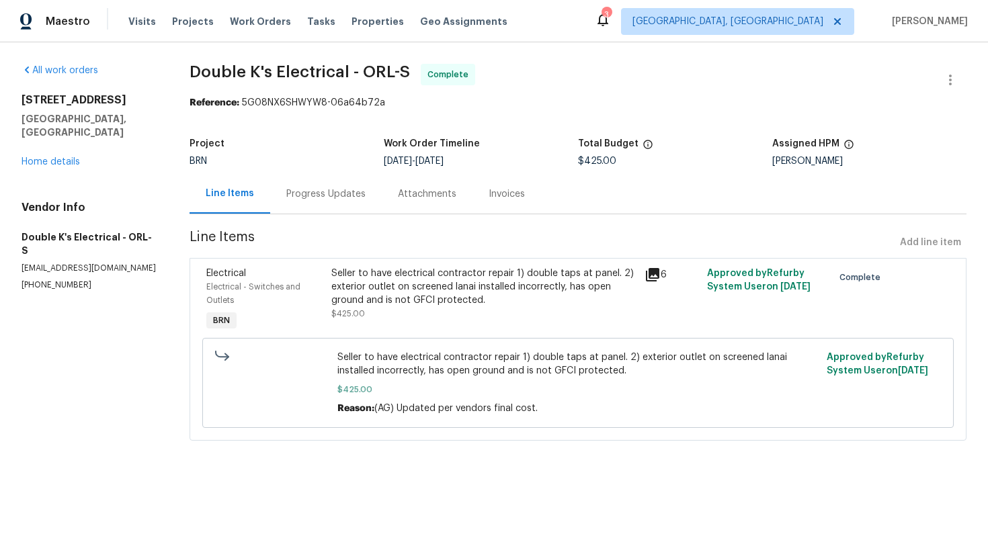
click at [310, 210] on div "Progress Updates" at bounding box center [326, 194] width 112 height 40
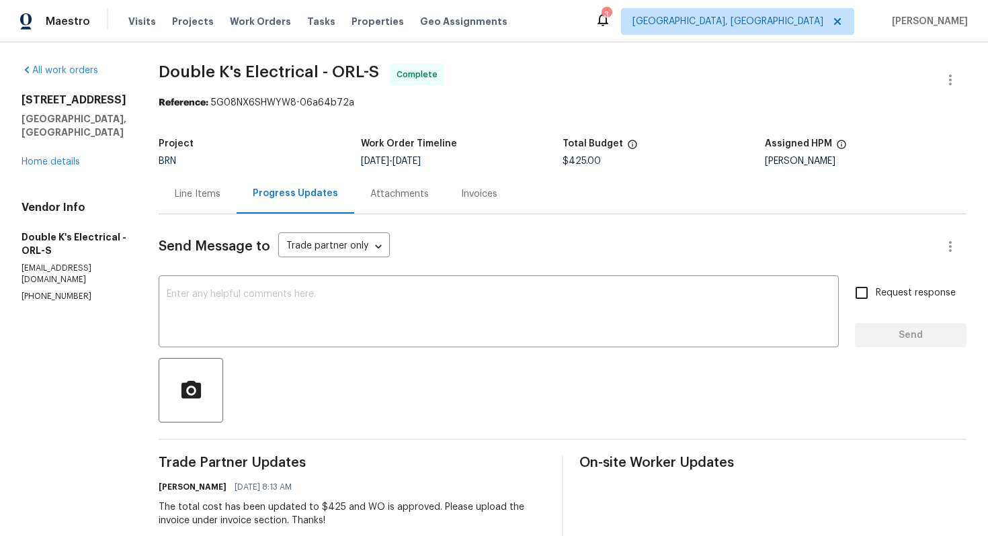
click at [215, 191] on div "Line Items" at bounding box center [198, 193] width 46 height 13
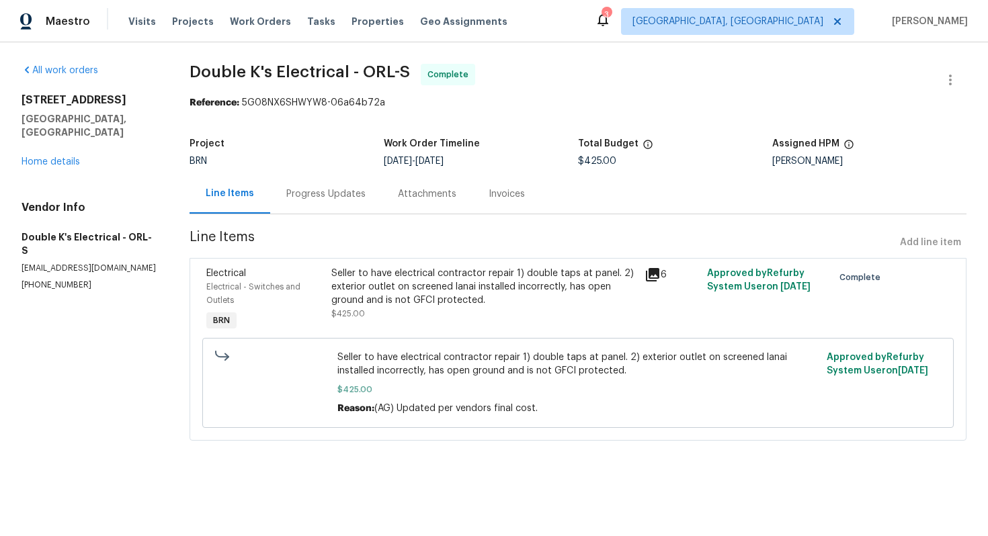
click at [394, 282] on div "Seller to have electrical contractor repair 1) double taps at panel. 2) exterio…" at bounding box center [483, 287] width 305 height 40
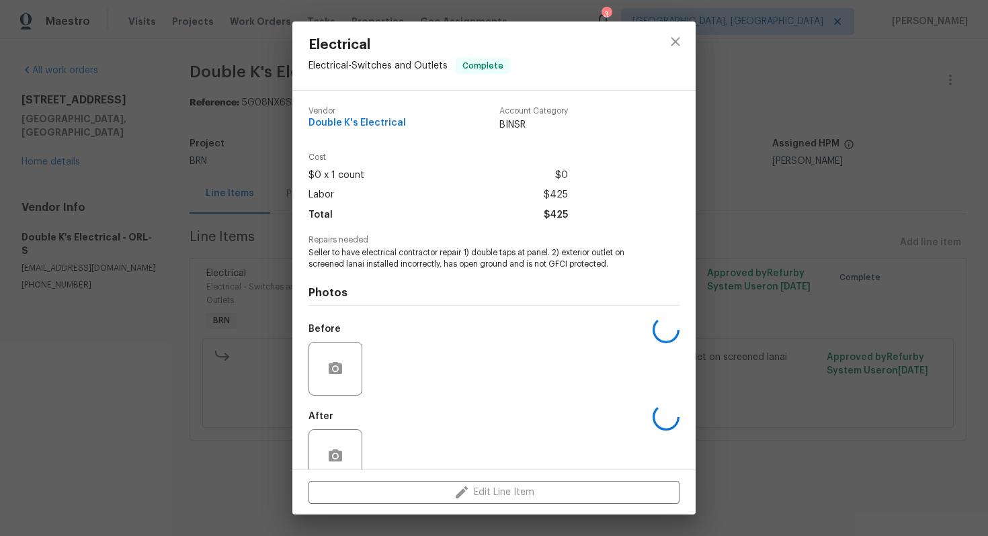
click at [383, 253] on span "Seller to have electrical contractor repair 1) double taps at panel. 2) exterio…" at bounding box center [475, 258] width 334 height 23
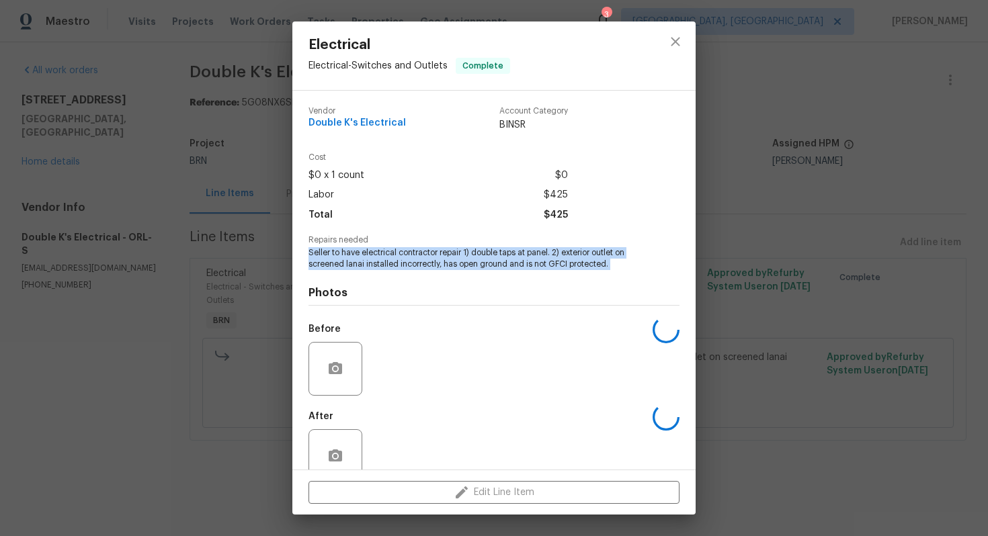
click at [383, 253] on span "Seller to have electrical contractor repair 1) double taps at panel. 2) exterio…" at bounding box center [475, 258] width 334 height 23
copy span "Seller to have electrical contractor repair 1) double taps at panel. 2) exterio…"
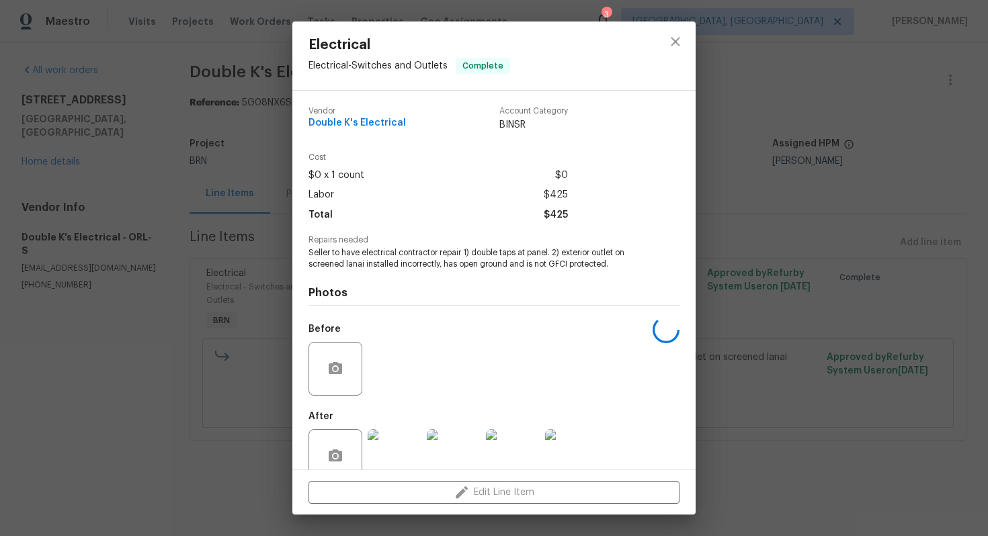
click at [153, 190] on div "Electrical Electrical - Switches and Outlets Complete Vendor Double K's Electri…" at bounding box center [494, 268] width 988 height 536
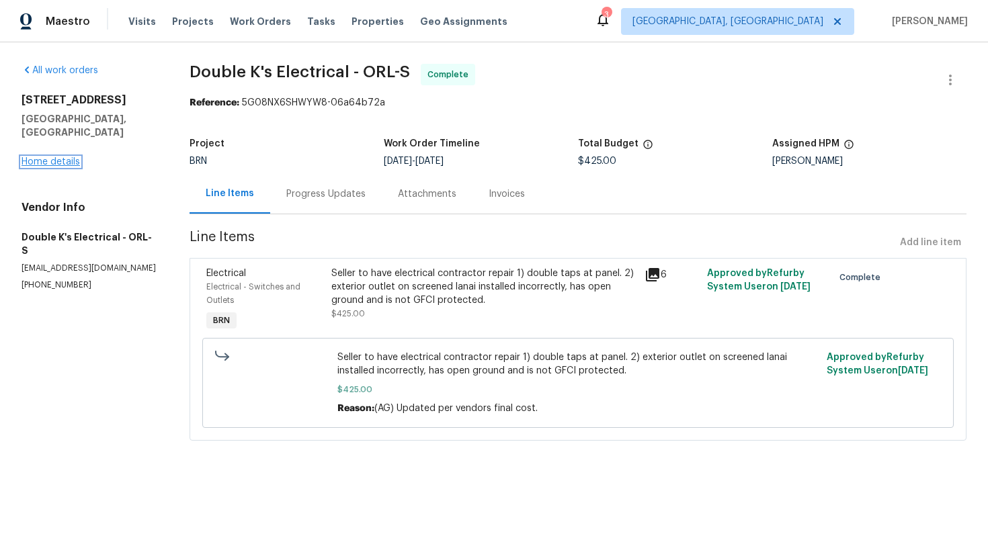
click at [60, 157] on link "Home details" at bounding box center [50, 161] width 58 height 9
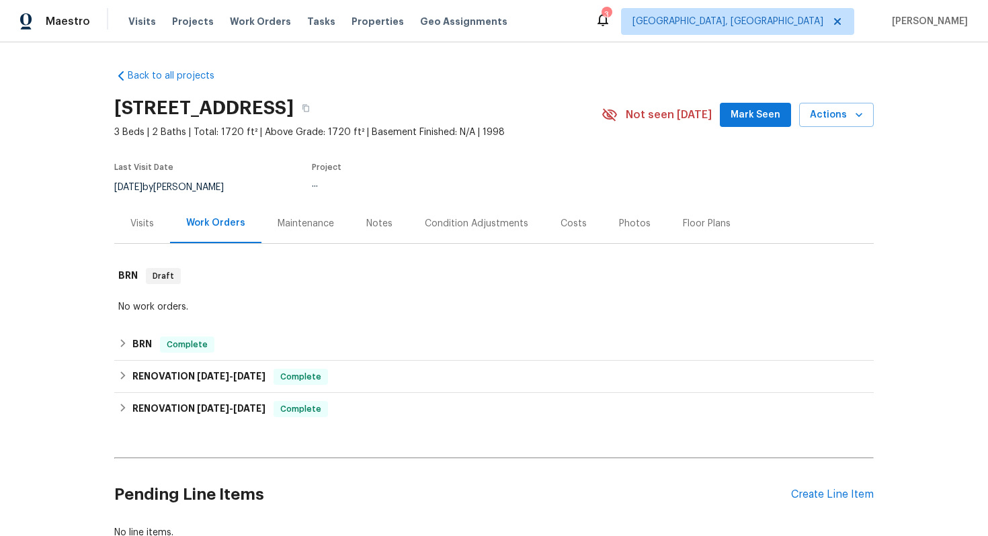
scroll to position [95, 0]
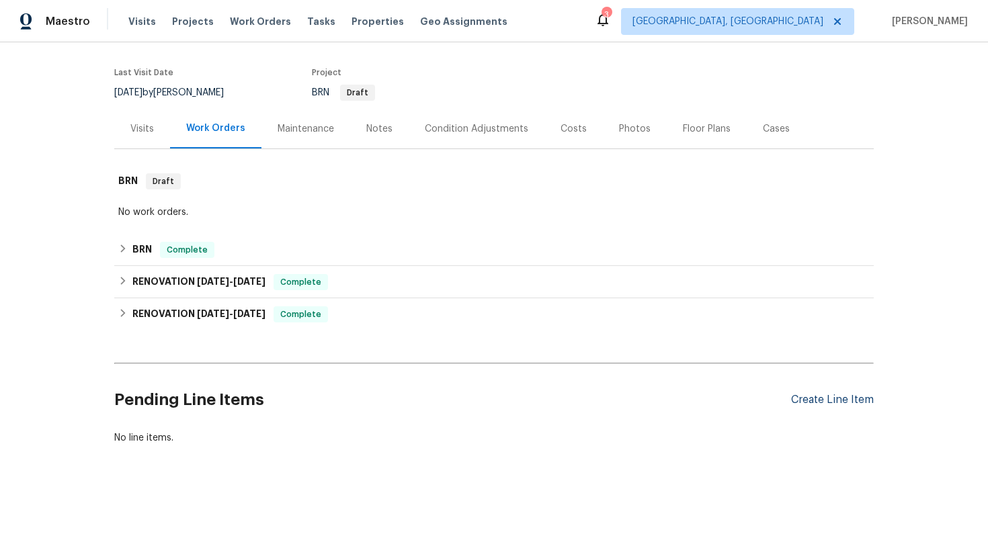
click at [818, 405] on div "Create Line Item" at bounding box center [832, 400] width 83 height 13
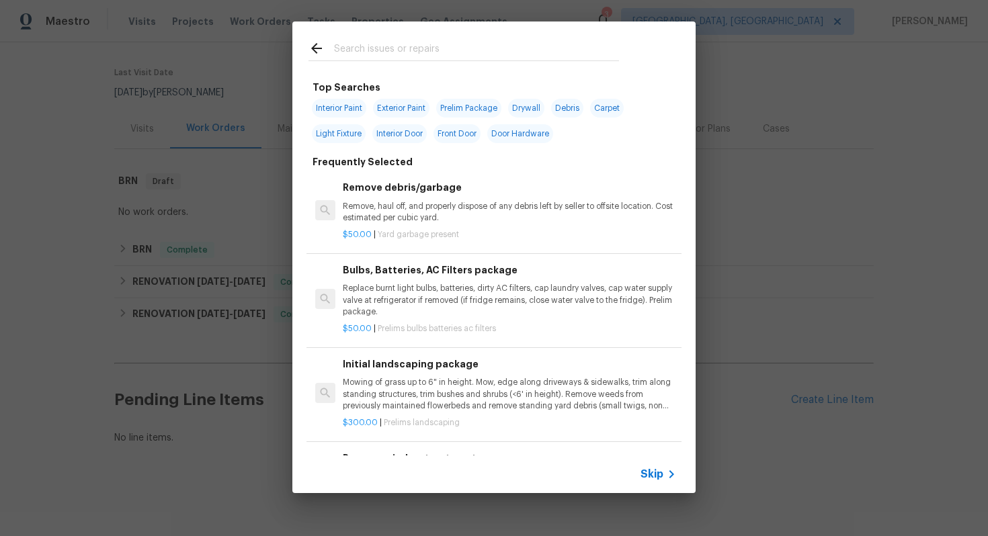
click at [651, 476] on span "Skip" at bounding box center [651, 474] width 23 height 13
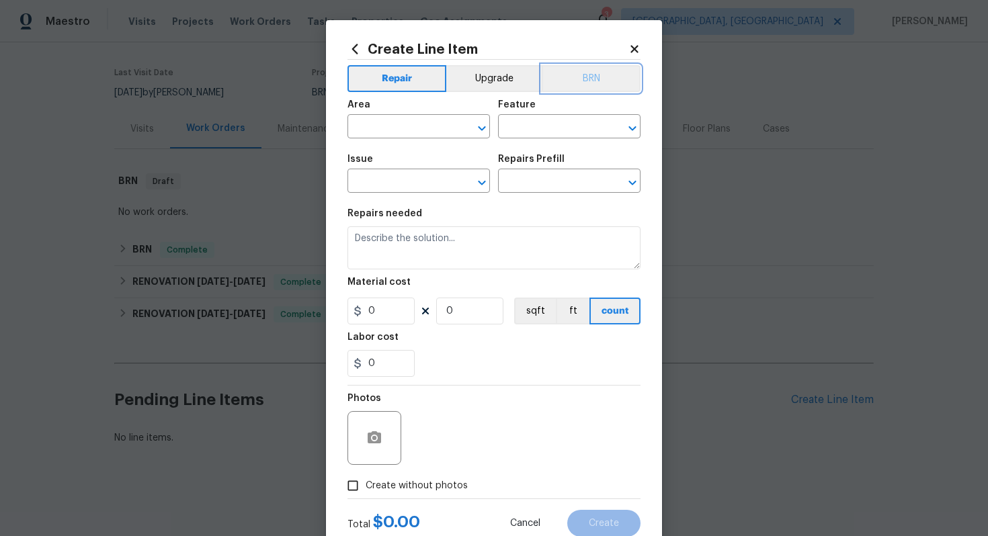
click at [577, 72] on button "BRN" at bounding box center [590, 78] width 99 height 27
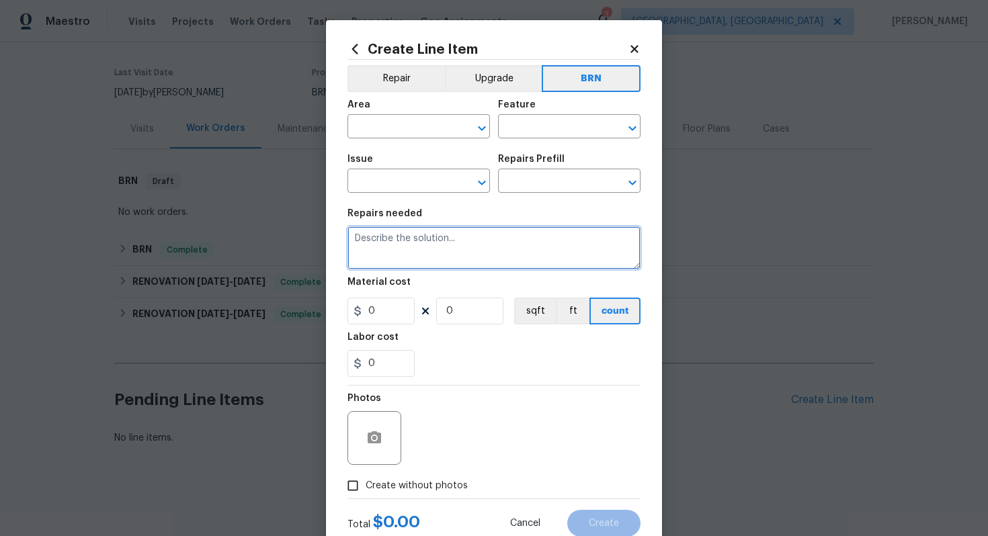
click at [484, 244] on textarea at bounding box center [493, 247] width 293 height 43
paste textarea "Seller to have electrical contractor repair 1) double taps at panel. 2) exterio…"
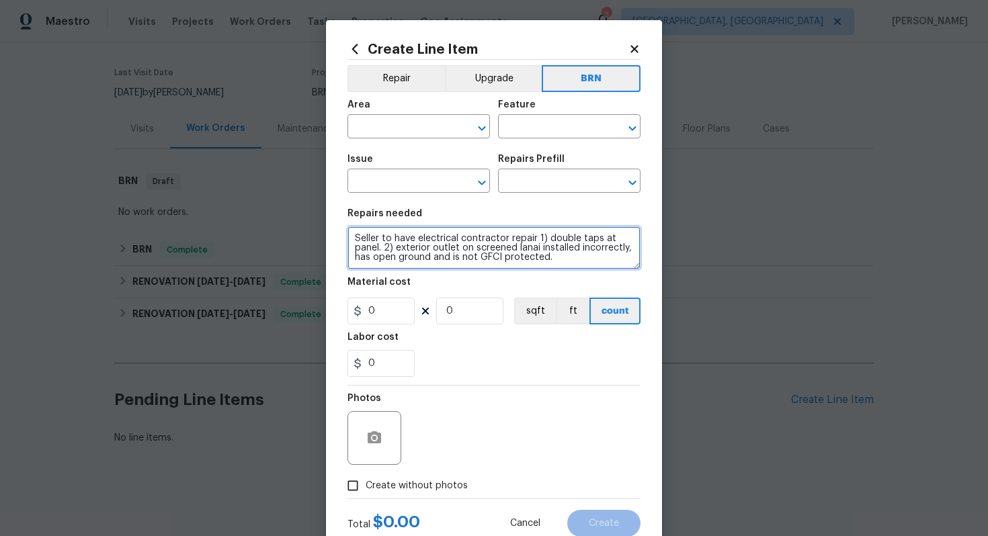
scroll to position [3, 0]
click at [354, 239] on textarea "Seller to have electrical contractor repair 1) double taps at panel. 2) exterio…" at bounding box center [493, 247] width 293 height 43
type textarea "Revisit - Seller to have electrical contractor repair 1) double taps at panel. …"
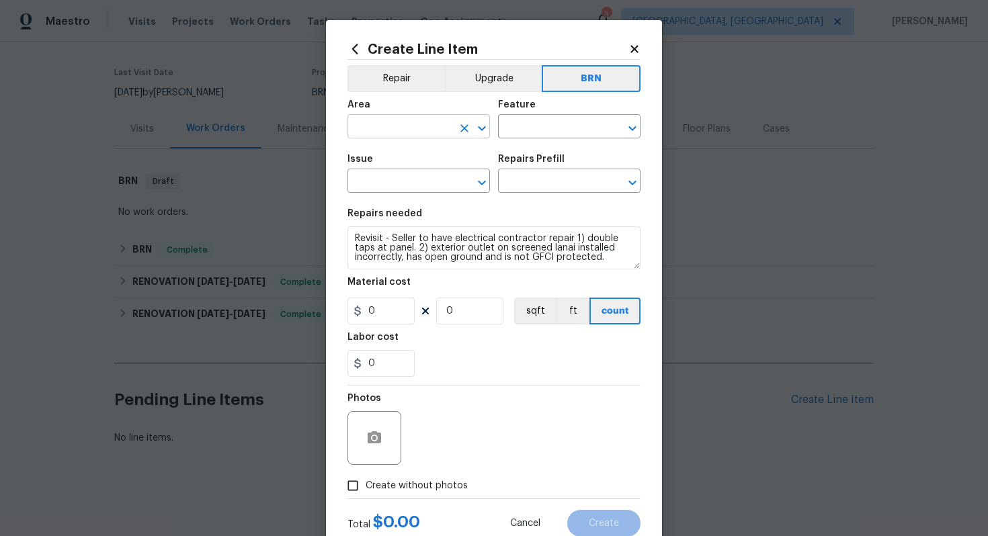
click at [376, 131] on input "text" at bounding box center [399, 128] width 105 height 21
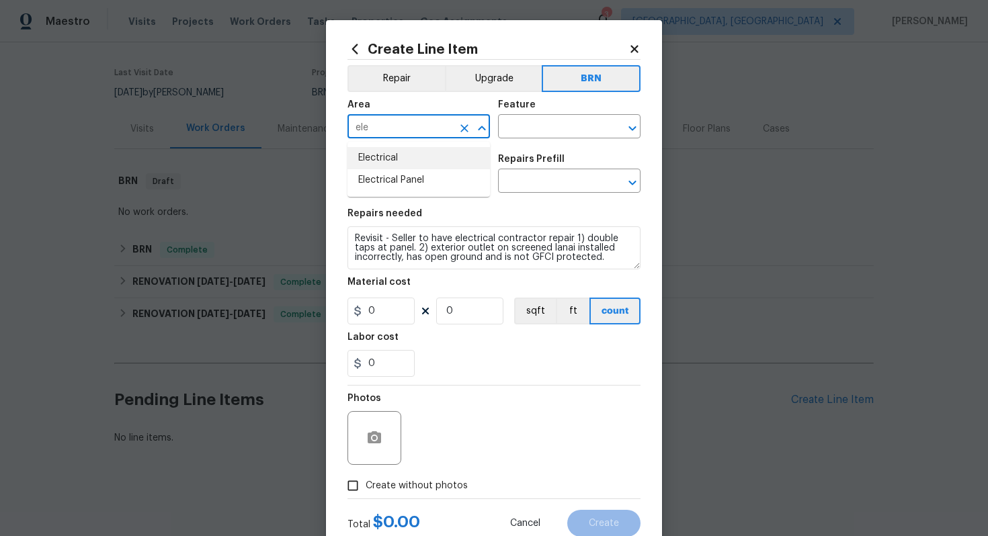
click at [394, 157] on li "Electrical" at bounding box center [418, 158] width 142 height 22
type input "Electrical"
click at [517, 126] on input "text" at bounding box center [550, 128] width 105 height 21
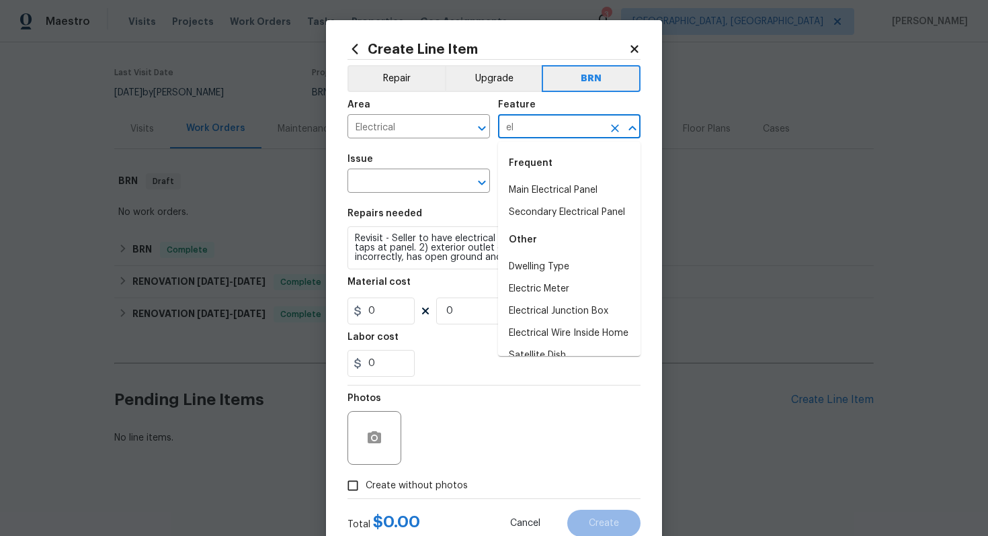
type input "e"
type input "d"
click at [568, 193] on li "Main Electrical Panel" at bounding box center [569, 190] width 142 height 22
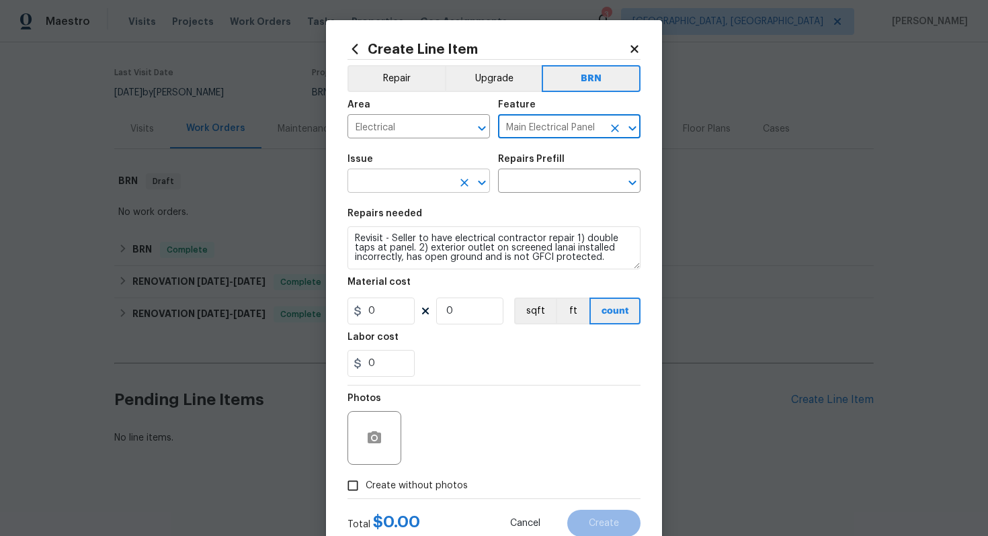
type input "Main Electrical Panel"
click at [396, 181] on input "text" at bounding box center [399, 182] width 105 height 21
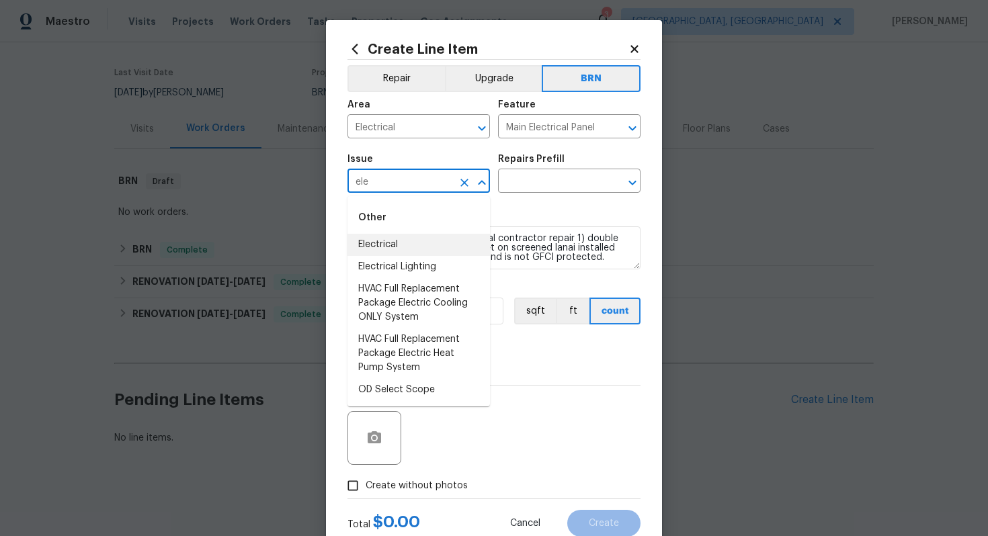
click at [404, 240] on li "Electrical" at bounding box center [418, 245] width 142 height 22
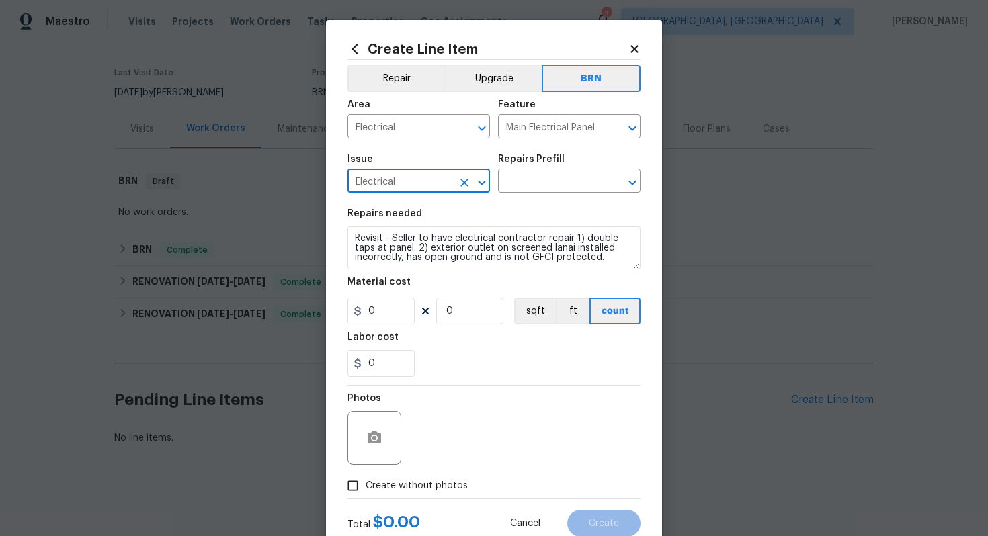
type input "Electrical"
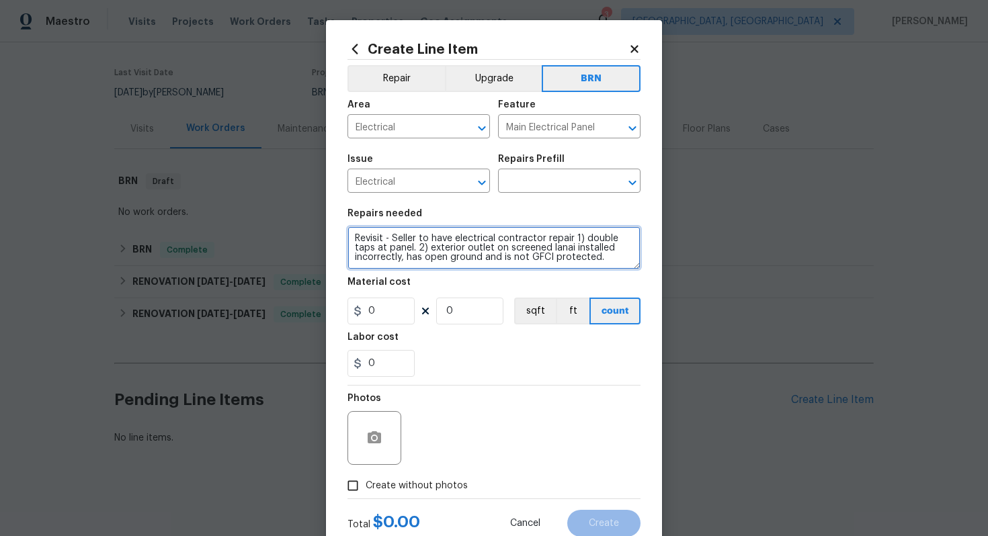
scroll to position [9, 0]
drag, startPoint x: 353, startPoint y: 234, endPoint x: 501, endPoint y: 275, distance: 154.0
click at [501, 275] on section "Repairs needed Revisit - Seller to have electrical contractor repair 1) double …" at bounding box center [493, 293] width 293 height 184
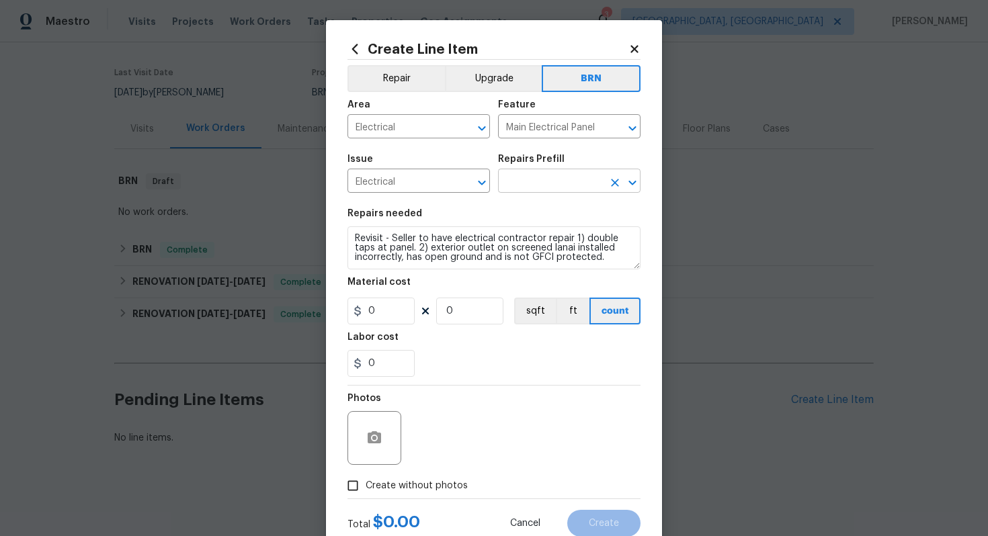
click at [554, 185] on input "text" at bounding box center [550, 182] width 105 height 21
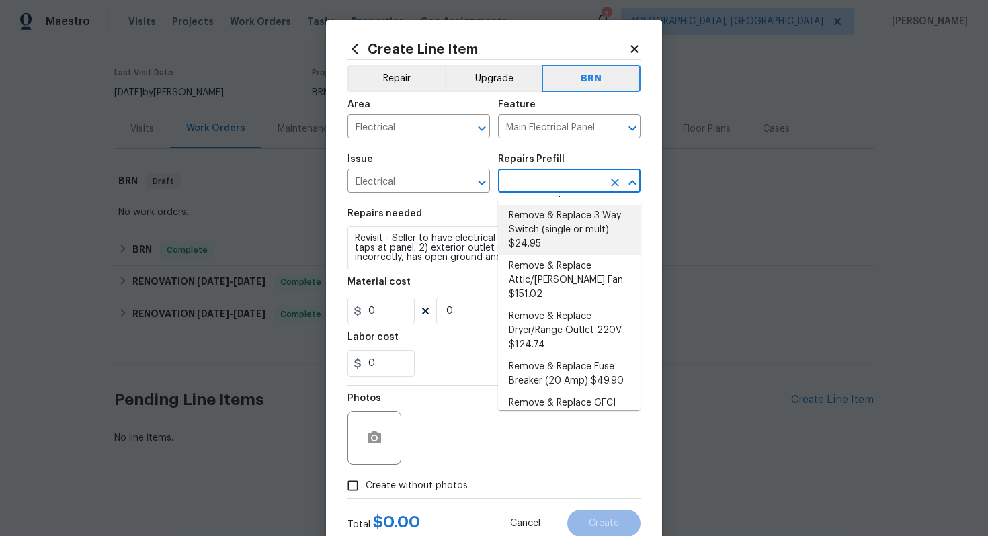
scroll to position [65, 0]
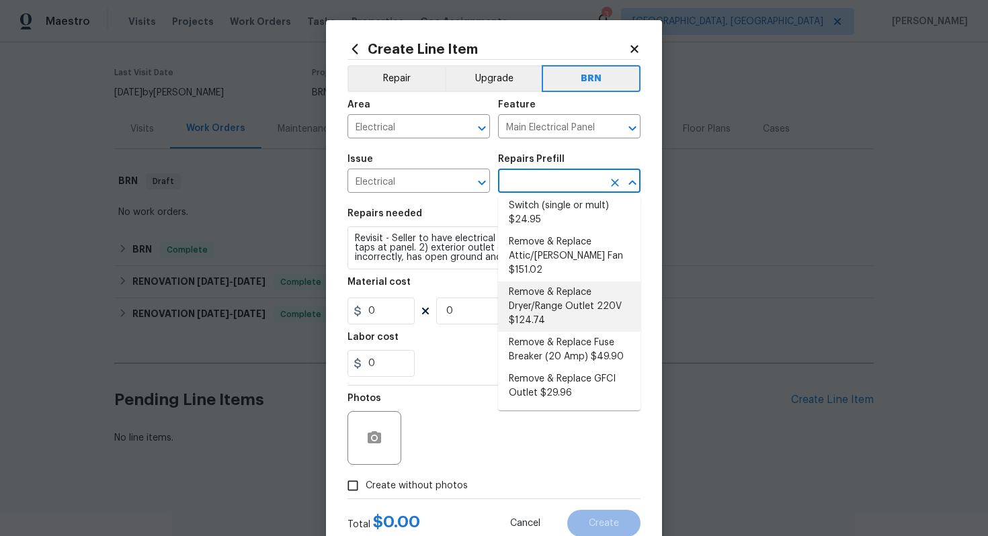
click at [541, 294] on li "Remove & Replace Dryer/Range Outlet 220V $124.74" at bounding box center [569, 306] width 142 height 50
type input "Remove & Replace Dryer/Range Outlet 220V $124.74"
type textarea "Remove and replace the 220 AMP range/dryer outlet with new. Ensure all connecti…"
type input "124.74"
type input "1"
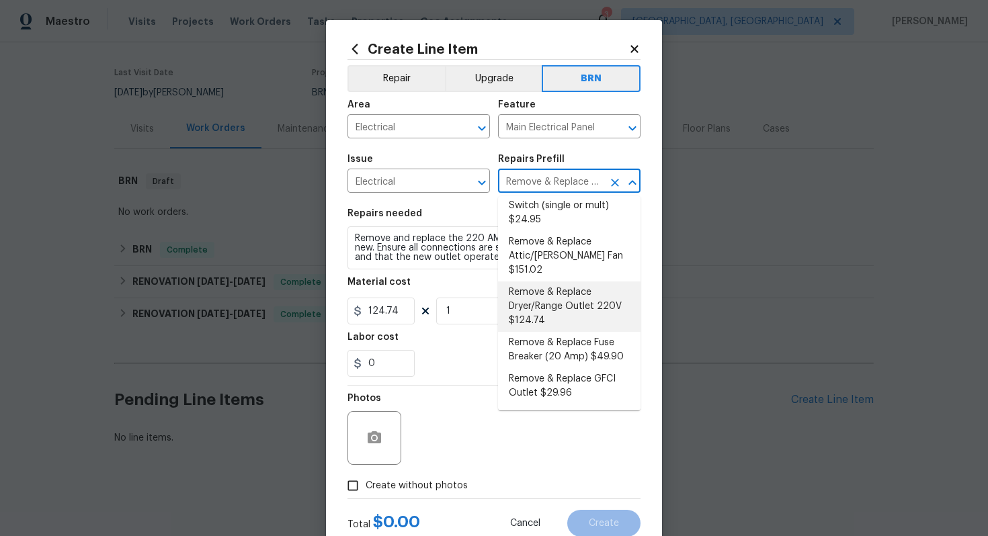
scroll to position [0, 0]
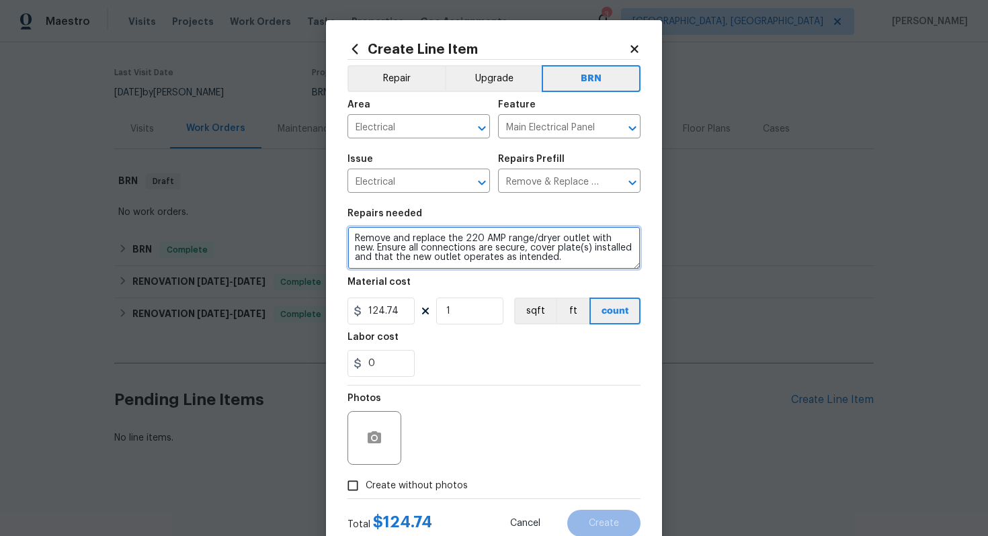
drag, startPoint x: 352, startPoint y: 238, endPoint x: 524, endPoint y: 272, distance: 175.4
click at [524, 272] on section "Repairs needed Remove and replace the 220 AMP range/dryer outlet with new. Ensu…" at bounding box center [493, 293] width 293 height 184
paste textarea "visit - Seller to have electrical contractor repair 1) double taps at panel. 2)…"
type textarea "Revisit - Seller to have electrical contractor repair 1) double taps at panel. …"
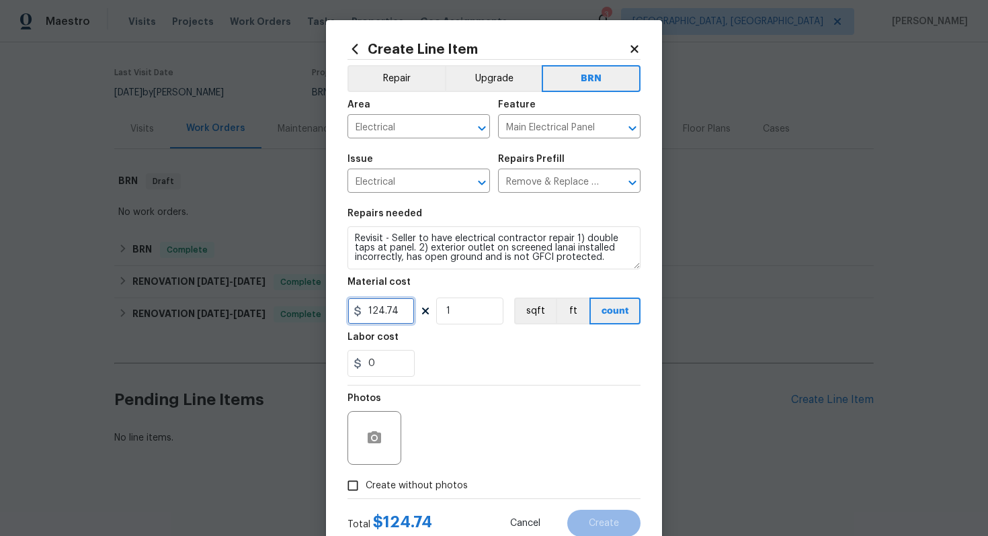
drag, startPoint x: 402, startPoint y: 306, endPoint x: 357, endPoint y: 310, distance: 45.1
click at [357, 310] on div "124.74" at bounding box center [380, 311] width 67 height 27
type input "0"
click at [387, 360] on input "0" at bounding box center [380, 363] width 67 height 27
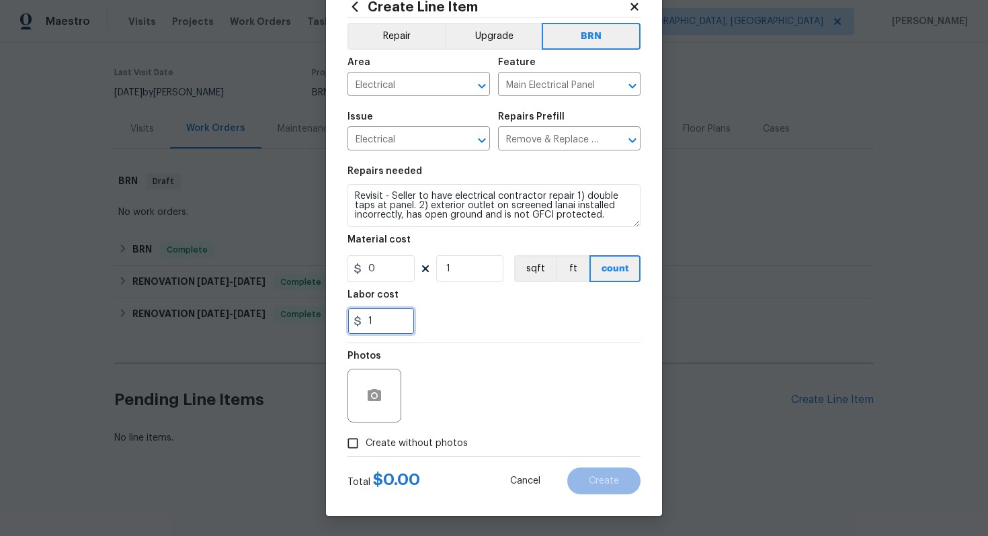
type input "1"
click at [386, 390] on button "button" at bounding box center [374, 396] width 32 height 32
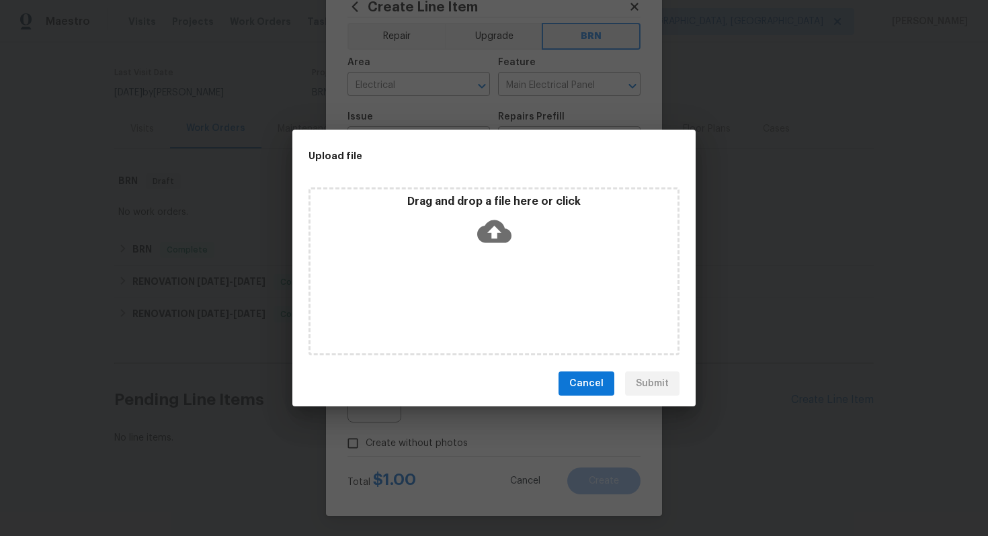
click at [497, 238] on icon at bounding box center [494, 231] width 34 height 23
click at [493, 236] on icon at bounding box center [494, 231] width 34 height 34
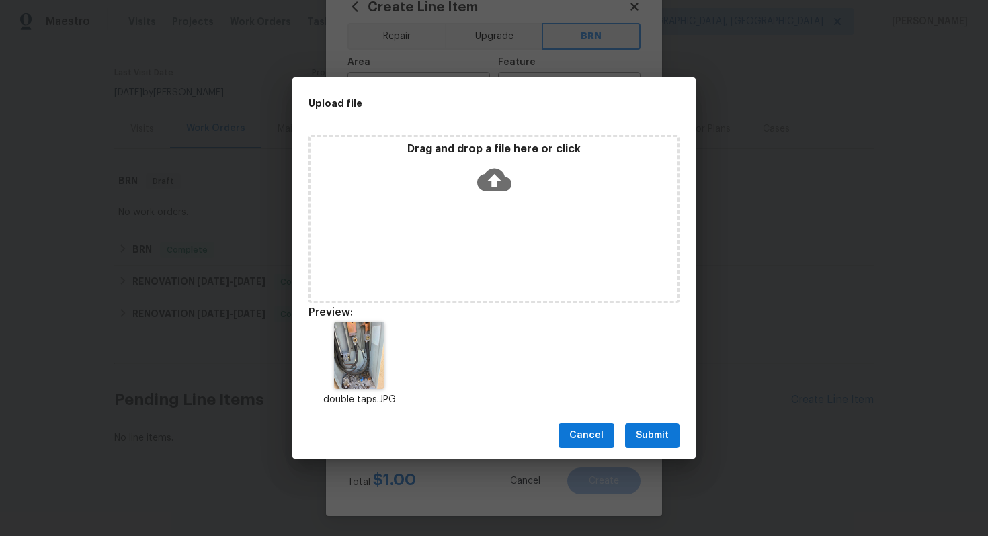
click at [496, 196] on div "Drag and drop a file here or click" at bounding box center [493, 171] width 367 height 58
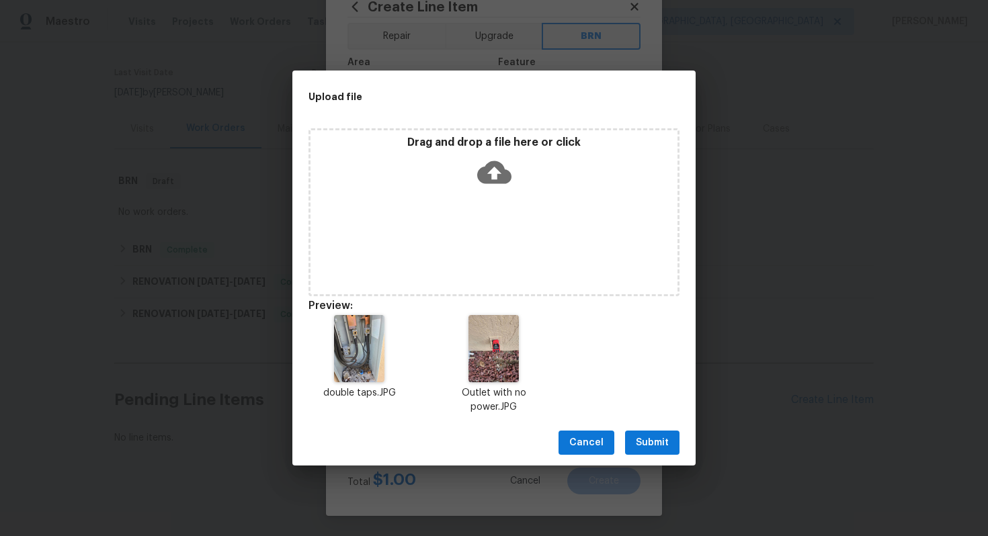
click at [658, 443] on span "Submit" at bounding box center [652, 443] width 33 height 17
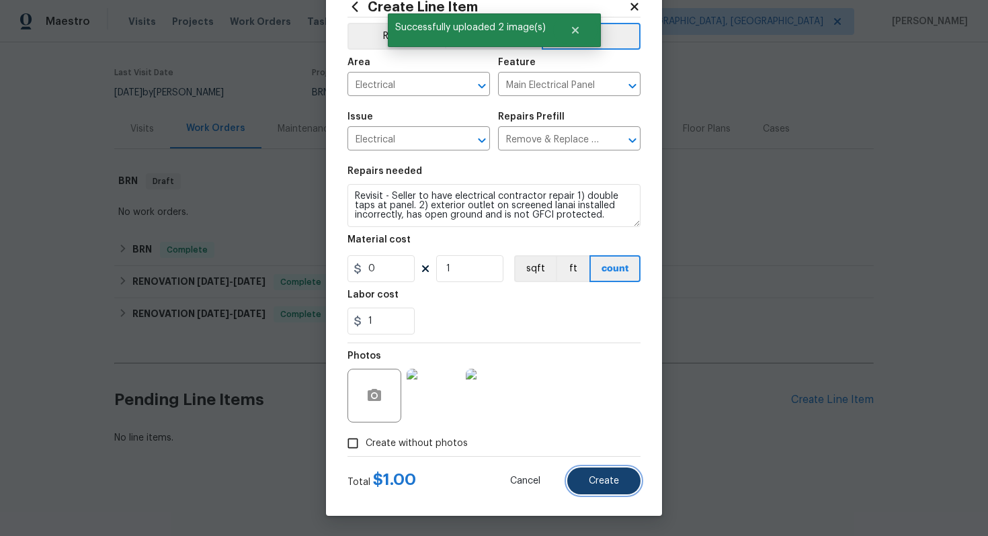
click at [605, 487] on button "Create" at bounding box center [603, 481] width 73 height 27
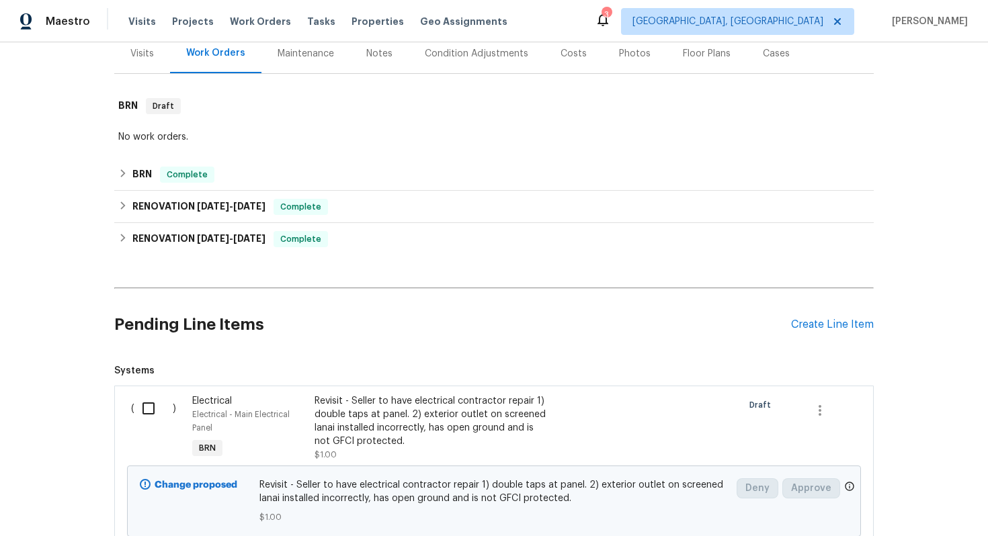
scroll to position [275, 0]
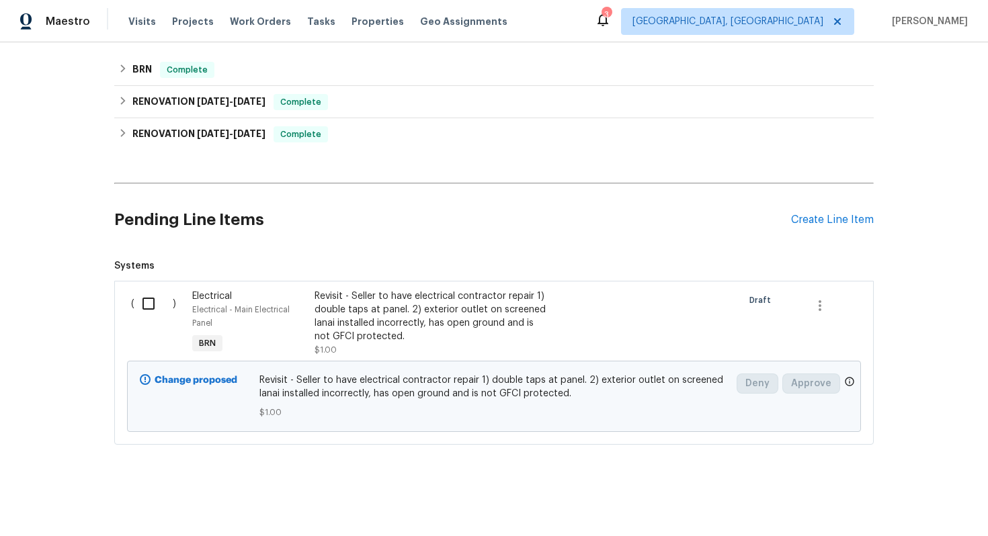
click at [151, 306] on input "checkbox" at bounding box center [153, 304] width 38 height 28
checkbox input "true"
click at [918, 501] on span "Create Work Order" at bounding box center [910, 502] width 89 height 17
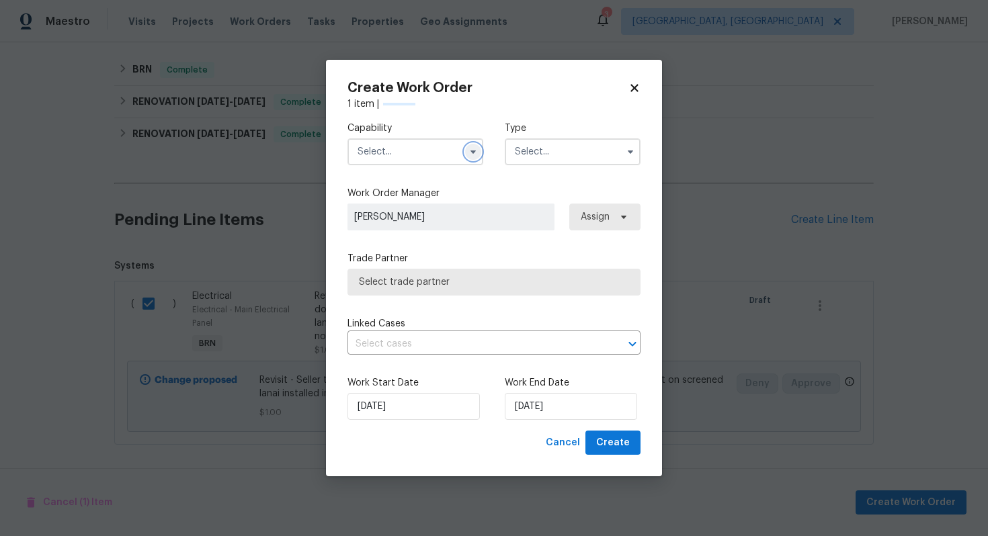
click at [474, 149] on icon "button" at bounding box center [473, 151] width 11 height 11
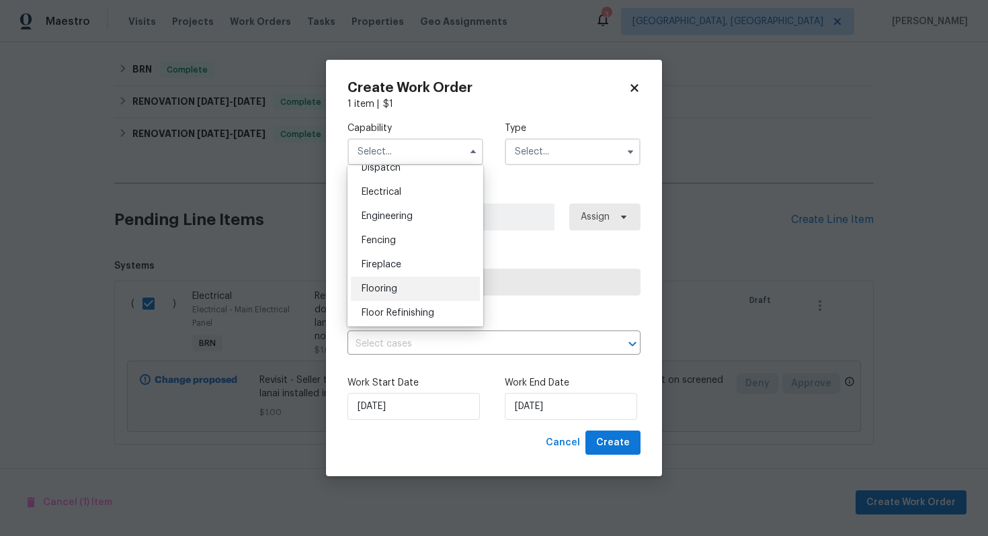
scroll to position [394, 0]
click at [440, 211] on div "Electrical" at bounding box center [415, 212] width 129 height 24
type input "Electrical"
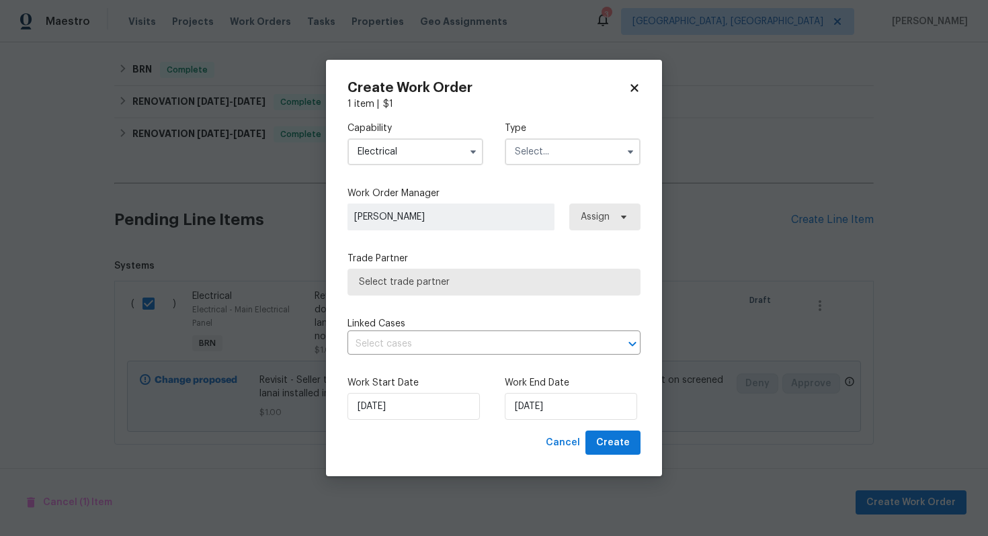
click at [564, 158] on input "text" at bounding box center [573, 151] width 136 height 27
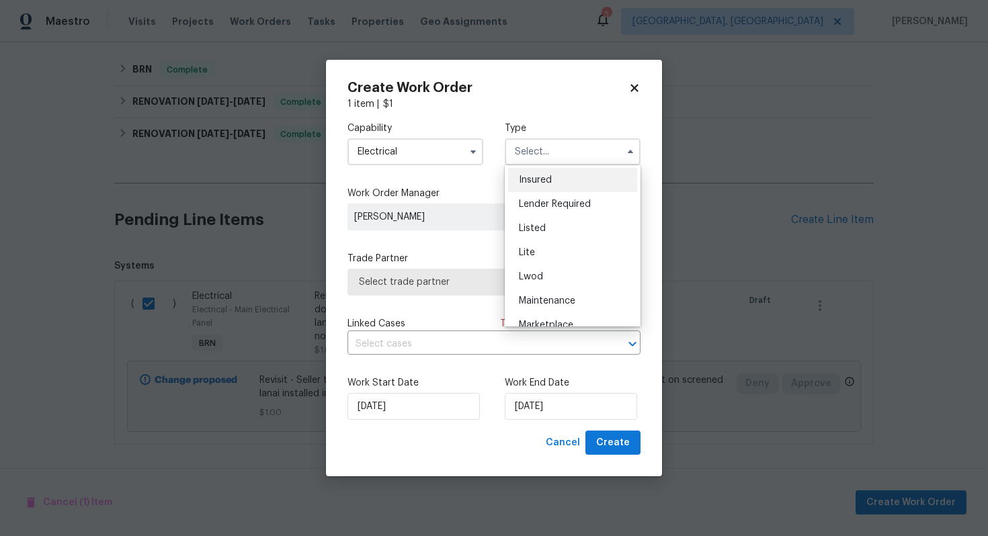
scroll to position [305, 0]
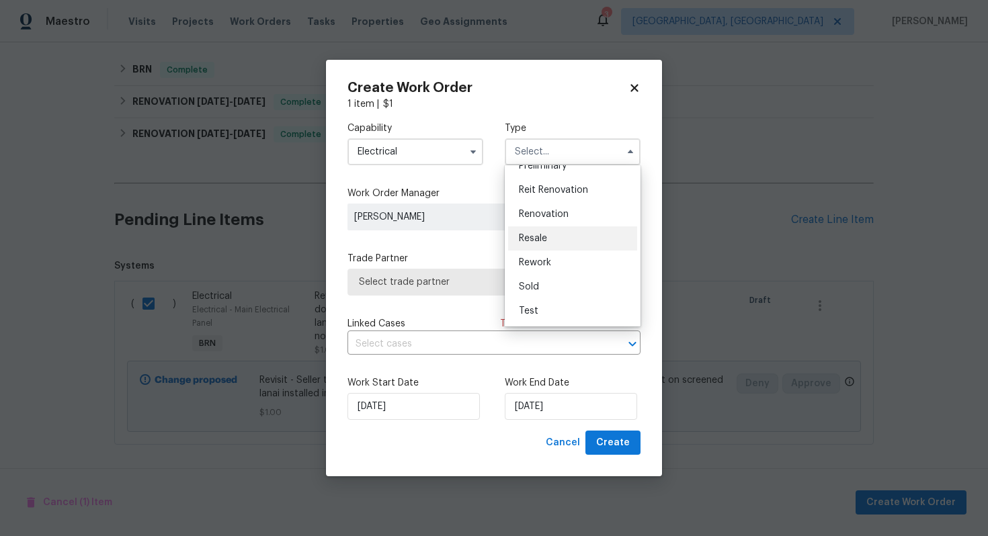
click at [561, 241] on div "Resale" at bounding box center [572, 238] width 129 height 24
type input "Resale"
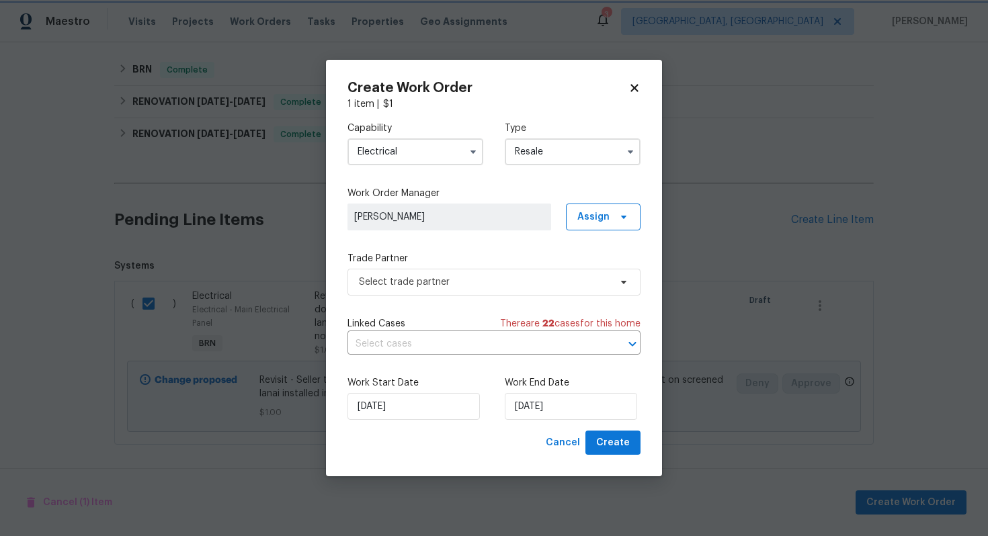
scroll to position [0, 0]
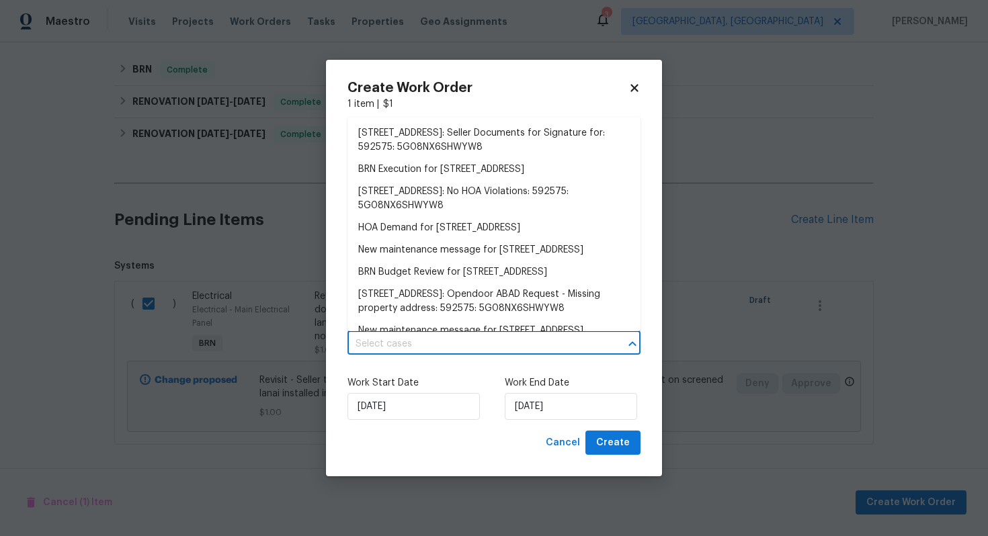
click at [464, 339] on input "text" at bounding box center [474, 344] width 255 height 21
click at [486, 163] on li "BRN Execution for 32809 Timberwood Dr, Leesburg, FL 34748" at bounding box center [493, 170] width 293 height 22
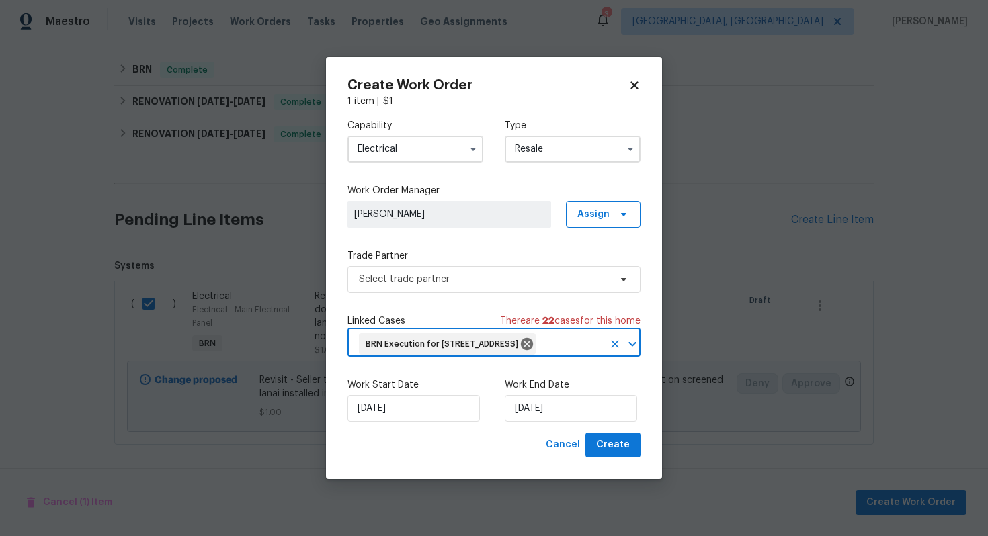
click at [537, 347] on input "text" at bounding box center [569, 344] width 65 height 21
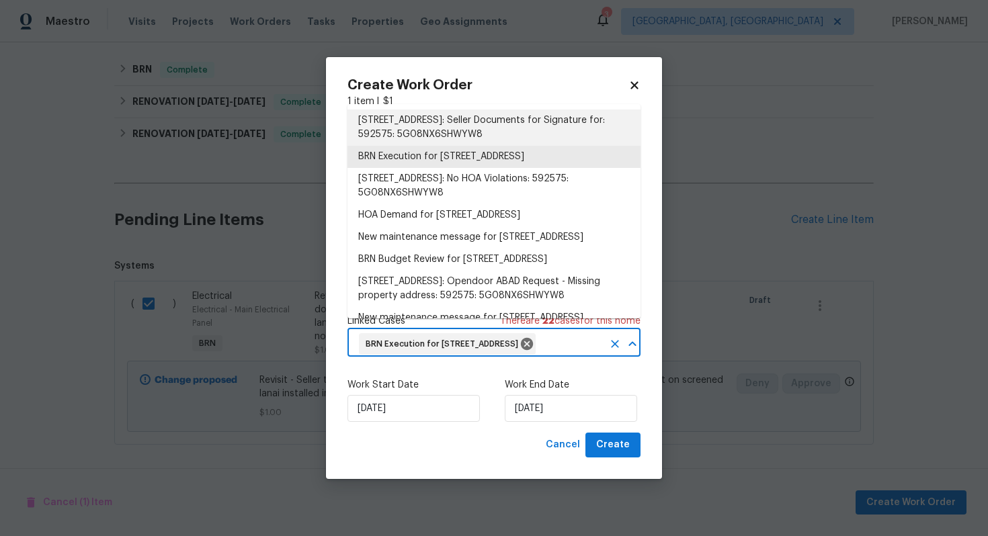
click at [472, 133] on li "32809 Timberwood Drive, Leesburg, FL 34748: Seller Documents for Signature for:…" at bounding box center [493, 128] width 293 height 36
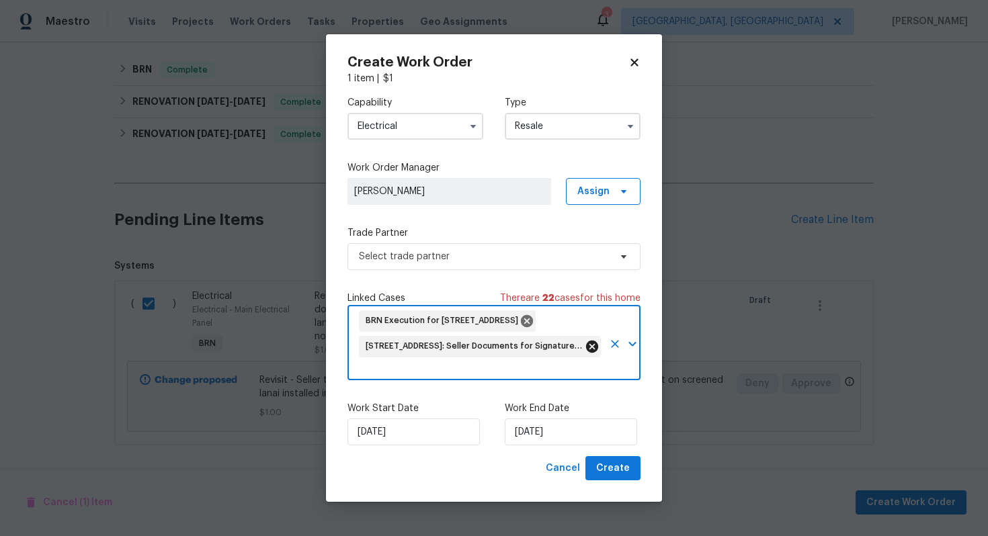
click at [590, 346] on icon at bounding box center [592, 347] width 12 height 12
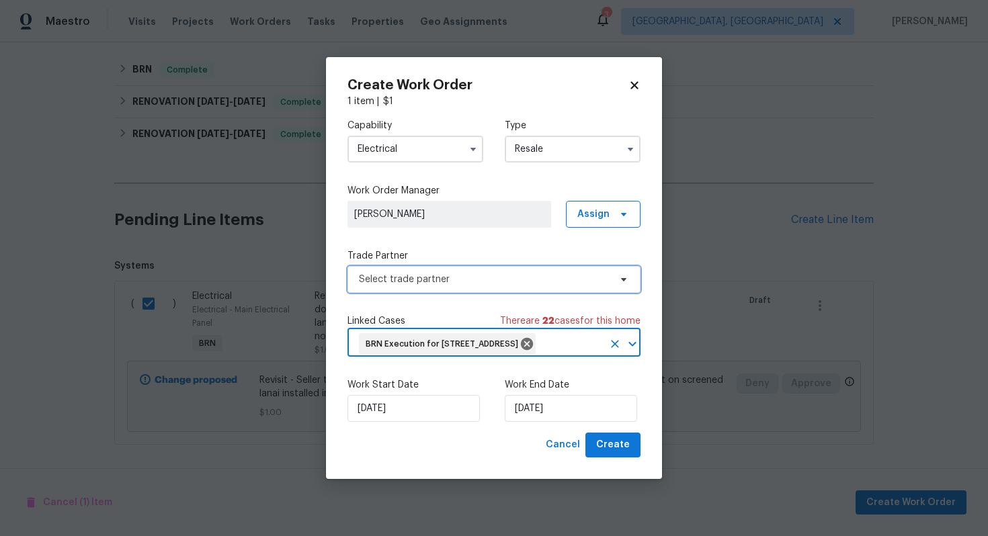
click at [563, 273] on span "Select trade partner" at bounding box center [484, 279] width 251 height 13
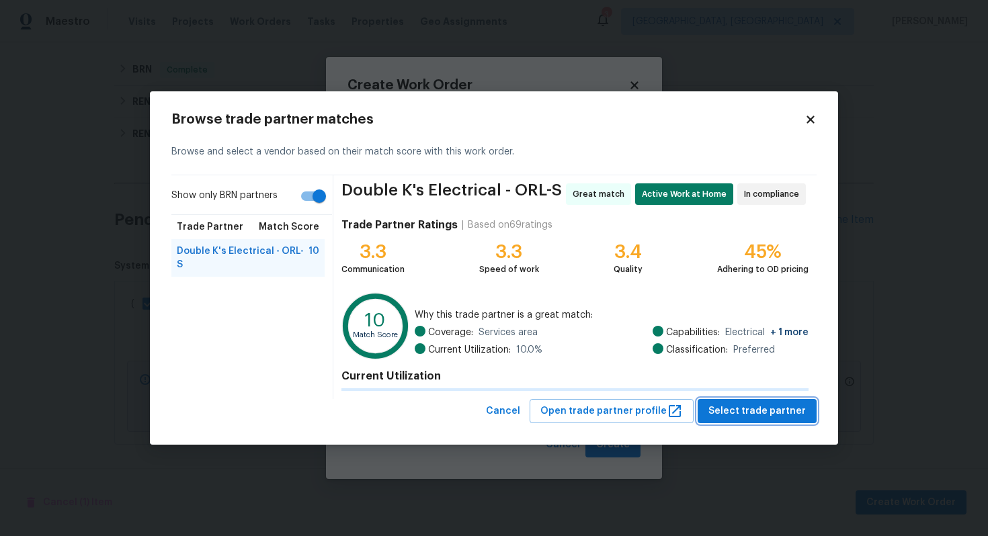
click at [767, 415] on span "Select trade partner" at bounding box center [756, 411] width 97 height 17
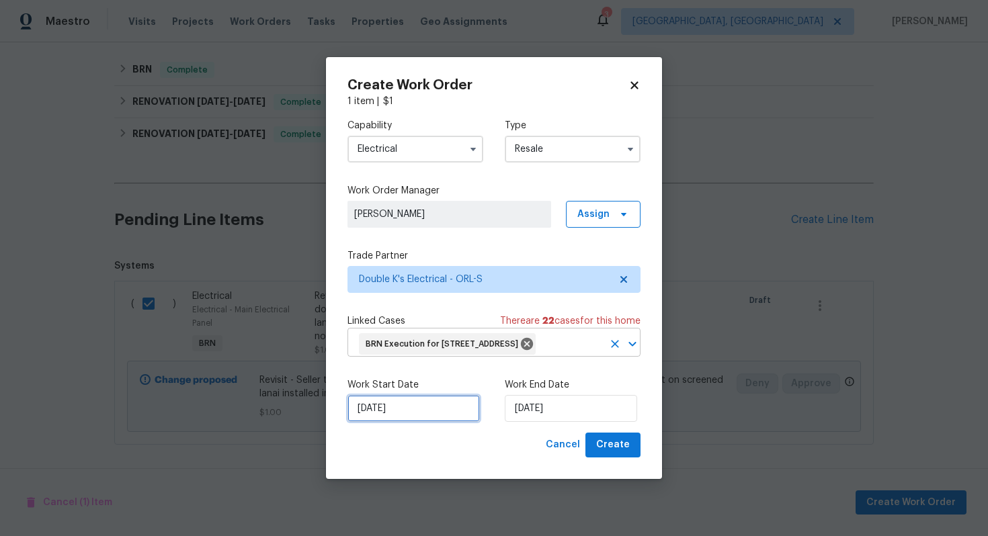
click at [375, 419] on input "8/21/2025" at bounding box center [413, 408] width 132 height 27
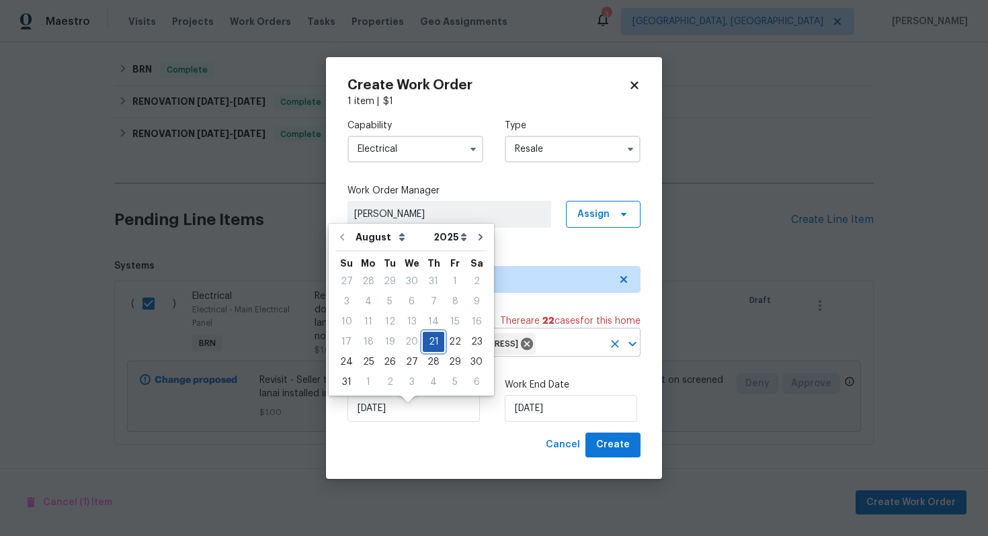
click at [435, 341] on div "21" at bounding box center [433, 342] width 21 height 19
click at [524, 422] on input "8/21/2025" at bounding box center [571, 408] width 132 height 27
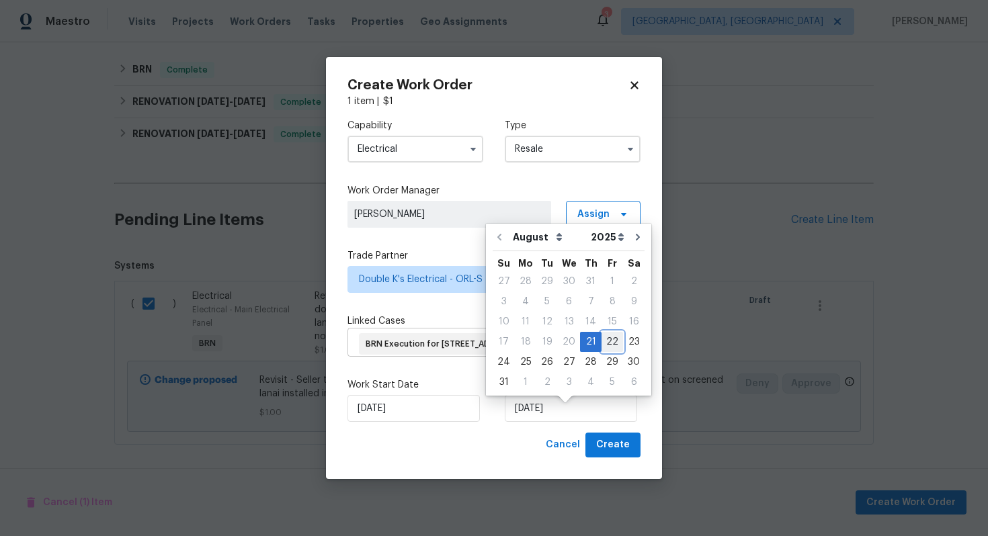
click at [605, 341] on div "22" at bounding box center [611, 342] width 21 height 19
type input "8/22/2025"
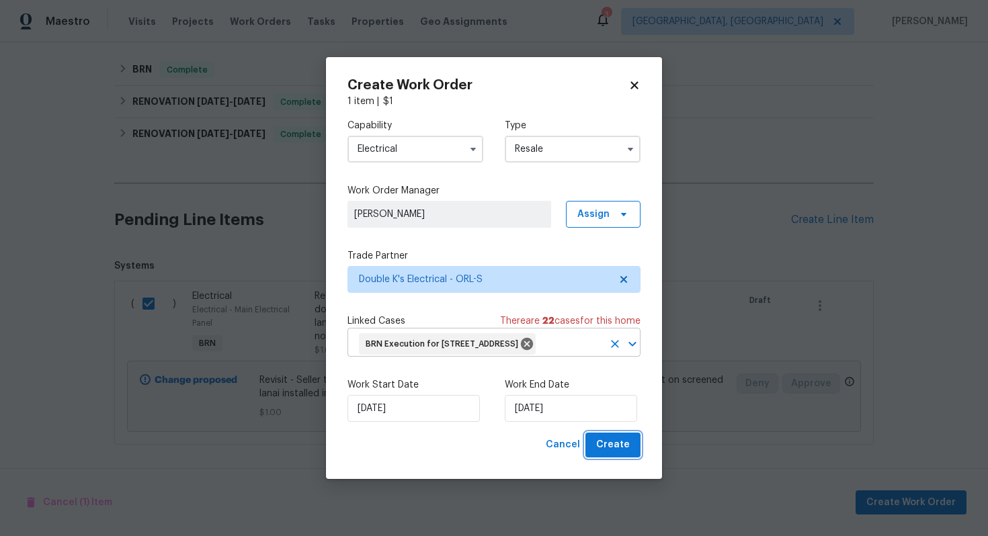
click at [607, 453] on span "Create" at bounding box center [613, 445] width 34 height 17
checkbox input "false"
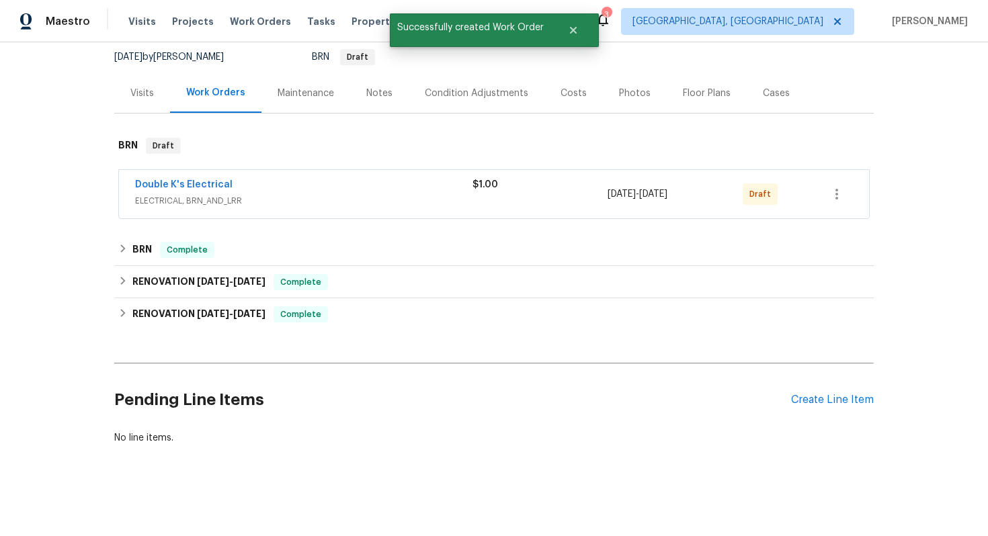
click at [160, 179] on span "Double K's Electrical" at bounding box center [183, 184] width 97 height 13
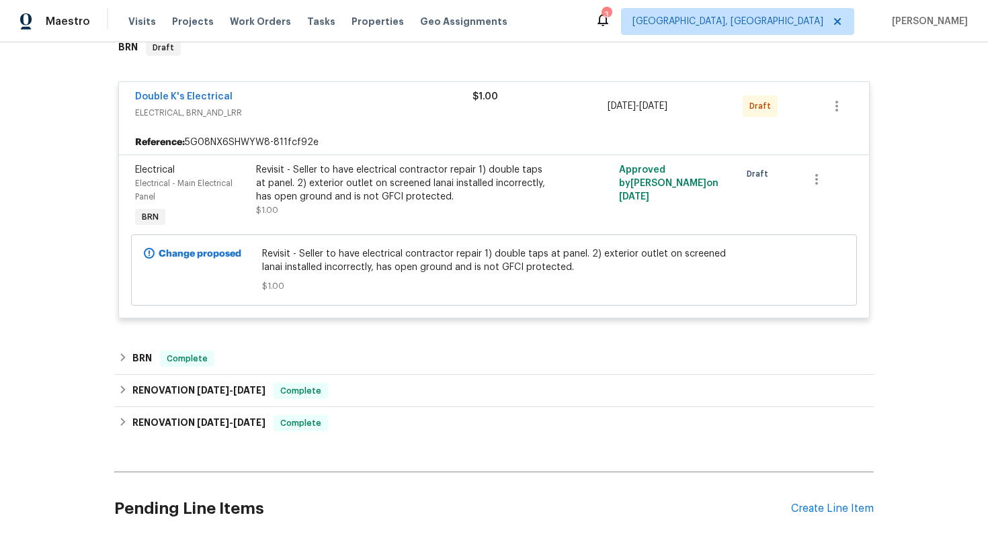
scroll to position [197, 0]
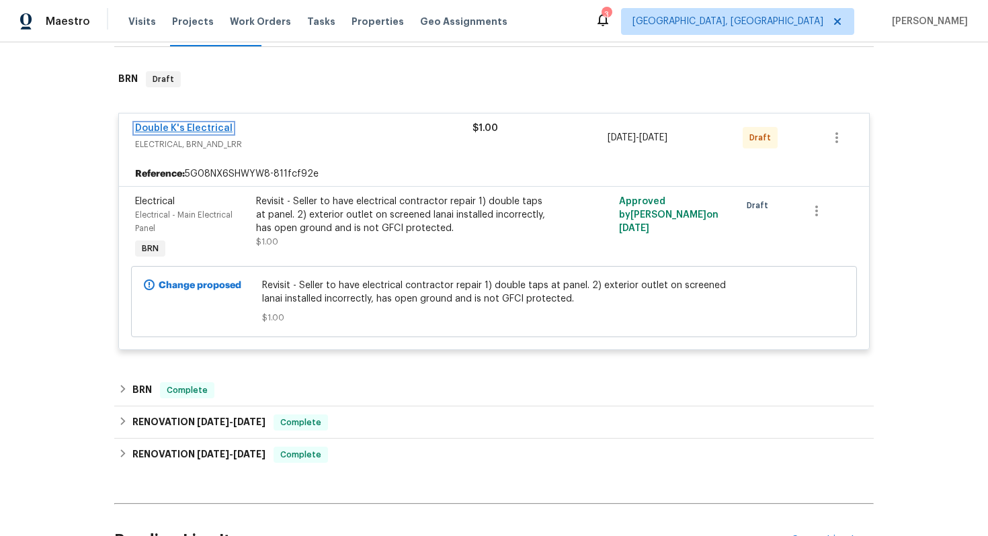
click at [179, 132] on link "Double K's Electrical" at bounding box center [183, 128] width 97 height 9
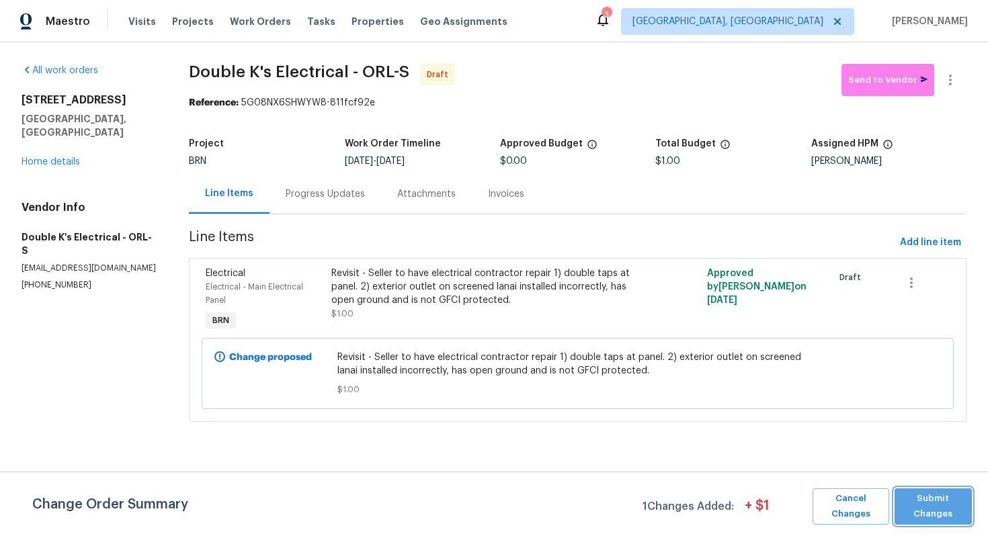
click at [930, 516] on span "Submit Changes" at bounding box center [933, 506] width 64 height 31
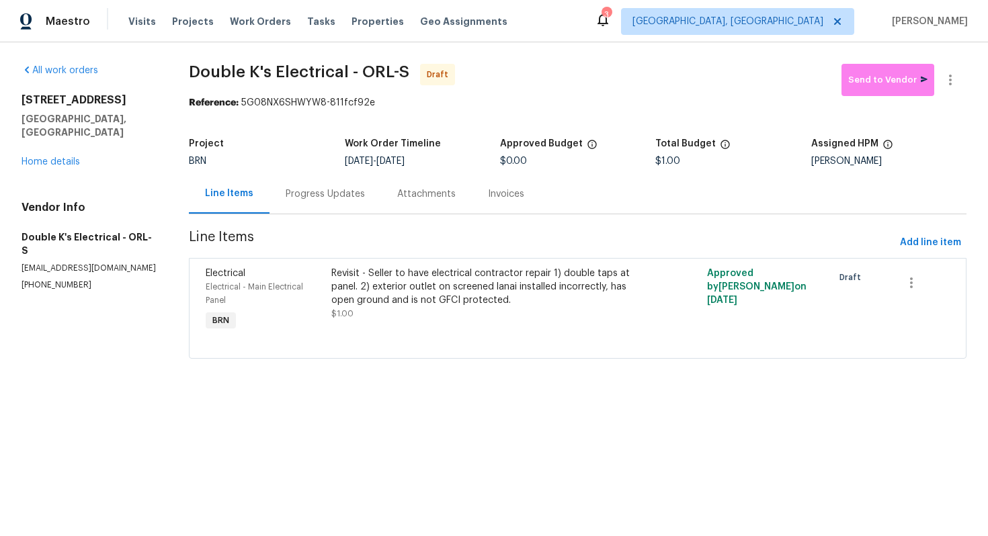
click at [335, 202] on div "Progress Updates" at bounding box center [325, 194] width 112 height 40
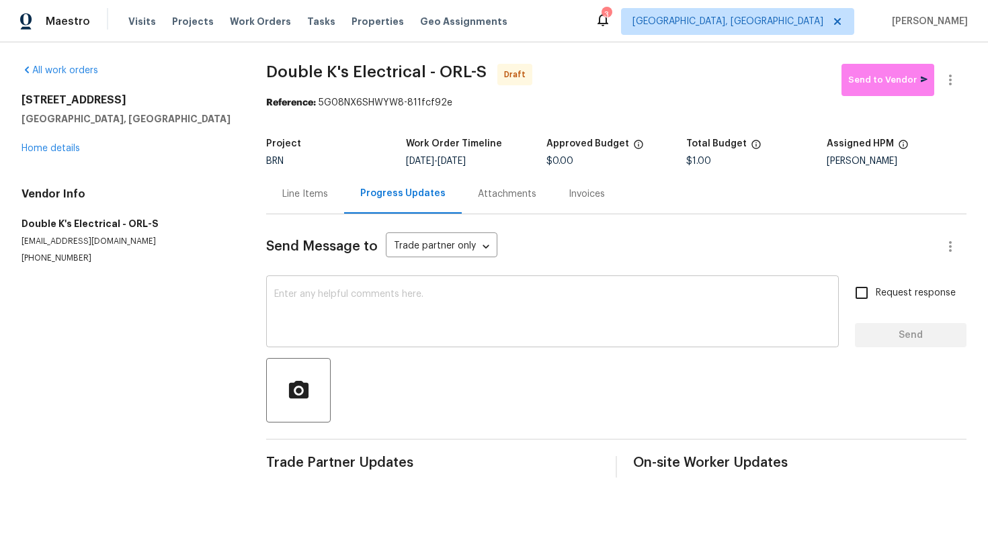
click at [529, 338] on div "x ​" at bounding box center [552, 313] width 572 height 69
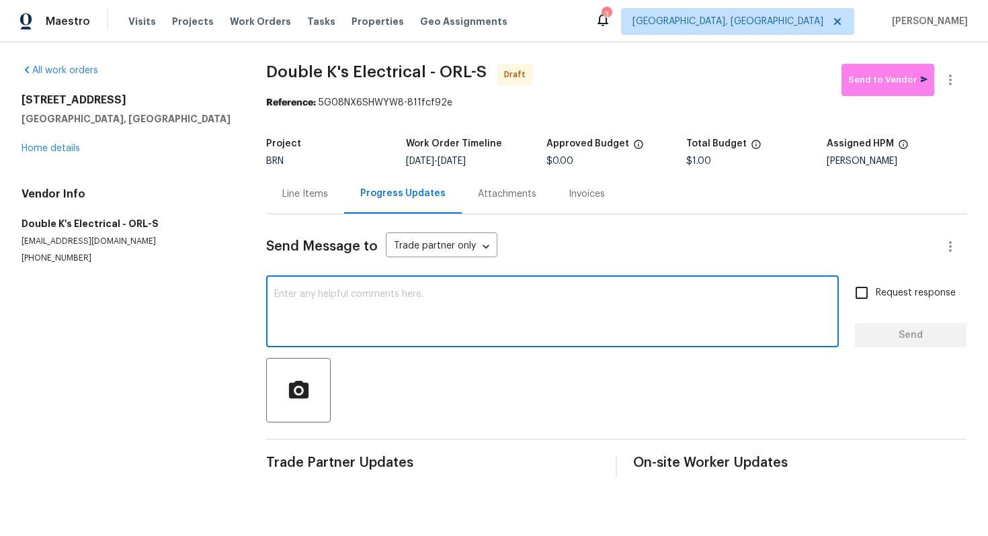
paste textarea "Please see photos taken this morning of outlet with no power and the double tap…"
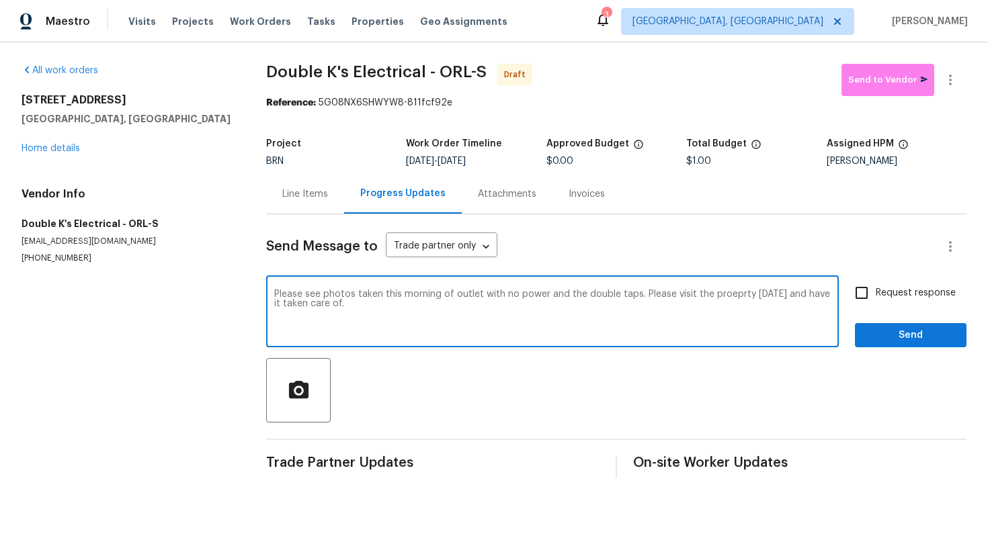
click at [726, 296] on textarea "Please see photos taken this morning of outlet with no power and the double tap…" at bounding box center [552, 313] width 556 height 47
type textarea "Please see photos taken this morning of outlet with no power and the double tap…"
click at [861, 296] on input "Request response" at bounding box center [861, 293] width 28 height 28
checkbox input "true"
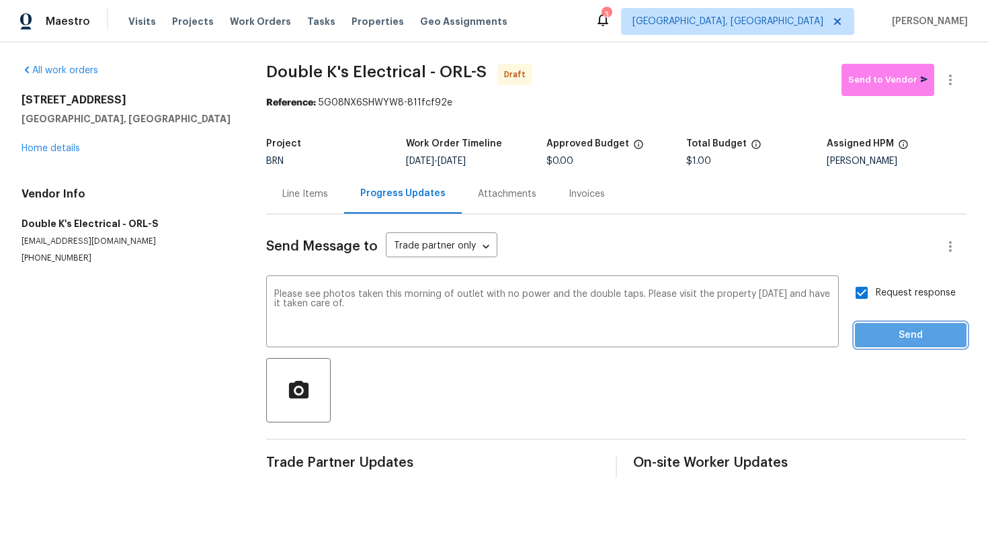
click at [881, 331] on span "Send" at bounding box center [910, 335] width 90 height 17
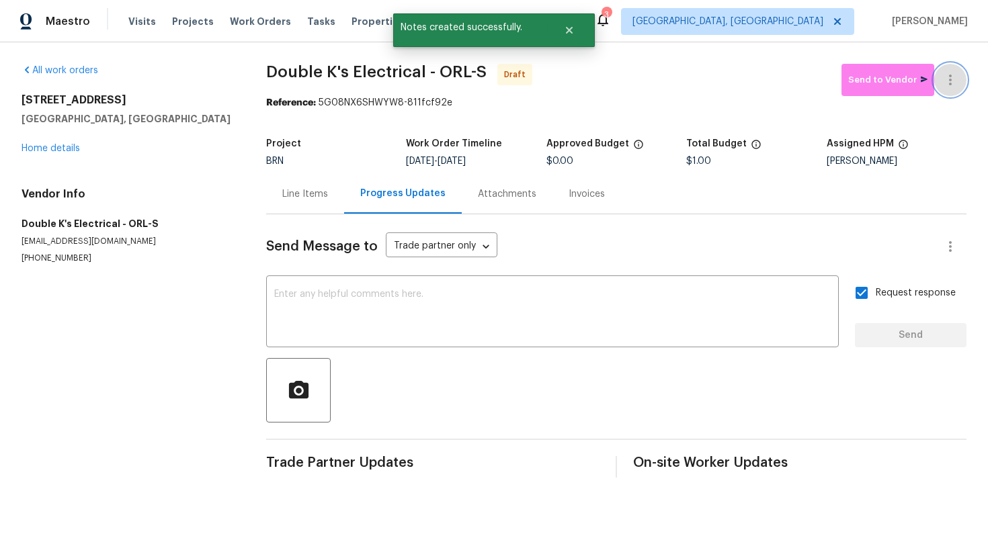
click at [949, 91] on button "button" at bounding box center [950, 80] width 32 height 32
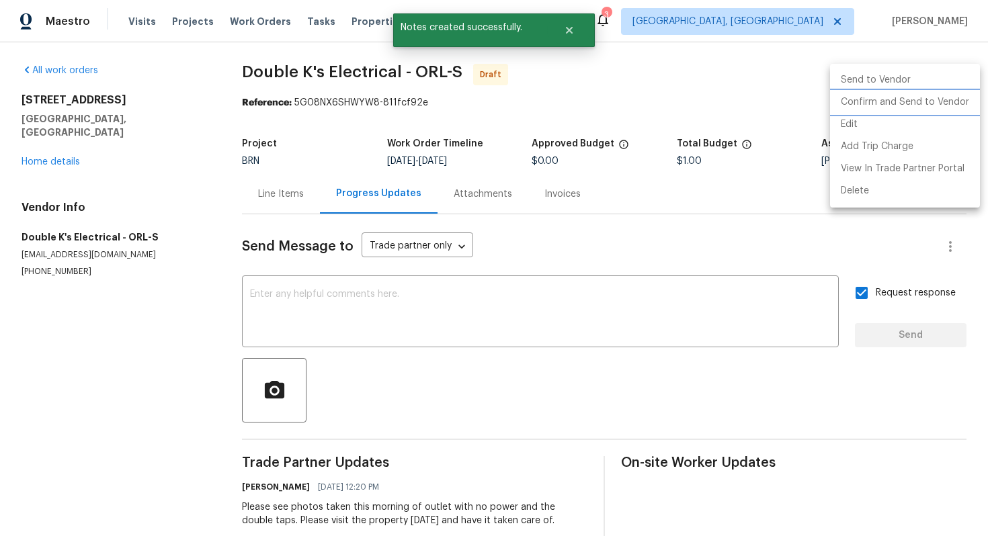
click at [936, 105] on li "Confirm and Send to Vendor" at bounding box center [905, 102] width 150 height 22
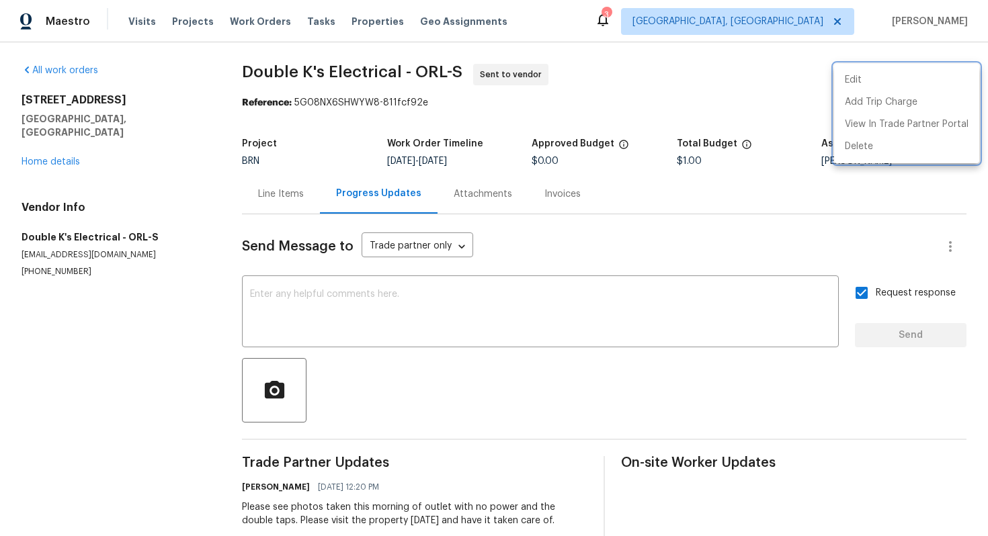
click at [735, 241] on div at bounding box center [494, 268] width 988 height 536
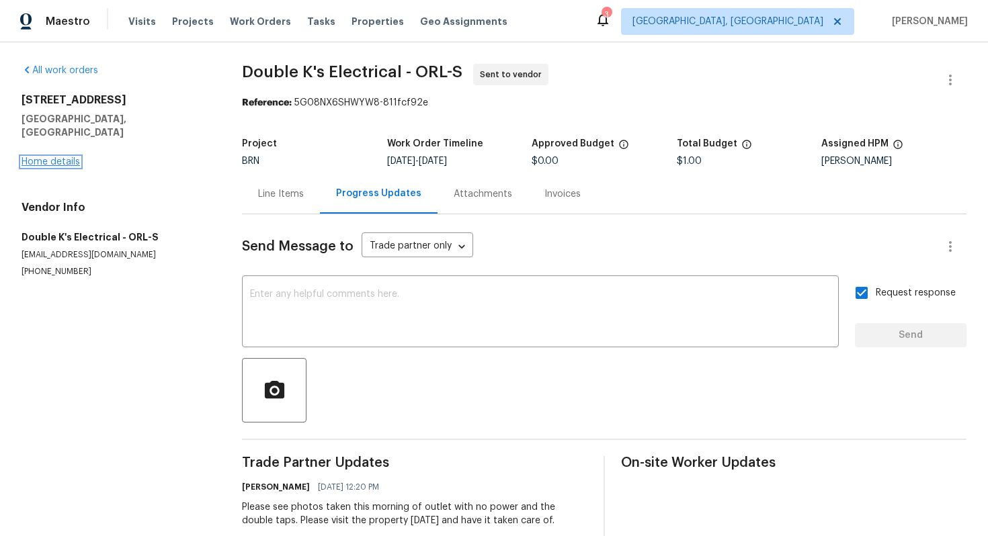
click at [64, 157] on link "Home details" at bounding box center [50, 161] width 58 height 9
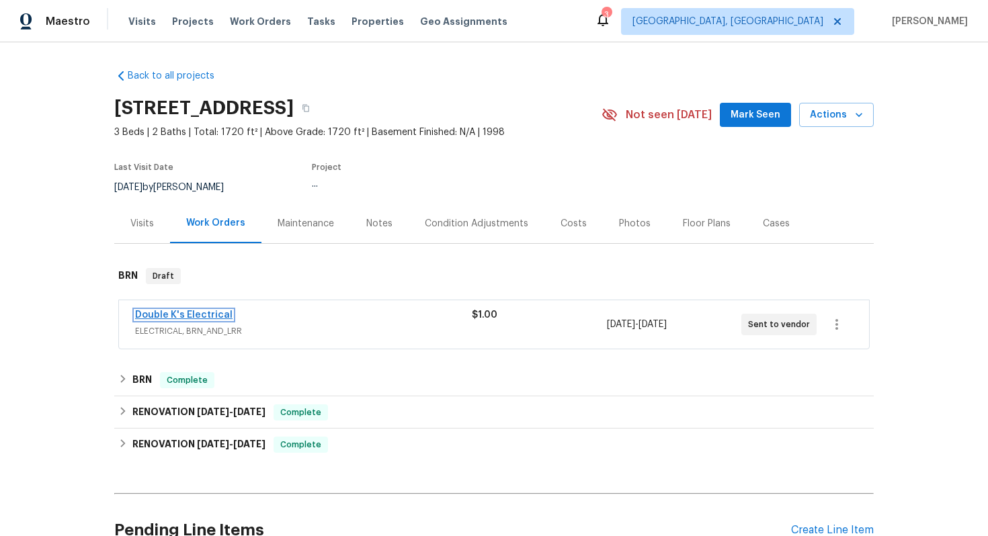
click at [199, 314] on link "Double K's Electrical" at bounding box center [183, 314] width 97 height 9
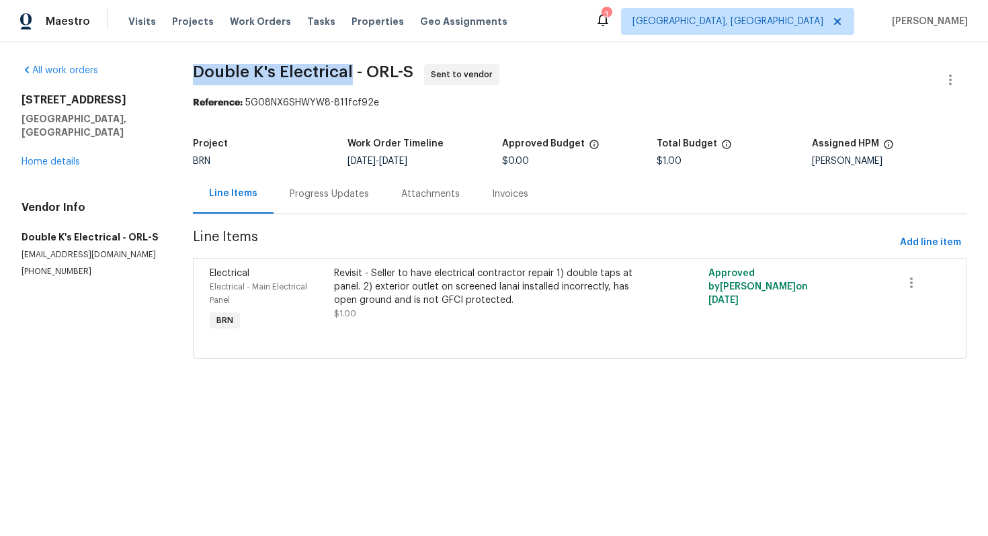
drag, startPoint x: 192, startPoint y: 61, endPoint x: 351, endPoint y: 69, distance: 159.4
click at [351, 69] on div "All work orders 32809 Timberwood Dr Leesburg, FL 34748 Home details Vendor Info…" at bounding box center [494, 219] width 988 height 354
copy span "Double K's Electrical"
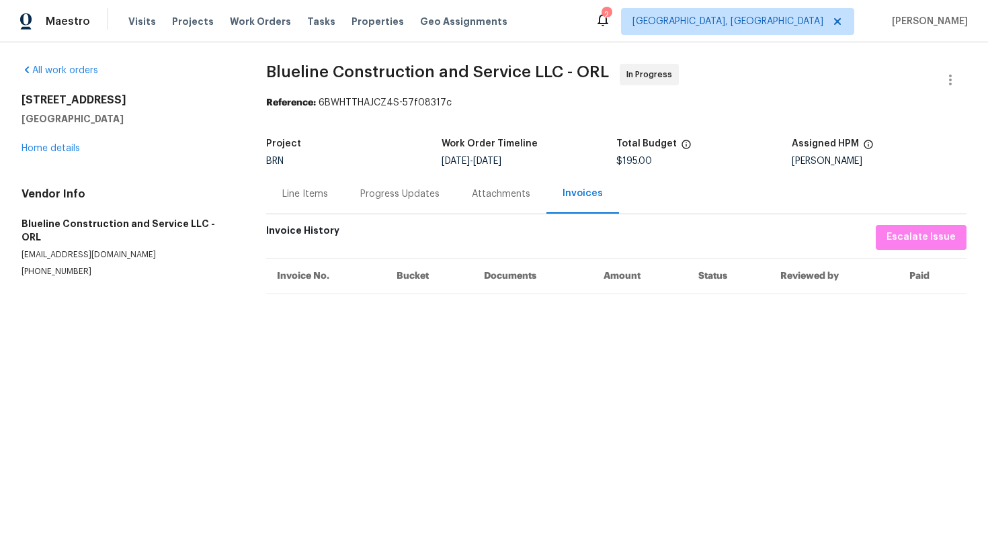
click at [318, 199] on div "Line Items" at bounding box center [305, 193] width 46 height 13
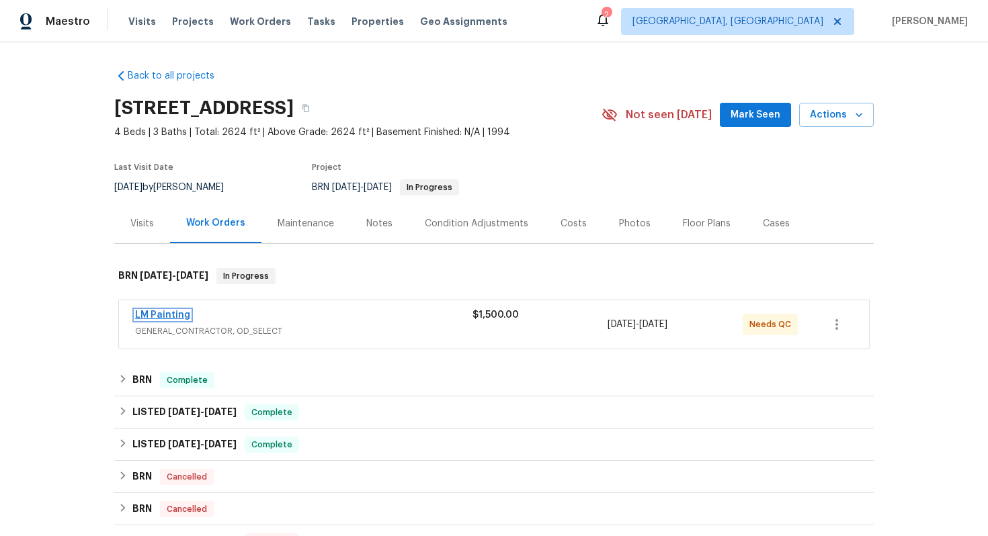
click at [173, 318] on link "LM Painting" at bounding box center [162, 314] width 55 height 9
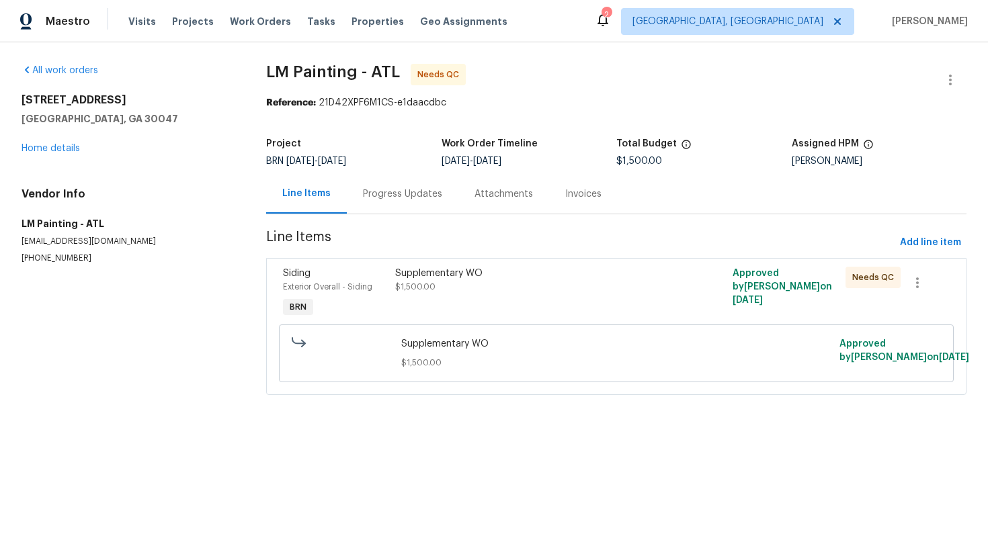
click at [396, 200] on div "Progress Updates" at bounding box center [402, 193] width 79 height 13
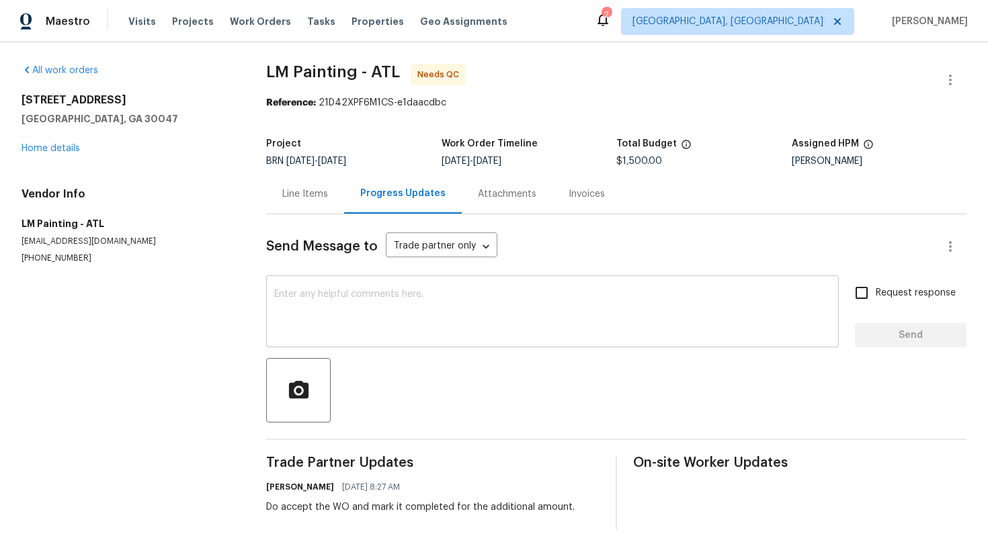
scroll to position [15, 0]
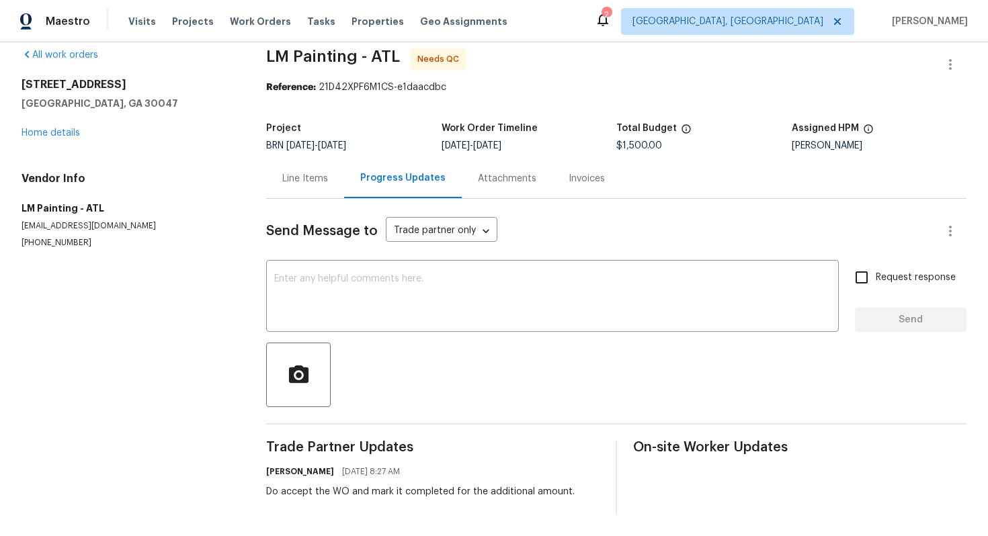
click at [306, 187] on div "Line Items" at bounding box center [305, 179] width 78 height 40
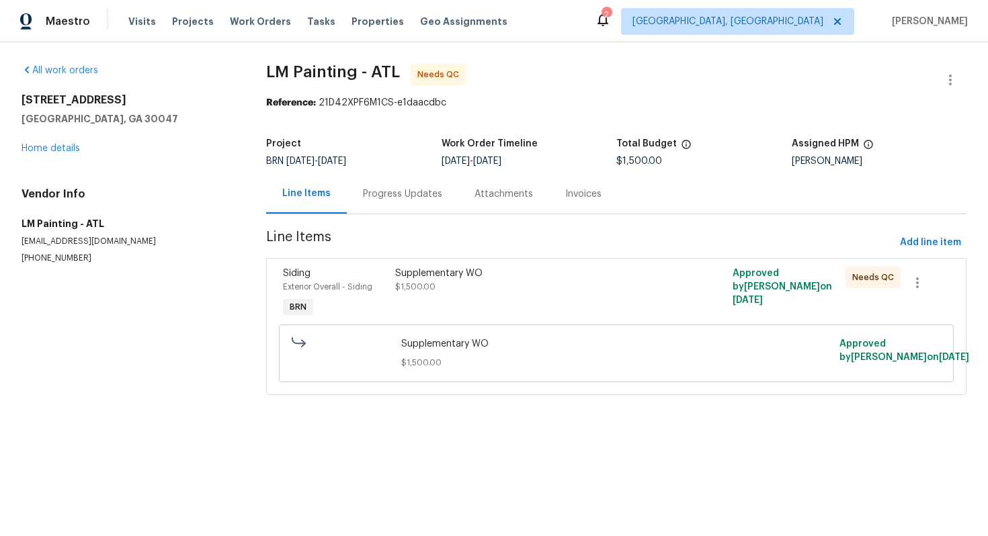
click at [446, 290] on div "Supplementary WO $1,500.00" at bounding box center [531, 280] width 273 height 27
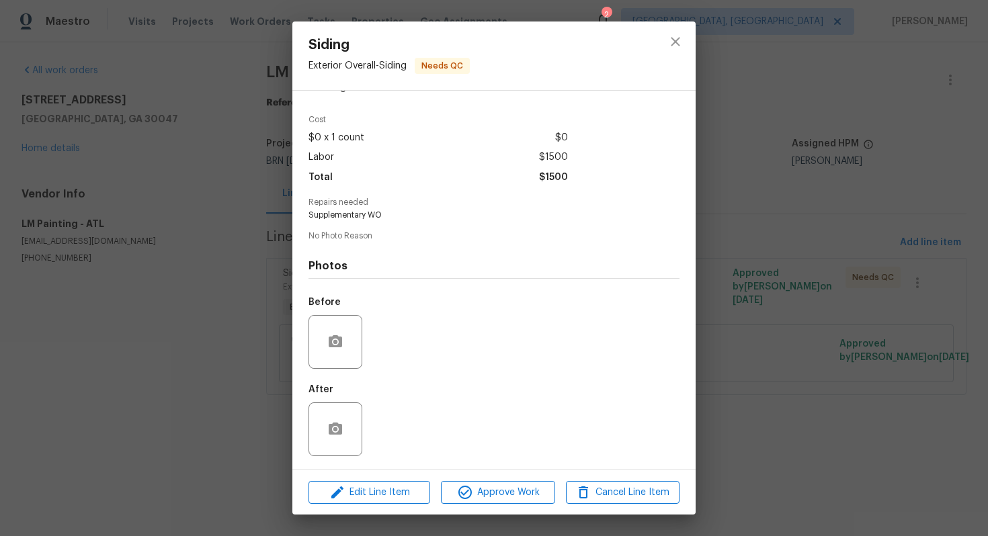
scroll to position [36, 0]
click at [531, 492] on span "Approve Work" at bounding box center [497, 492] width 105 height 17
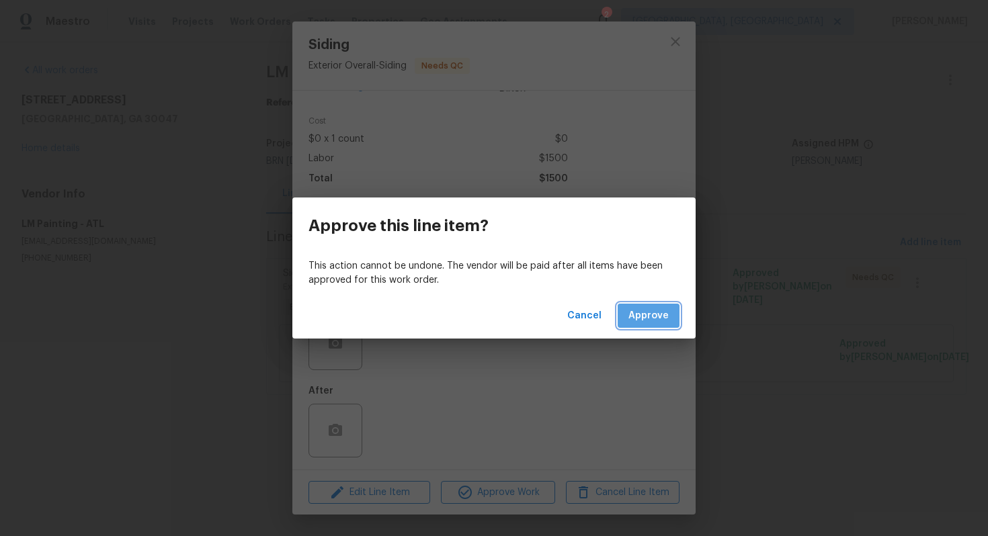
click at [663, 318] on span "Approve" at bounding box center [648, 316] width 40 height 17
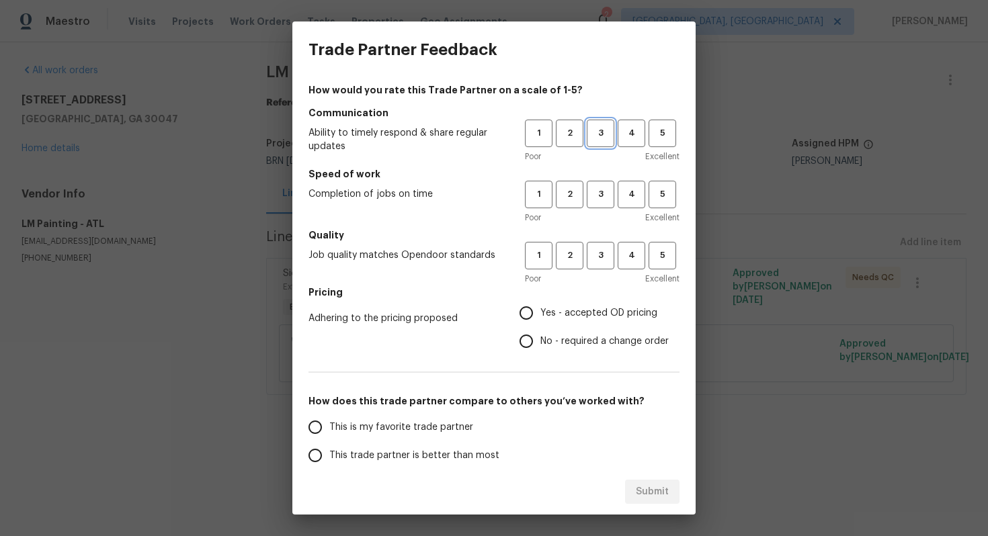
click at [599, 129] on span "3" at bounding box center [600, 133] width 25 height 15
click at [601, 189] on span "3" at bounding box center [600, 194] width 25 height 15
click at [599, 248] on span "3" at bounding box center [600, 255] width 25 height 15
click at [560, 305] on label "Yes - accepted OD pricing" at bounding box center [590, 313] width 157 height 28
click at [540, 305] on input "Yes - accepted OD pricing" at bounding box center [526, 313] width 28 height 28
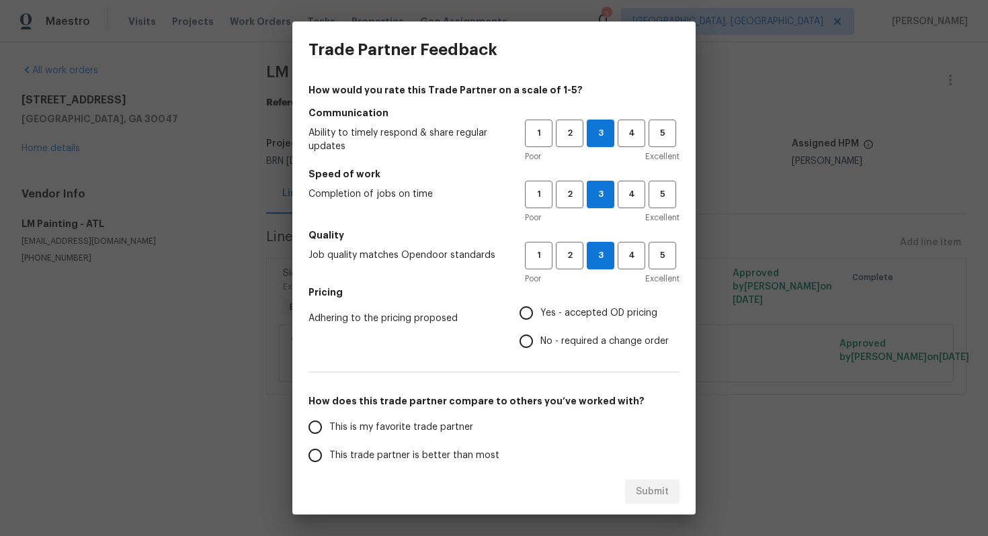
radio input "true"
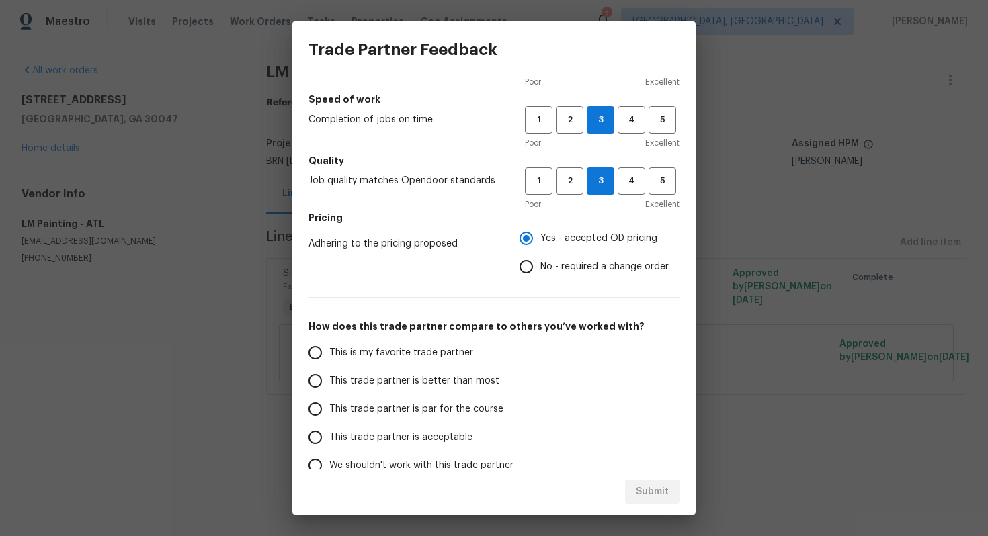
scroll to position [100, 0]
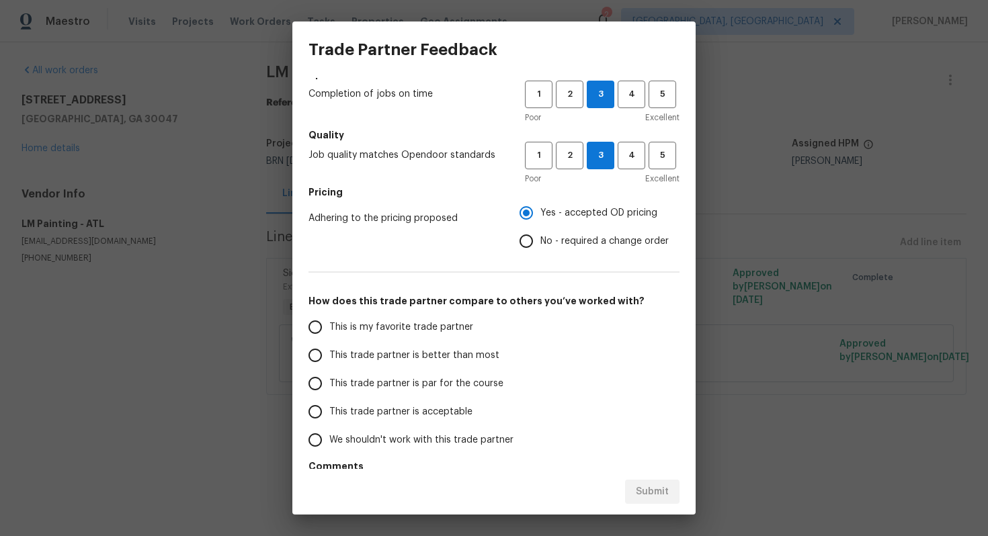
click at [405, 374] on label "This trade partner is par for the course" at bounding box center [407, 384] width 212 height 28
click at [329, 374] on input "This trade partner is par for the course" at bounding box center [315, 384] width 28 height 28
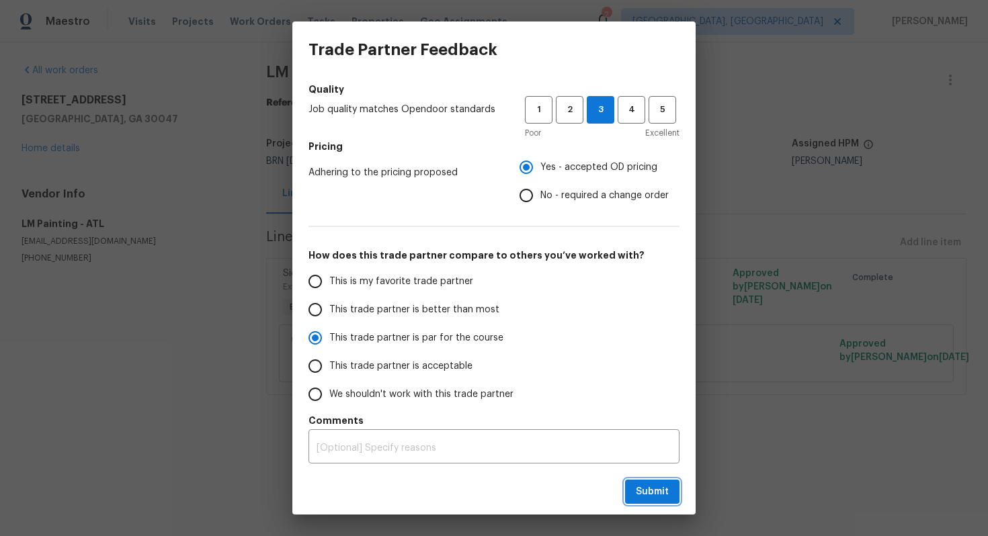
click at [654, 498] on span "Submit" at bounding box center [652, 492] width 33 height 17
radio input "true"
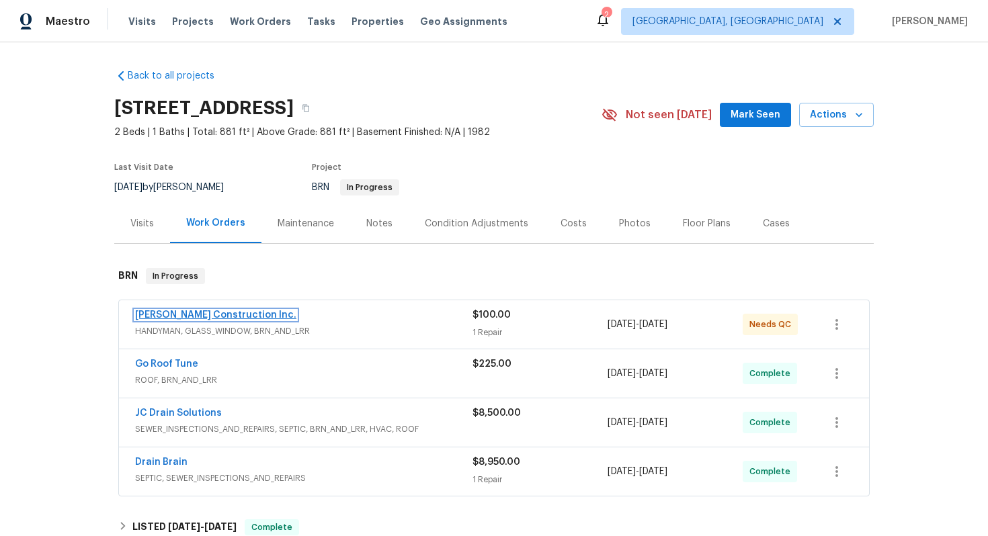
click at [167, 316] on link "[PERSON_NAME] Construction Inc." at bounding box center [215, 314] width 161 height 9
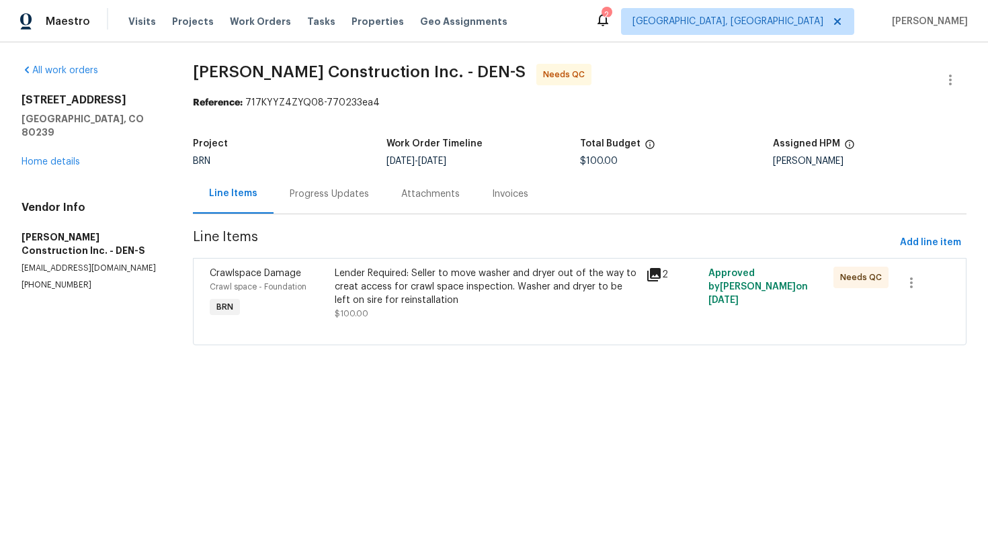
click at [318, 202] on div "Progress Updates" at bounding box center [329, 194] width 112 height 40
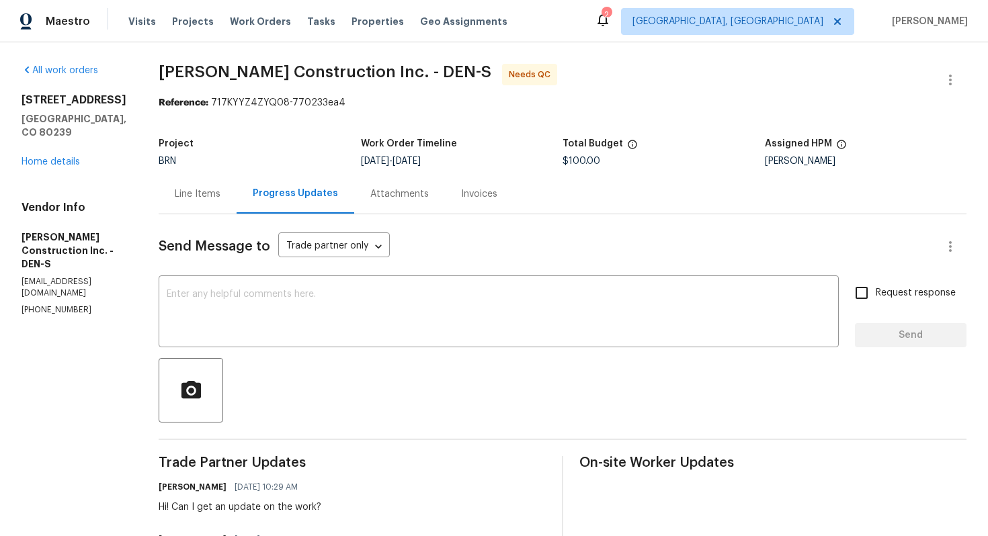
click at [287, 201] on div "Progress Updates" at bounding box center [295, 194] width 118 height 40
click at [236, 202] on div "Line Items" at bounding box center [198, 194] width 78 height 40
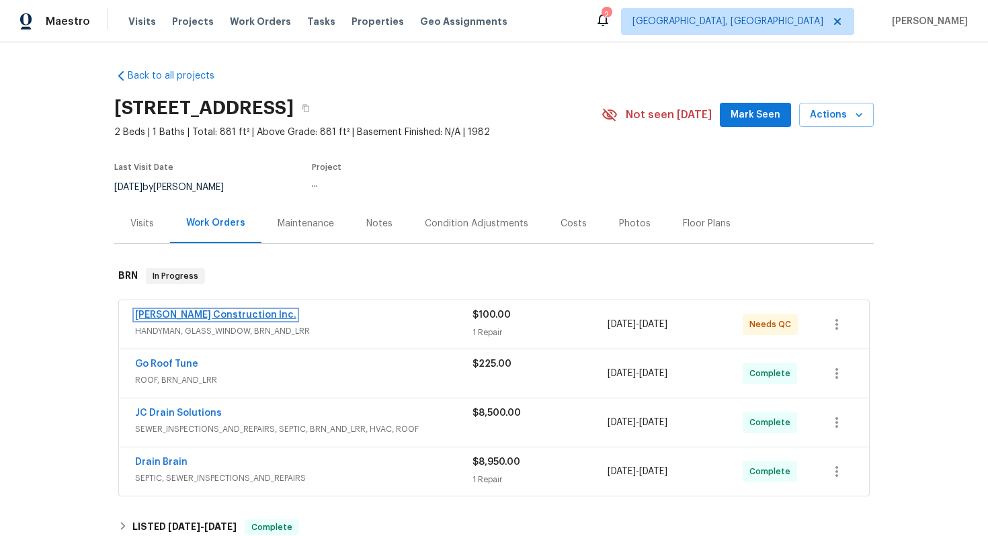
click at [206, 315] on link "[PERSON_NAME] Construction Inc." at bounding box center [215, 314] width 161 height 9
click at [201, 317] on link "[PERSON_NAME] Construction Inc." at bounding box center [215, 314] width 161 height 9
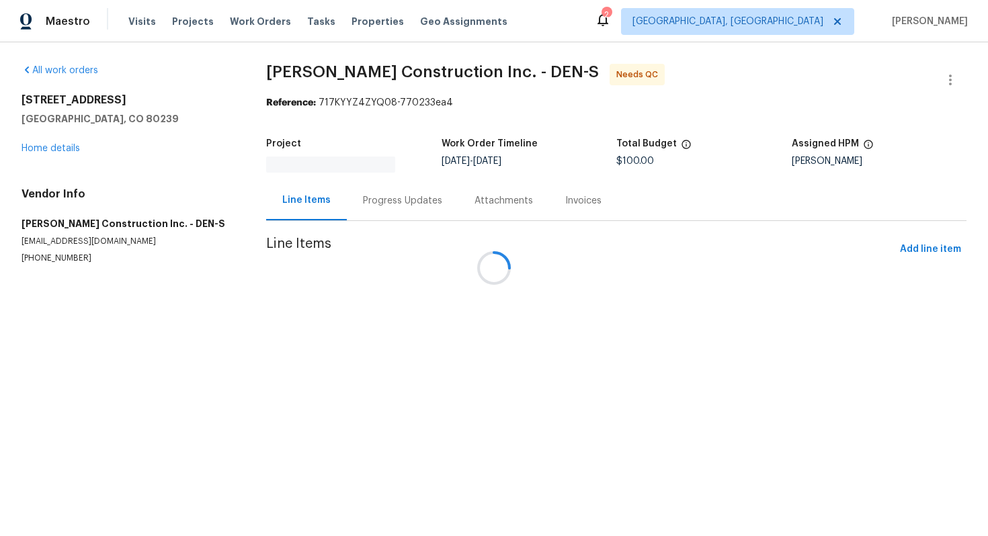
click at [957, 82] on div at bounding box center [494, 268] width 988 height 536
click at [952, 81] on div at bounding box center [494, 268] width 988 height 536
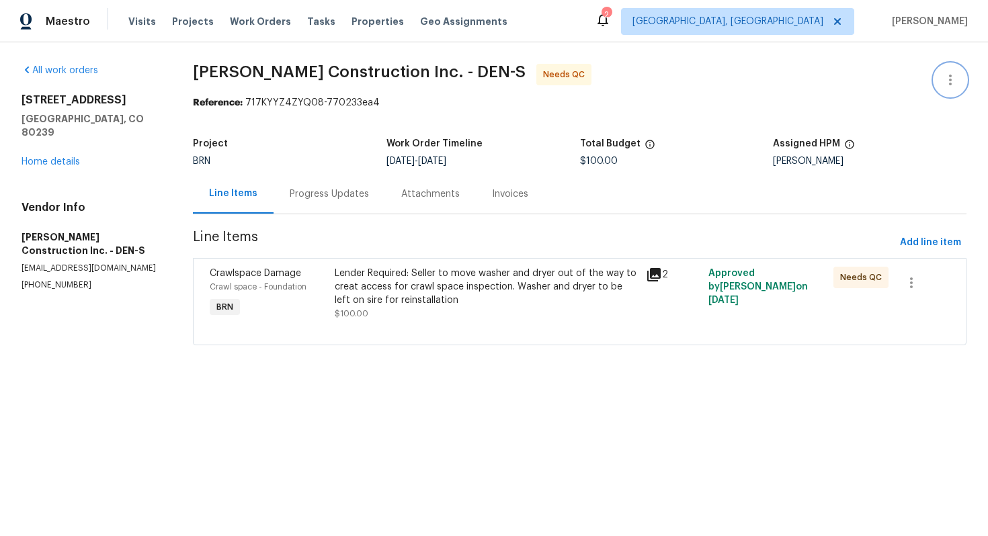
click at [950, 81] on icon "button" at bounding box center [950, 80] width 16 height 16
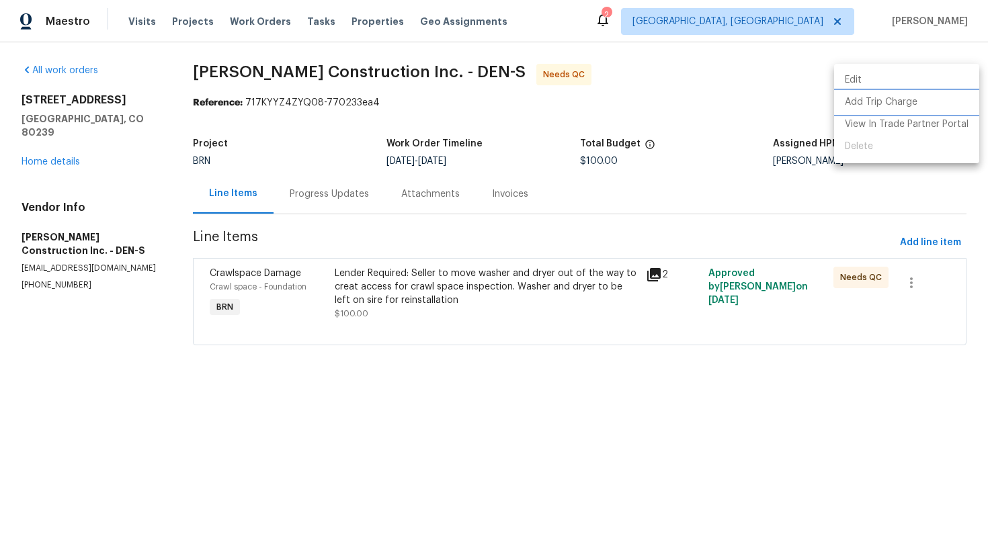
click at [916, 104] on li "Add Trip Charge" at bounding box center [906, 102] width 145 height 22
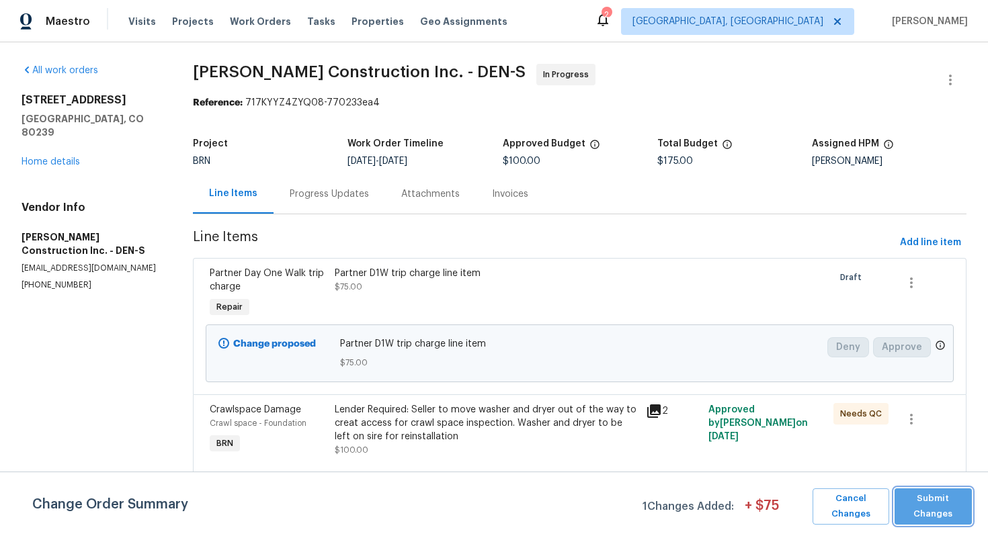
click at [937, 516] on span "Submit Changes" at bounding box center [933, 506] width 64 height 31
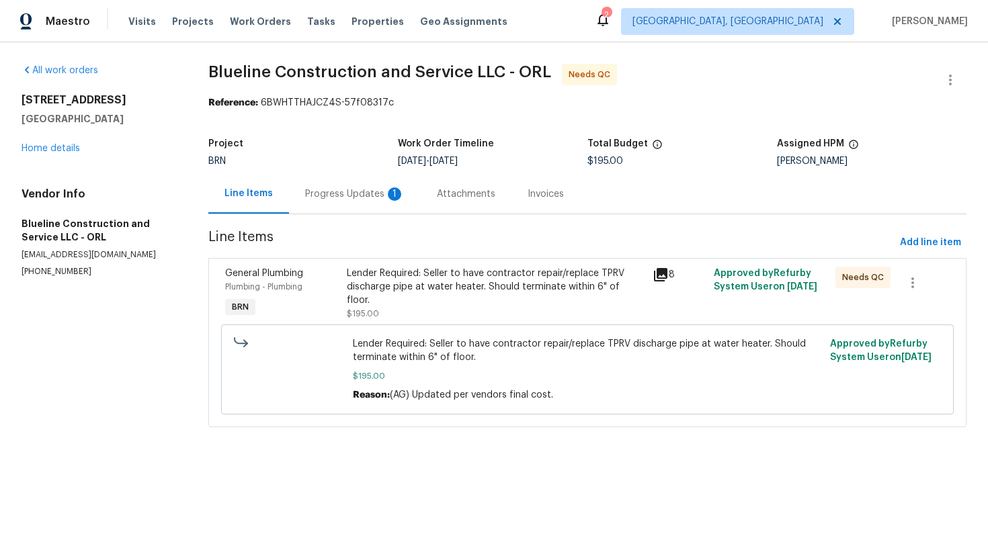
click at [362, 206] on div "Progress Updates 1" at bounding box center [355, 194] width 132 height 40
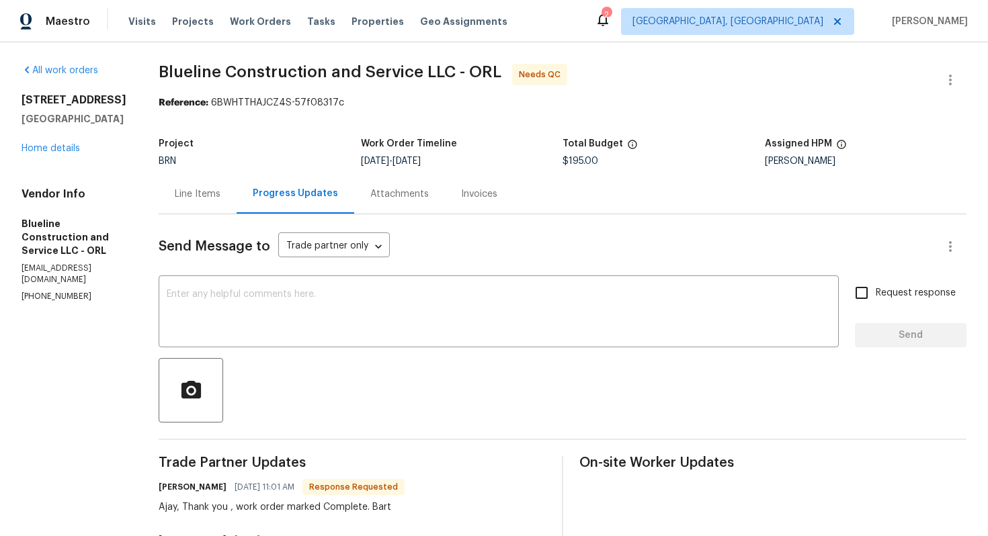
click at [228, 201] on div "Line Items" at bounding box center [198, 194] width 78 height 40
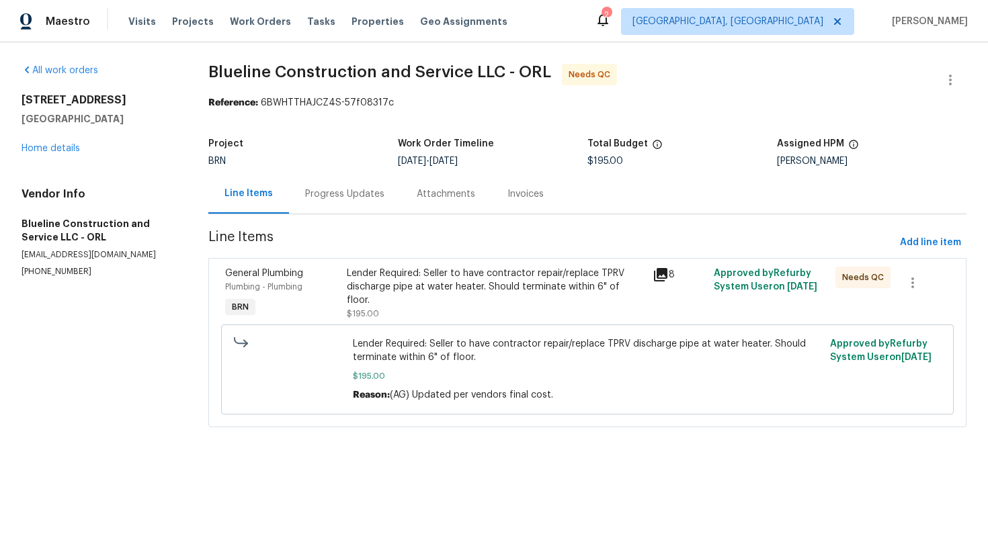
click at [345, 196] on div "Progress Updates" at bounding box center [344, 193] width 79 height 13
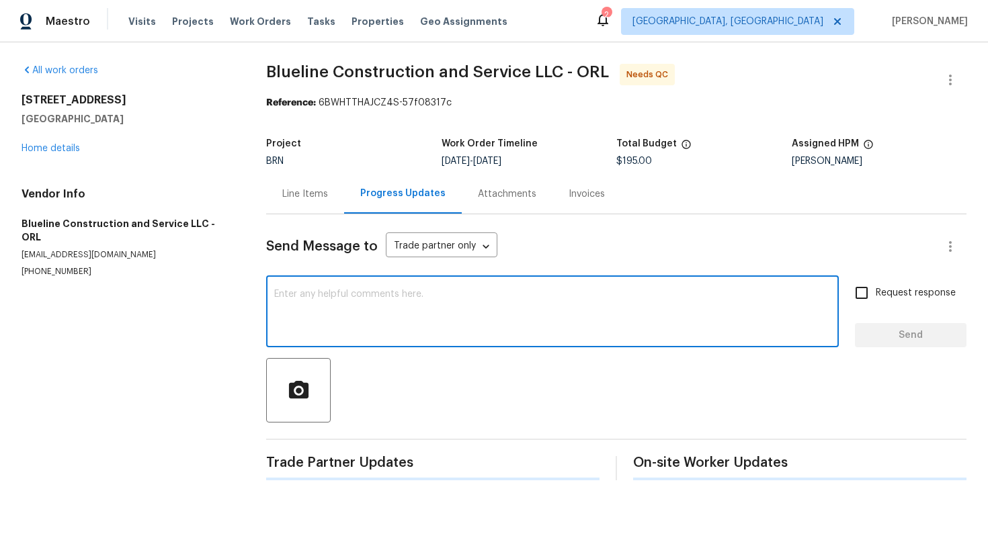
click at [400, 301] on textarea at bounding box center [552, 313] width 556 height 47
paste textarea "WO is approved. Please upload the invoice under invoice section. Thanks!"
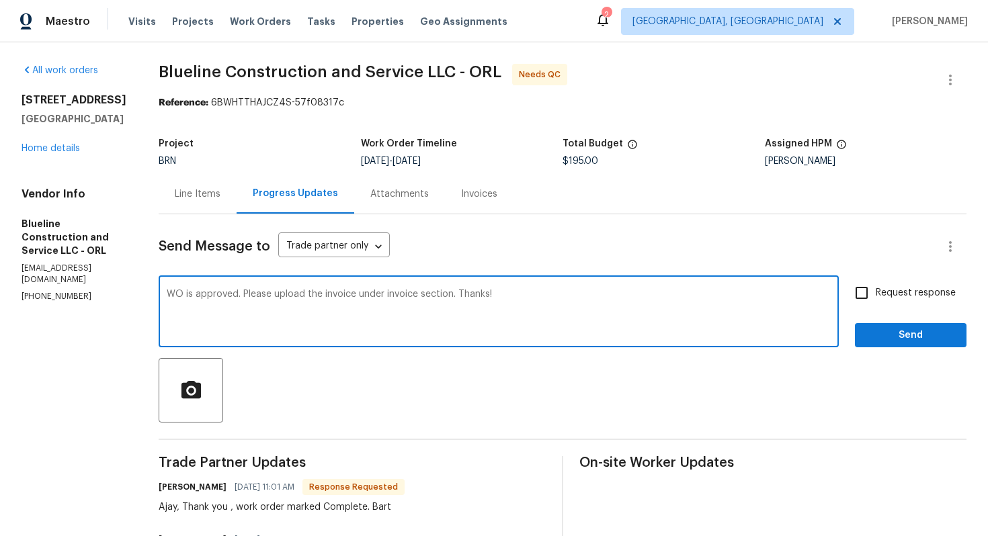
type textarea "WO is approved. Please upload the invoice under invoice section. Thanks!"
click at [877, 291] on span "Request response" at bounding box center [915, 293] width 80 height 14
click at [875, 291] on input "Request response" at bounding box center [861, 293] width 28 height 28
checkbox input "true"
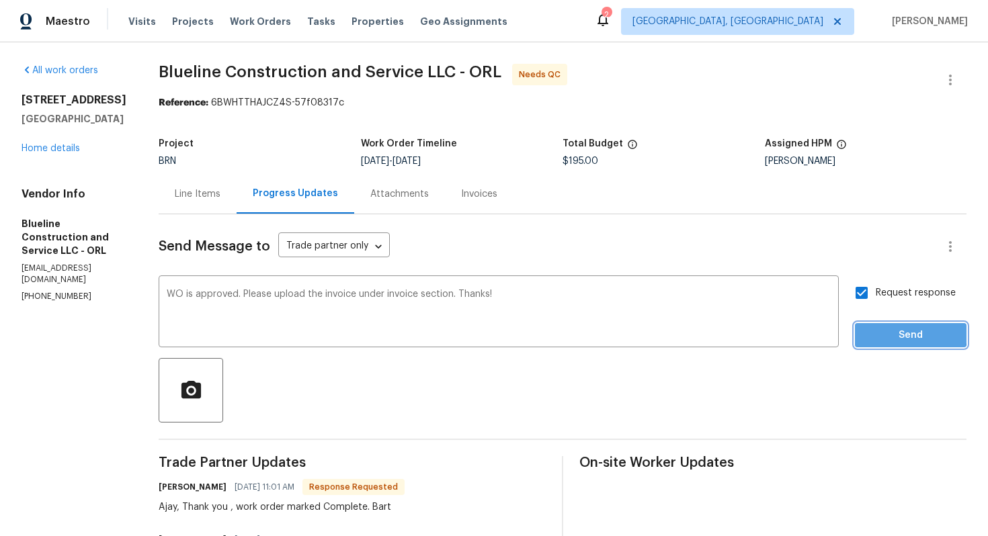
click at [881, 332] on span "Send" at bounding box center [910, 335] width 90 height 17
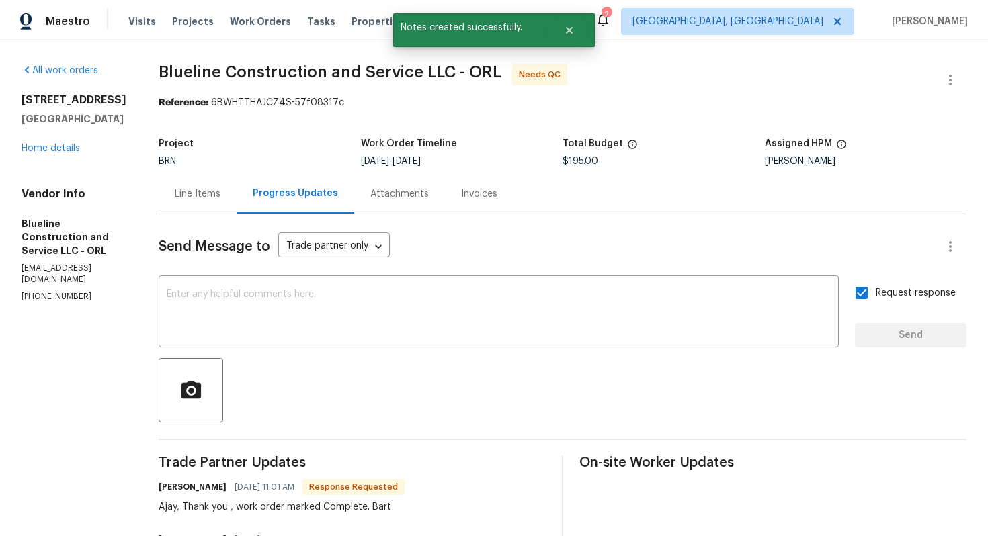
click at [220, 190] on div "Line Items" at bounding box center [198, 193] width 46 height 13
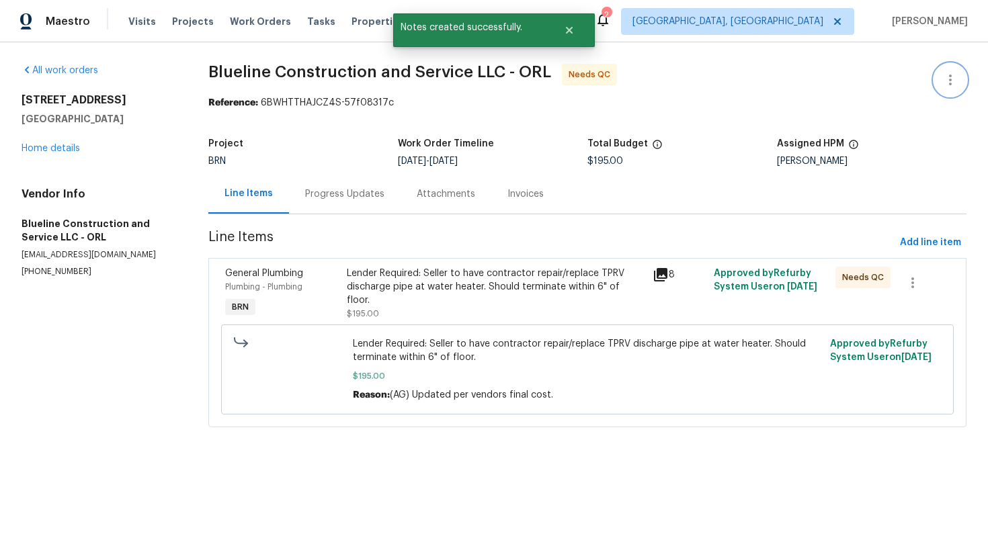
click at [955, 71] on button "button" at bounding box center [950, 80] width 32 height 32
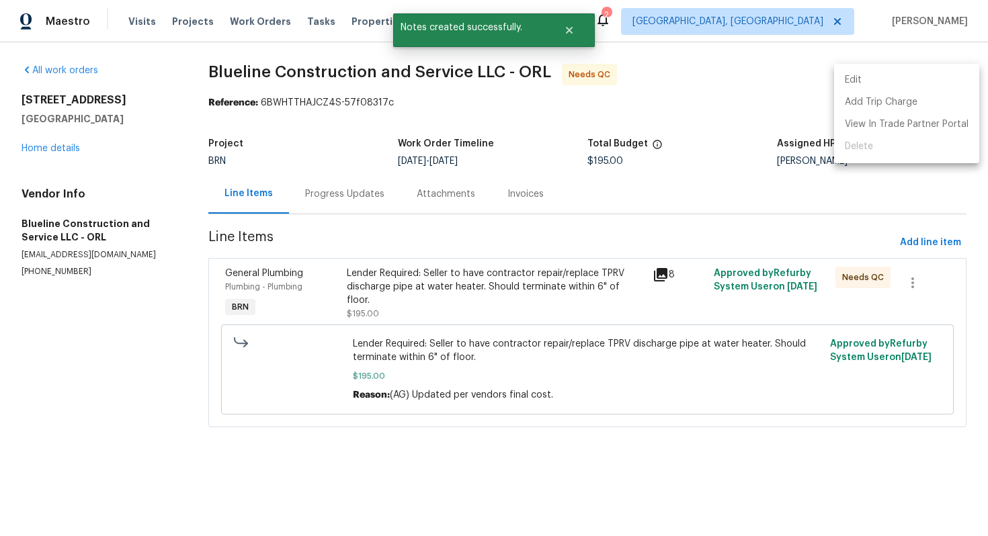
click at [933, 78] on li "Edit" at bounding box center [906, 80] width 145 height 22
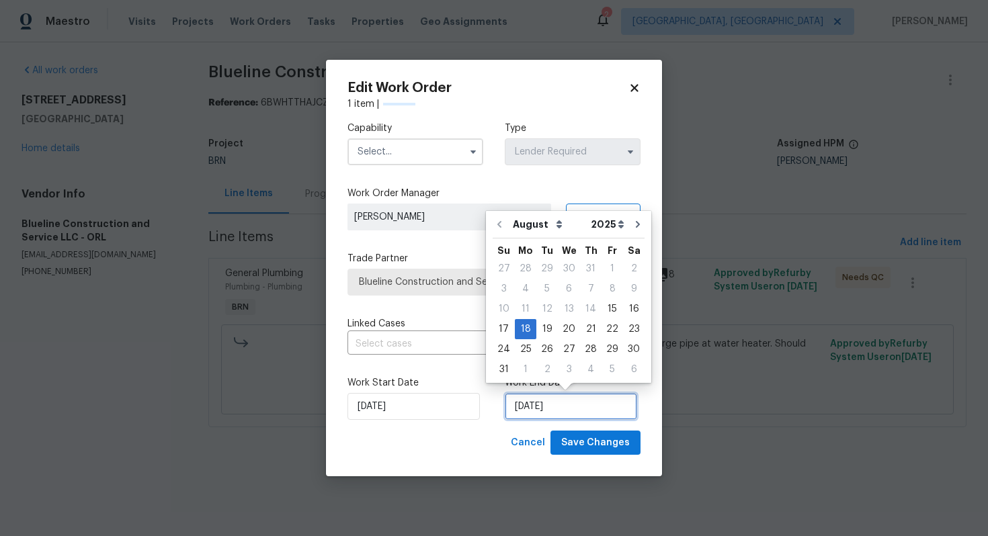
click at [529, 419] on input "[DATE]" at bounding box center [571, 406] width 132 height 27
click at [582, 328] on div "21" at bounding box center [590, 329] width 21 height 19
type input "[DATE]"
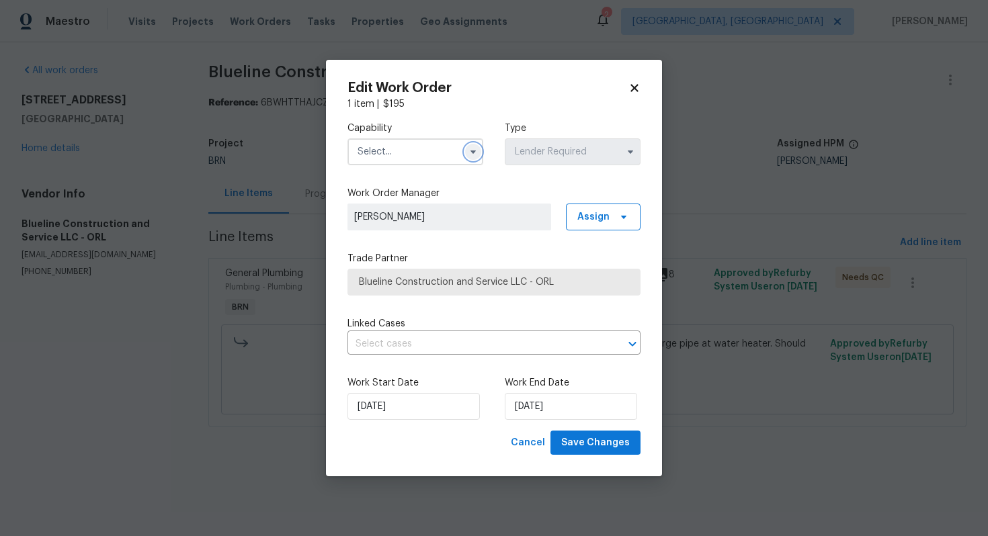
click at [475, 154] on icon "button" at bounding box center [473, 151] width 11 height 11
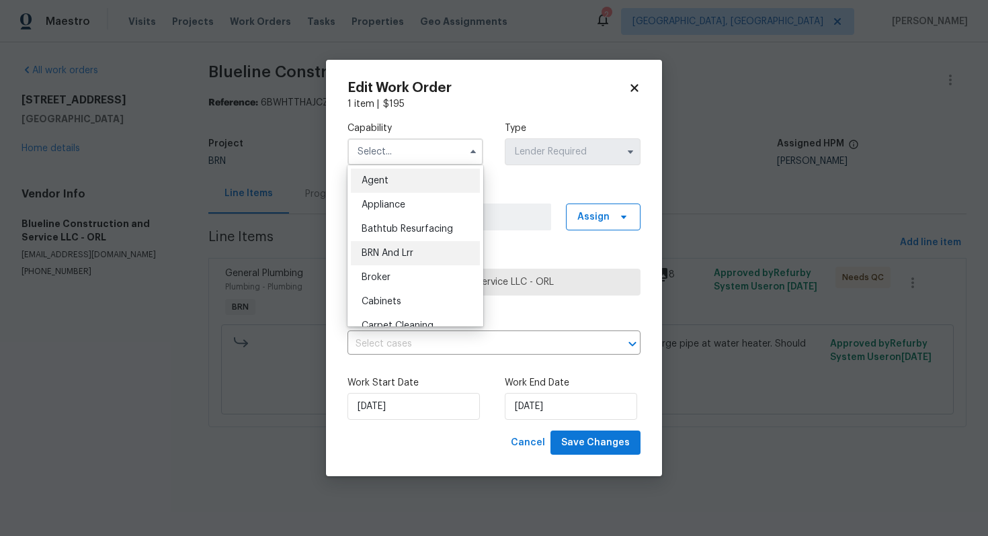
click at [413, 255] on span "BRN And Lrr" at bounding box center [387, 253] width 52 height 9
type input "BRN And Lrr"
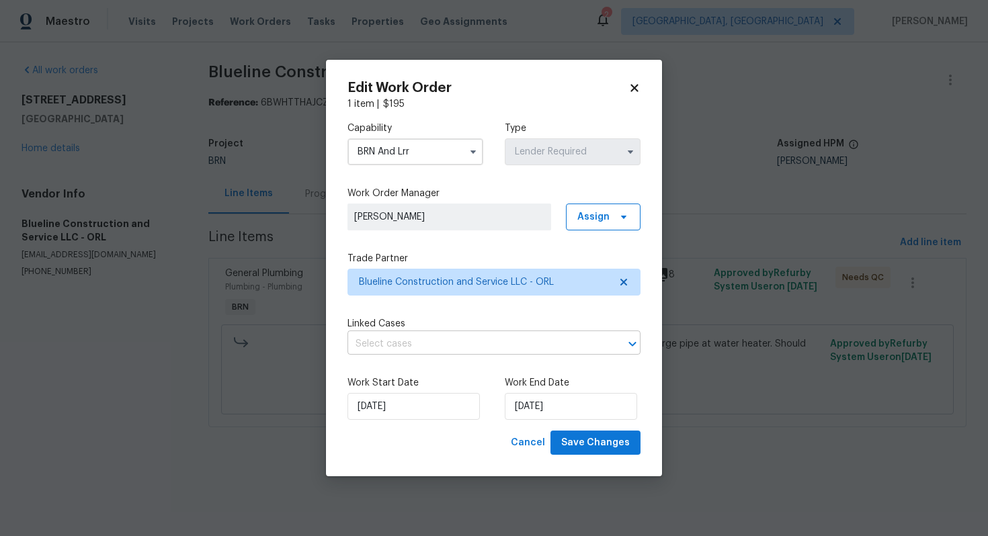
click at [408, 339] on input "text" at bounding box center [474, 344] width 255 height 21
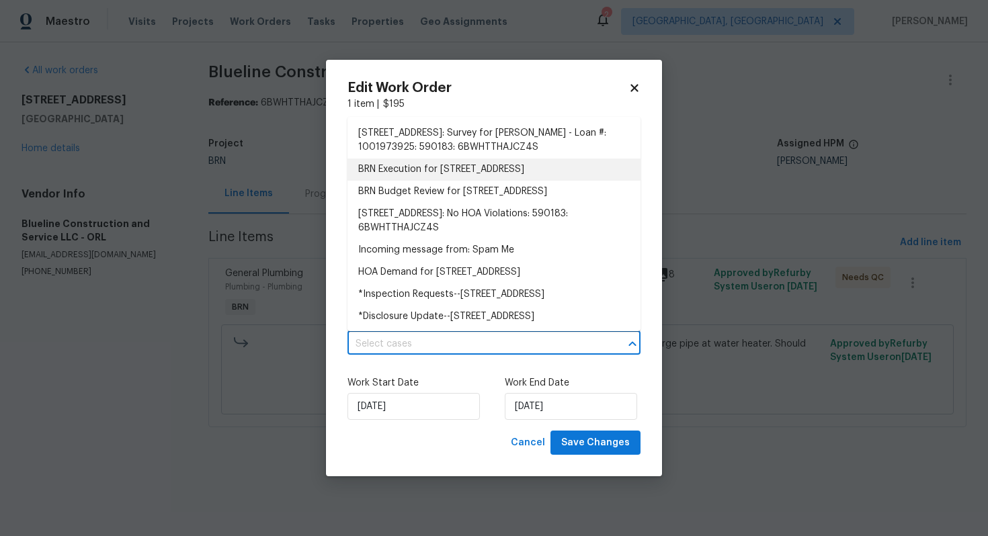
click at [461, 181] on li "BRN Execution for 3115 Whispering Trails St, Winter Haven, FL 33884" at bounding box center [493, 170] width 293 height 22
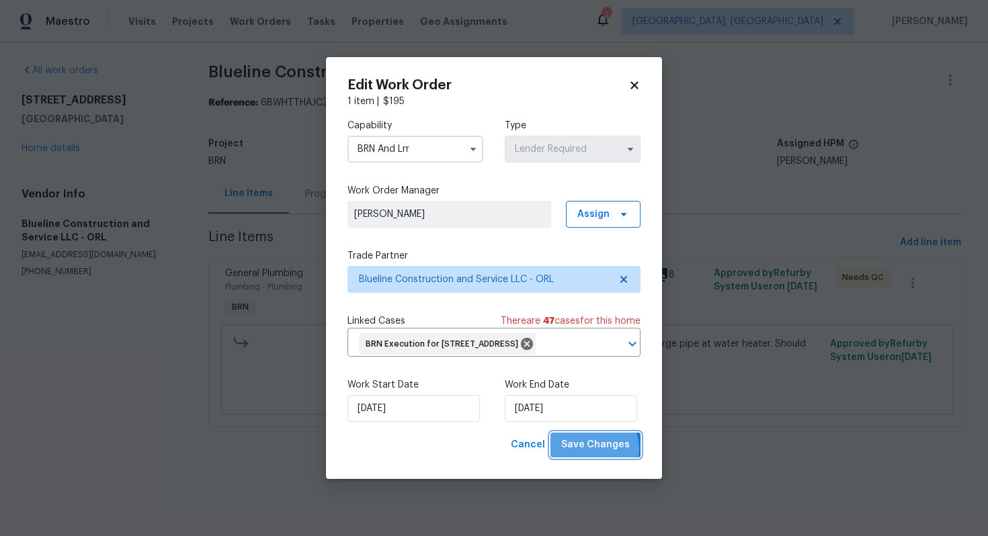
click at [592, 453] on span "Save Changes" at bounding box center [595, 445] width 69 height 17
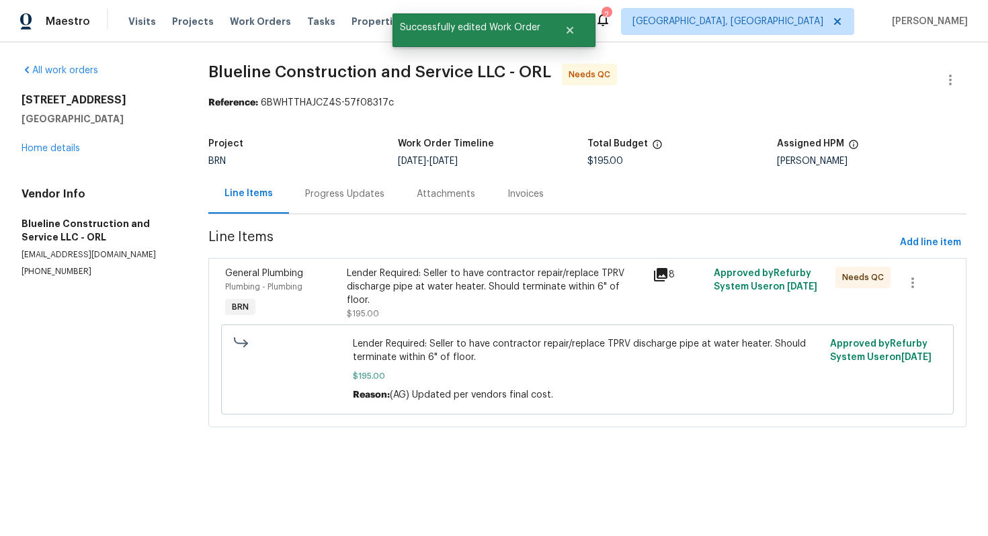
click at [488, 280] on div "Lender Required: Seller to have contractor repair/replace TPRV discharge pipe a…" at bounding box center [495, 287] width 297 height 40
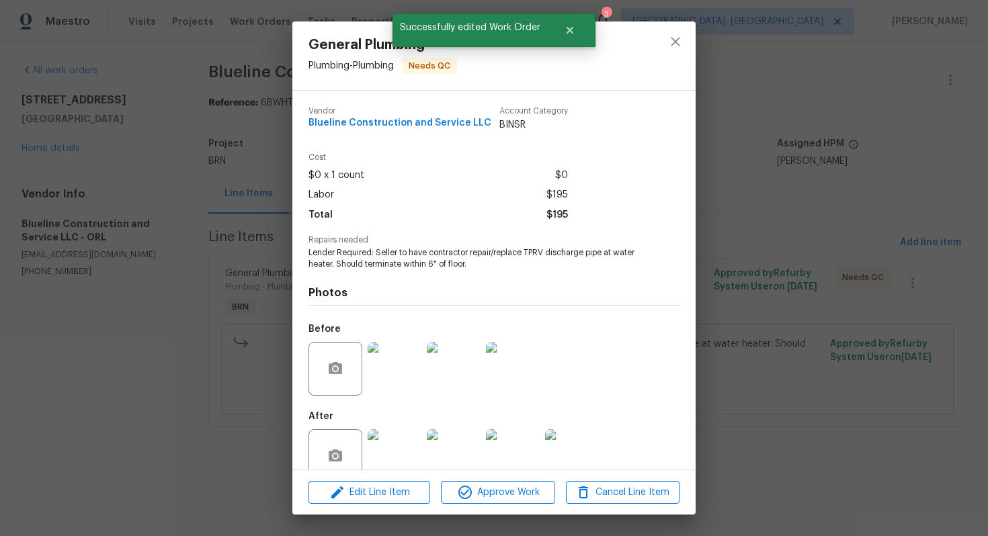
scroll to position [27, 0]
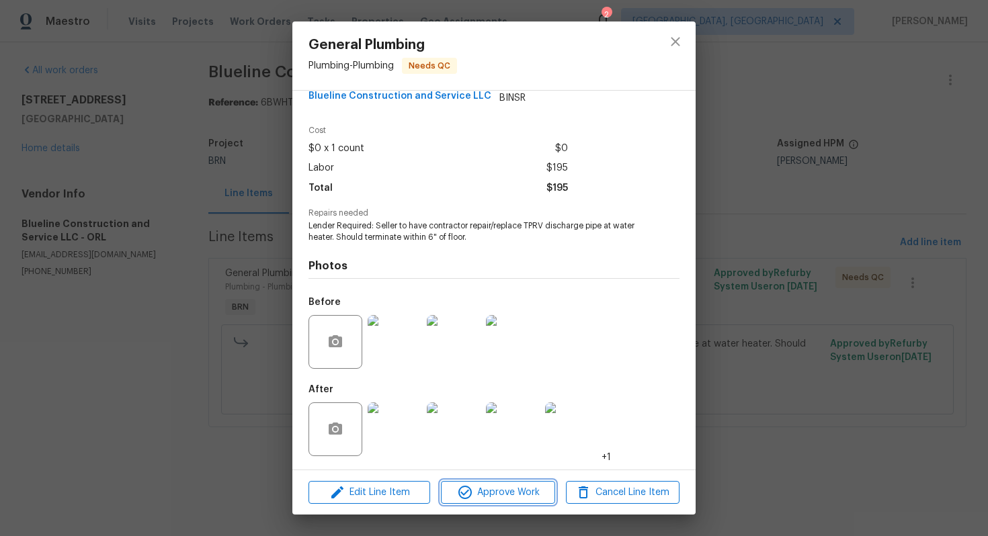
click at [503, 485] on span "Approve Work" at bounding box center [497, 492] width 105 height 17
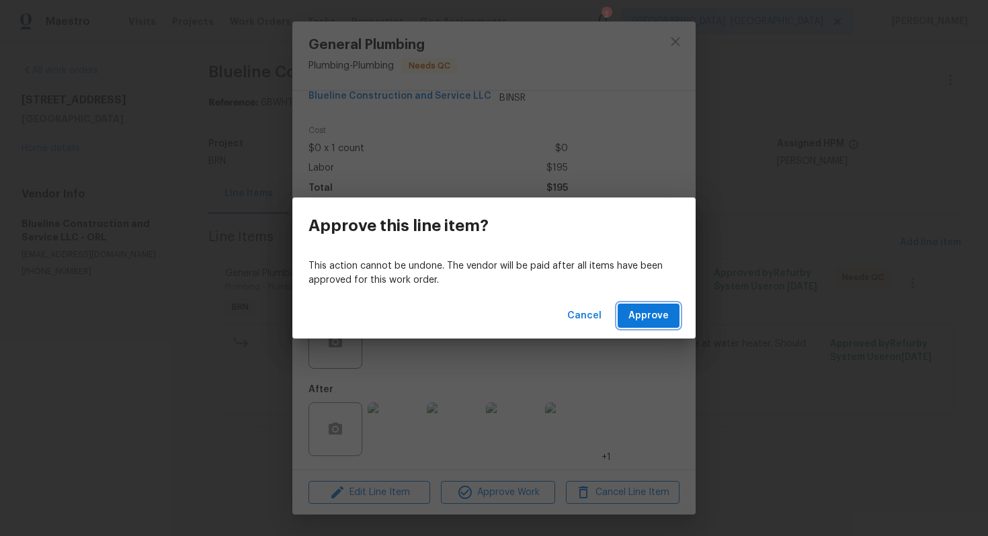
click at [651, 320] on span "Approve" at bounding box center [648, 316] width 40 height 17
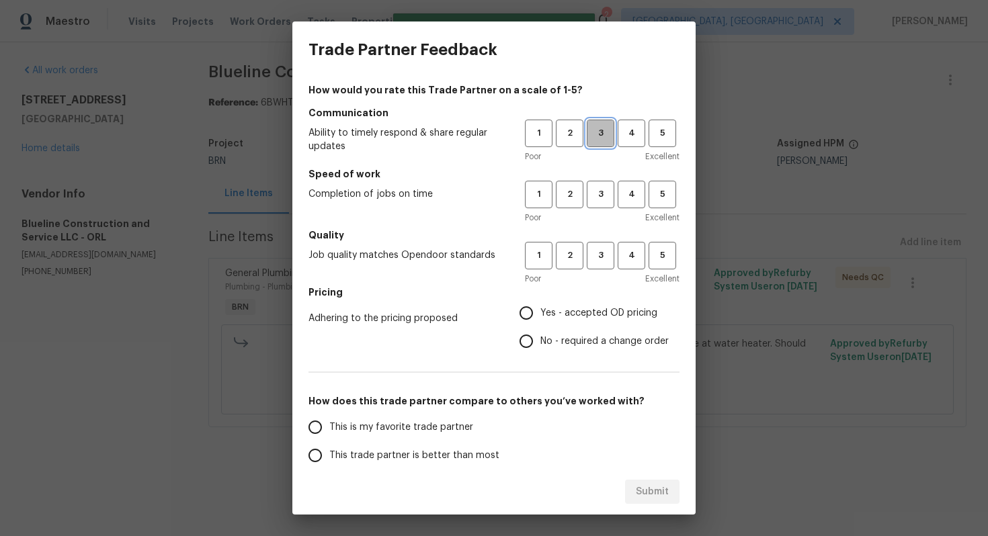
click at [597, 126] on span "3" at bounding box center [600, 133] width 25 height 15
click at [597, 202] on button "3" at bounding box center [601, 195] width 28 height 28
click at [600, 254] on span "3" at bounding box center [600, 255] width 25 height 15
click at [544, 346] on span "No - required a change order" at bounding box center [604, 342] width 128 height 14
click at [540, 346] on input "No - required a change order" at bounding box center [526, 341] width 28 height 28
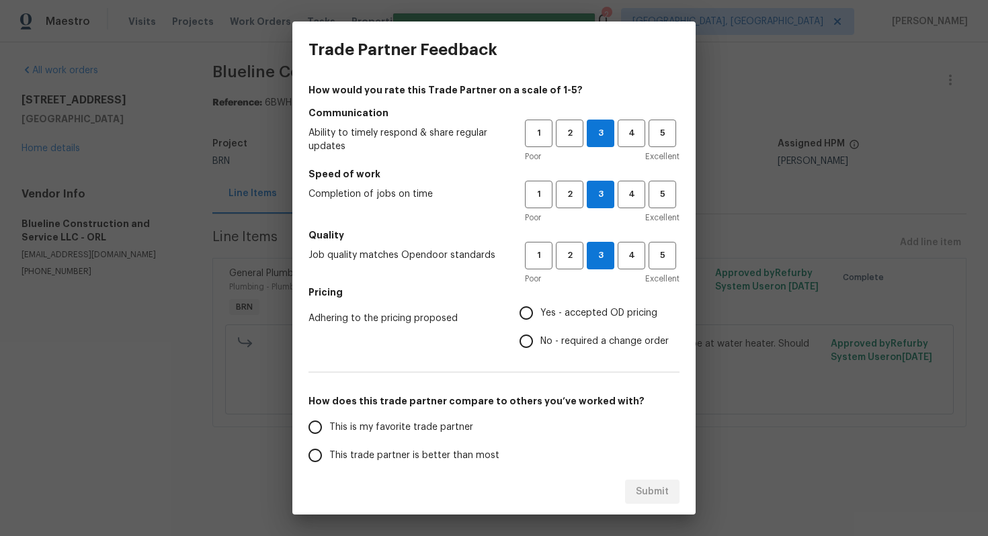
radio input "true"
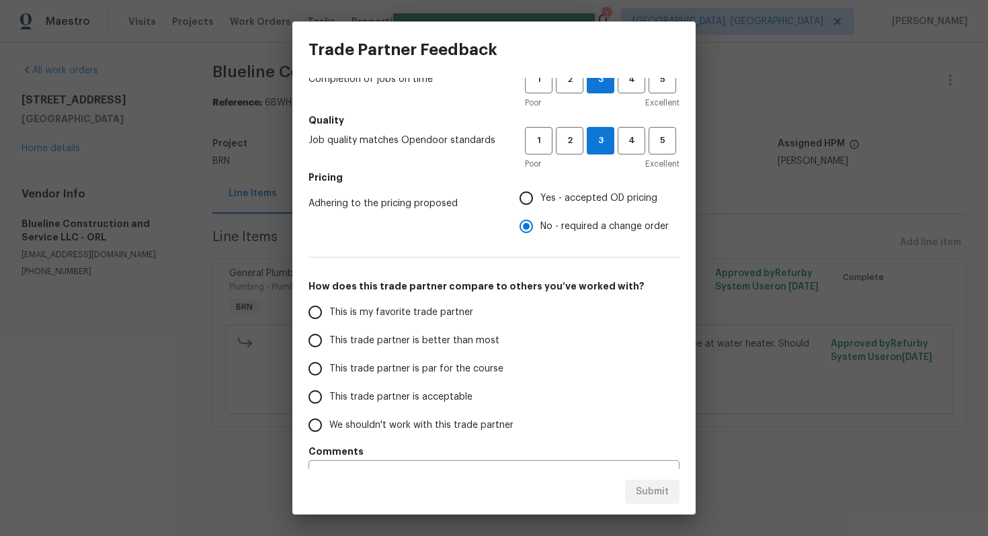
scroll to position [146, 0]
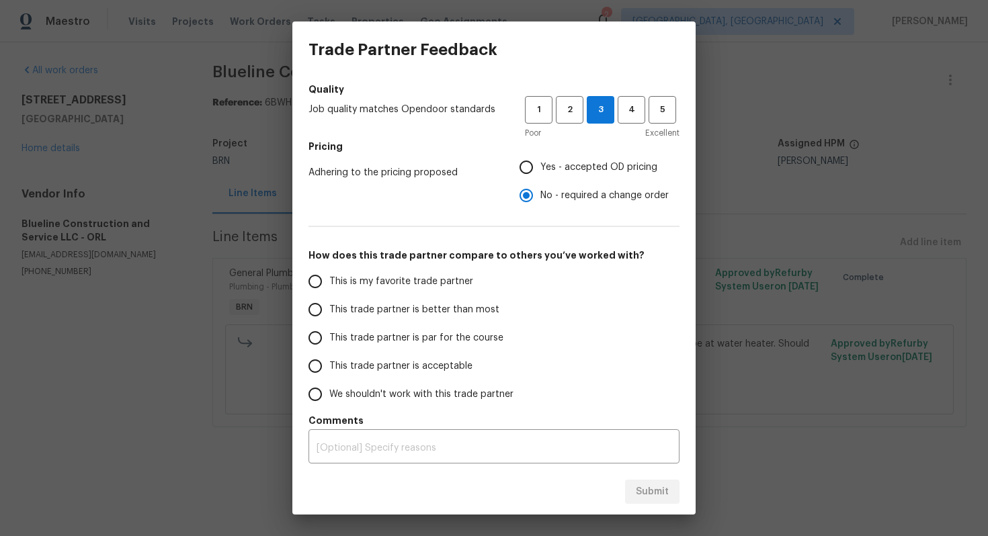
click at [444, 333] on span "This trade partner is par for the course" at bounding box center [416, 338] width 174 height 14
click at [329, 333] on input "This trade partner is par for the course" at bounding box center [315, 338] width 28 height 28
click at [673, 496] on button "Submit" at bounding box center [652, 492] width 54 height 25
radio input "true"
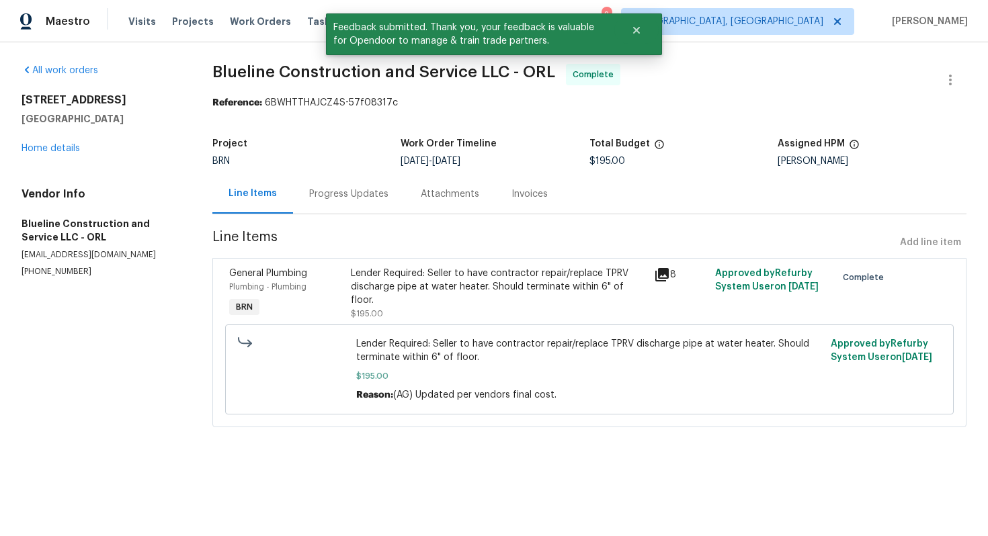
click at [517, 195] on div "Invoices" at bounding box center [529, 193] width 36 height 13
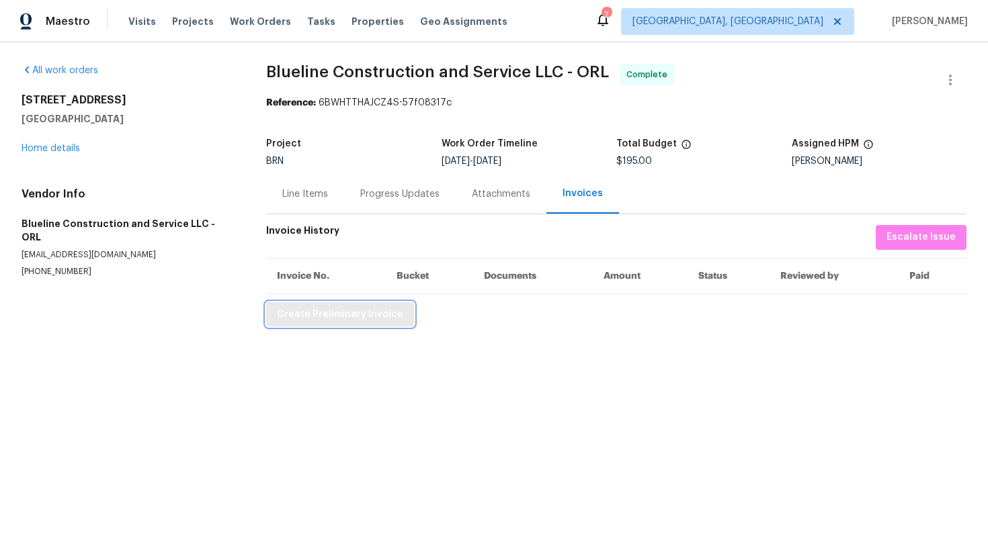
click at [353, 307] on span "Create Preliminary Invoice" at bounding box center [340, 314] width 126 height 17
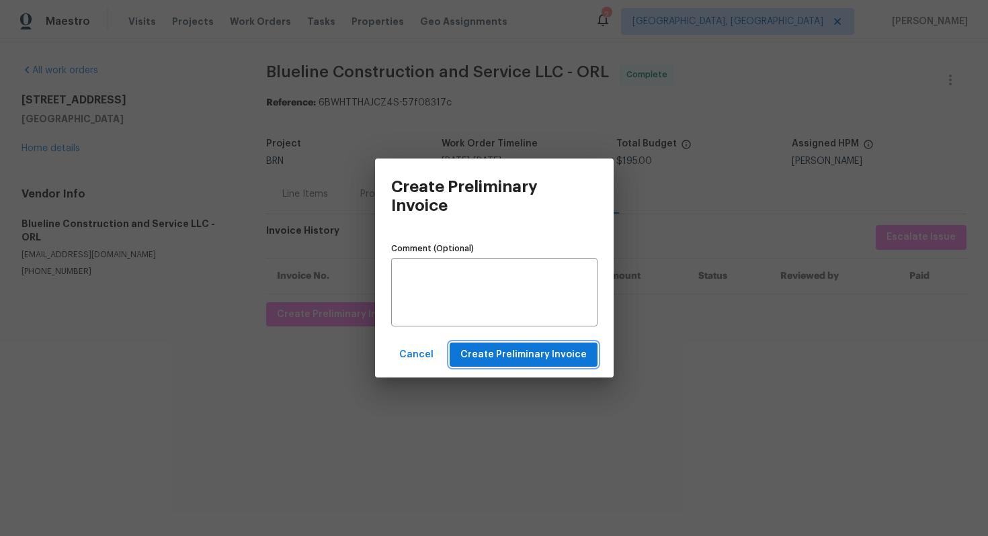
click at [528, 358] on span "Create Preliminary Invoice" at bounding box center [523, 355] width 126 height 17
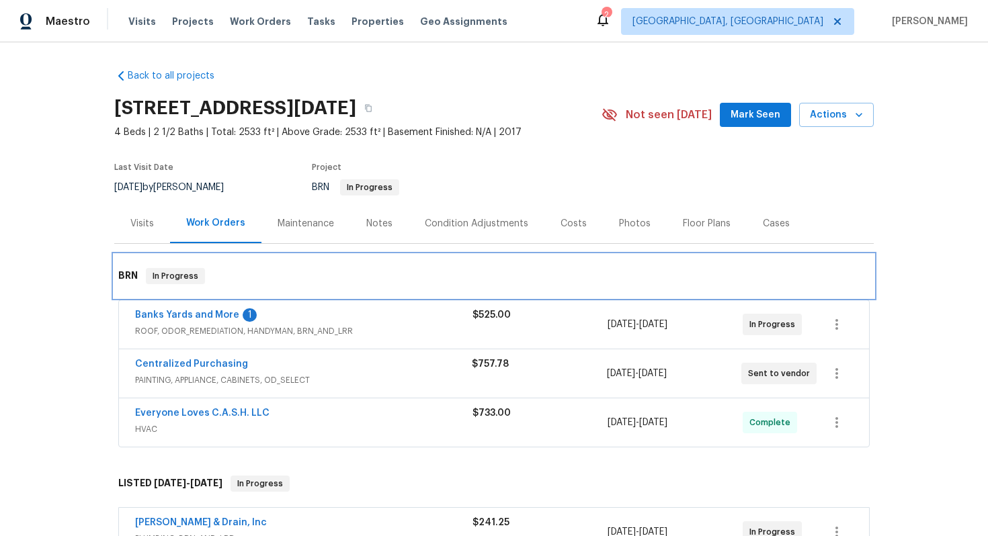
click at [265, 278] on div "BRN In Progress" at bounding box center [493, 276] width 751 height 16
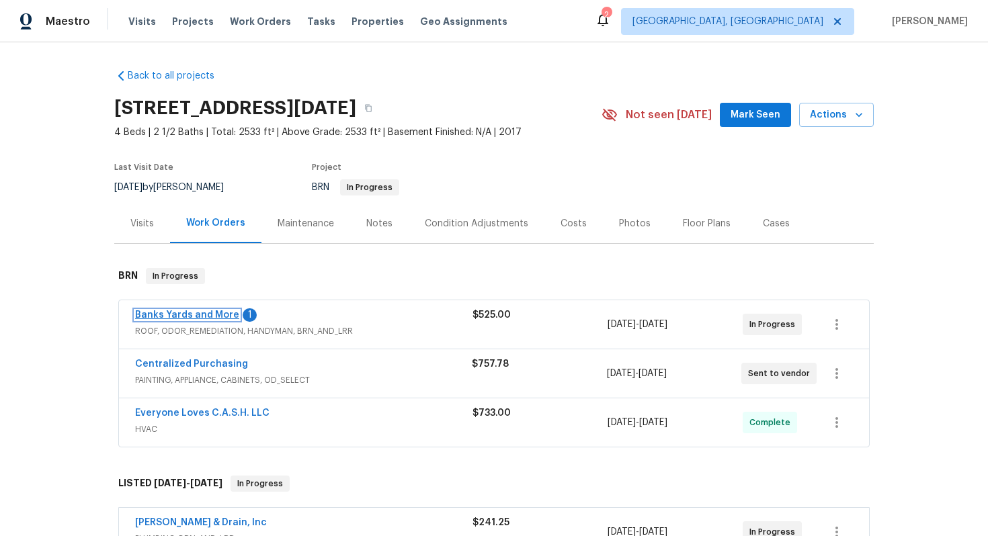
click at [189, 311] on link "Banks Yards and More" at bounding box center [187, 314] width 104 height 9
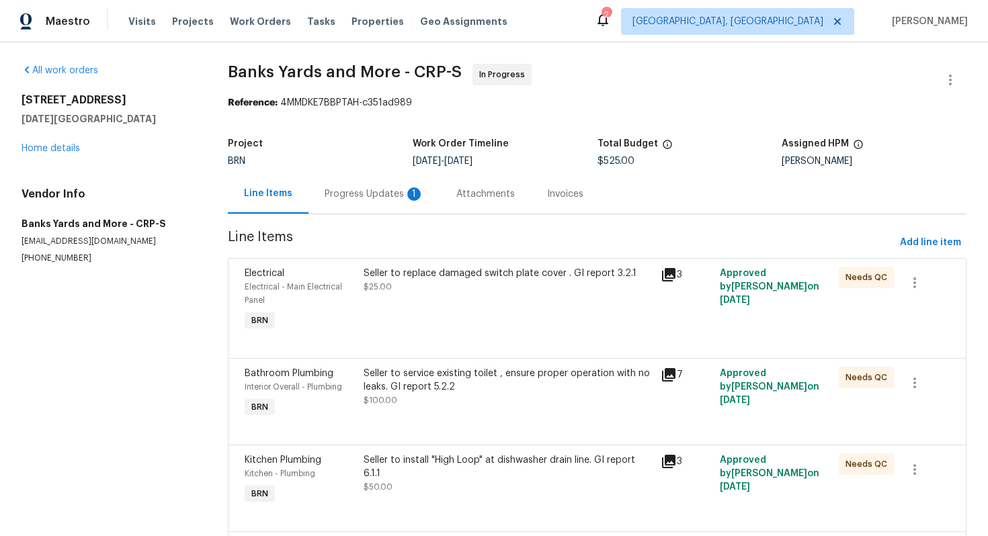
click at [365, 198] on div "Progress Updates 1" at bounding box center [373, 193] width 99 height 13
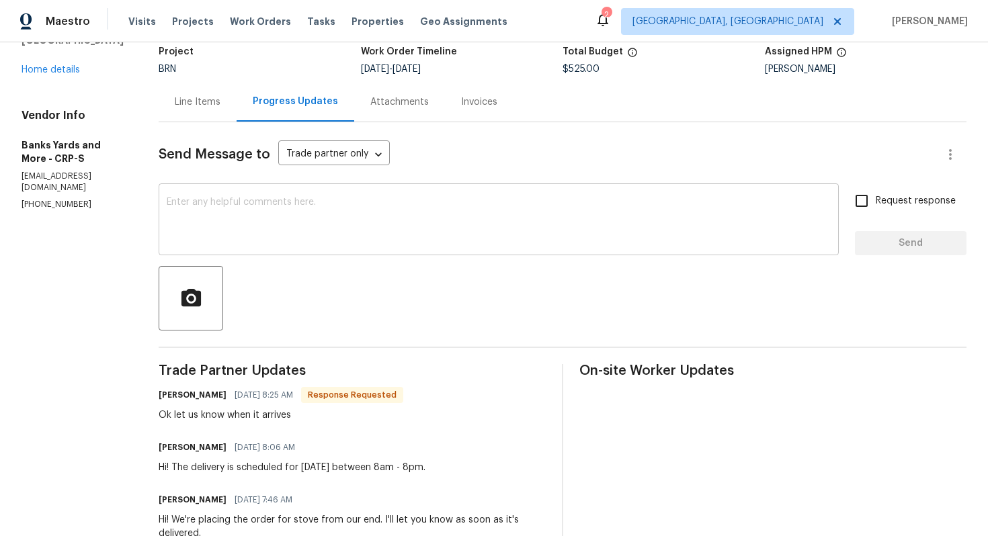
scroll to position [95, 0]
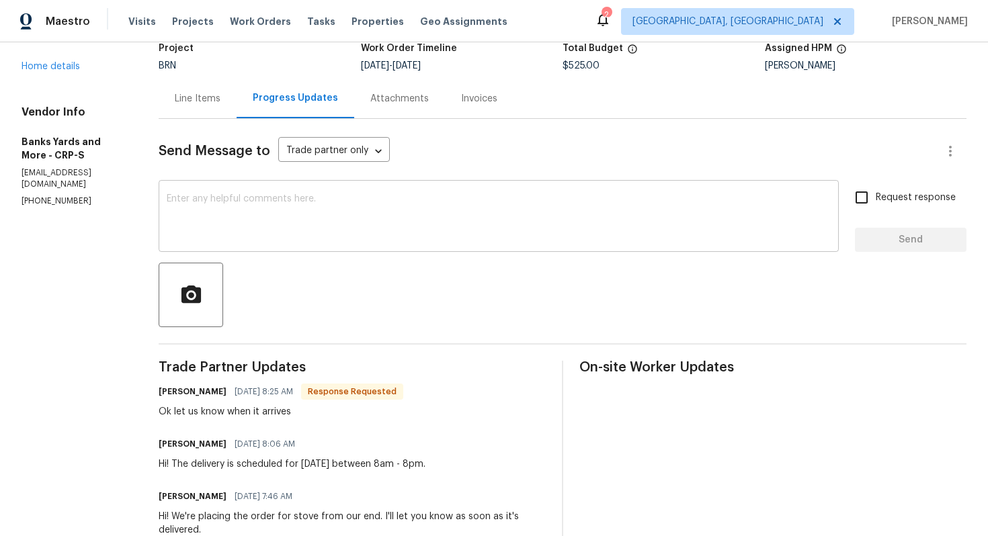
click at [367, 240] on textarea at bounding box center [499, 217] width 664 height 47
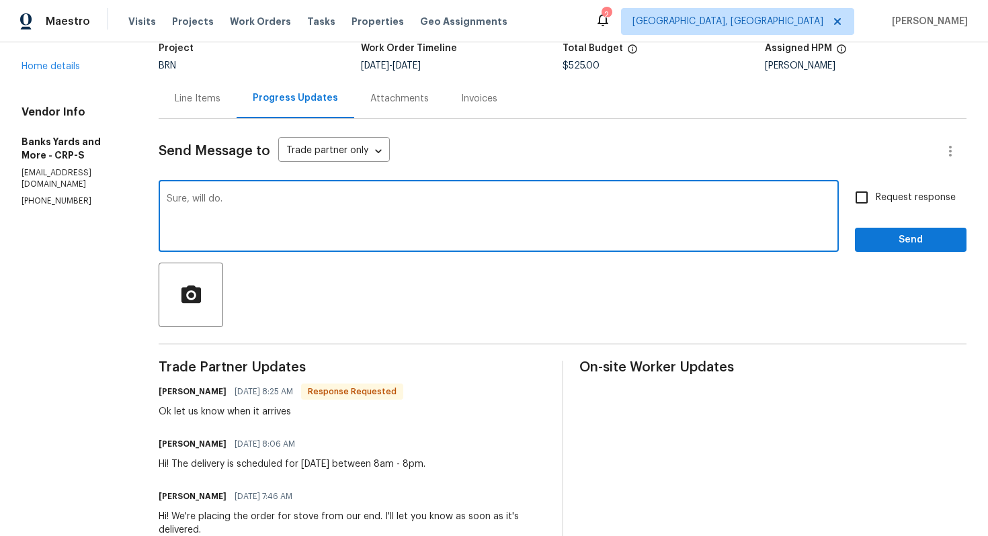
type textarea "Sure, will do."
click at [861, 193] on input "Request response" at bounding box center [861, 197] width 28 height 28
checkbox input "true"
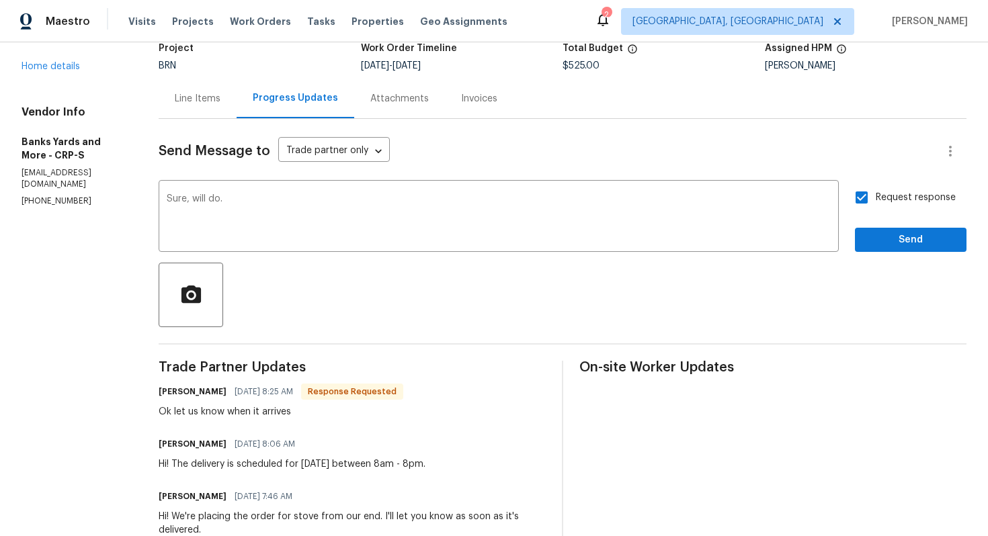
click at [884, 242] on span "Send" at bounding box center [910, 240] width 90 height 17
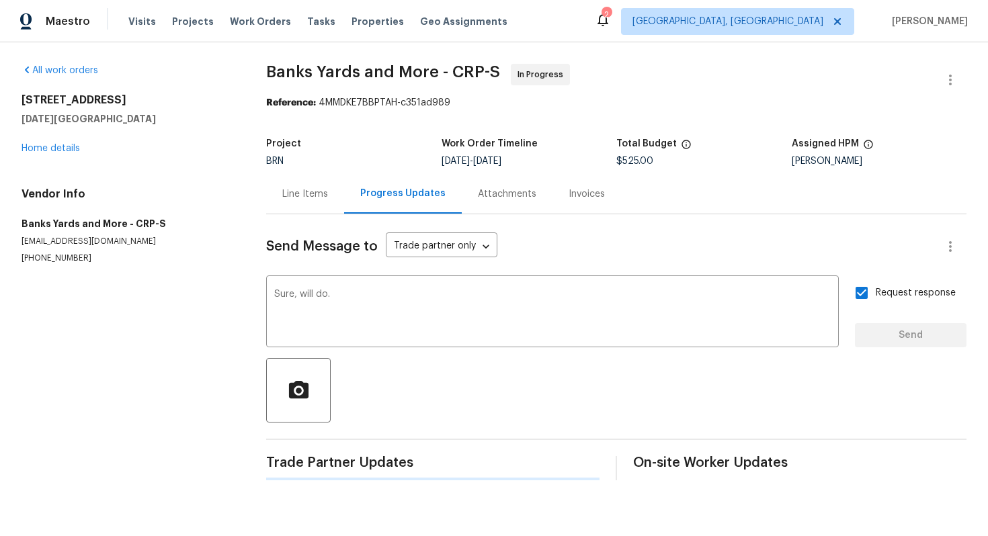
scroll to position [0, 0]
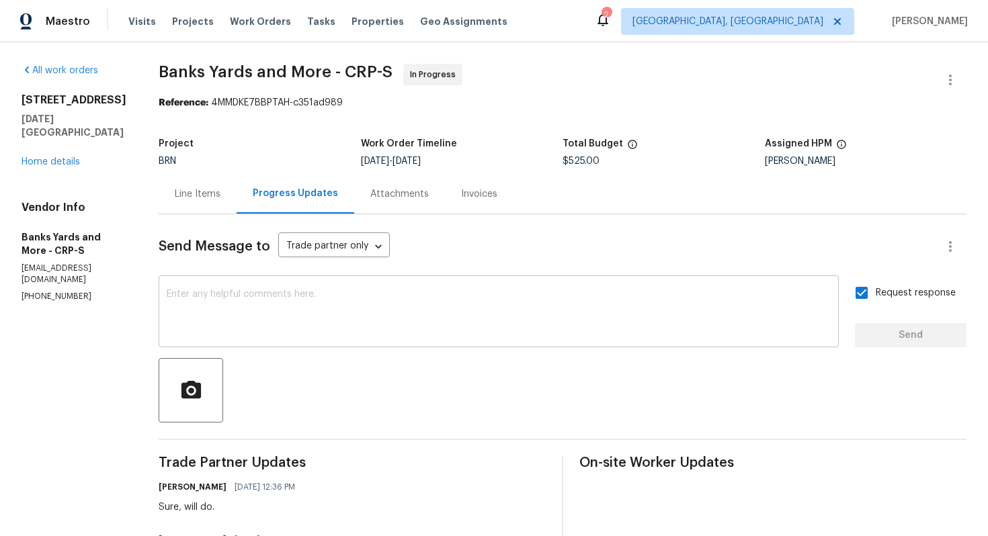
click at [298, 296] on textarea at bounding box center [499, 313] width 664 height 47
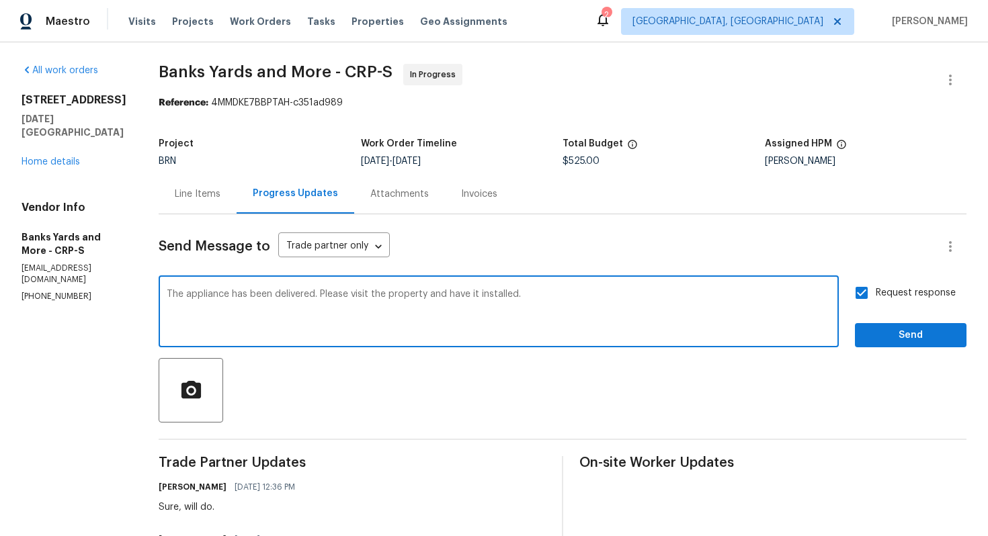
type textarea "The appliance has been delivered. Please visit the property and have it install…"
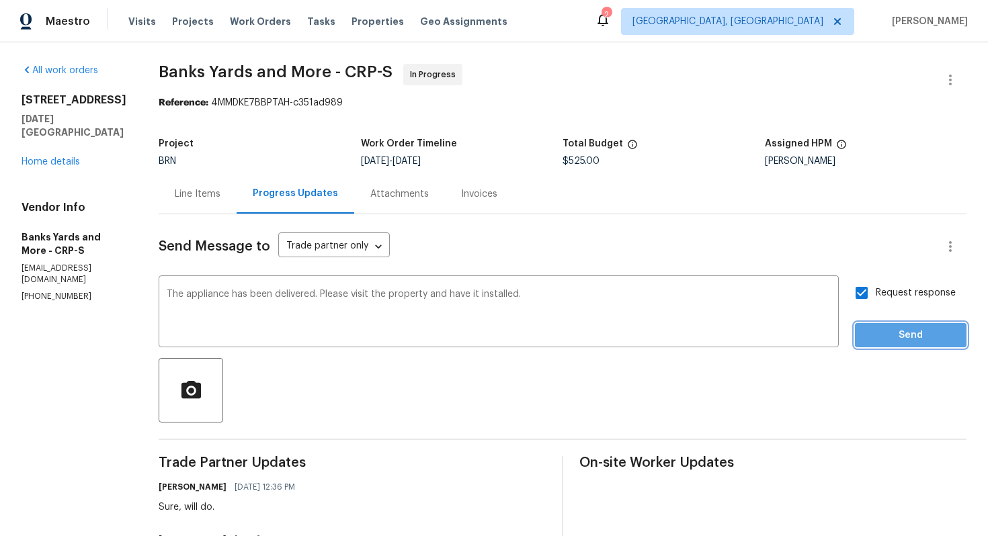
click at [857, 338] on button "Send" at bounding box center [911, 335] width 112 height 25
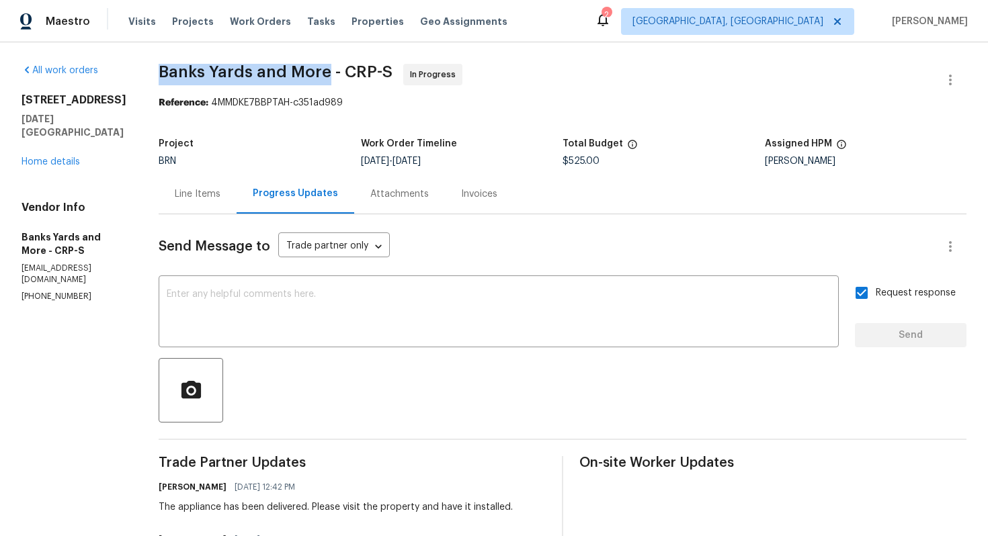
drag, startPoint x: 157, startPoint y: 71, endPoint x: 324, endPoint y: 73, distance: 168.0
copy span "Banks Yards and More"
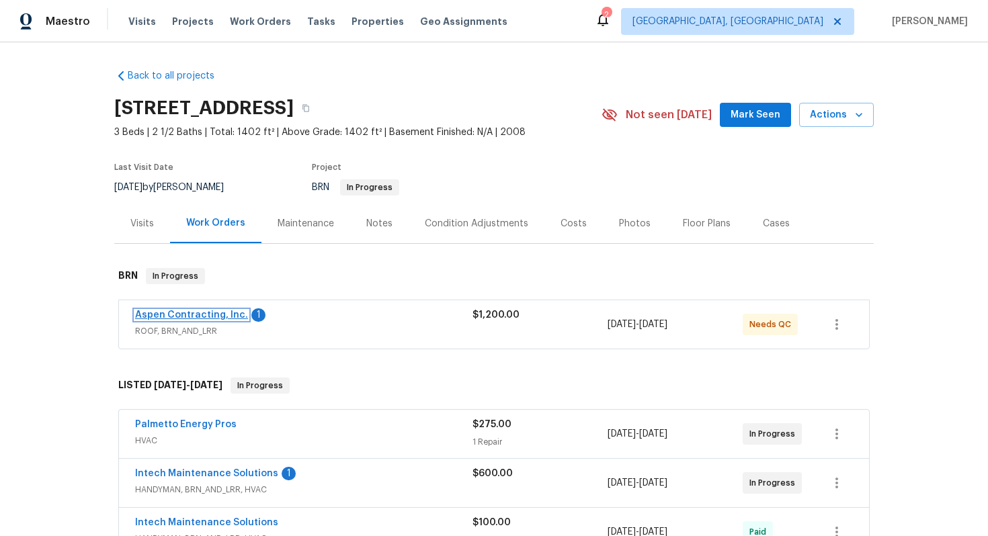
click at [195, 312] on link "Aspen Contracting, Inc." at bounding box center [191, 314] width 113 height 9
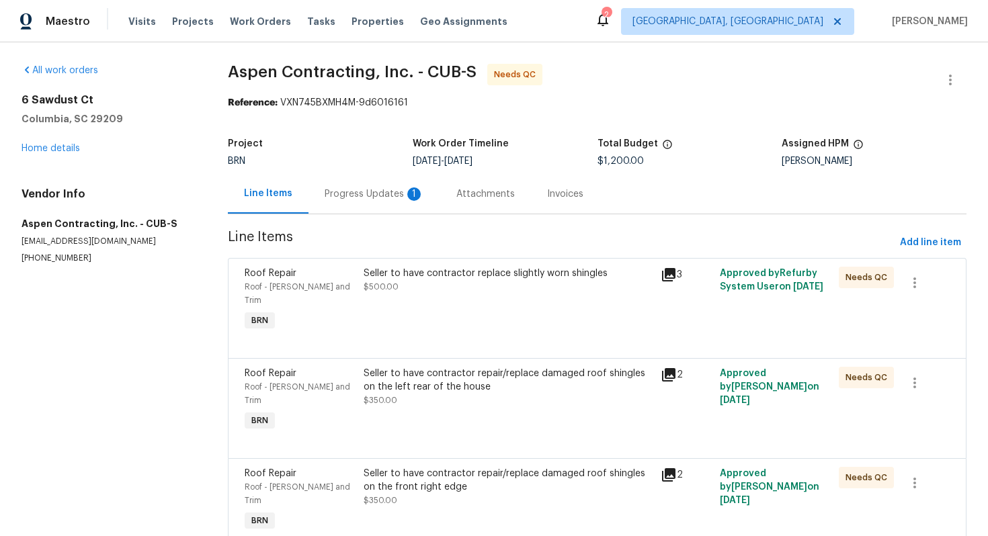
click at [363, 200] on div "Progress Updates 1" at bounding box center [373, 193] width 99 height 13
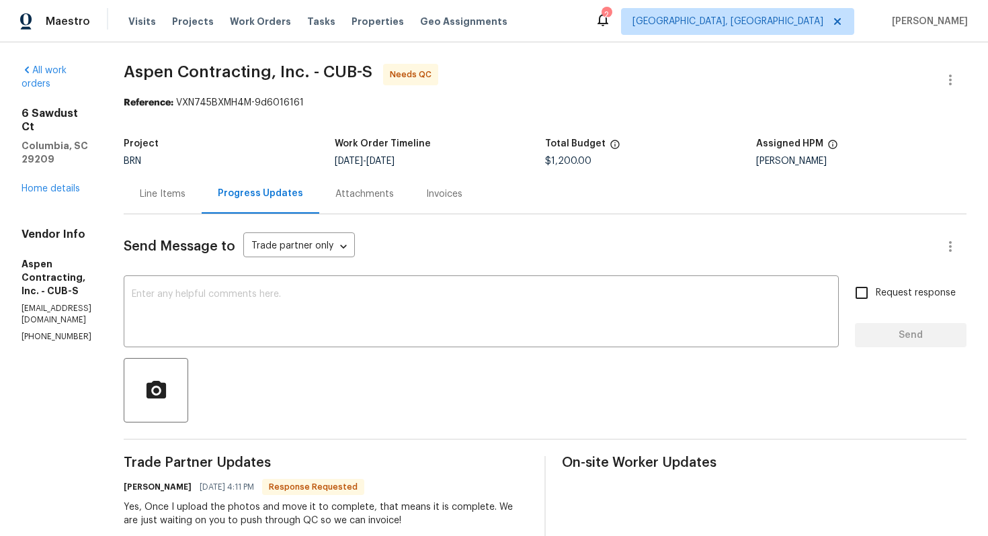
click at [185, 196] on div "Line Items" at bounding box center [163, 193] width 46 height 13
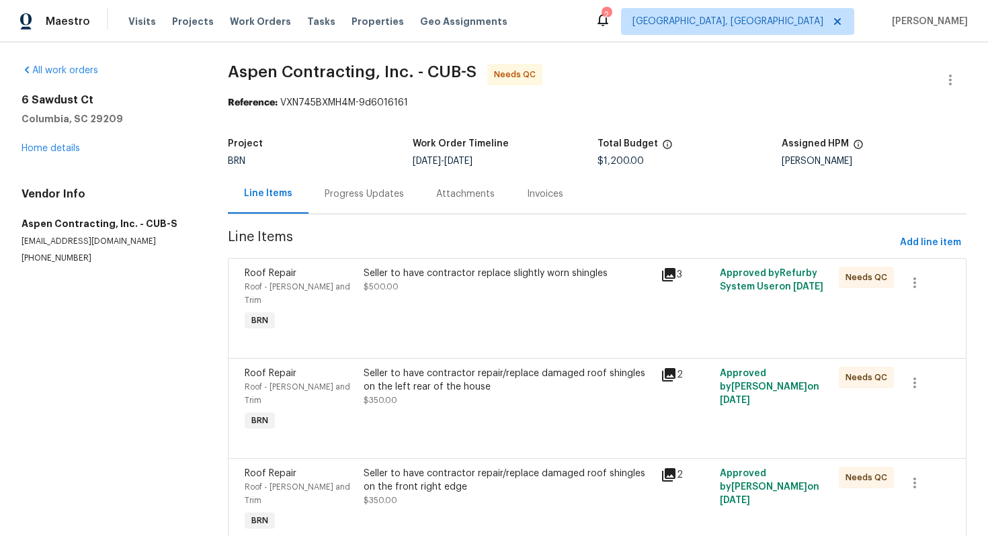
click at [464, 302] on div "Seller to have contractor replace slightly worn shingles $500.00" at bounding box center [507, 300] width 297 height 75
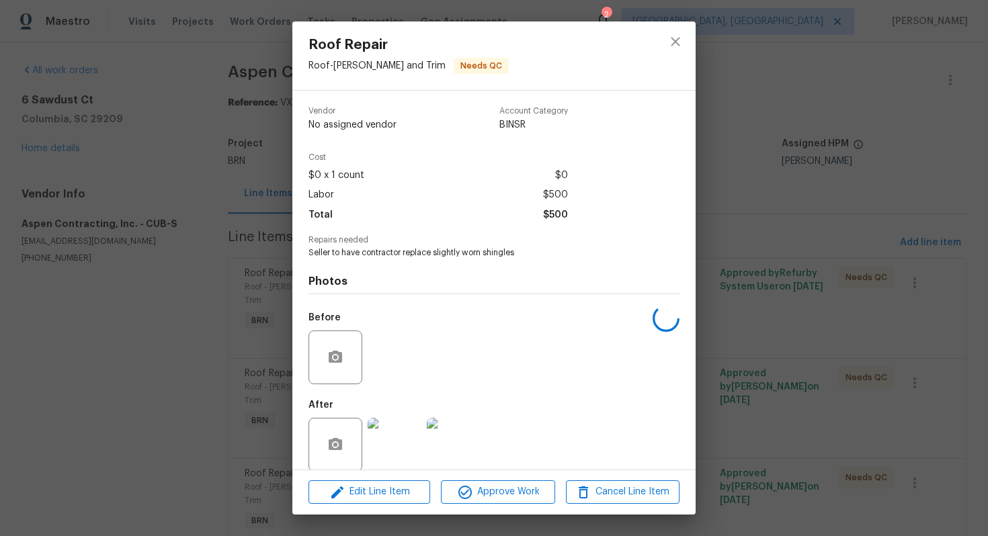
scroll to position [15, 0]
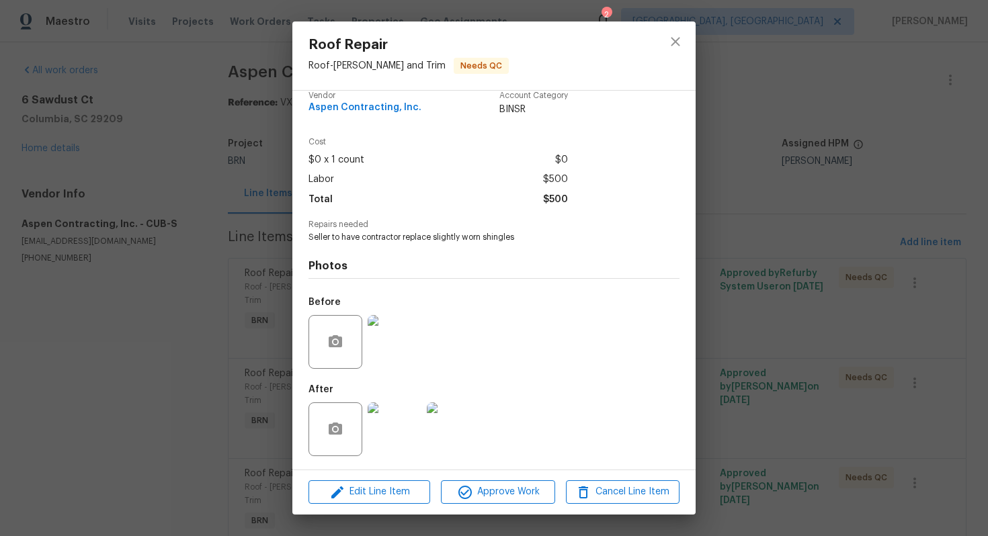
click at [744, 330] on div "Roof Repair Roof - [PERSON_NAME] and Trim Needs QC Vendor Aspen Contracting, In…" at bounding box center [494, 268] width 988 height 536
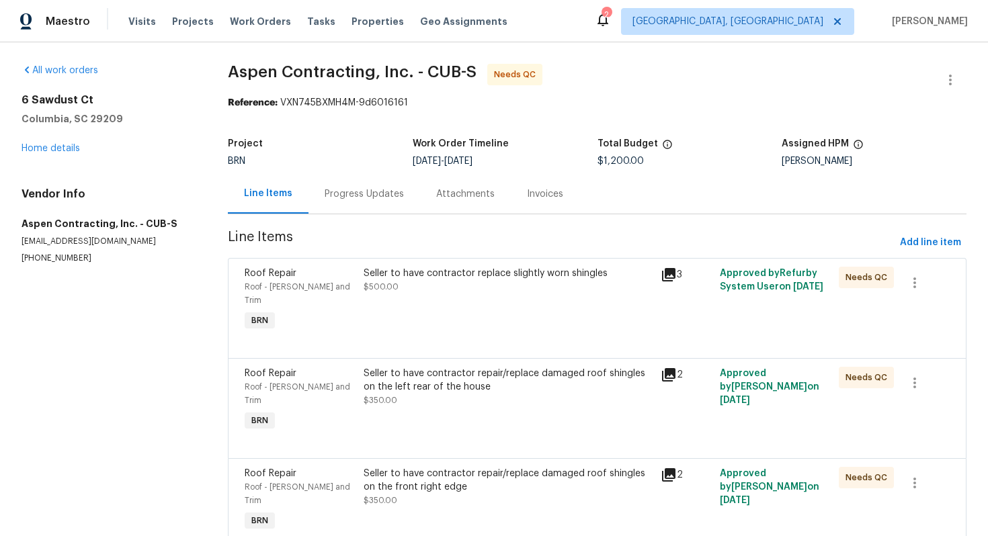
click at [408, 369] on div "Seller to have contractor repair/replace damaged roof shingles on the left rear…" at bounding box center [507, 380] width 289 height 27
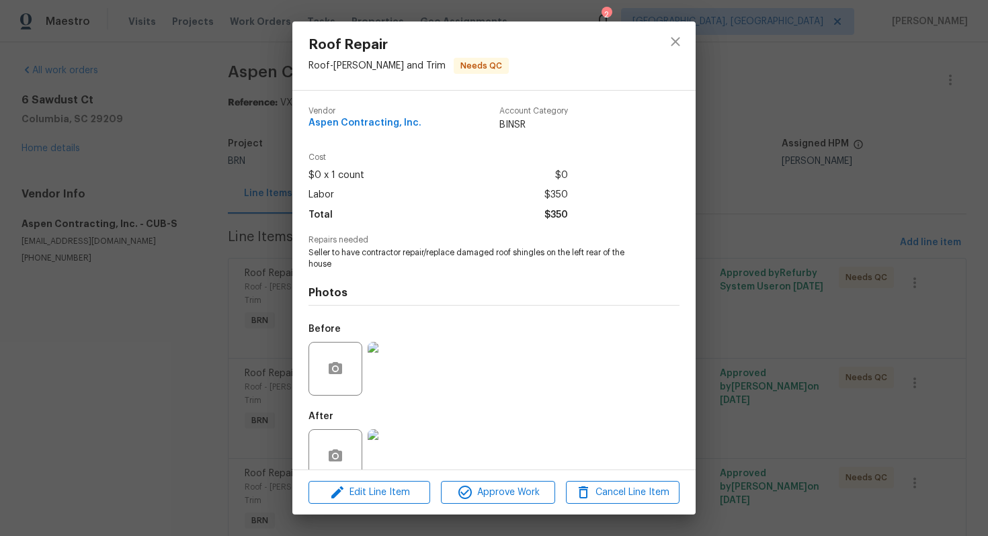
click at [749, 241] on div "Roof Repair Roof - [PERSON_NAME] and Trim Needs QC Vendor Aspen Contracting, In…" at bounding box center [494, 268] width 988 height 536
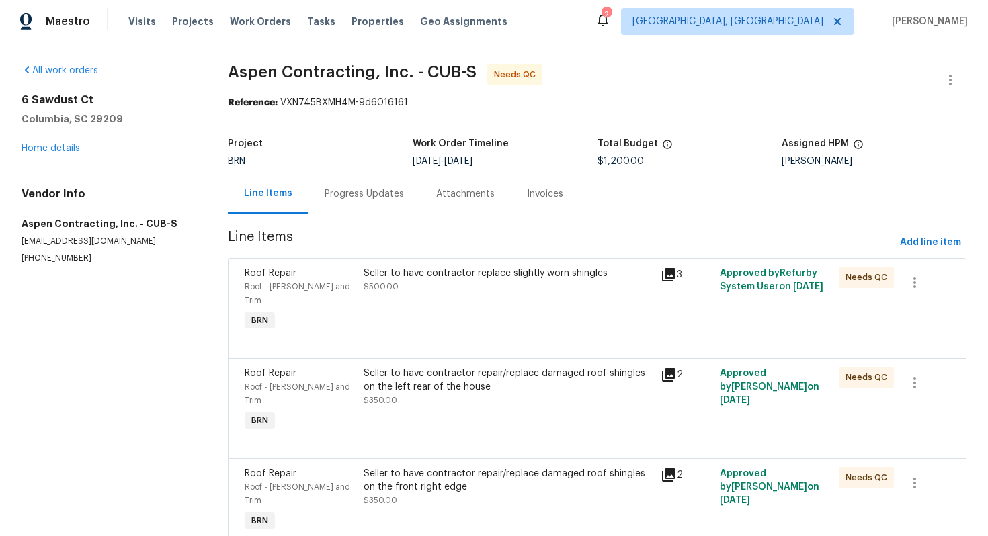
click at [365, 180] on div "Progress Updates" at bounding box center [364, 194] width 112 height 40
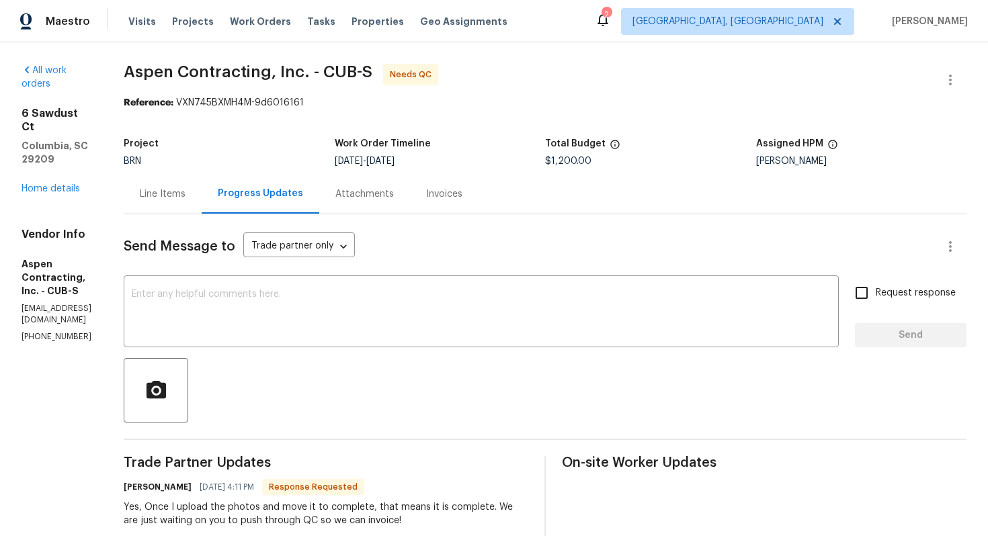
click at [181, 195] on div "Line Items" at bounding box center [163, 193] width 46 height 13
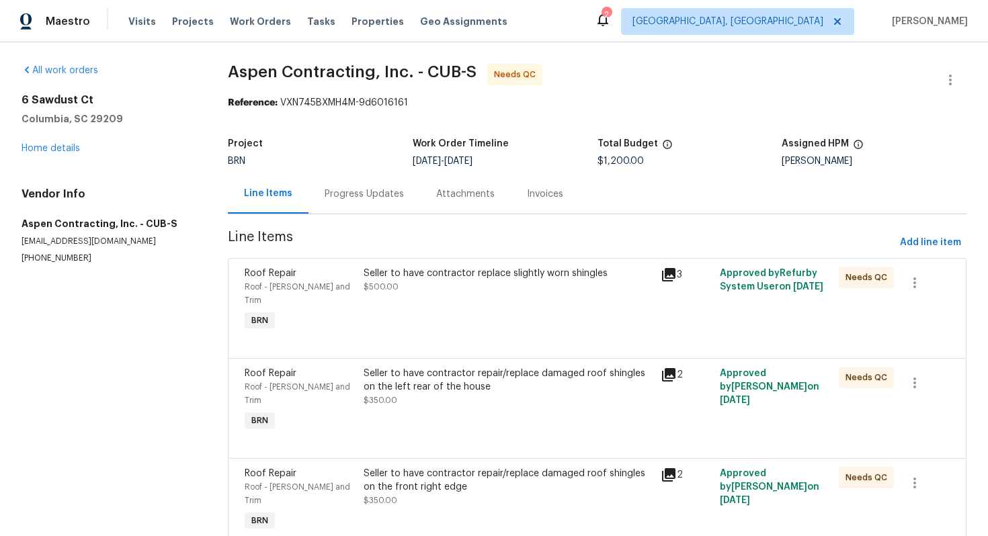
click at [385, 199] on div "Progress Updates" at bounding box center [363, 193] width 79 height 13
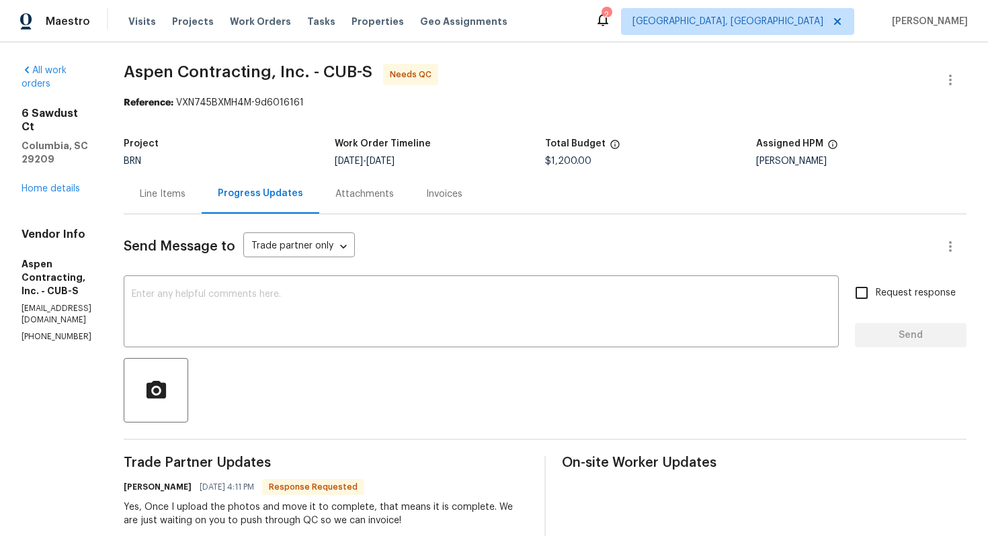
click at [185, 198] on div "Line Items" at bounding box center [163, 193] width 46 height 13
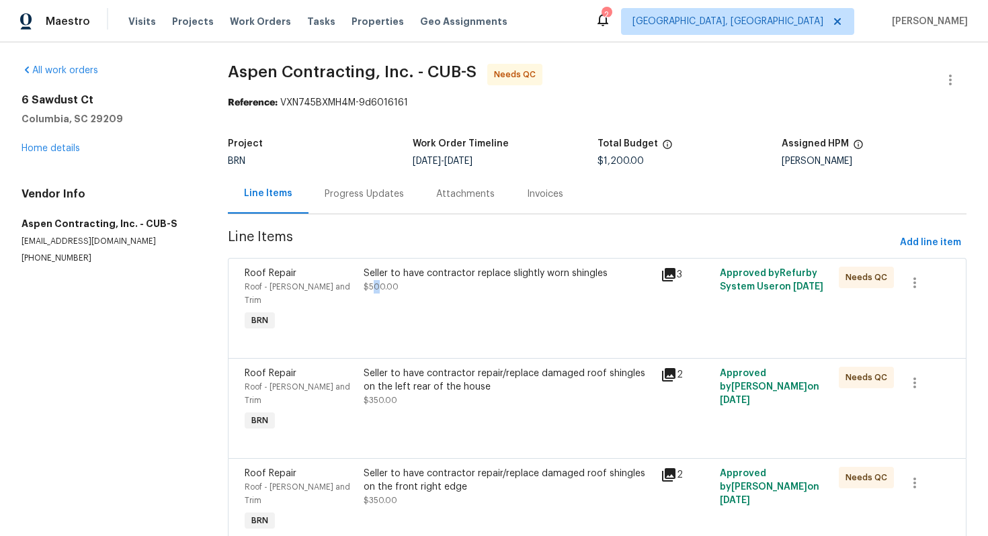
click at [384, 285] on span "$500.00" at bounding box center [380, 287] width 35 height 8
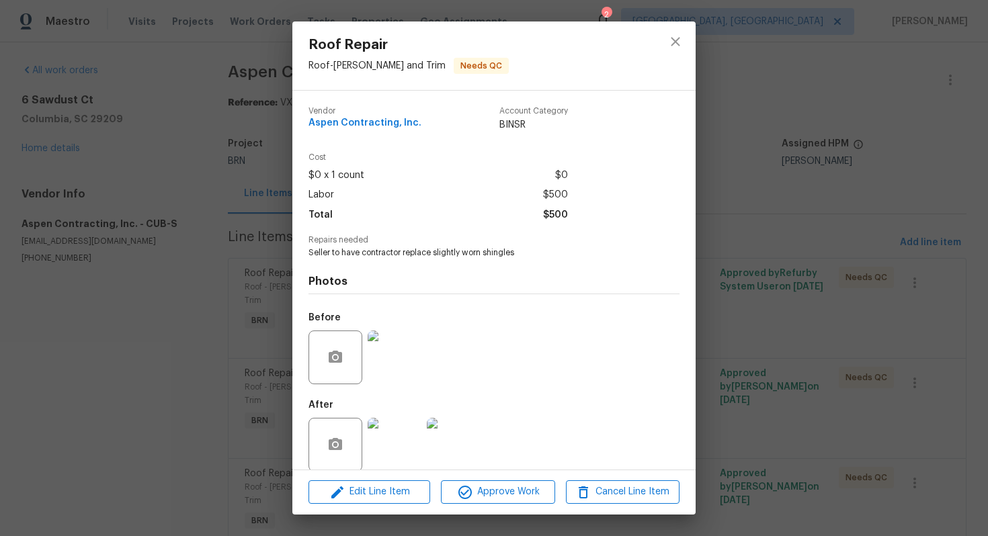
scroll to position [15, 0]
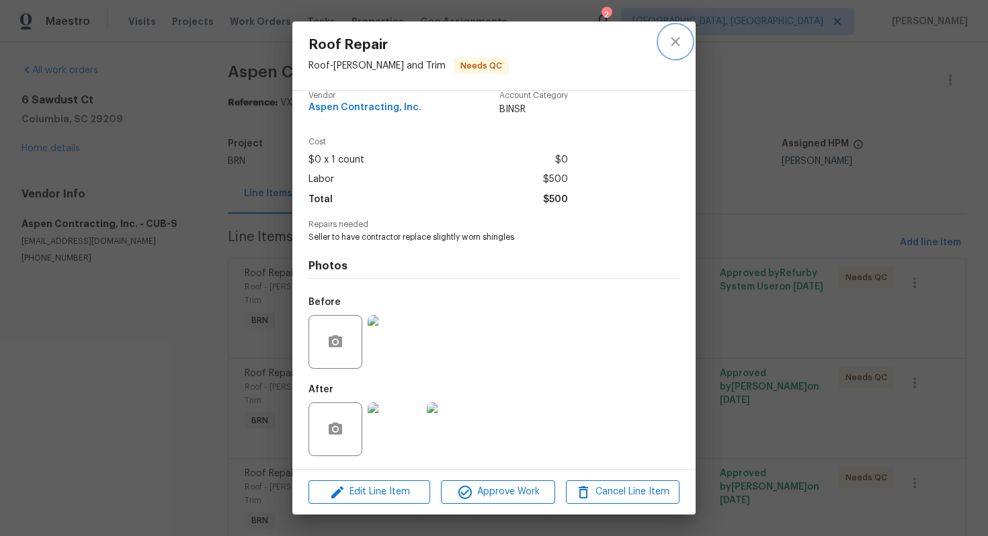
click at [668, 45] on icon "close" at bounding box center [675, 42] width 16 height 16
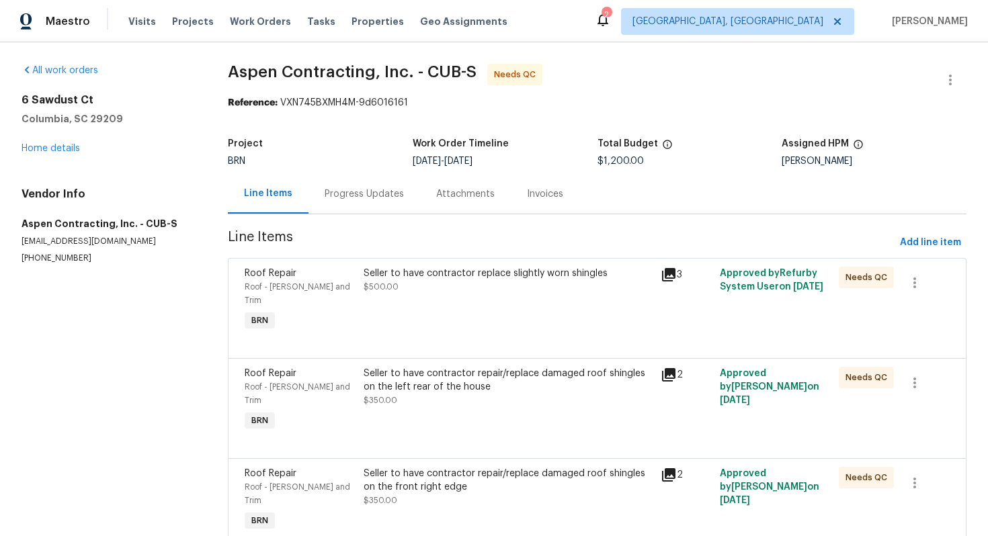
click at [377, 189] on div "Progress Updates" at bounding box center [363, 193] width 79 height 13
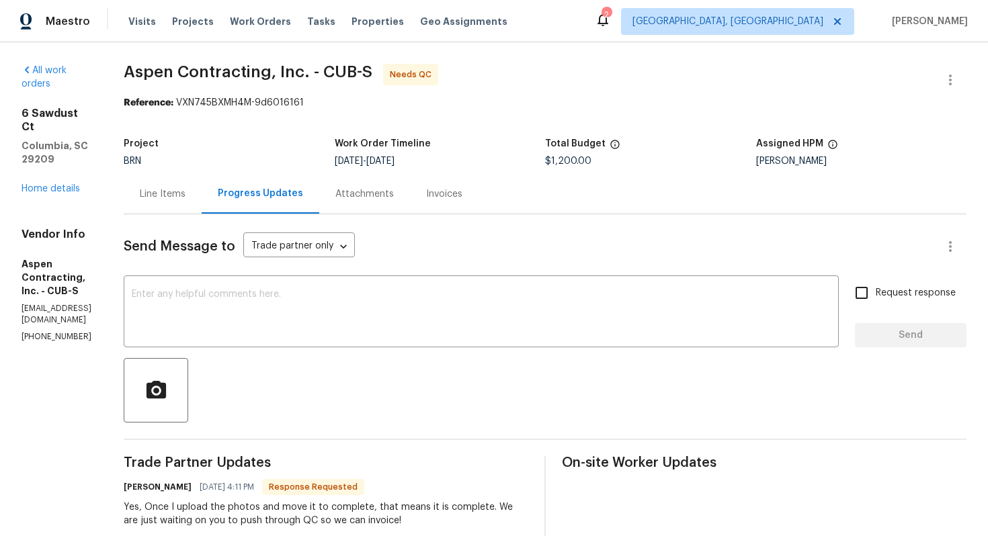
click at [202, 198] on div "Line Items" at bounding box center [163, 194] width 78 height 40
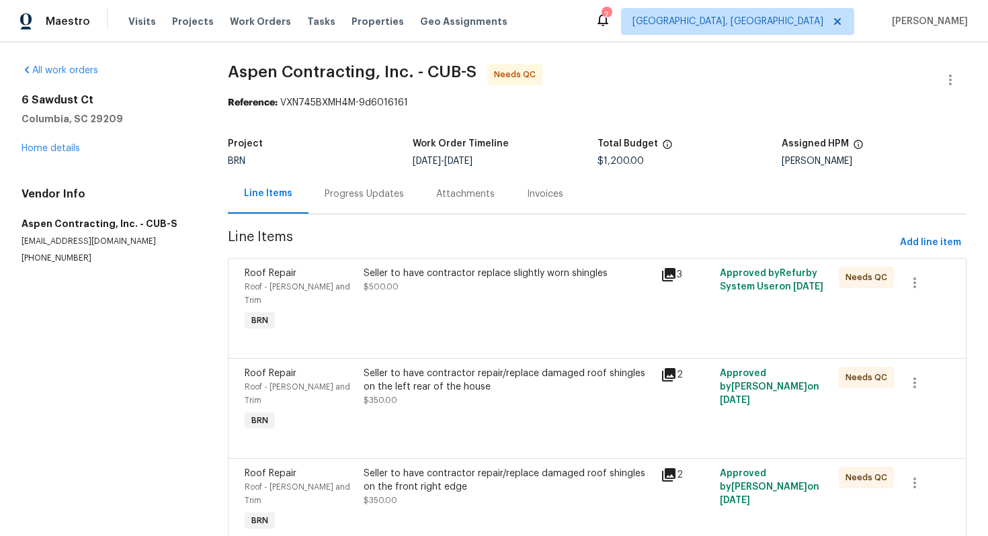
click at [366, 202] on div "Progress Updates" at bounding box center [364, 194] width 112 height 40
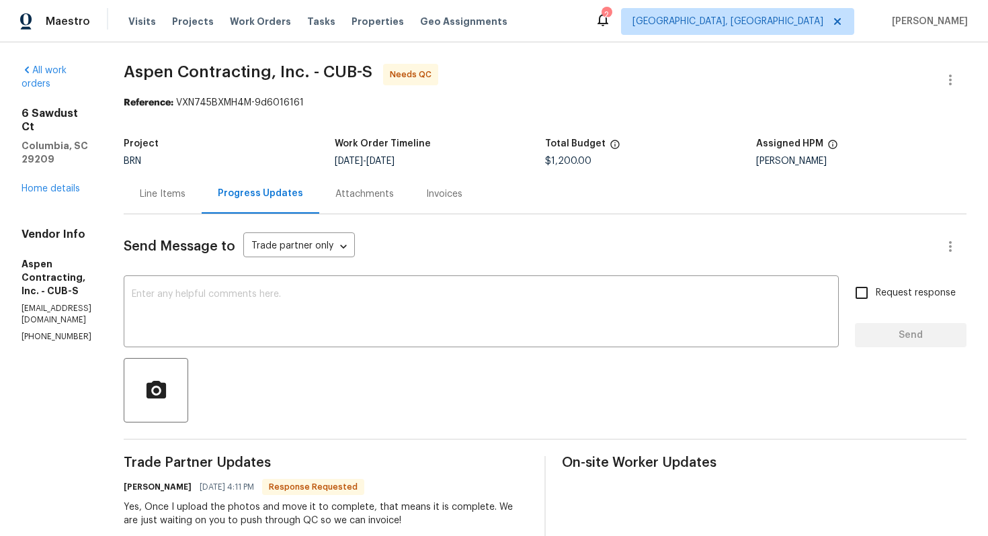
click at [202, 201] on div "Line Items" at bounding box center [163, 194] width 78 height 40
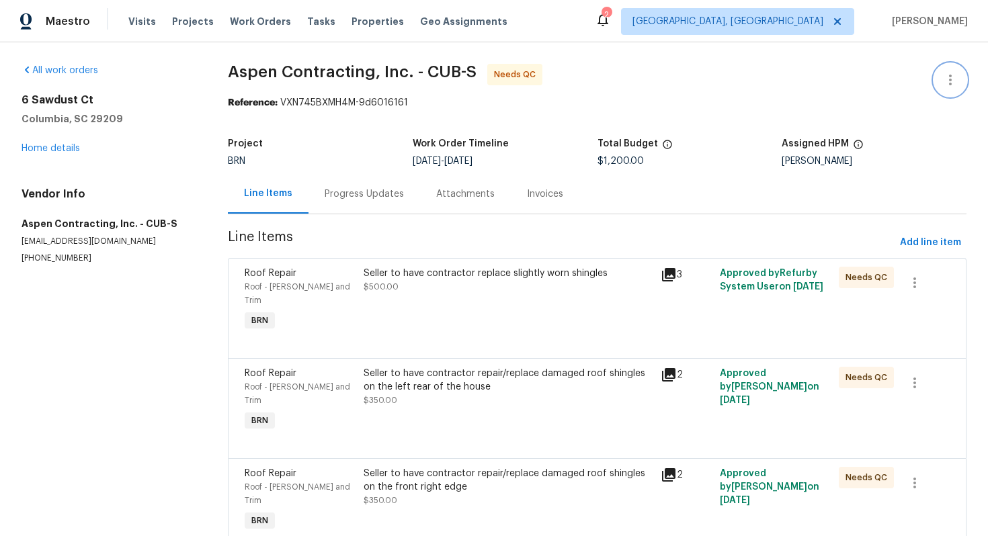
click at [948, 86] on icon "button" at bounding box center [950, 80] width 16 height 16
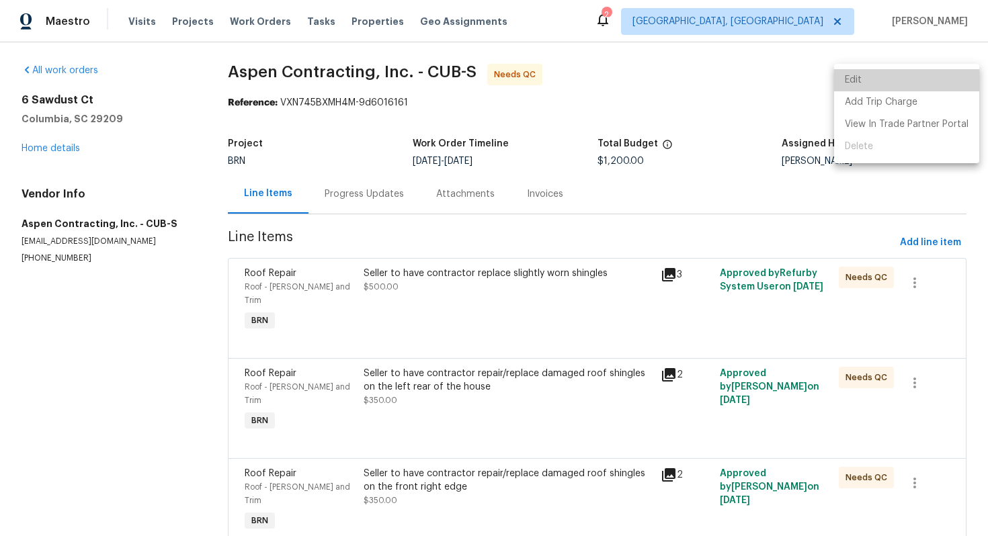
click at [938, 84] on li "Edit" at bounding box center [906, 80] width 145 height 22
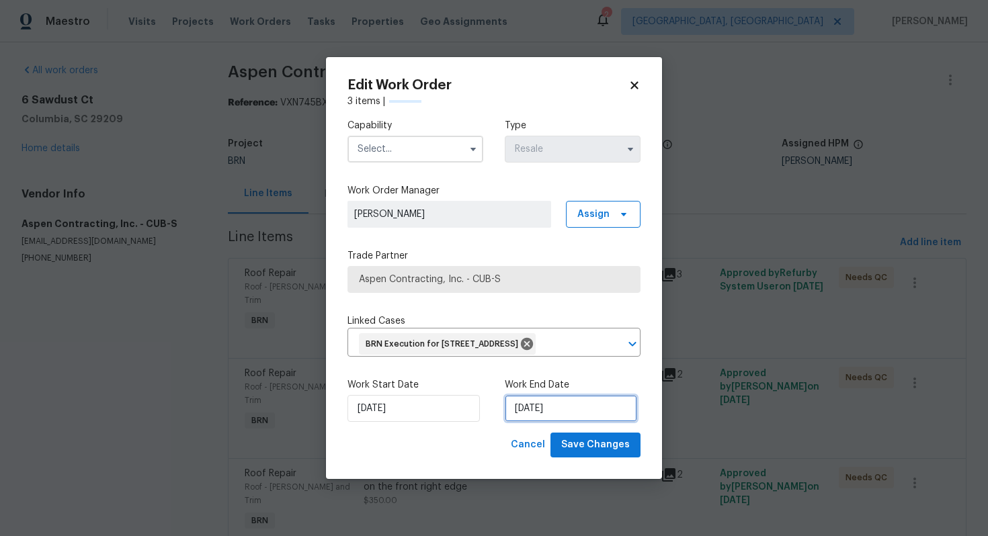
click at [529, 419] on input "[DATE]" at bounding box center [571, 408] width 132 height 27
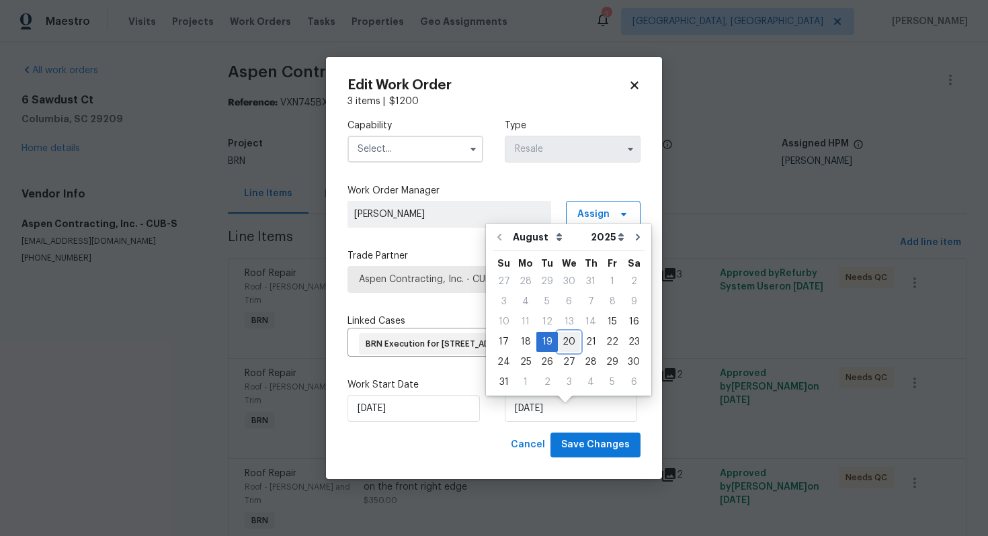
click at [562, 347] on div "20" at bounding box center [569, 342] width 22 height 19
type input "[DATE]"
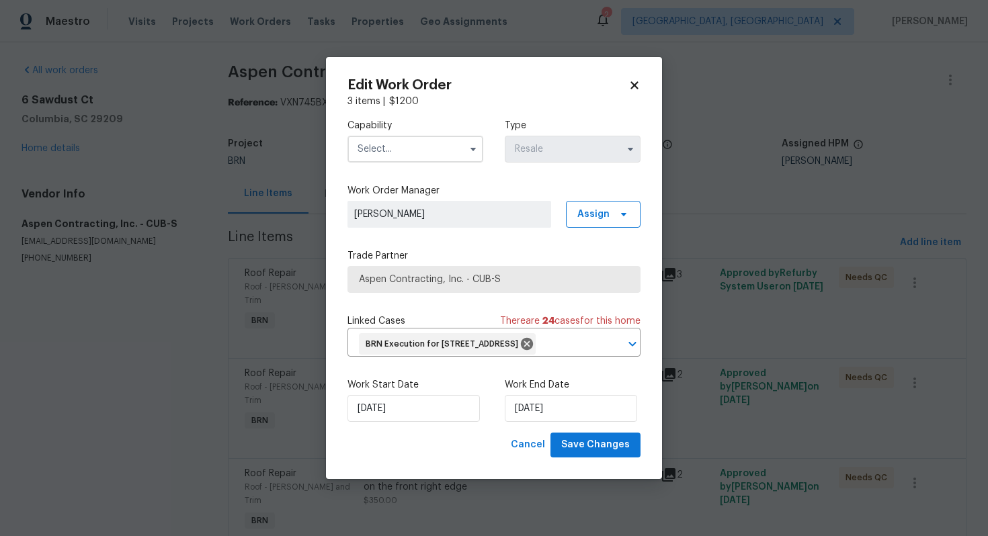
click at [447, 146] on input "text" at bounding box center [415, 149] width 136 height 27
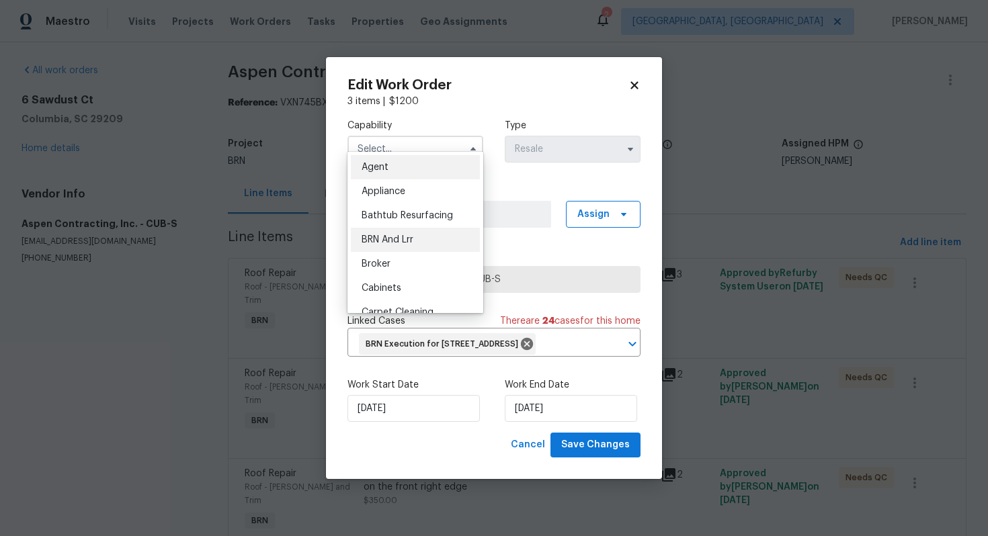
click at [429, 232] on div "BRN And Lrr" at bounding box center [415, 240] width 129 height 24
type input "BRN And Lrr"
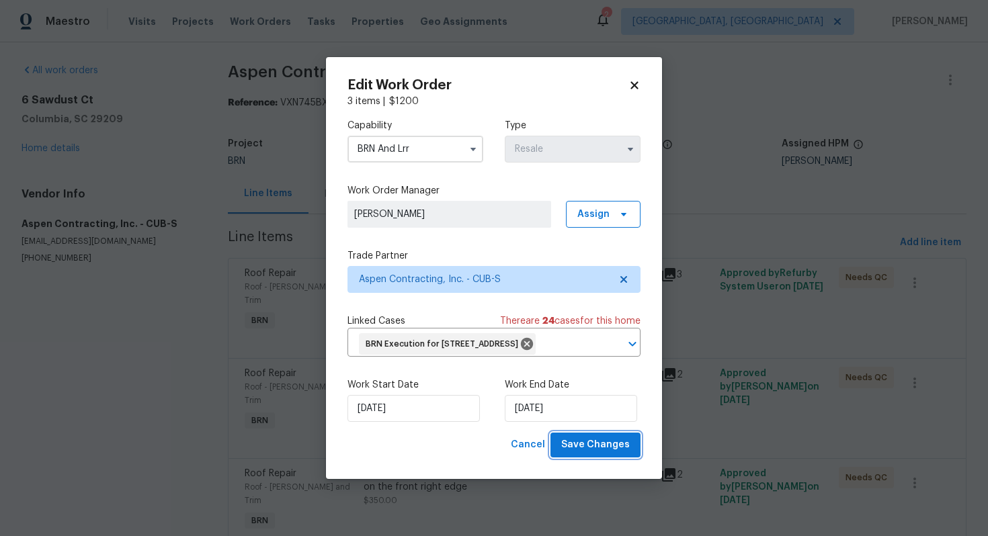
click at [574, 453] on span "Save Changes" at bounding box center [595, 445] width 69 height 17
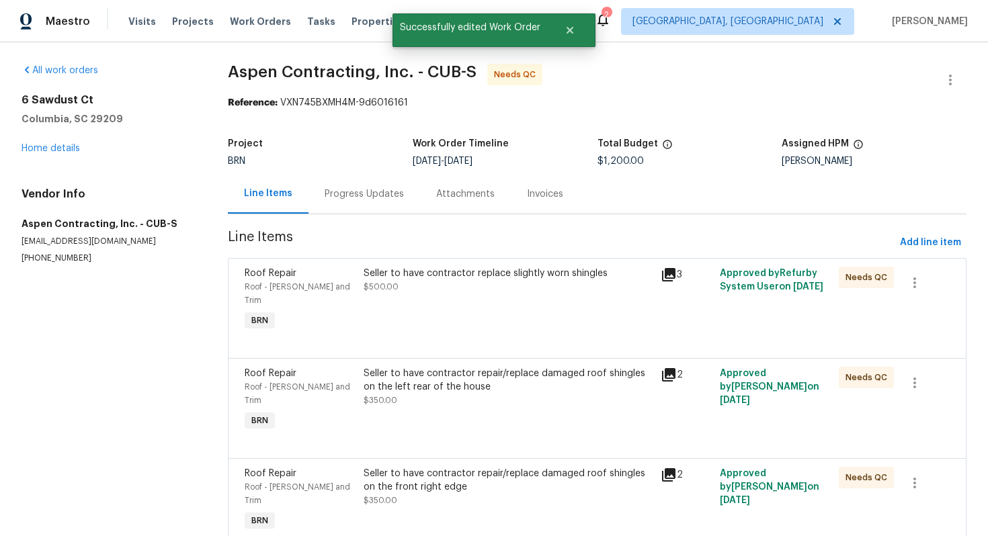
click at [352, 214] on div "Line Items Progress Updates Attachments Invoices" at bounding box center [597, 194] width 738 height 40
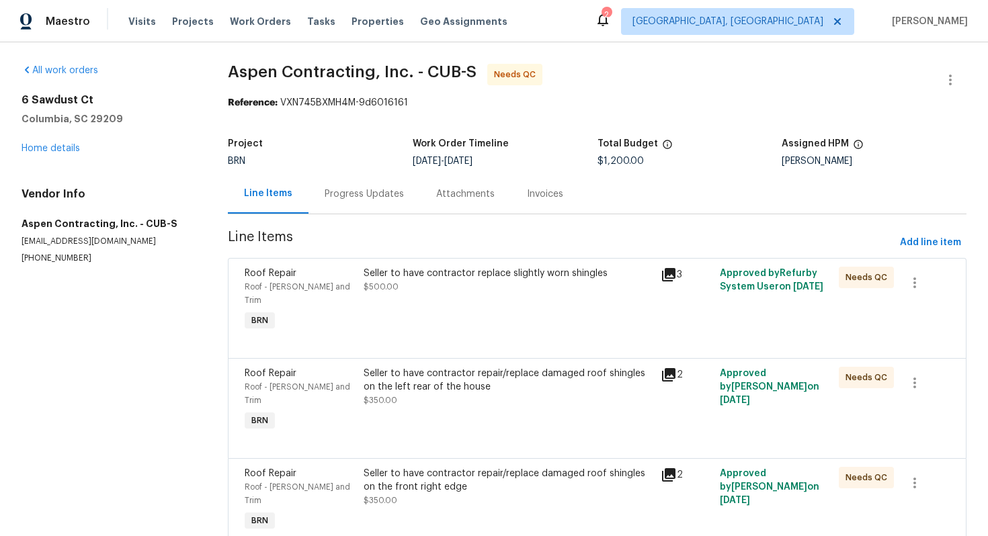
click at [388, 204] on div "Progress Updates" at bounding box center [364, 194] width 112 height 40
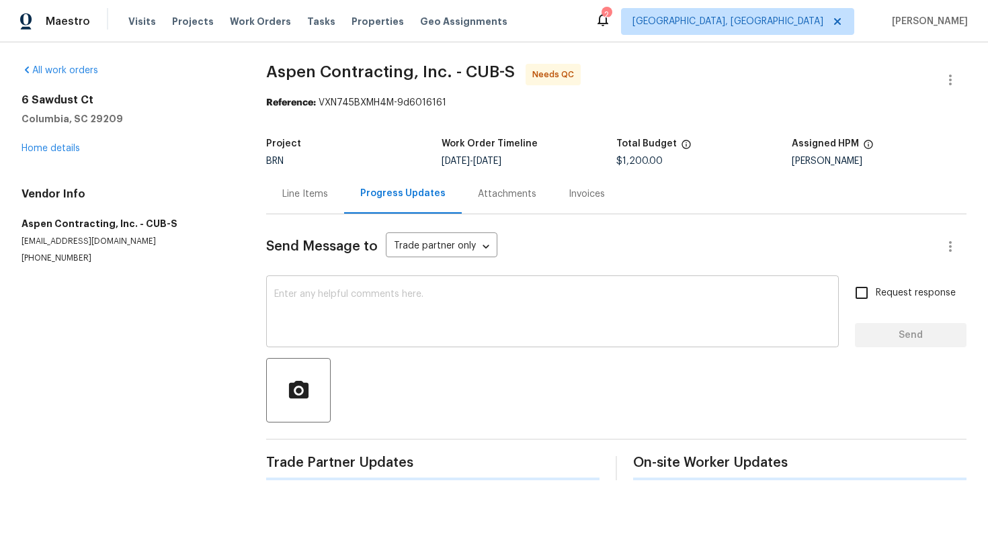
click at [369, 308] on textarea at bounding box center [552, 313] width 556 height 47
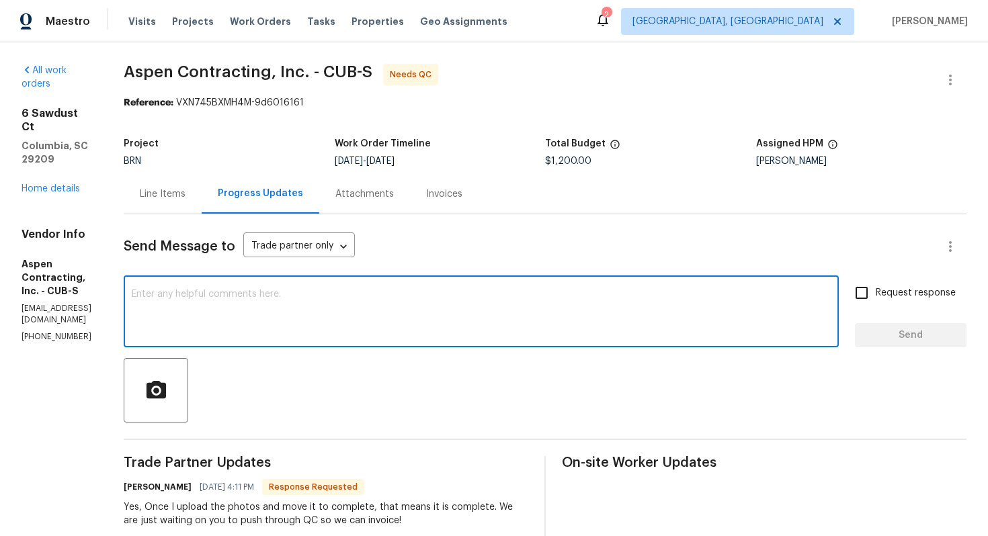
paste textarea "WO is approved. Please upload the invoice under invoice section. Thanks!"
type textarea "WO is approved. Please upload the invoice under invoice section. Thanks!"
click at [883, 305] on label "Request response" at bounding box center [901, 293] width 108 height 28
click at [875, 305] on input "Request response" at bounding box center [861, 293] width 28 height 28
checkbox input "true"
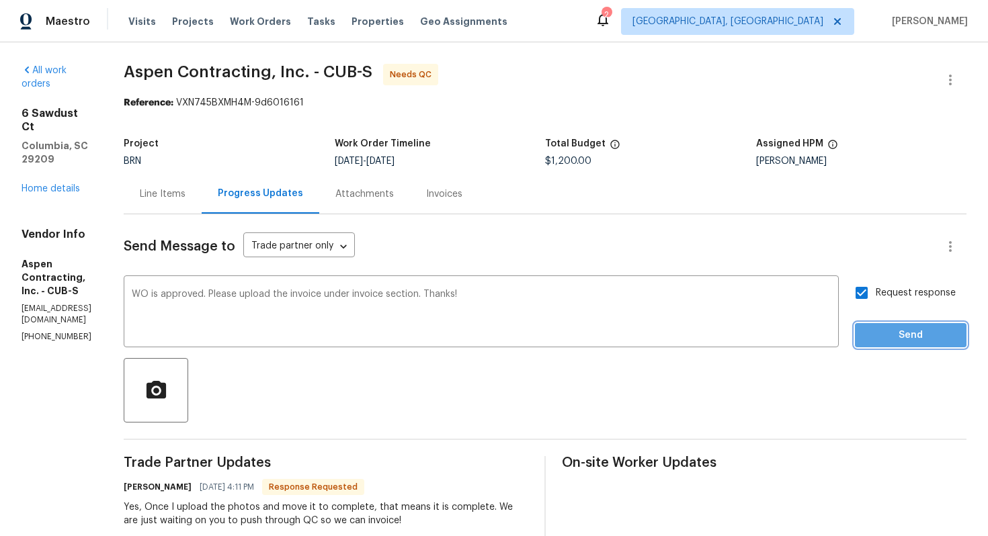
click at [885, 332] on span "Send" at bounding box center [910, 335] width 90 height 17
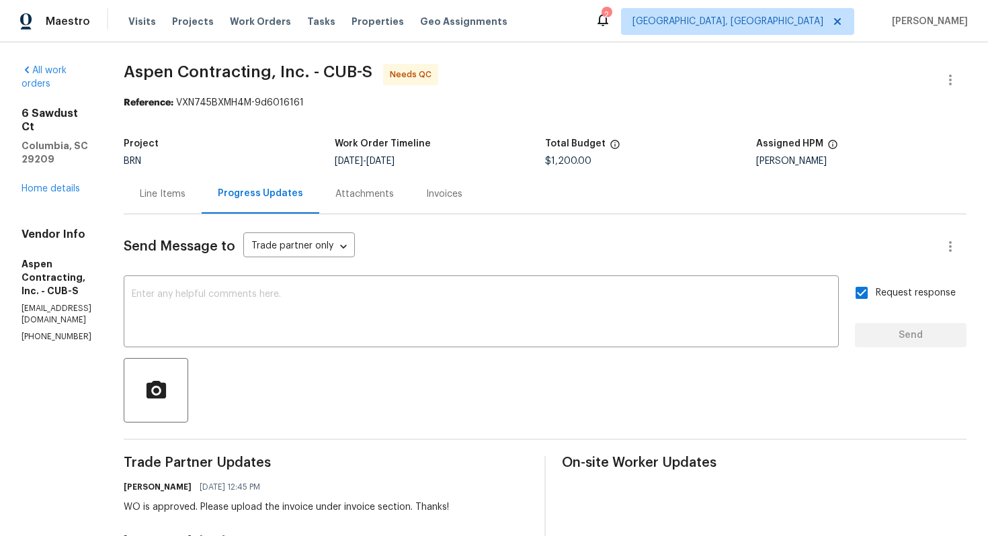
click at [185, 196] on div "Line Items" at bounding box center [163, 193] width 46 height 13
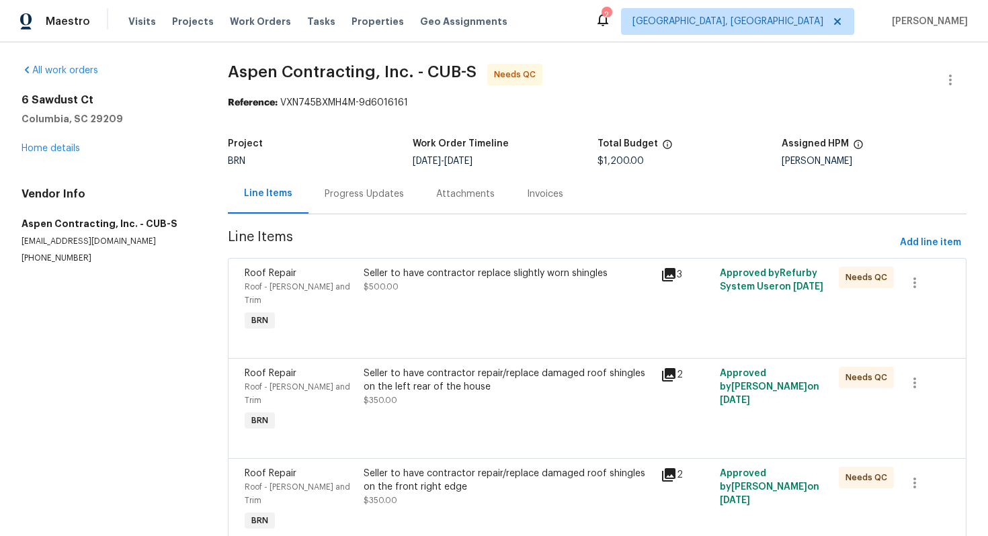
click at [352, 206] on div "Progress Updates" at bounding box center [364, 194] width 112 height 40
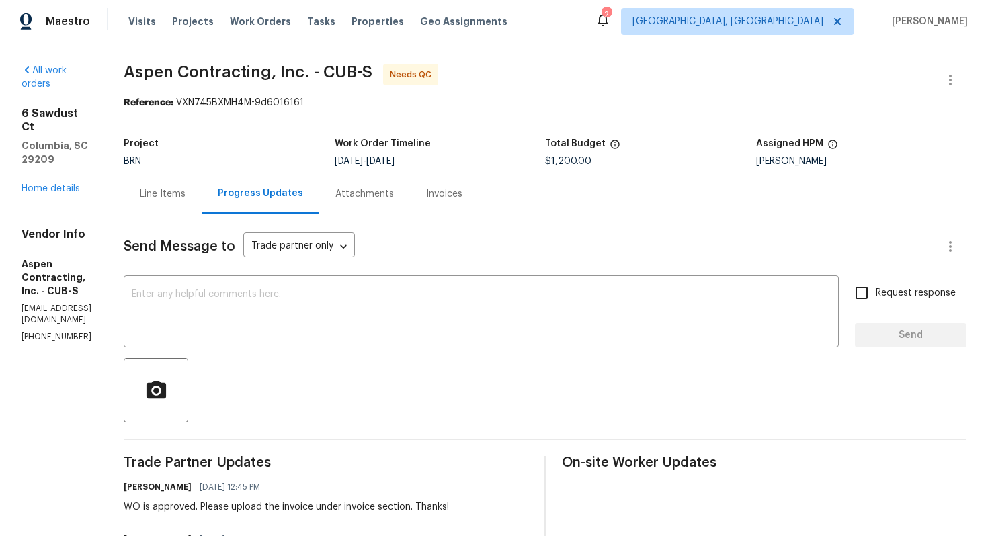
click at [185, 193] on div "Line Items" at bounding box center [163, 193] width 46 height 13
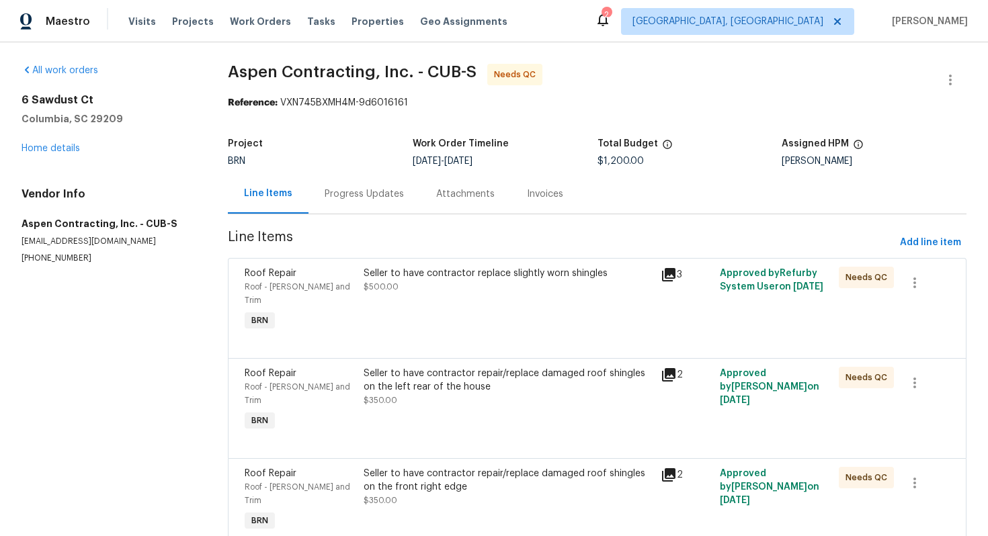
click at [349, 204] on div "Progress Updates" at bounding box center [364, 194] width 112 height 40
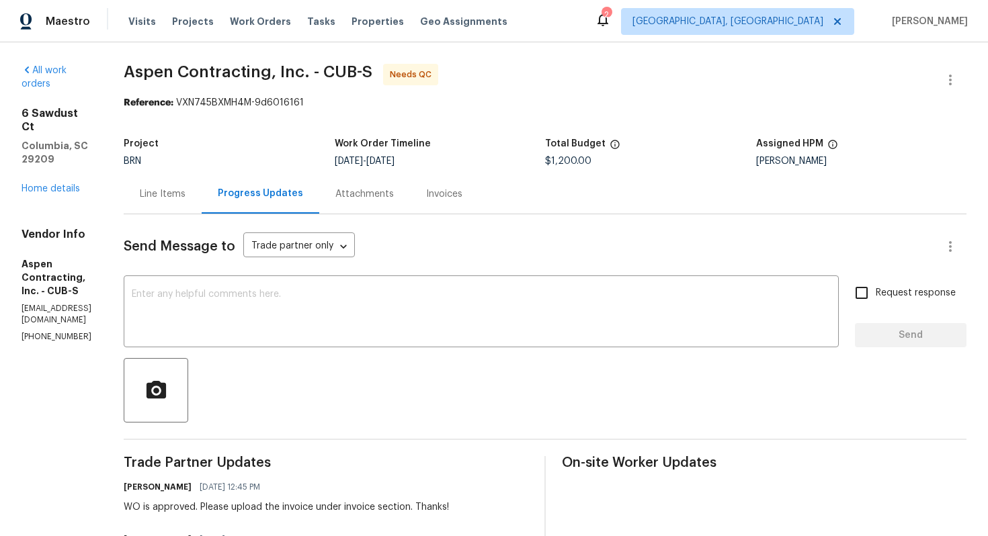
click at [185, 197] on div "Line Items" at bounding box center [163, 193] width 46 height 13
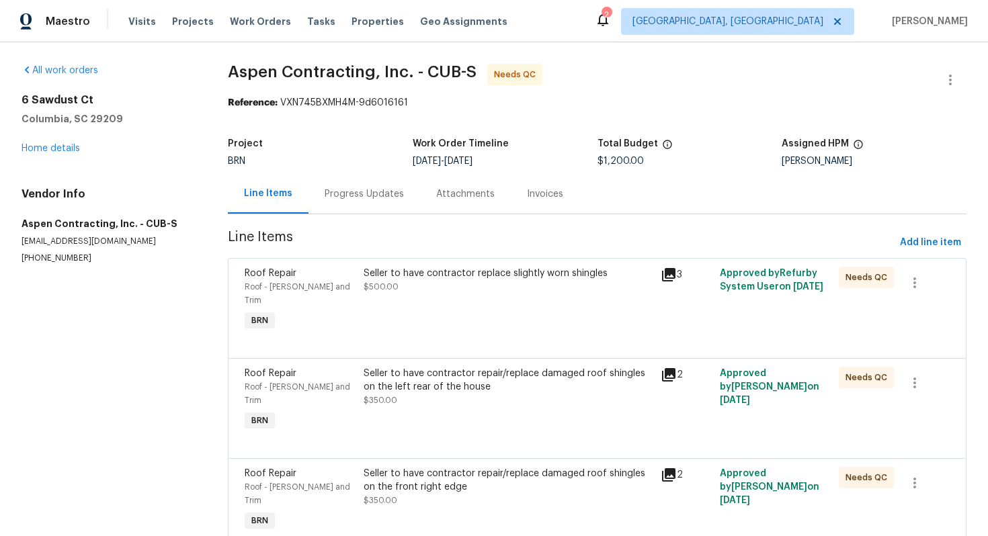
click at [429, 270] on div "Seller to have contractor replace slightly worn shingles" at bounding box center [507, 273] width 289 height 13
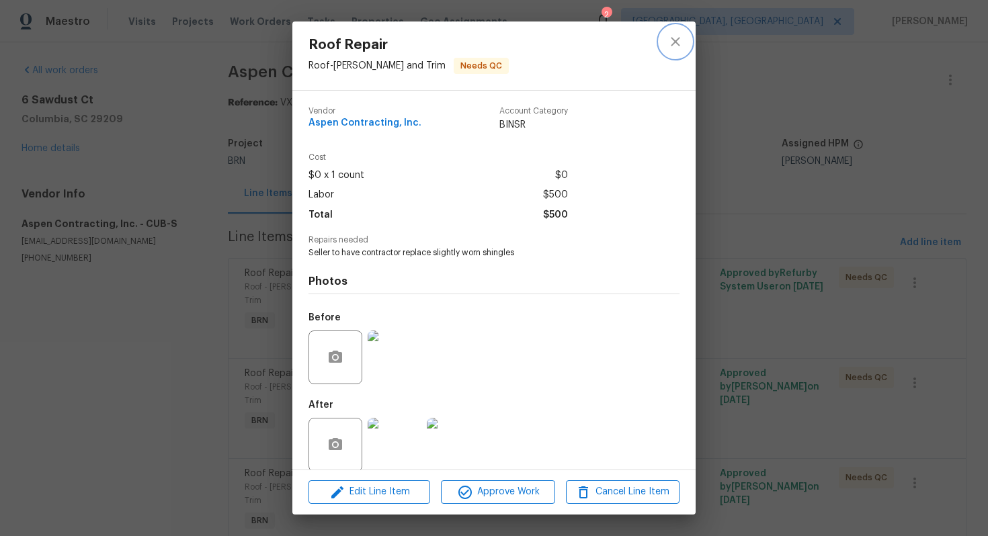
click at [679, 38] on icon "close" at bounding box center [674, 41] width 9 height 9
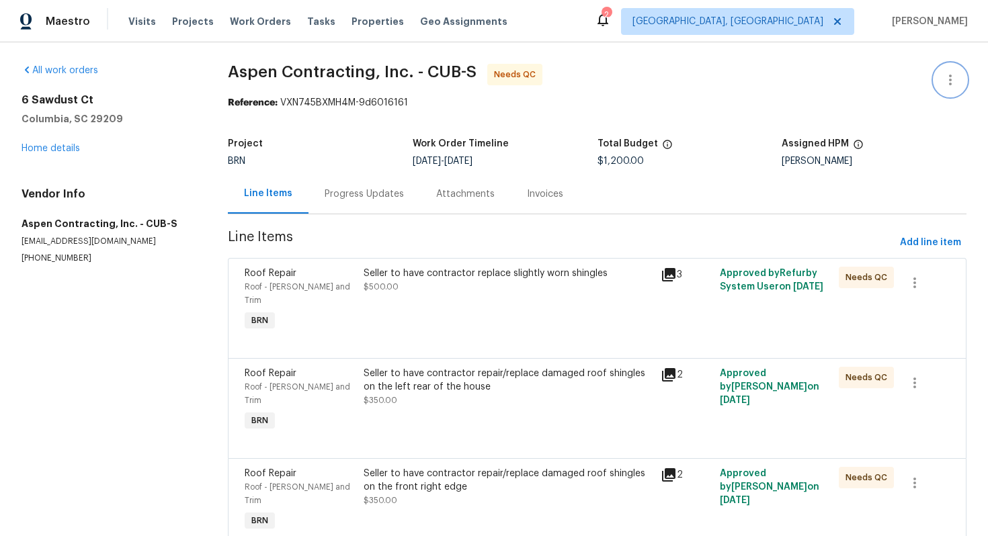
click at [940, 85] on button "button" at bounding box center [950, 80] width 32 height 32
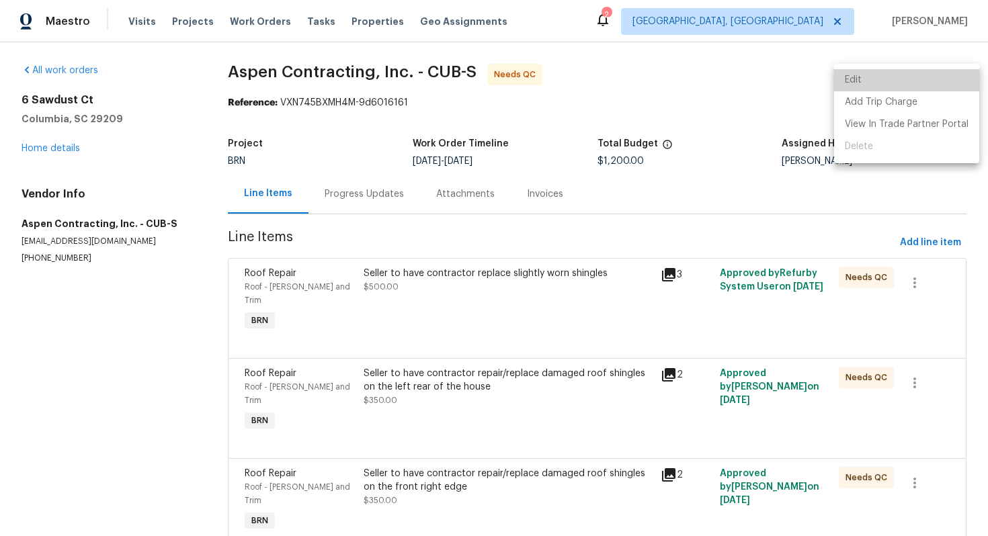
click at [930, 80] on li "Edit" at bounding box center [906, 80] width 145 height 22
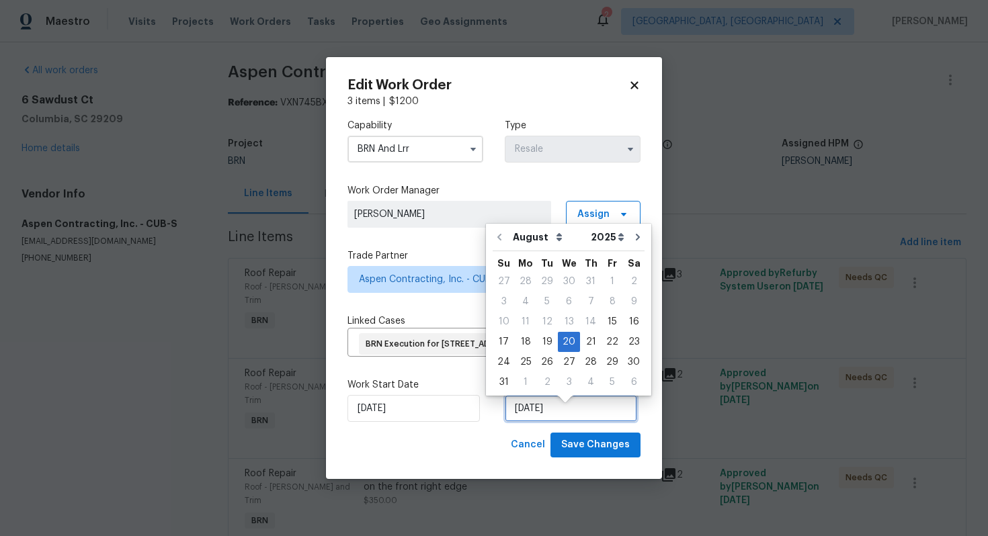
click at [536, 422] on input "[DATE]" at bounding box center [571, 408] width 132 height 27
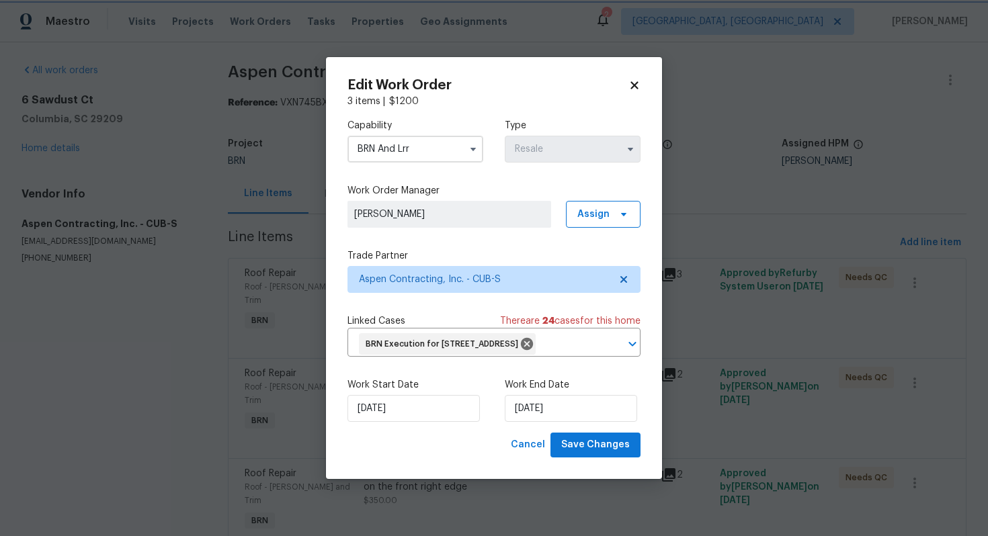
click at [488, 451] on div "Cancel Save Changes" at bounding box center [493, 445] width 293 height 25
click at [593, 453] on span "Save Changes" at bounding box center [595, 445] width 69 height 17
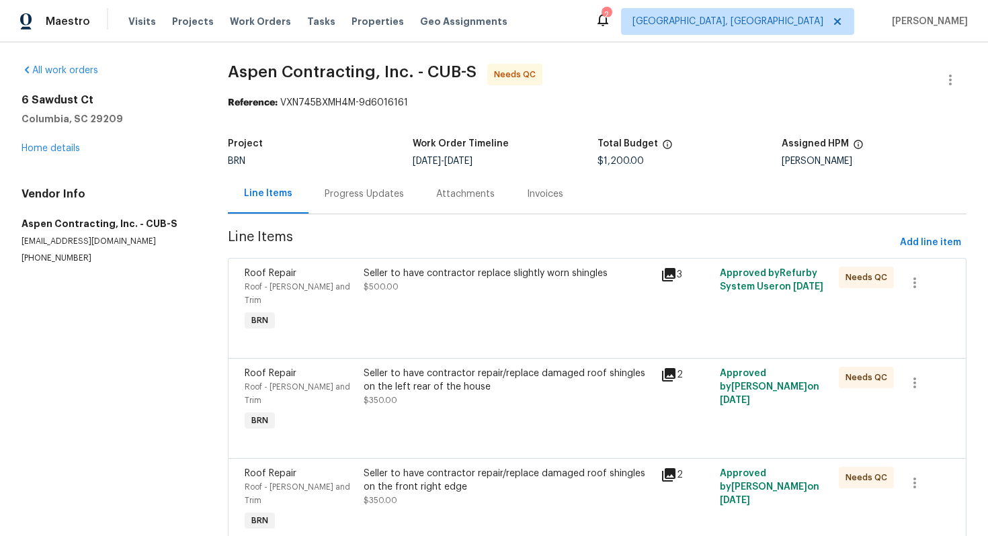
click at [486, 307] on div "Seller to have contractor replace slightly worn shingles $500.00" at bounding box center [507, 300] width 297 height 75
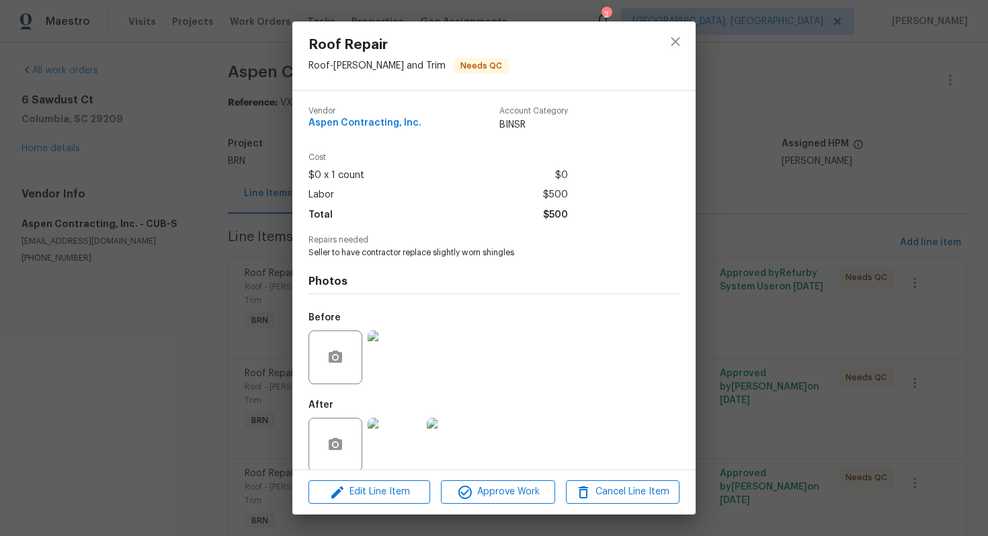
scroll to position [15, 0]
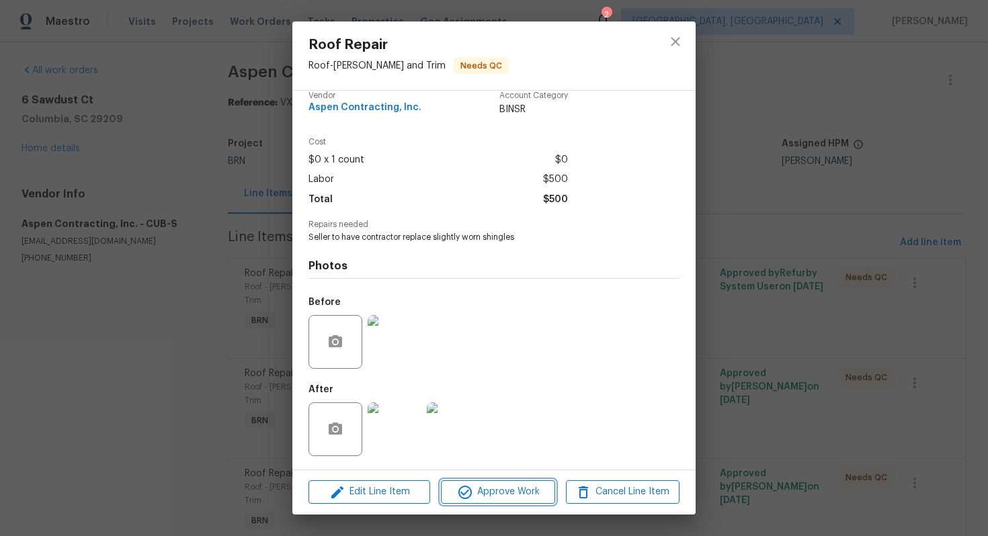
click at [487, 503] on button "Approve Work" at bounding box center [498, 492] width 114 height 24
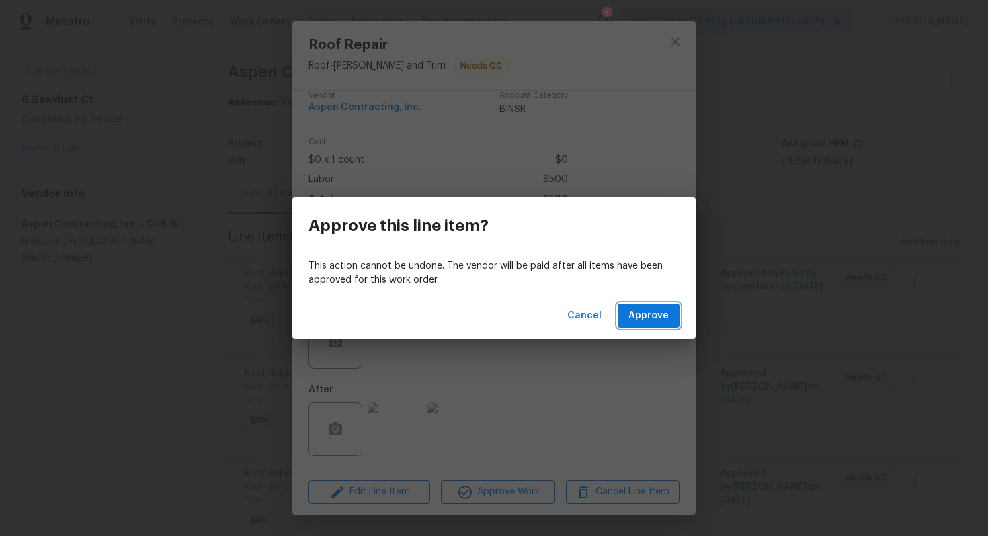
click at [649, 320] on span "Approve" at bounding box center [648, 316] width 40 height 17
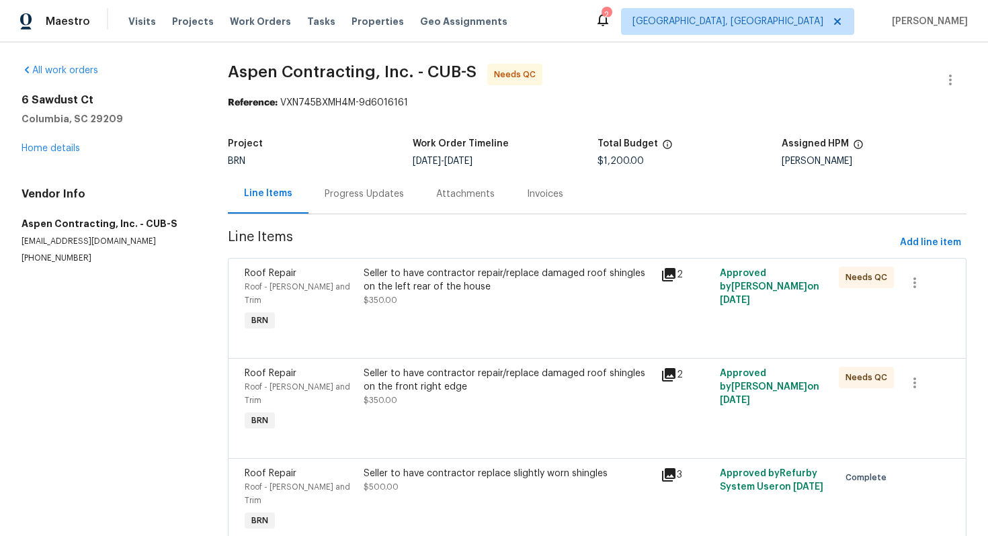
click at [489, 290] on div "Seller to have contractor repair/replace damaged roof shingles on the left rear…" at bounding box center [507, 280] width 289 height 27
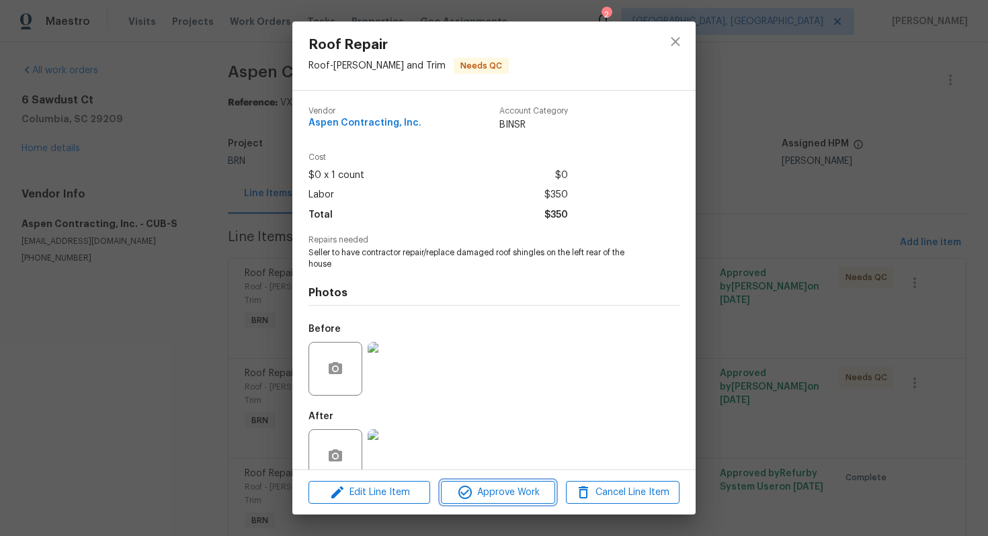
click at [475, 486] on span "Approve Work" at bounding box center [497, 492] width 105 height 17
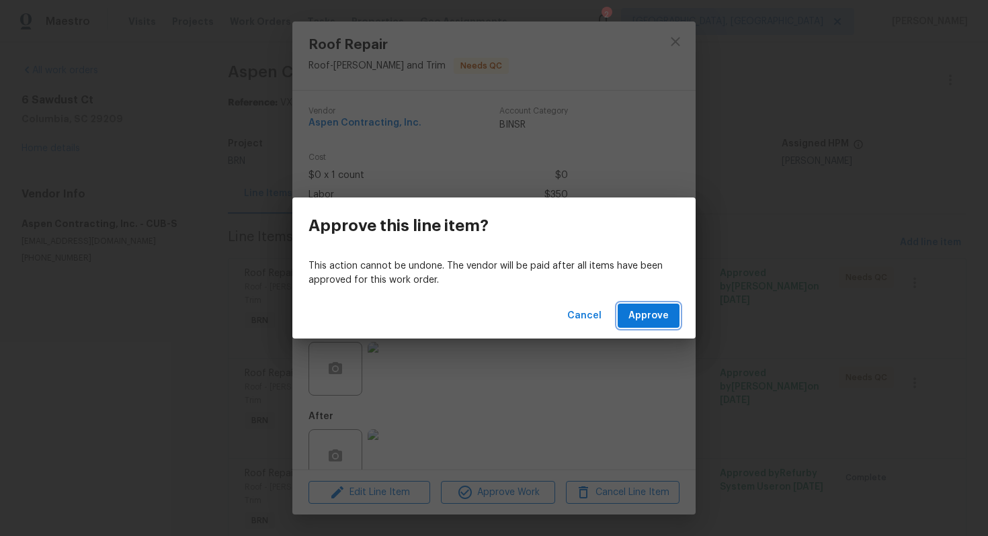
click at [637, 314] on span "Approve" at bounding box center [648, 316] width 40 height 17
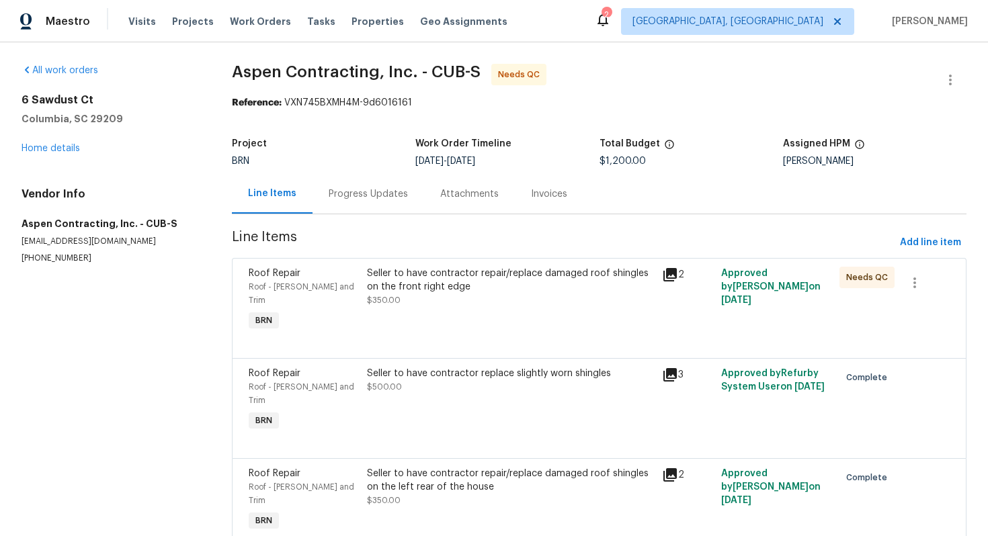
click at [488, 280] on div "Seller to have contractor repair/replace damaged roof shingles on the front rig…" at bounding box center [511, 280] width 288 height 27
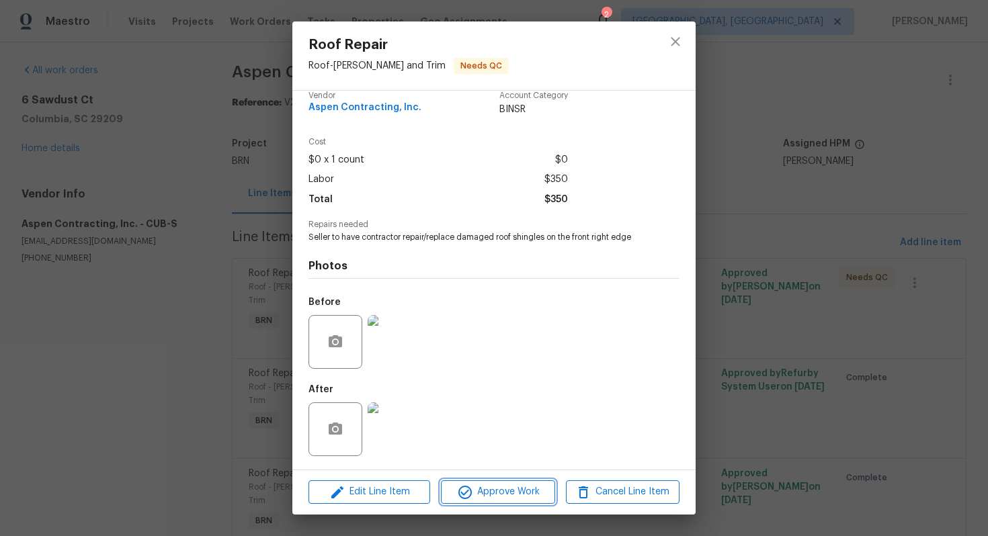
click at [475, 499] on span "Approve Work" at bounding box center [497, 492] width 105 height 17
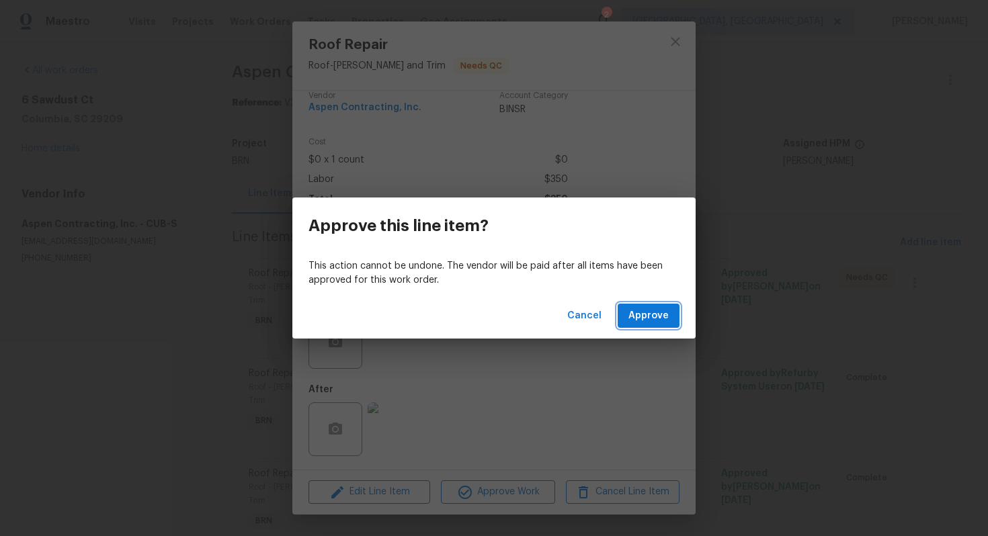
click at [648, 324] on button "Approve" at bounding box center [648, 316] width 62 height 25
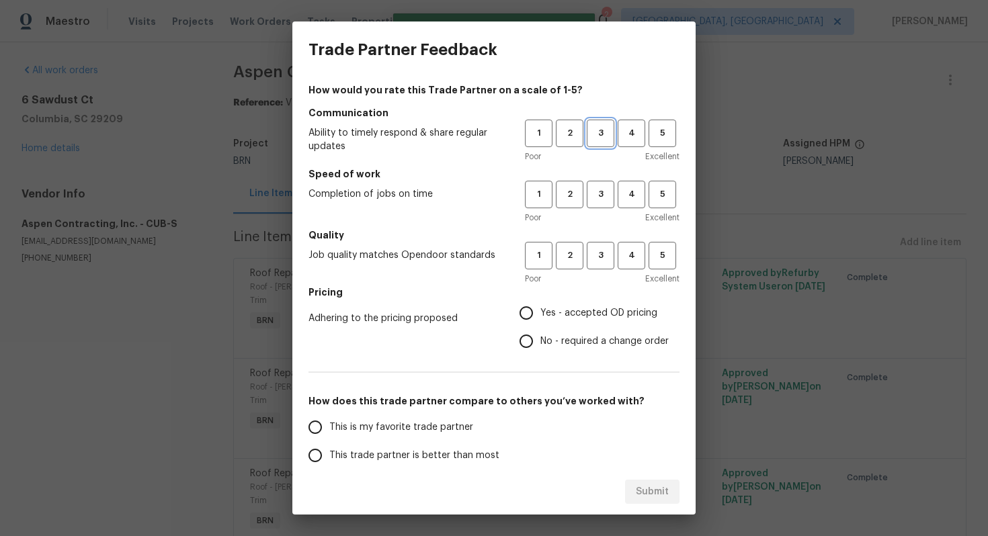
click at [607, 140] on span "3" at bounding box center [600, 133] width 25 height 15
click at [607, 195] on span "3" at bounding box center [600, 194] width 25 height 15
click at [598, 252] on span "3" at bounding box center [600, 255] width 25 height 15
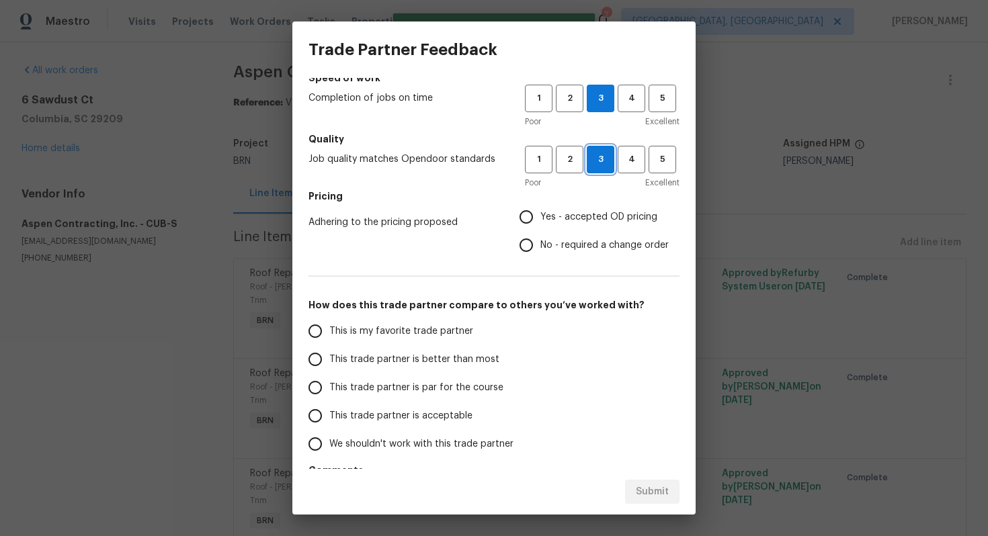
scroll to position [146, 0]
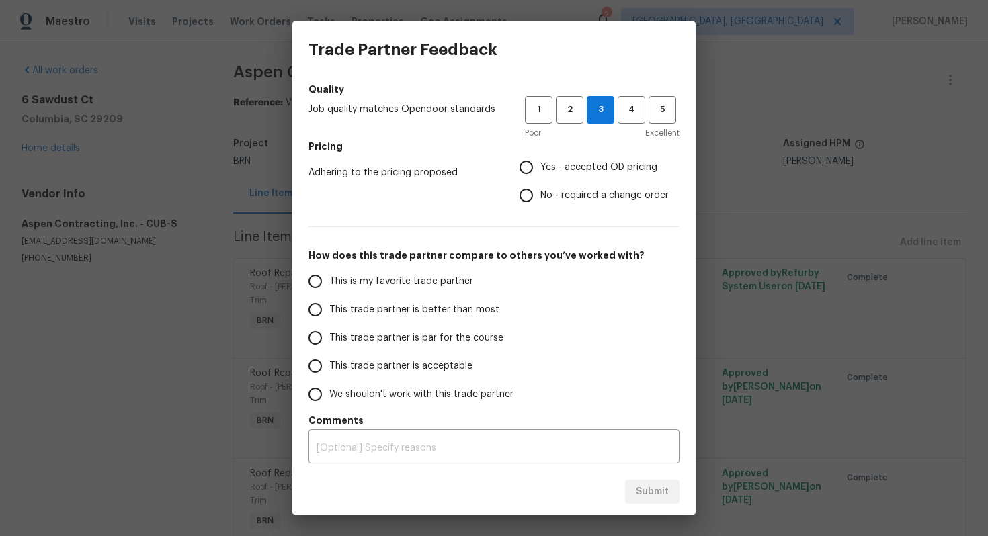
click at [566, 173] on span "Yes - accepted OD pricing" at bounding box center [598, 168] width 117 height 14
click at [540, 173] on input "Yes - accepted OD pricing" at bounding box center [526, 167] width 28 height 28
radio input "true"
click at [399, 329] on label "This trade partner is par for the course" at bounding box center [407, 338] width 212 height 28
click at [329, 329] on input "This trade partner is par for the course" at bounding box center [315, 338] width 28 height 28
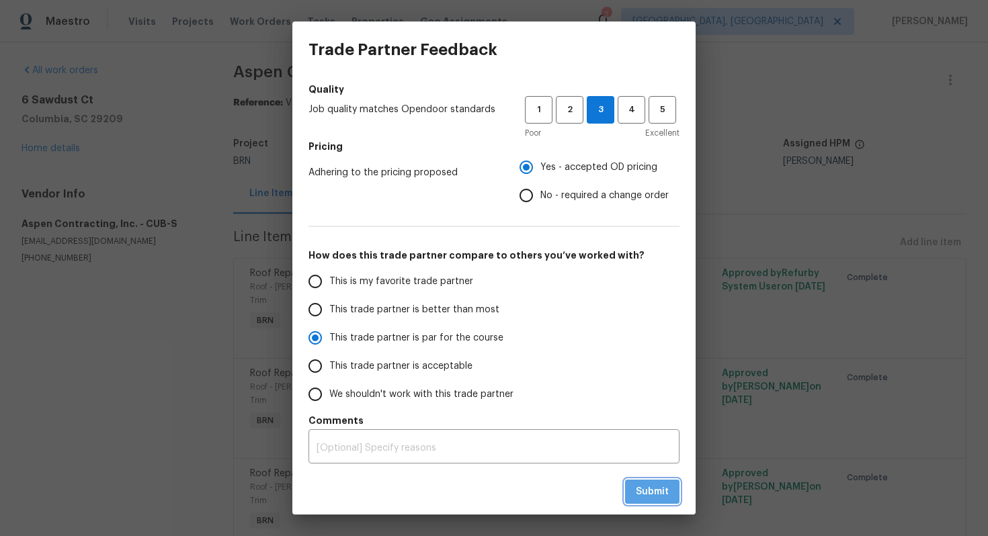
click at [647, 486] on span "Submit" at bounding box center [652, 492] width 33 height 17
radio input "true"
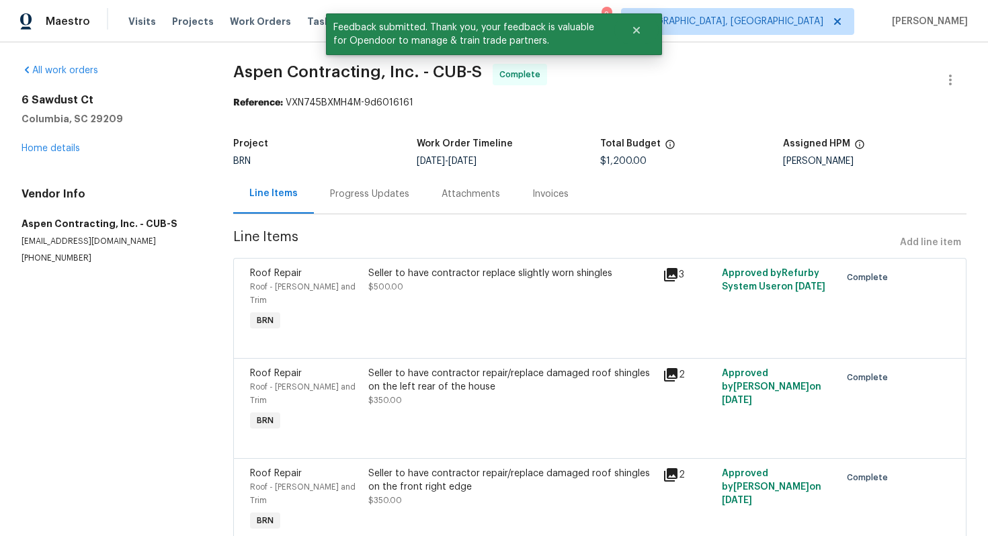
click at [409, 196] on div "Progress Updates" at bounding box center [369, 193] width 79 height 13
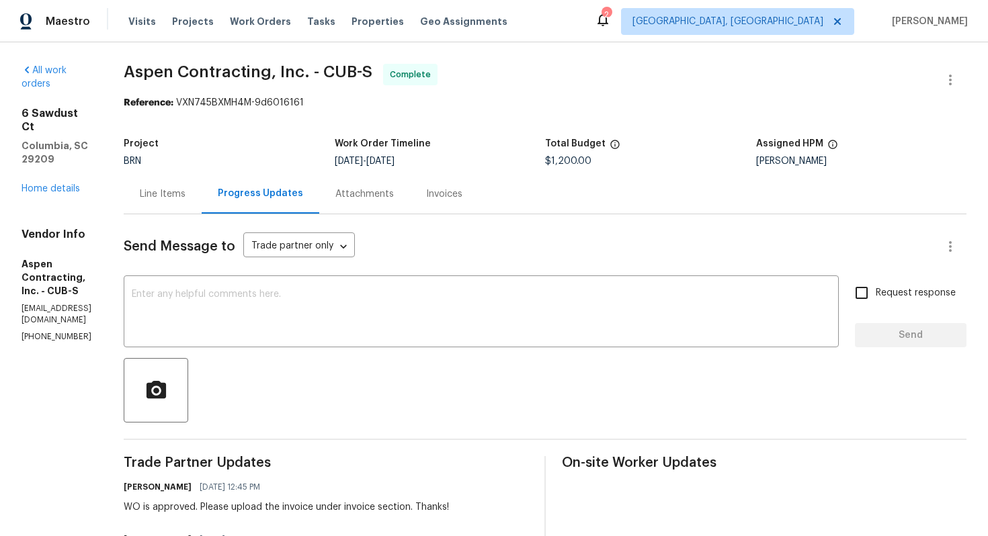
click at [198, 182] on div "Line Items" at bounding box center [163, 194] width 78 height 40
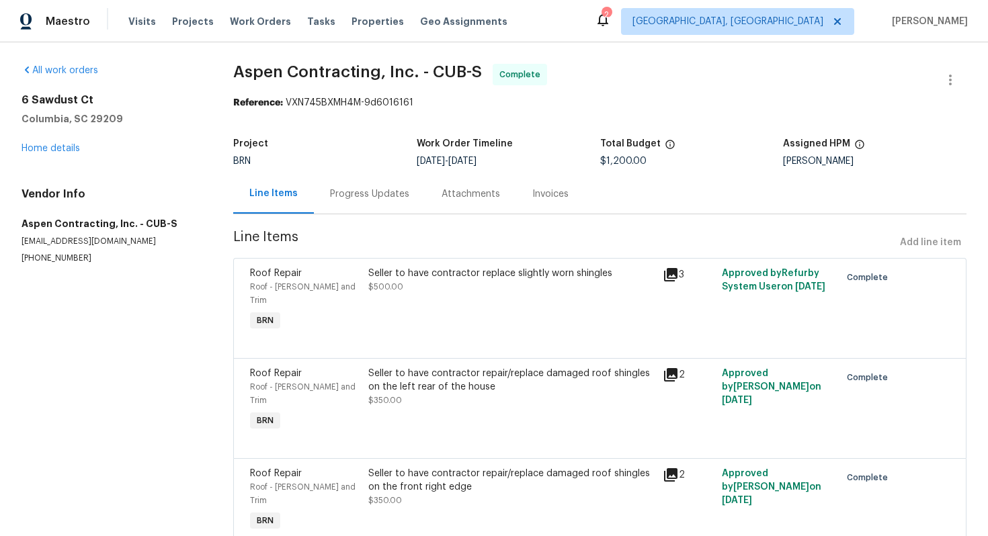
scroll to position [21, 0]
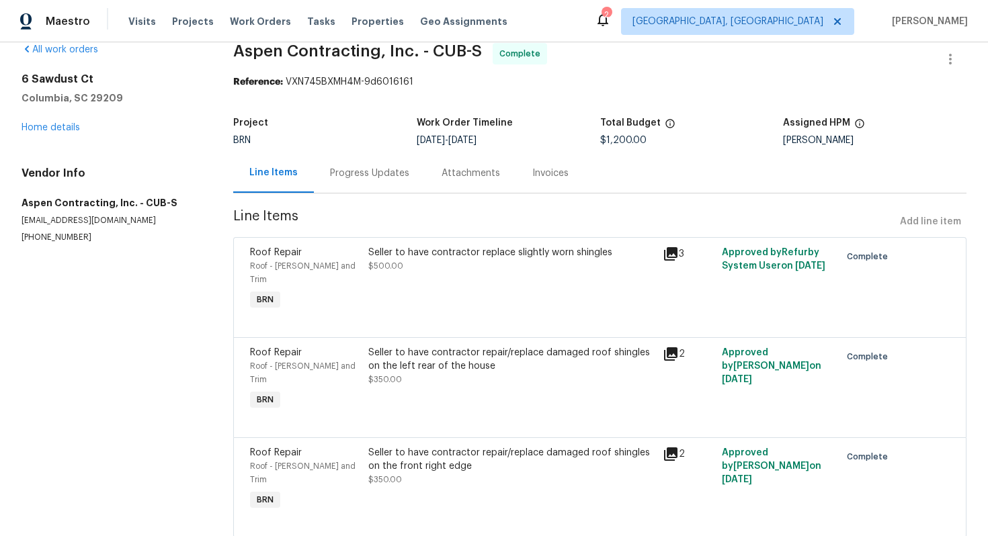
click at [396, 264] on span "$500.00" at bounding box center [385, 266] width 35 height 8
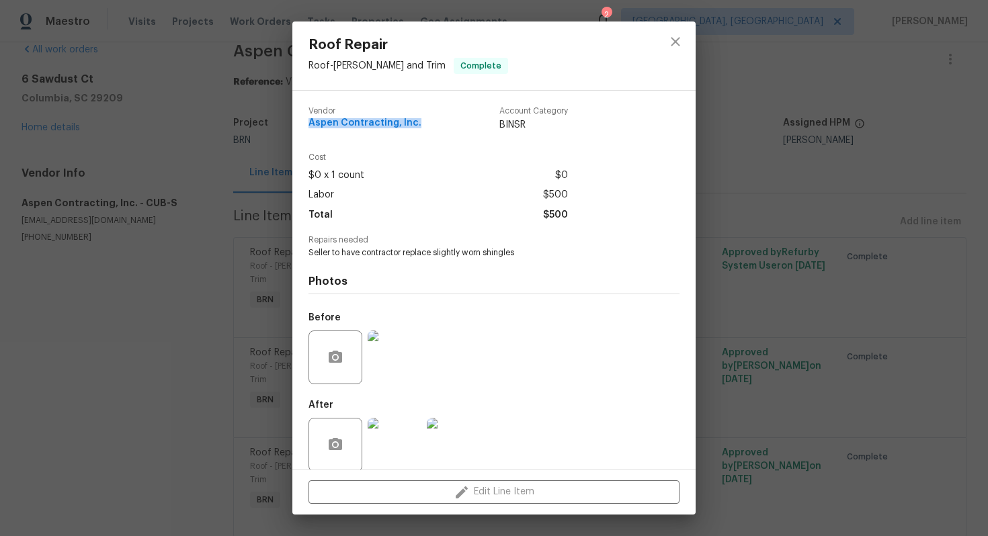
drag, startPoint x: 306, startPoint y: 124, endPoint x: 417, endPoint y: 124, distance: 110.9
click at [417, 124] on div "Vendor Aspen Contracting, Inc. Account Category BINSR Cost $0 x 1 count $0 Labo…" at bounding box center [493, 280] width 403 height 379
copy span "Aspen Contracting, Inc."
click at [305, 251] on div "Vendor Aspen Contracting, Inc. Account Category BINSR Cost $0 x 1 count $0 Labo…" at bounding box center [493, 280] width 403 height 379
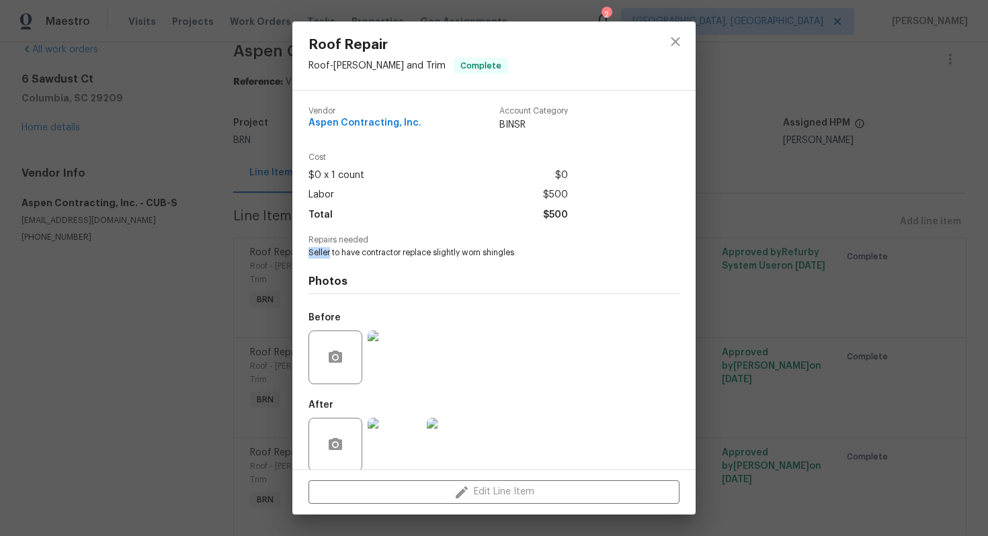
click at [305, 251] on div "Vendor Aspen Contracting, Inc. Account Category BINSR Cost $0 x 1 count $0 Labo…" at bounding box center [493, 280] width 403 height 379
copy span "Seller to have contractor replace slightly worn shingles"
click at [253, 230] on div "Roof Repair Roof - Eaves and Trim Complete Vendor Aspen Contracting, Inc. Accou…" at bounding box center [494, 268] width 988 height 536
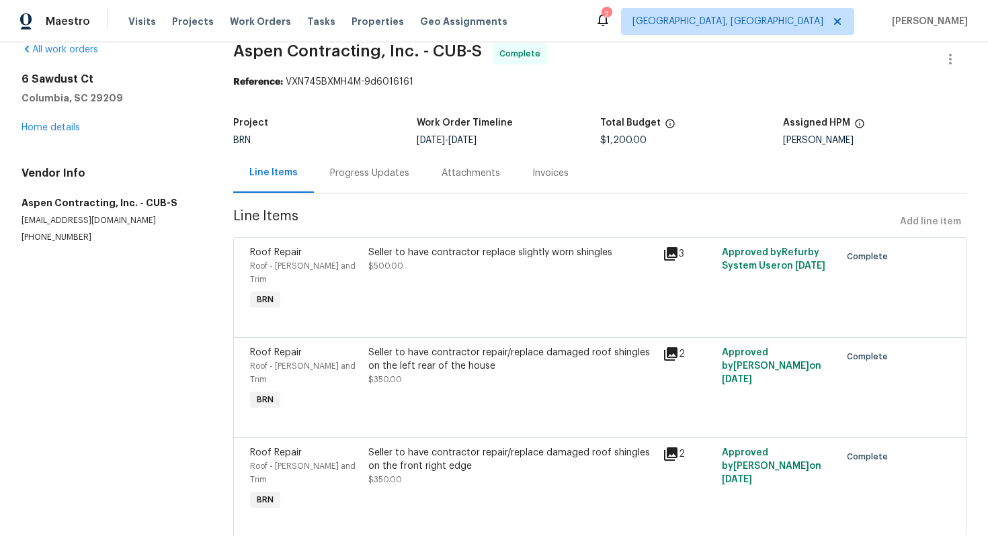
click at [471, 346] on div "Seller to have contractor repair/replace damaged roof shingles on the left rear…" at bounding box center [511, 359] width 287 height 27
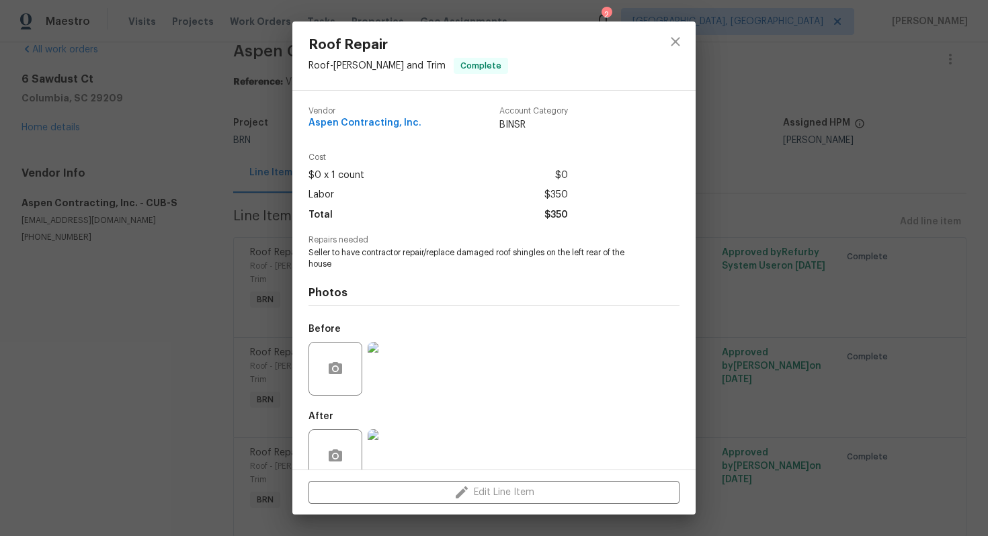
click at [463, 252] on span "Seller to have contractor repair/replace damaged roof shingles on the left rear…" at bounding box center [475, 258] width 334 height 23
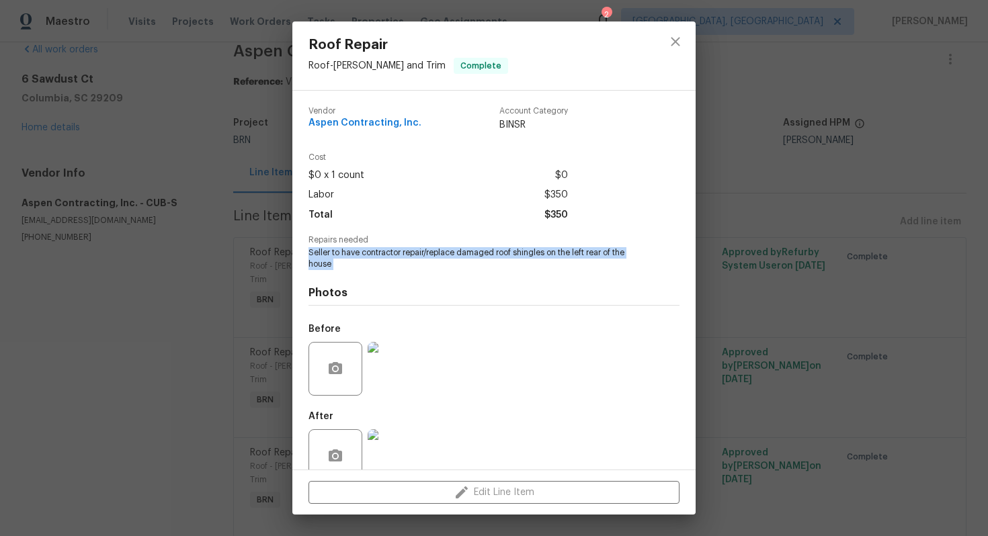
click at [463, 252] on span "Seller to have contractor repair/replace damaged roof shingles on the left rear…" at bounding box center [475, 258] width 334 height 23
copy span "Seller to have contractor repair/replace damaged roof shingles on the left rear…"
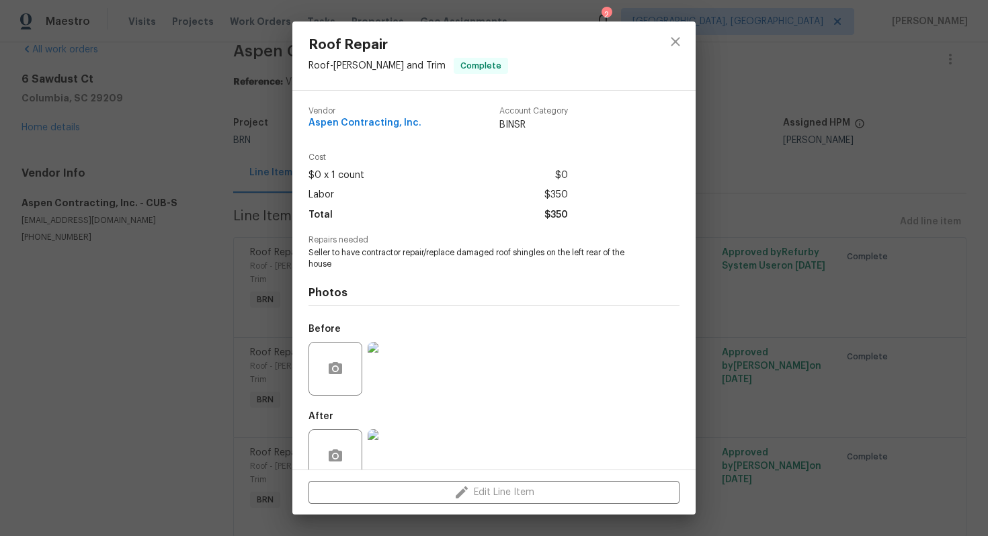
click at [263, 187] on div "Roof Repair Roof - Eaves and Trim Complete Vendor Aspen Contracting, Inc. Accou…" at bounding box center [494, 268] width 988 height 536
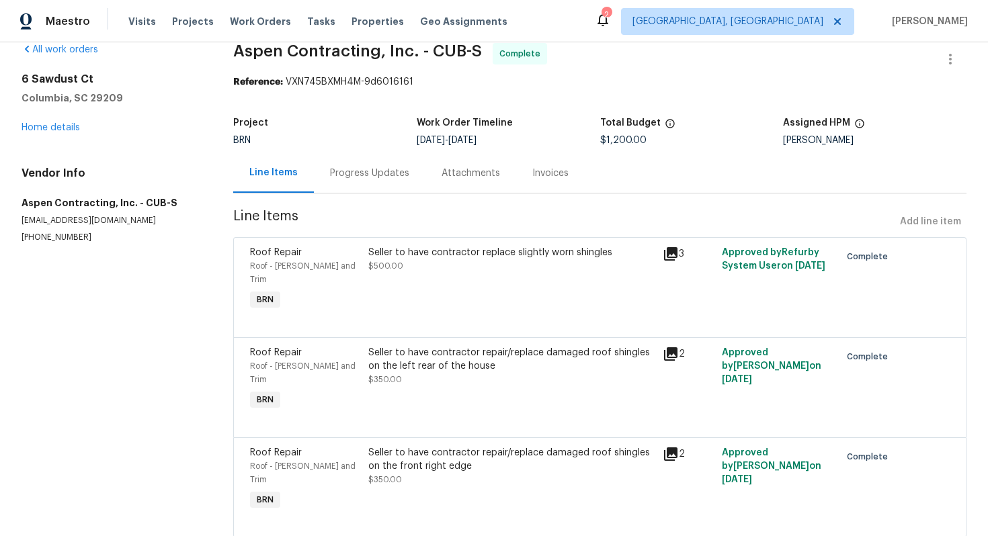
click at [402, 446] on div "Seller to have contractor repair/replace damaged roof shingles on the front rig…" at bounding box center [511, 459] width 287 height 27
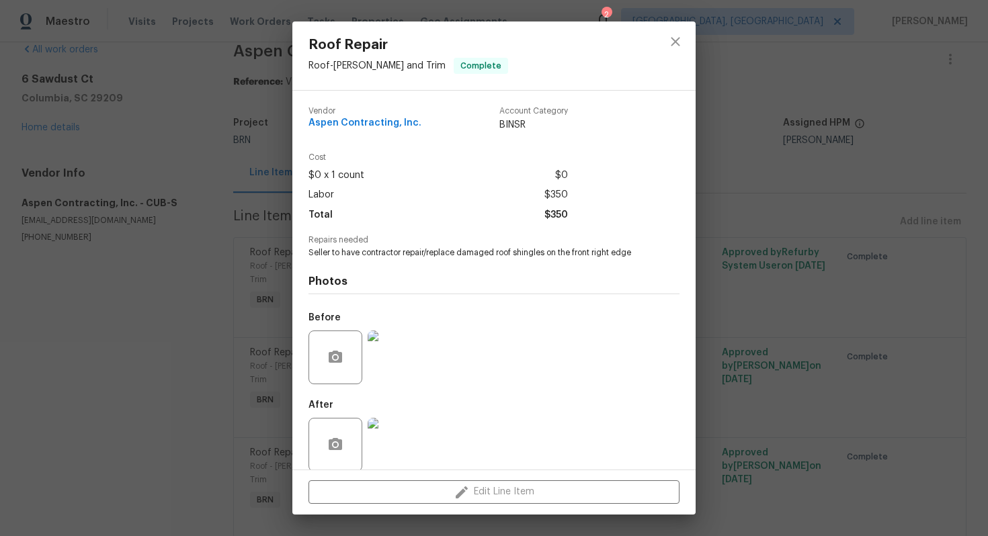
click at [415, 254] on span "Seller to have contractor repair/replace damaged roof shingles on the front rig…" at bounding box center [475, 252] width 334 height 11
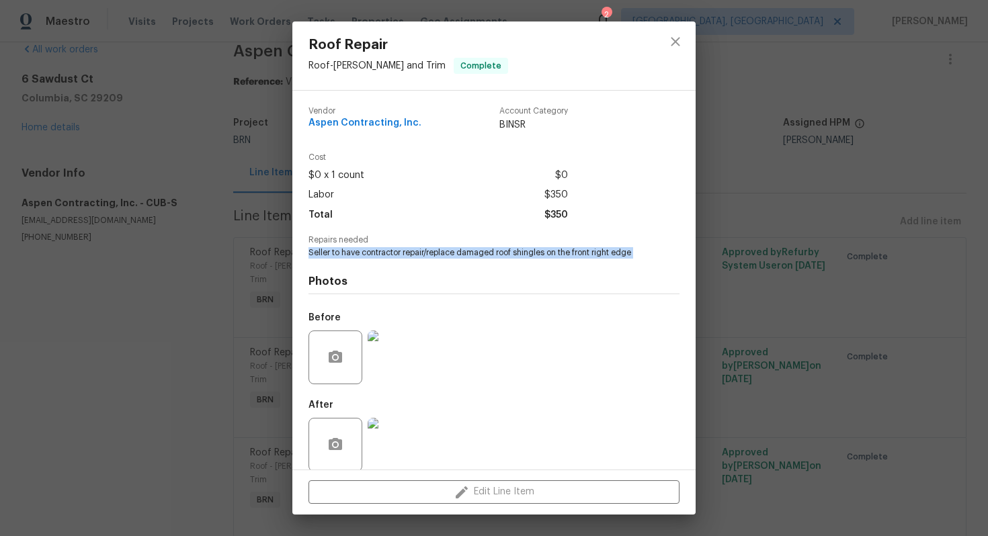
copy span "Seller to have contractor repair/replace damaged roof shingles on the front rig…"
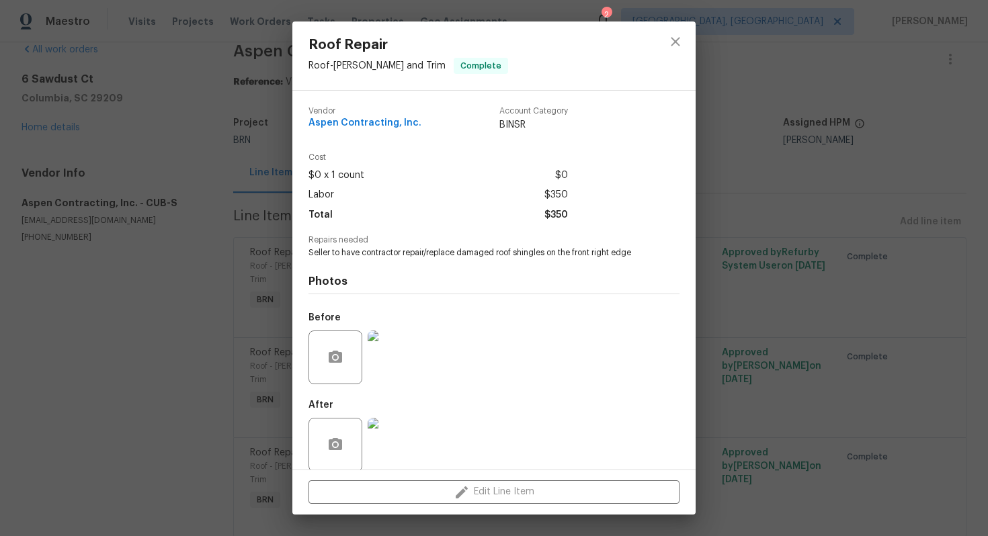
click at [437, 296] on div "Photos Before After" at bounding box center [493, 369] width 371 height 221
click at [390, 350] on img at bounding box center [394, 358] width 54 height 54
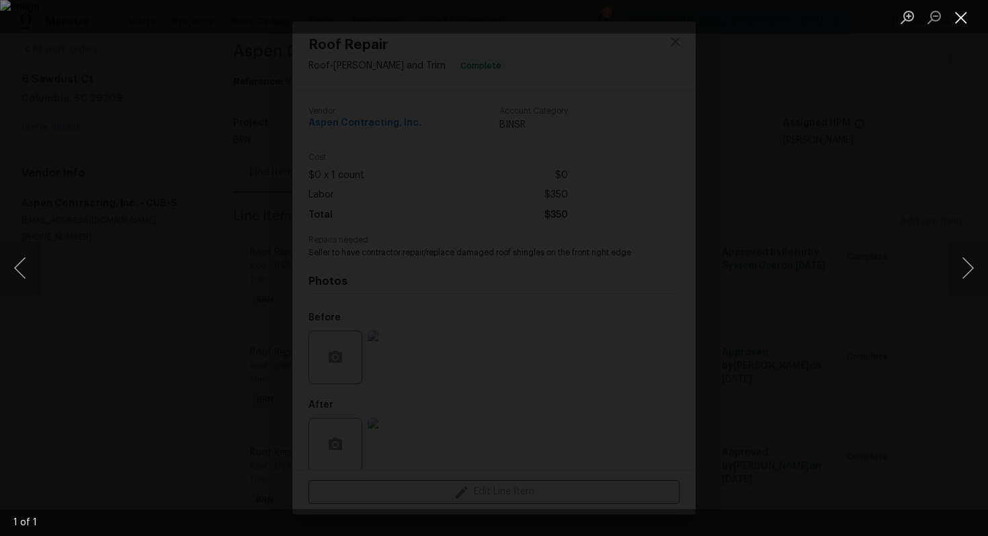
click at [958, 21] on button "Close lightbox" at bounding box center [960, 17] width 27 height 24
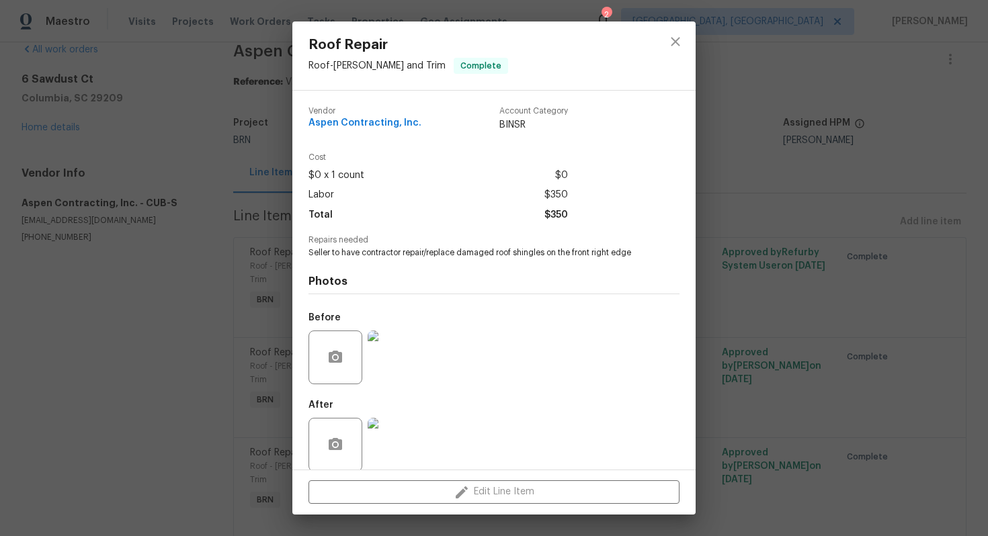
click at [384, 425] on img at bounding box center [394, 445] width 54 height 54
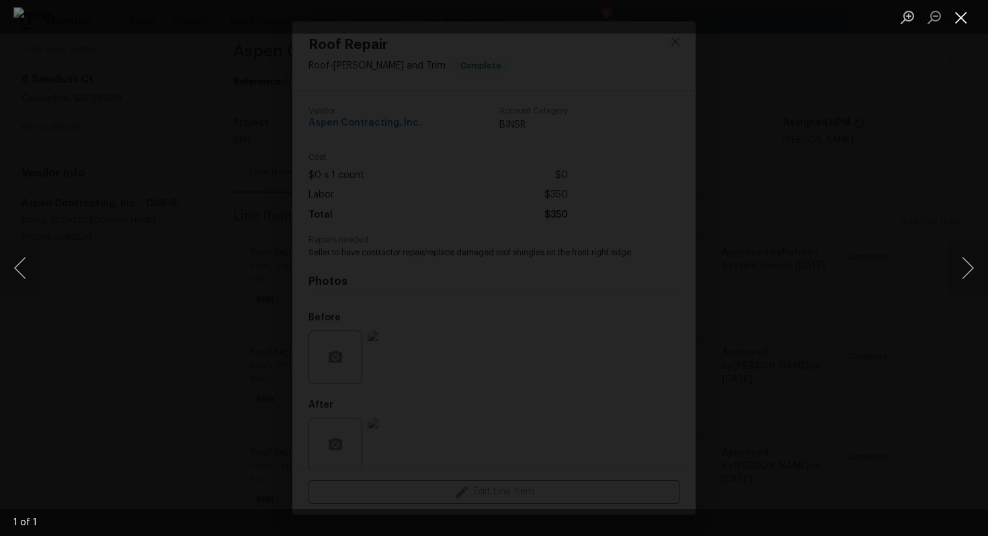
click at [961, 11] on button "Close lightbox" at bounding box center [960, 17] width 27 height 24
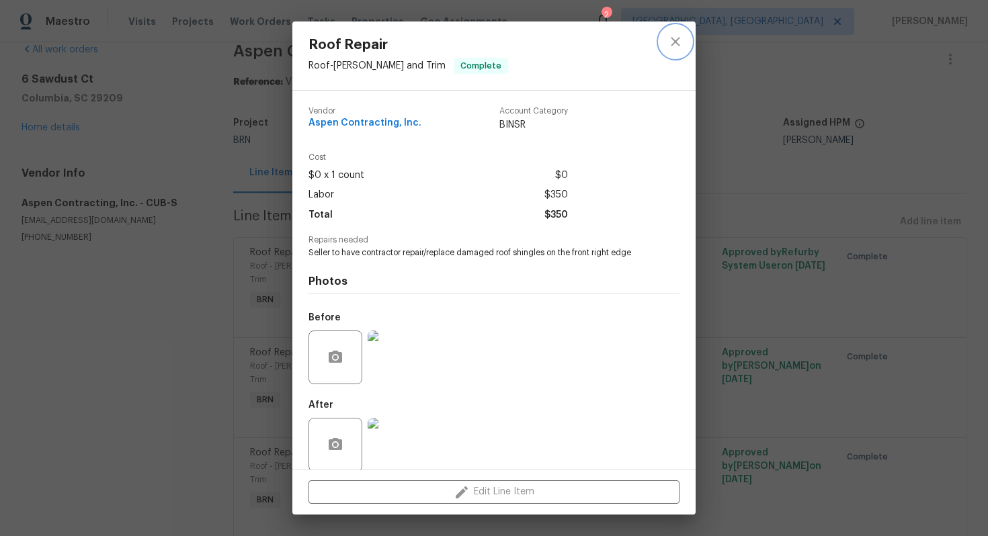
click at [674, 52] on button "close" at bounding box center [675, 42] width 32 height 32
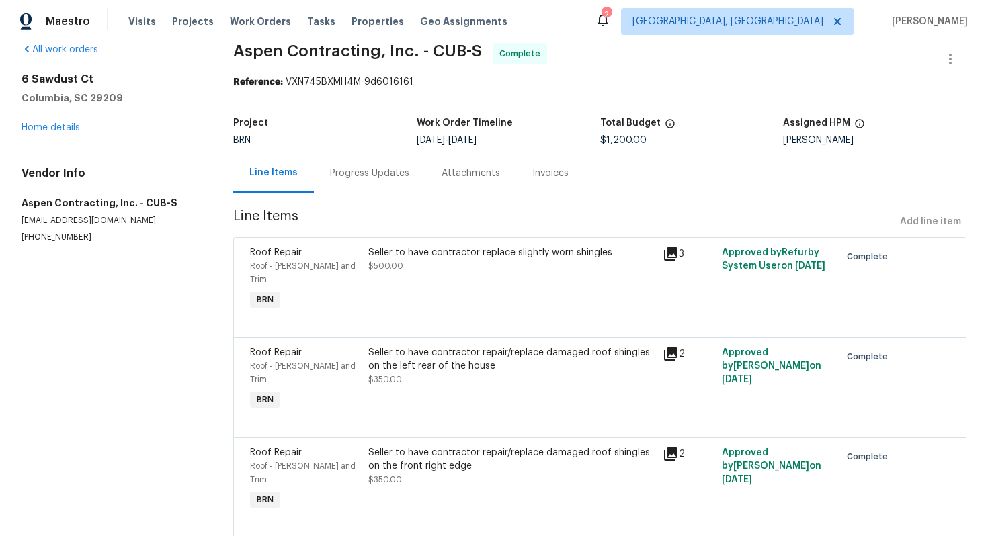
click at [439, 357] on div "Seller to have contractor repair/replace damaged roof shingles on the left rear…" at bounding box center [511, 359] width 287 height 27
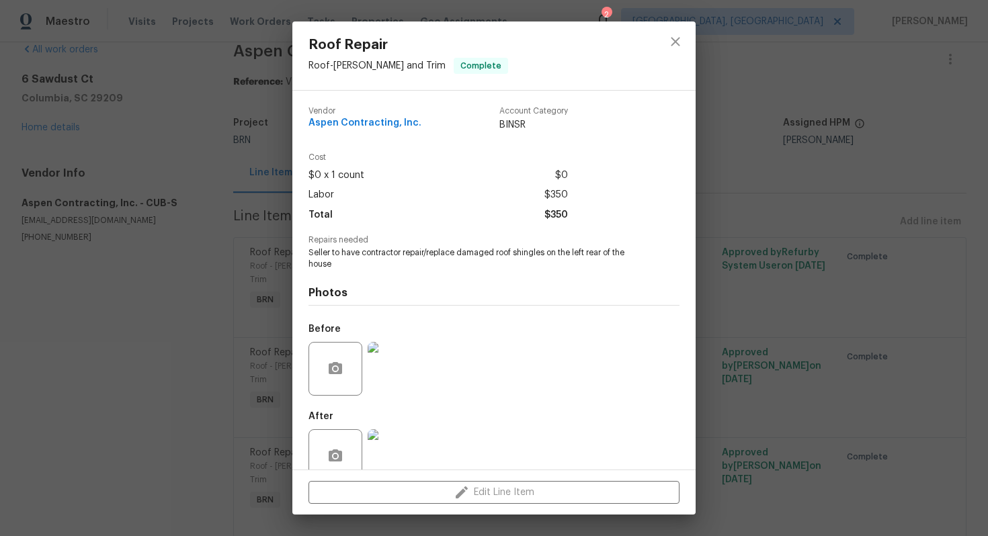
click at [385, 373] on img at bounding box center [394, 369] width 54 height 54
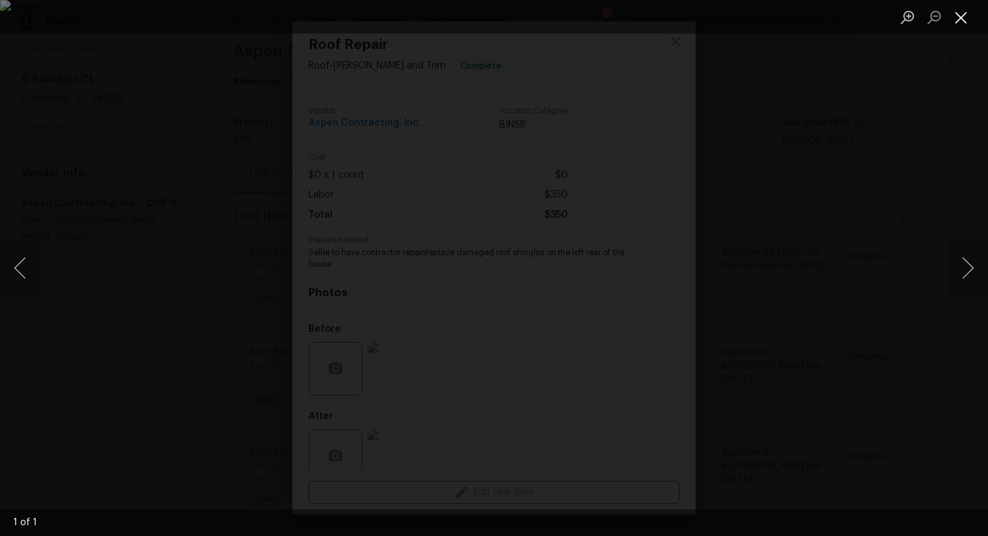
click at [973, 15] on button "Close lightbox" at bounding box center [960, 17] width 27 height 24
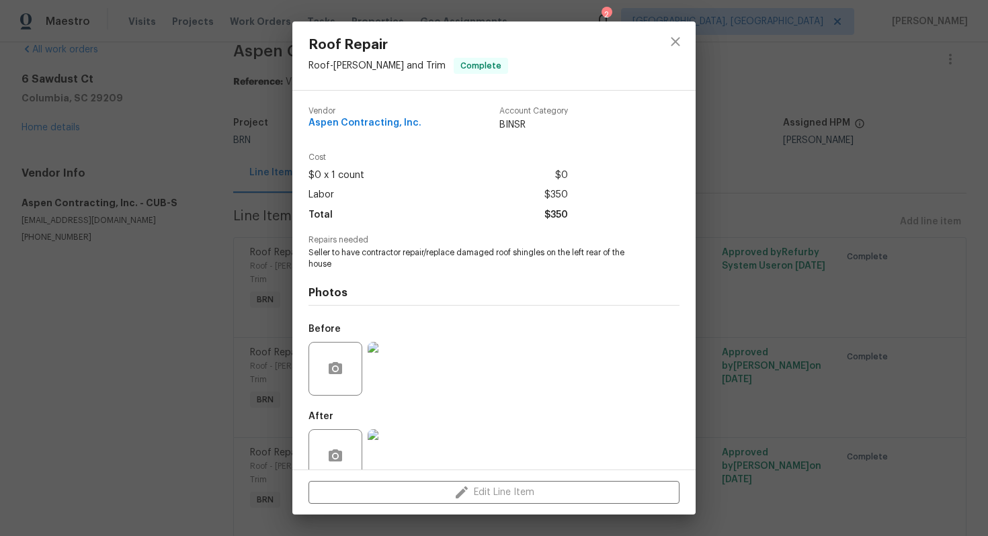
scroll to position [27, 0]
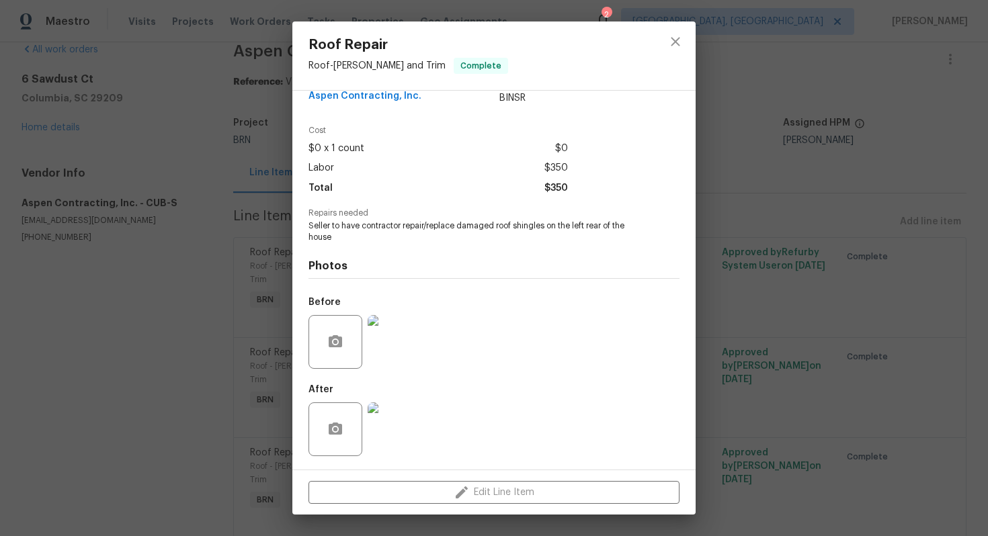
click at [391, 421] on img at bounding box center [394, 429] width 54 height 54
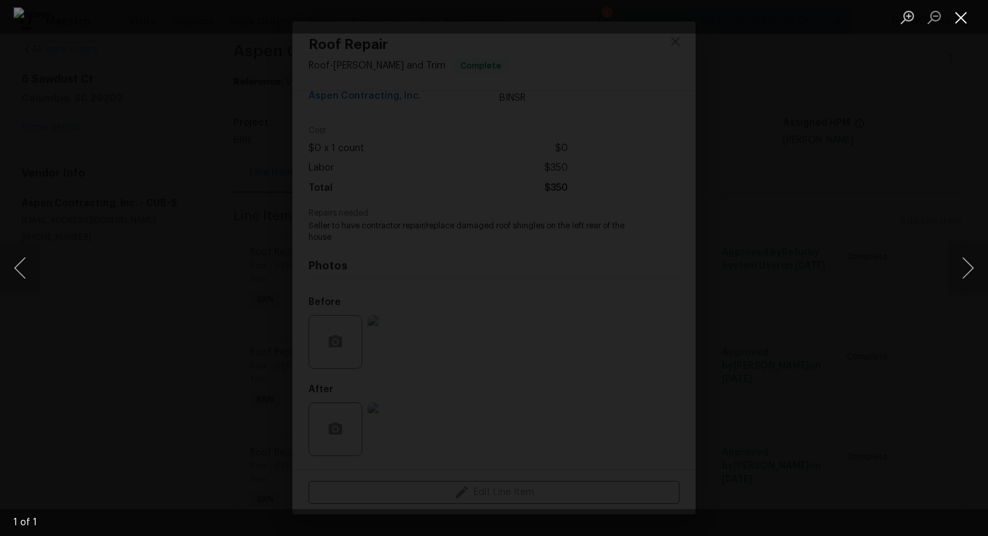
click at [955, 19] on button "Close lightbox" at bounding box center [960, 17] width 27 height 24
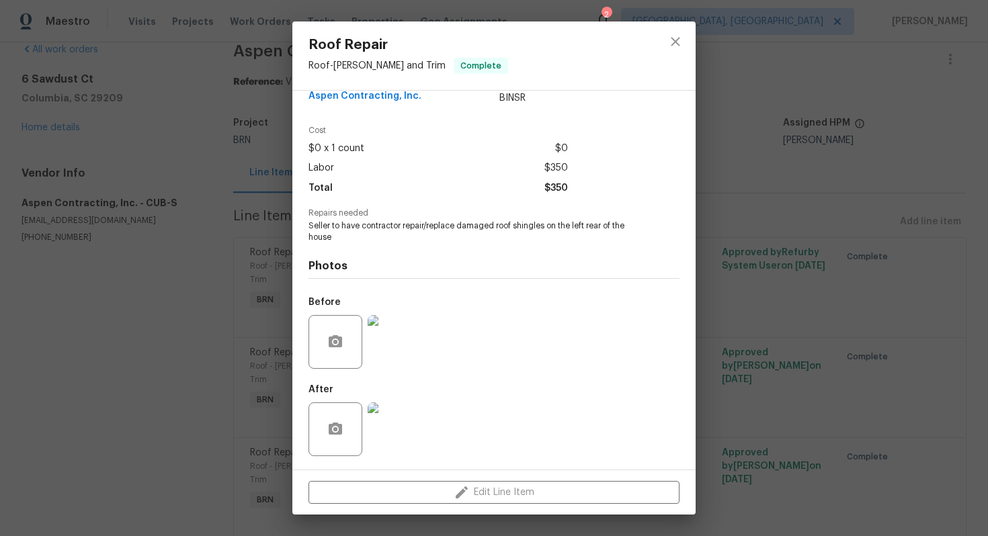
click at [799, 103] on div "Roof Repair Roof - Eaves and Trim Complete Vendor Aspen Contracting, Inc. Accou…" at bounding box center [494, 268] width 988 height 536
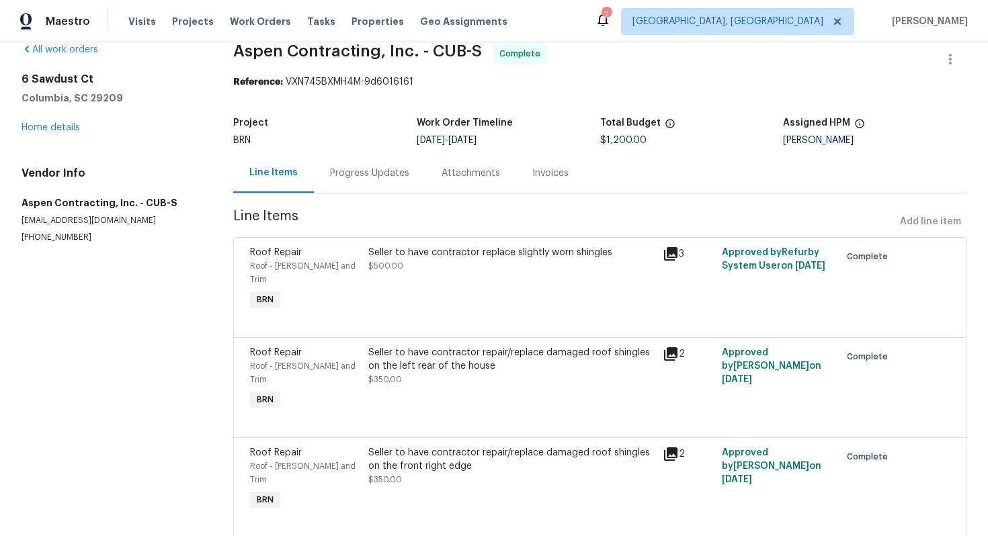
click at [480, 242] on div "Seller to have contractor replace slightly worn shingles $500.00" at bounding box center [511, 279] width 295 height 75
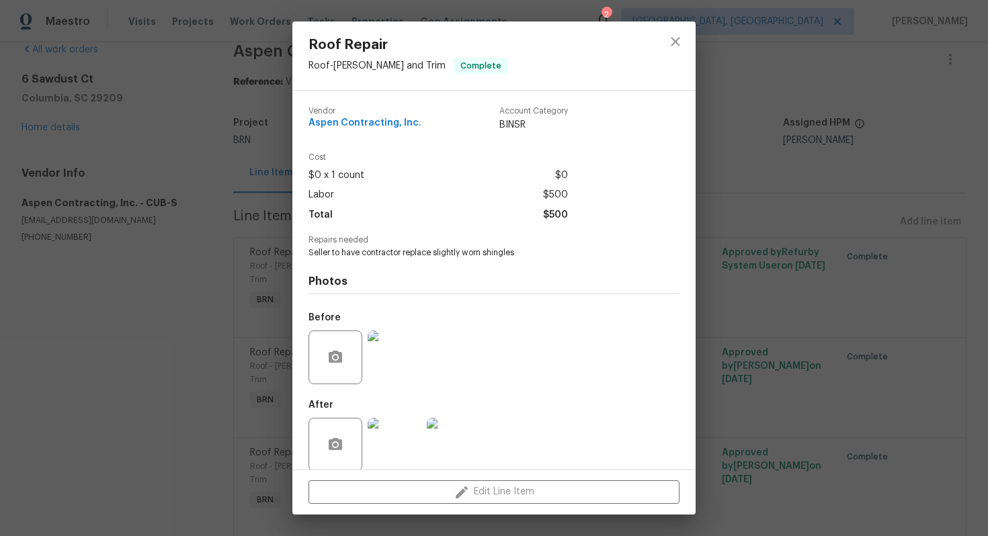
scroll to position [15, 0]
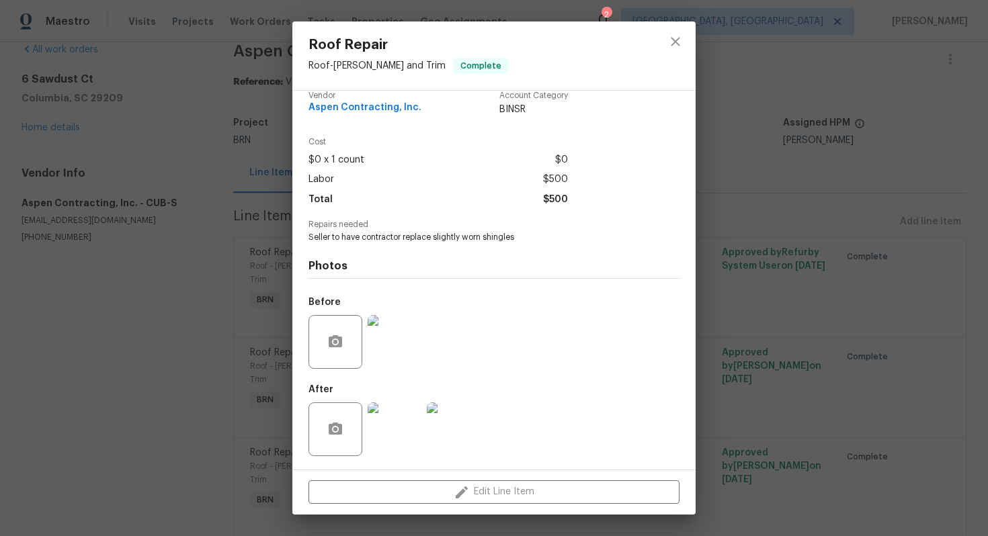
click at [404, 329] on img at bounding box center [394, 342] width 54 height 54
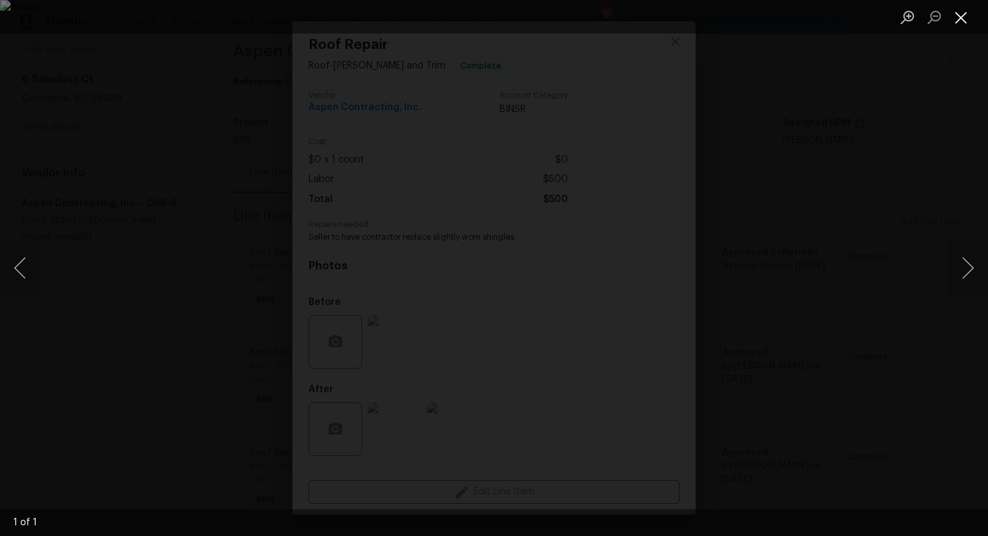
click at [963, 16] on button "Close lightbox" at bounding box center [960, 17] width 27 height 24
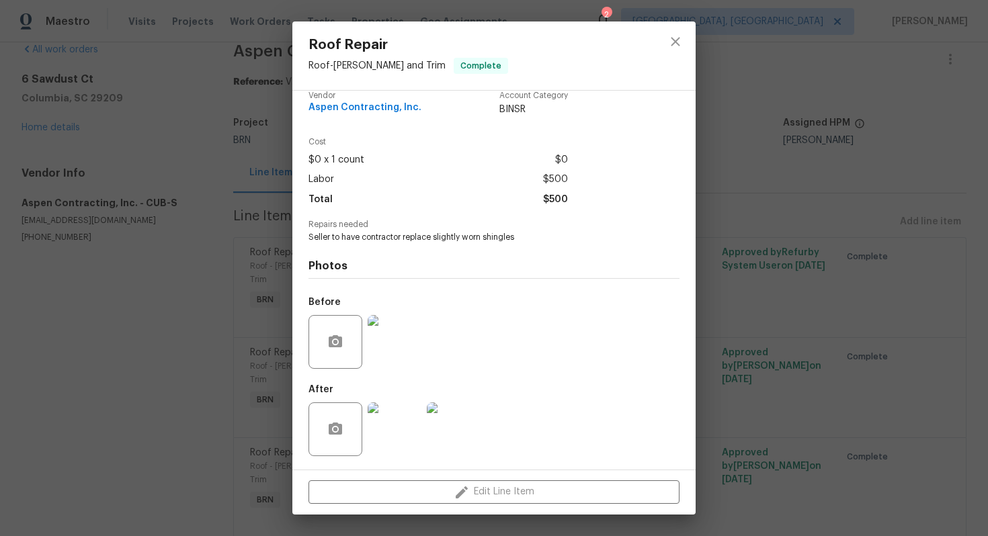
click at [457, 427] on img at bounding box center [454, 429] width 54 height 54
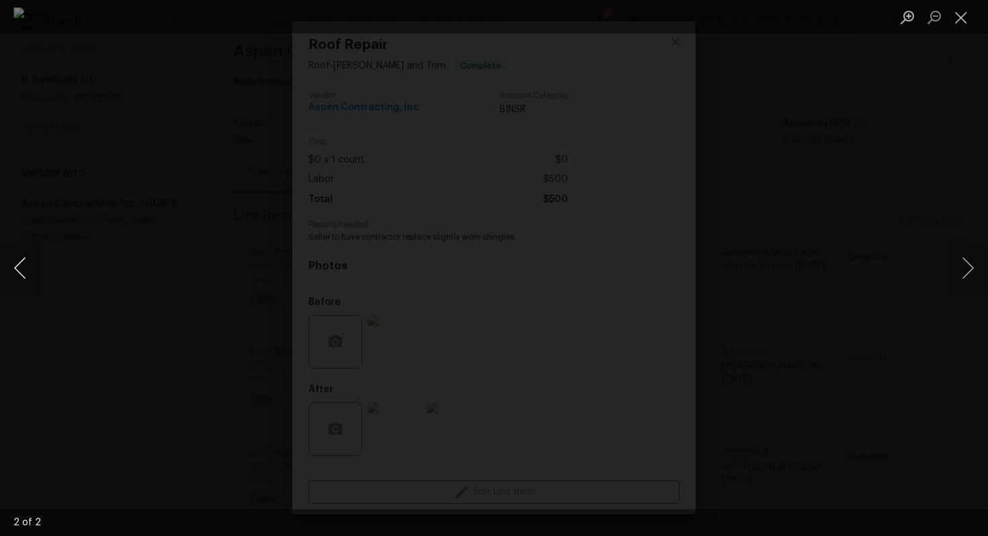
click at [29, 259] on button "Previous image" at bounding box center [20, 268] width 40 height 54
click at [963, 19] on button "Close lightbox" at bounding box center [960, 17] width 27 height 24
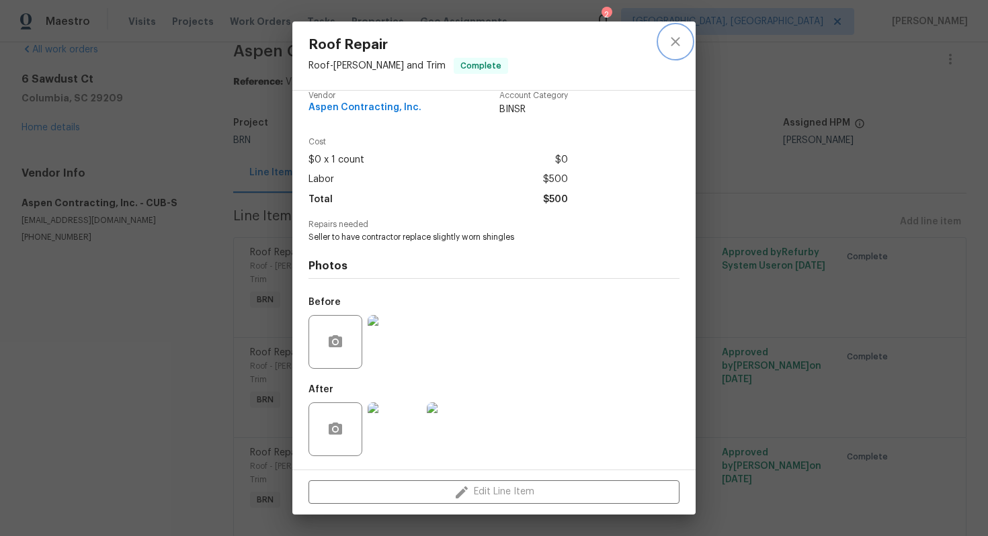
click at [676, 51] on button "close" at bounding box center [675, 42] width 32 height 32
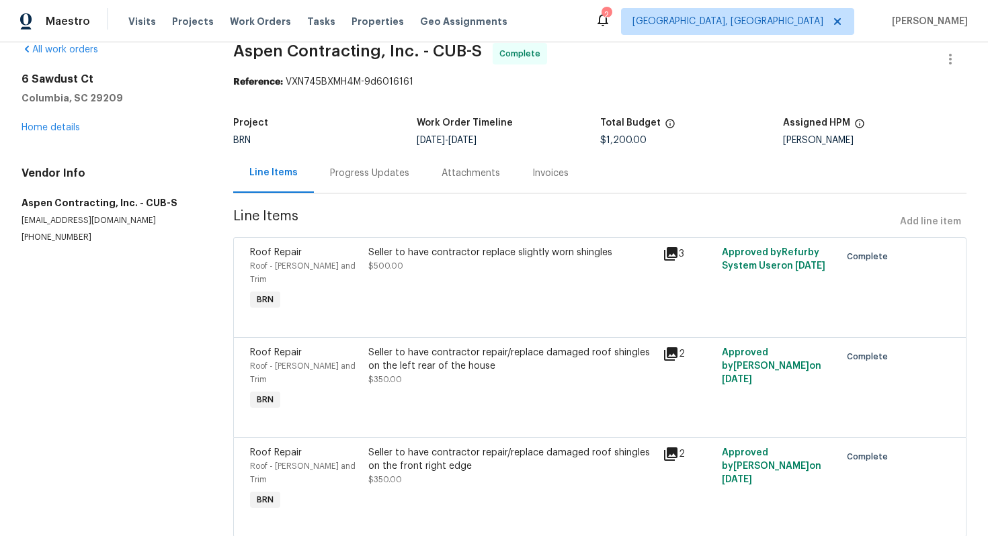
click at [543, 187] on div "Invoices" at bounding box center [550, 173] width 69 height 40
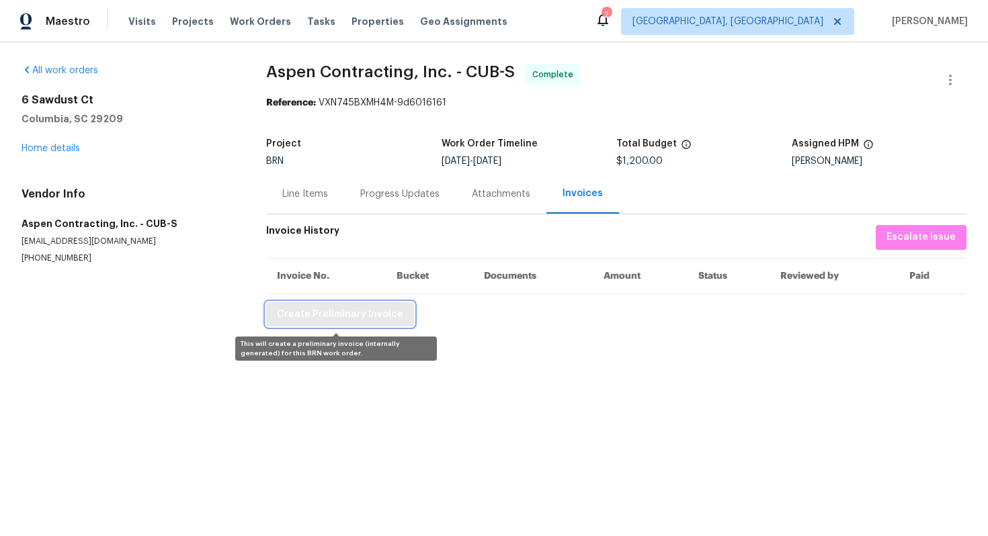
click at [347, 324] on button "Create Preliminary Invoice" at bounding box center [340, 314] width 148 height 25
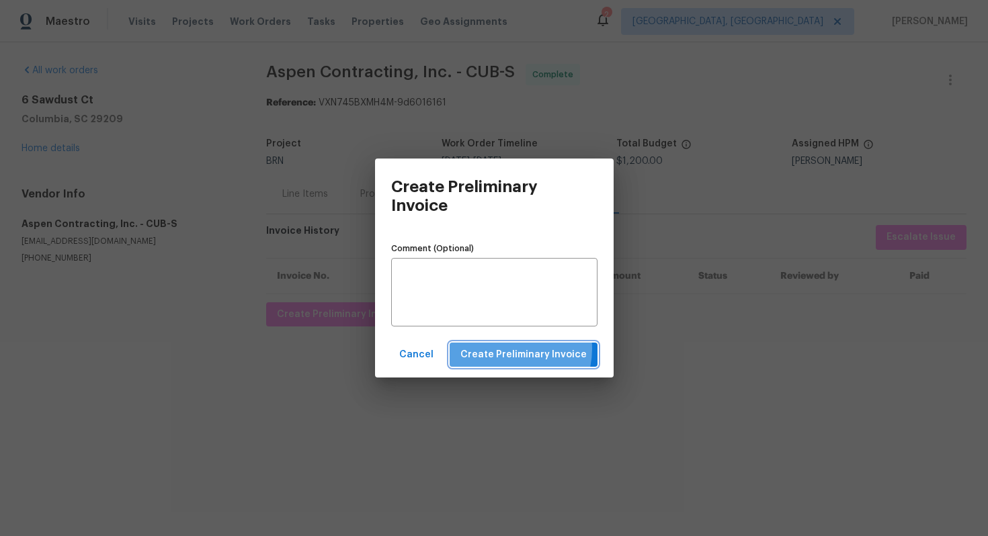
click at [508, 349] on span "Create Preliminary Invoice" at bounding box center [523, 355] width 126 height 17
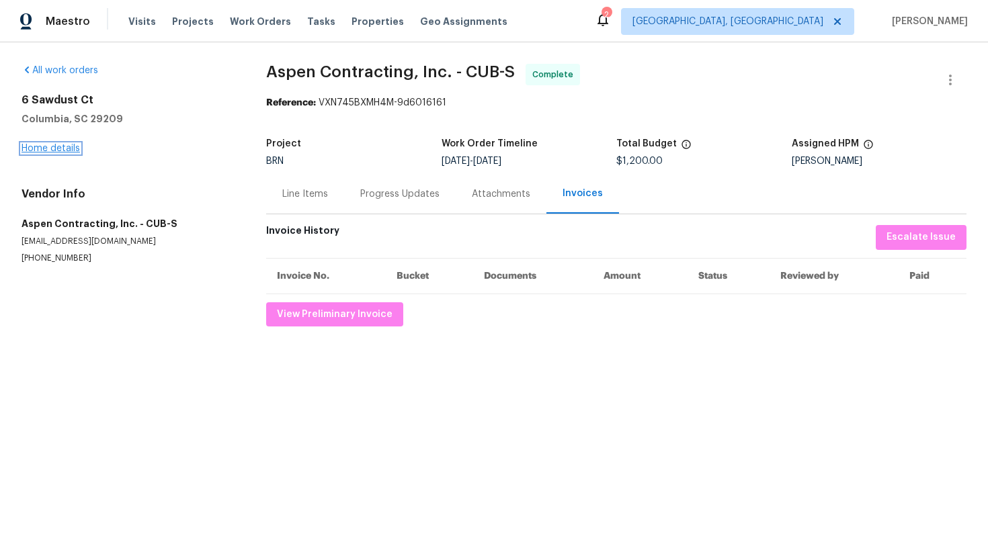
click at [68, 151] on link "Home details" at bounding box center [50, 148] width 58 height 9
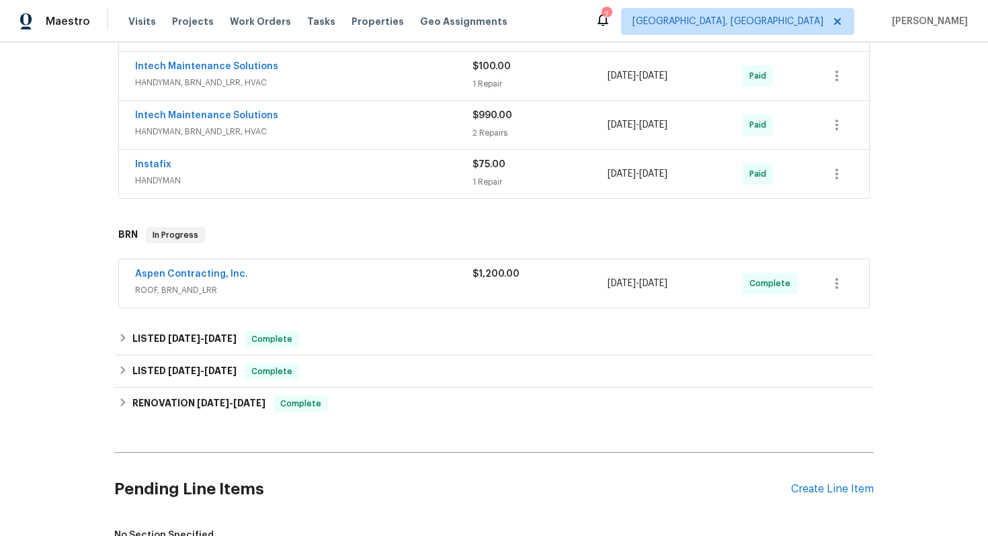
scroll to position [375, 0]
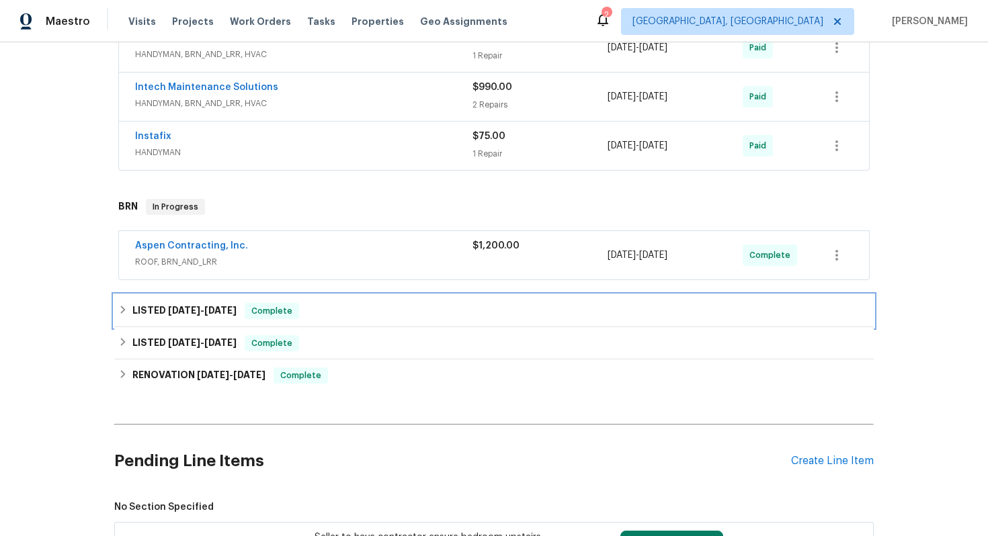
click at [181, 306] on span "6/13/25" at bounding box center [184, 310] width 32 height 9
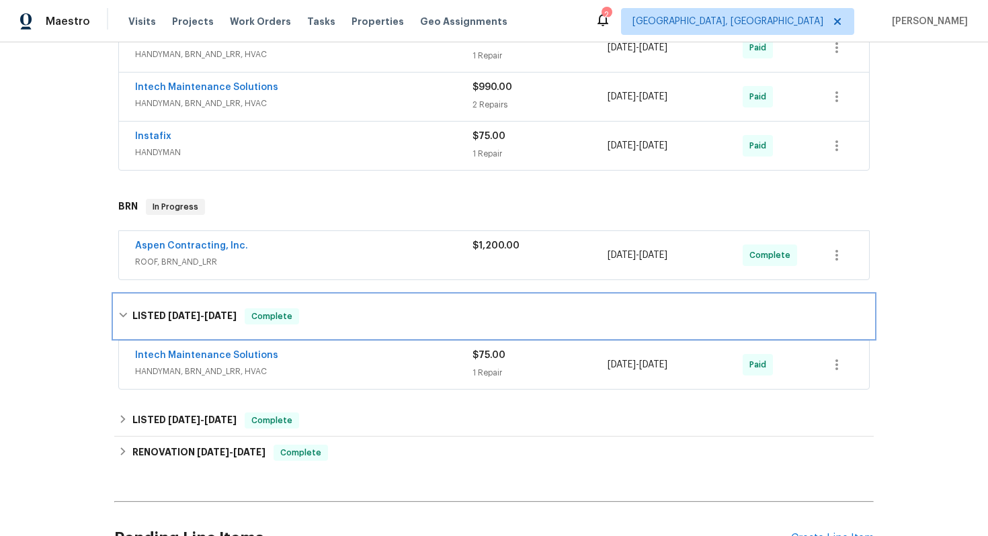
click at [176, 316] on span "6/13/25" at bounding box center [184, 315] width 32 height 9
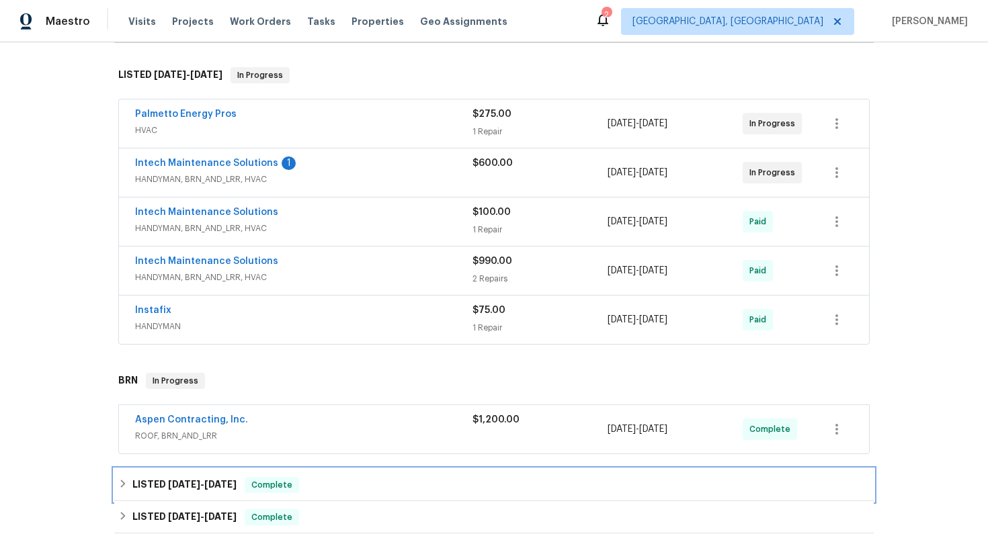
scroll to position [185, 0]
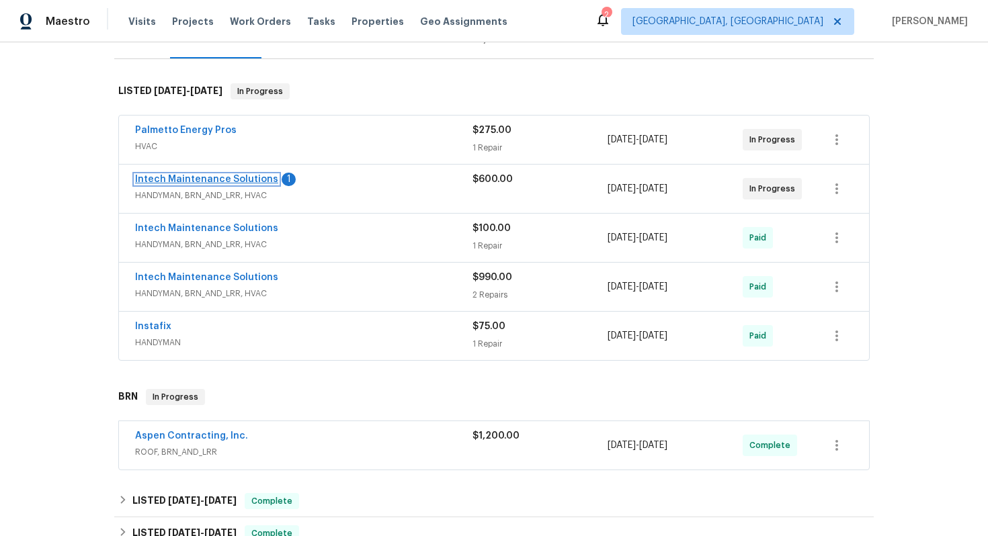
click at [216, 183] on link "Intech Maintenance Solutions" at bounding box center [206, 179] width 143 height 9
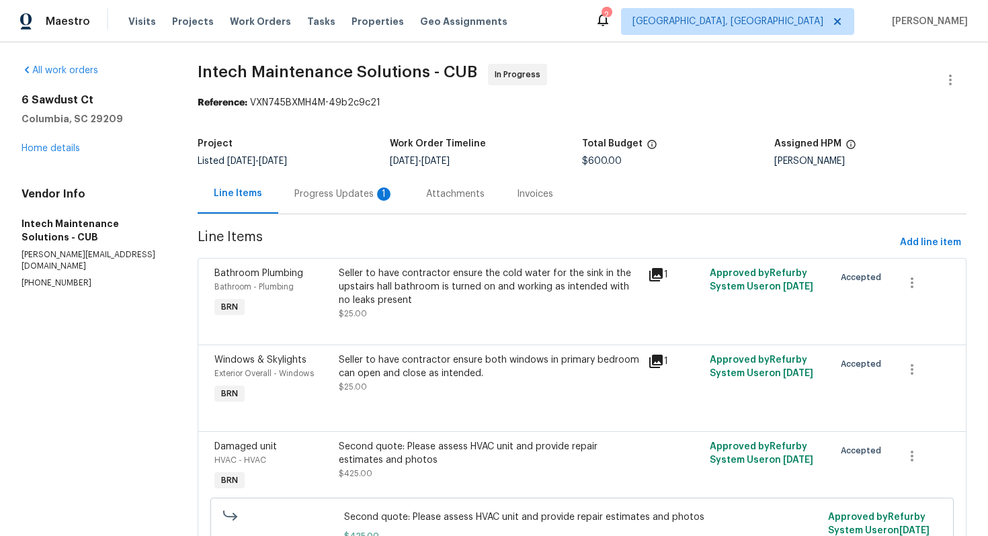
click at [353, 193] on div "Progress Updates 1" at bounding box center [343, 193] width 99 height 13
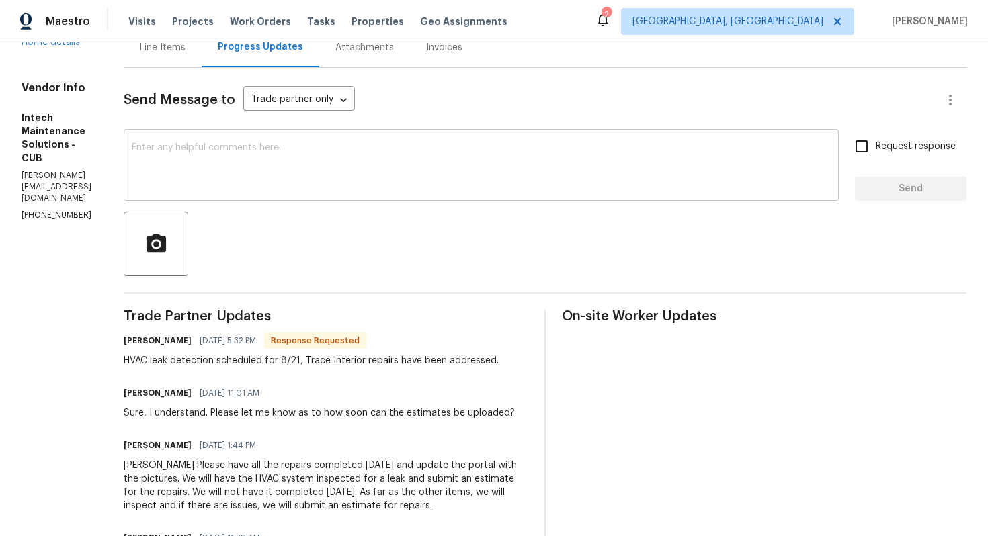
scroll to position [103, 0]
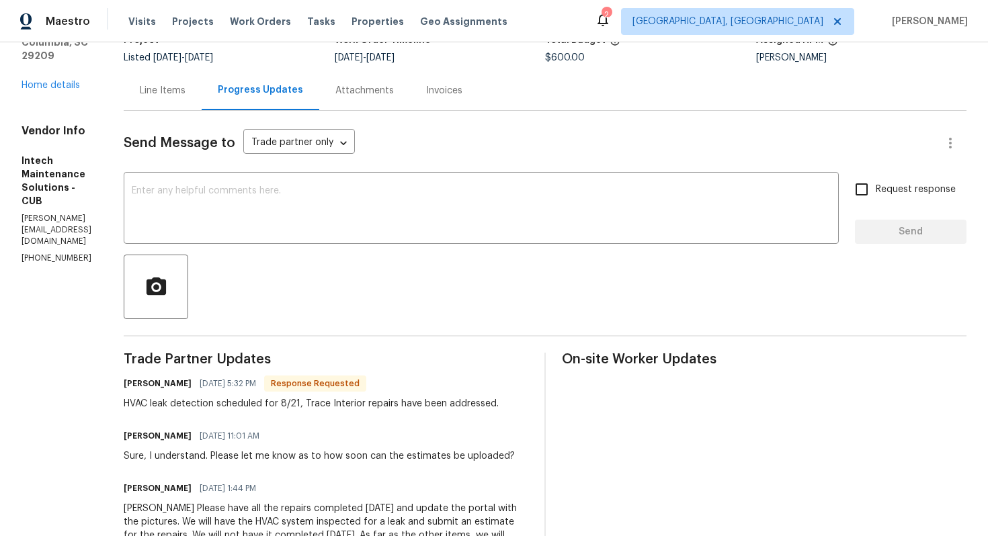
click at [324, 258] on div at bounding box center [545, 287] width 842 height 64
click at [329, 216] on textarea at bounding box center [481, 209] width 699 height 47
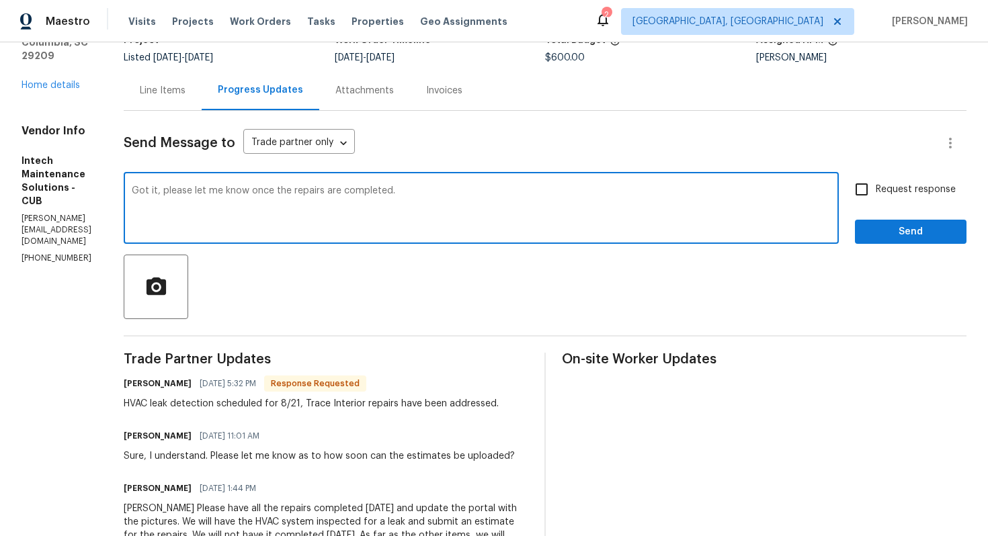
type textarea "Got it, please let me know once the repairs are completed."
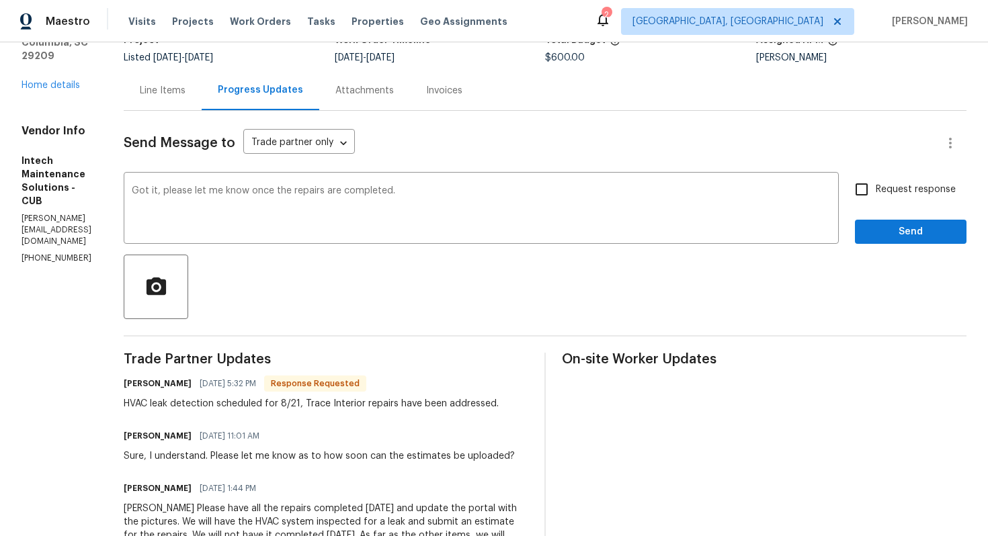
click at [889, 193] on span "Request response" at bounding box center [915, 190] width 80 height 14
click at [875, 193] on input "Request response" at bounding box center [861, 189] width 28 height 28
checkbox input "true"
click at [892, 233] on span "Send" at bounding box center [910, 232] width 90 height 17
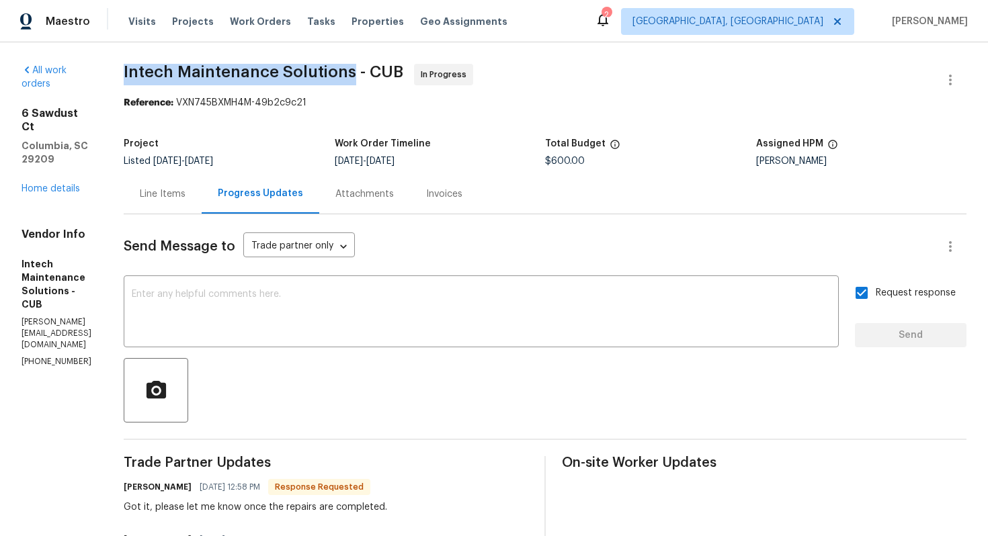
drag, startPoint x: 132, startPoint y: 73, endPoint x: 363, endPoint y: 74, distance: 230.4
copy span "Intech Maintenance Solutions"
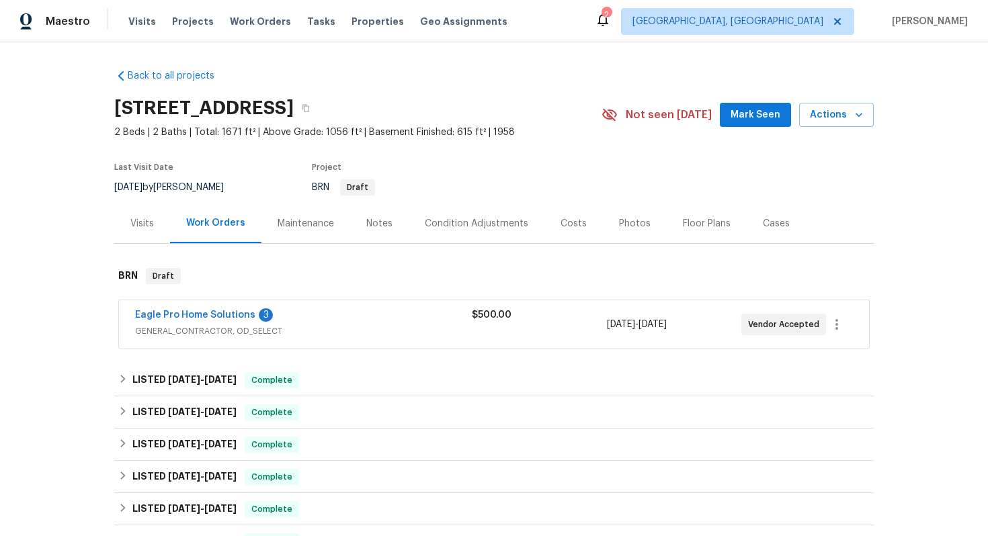
click at [203, 307] on div "Eagle Pro Home Solutions 3 GENERAL_CONTRACTOR, OD_SELECT $500.00 [DATE] - [DATE…" at bounding box center [494, 324] width 750 height 48
click at [200, 317] on link "Eagle Pro Home Solutions" at bounding box center [195, 314] width 120 height 9
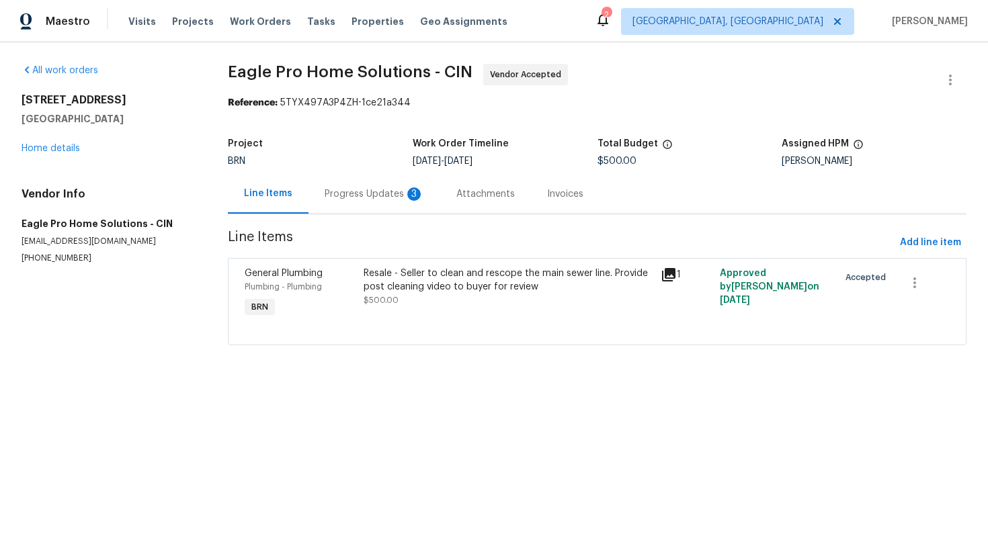
click at [361, 191] on div "Progress Updates 3" at bounding box center [373, 193] width 99 height 13
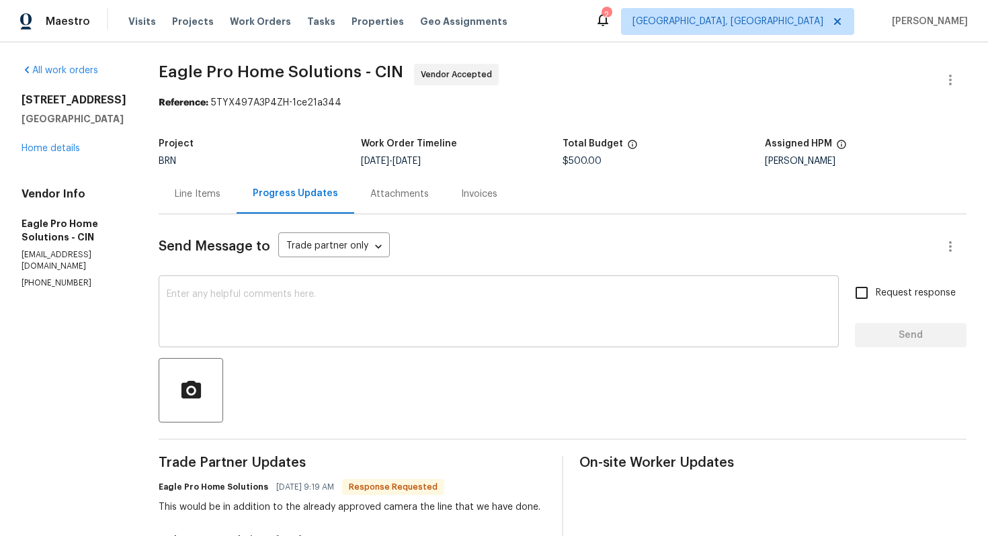
click at [335, 317] on textarea at bounding box center [499, 313] width 664 height 47
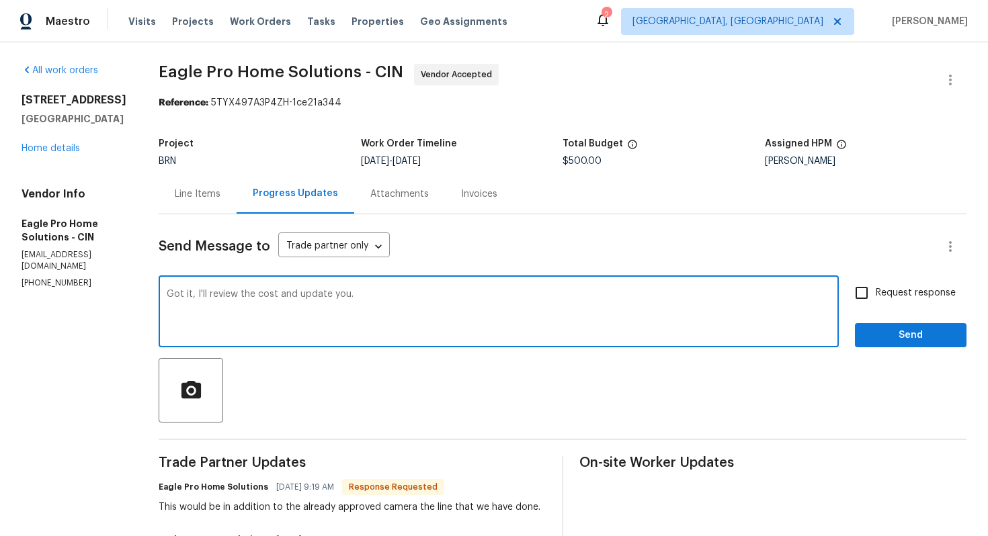
type textarea "Got it, I'll review the cost and update you."
click at [857, 290] on input "Request response" at bounding box center [861, 293] width 28 height 28
checkbox input "true"
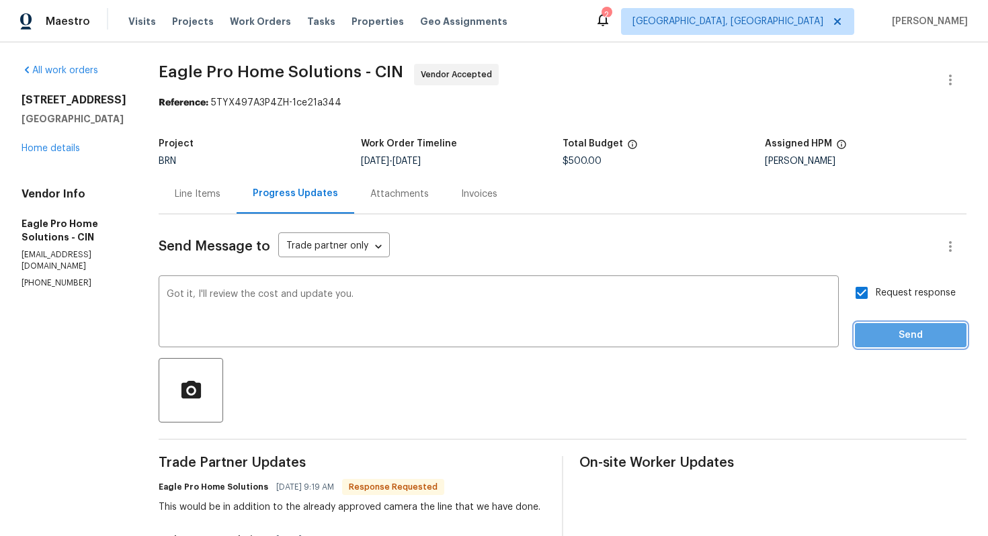
click at [891, 335] on span "Send" at bounding box center [910, 335] width 90 height 17
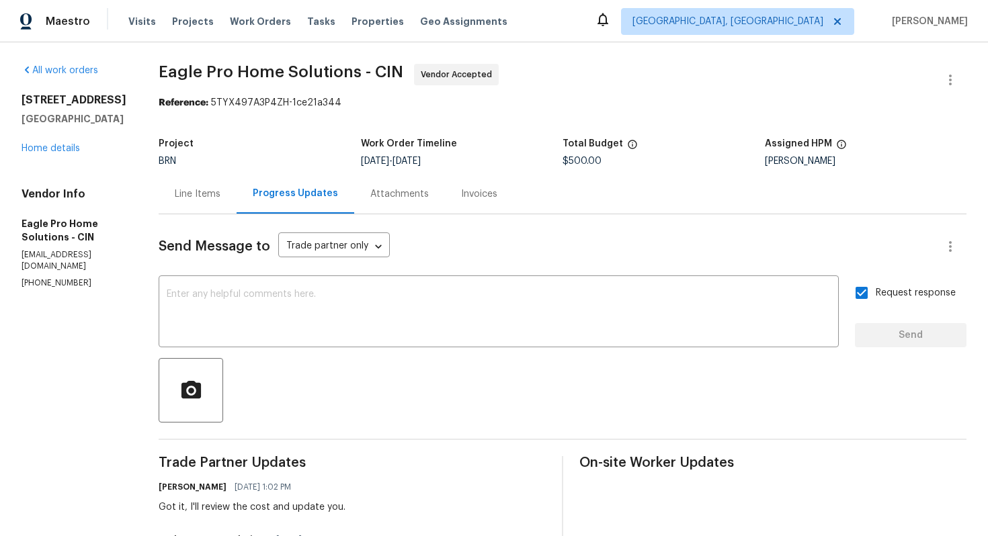
click at [236, 202] on div "Line Items" at bounding box center [198, 194] width 78 height 40
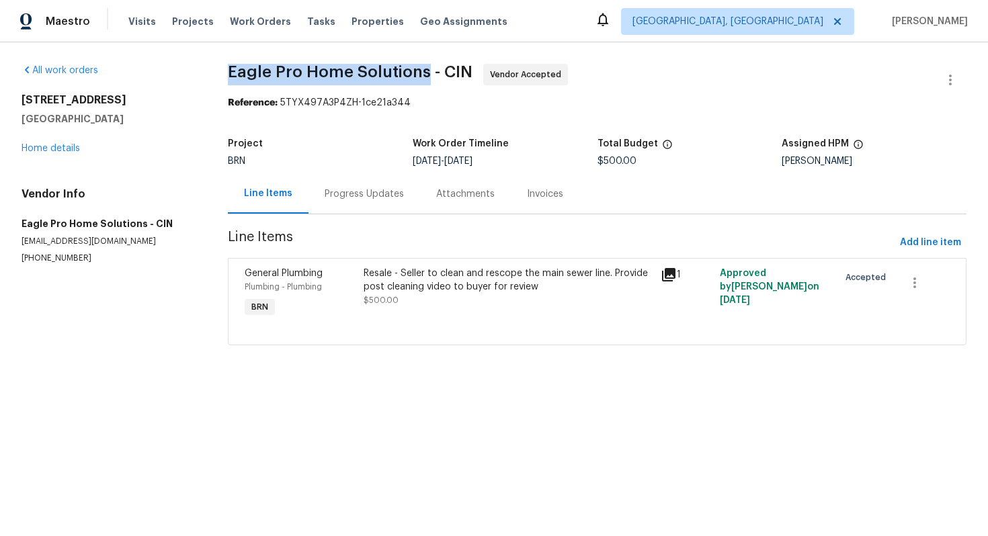
drag, startPoint x: 228, startPoint y: 70, endPoint x: 427, endPoint y: 73, distance: 199.6
click at [427, 73] on div "All work orders [STREET_ADDRESS] Home details Vendor Info Eagle Pro Home Soluti…" at bounding box center [494, 212] width 988 height 341
copy span "Eagle Pro Home Solutions"
click at [405, 281] on div "Resale - Seller to clean and rescope the main sewer line. Provide post cleaning…" at bounding box center [507, 280] width 289 height 27
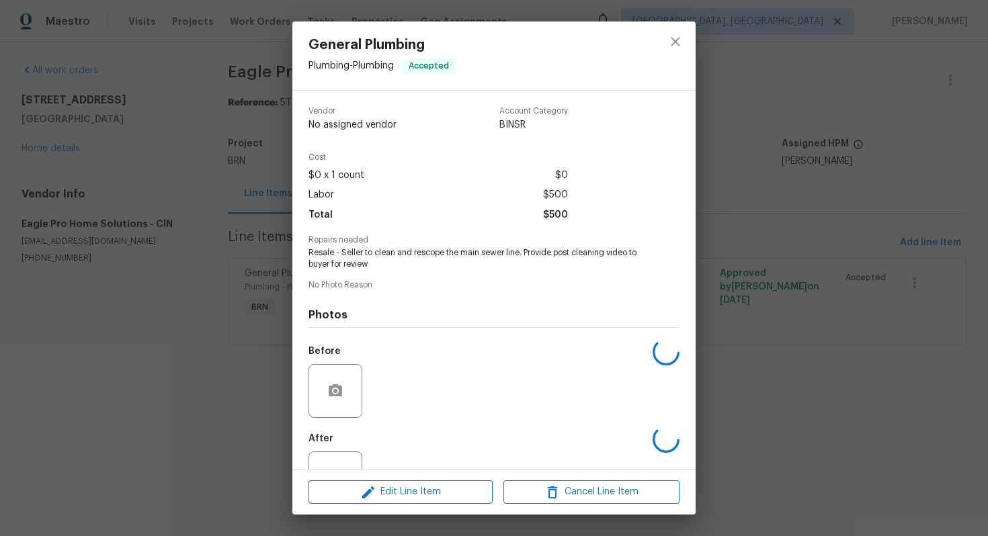
click at [404, 251] on span "Resale - Seller to clean and rescope the main sewer line. Provide post cleaning…" at bounding box center [475, 258] width 334 height 23
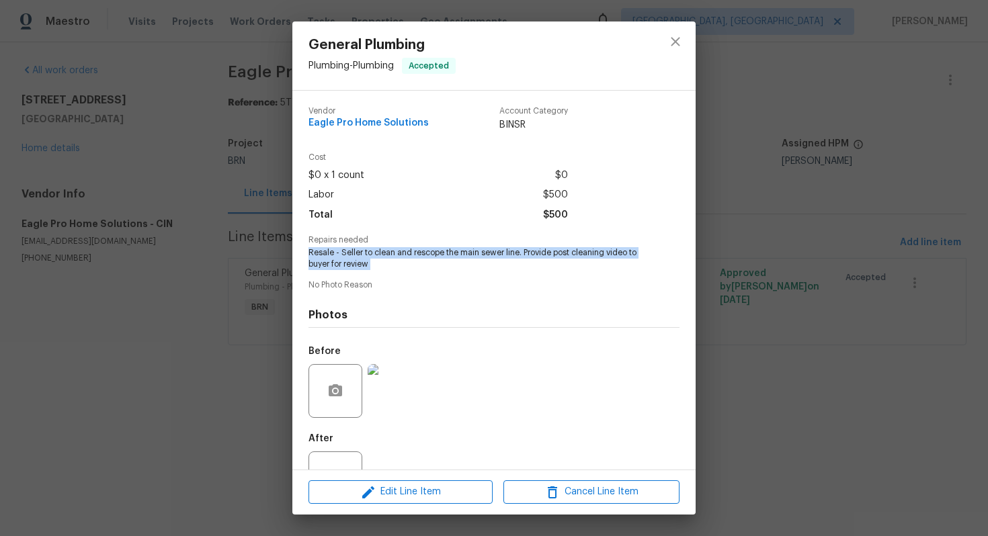
copy span "Resale - Seller to clean and rescope the main sewer line. Provide post cleaning…"
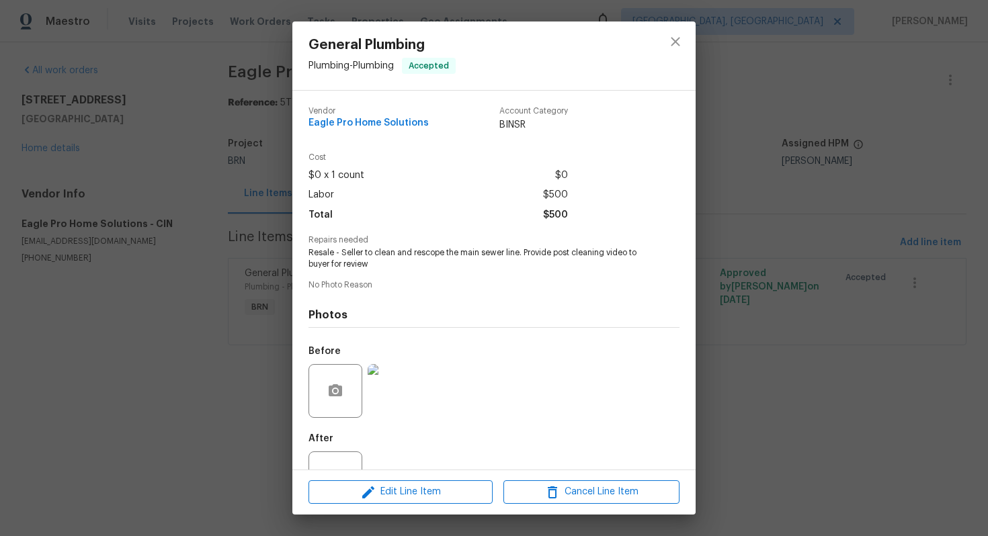
click at [185, 238] on div "General Plumbing Plumbing - Plumbing Accepted Vendor Eagle Pro Home Solutions A…" at bounding box center [494, 268] width 988 height 536
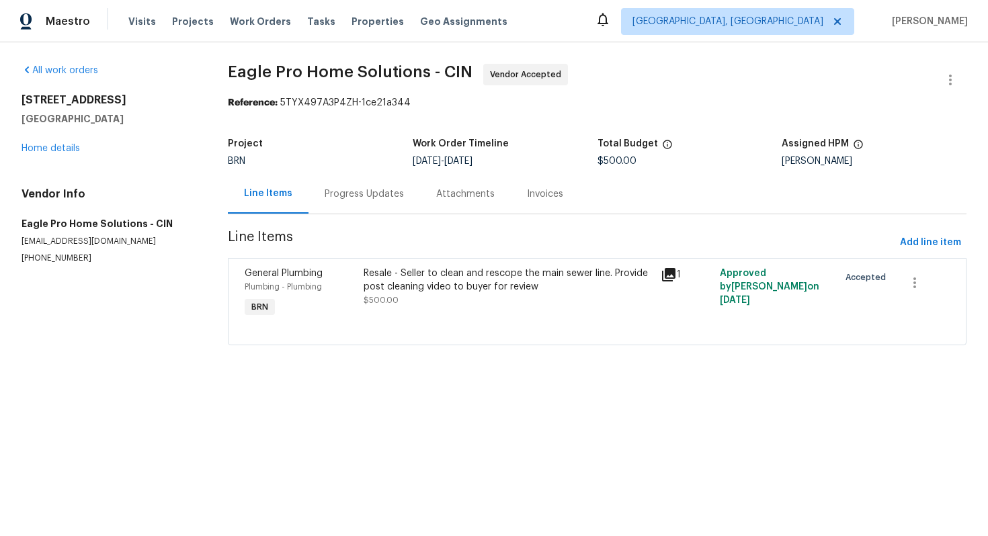
click at [343, 200] on div "Progress Updates" at bounding box center [363, 193] width 79 height 13
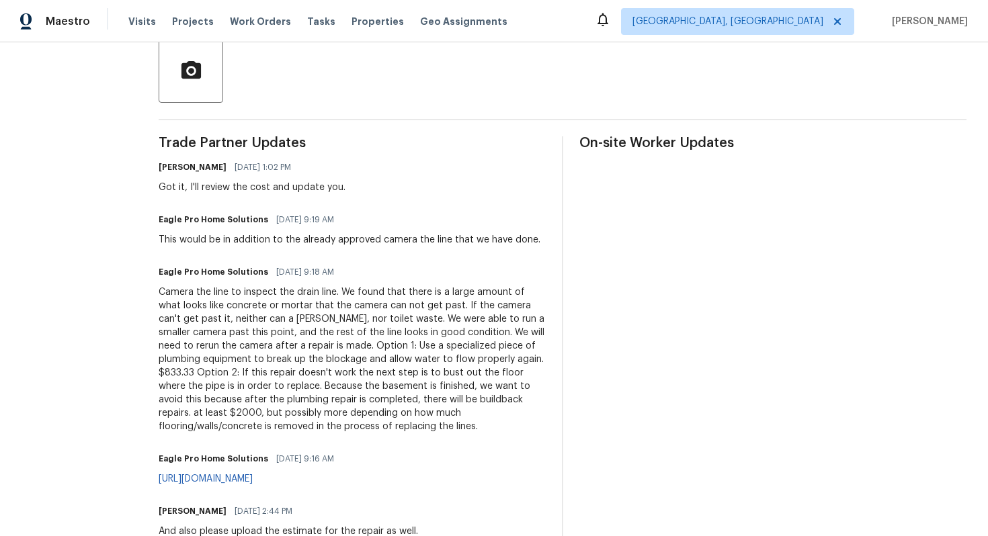
scroll to position [325, 0]
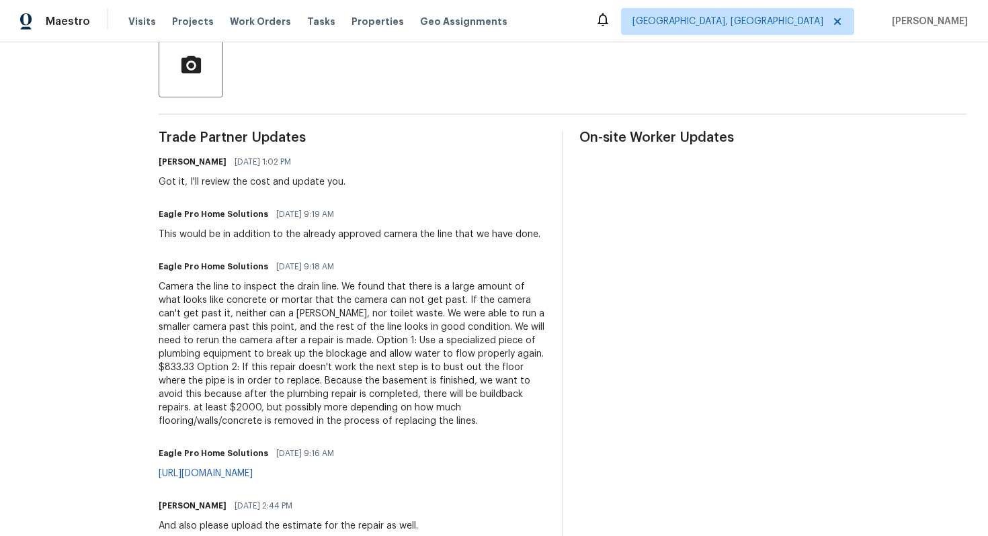
click at [339, 318] on div "Camera the line to inspect the drain line. We found that there is a large amoun…" at bounding box center [352, 354] width 387 height 148
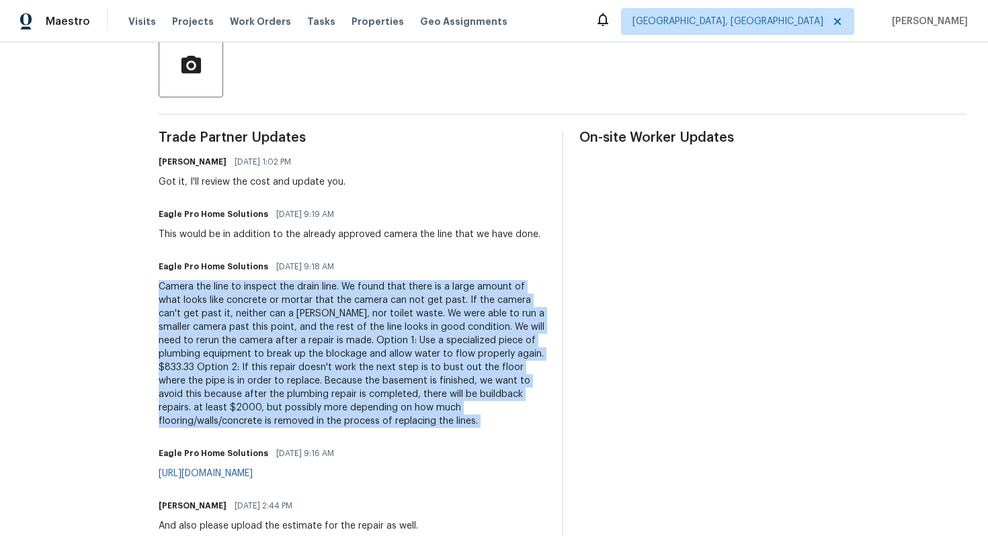
copy div "Camera the line to inspect the drain line. We found that there is a large amoun…"
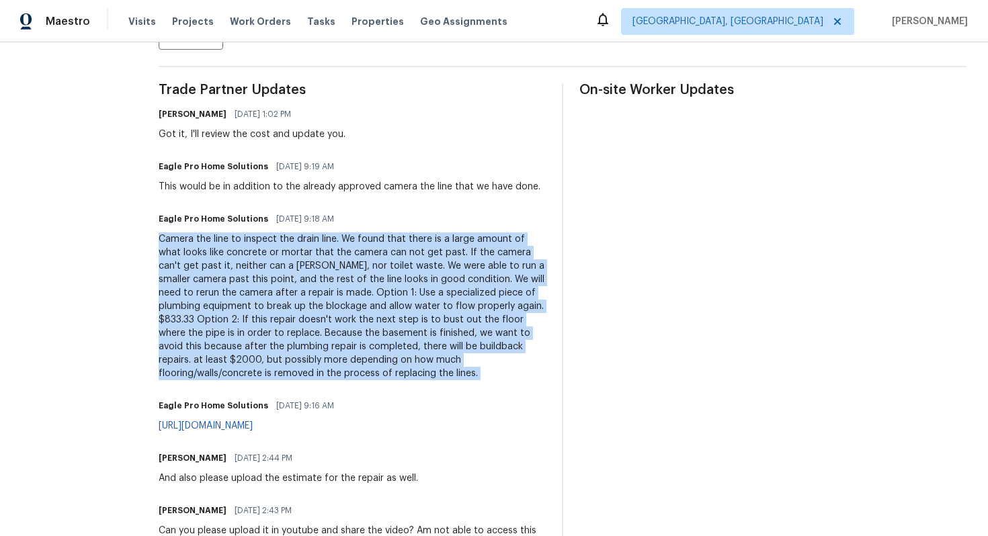
drag, startPoint x: 186, startPoint y: 382, endPoint x: 327, endPoint y: 389, distance: 141.2
click at [327, 389] on div "All work orders [STREET_ADDRESS] Home details Vendor Info Eagle Pro Home Soluti…" at bounding box center [494, 471] width 988 height 1604
copy link "[URL][DOMAIN_NAME]"
click at [267, 188] on div "This would be in addition to the already approved camera the line that we have …" at bounding box center [350, 186] width 382 height 13
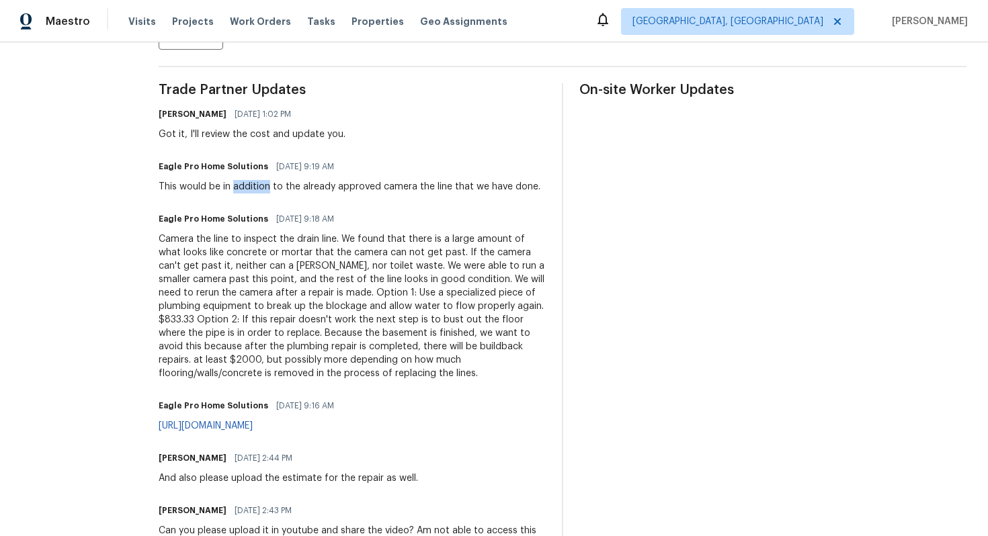
click at [267, 188] on div "This would be in addition to the already approved camera the line that we have …" at bounding box center [350, 186] width 382 height 13
copy div "This would be in addition to the already approved camera the line that we have …"
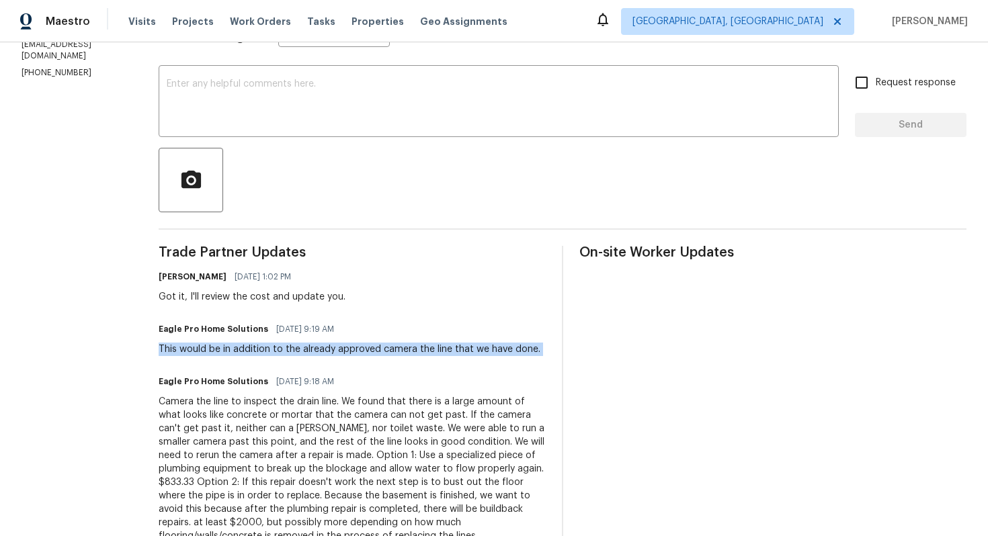
scroll to position [0, 0]
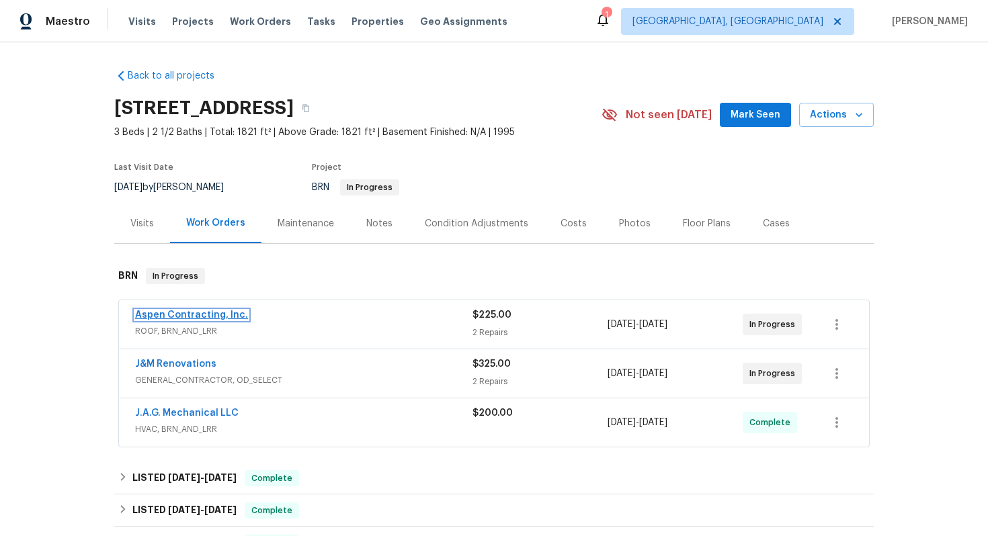
click at [208, 312] on link "Aspen Contracting, Inc." at bounding box center [191, 314] width 113 height 9
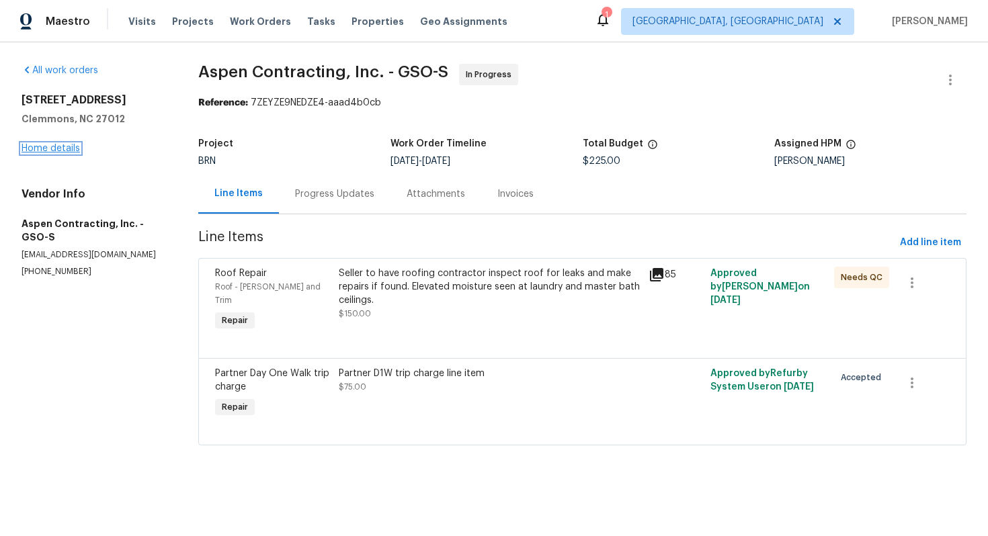
click at [37, 150] on link "Home details" at bounding box center [50, 148] width 58 height 9
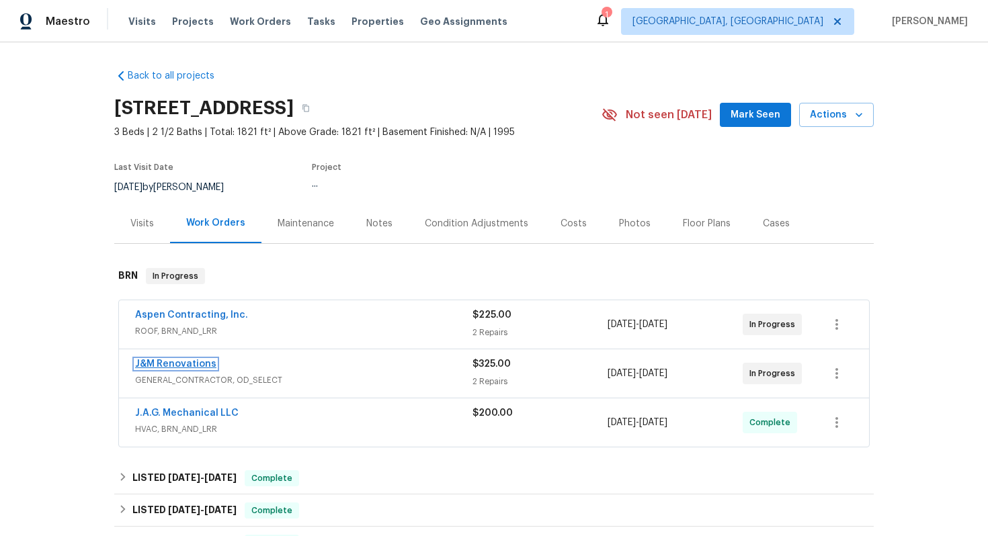
click at [176, 365] on link "J&M Renovations" at bounding box center [175, 363] width 81 height 9
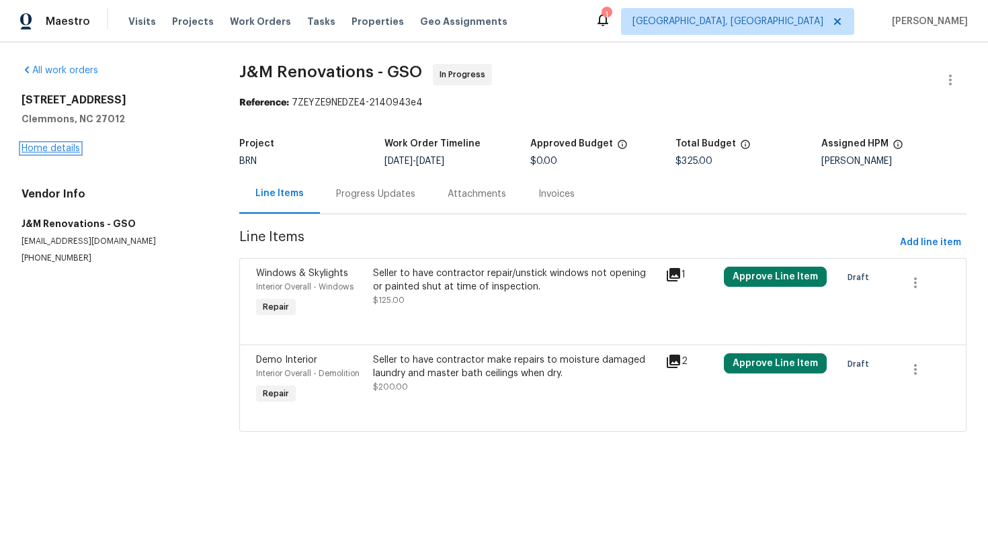
click at [71, 146] on link "Home details" at bounding box center [50, 148] width 58 height 9
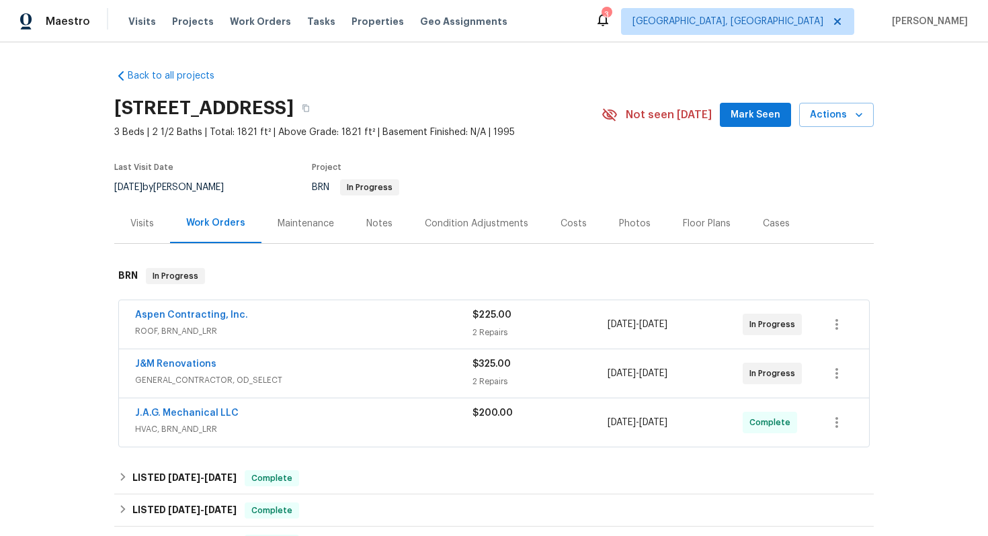
scroll to position [461, 0]
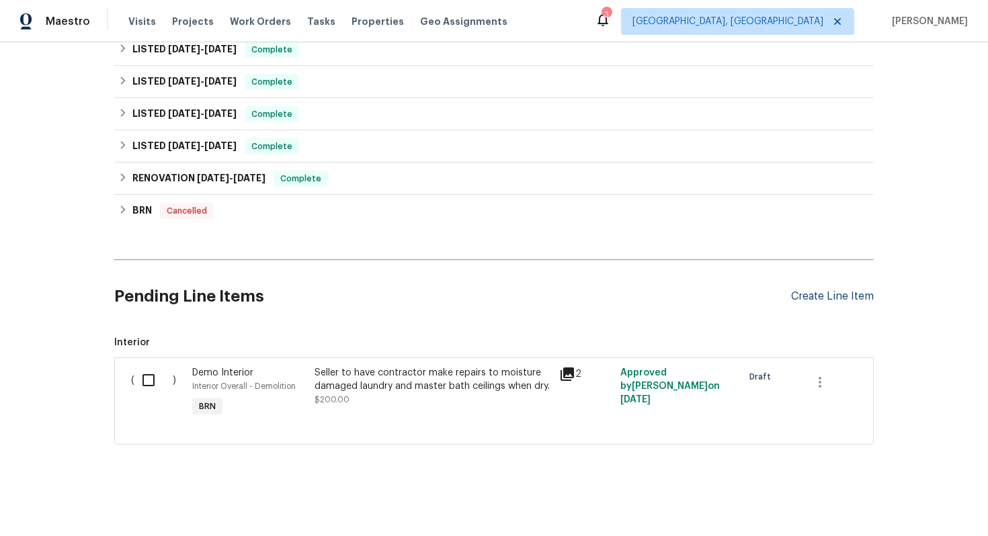
click at [840, 301] on div "Create Line Item" at bounding box center [832, 296] width 83 height 13
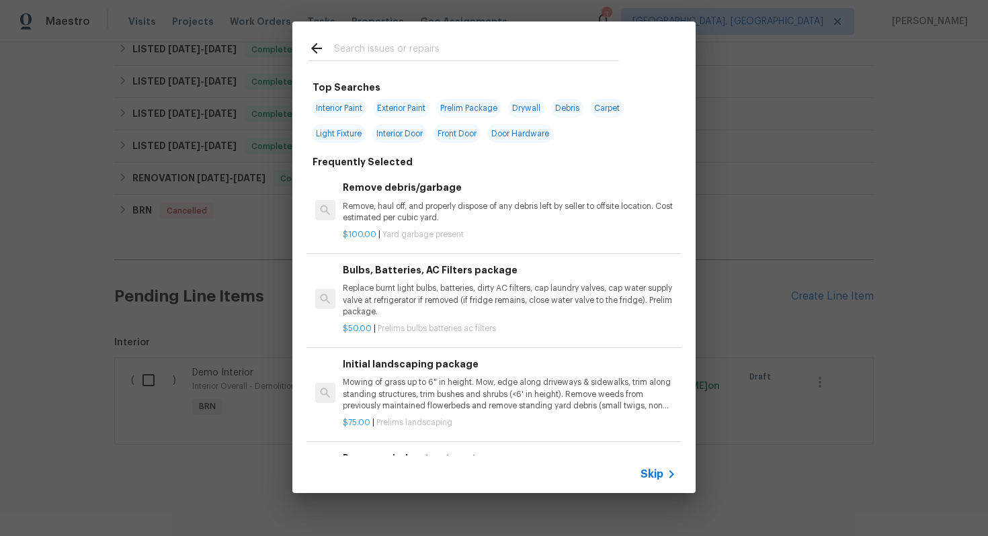
click at [653, 476] on span "Skip" at bounding box center [651, 474] width 23 height 13
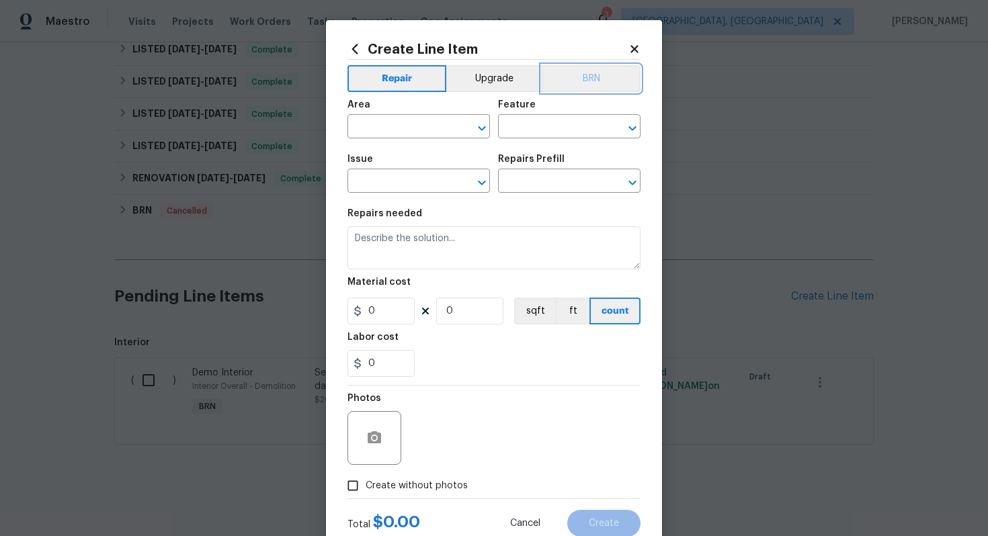
click at [583, 77] on button "BRN" at bounding box center [590, 78] width 99 height 27
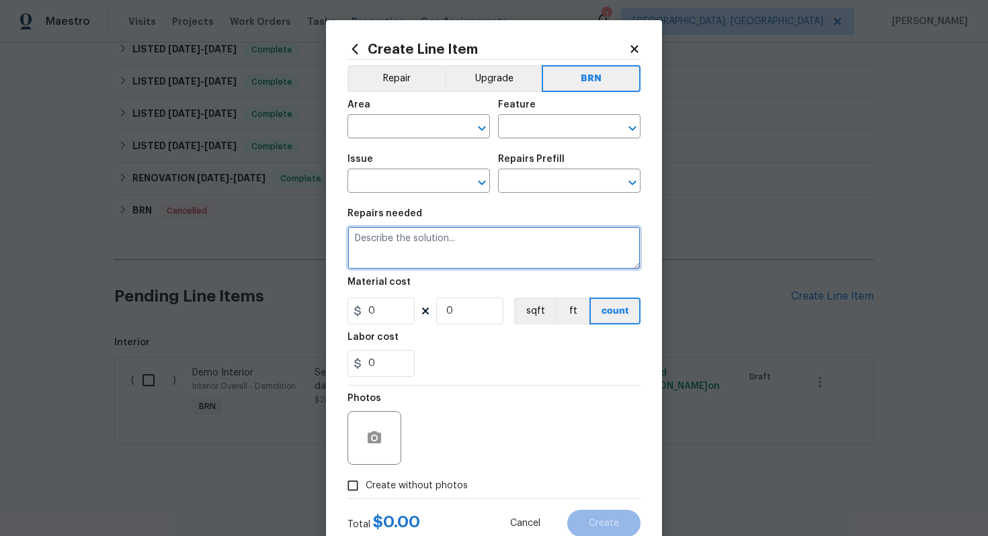
click at [461, 257] on textarea at bounding box center [493, 247] width 293 height 43
paste textarea "Seller to have all vegetation in contact with the roof cut back to provide a mi…"
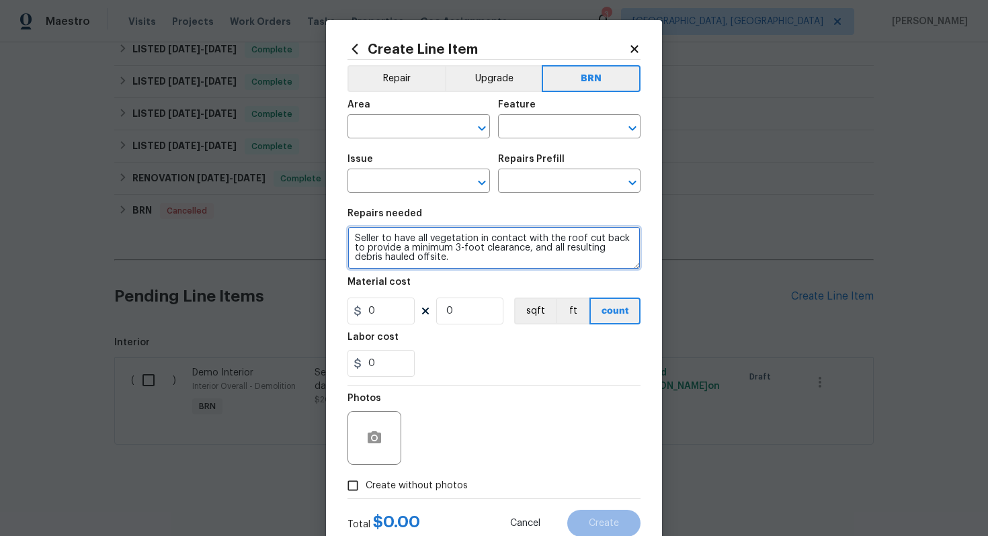
click at [356, 239] on textarea "Seller to have all vegetation in contact with the roof cut back to provide a mi…" at bounding box center [493, 247] width 293 height 43
type textarea "Resale - Seller to have all vegetation in contact with the roof cut back to pro…"
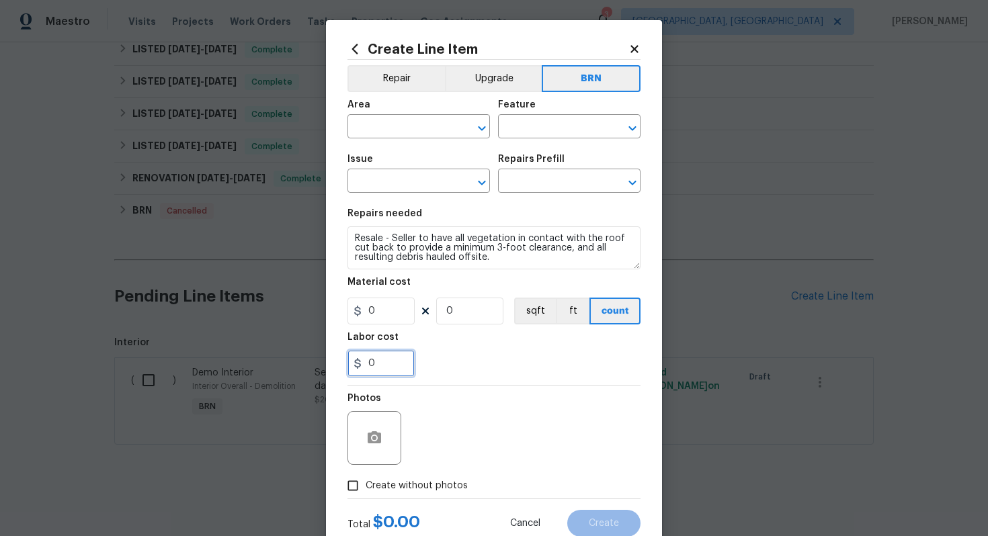
click at [394, 365] on input "0" at bounding box center [380, 363] width 67 height 27
type input "275"
click at [376, 439] on circle "button" at bounding box center [374, 438] width 4 height 4
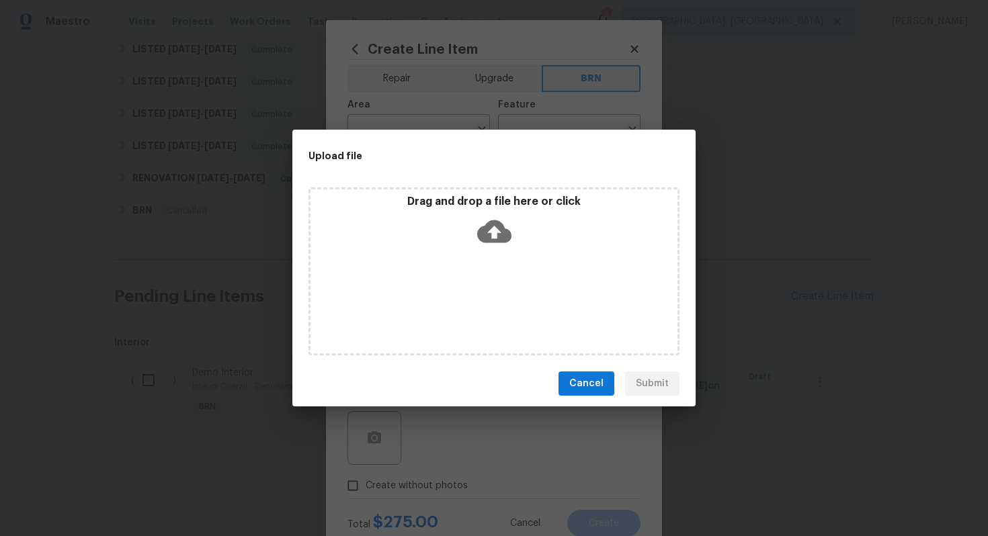
click at [496, 231] on icon at bounding box center [494, 231] width 34 height 34
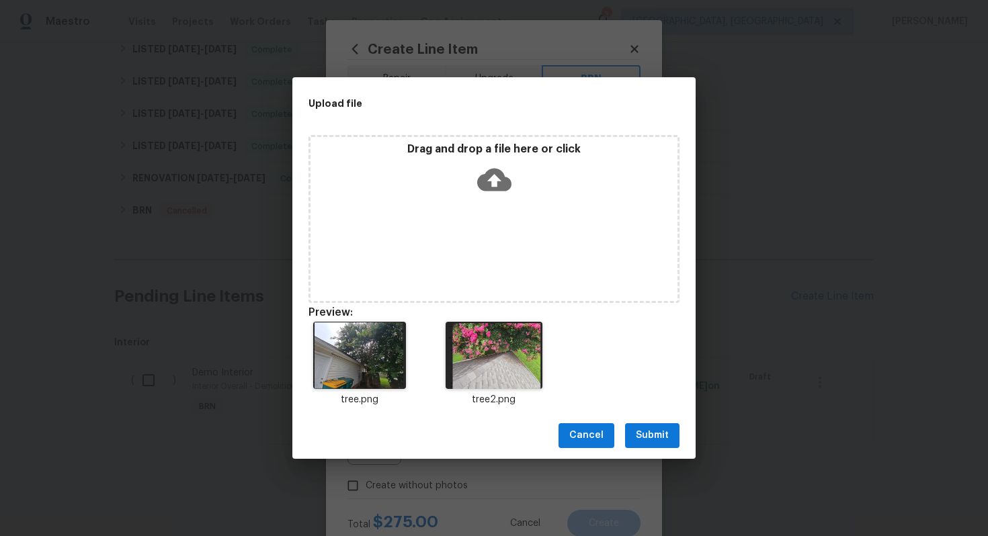
click at [652, 435] on span "Submit" at bounding box center [652, 435] width 33 height 17
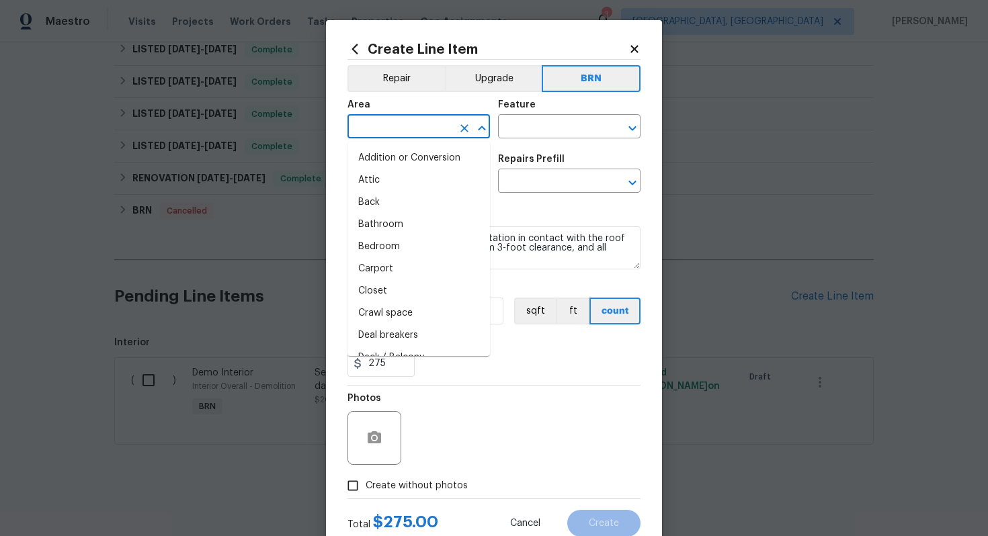
click at [415, 124] on input "text" at bounding box center [399, 128] width 105 height 21
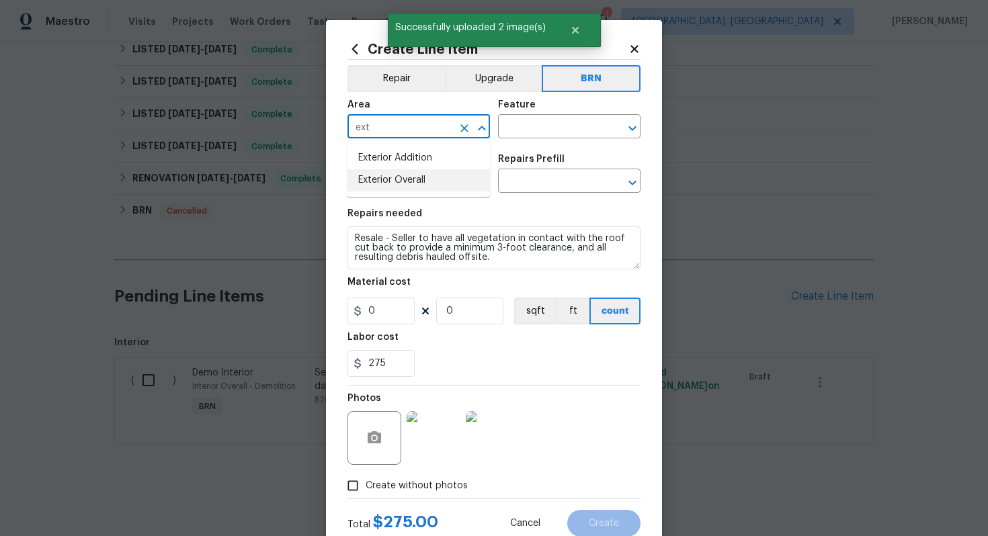
click at [441, 177] on li "Exterior Overall" at bounding box center [418, 180] width 142 height 22
type input "Exterior Overall"
click at [520, 131] on input "text" at bounding box center [550, 128] width 105 height 21
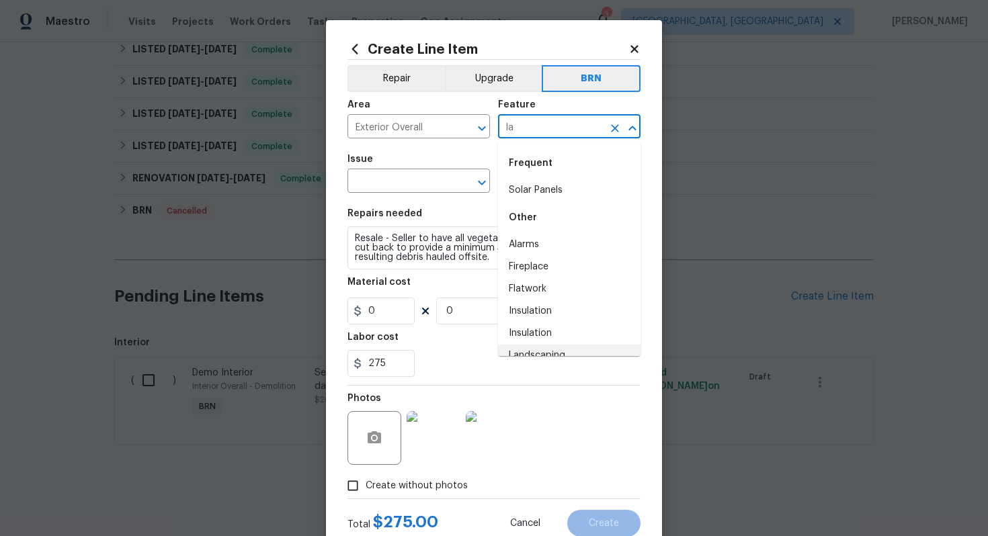
click at [546, 352] on li "Landscaping" at bounding box center [569, 356] width 142 height 22
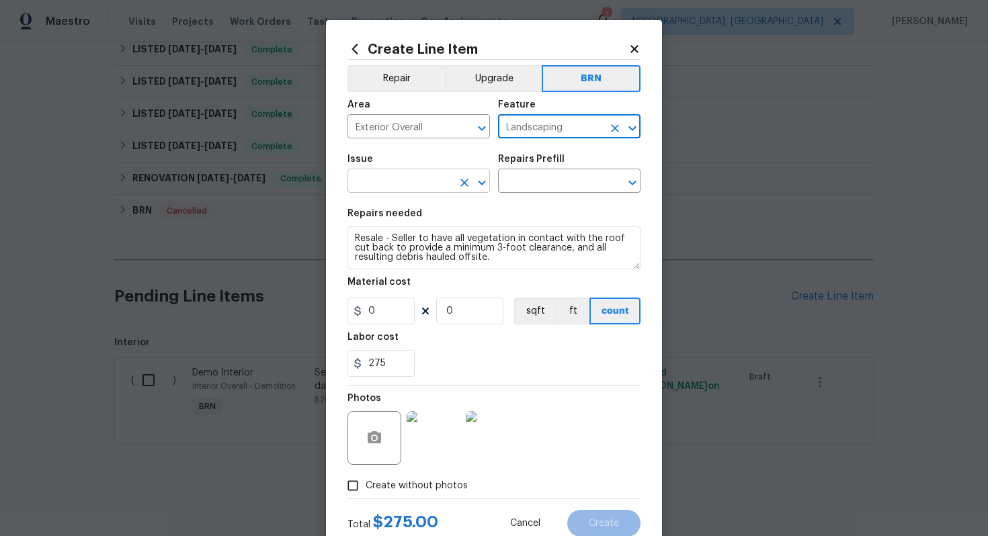
type input "Landscaping"
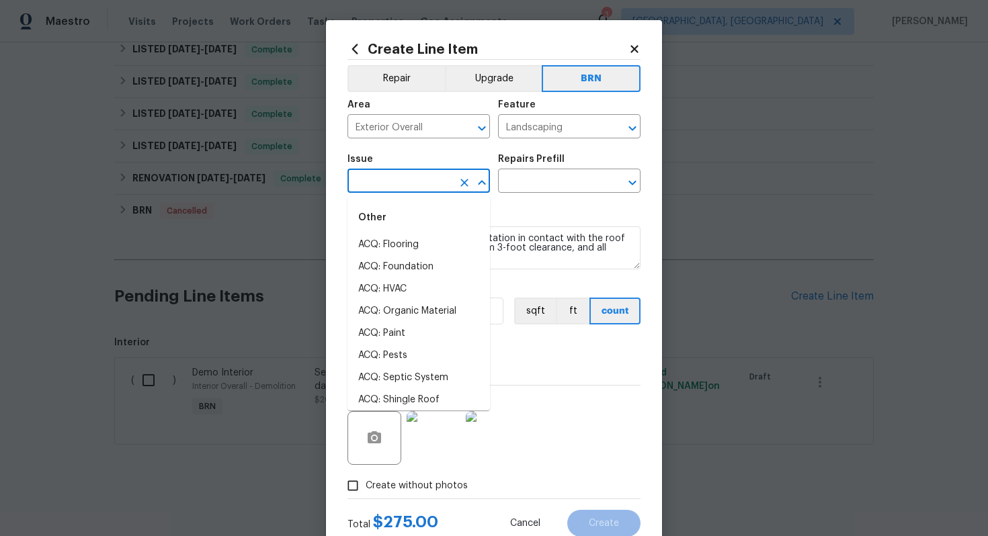
click at [398, 183] on input "text" at bounding box center [399, 182] width 105 height 21
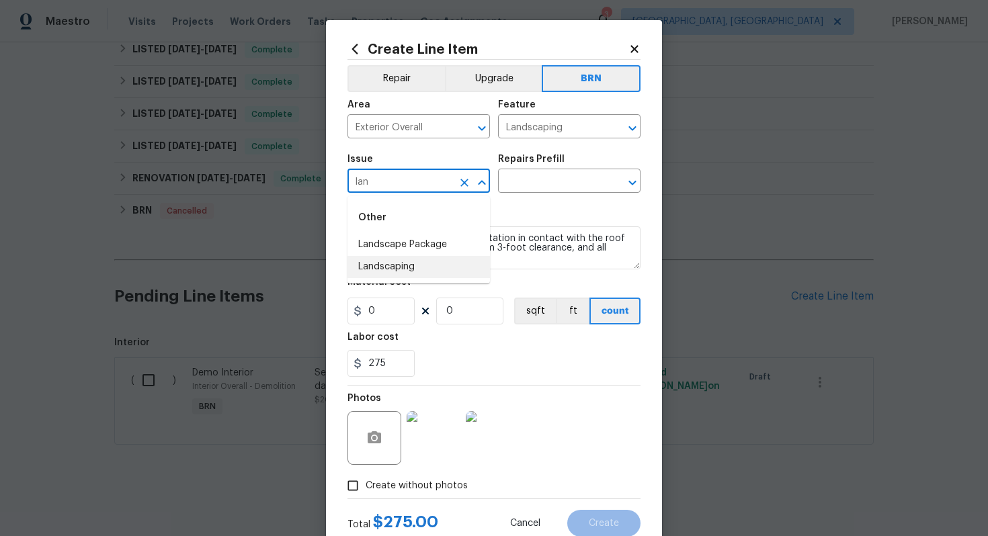
click at [403, 273] on li "Landscaping" at bounding box center [418, 267] width 142 height 22
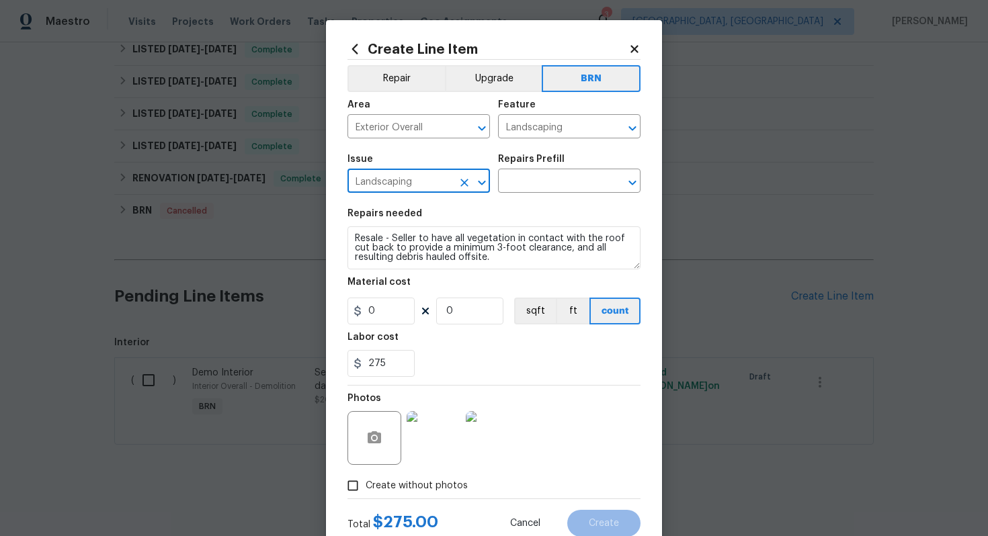
type input "Landscaping"
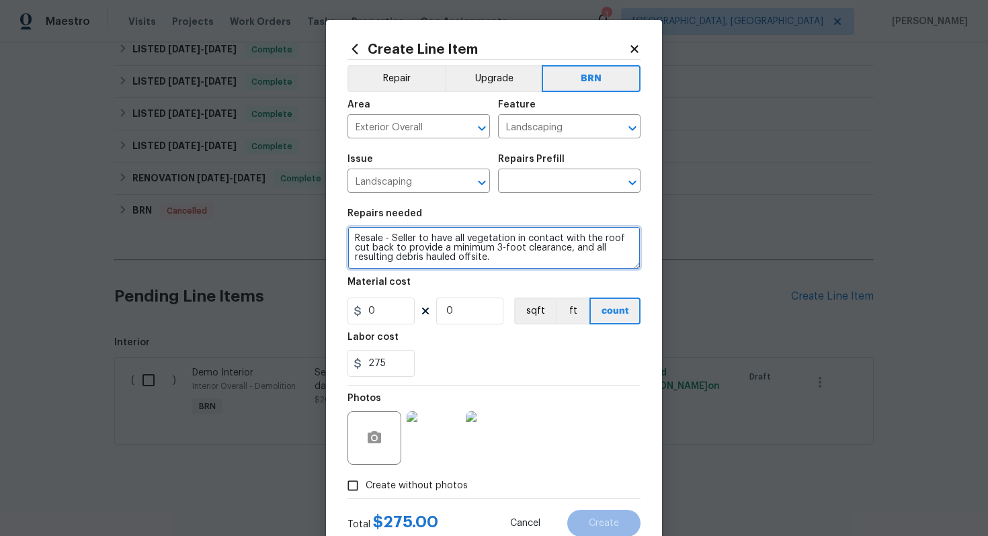
drag, startPoint x: 350, startPoint y: 235, endPoint x: 500, endPoint y: 271, distance: 154.0
click at [501, 271] on section "Repairs needed Resale - Seller to have all vegetation in contact with the roof …" at bounding box center [493, 293] width 293 height 184
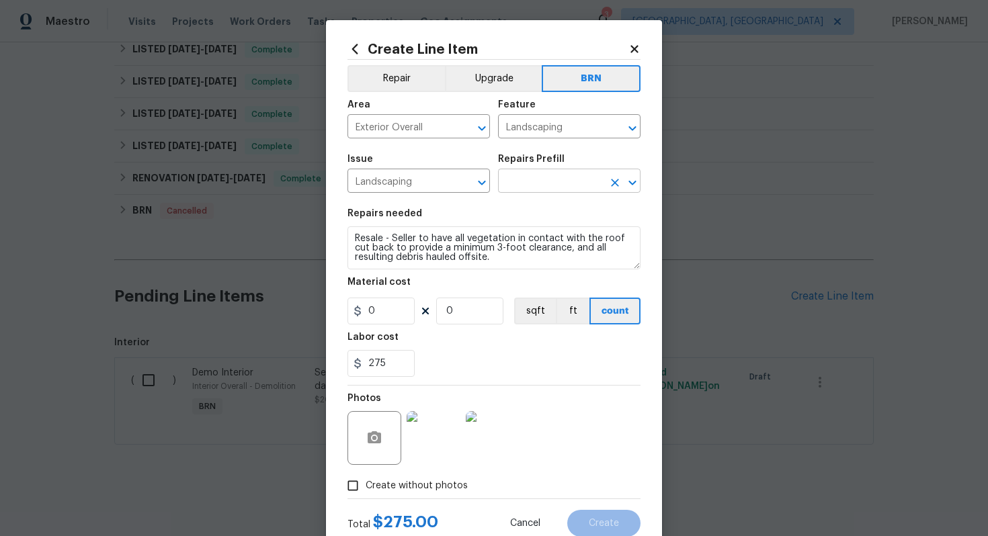
click at [550, 187] on input "text" at bounding box center [550, 182] width 105 height 21
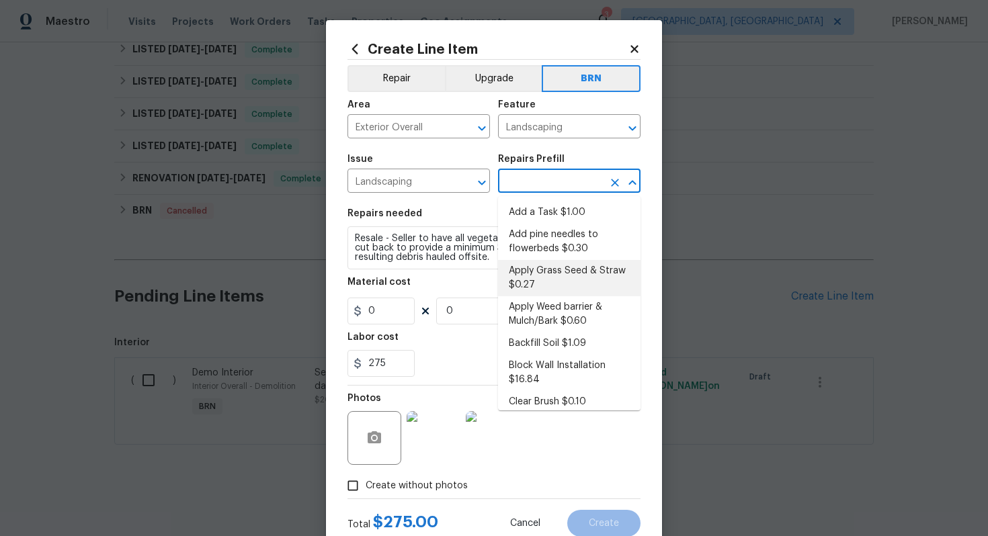
click at [563, 270] on li "Apply Grass Seed & Straw $0.27" at bounding box center [569, 278] width 142 height 36
type input "Apply Grass Seed & Straw $0.27"
type textarea "Apply seed & straw as directed by the PM."
type input "1"
type input "0.27"
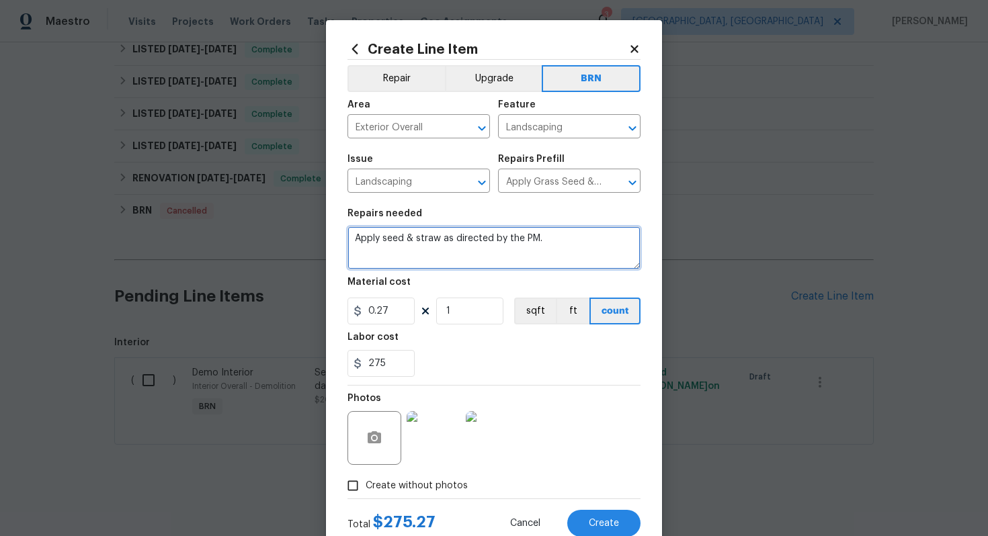
drag, startPoint x: 355, startPoint y: 240, endPoint x: 550, endPoint y: 243, distance: 195.5
click at [552, 243] on textarea "Apply seed & straw as directed by the PM." at bounding box center [493, 247] width 293 height 43
paste textarea "Resale - Seller to have all vegetation in contact with the roof cut back to pro…"
type textarea "Resale - Seller to have all vegetation in contact with the roof cut back to pro…"
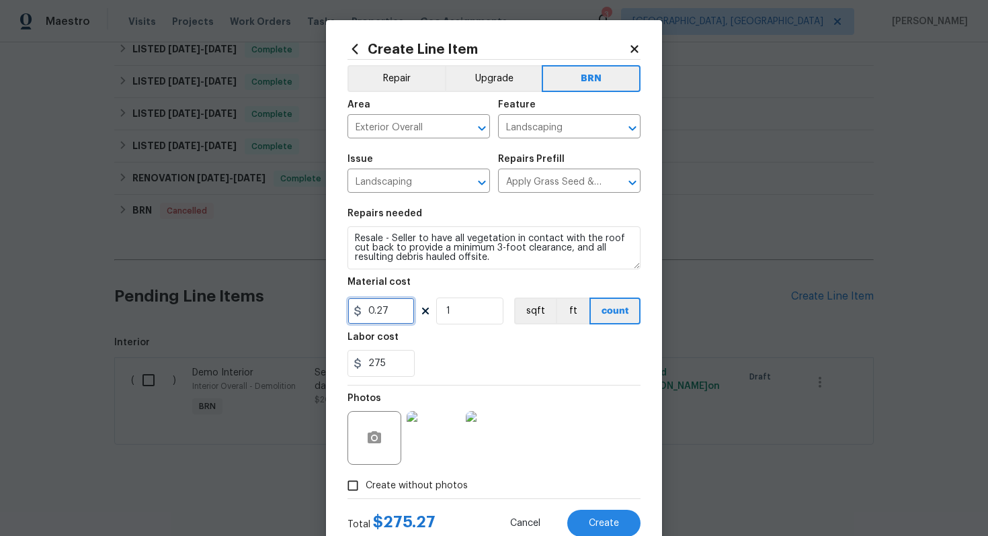
drag, startPoint x: 395, startPoint y: 313, endPoint x: 367, endPoint y: 313, distance: 28.2
click at [367, 313] on input "0.27" at bounding box center [380, 311] width 67 height 27
type input "0"
click at [523, 366] on div "275" at bounding box center [493, 363] width 293 height 27
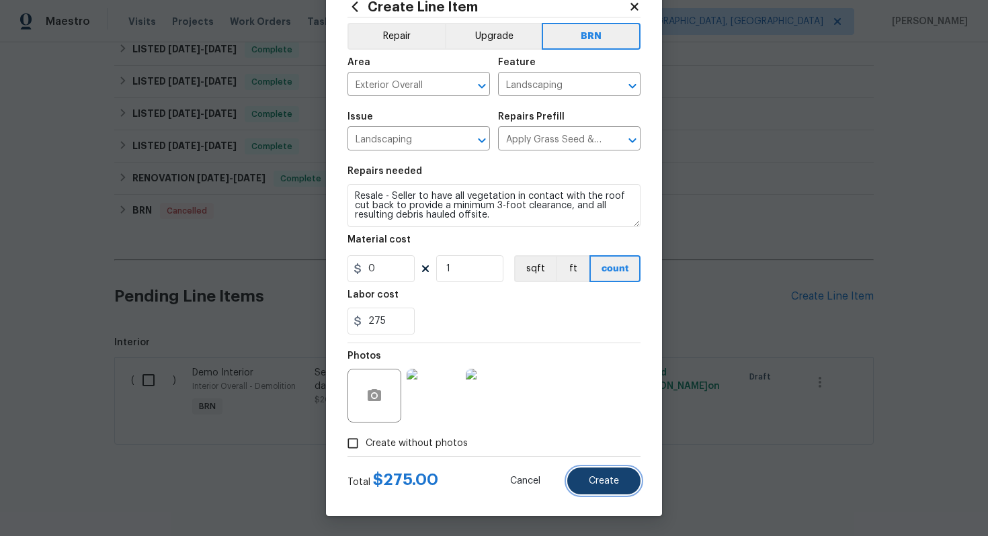
click at [604, 482] on span "Create" at bounding box center [604, 481] width 30 height 10
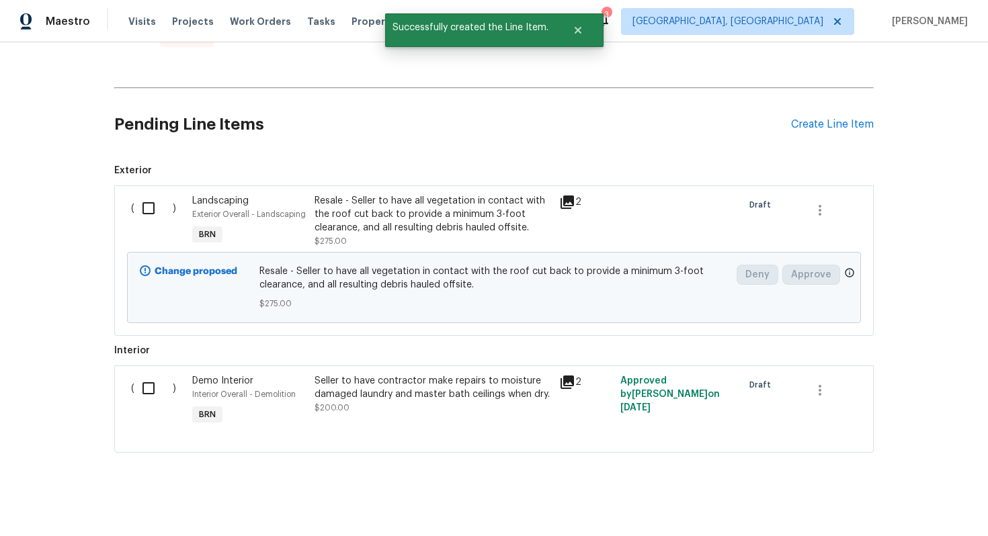
scroll to position [642, 0]
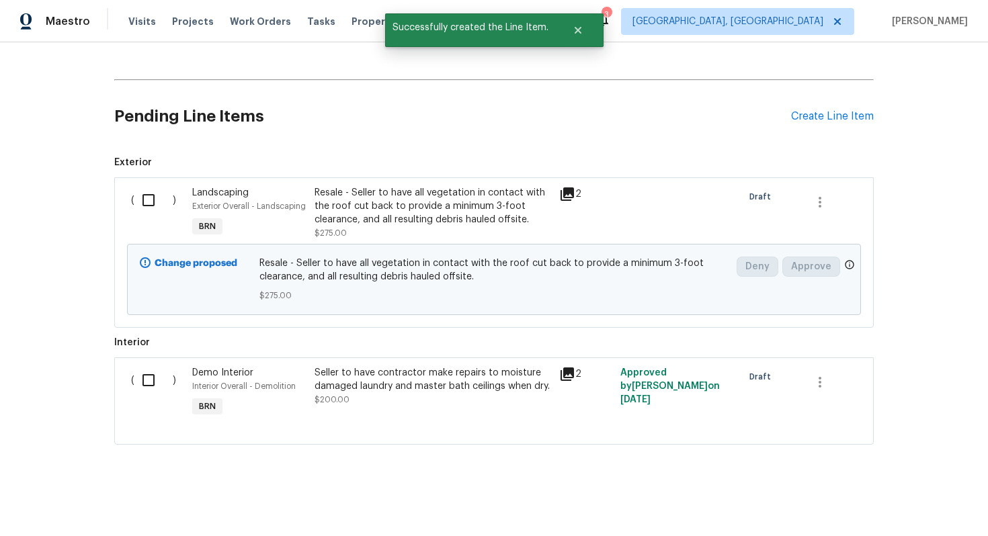
click at [150, 197] on input "checkbox" at bounding box center [153, 200] width 38 height 28
checkbox input "true"
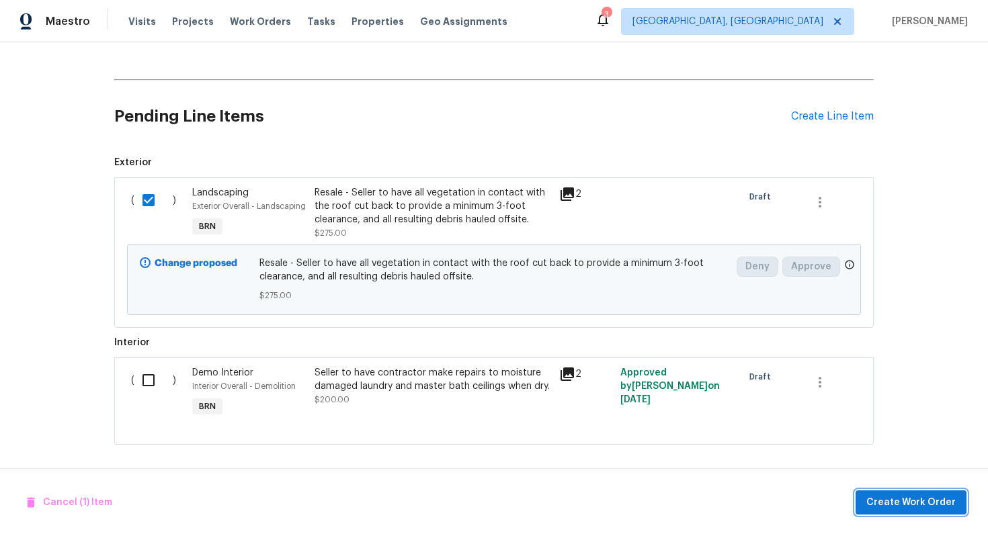
click at [903, 498] on span "Create Work Order" at bounding box center [910, 502] width 89 height 17
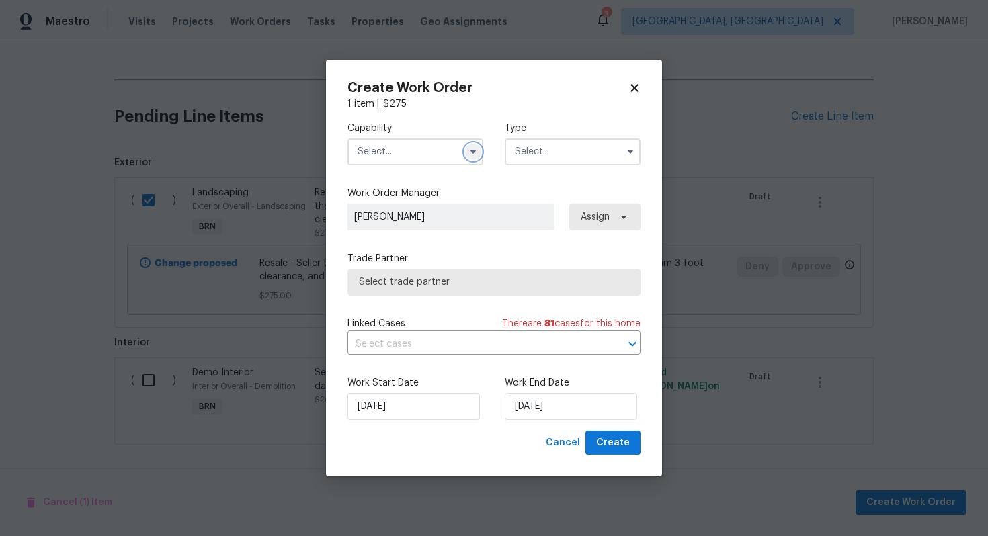
click at [470, 144] on button "button" at bounding box center [473, 152] width 16 height 16
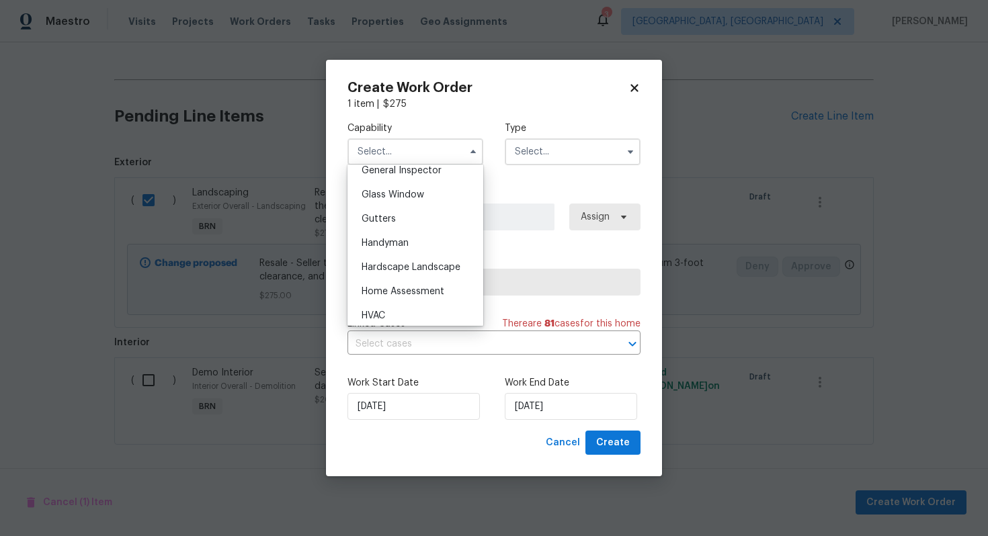
scroll to position [689, 0]
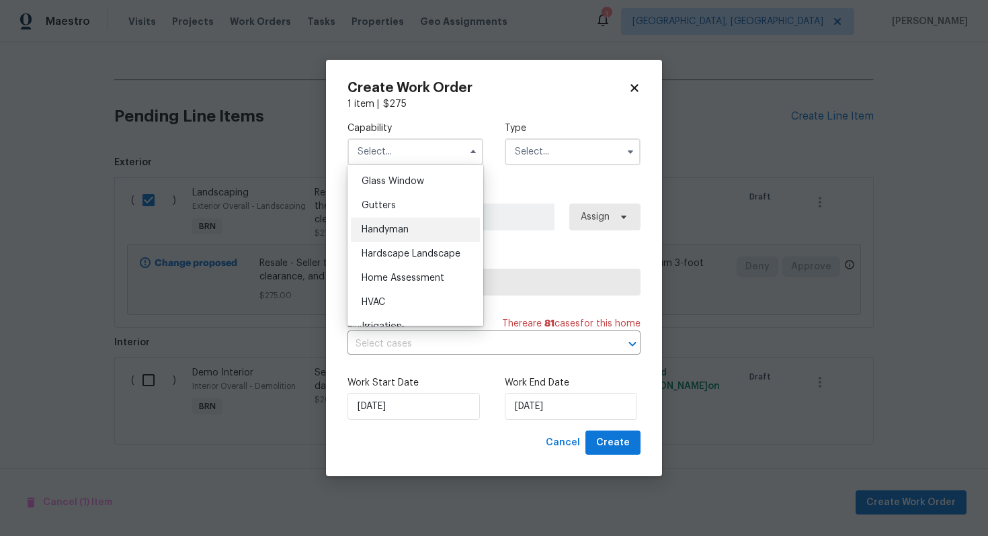
click at [429, 238] on div "Handyman" at bounding box center [415, 230] width 129 height 24
type input "Handyman"
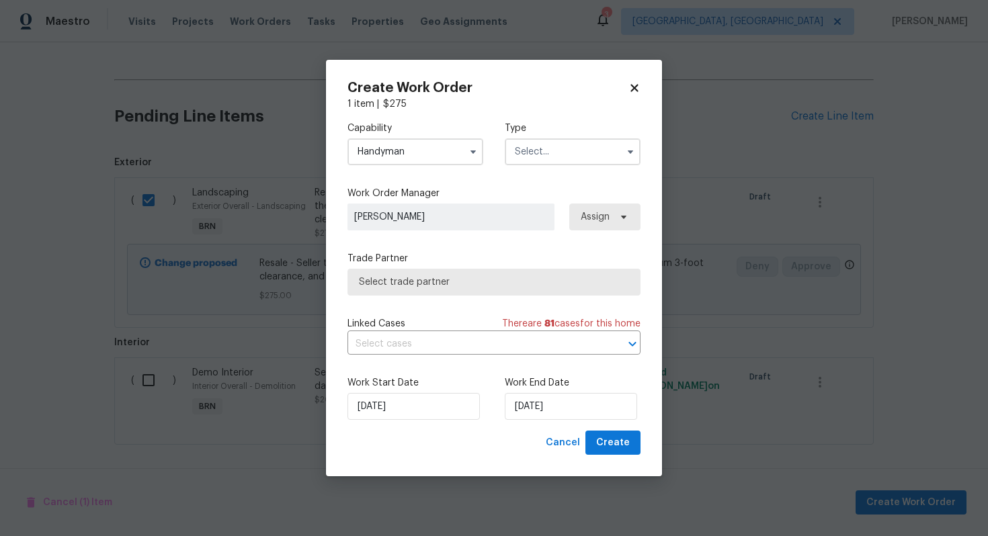
click at [570, 153] on input "text" at bounding box center [573, 151] width 136 height 27
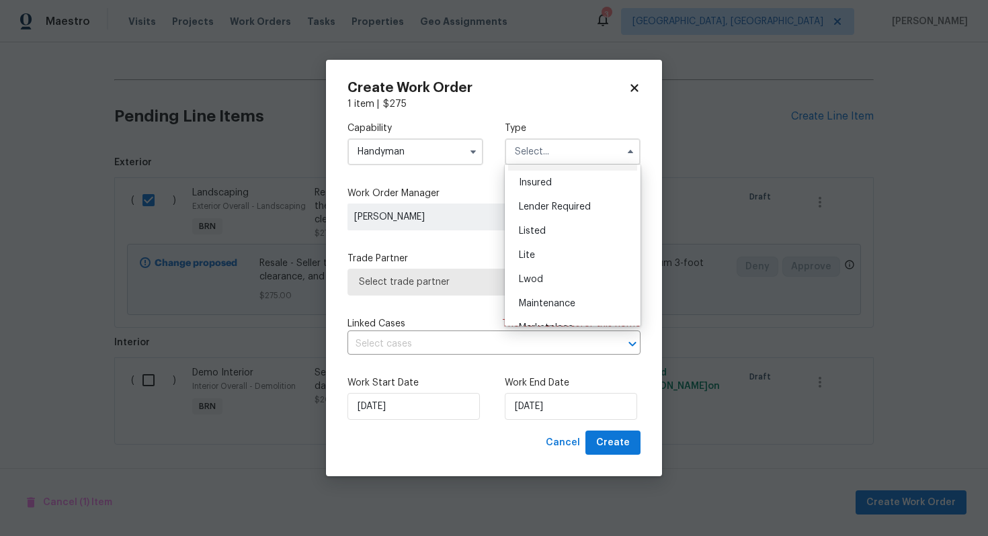
scroll to position [305, 0]
click at [580, 234] on div "Resale" at bounding box center [572, 238] width 129 height 24
type input "Resale"
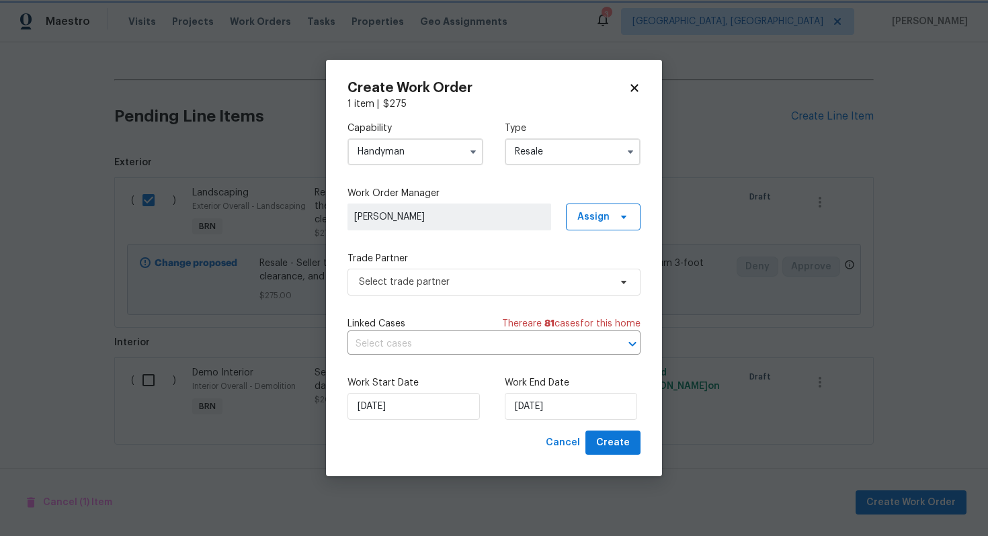
scroll to position [0, 0]
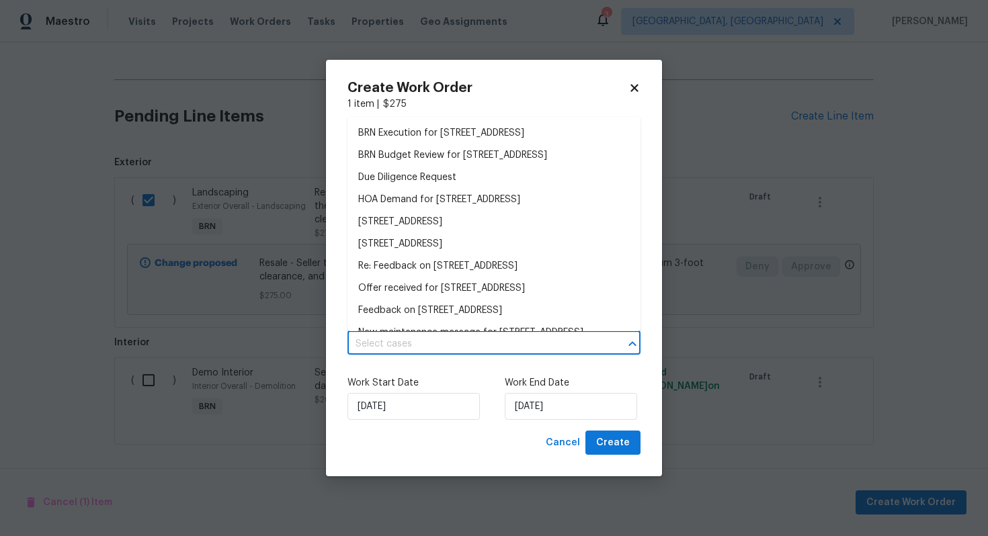
click at [475, 345] on input "text" at bounding box center [474, 344] width 255 height 21
click at [499, 129] on li "BRN Execution for [STREET_ADDRESS]" at bounding box center [493, 133] width 293 height 22
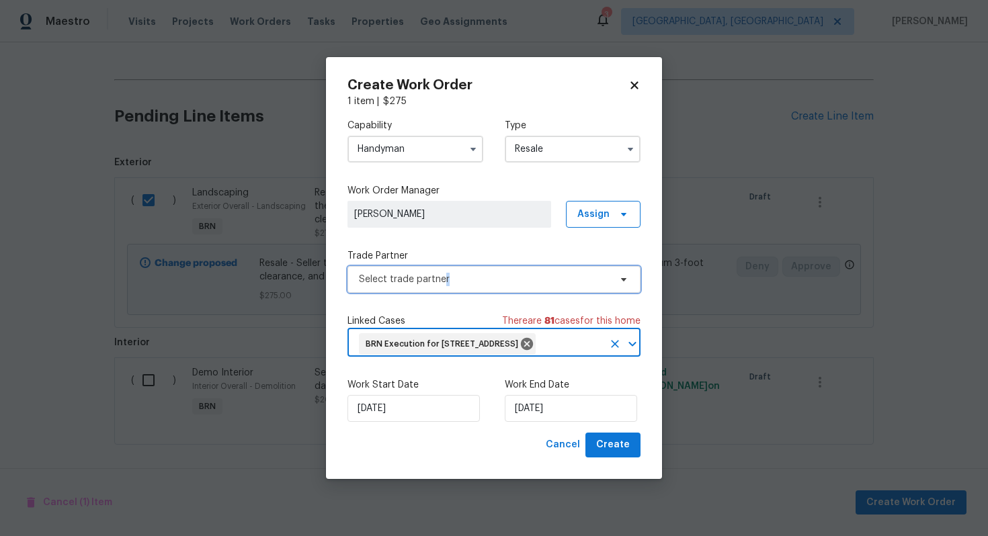
click at [445, 275] on span "Select trade partner" at bounding box center [493, 279] width 293 height 27
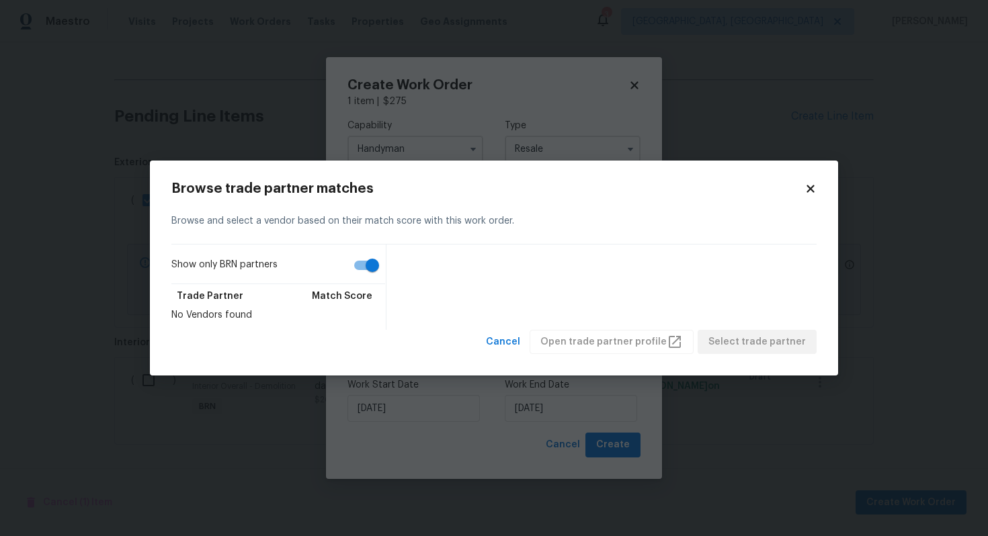
click at [372, 255] on input "Show only BRN partners" at bounding box center [372, 266] width 77 height 26
checkbox input "false"
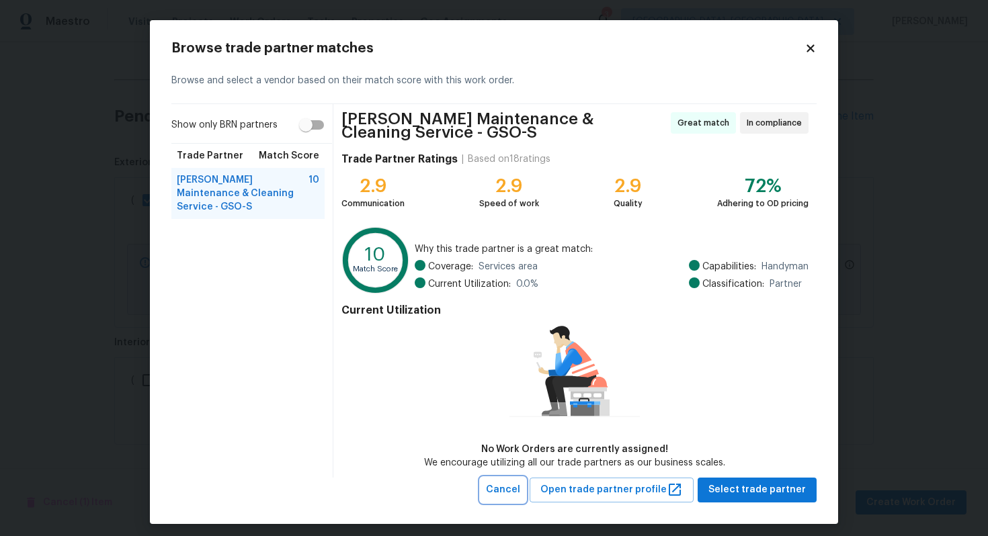
click at [520, 488] on span "Cancel" at bounding box center [503, 490] width 34 height 17
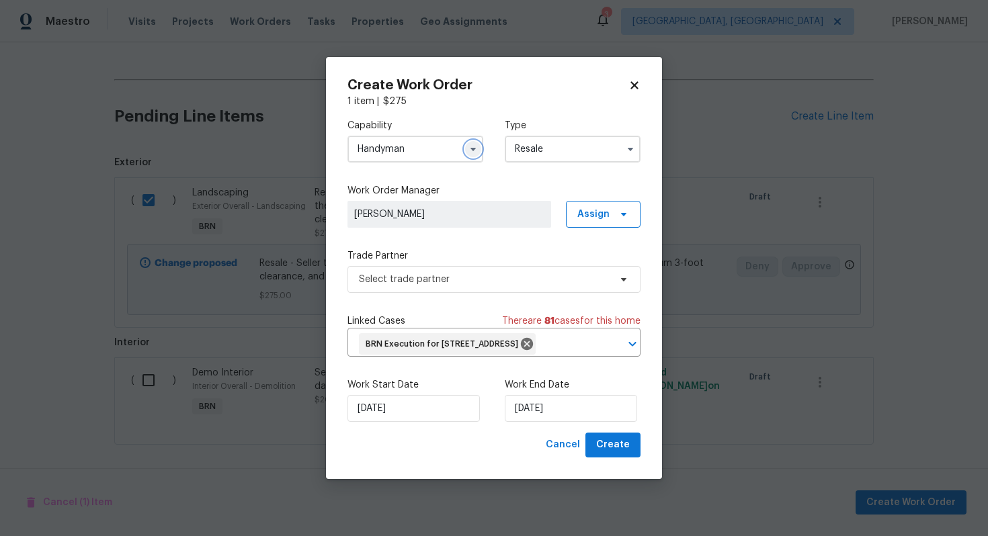
click at [469, 144] on icon "button" at bounding box center [473, 149] width 11 height 11
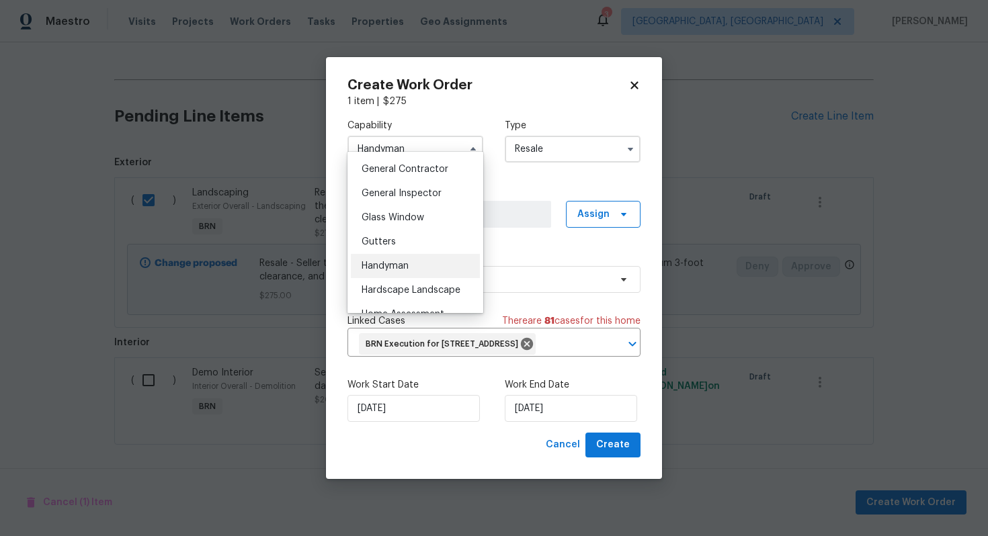
scroll to position [642, 0]
click at [443, 174] on div "General Contractor" at bounding box center [415, 167] width 129 height 24
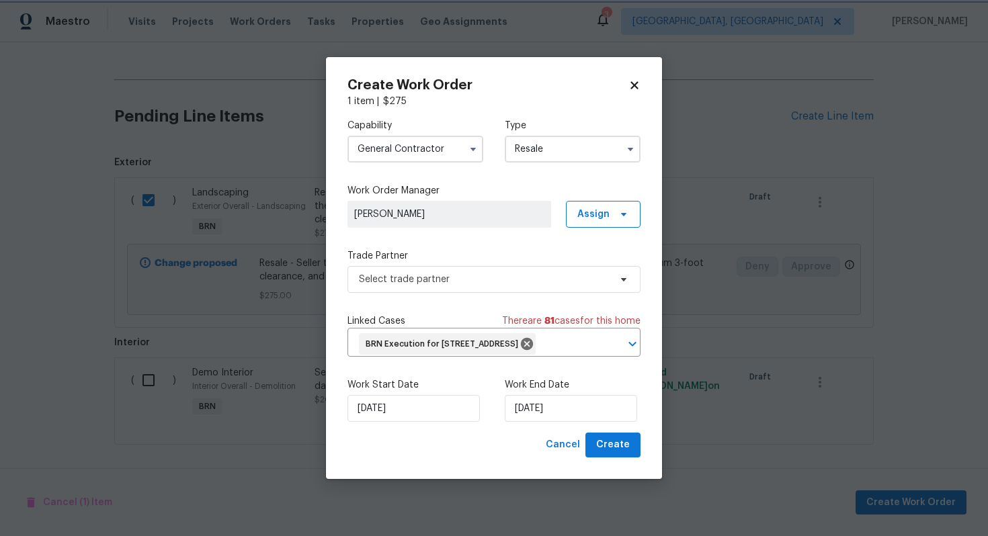
scroll to position [618, 0]
click at [459, 273] on span "Select trade partner" at bounding box center [484, 279] width 251 height 13
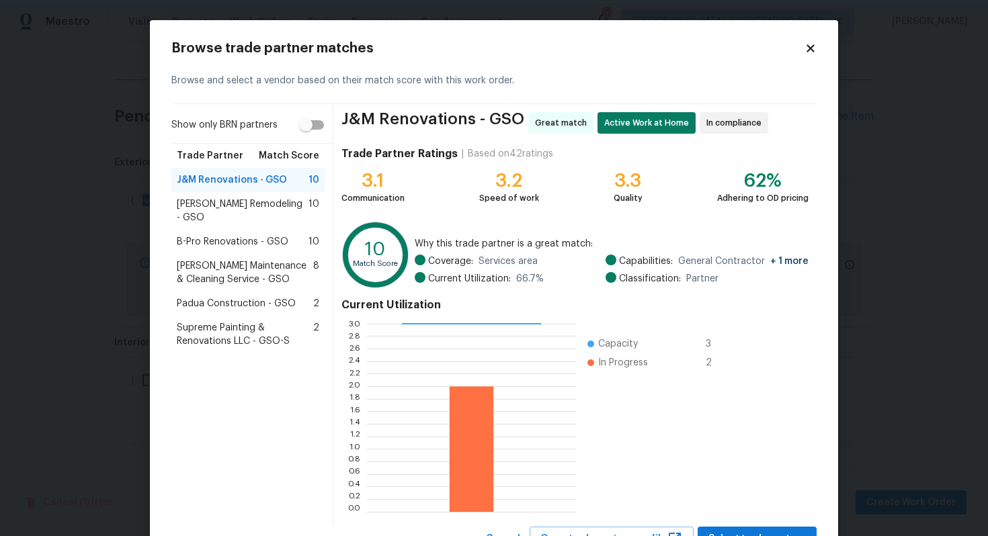
scroll to position [56, 0]
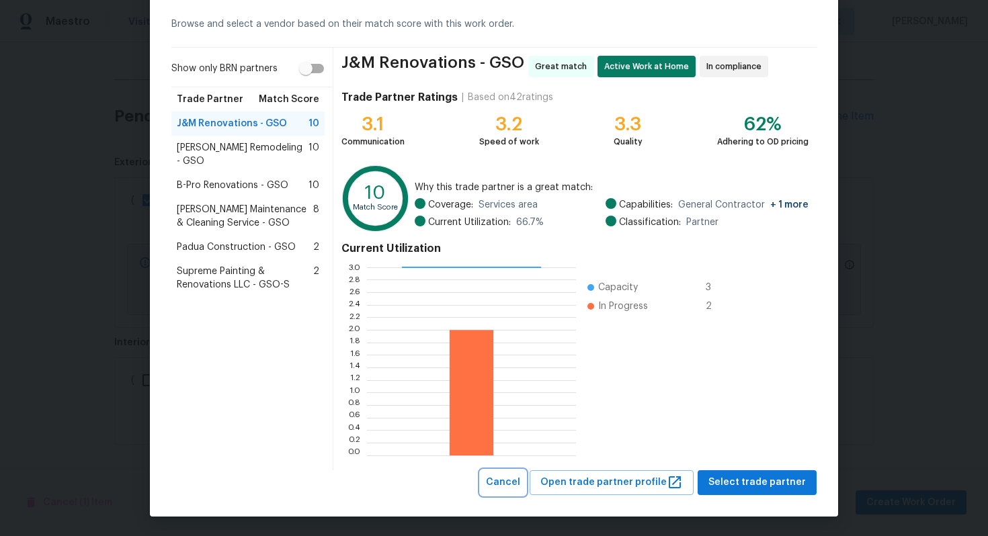
click at [515, 479] on span "Cancel" at bounding box center [503, 482] width 34 height 17
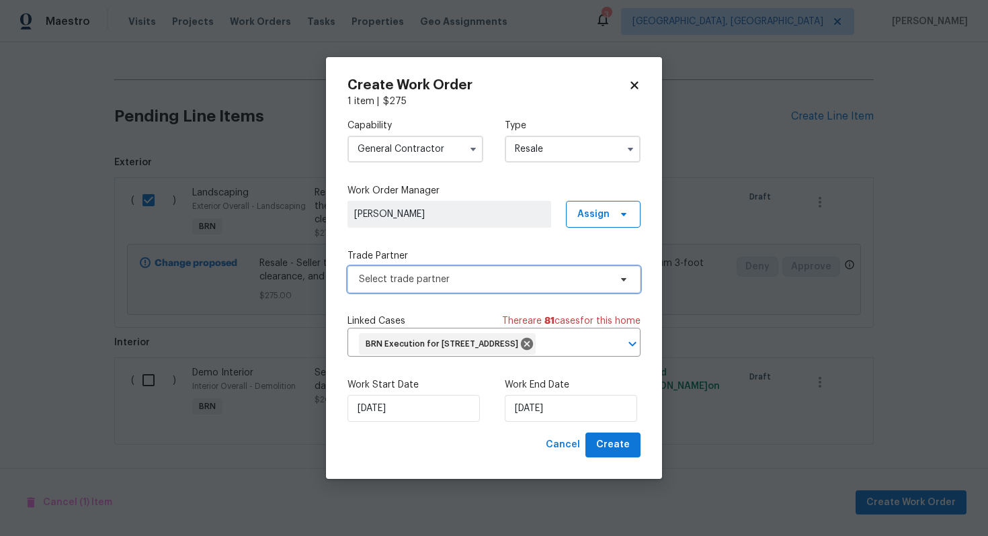
scroll to position [0, 0]
click at [460, 136] on input "General Contractor" at bounding box center [415, 149] width 136 height 27
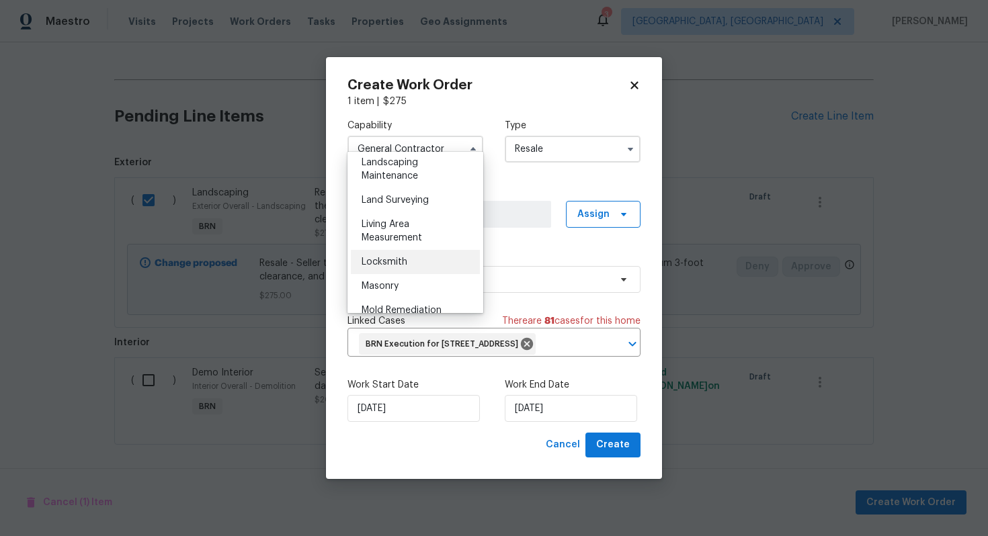
scroll to position [856, 0]
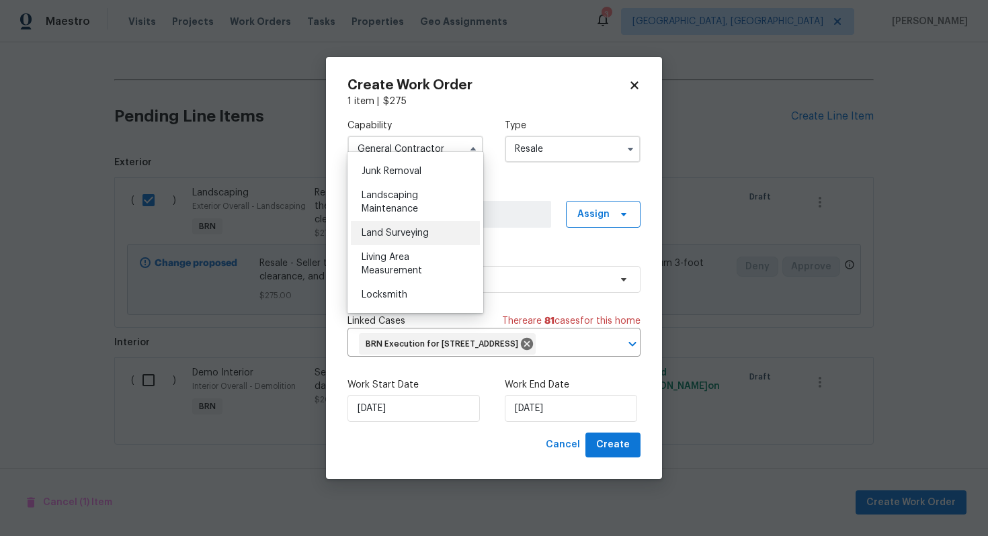
click at [404, 231] on span "Land Surveying" at bounding box center [394, 232] width 67 height 9
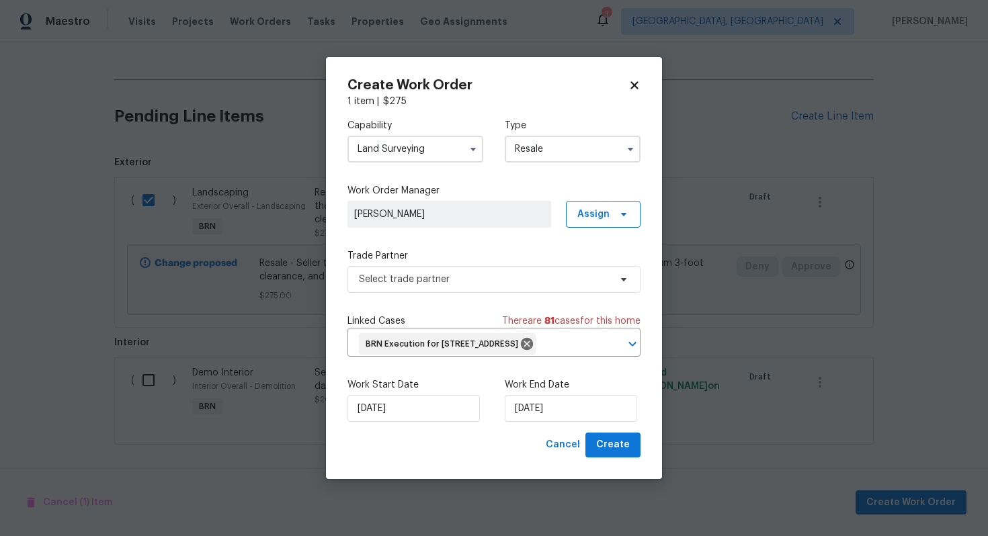
click at [447, 139] on input "Land Surveying" at bounding box center [415, 149] width 136 height 27
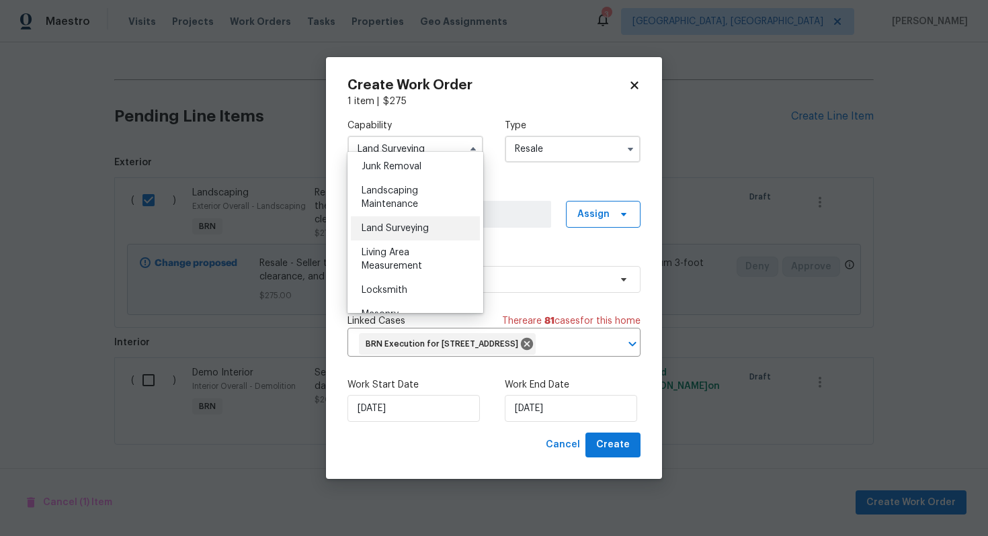
scroll to position [853, 0]
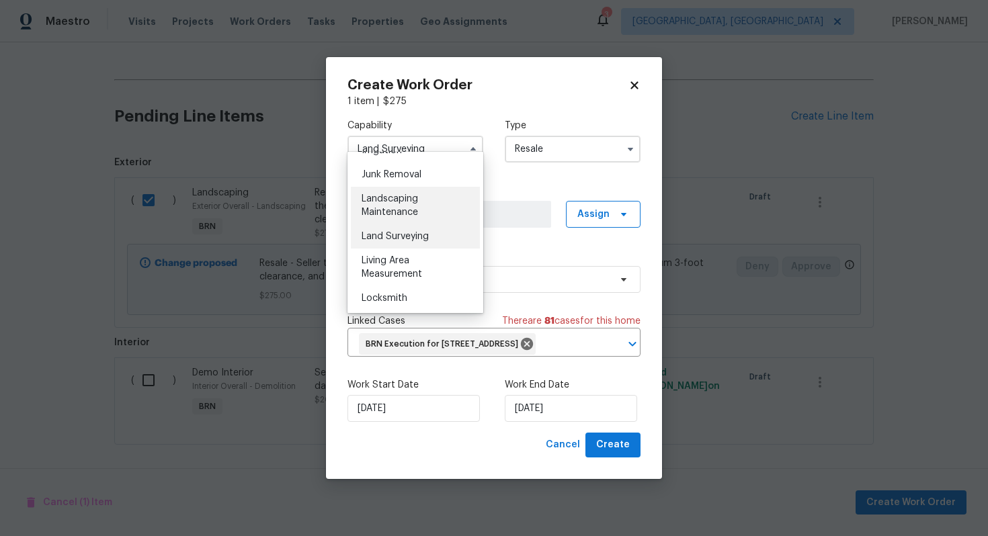
click at [438, 204] on div "Landscaping Maintenance" at bounding box center [415, 206] width 129 height 38
type input "Landscaping Maintenance"
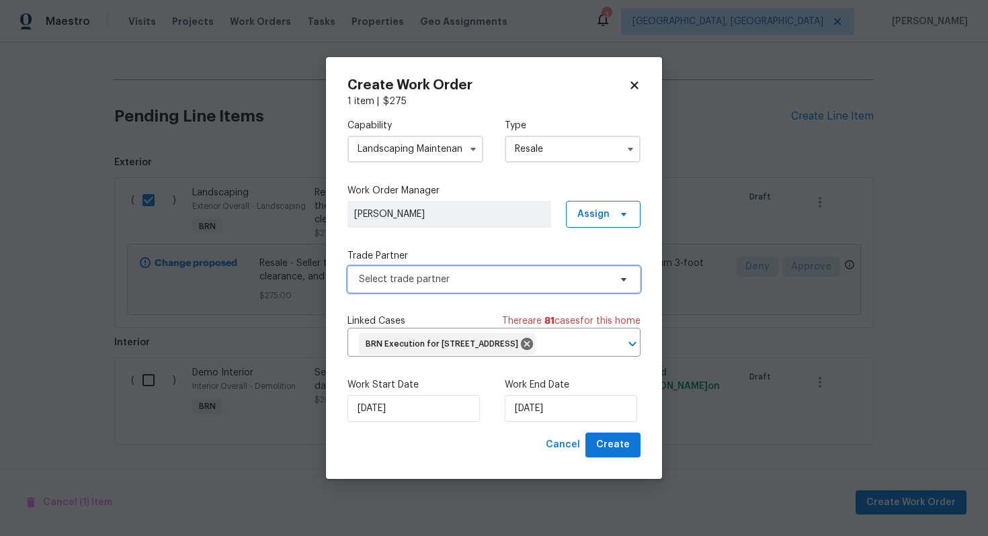
click at [466, 273] on span "Select trade partner" at bounding box center [484, 279] width 251 height 13
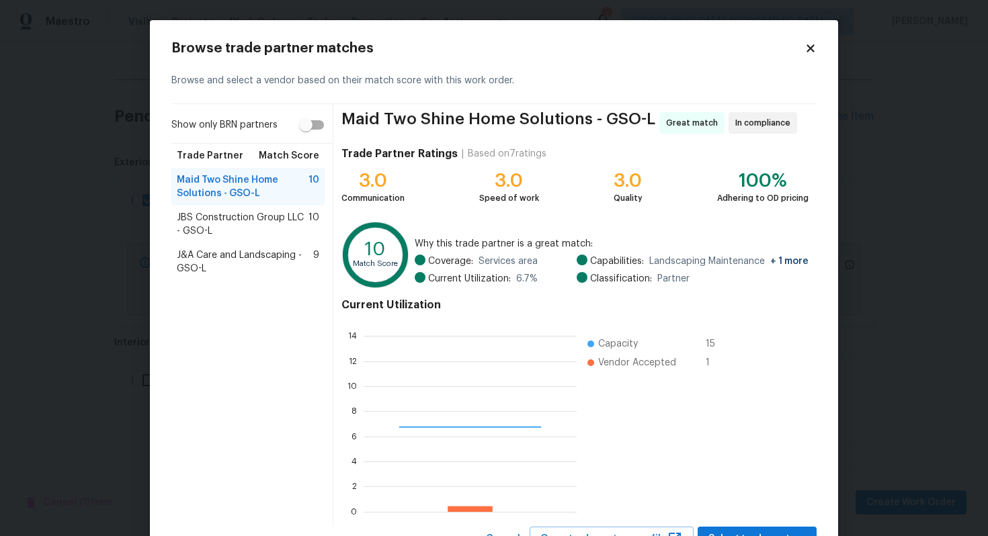
scroll to position [188, 213]
click at [275, 218] on span "JBS Construction Group LLC - GSO-L" at bounding box center [243, 224] width 132 height 27
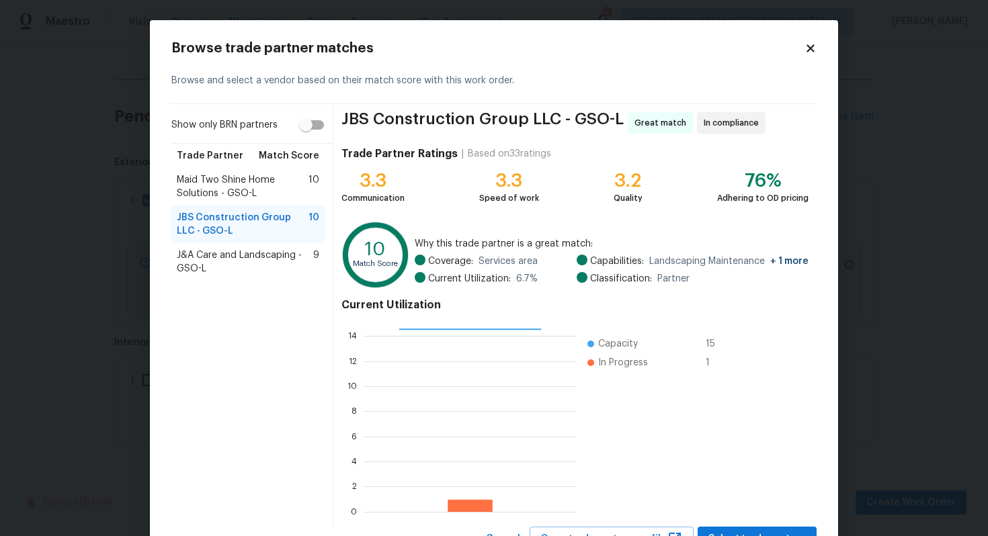
scroll to position [56, 0]
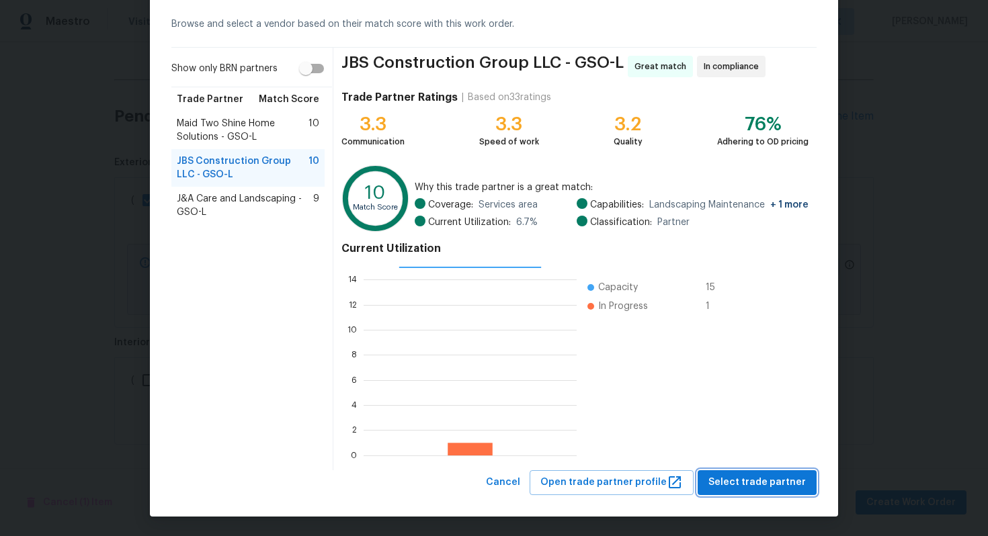
click at [757, 488] on span "Select trade partner" at bounding box center [756, 482] width 97 height 17
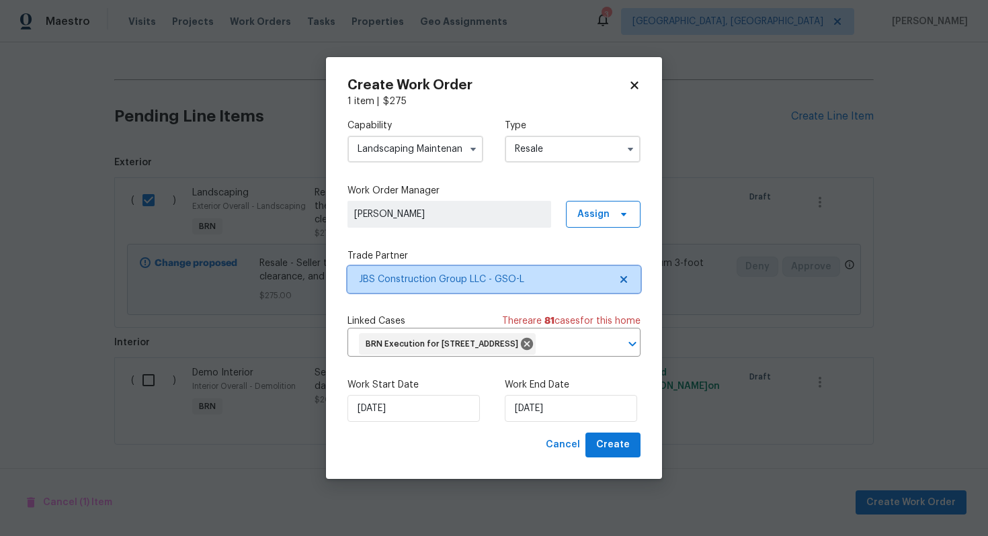
scroll to position [0, 0]
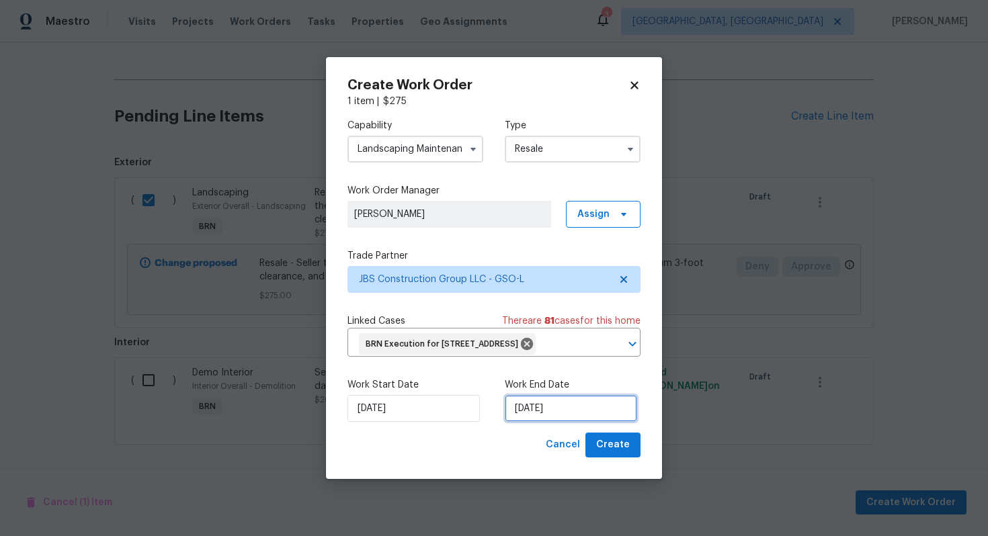
click at [527, 422] on input "[DATE]" at bounding box center [571, 408] width 132 height 27
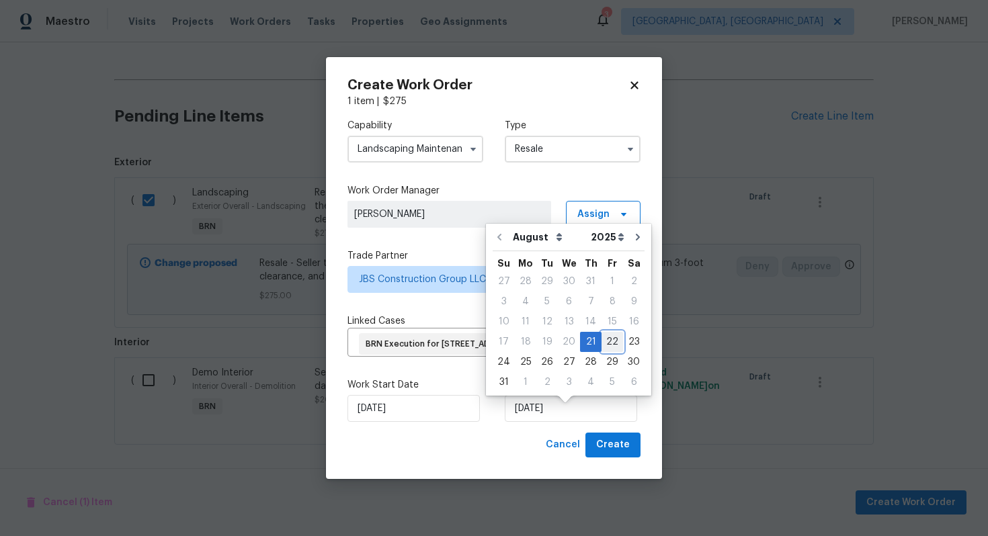
click at [607, 349] on div "22" at bounding box center [611, 342] width 21 height 19
type input "[DATE]"
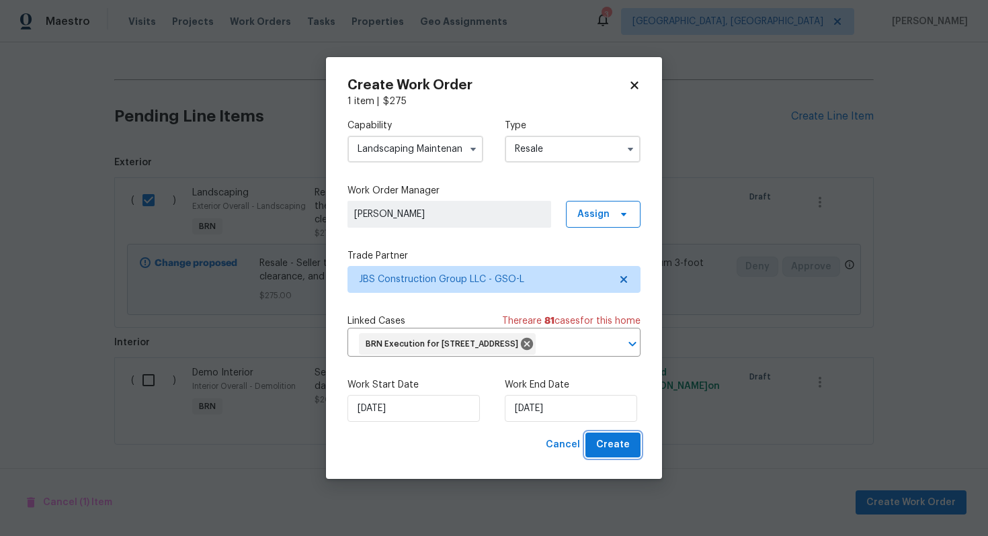
click at [613, 458] on button "Create" at bounding box center [612, 445] width 55 height 25
checkbox input "false"
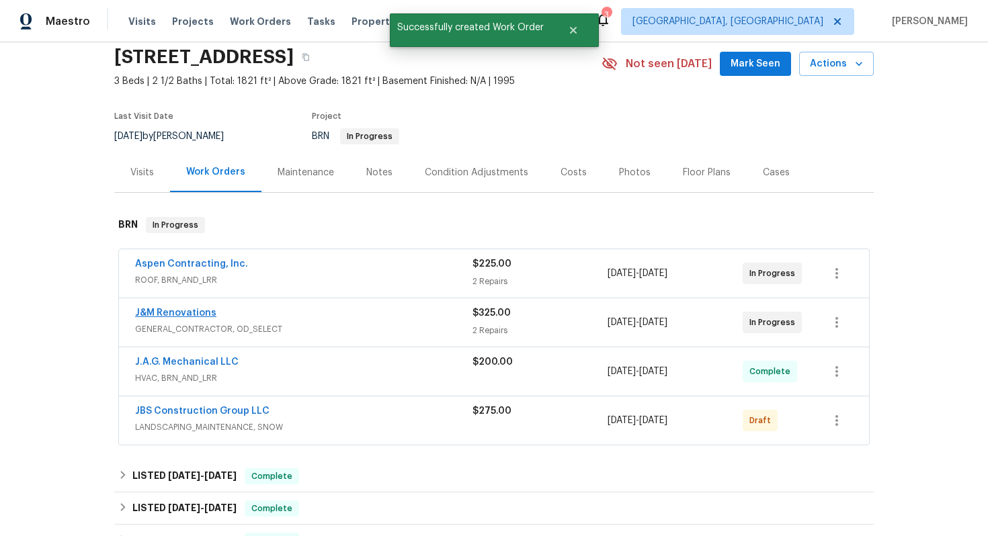
scroll to position [64, 0]
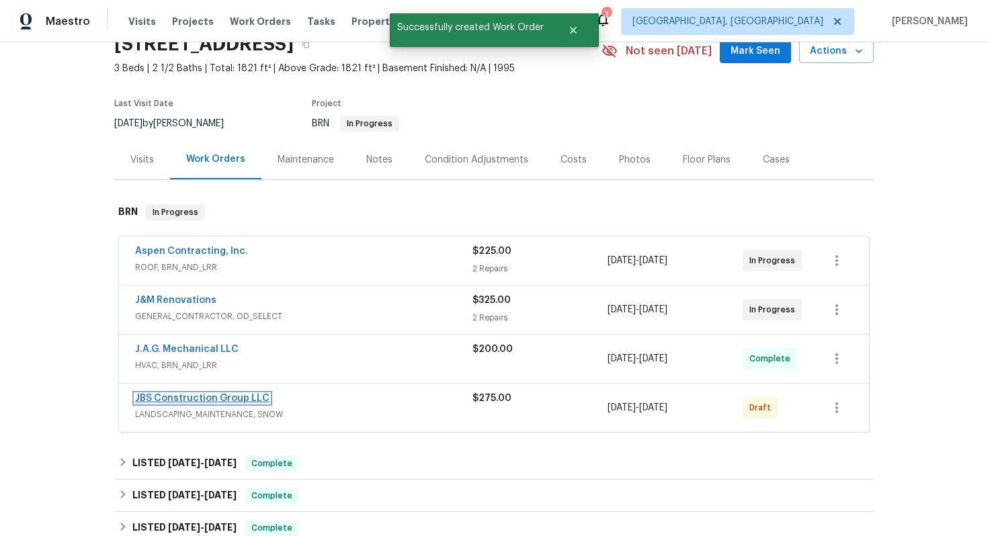
click at [162, 399] on link "JBS Construction Group LLC" at bounding box center [202, 398] width 134 height 9
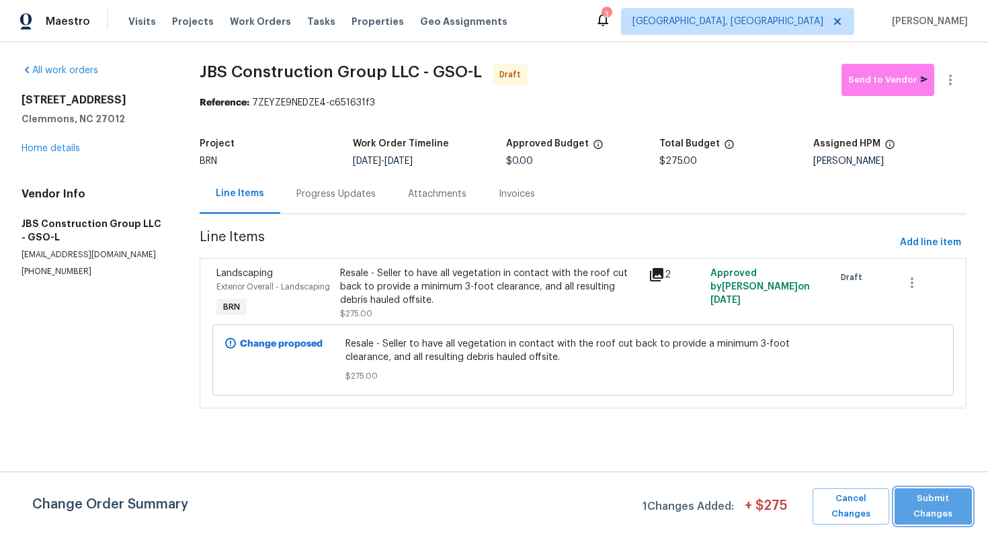
click at [914, 498] on span "Submit Changes" at bounding box center [933, 506] width 64 height 31
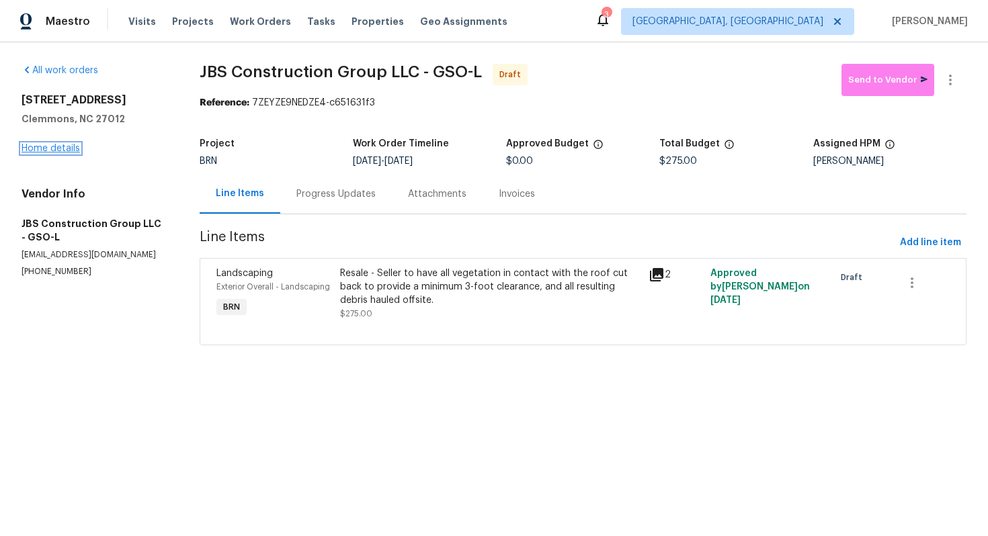
click at [58, 146] on link "Home details" at bounding box center [50, 148] width 58 height 9
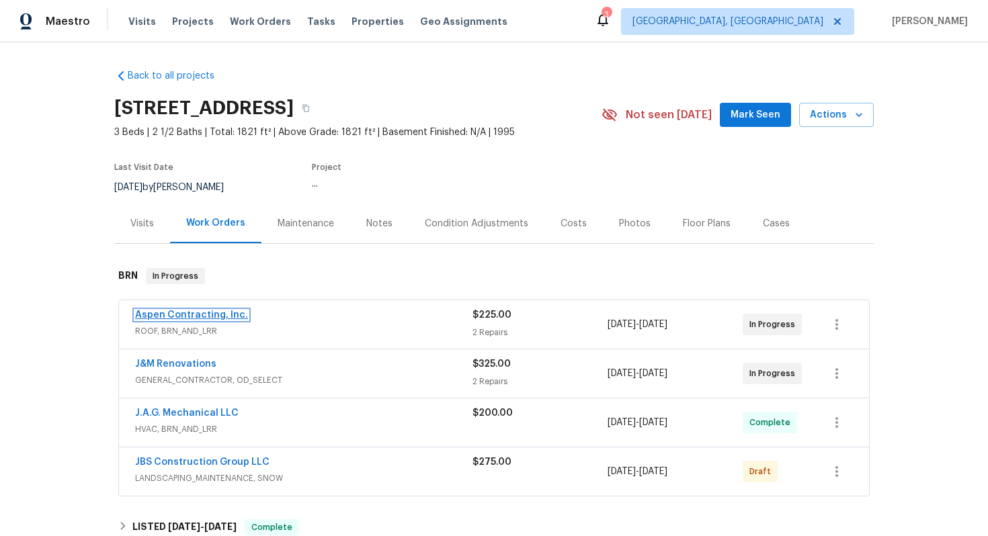
click at [179, 314] on link "Aspen Contracting, Inc." at bounding box center [191, 314] width 113 height 9
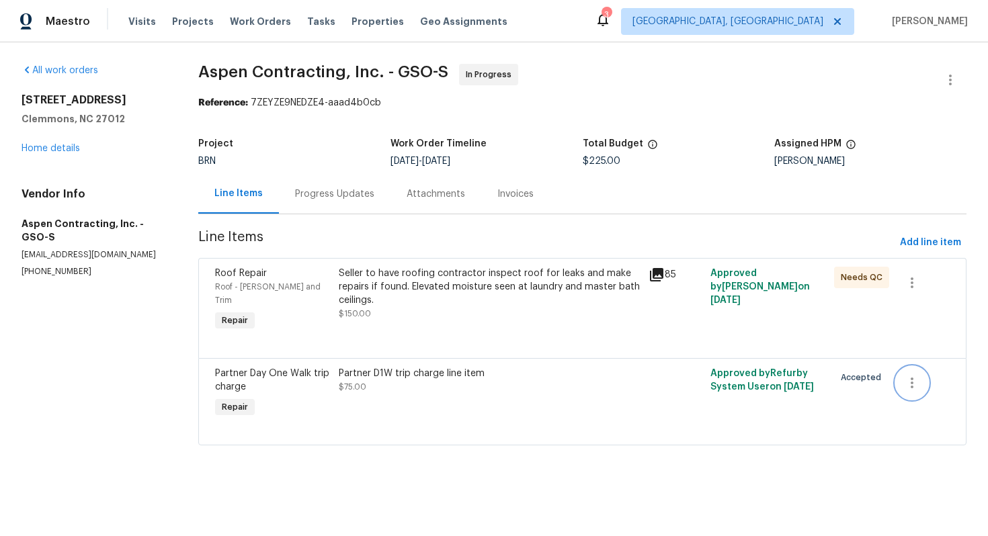
click at [914, 376] on icon "button" at bounding box center [912, 383] width 16 height 16
click at [915, 374] on li "Cancel" at bounding box center [922, 370] width 52 height 22
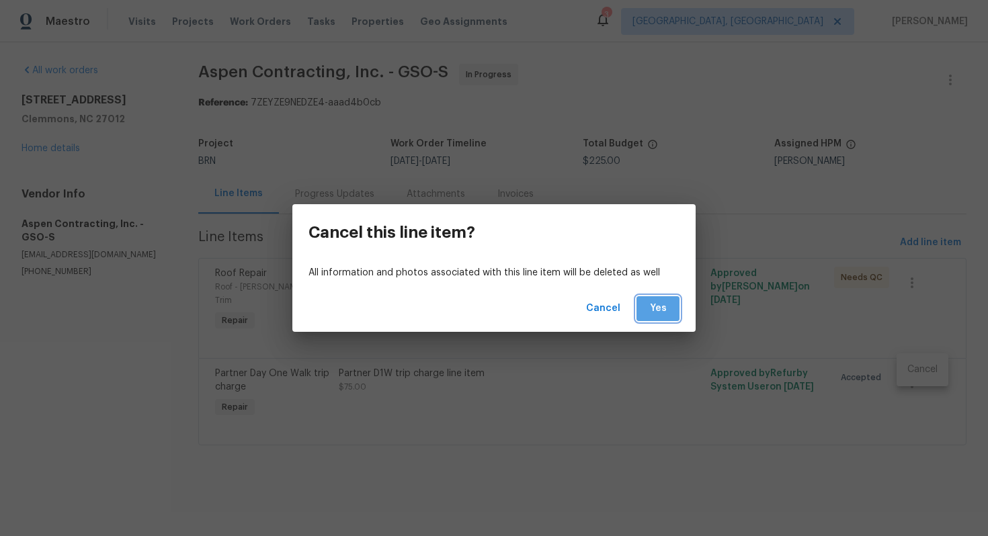
click at [649, 307] on span "Yes" at bounding box center [657, 308] width 21 height 17
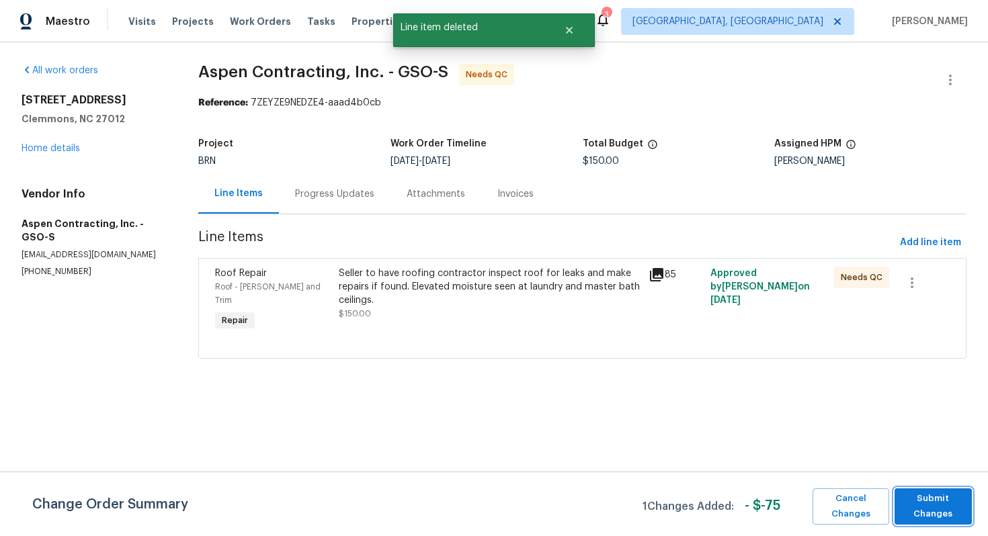
click at [928, 507] on span "Submit Changes" at bounding box center [933, 506] width 64 height 31
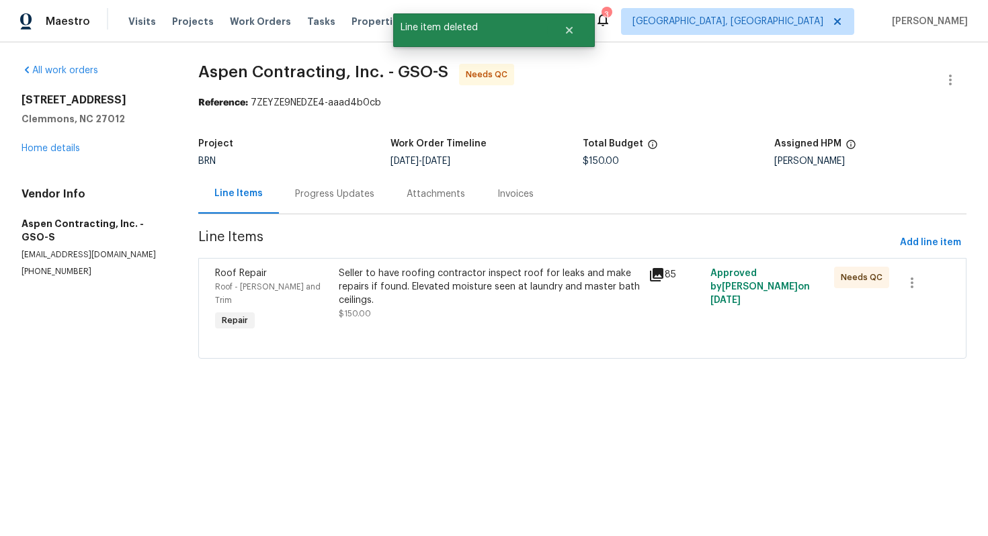
click at [379, 193] on div "Progress Updates" at bounding box center [335, 194] width 112 height 40
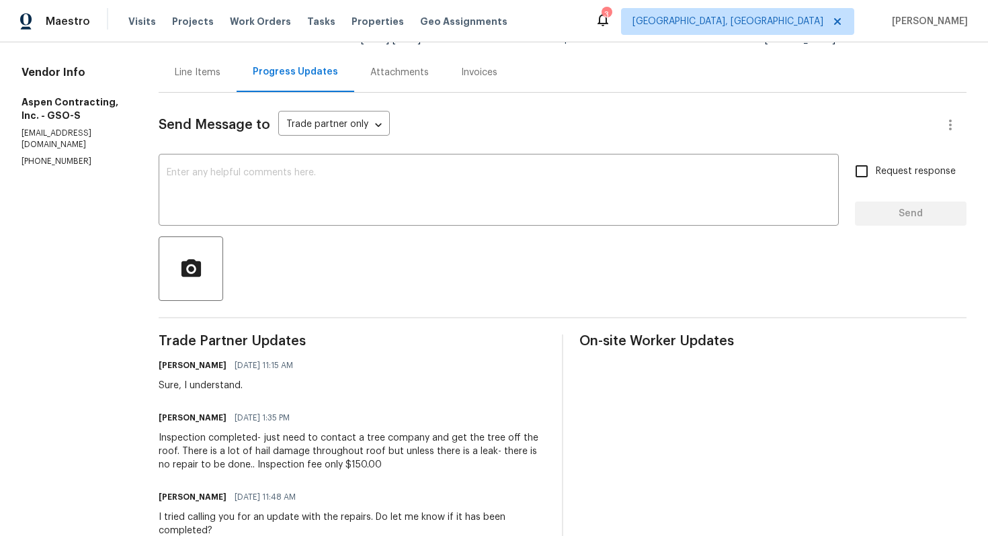
scroll to position [478, 0]
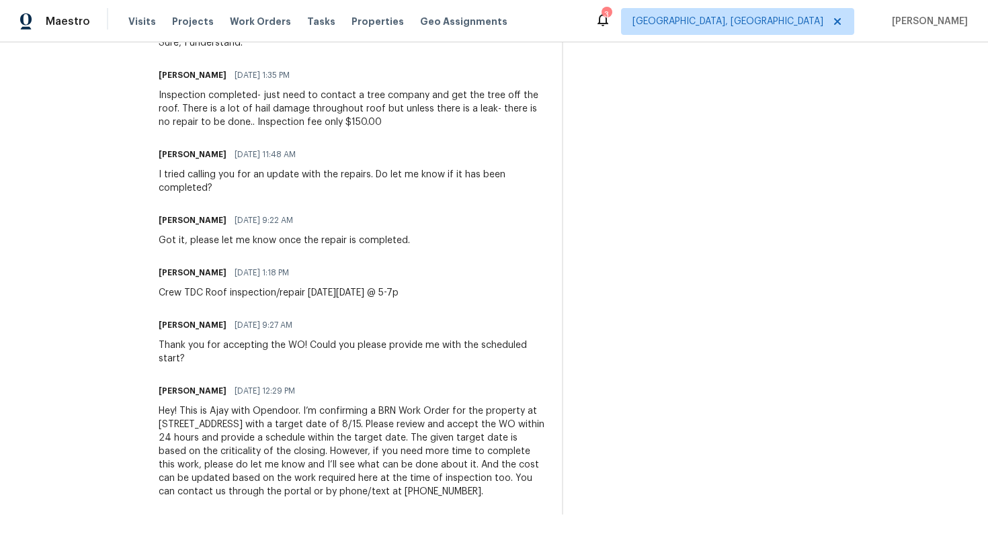
click at [325, 441] on div "Hey! This is Ajay with Opendoor. I’m confirming a BRN Work Order for the proper…" at bounding box center [352, 451] width 387 height 94
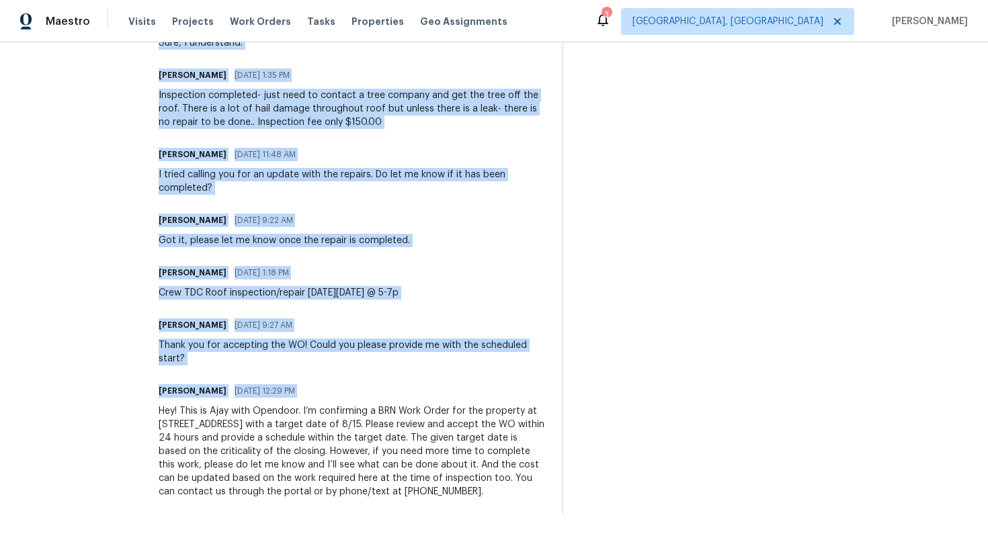
copy div "Trade Partner Updates Ajay Godson 08/20/2025 11:15 AM Sure, I understand. Kyle …"
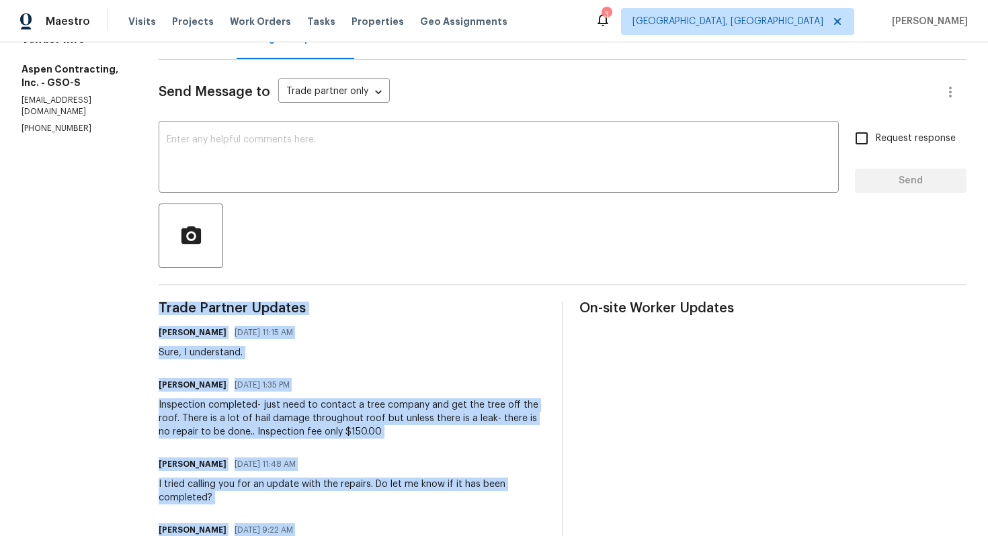
scroll to position [0, 0]
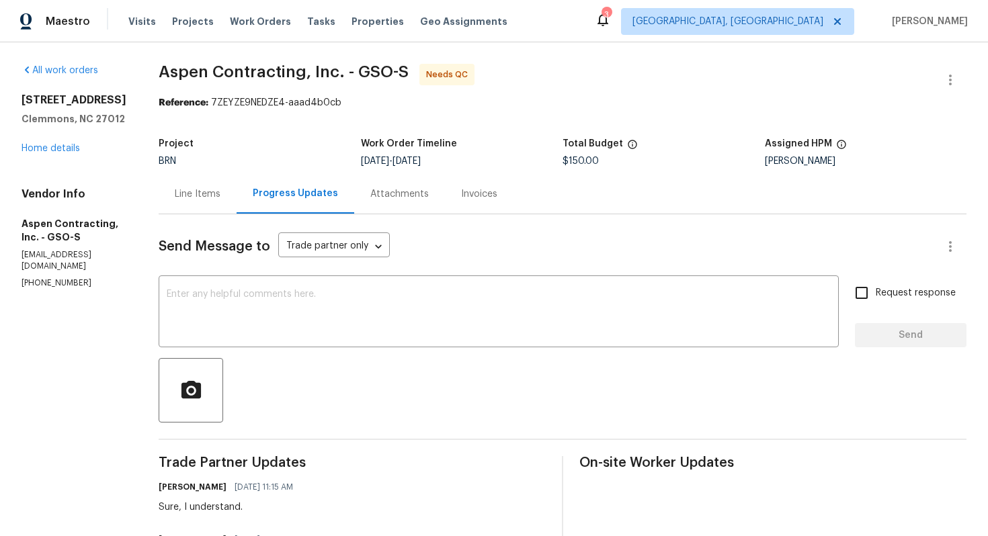
click at [69, 154] on div "105 Stonburg Rd Clemmons, NC 27012 Home details" at bounding box center [73, 124] width 105 height 62
click at [60, 152] on link "Home details" at bounding box center [50, 148] width 58 height 9
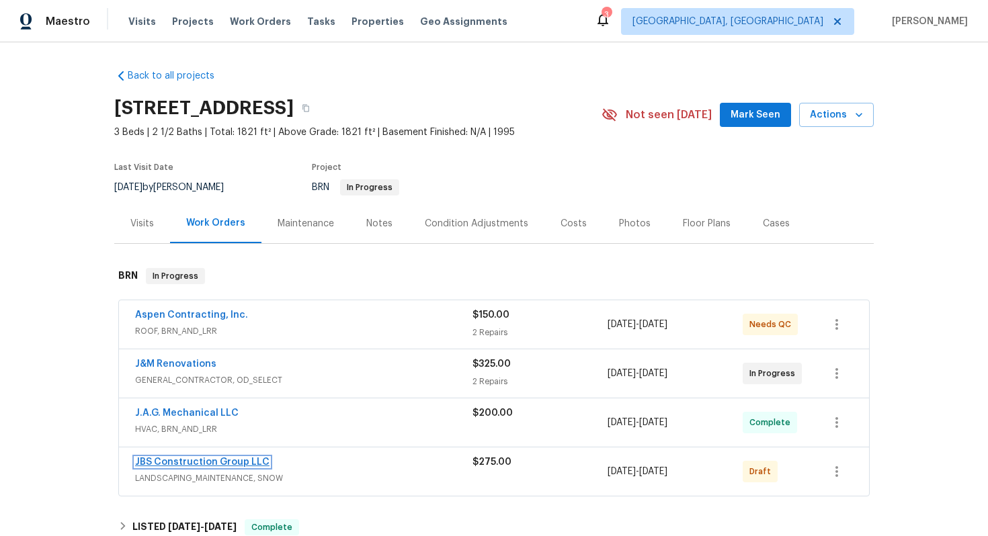
click at [169, 464] on link "JBS Construction Group LLC" at bounding box center [202, 462] width 134 height 9
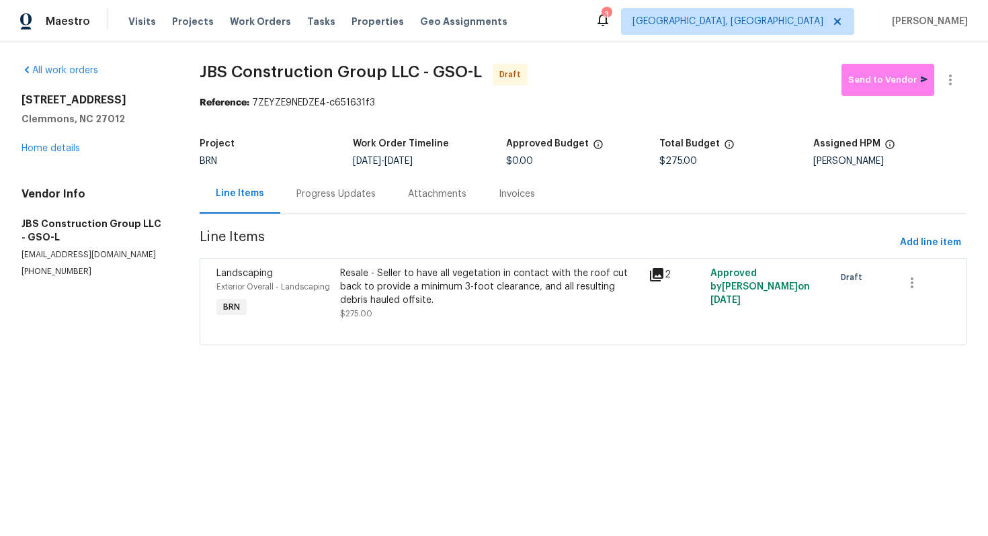
click at [332, 193] on div "Progress Updates" at bounding box center [335, 193] width 79 height 13
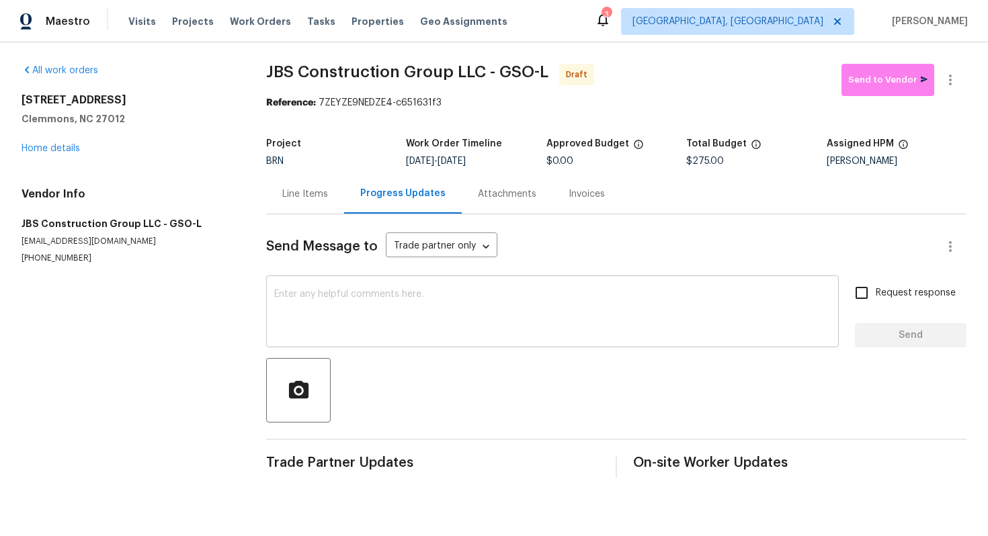
click at [335, 305] on textarea at bounding box center [552, 313] width 556 height 47
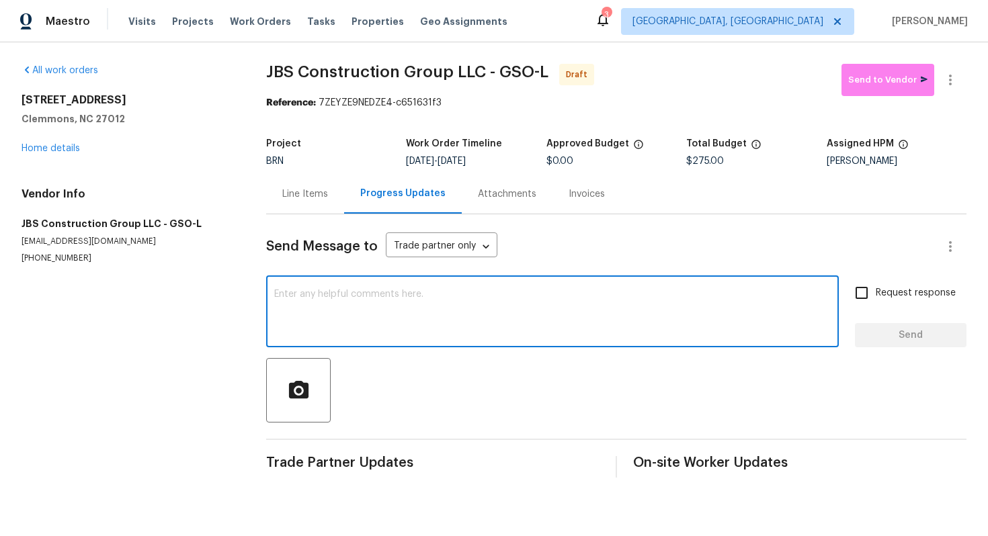
paste textarea "Hey! This is Ajay with Opendoor. I’m confirming a BRN Work Order for the proper…"
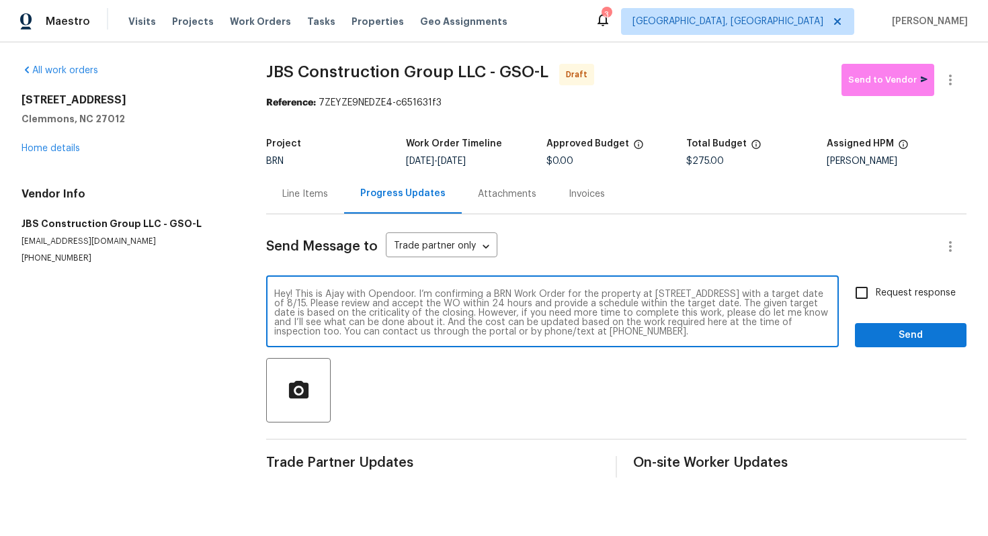
click at [381, 308] on textarea "Hey! This is Ajay with Opendoor. I’m confirming a BRN Work Order for the proper…" at bounding box center [552, 313] width 556 height 47
type textarea "Hey! This is Ajay with Opendoor. I’m confirming a BRN Work Order for the proper…"
click at [891, 296] on span "Request response" at bounding box center [915, 293] width 80 height 14
click at [875, 296] on input "Request response" at bounding box center [861, 293] width 28 height 28
checkbox input "true"
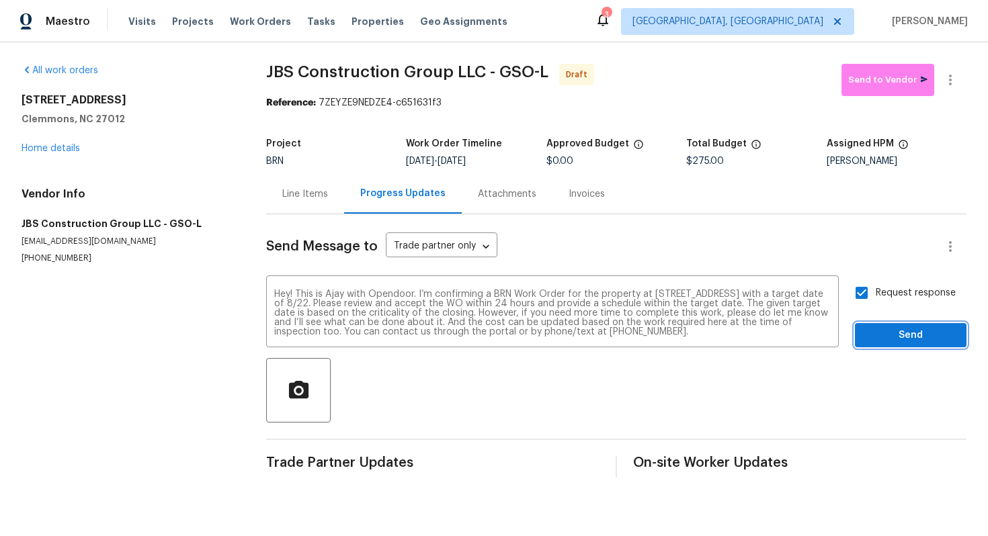
click at [896, 341] on span "Send" at bounding box center [910, 335] width 90 height 17
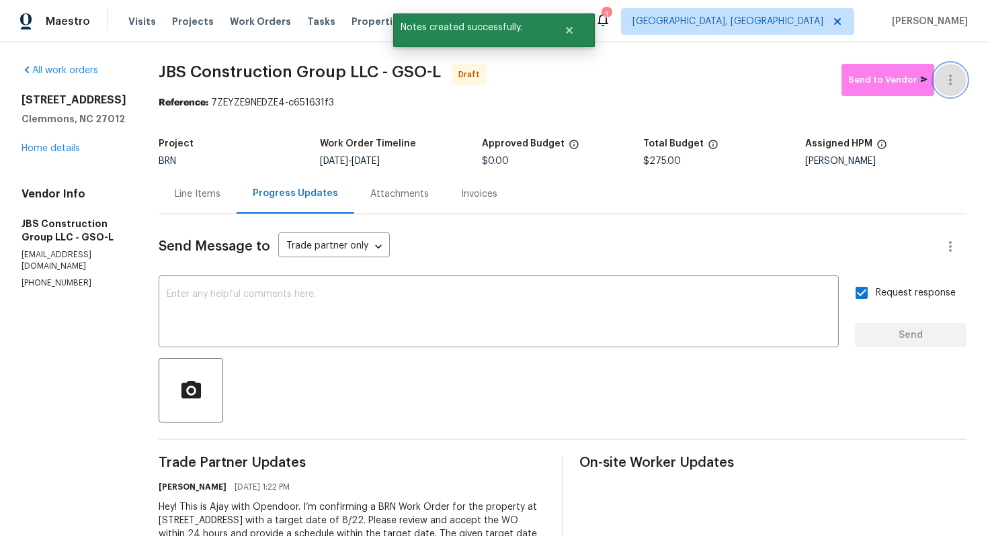
click at [958, 79] on button "button" at bounding box center [950, 80] width 32 height 32
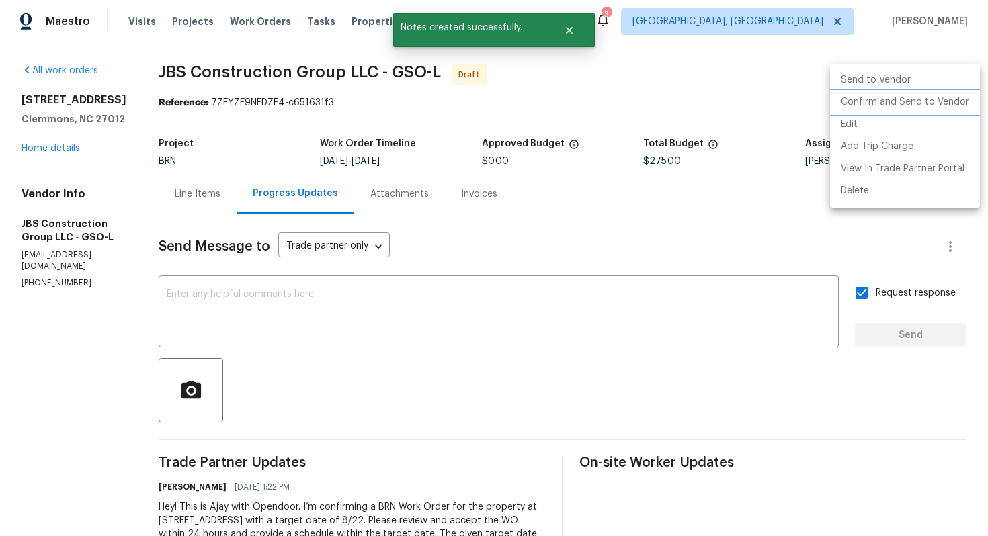
click at [941, 100] on li "Confirm and Send to Vendor" at bounding box center [905, 102] width 150 height 22
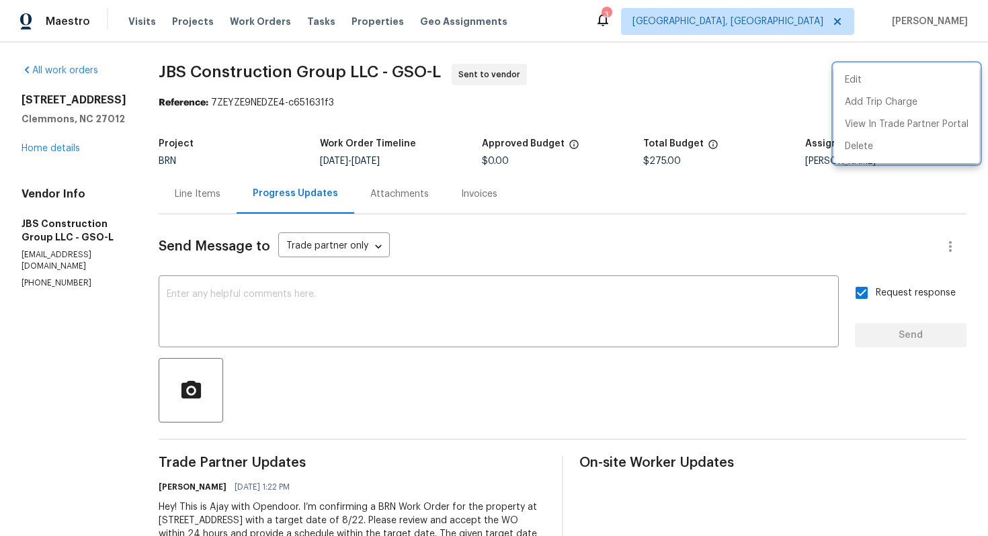
drag, startPoint x: 195, startPoint y: 75, endPoint x: 386, endPoint y: 67, distance: 191.6
click at [386, 67] on div at bounding box center [494, 268] width 988 height 536
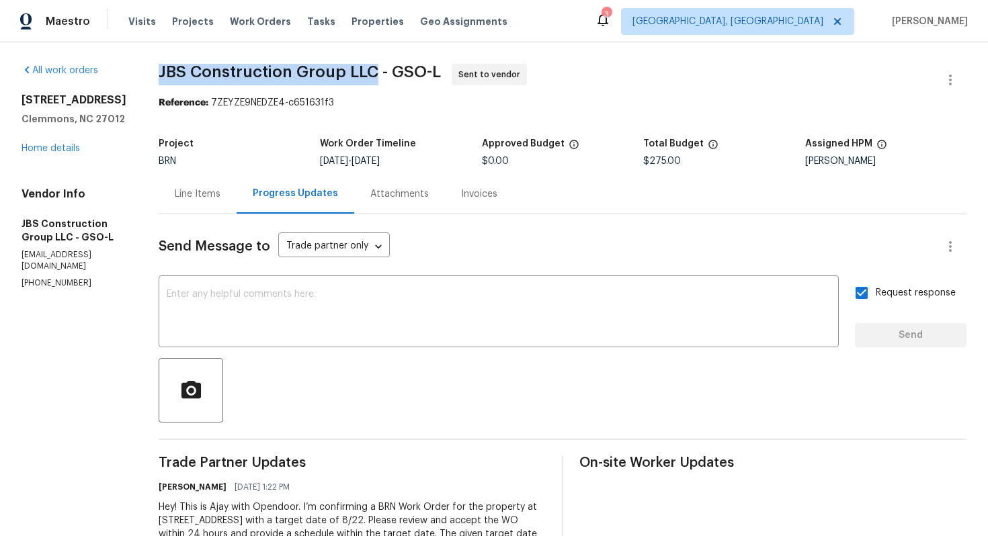
drag, startPoint x: 196, startPoint y: 69, endPoint x: 414, endPoint y: 70, distance: 218.3
click at [414, 70] on div "All work orders 105 Stonburg Rd Clemmons, NC 27012 Home details Vendor Info JBS…" at bounding box center [494, 337] width 988 height 590
copy span "JBS Construction Group LLC"
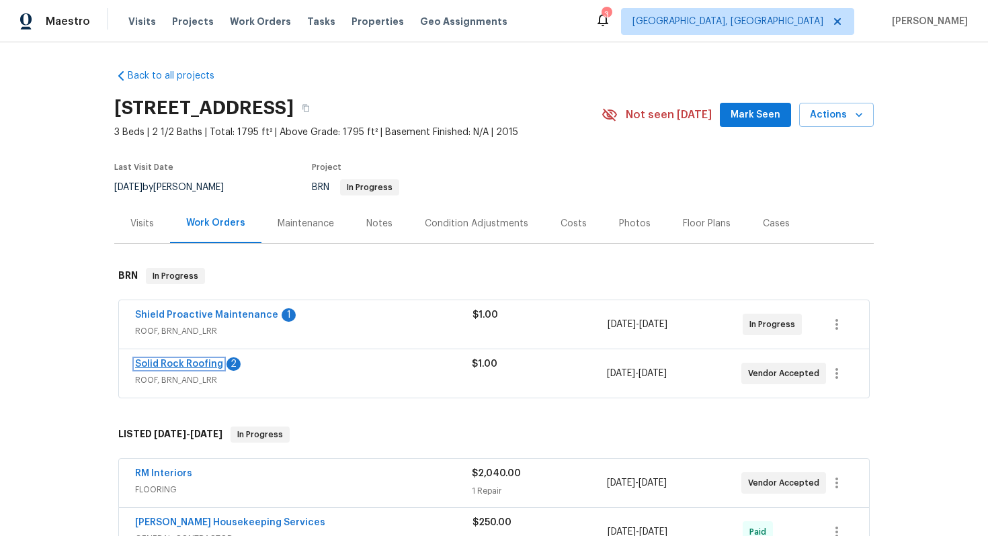
click at [187, 363] on link "Solid Rock Roofing" at bounding box center [179, 363] width 88 height 9
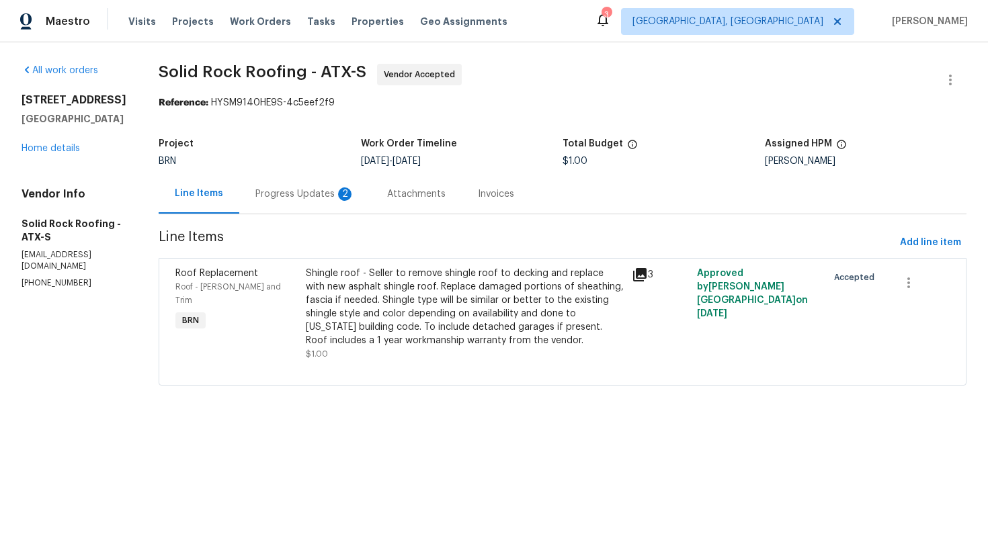
click at [351, 196] on div "Progress Updates 2" at bounding box center [305, 194] width 132 height 40
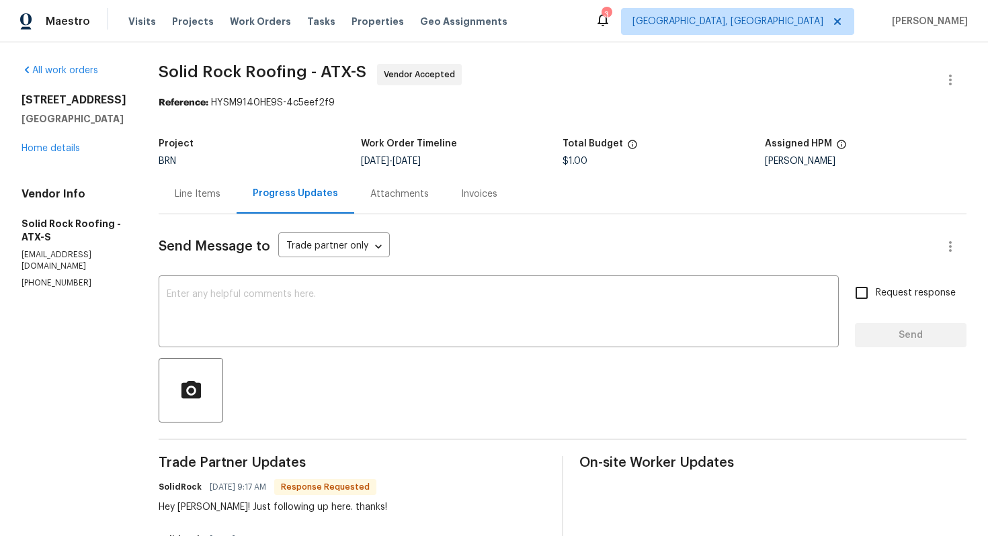
click at [198, 196] on div "Line Items" at bounding box center [198, 193] width 46 height 13
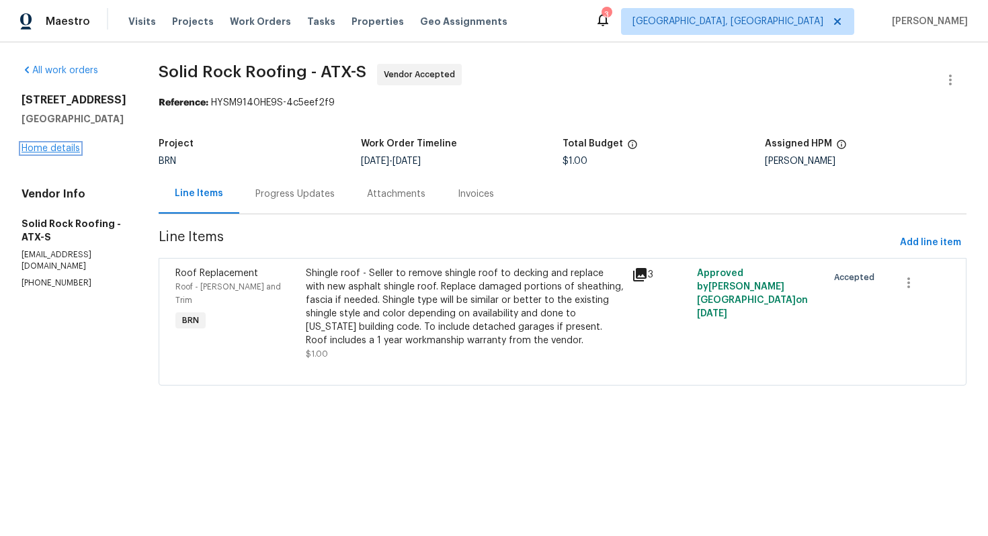
click at [51, 150] on link "Home details" at bounding box center [50, 148] width 58 height 9
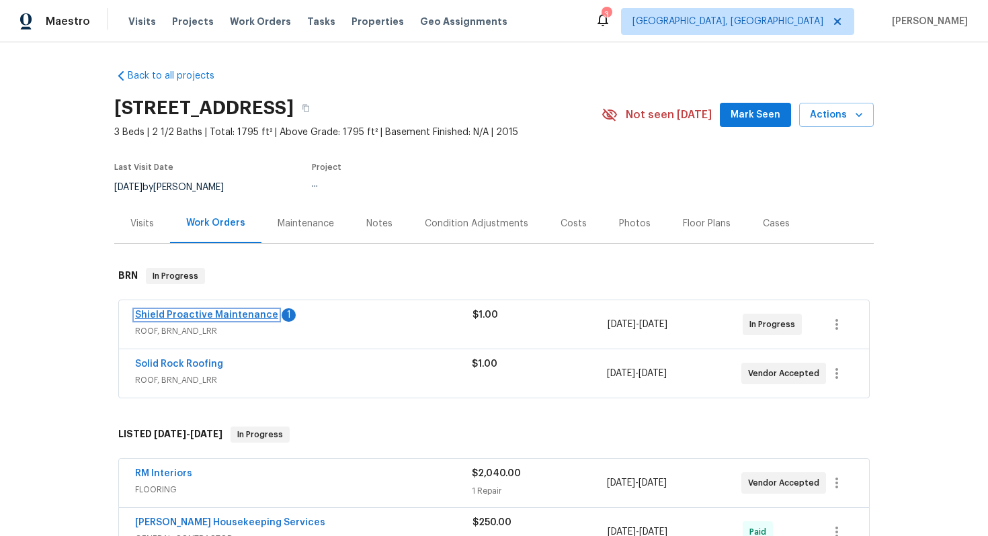
click at [167, 312] on link "Shield Proactive Maintenance" at bounding box center [206, 314] width 143 height 9
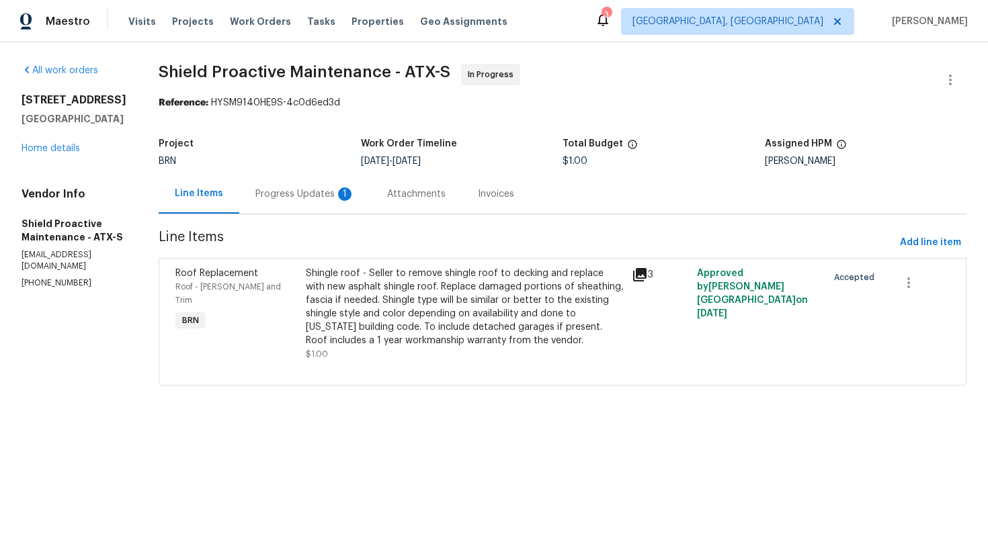
click at [327, 198] on div "Progress Updates 1" at bounding box center [305, 194] width 132 height 40
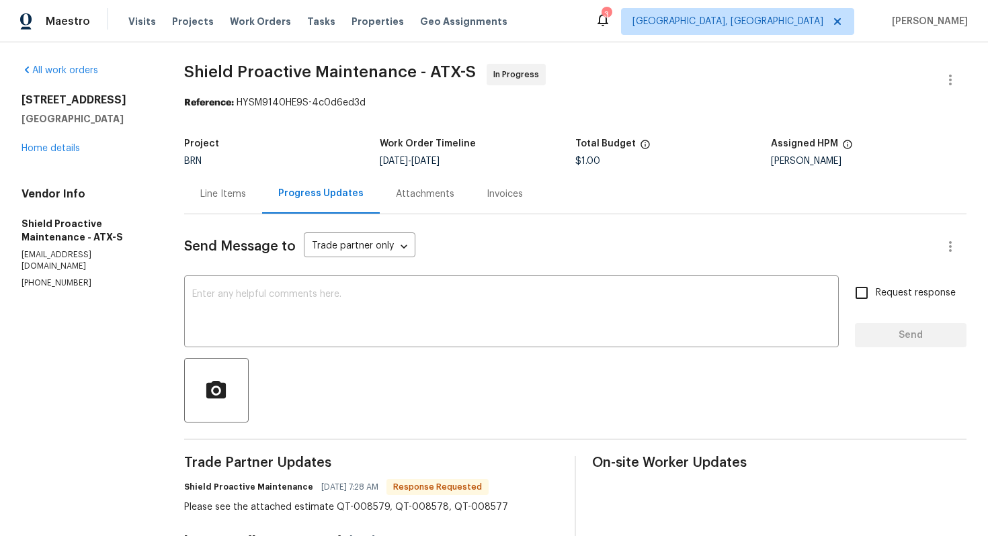
click at [227, 193] on div "Line Items" at bounding box center [223, 193] width 46 height 13
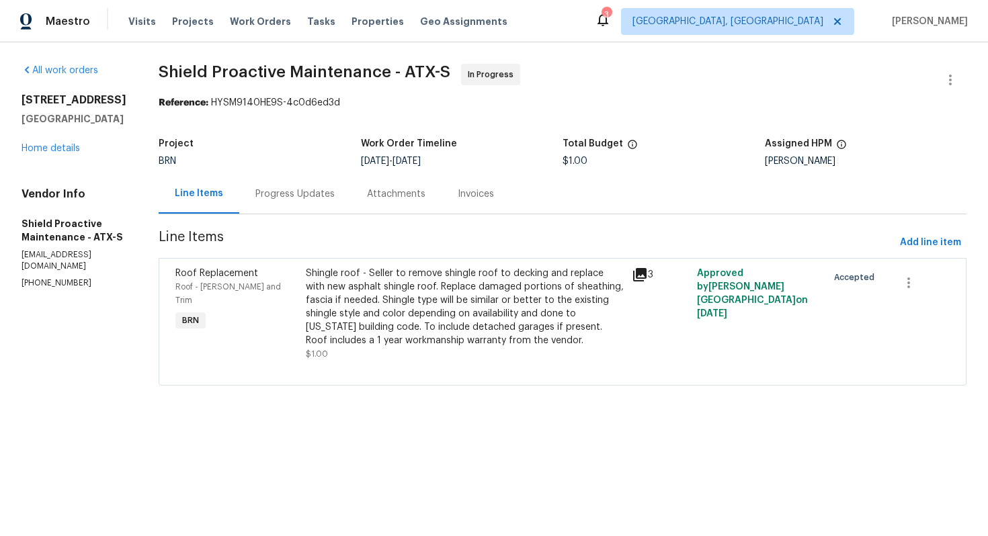
click at [399, 310] on div "Shingle roof - Seller to remove shingle roof to decking and replace with new as…" at bounding box center [465, 307] width 318 height 81
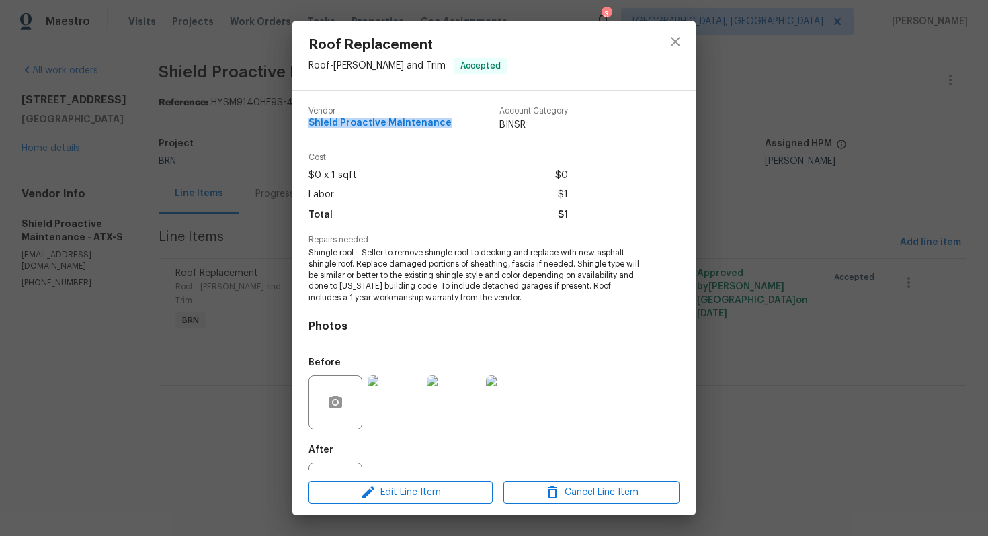
drag, startPoint x: 302, startPoint y: 120, endPoint x: 455, endPoint y: 120, distance: 152.5
click at [456, 120] on div "Vendor Shield Proactive Maintenance Account Category BINSR Cost $0 x 1 sqft $0 …" at bounding box center [493, 280] width 403 height 379
copy span "Shield Proactive Maintenance"
click at [283, 148] on div "Roof Replacement Roof - Eaves and Trim Accepted Vendor Shield Proactive Mainten…" at bounding box center [494, 268] width 988 height 536
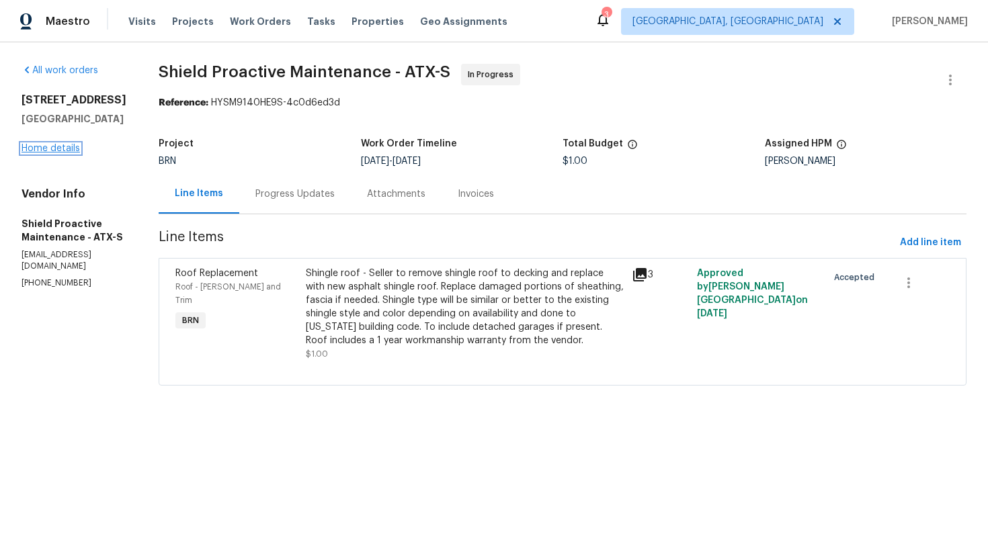
click at [73, 153] on link "Home details" at bounding box center [50, 148] width 58 height 9
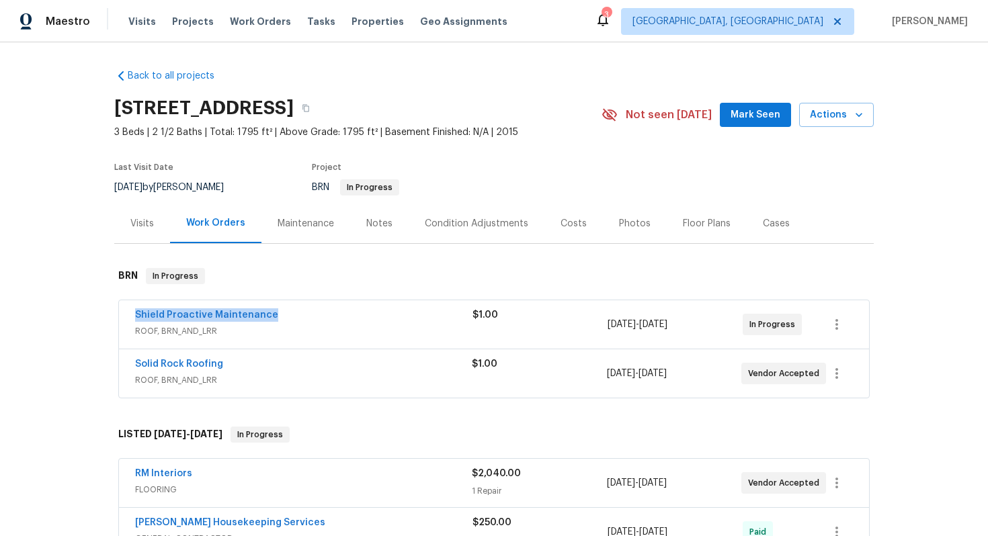
drag, startPoint x: 128, startPoint y: 314, endPoint x: 274, endPoint y: 316, distance: 146.5
click at [274, 316] on div "Shield Proactive Maintenance ROOF, BRN_AND_LRR $1.00 8/7/2025 - 8/11/2025 In Pr…" at bounding box center [494, 324] width 750 height 48
copy link "Shield Proactive Maintenance"
drag, startPoint x: 131, startPoint y: 362, endPoint x: 239, endPoint y: 361, distance: 108.2
click at [239, 361] on div "Solid Rock Roofing ROOF, BRN_AND_LRR $1.00 8/7/2025 - 8/11/2025 Vendor Accepted" at bounding box center [494, 373] width 750 height 48
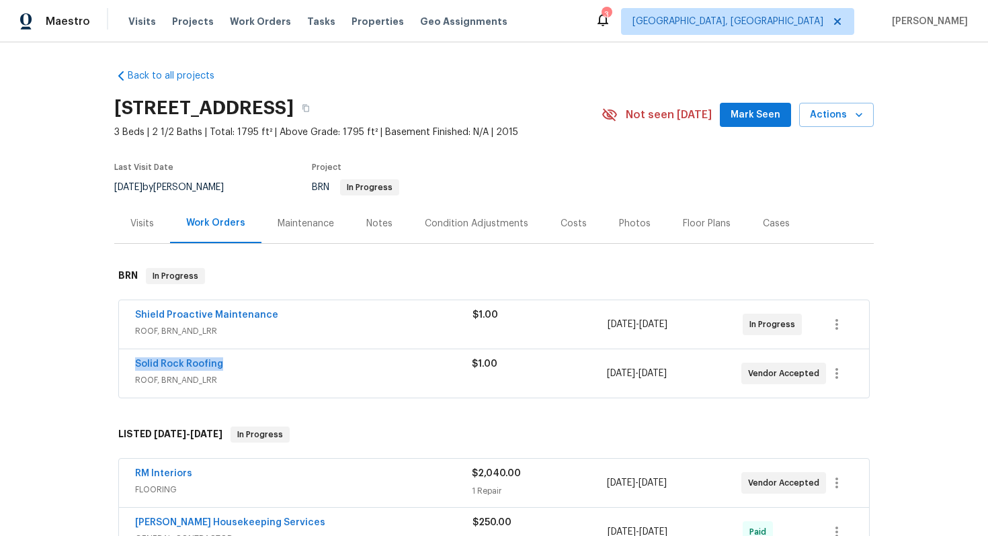
copy link "Solid Rock Roofing"
click at [189, 318] on link "Shield Proactive Maintenance" at bounding box center [206, 314] width 143 height 9
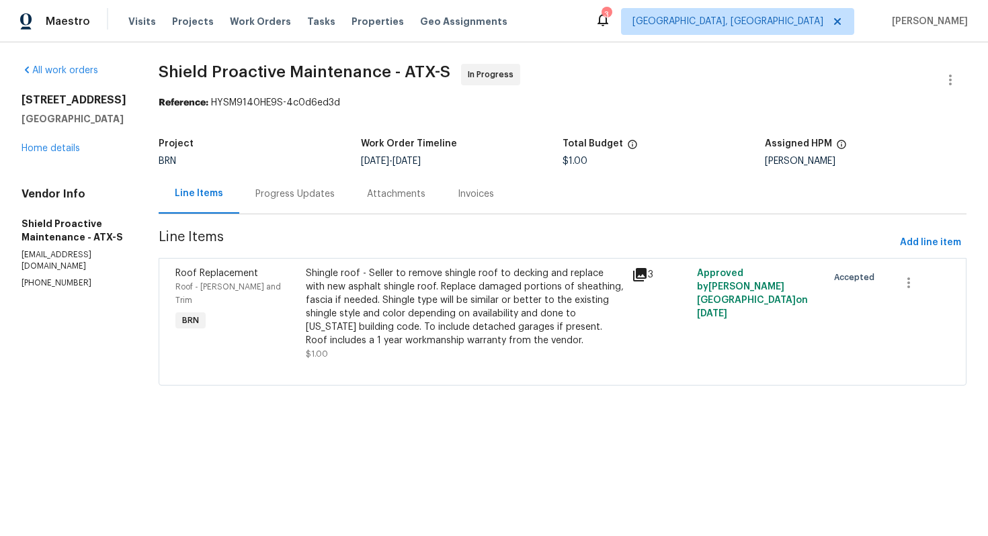
click at [378, 297] on div "Shingle roof - Seller to remove shingle roof to decking and replace with new as…" at bounding box center [465, 307] width 318 height 81
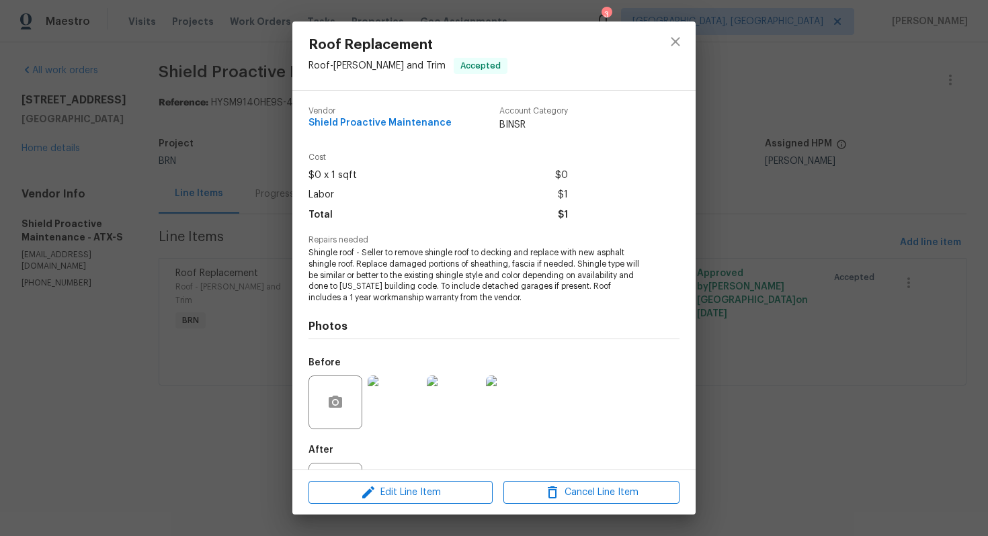
click at [389, 277] on span "Shingle roof - Seller to remove shingle roof to decking and replace with new as…" at bounding box center [475, 275] width 334 height 56
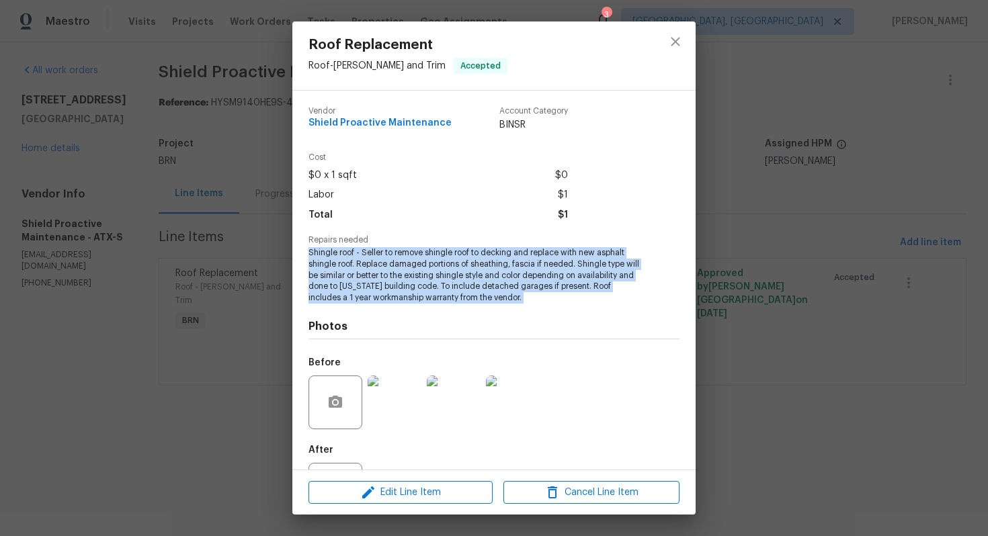
copy span "Shingle roof - Seller to remove shingle roof to decking and replace with new as…"
click at [667, 53] on button "close" at bounding box center [675, 42] width 32 height 32
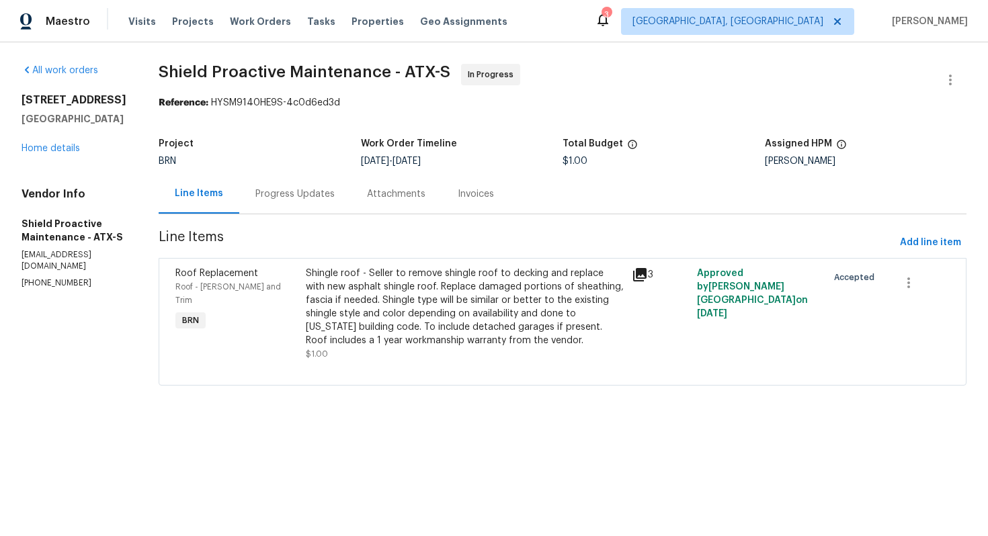
click at [283, 206] on div "Progress Updates" at bounding box center [295, 194] width 112 height 40
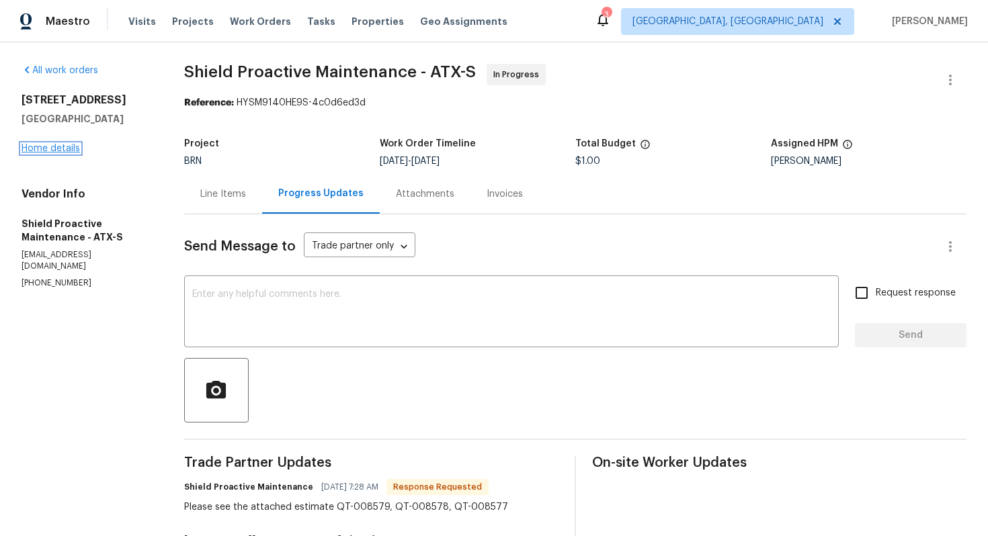
click at [64, 148] on link "Home details" at bounding box center [50, 148] width 58 height 9
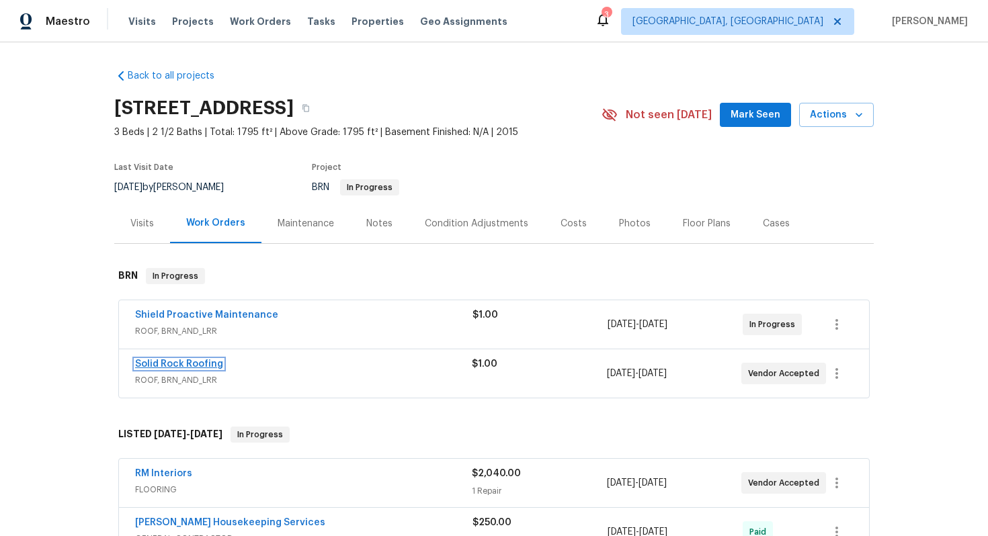
click at [168, 361] on link "Solid Rock Roofing" at bounding box center [179, 363] width 88 height 9
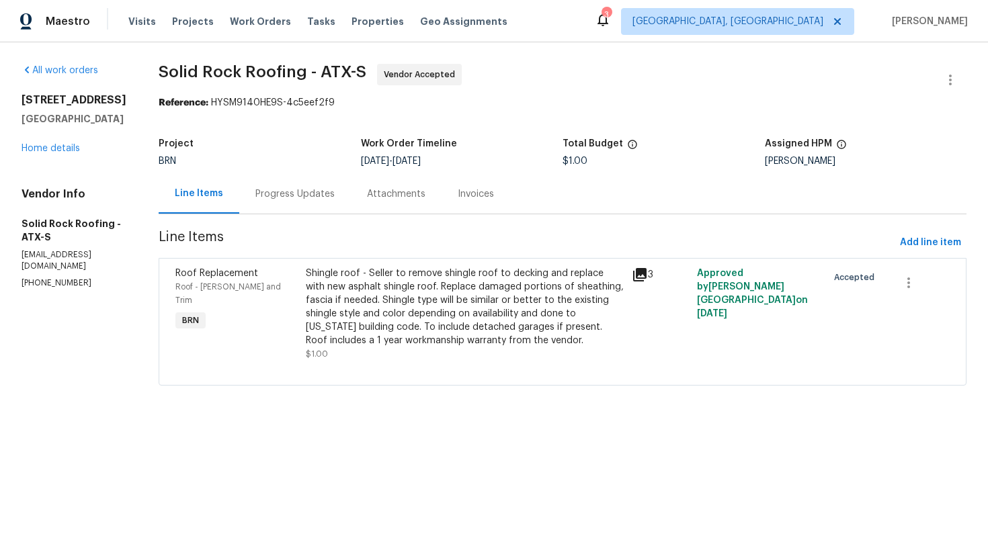
click at [303, 200] on div "Progress Updates" at bounding box center [294, 193] width 79 height 13
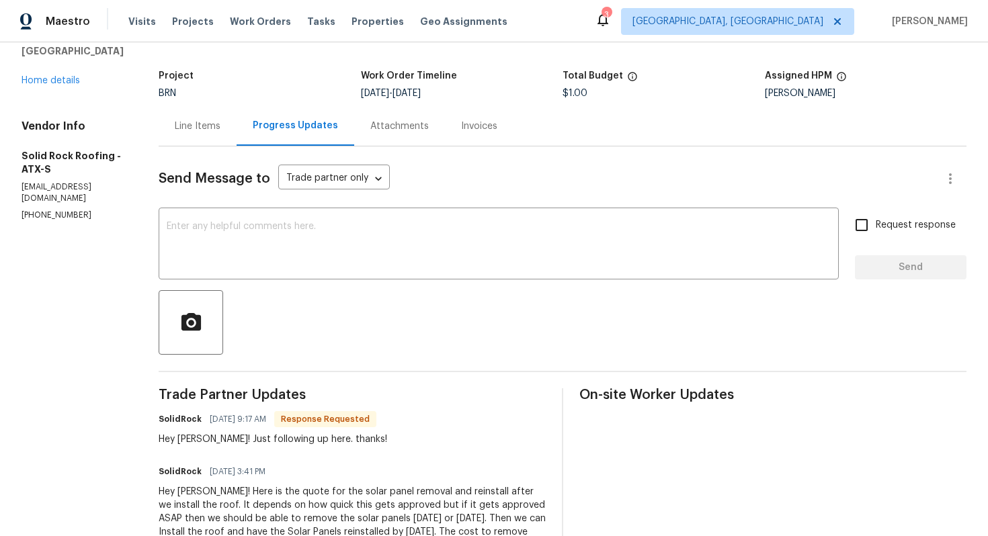
scroll to position [67, 0]
click at [397, 245] on textarea at bounding box center [499, 245] width 664 height 47
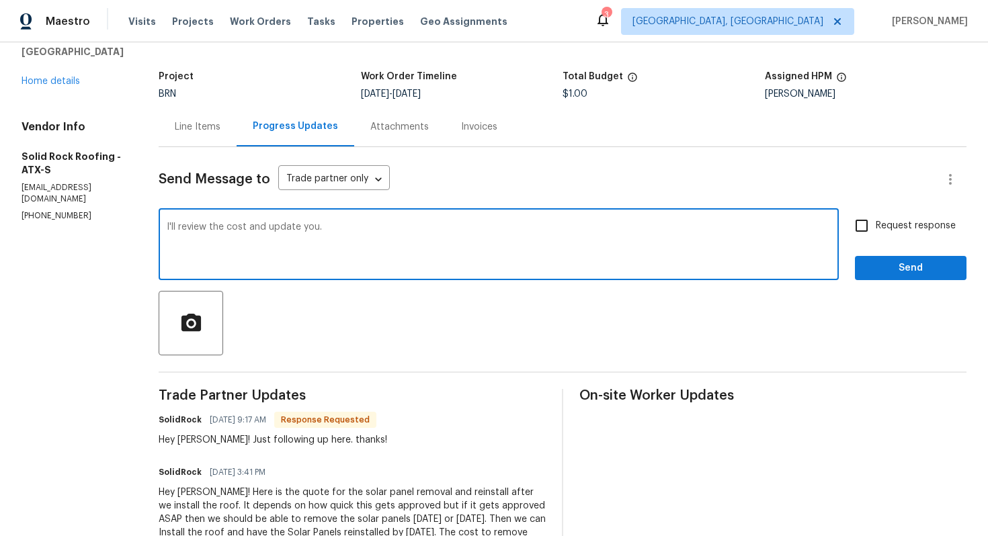
scroll to position [0, 0]
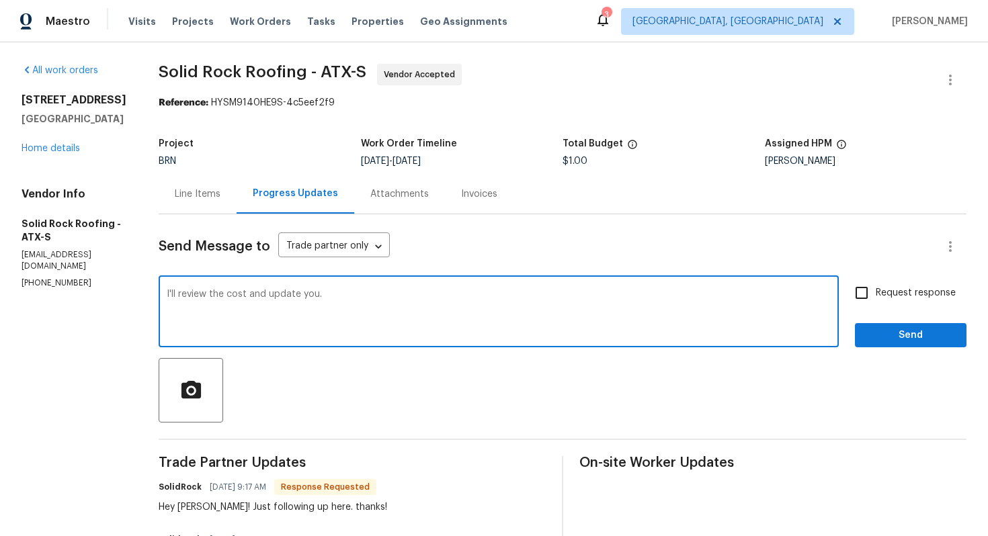
type textarea "I'll review the cost and update you."
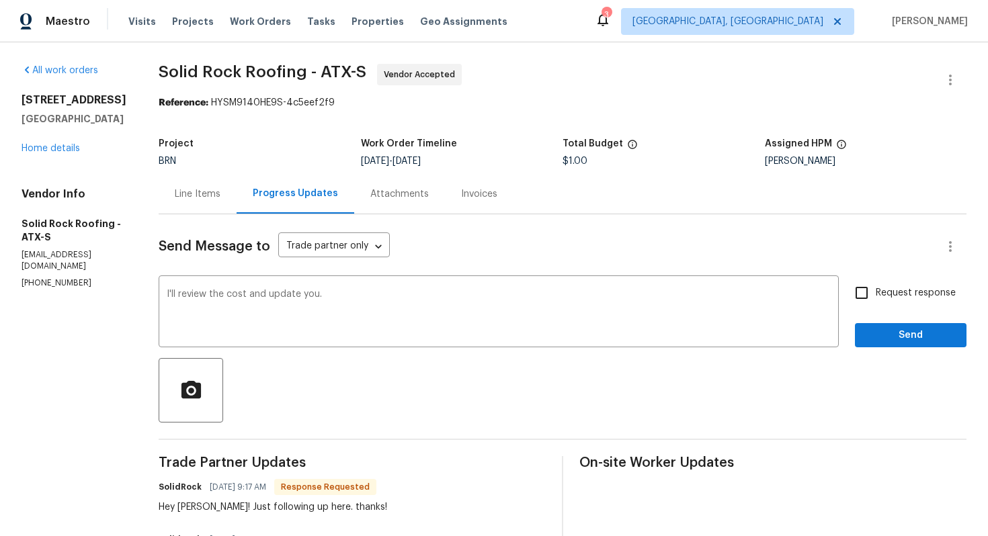
click at [917, 292] on span "Request response" at bounding box center [915, 293] width 80 height 14
click at [875, 292] on input "Request response" at bounding box center [861, 293] width 28 height 28
checkbox input "true"
click at [912, 338] on span "Send" at bounding box center [910, 335] width 90 height 17
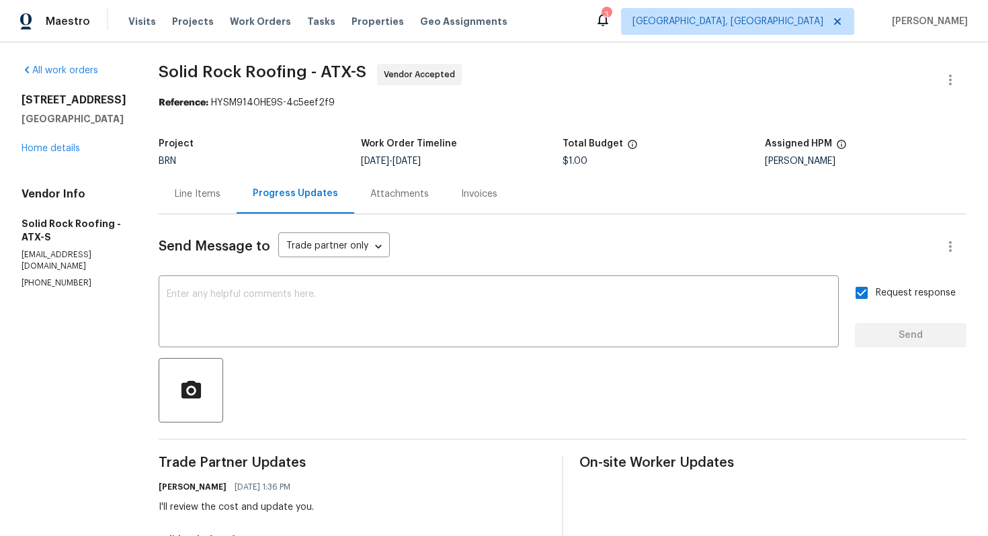
click at [210, 193] on div "Line Items" at bounding box center [198, 193] width 46 height 13
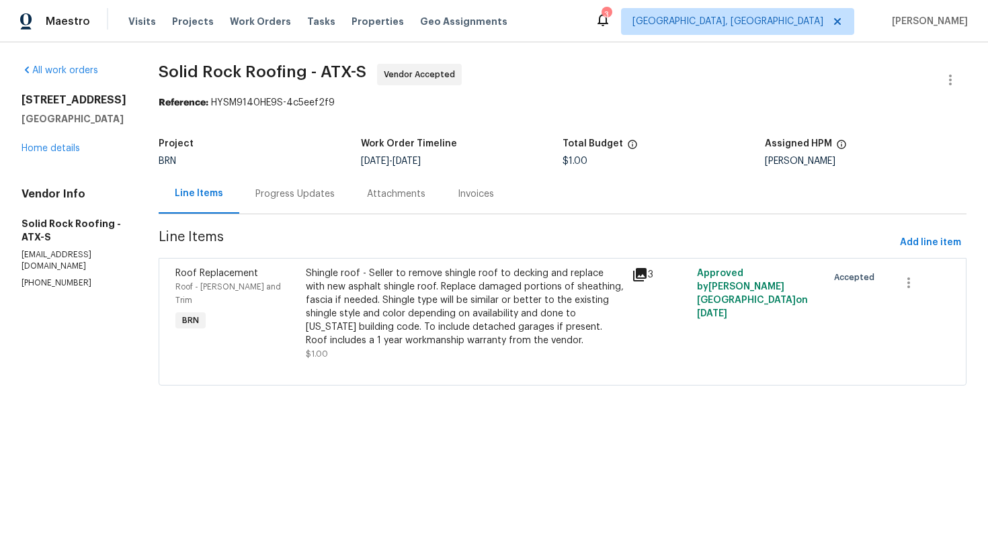
click at [424, 291] on div "Shingle roof - Seller to remove shingle roof to decking and replace with new as…" at bounding box center [465, 307] width 318 height 81
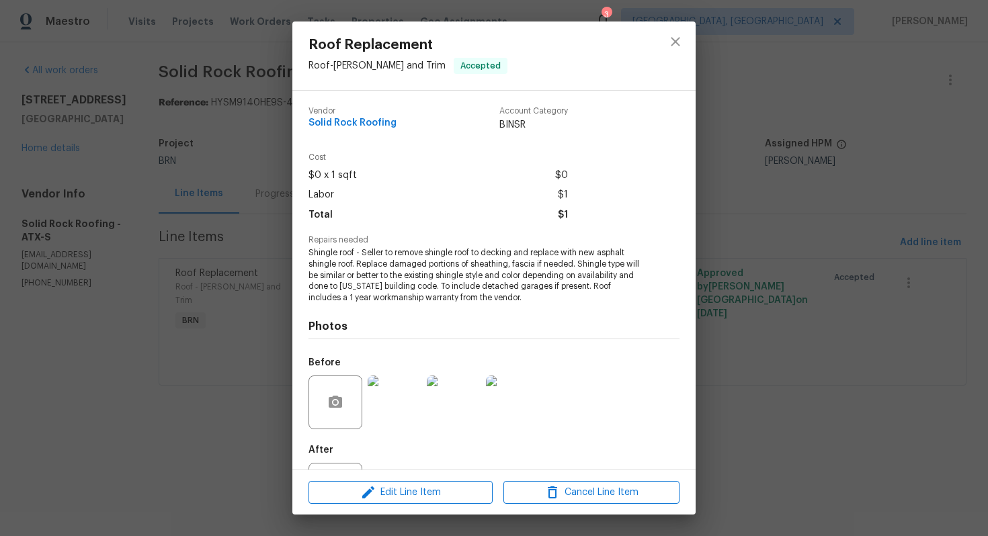
click at [408, 254] on span "Shingle roof - Seller to remove shingle roof to decking and replace with new as…" at bounding box center [475, 275] width 334 height 56
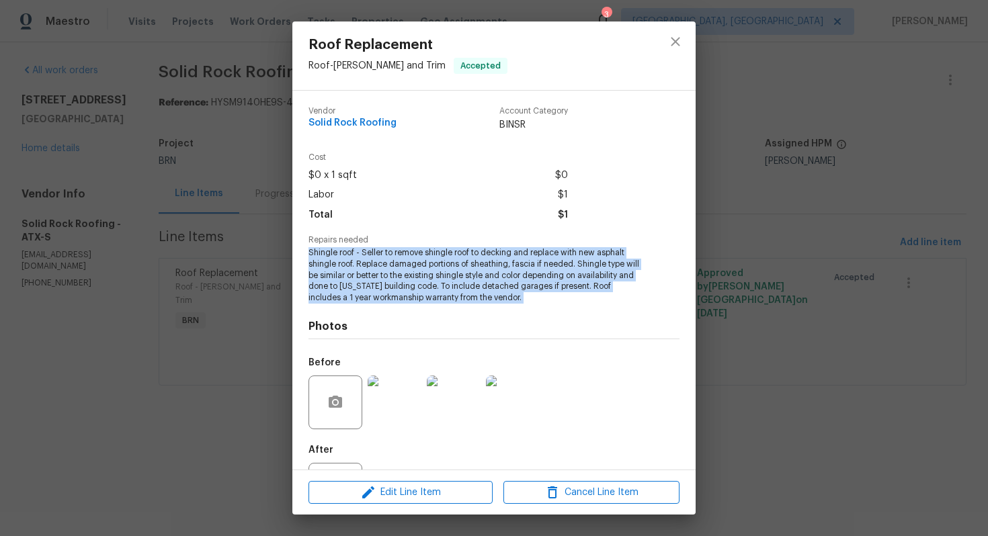
copy span "Shingle roof - Seller to remove shingle roof to decking and replace with new as…"
click at [683, 39] on button "close" at bounding box center [675, 42] width 32 height 32
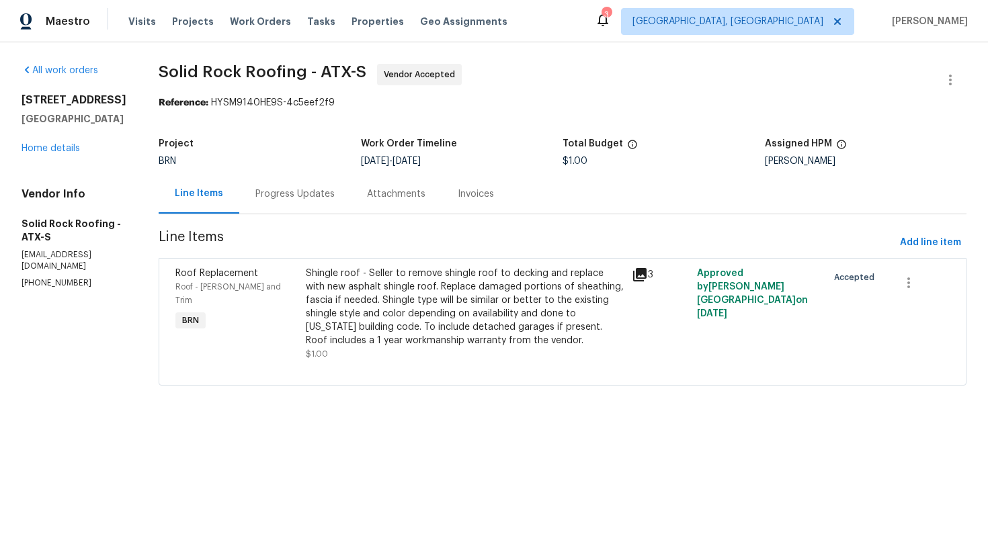
click at [286, 200] on div "Progress Updates" at bounding box center [294, 193] width 79 height 13
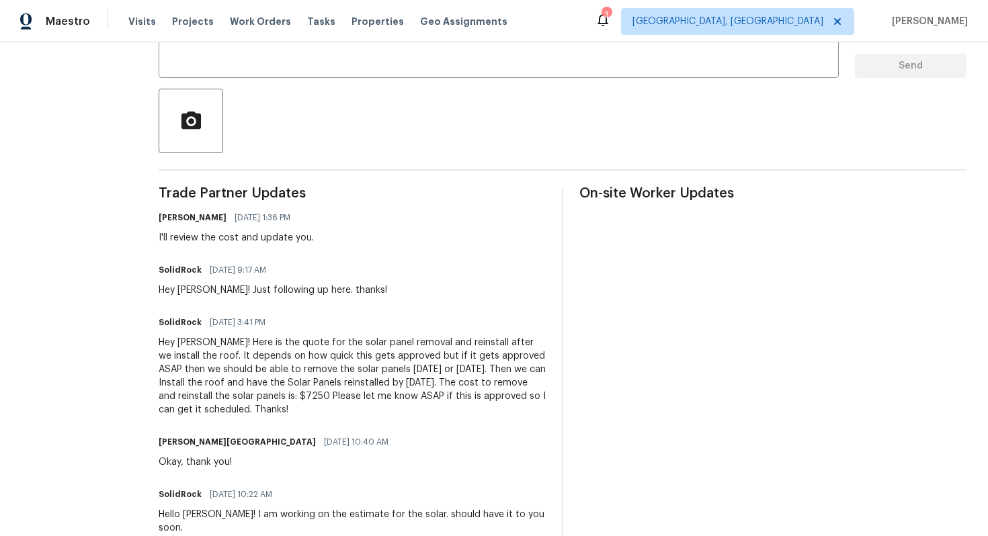
scroll to position [290, 0]
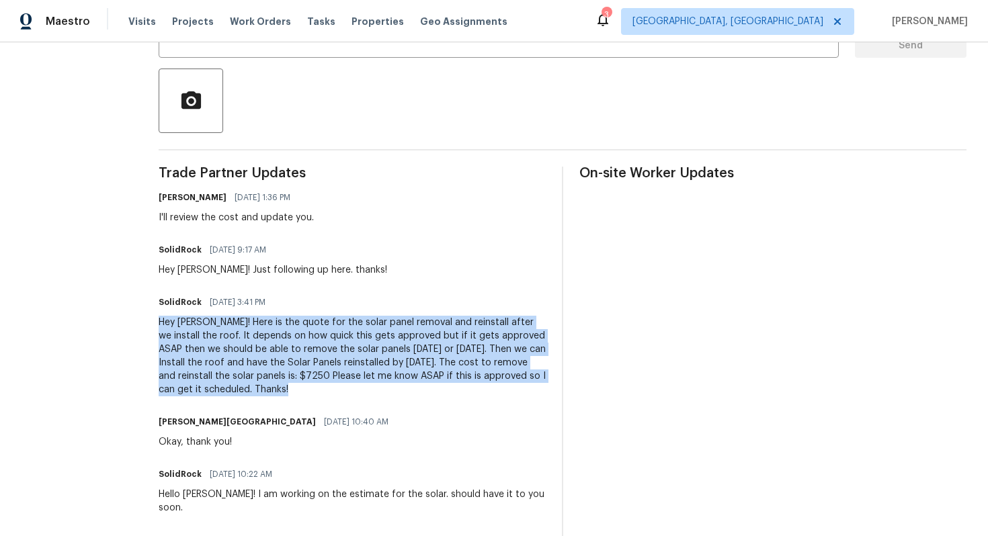
drag, startPoint x: 155, startPoint y: 322, endPoint x: 279, endPoint y: 386, distance: 140.3
copy div "Hey Isabel! Here is the quote for the solar panel removal and reinstall after w…"
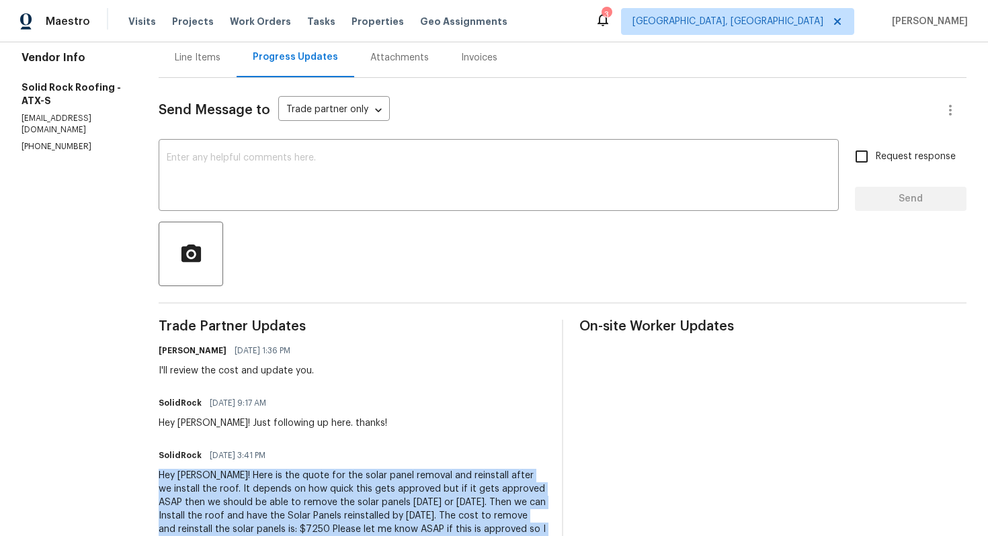
scroll to position [0, 0]
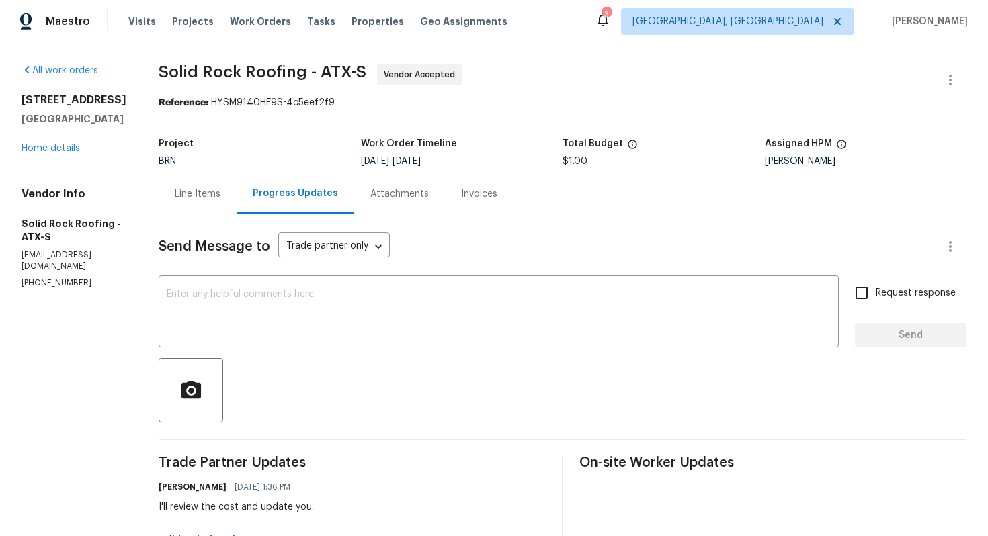
click at [200, 193] on div "Line Items" at bounding box center [198, 193] width 46 height 13
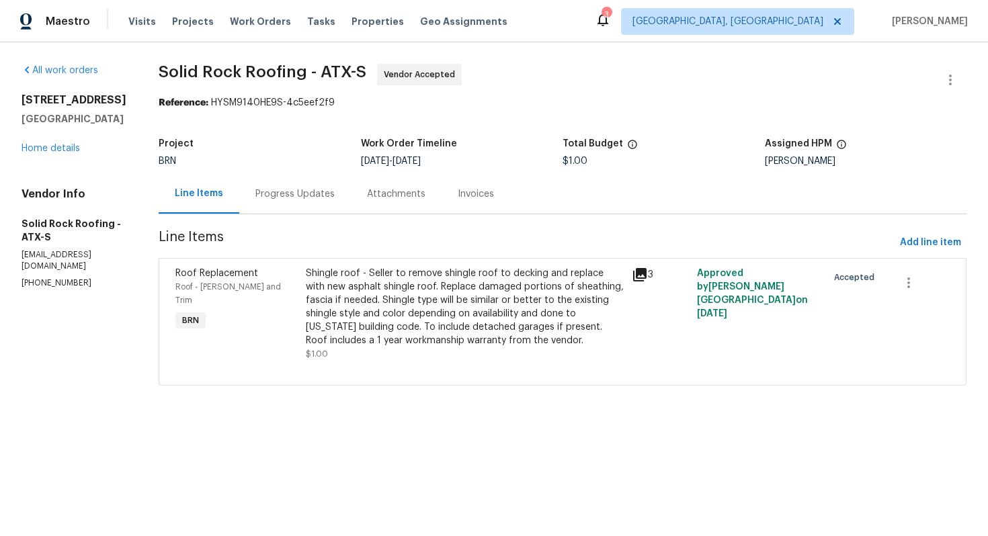
click at [410, 281] on div "Shingle roof - Seller to remove shingle roof to decking and replace with new as…" at bounding box center [465, 307] width 318 height 81
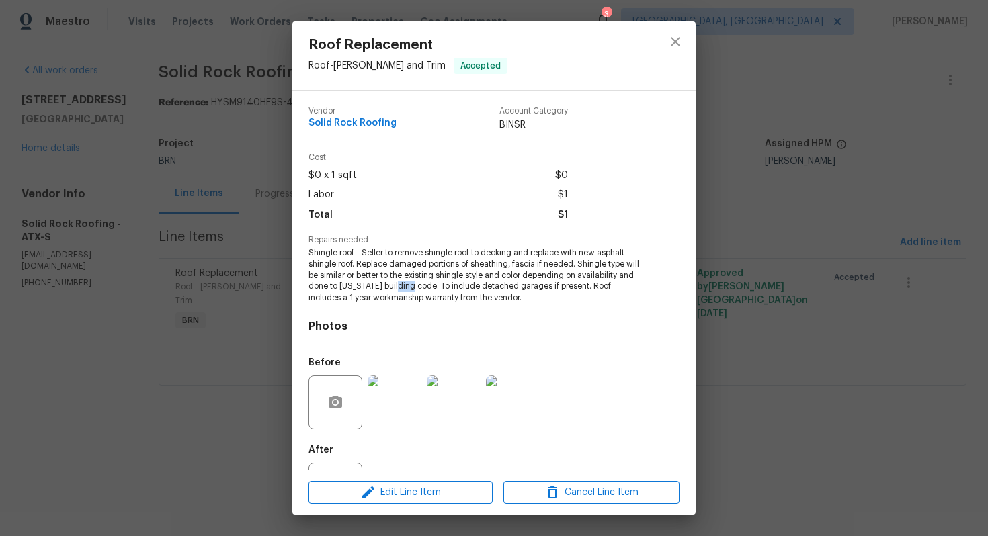
click at [410, 281] on span "Shingle roof - Seller to remove shingle roof to decking and replace with new as…" at bounding box center [475, 275] width 334 height 56
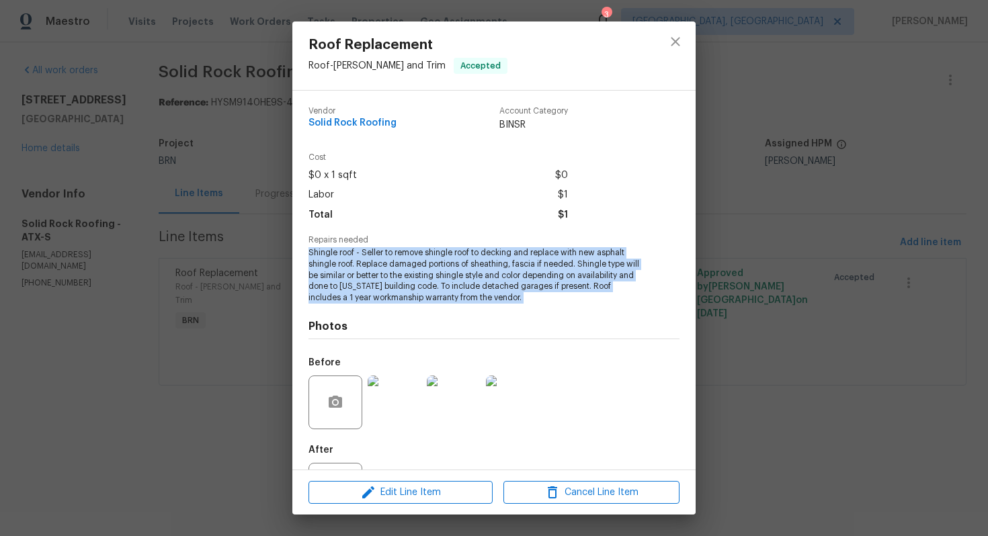
copy span "Shingle roof - Seller to remove shingle roof to decking and replace with new as…"
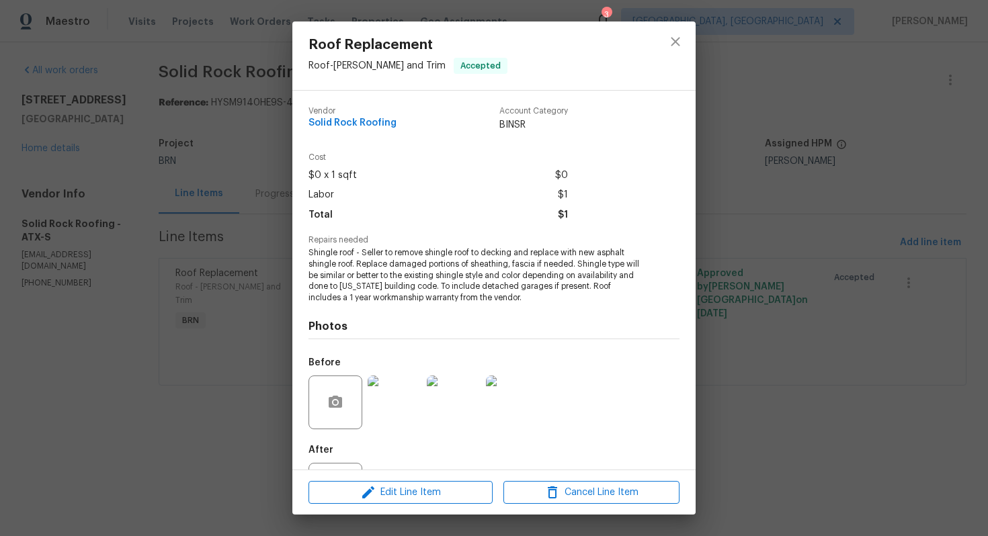
click at [203, 189] on div "Roof Replacement Roof - Eaves and Trim Accepted Vendor Solid Rock Roofing Accou…" at bounding box center [494, 268] width 988 height 536
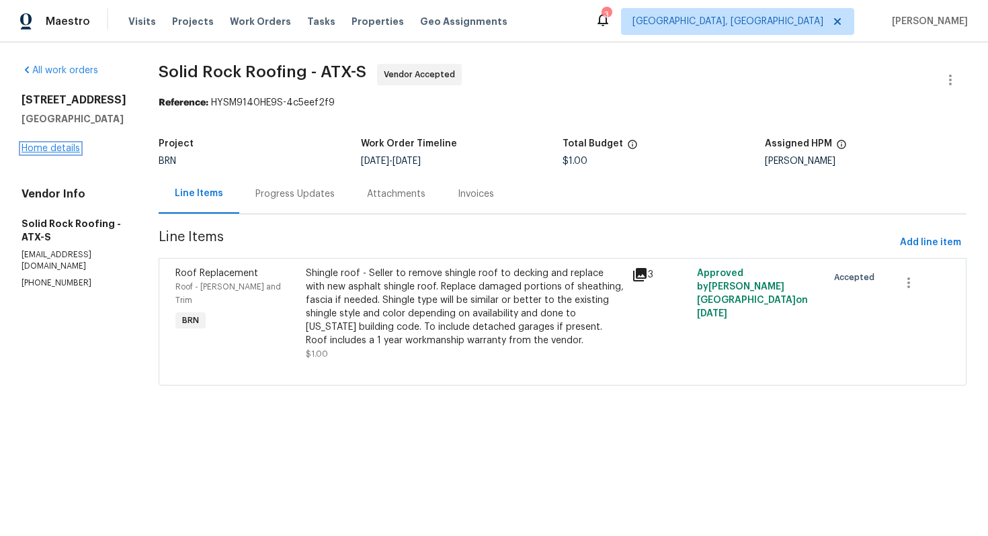
click at [55, 150] on link "Home details" at bounding box center [50, 148] width 58 height 9
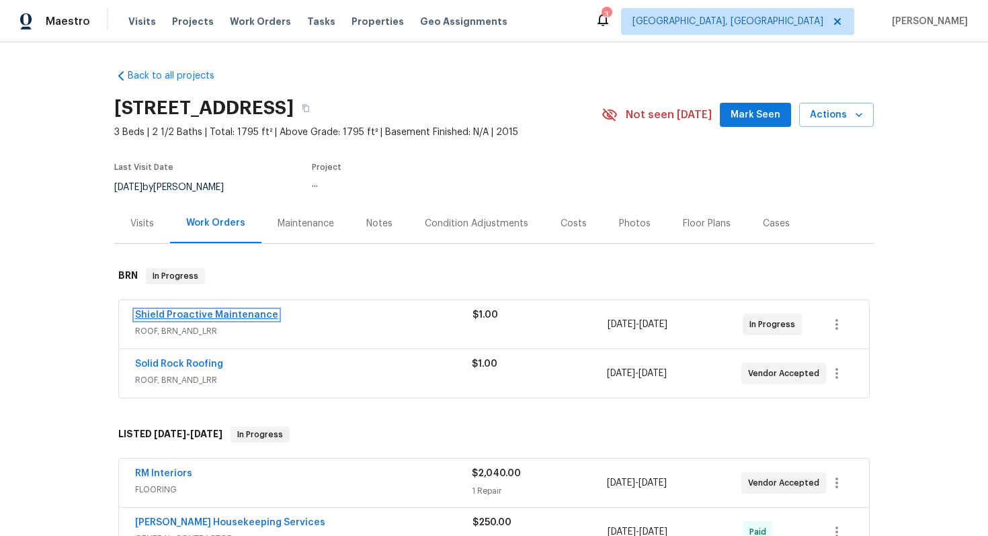
click at [159, 313] on link "Shield Proactive Maintenance" at bounding box center [206, 314] width 143 height 9
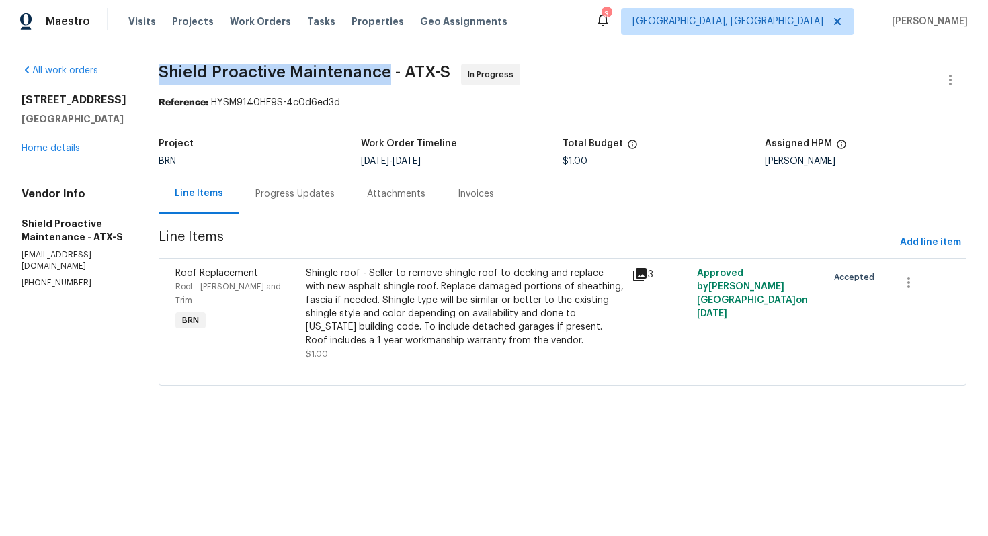
drag, startPoint x: 128, startPoint y: 69, endPoint x: 360, endPoint y: 69, distance: 231.8
click at [360, 69] on div "All work orders 5405 Daimler Dr Austin, TX 78744 Home details Vendor Info Shiel…" at bounding box center [494, 232] width 988 height 381
copy span "Shield Proactive Maintenance"
click at [264, 203] on div "Progress Updates" at bounding box center [295, 194] width 112 height 40
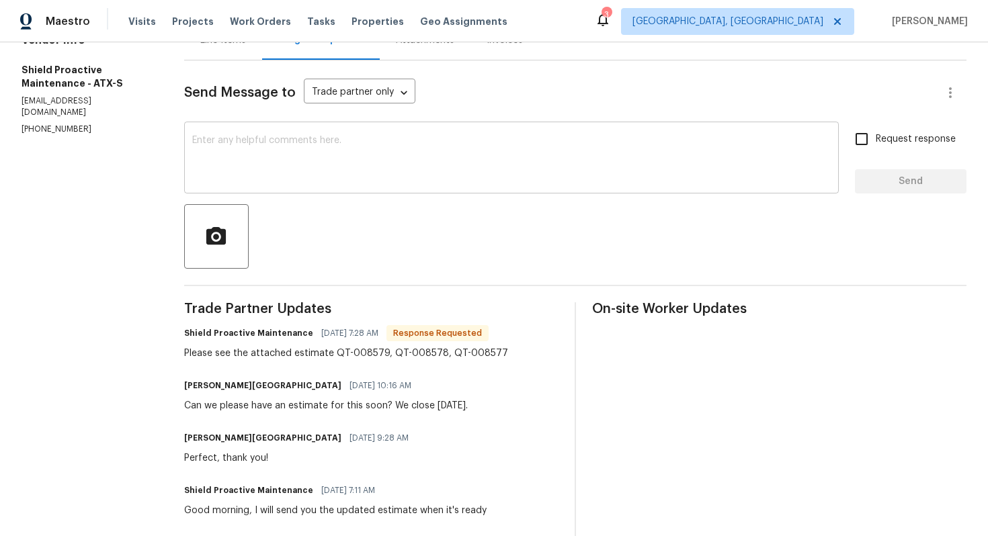
scroll to position [155, 0]
click at [289, 169] on textarea at bounding box center [511, 158] width 638 height 47
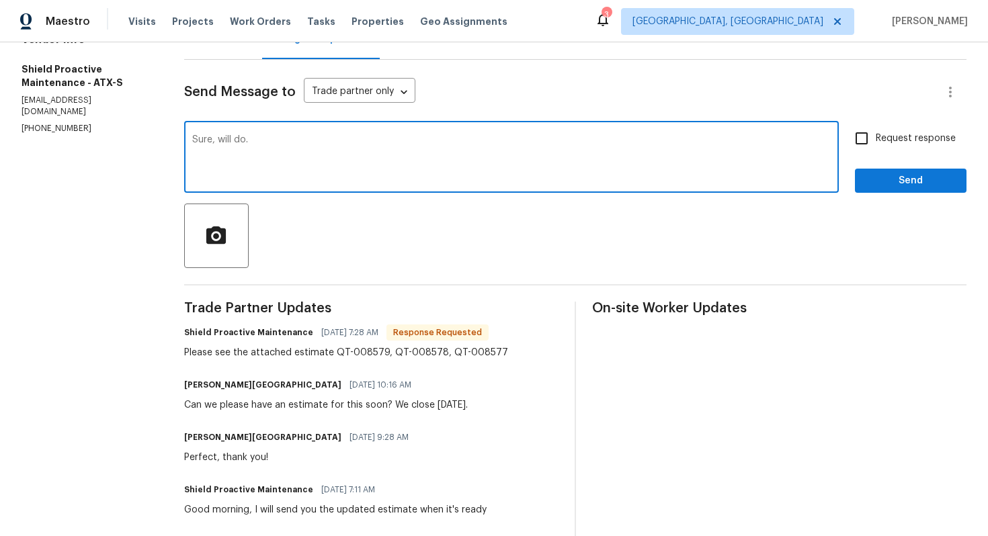
type textarea "Sure, will do."
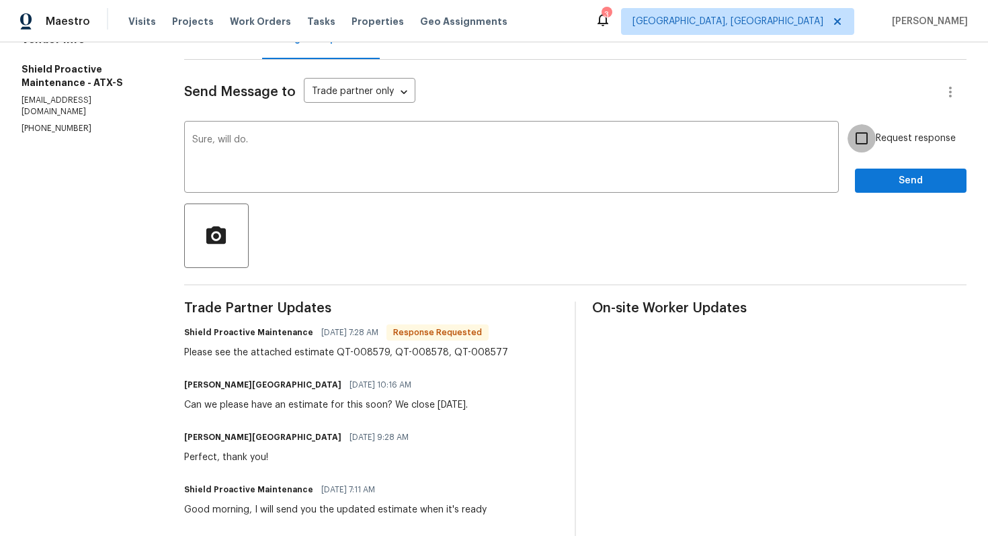
click at [873, 130] on input "Request response" at bounding box center [861, 138] width 28 height 28
checkbox input "true"
click at [883, 171] on button "Send" at bounding box center [911, 181] width 112 height 25
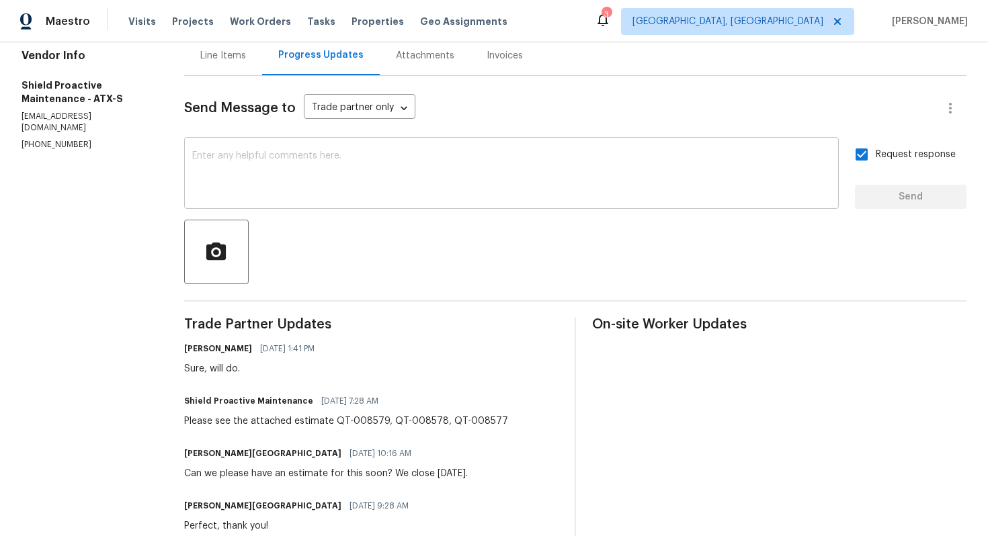
scroll to position [165, 0]
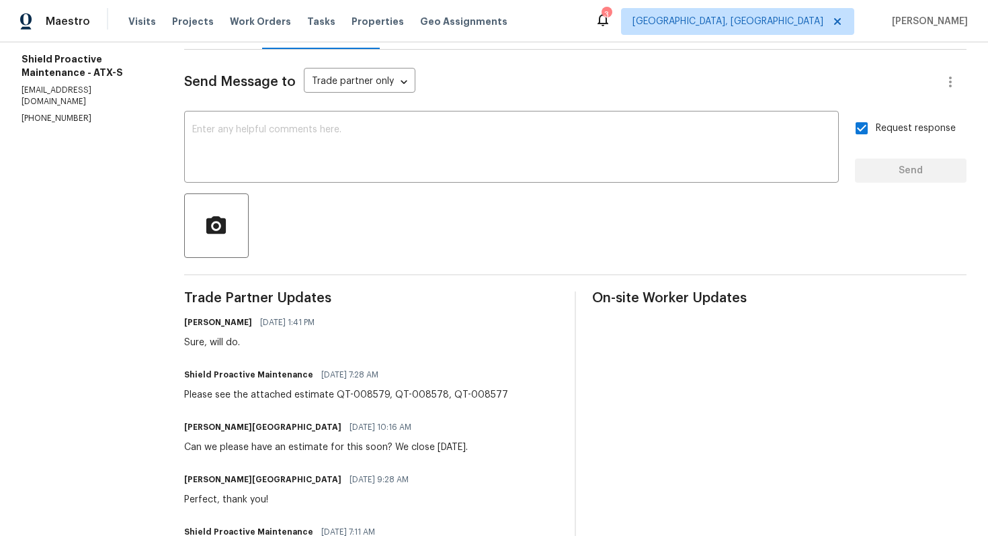
click at [273, 394] on div "Please see the attached estimate QT-008579, QT-008578, QT-008577" at bounding box center [346, 394] width 324 height 13
copy div "Please see the attached estimate QT-008579, QT-008578, QT-008577"
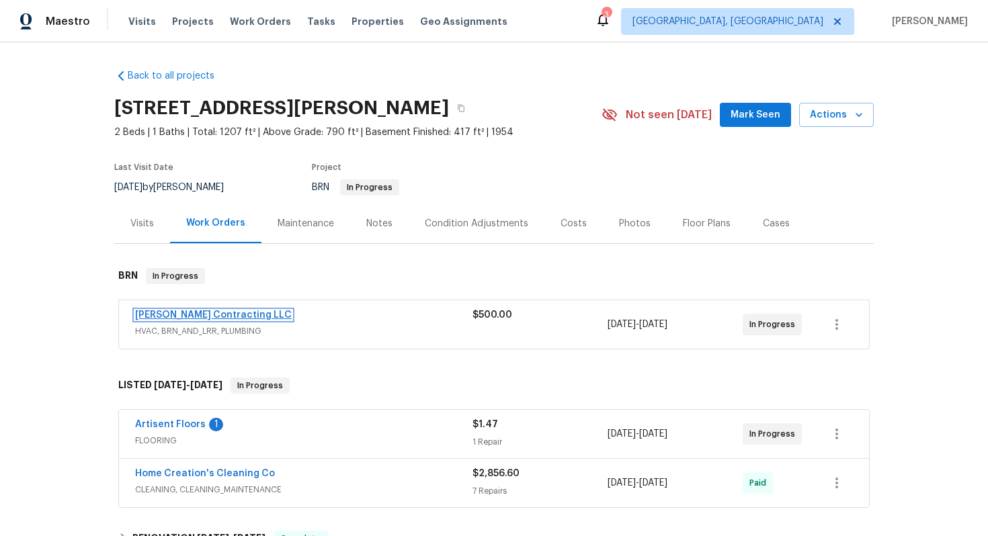
click at [179, 316] on link "Loftin Contracting LLC" at bounding box center [213, 314] width 157 height 9
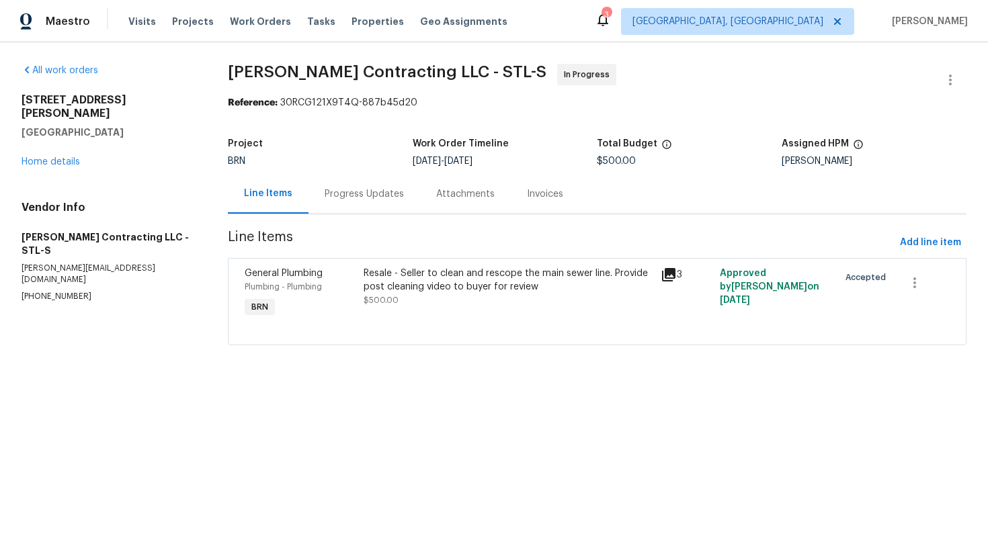
click at [356, 200] on div "Progress Updates" at bounding box center [363, 193] width 79 height 13
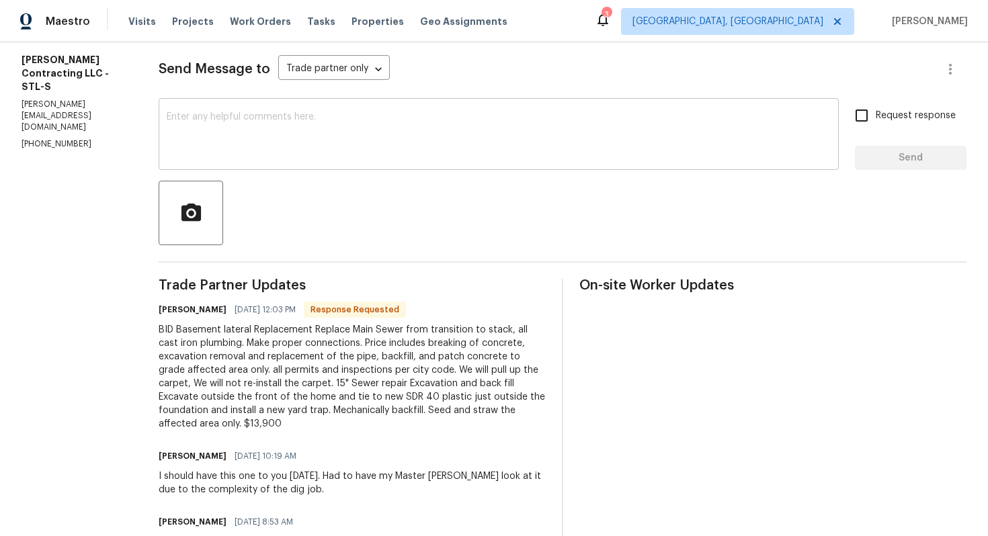
scroll to position [181, 0]
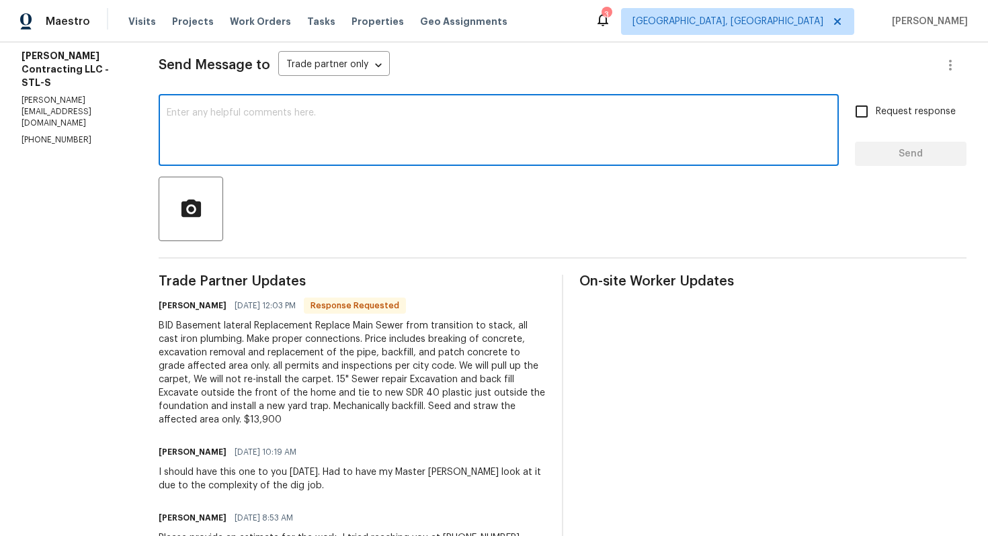
click at [343, 131] on textarea at bounding box center [499, 131] width 664 height 47
type textarea "S"
type textarea "Thank you, I'll review the cost and let you know."
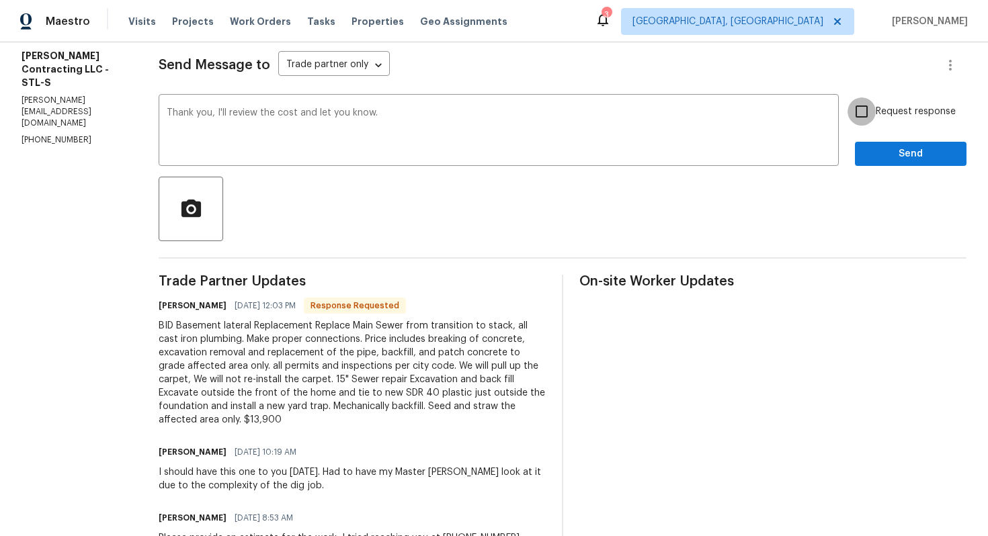
click at [872, 114] on input "Request response" at bounding box center [861, 111] width 28 height 28
checkbox input "true"
click at [878, 149] on span "Send" at bounding box center [910, 154] width 90 height 17
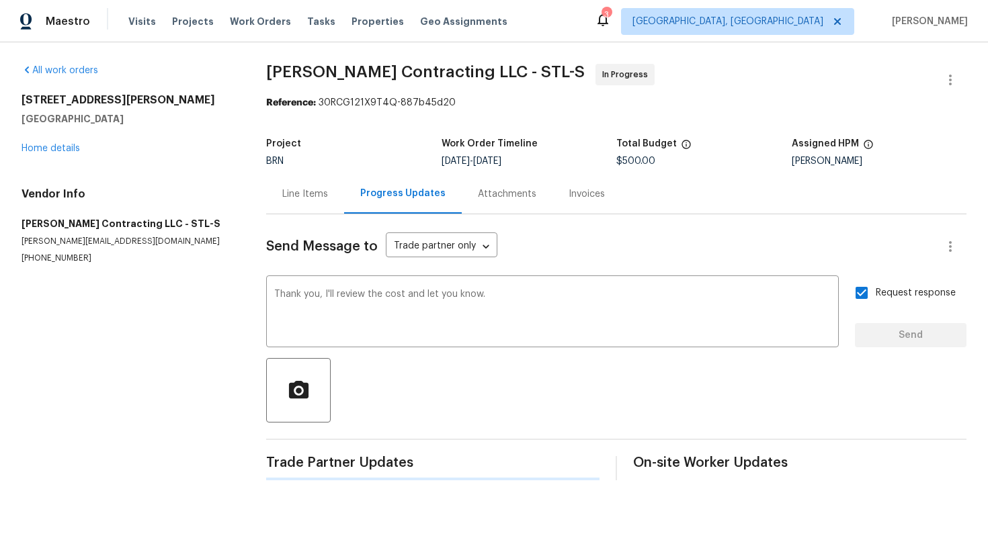
scroll to position [0, 0]
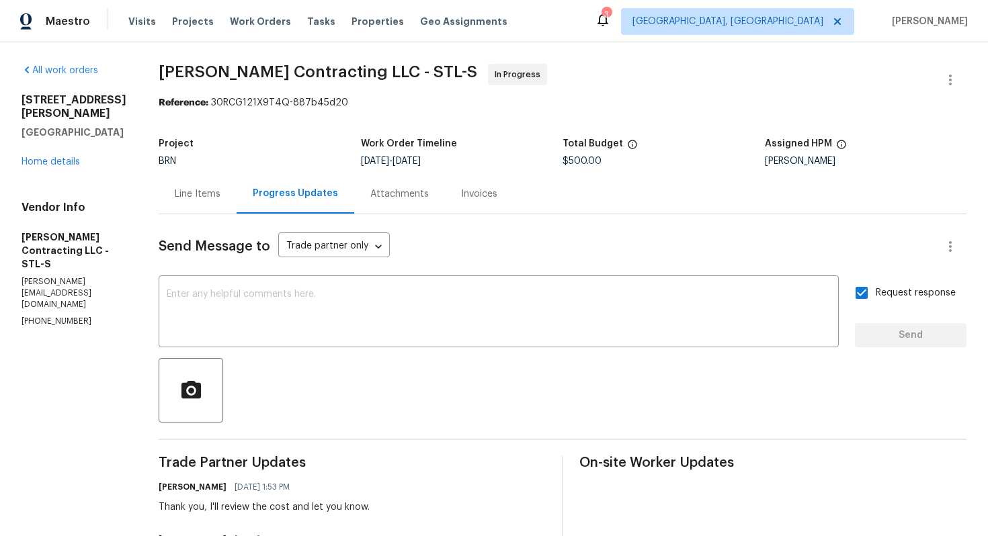
click at [196, 198] on div "Line Items" at bounding box center [198, 193] width 46 height 13
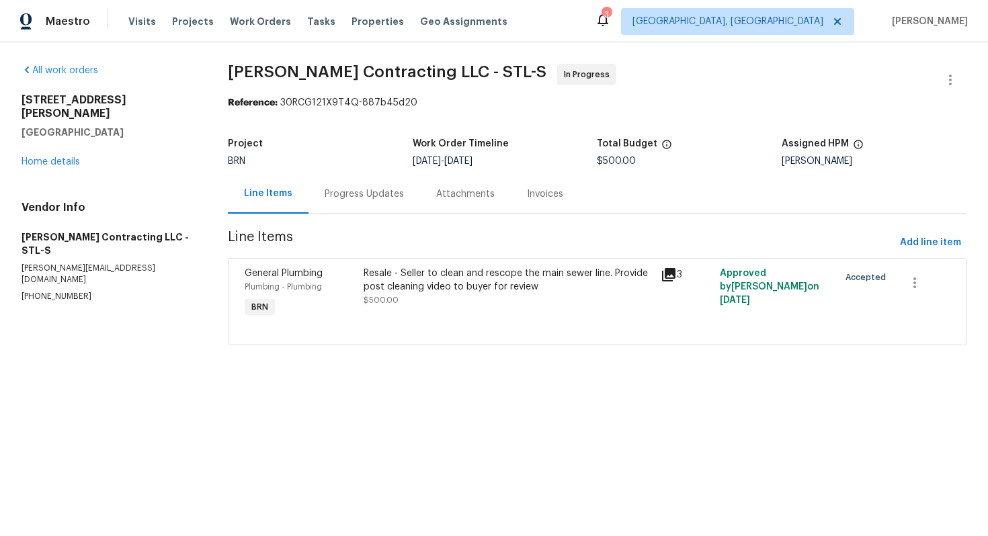
click at [429, 311] on div "Resale - Seller to clean and rescope the main sewer line. Provide post cleaning…" at bounding box center [507, 294] width 297 height 62
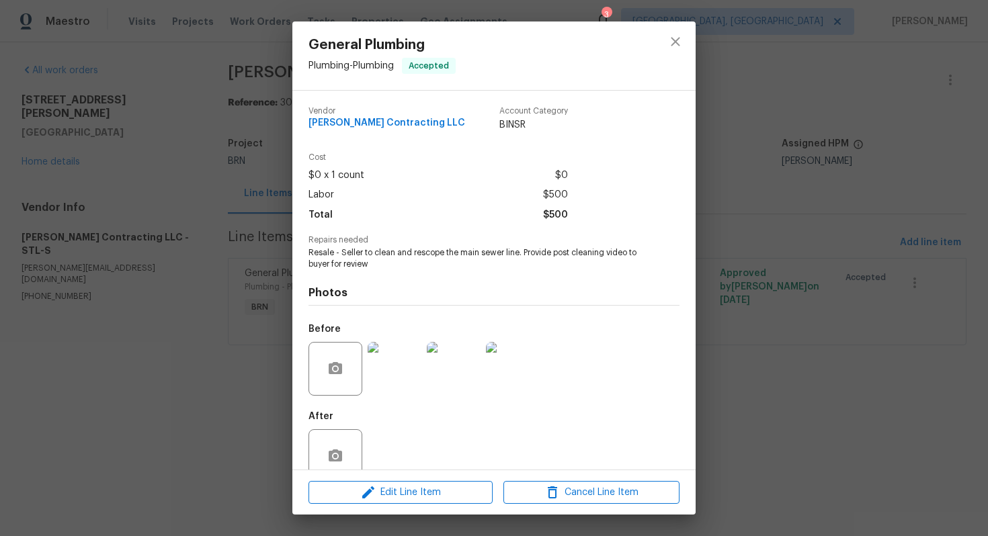
click at [411, 252] on span "Resale - Seller to clean and rescope the main sewer line. Provide post cleaning…" at bounding box center [475, 258] width 334 height 23
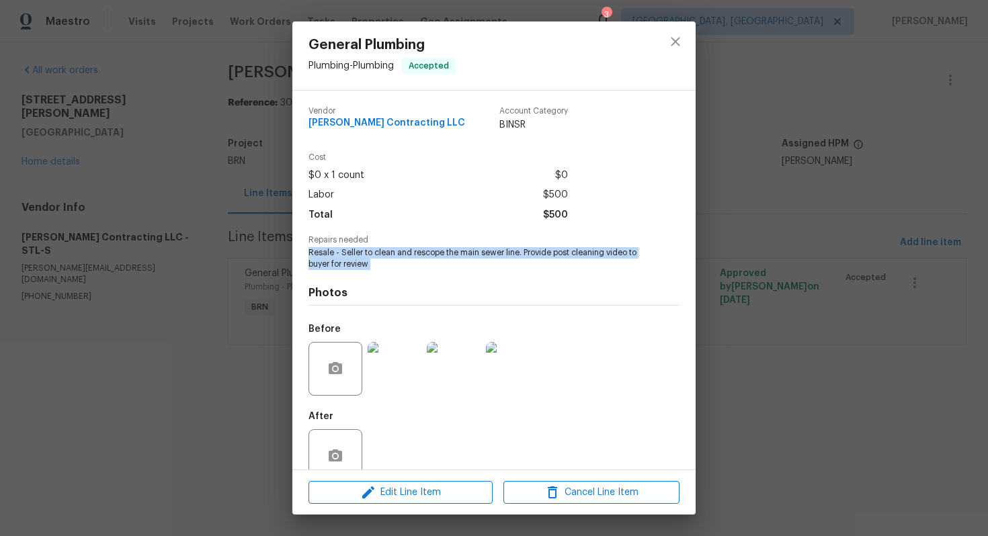
copy span "Resale - Seller to clean and rescope the main sewer line. Provide post cleaning…"
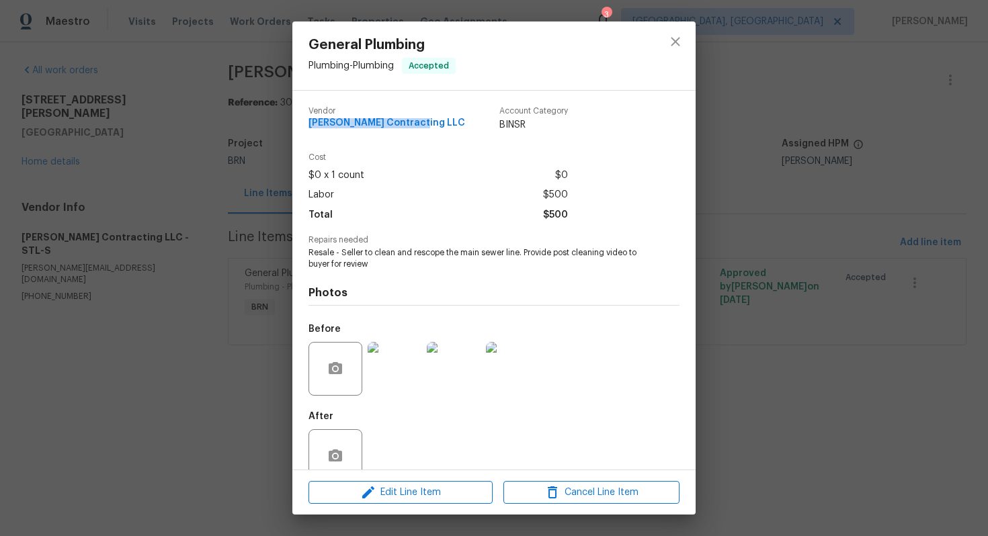
drag, startPoint x: 304, startPoint y: 124, endPoint x: 419, endPoint y: 130, distance: 115.0
click at [420, 130] on div "Vendor Loftin Contracting LLC Account Category BINSR Cost $0 x 1 count $0 Labor…" at bounding box center [493, 280] width 403 height 379
copy span "Loftin Contracting LLC"
click at [234, 203] on div "General Plumbing Plumbing - Plumbing Accepted Vendor Loftin Contracting LLC Acc…" at bounding box center [494, 268] width 988 height 536
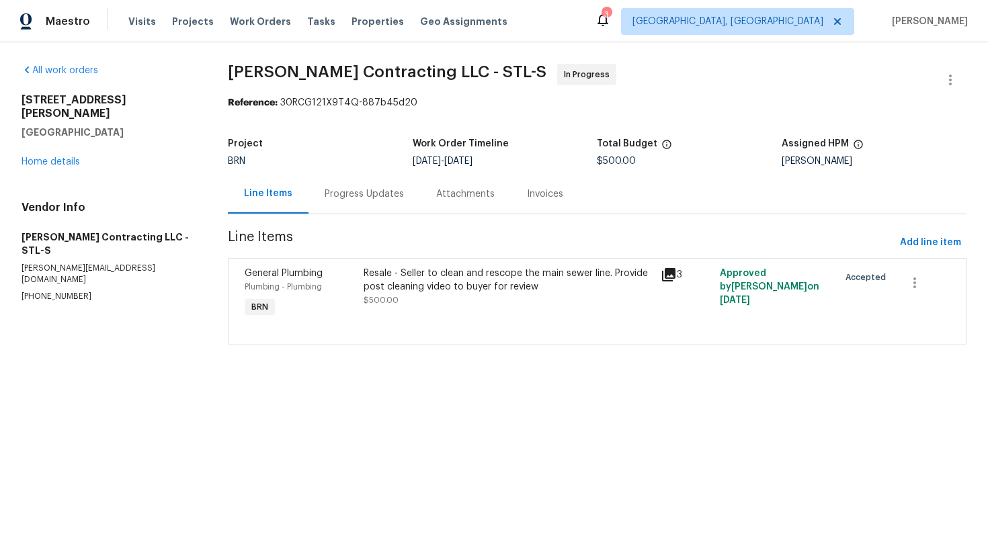
click at [343, 197] on div "Progress Updates" at bounding box center [363, 193] width 79 height 13
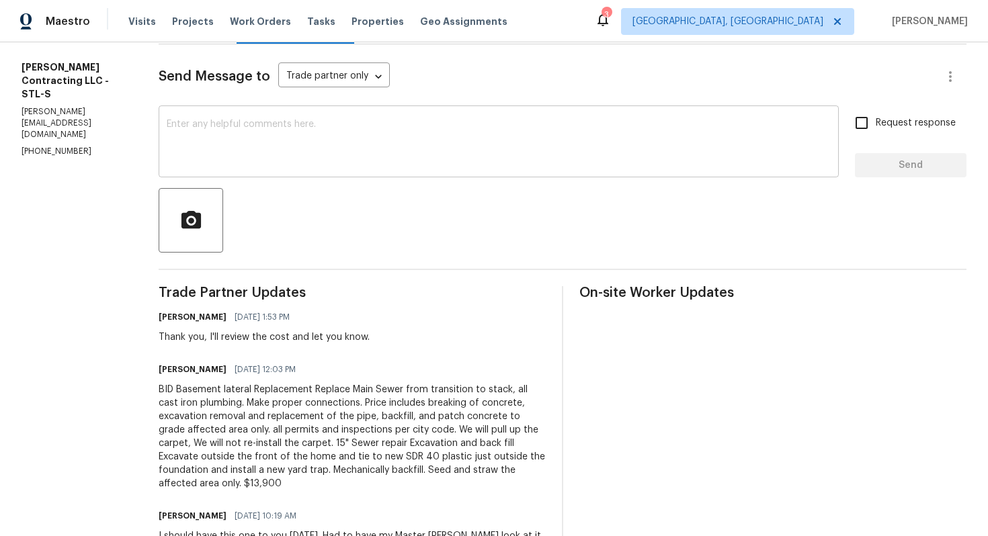
scroll to position [198, 0]
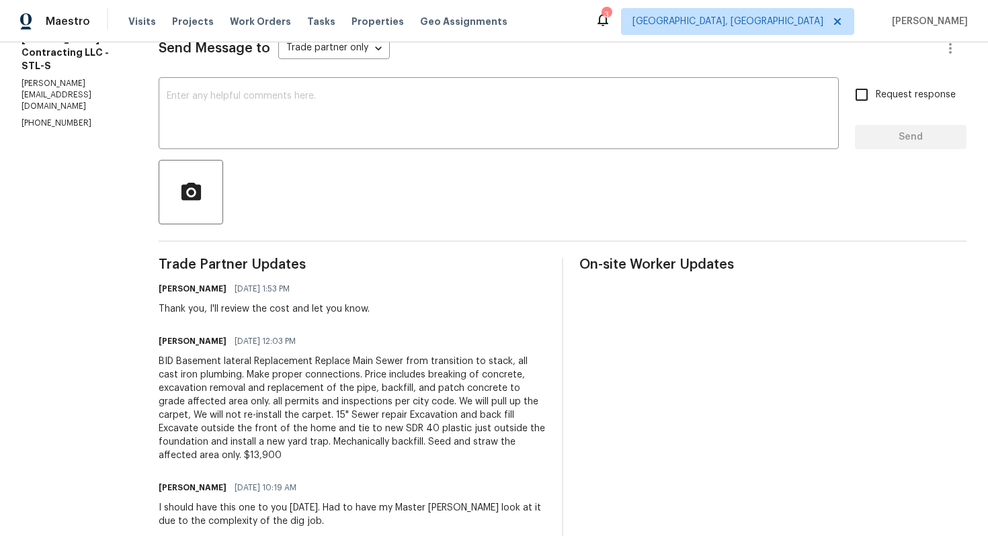
click at [312, 383] on div "BID Basement lateral Replacement Replace Main Sewer from transition to stack, a…" at bounding box center [352, 408] width 387 height 107
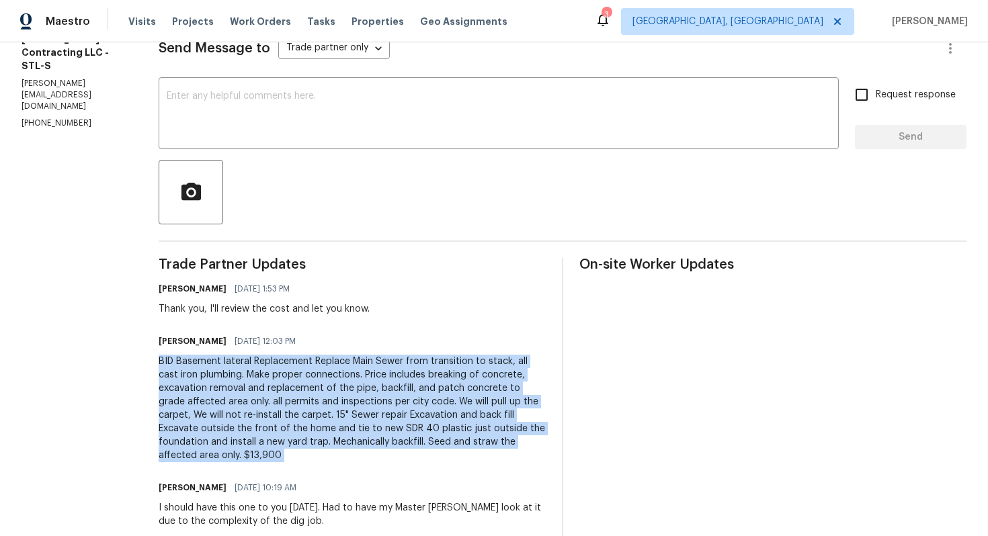
copy div "BID Basement lateral Replacement Replace Main Sewer from transition to stack, a…"
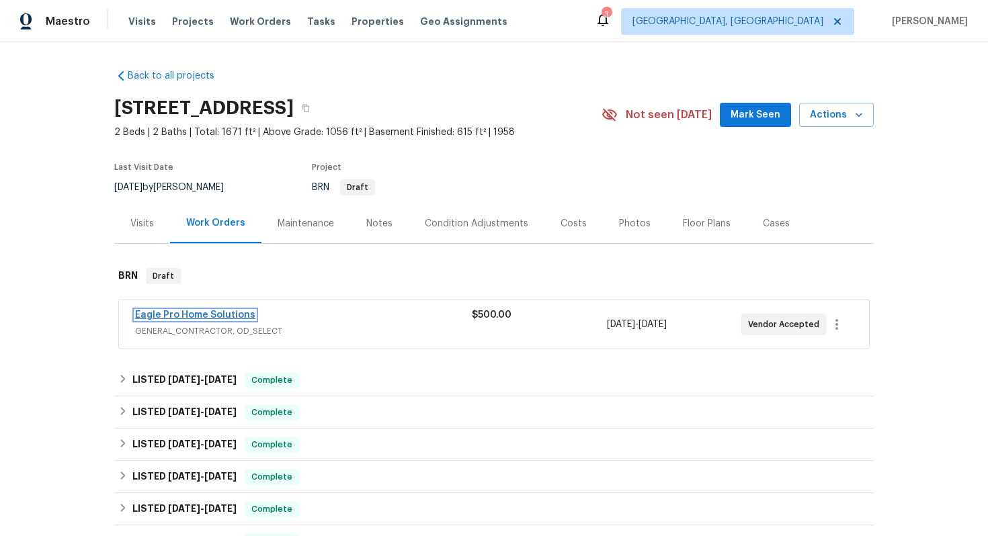
click at [212, 312] on link "Eagle Pro Home Solutions" at bounding box center [195, 314] width 120 height 9
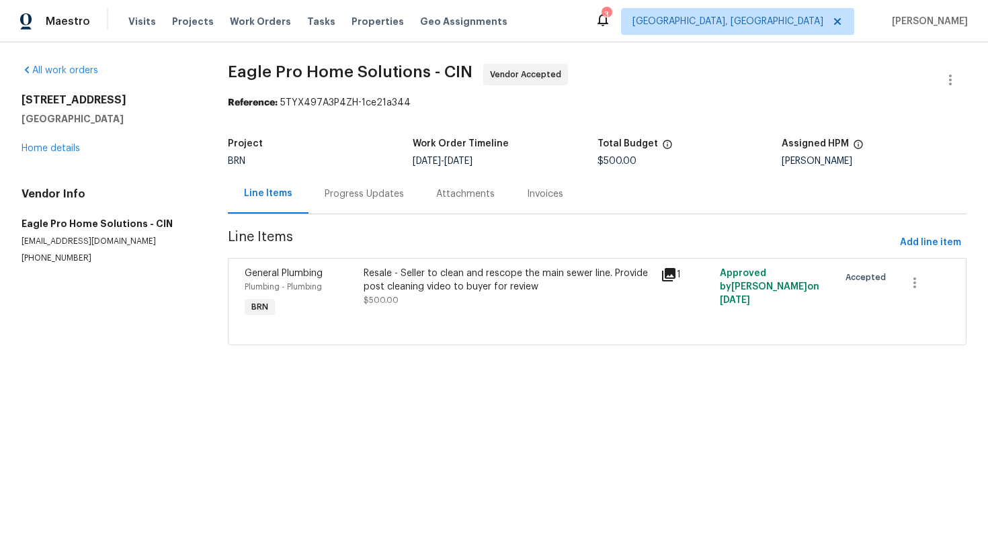
click at [351, 193] on div "Progress Updates" at bounding box center [363, 193] width 79 height 13
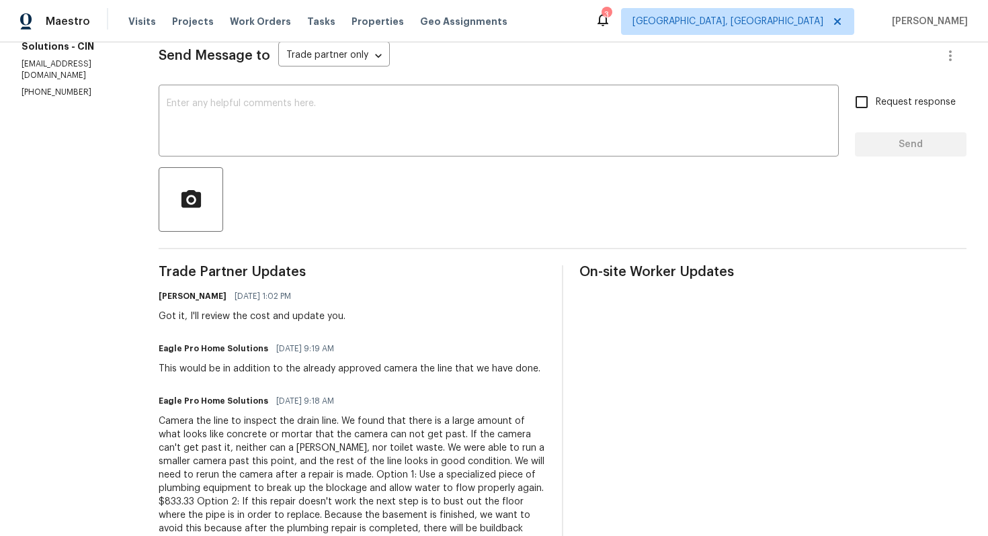
scroll to position [229, 0]
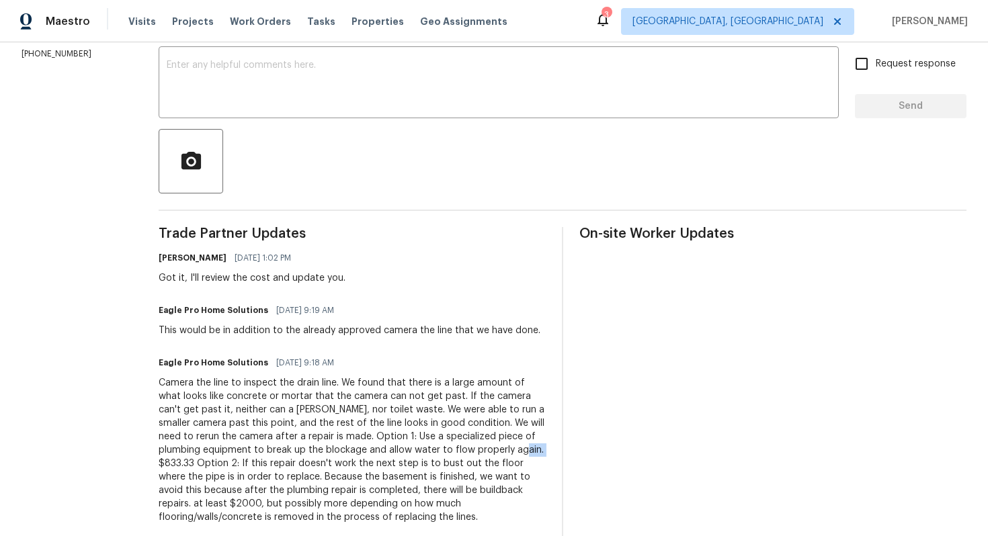
drag, startPoint x: 356, startPoint y: 441, endPoint x: 328, endPoint y: 438, distance: 28.4
click at [328, 438] on div "Camera the line to inspect the drain line. We found that there is a large amoun…" at bounding box center [352, 450] width 387 height 148
copy div "833.33"
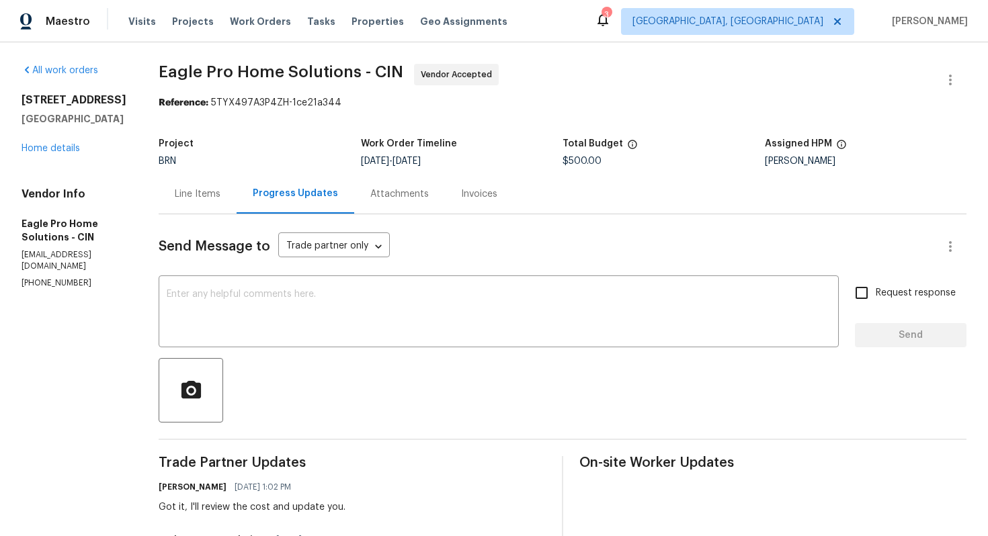
click at [220, 199] on div "Line Items" at bounding box center [198, 193] width 46 height 13
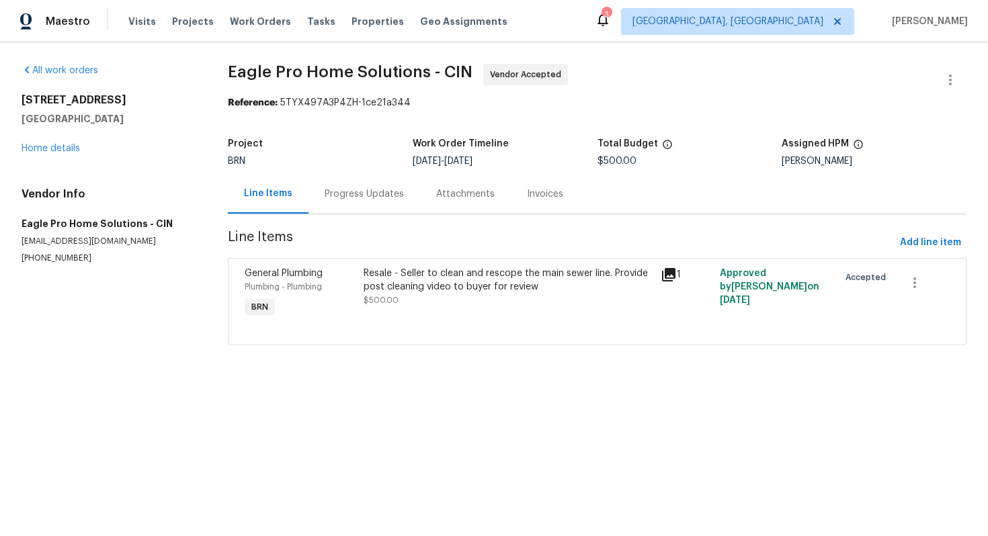
click at [433, 302] on div "Resale - Seller to clean and rescope the main sewer line. Provide post cleaning…" at bounding box center [507, 287] width 289 height 40
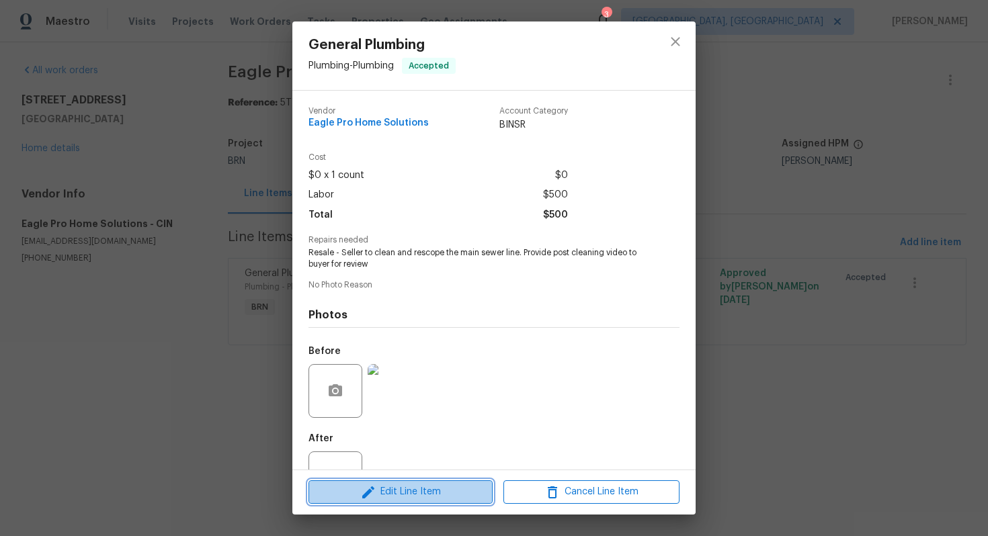
click at [400, 492] on span "Edit Line Item" at bounding box center [400, 492] width 176 height 17
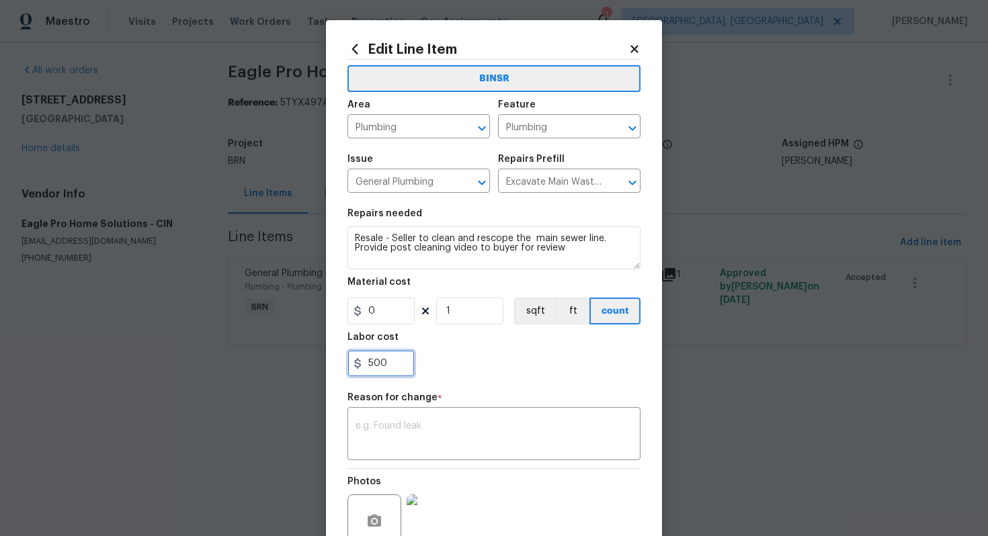
drag, startPoint x: 367, startPoint y: 368, endPoint x: 414, endPoint y: 367, distance: 47.0
click at [414, 367] on input "500" at bounding box center [380, 363] width 67 height 27
paste input "833.33"
type input "833.33"
click at [513, 426] on textarea at bounding box center [493, 435] width 277 height 28
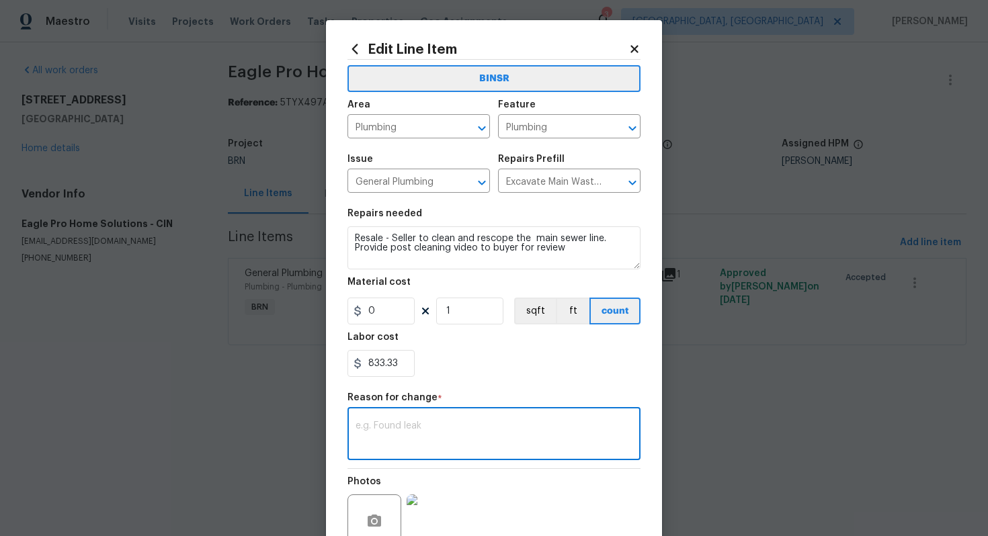
paste textarea "(AG) Updated cost per BR team’s approval."
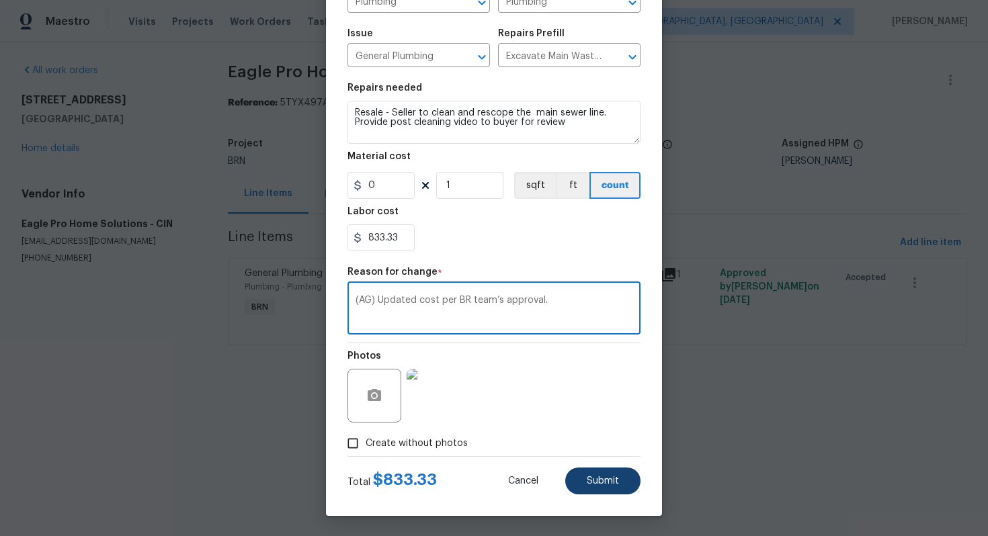
type textarea "(AG) Updated cost per BR team’s approval."
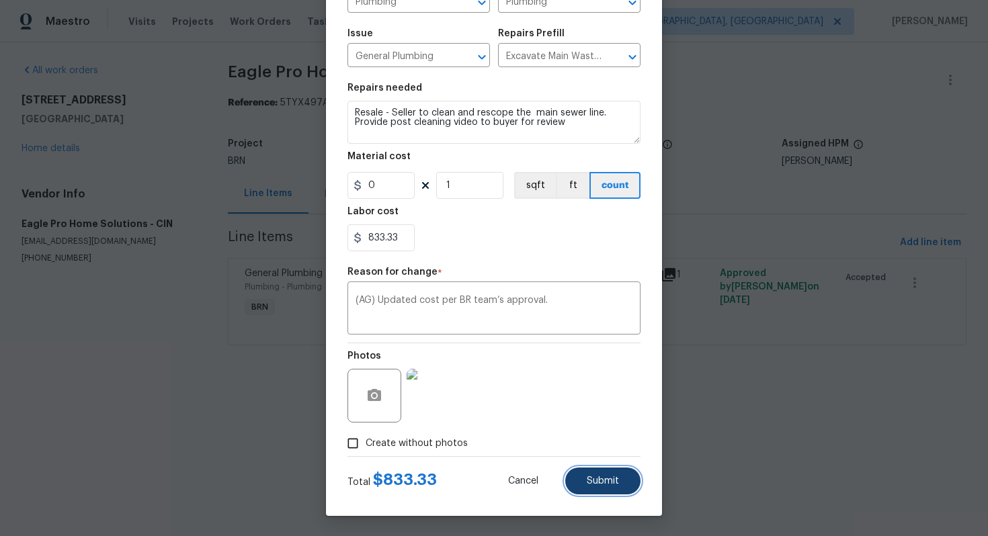
click at [598, 483] on span "Submit" at bounding box center [603, 481] width 32 height 10
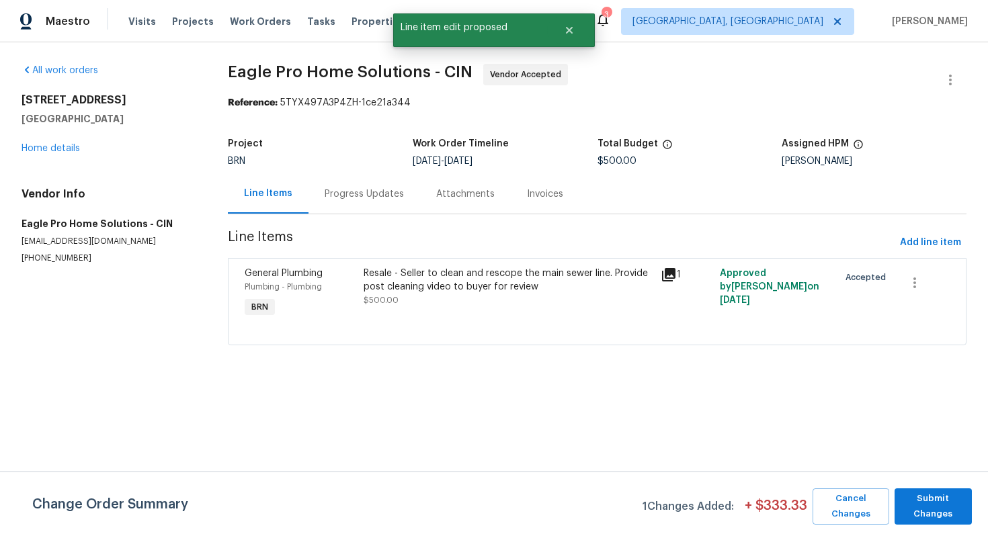
scroll to position [0, 0]
click at [945, 510] on span "Submit Changes" at bounding box center [933, 506] width 64 height 31
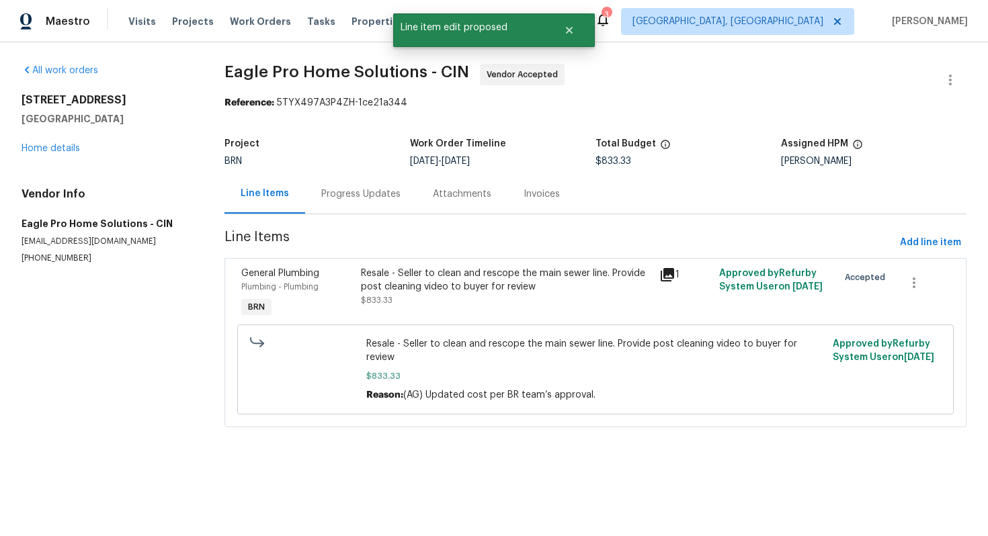
click at [367, 199] on div "Progress Updates" at bounding box center [360, 193] width 79 height 13
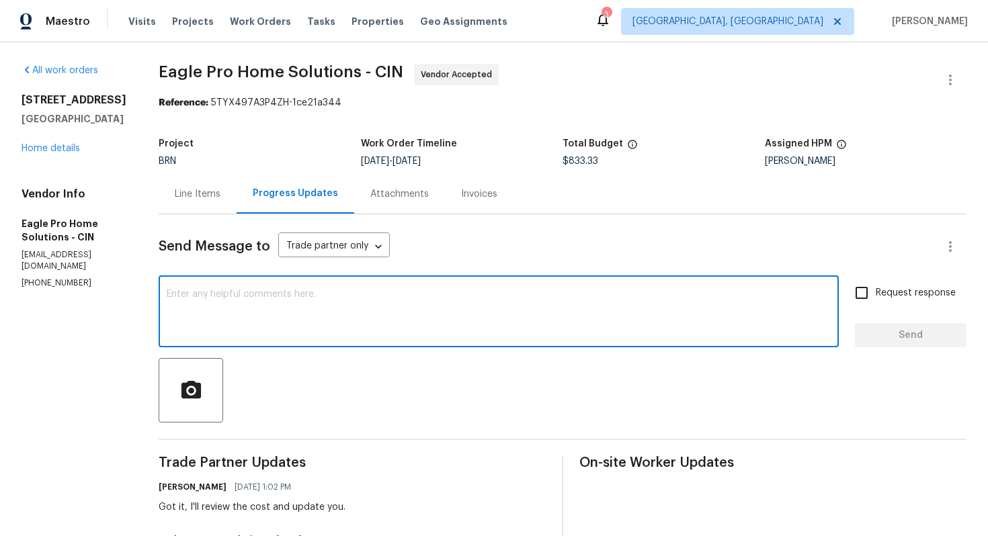
click at [336, 301] on textarea at bounding box center [499, 313] width 664 height 47
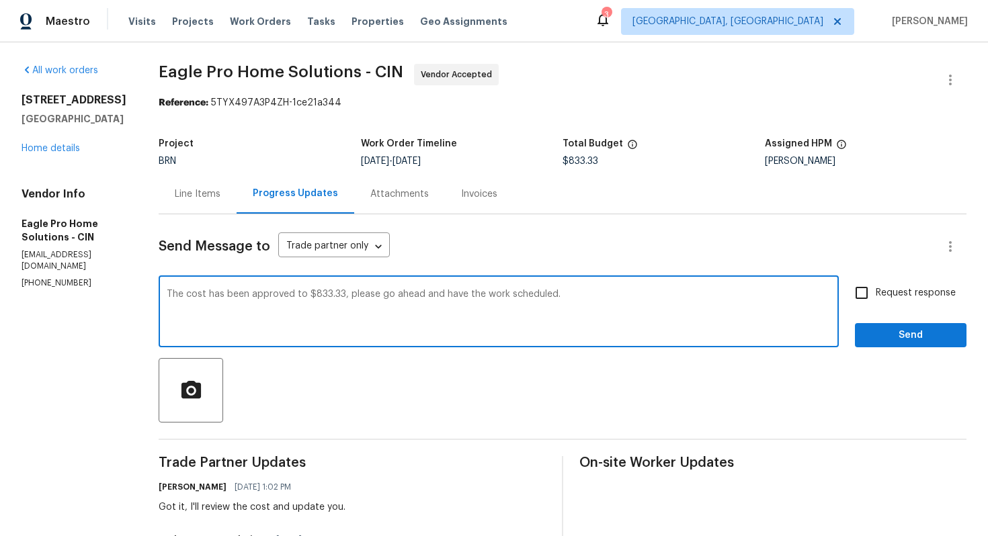
type textarea "The cost has been approved to $833.33, please go ahead and have the work schedu…"
click at [862, 286] on input "Request response" at bounding box center [861, 293] width 28 height 28
checkbox input "true"
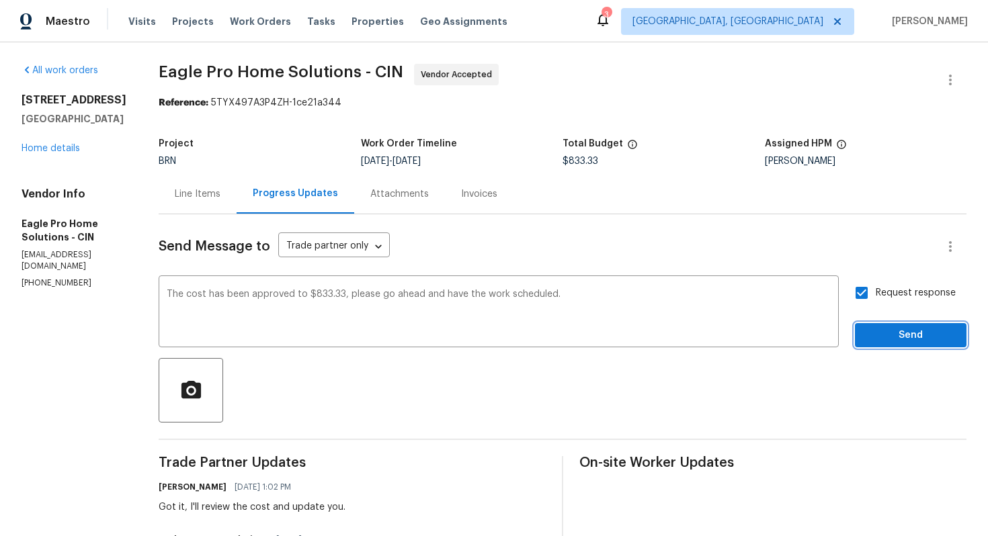
click at [871, 336] on span "Send" at bounding box center [910, 335] width 90 height 17
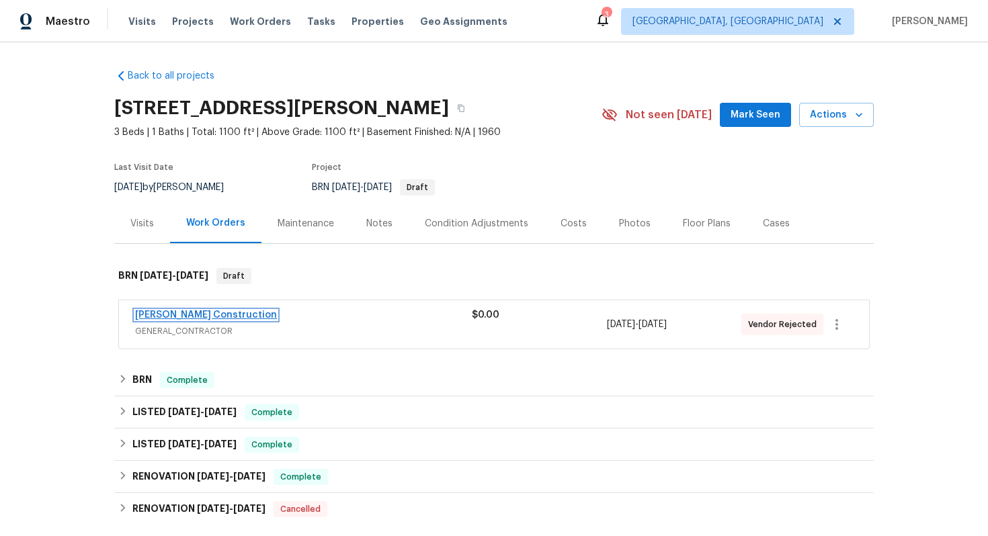
click at [194, 315] on link "[PERSON_NAME] Construction" at bounding box center [206, 314] width 142 height 9
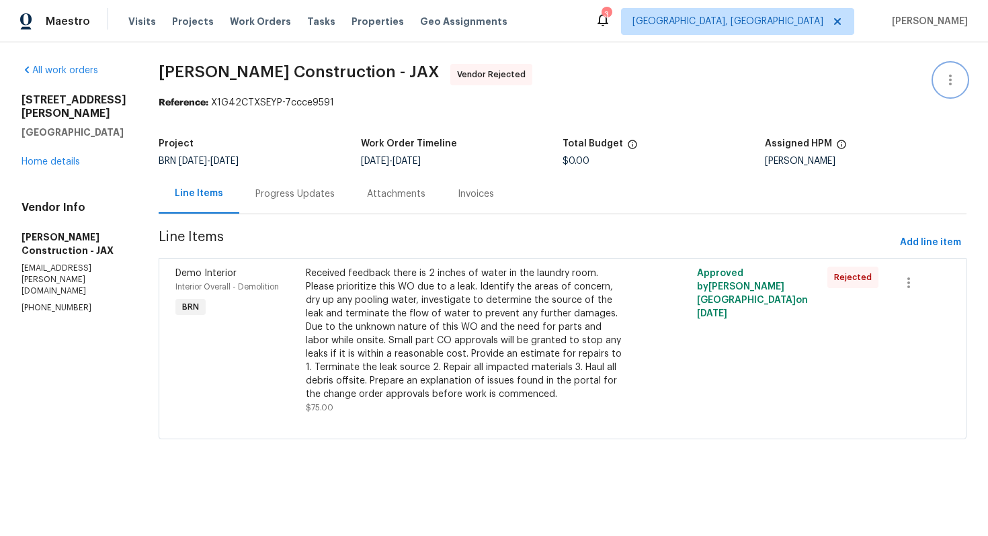
click at [953, 76] on icon "button" at bounding box center [950, 80] width 16 height 16
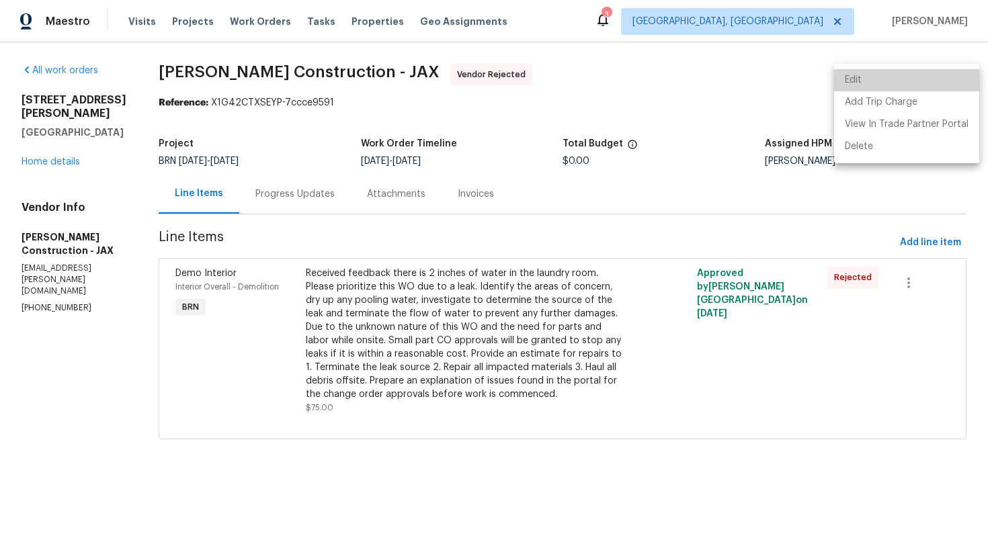
click at [922, 81] on li "Edit" at bounding box center [906, 80] width 145 height 22
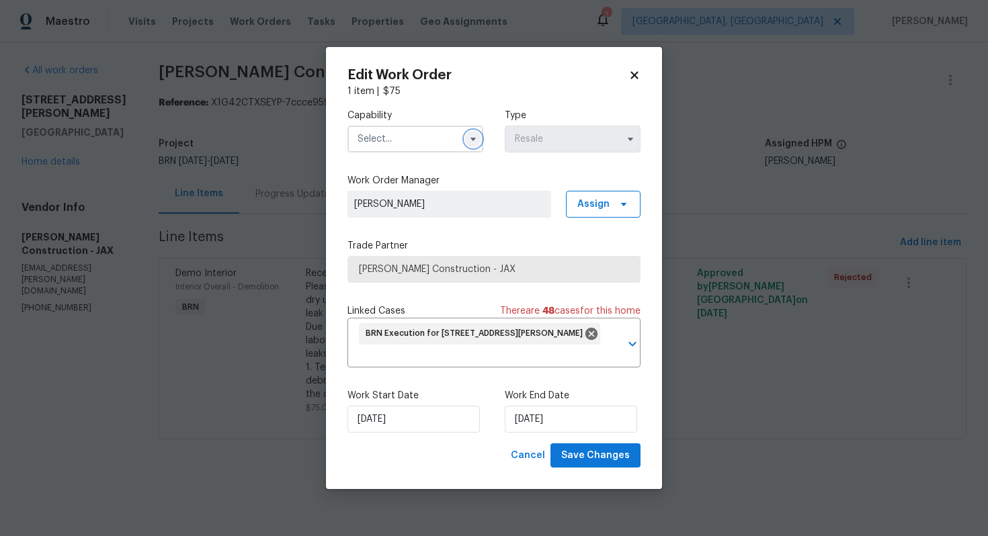
click at [472, 142] on icon "button" at bounding box center [473, 139] width 11 height 11
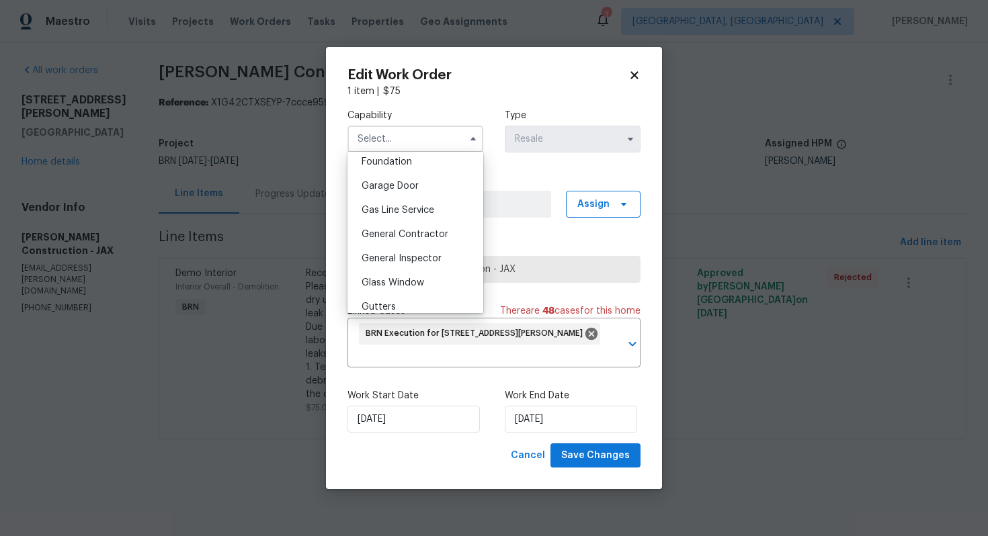
scroll to position [577, 0]
click at [406, 234] on span "General Contractor" at bounding box center [404, 232] width 87 height 9
type input "General Contractor"
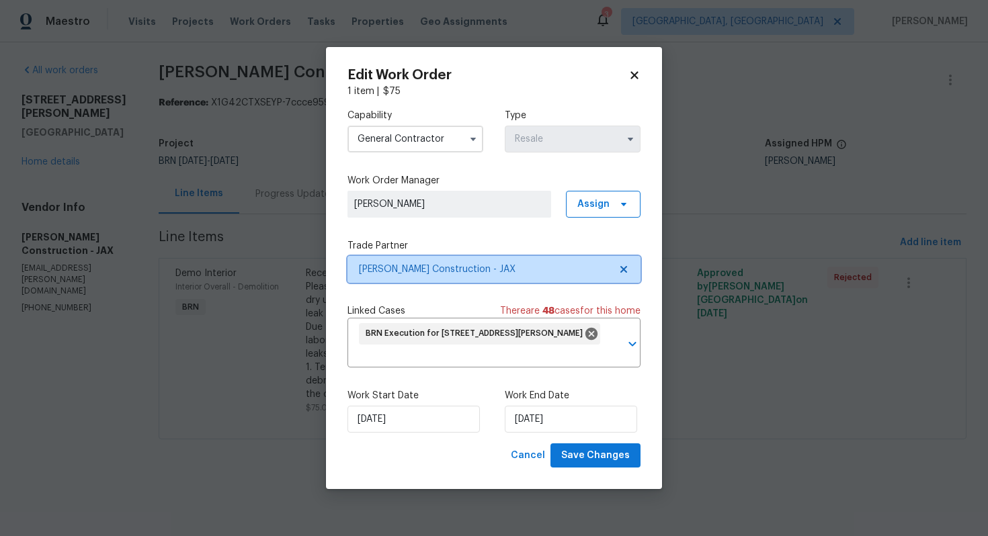
click at [618, 267] on icon at bounding box center [623, 269] width 11 height 11
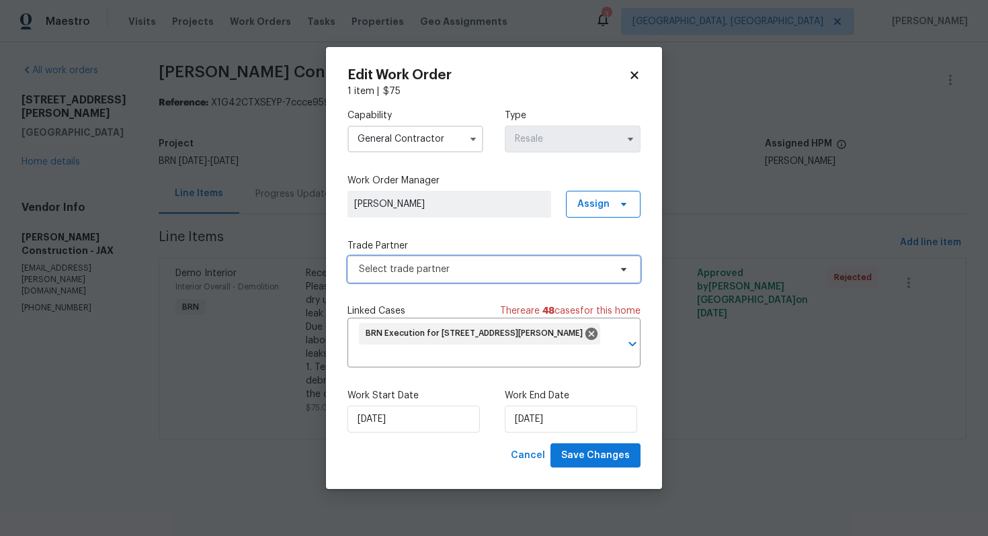
click at [609, 269] on span "Select trade partner" at bounding box center [493, 269] width 293 height 27
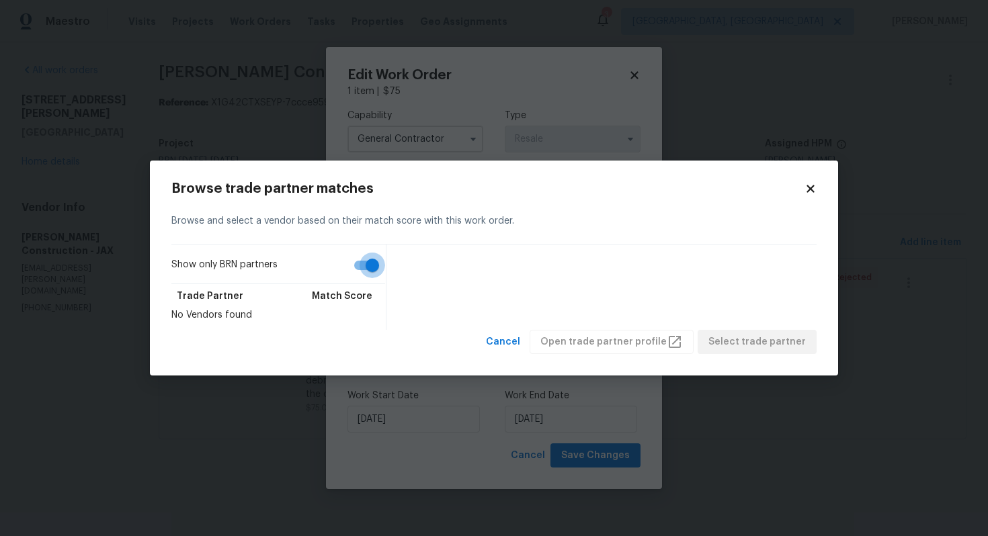
click at [367, 270] on input "Show only BRN partners" at bounding box center [372, 266] width 77 height 26
checkbox input "false"
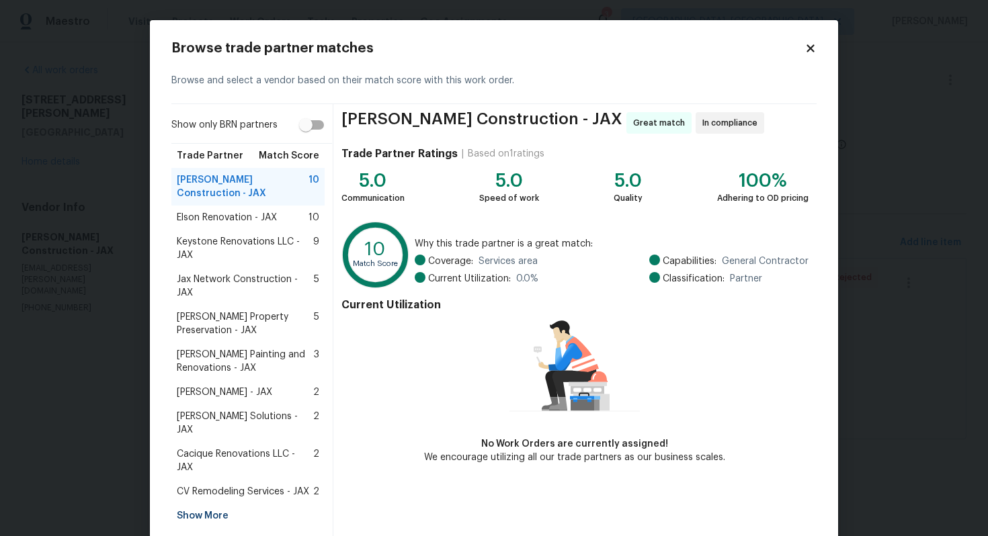
click at [273, 273] on span "Jax Network Construction - JAX" at bounding box center [245, 286] width 137 height 27
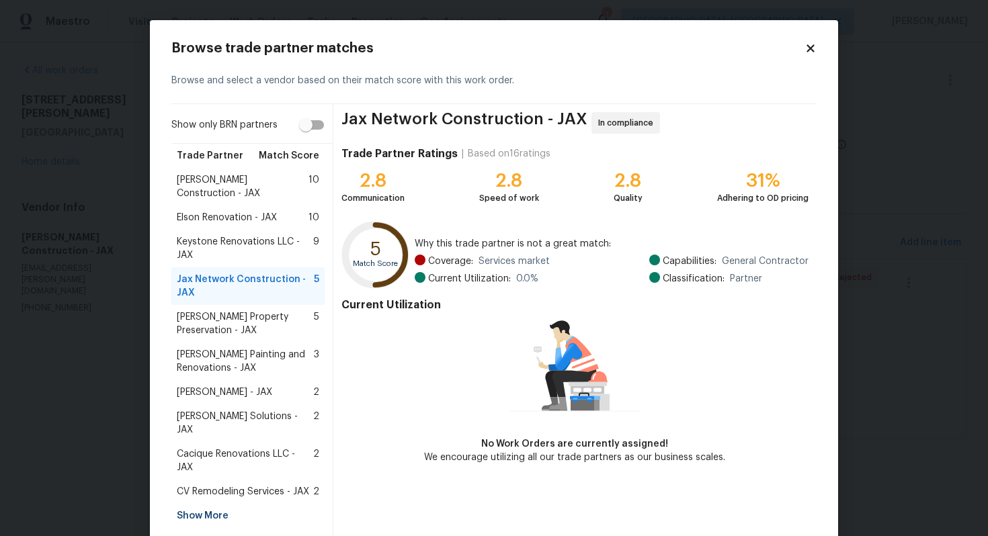
scroll to position [26, 0]
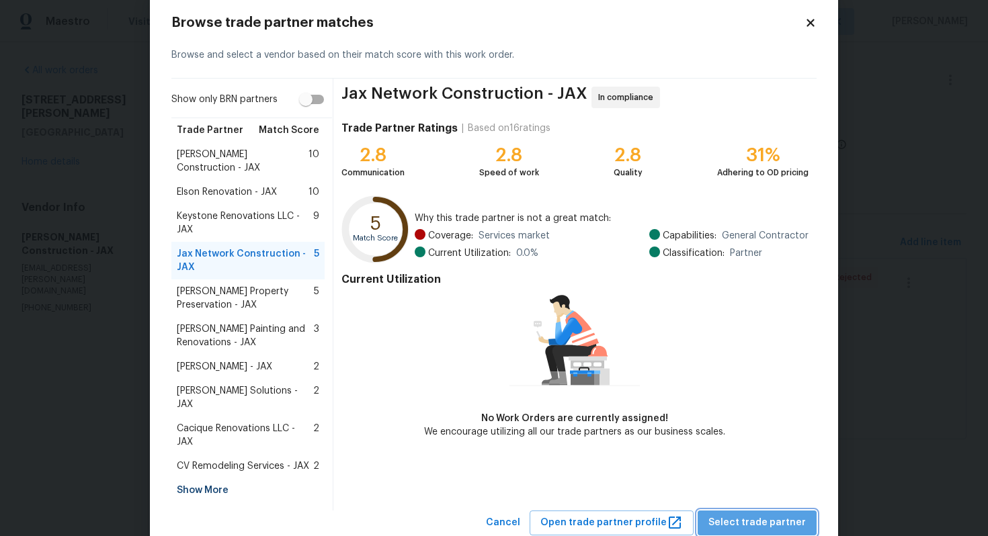
click at [765, 511] on button "Select trade partner" at bounding box center [756, 523] width 119 height 25
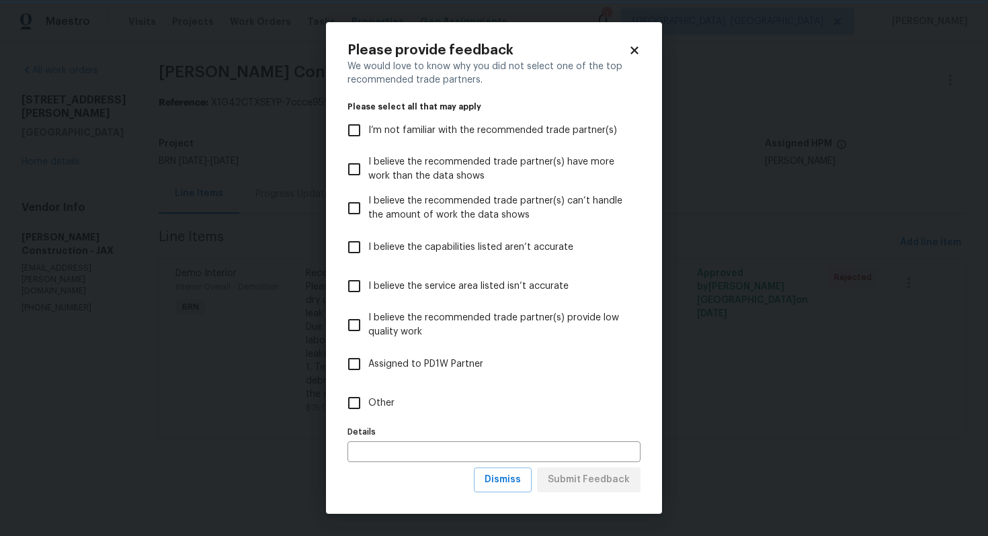
scroll to position [0, 0]
click at [503, 477] on span "Dismiss" at bounding box center [502, 480] width 36 height 17
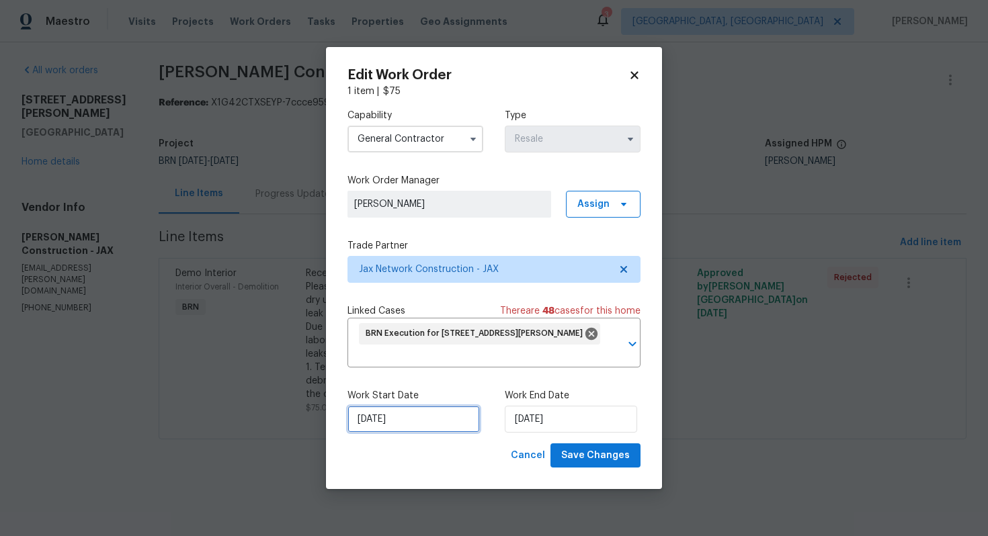
click at [374, 422] on input "[DATE]" at bounding box center [413, 419] width 132 height 27
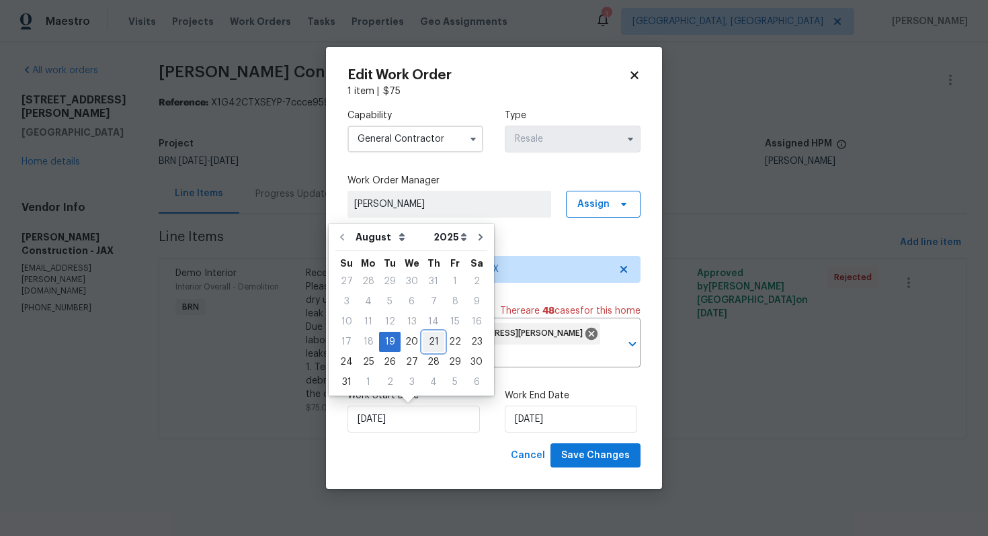
click at [436, 341] on div "21" at bounding box center [433, 342] width 21 height 19
type input "[DATE]"
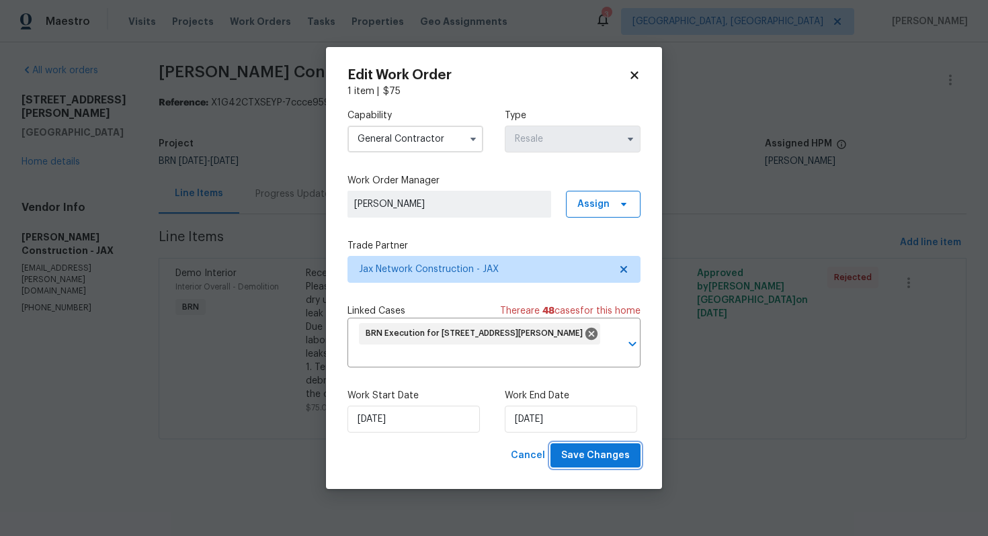
click at [574, 454] on span "Save Changes" at bounding box center [595, 455] width 69 height 17
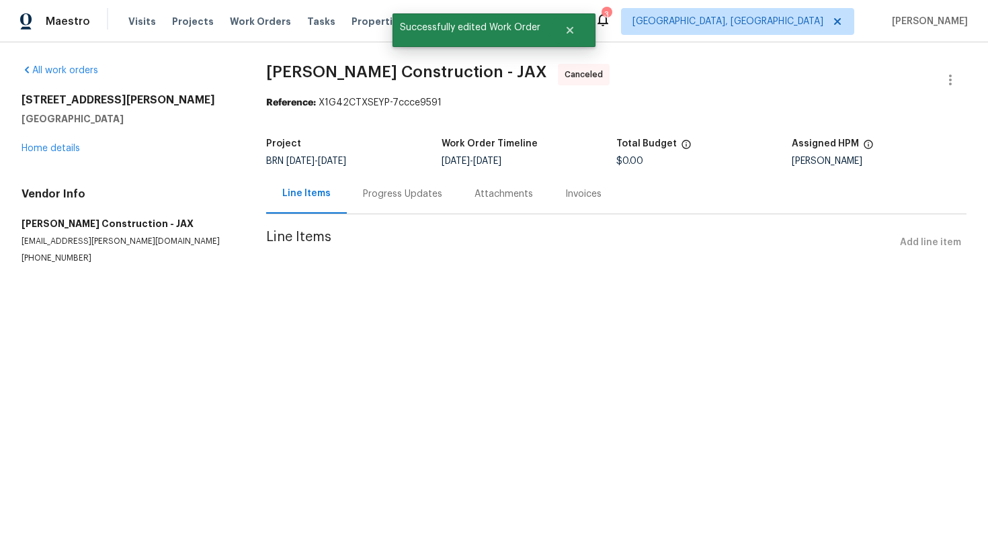
click at [365, 194] on div "Progress Updates" at bounding box center [402, 193] width 79 height 13
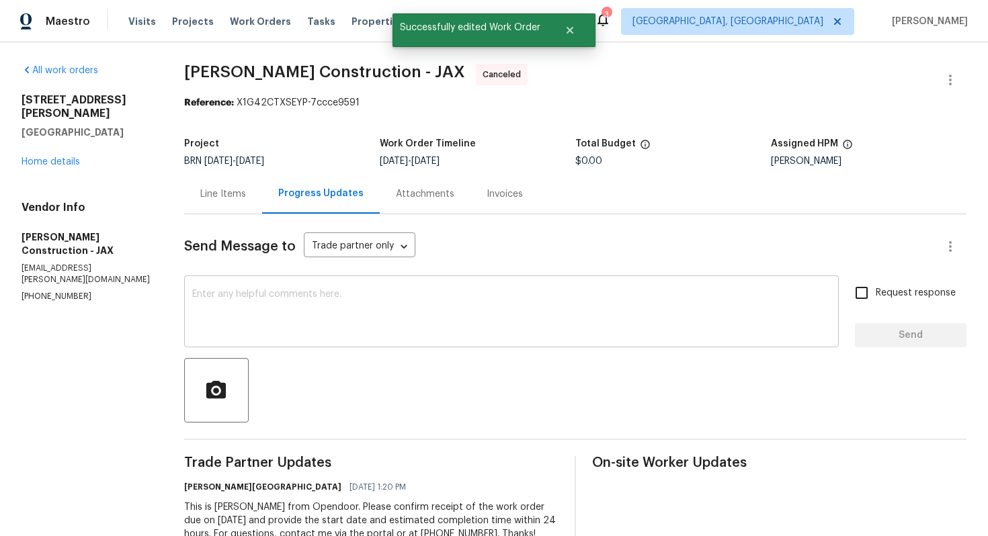
scroll to position [42, 0]
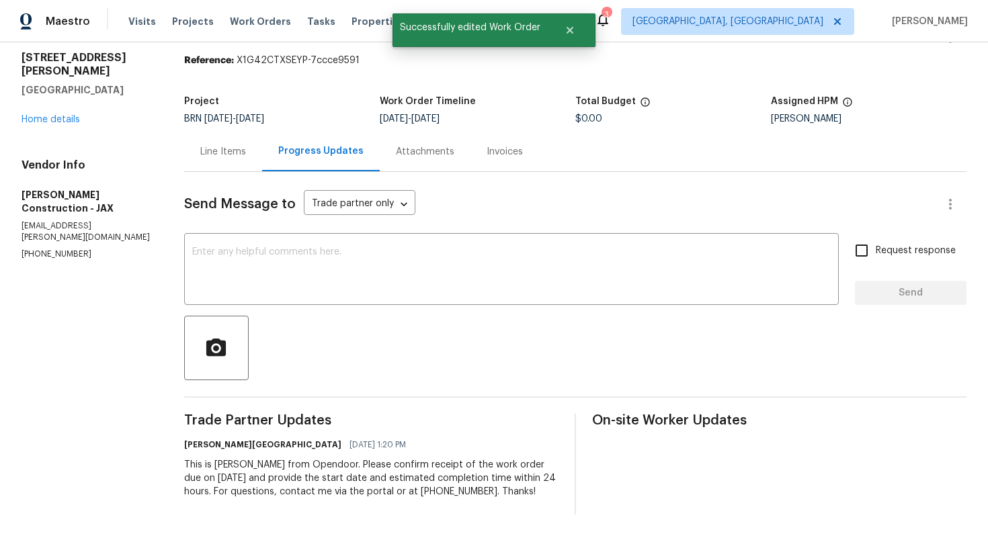
click at [257, 464] on div "This is [PERSON_NAME] from Opendoor. Please confirm receipt of the work order d…" at bounding box center [371, 478] width 374 height 40
copy div "Trade Partner Updates [PERSON_NAME] [GEOGRAPHIC_DATA] [DATE] 1:20 PM"
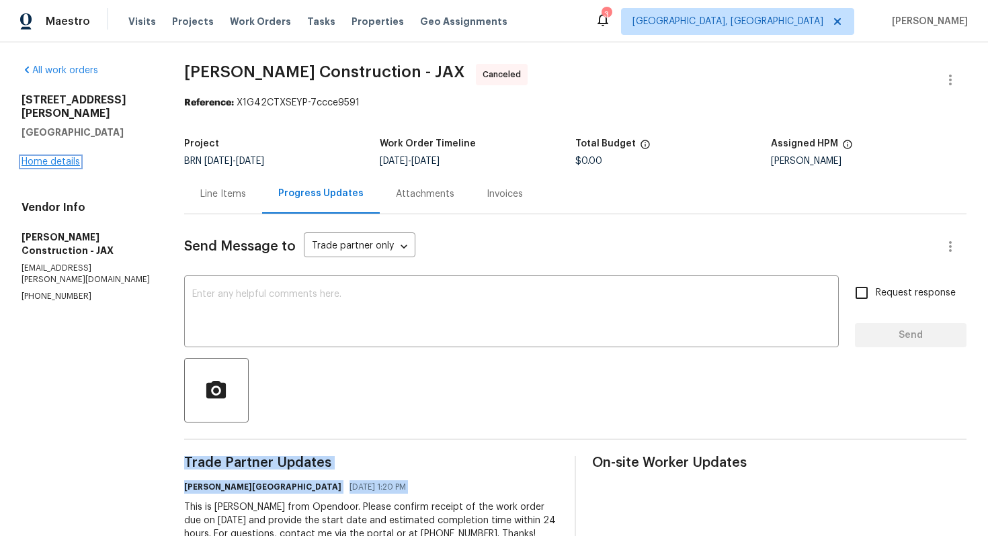
click at [72, 157] on link "Home details" at bounding box center [50, 161] width 58 height 9
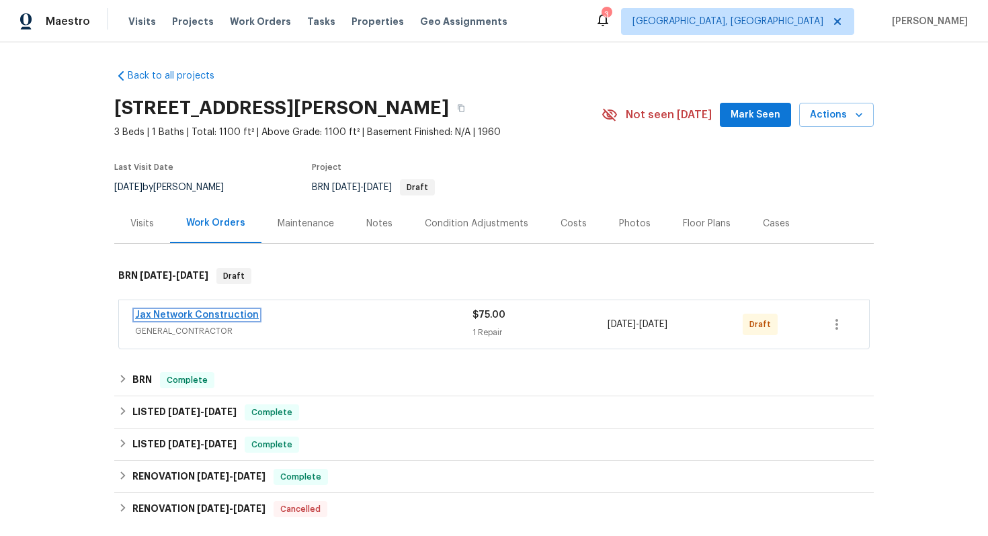
click at [202, 314] on link "Jax Network Construction" at bounding box center [197, 314] width 124 height 9
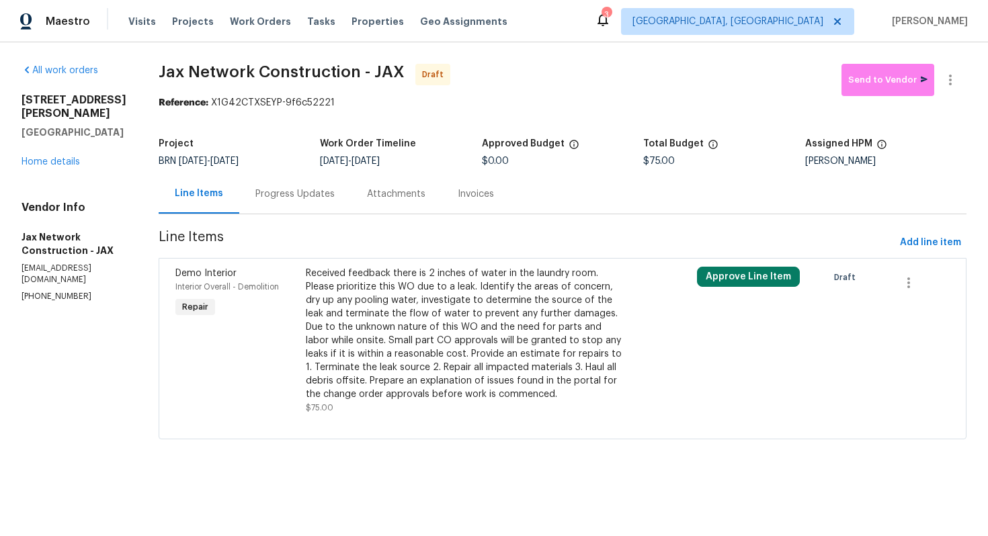
click at [324, 196] on div "Progress Updates" at bounding box center [294, 193] width 79 height 13
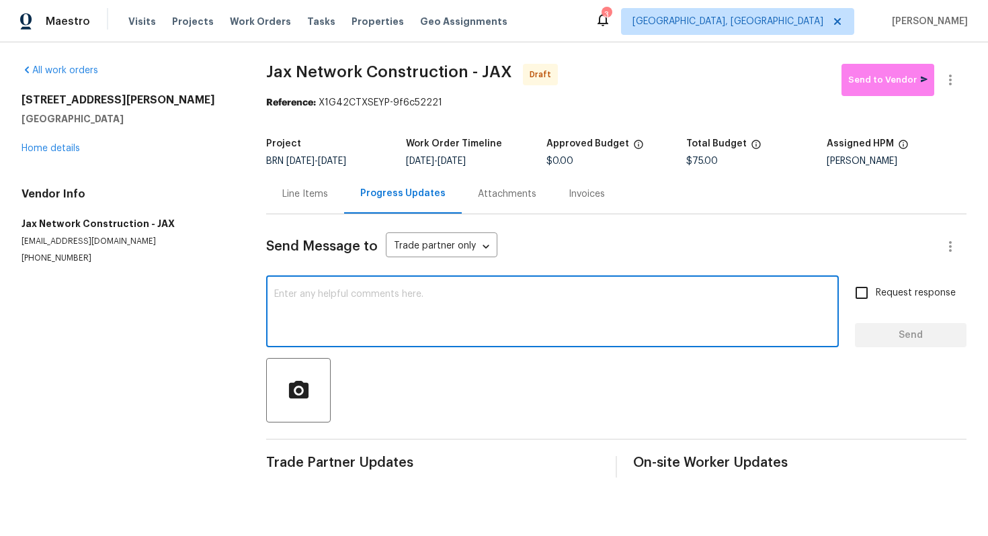
click at [328, 299] on textarea at bounding box center [552, 313] width 556 height 47
paste textarea "This is [PERSON_NAME] from Opendoor. Please confirm receipt of the work order d…"
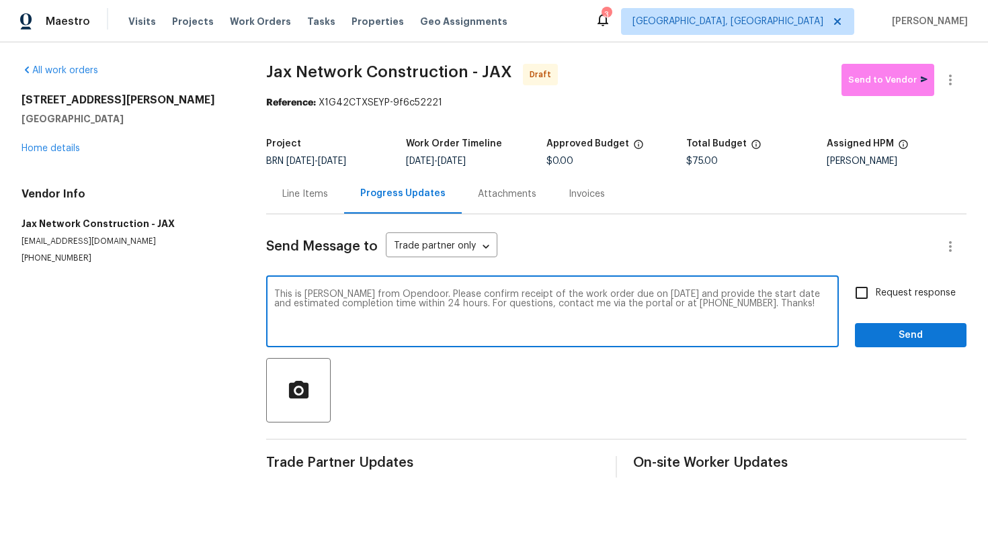
drag, startPoint x: 328, startPoint y: 294, endPoint x: 304, endPoint y: 293, distance: 24.2
click at [304, 293] on textarea "This is [PERSON_NAME] from Opendoor. Please confirm receipt of the work order d…" at bounding box center [552, 313] width 556 height 47
type textarea "This is Ajay from Opendoor. Please confirm receipt of the work order due on [DA…"
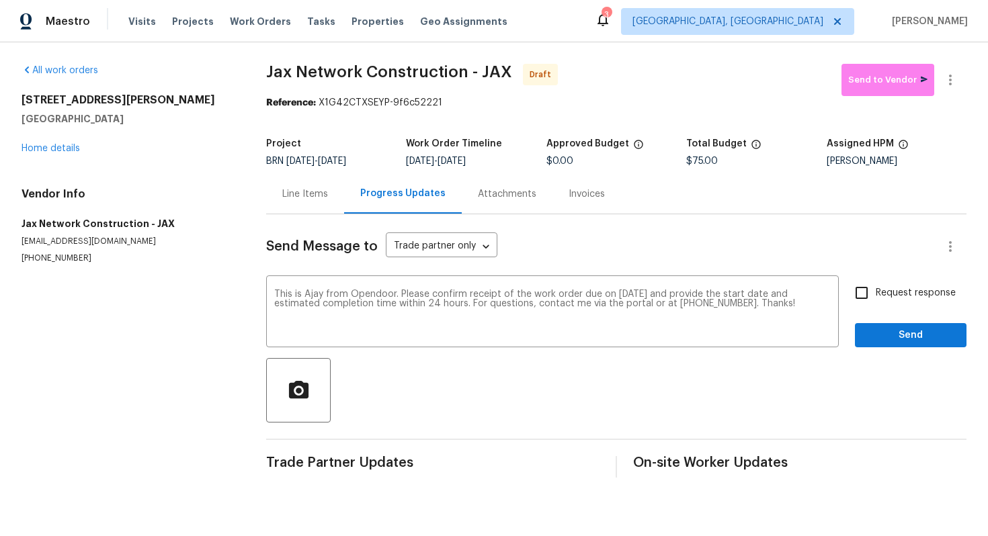
click at [921, 297] on span "Request response" at bounding box center [915, 293] width 80 height 14
click at [875, 297] on input "Request response" at bounding box center [861, 293] width 28 height 28
checkbox input "true"
click at [910, 323] on button "Send" at bounding box center [911, 335] width 112 height 25
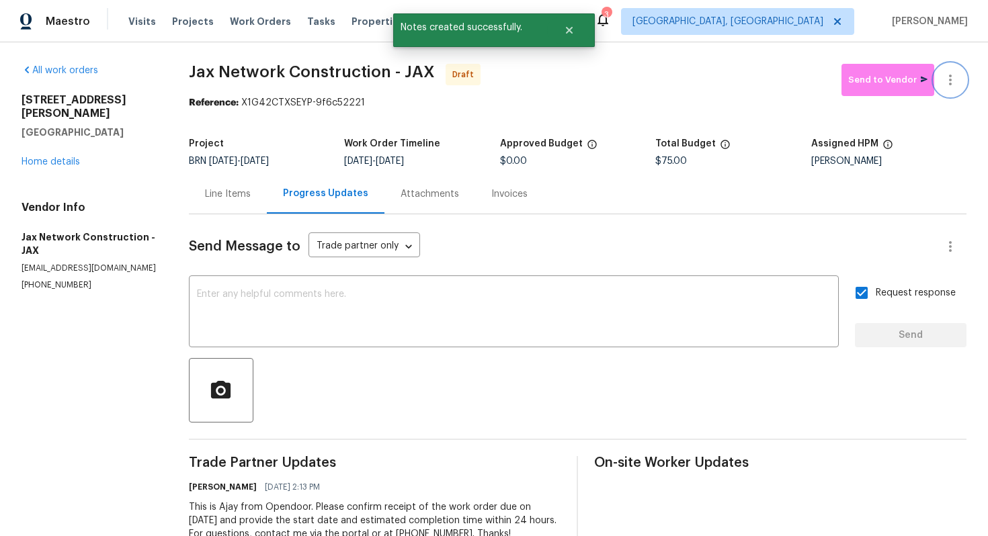
click at [953, 91] on button "button" at bounding box center [950, 80] width 32 height 32
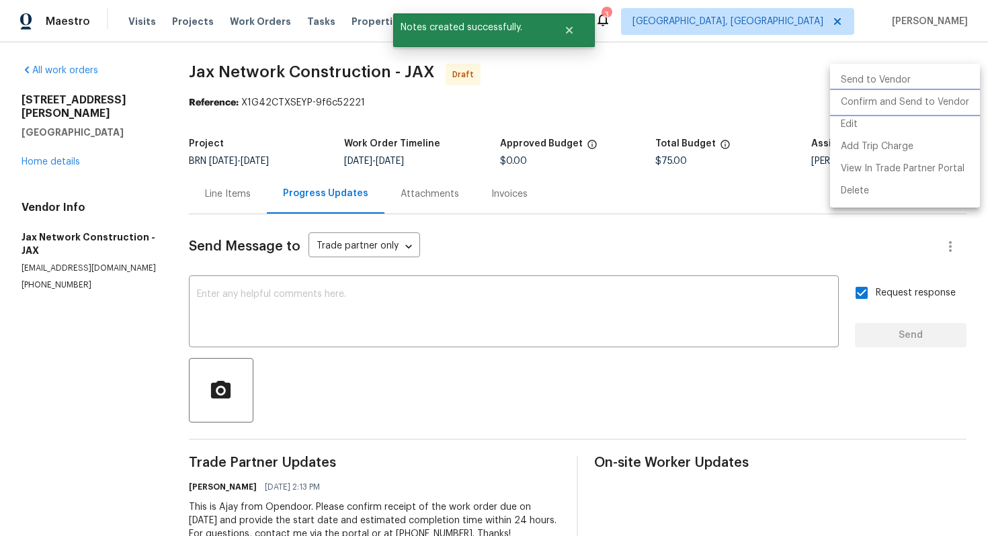
click at [941, 106] on li "Confirm and Send to Vendor" at bounding box center [905, 102] width 150 height 22
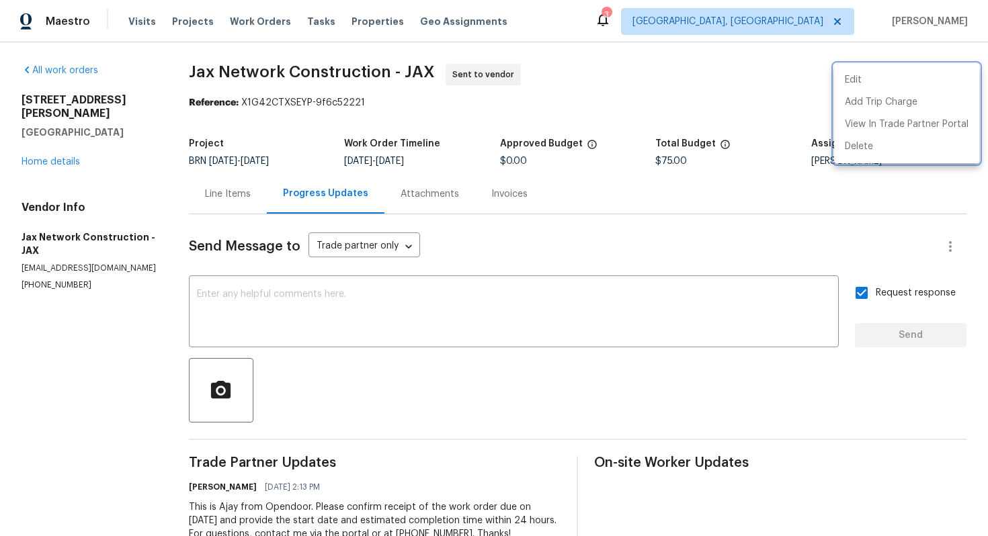
click at [72, 146] on div at bounding box center [494, 268] width 988 height 536
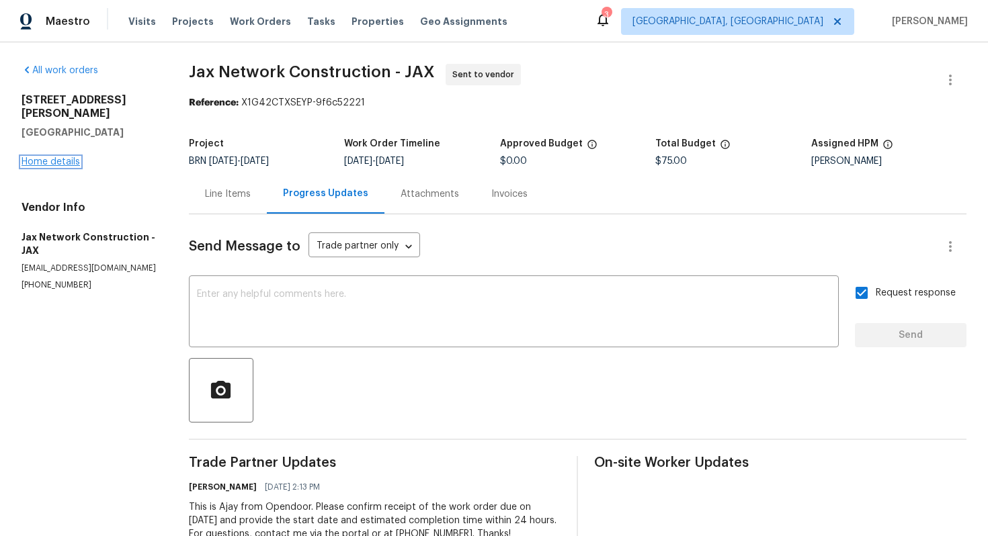
click at [67, 157] on link "Home details" at bounding box center [50, 161] width 58 height 9
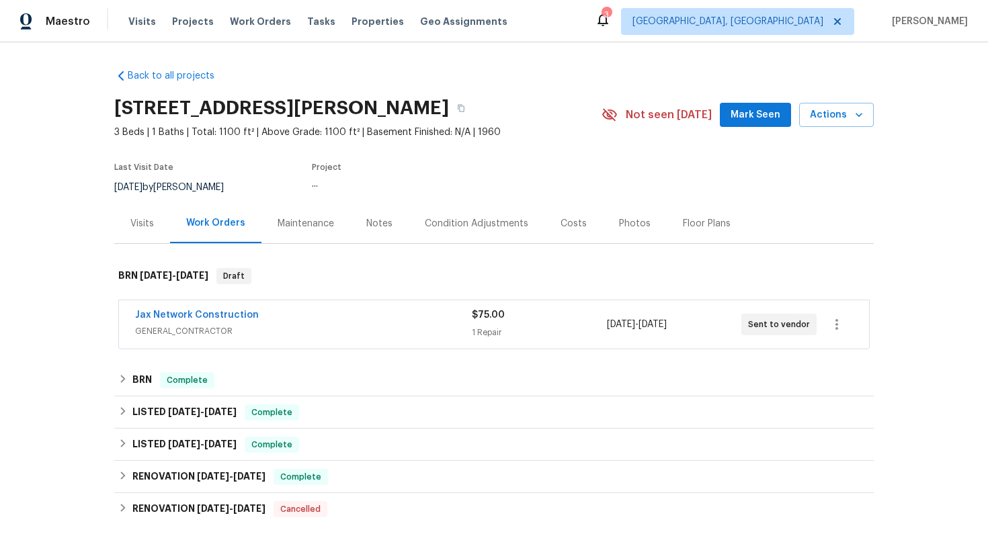
click at [455, 73] on div "Back to all projects [STREET_ADDRESS][PERSON_NAME] 3 Beds | 1 Baths | Total: 11…" at bounding box center [493, 354] width 759 height 592
drag, startPoint x: 132, startPoint y: 312, endPoint x: 257, endPoint y: 314, distance: 125.0
click at [257, 314] on div "Jax Network Construction GENERAL_CONTRACTOR $75.00 1 Repair [DATE] - [DATE] Sen…" at bounding box center [494, 324] width 750 height 48
copy link "Jax Network Construction"
